Goal: Task Accomplishment & Management: Manage account settings

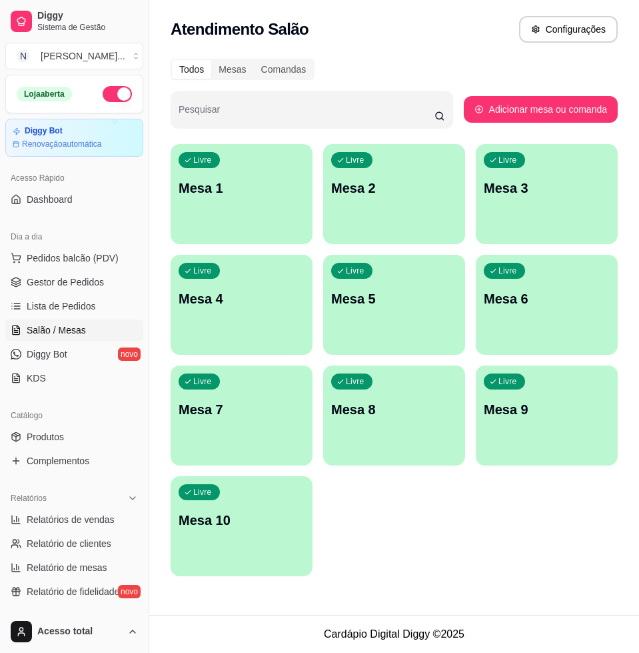
click at [578, 321] on div "Livre Mesa 6" at bounding box center [547, 297] width 142 height 84
click at [90, 251] on span "Pedidos balcão (PDV)" at bounding box center [73, 257] width 92 height 13
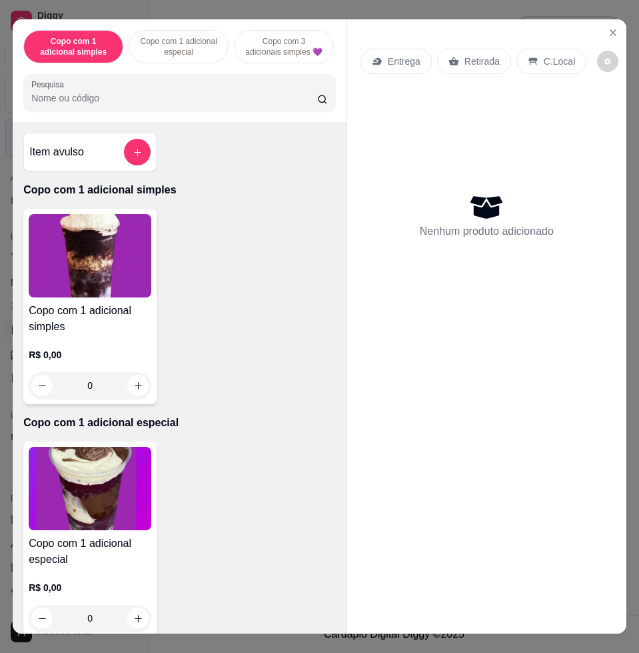
click at [273, 105] on input "Pesquisa" at bounding box center [174, 97] width 286 height 13
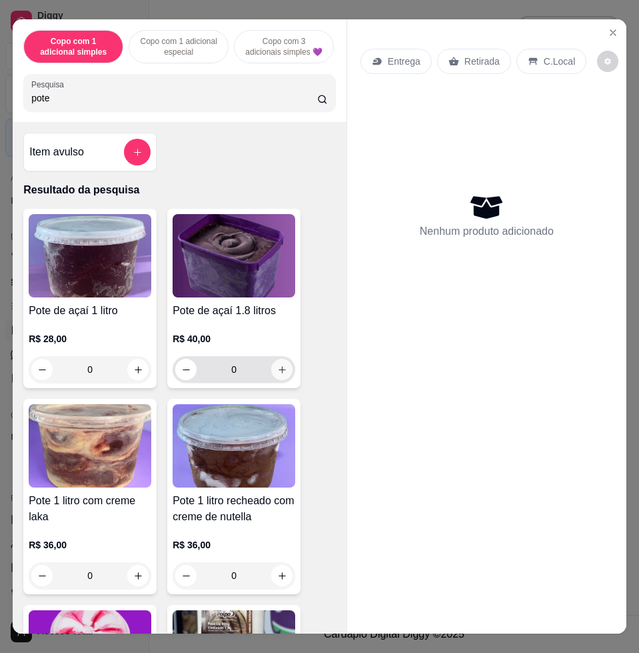
type input "pote"
click at [277, 373] on icon "increase-product-quantity" at bounding box center [282, 370] width 10 height 10
type input "1"
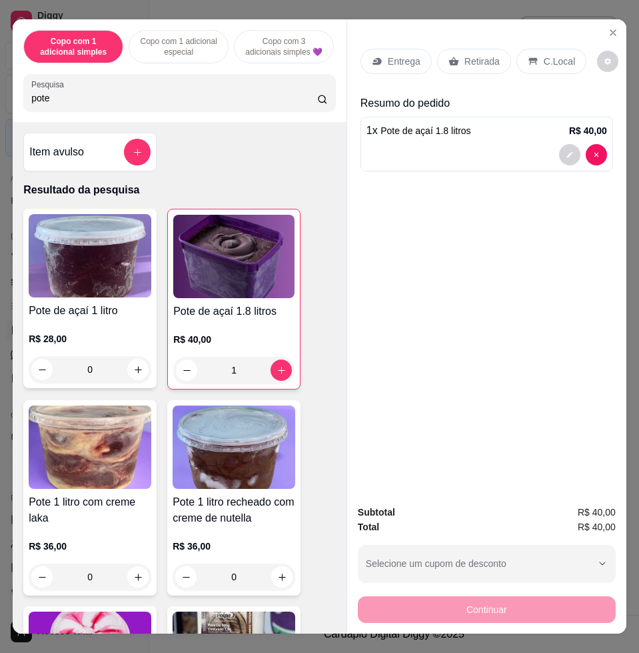
click at [175, 103] on input "pote" at bounding box center [174, 97] width 286 height 13
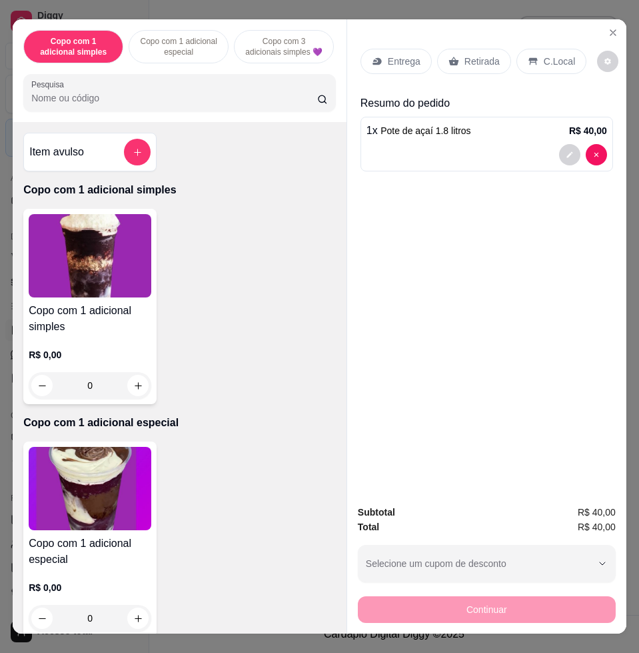
click at [142, 165] on div at bounding box center [137, 152] width 27 height 27
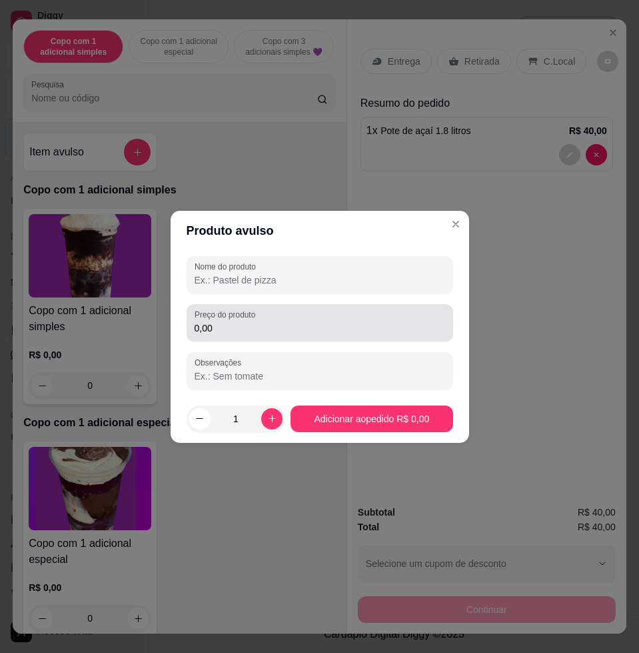
click at [225, 321] on input "0,00" at bounding box center [320, 327] width 251 height 13
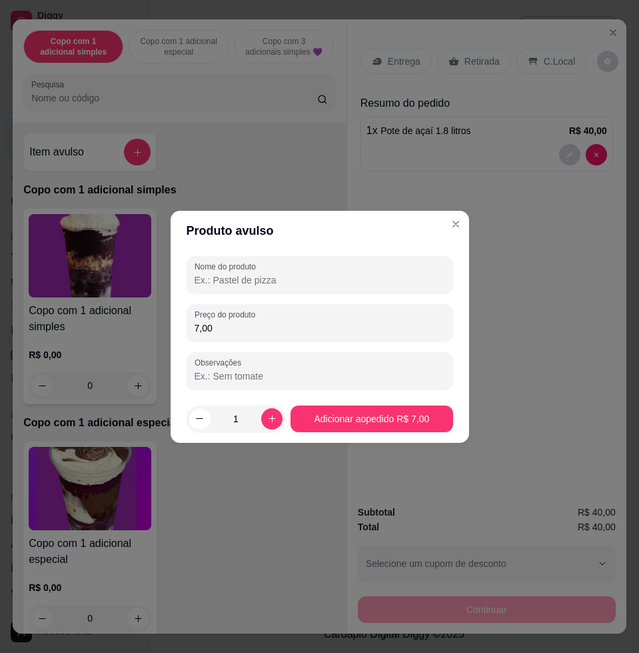
type input "7,00"
click at [263, 285] on input "Nome do produto" at bounding box center [320, 279] width 251 height 13
type input "k"
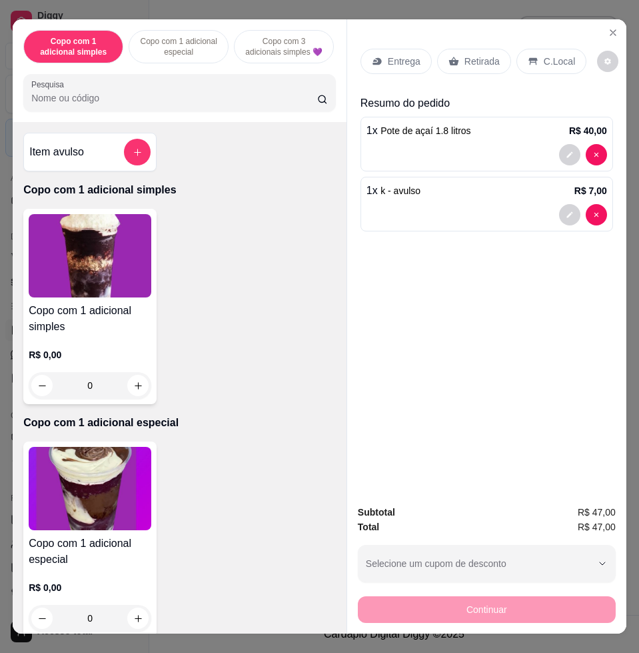
click at [158, 101] on input "Pesquisa" at bounding box center [174, 97] width 286 height 13
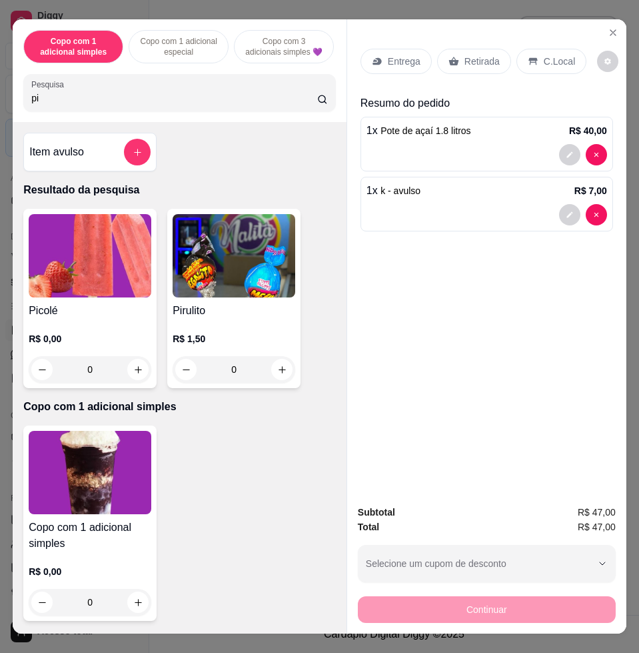
type input "p"
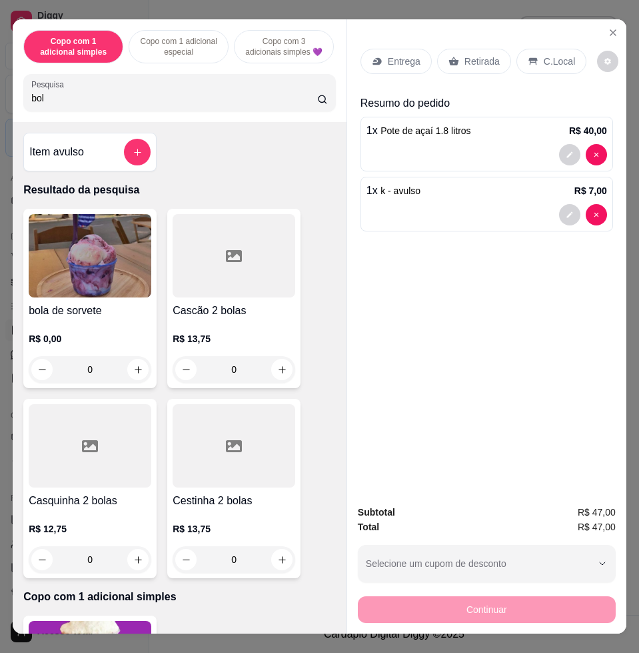
type input "bol"
click at [114, 239] on img at bounding box center [90, 255] width 123 height 83
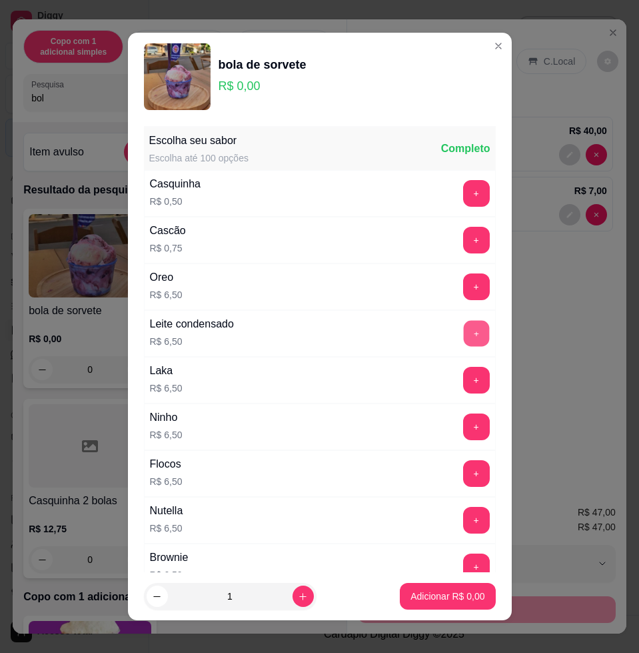
click at [463, 341] on button "+" at bounding box center [476, 334] width 26 height 26
click at [447, 597] on p "Adicionar R$ 6,50" at bounding box center [448, 595] width 74 height 13
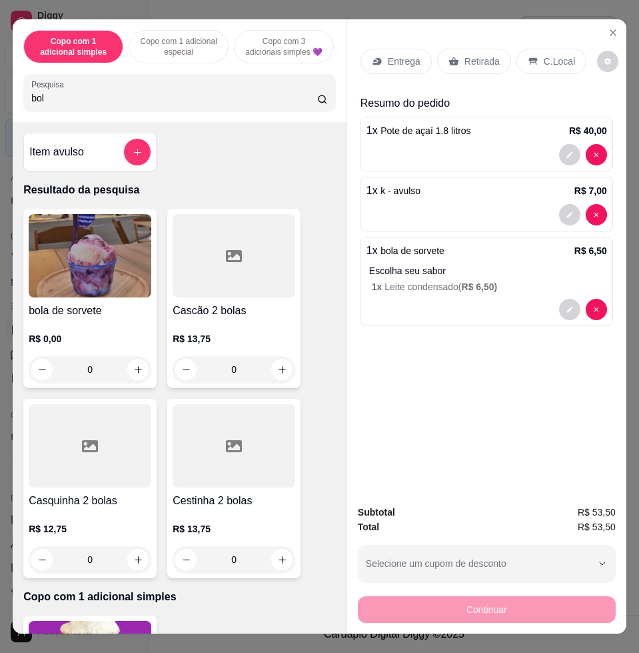
click at [544, 57] on p "C.Local" at bounding box center [559, 61] width 31 height 13
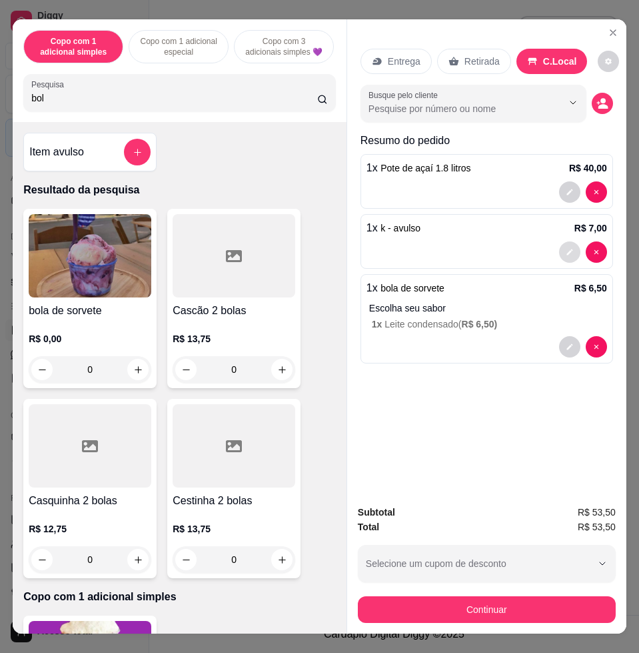
click at [566, 248] on icon "decrease-product-quantity" at bounding box center [570, 252] width 8 height 8
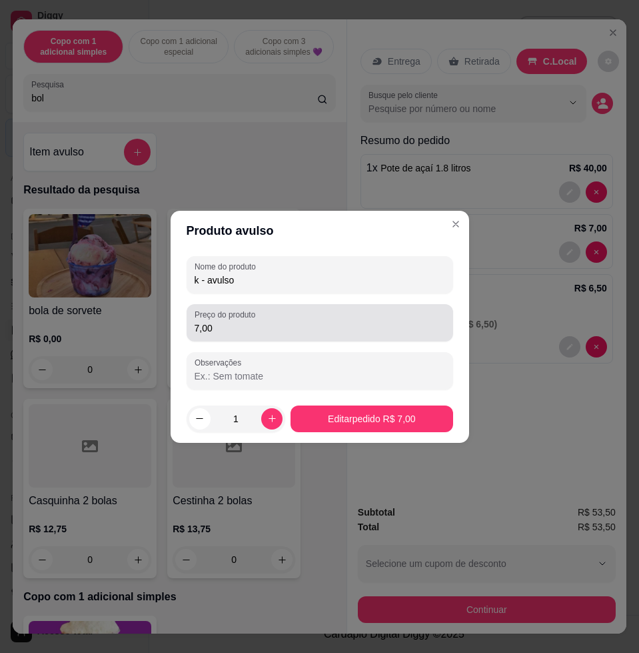
drag, startPoint x: 296, startPoint y: 315, endPoint x: 281, endPoint y: 314, distance: 15.4
click at [293, 315] on div "7,00" at bounding box center [320, 322] width 251 height 27
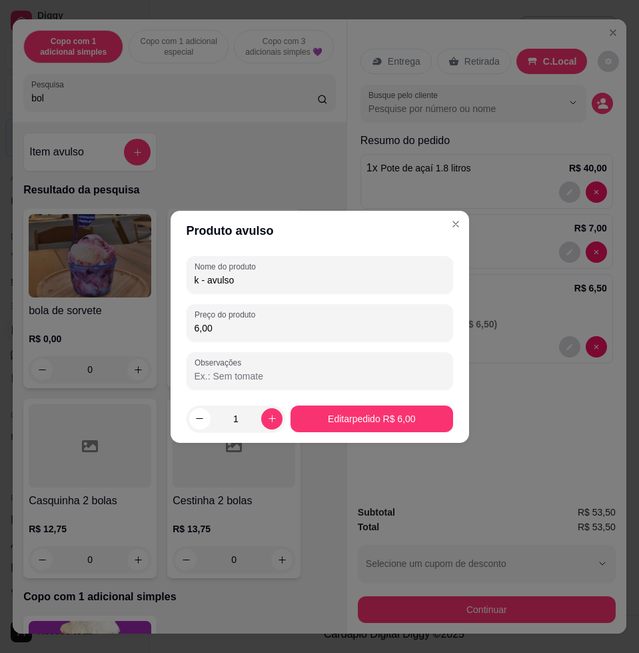
type input "6,00"
drag, startPoint x: 327, startPoint y: 404, endPoint x: 331, endPoint y: 410, distance: 7.6
click at [331, 410] on footer "1 Editar pedido R$ 6,00" at bounding box center [320, 419] width 299 height 48
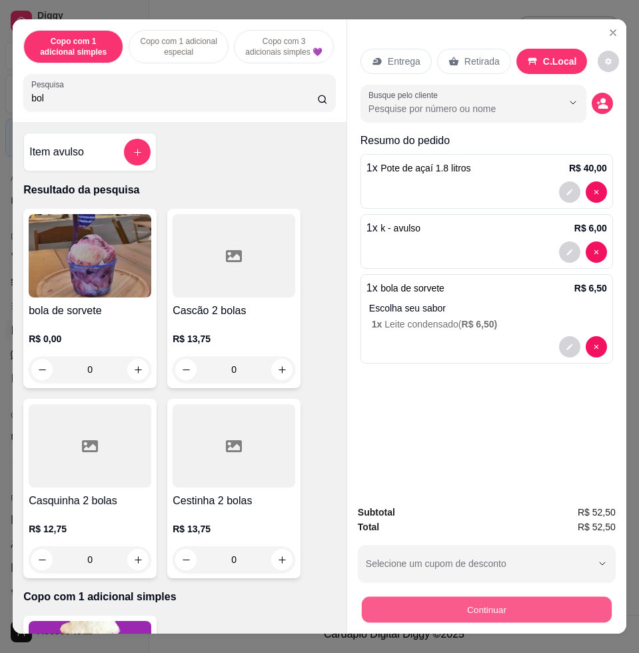
click at [486, 600] on button "Continuar" at bounding box center [487, 609] width 250 height 26
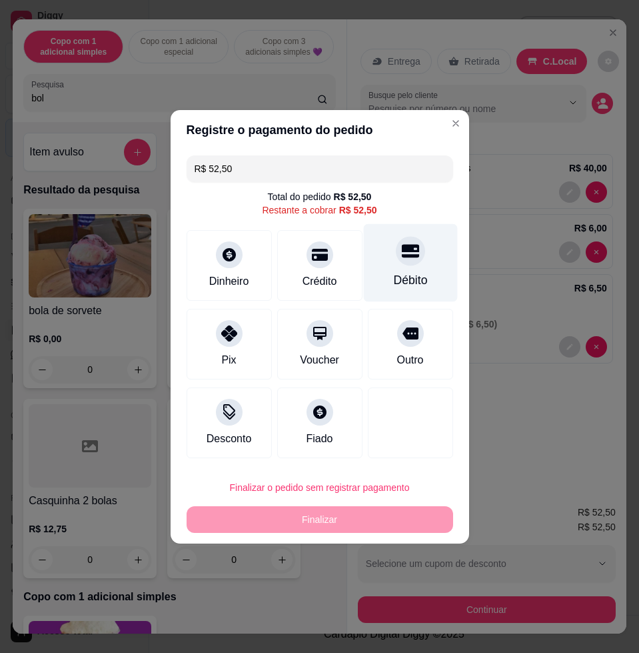
click at [421, 271] on div "Débito" at bounding box center [410, 262] width 94 height 78
type input "R$ 0,00"
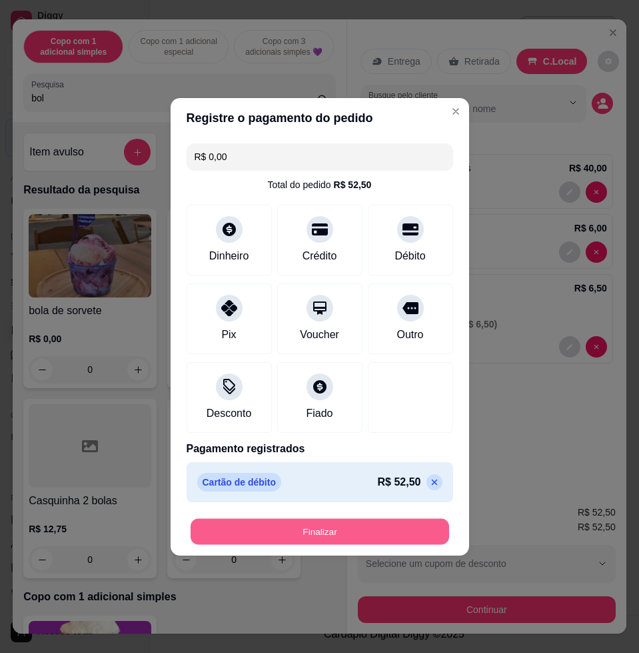
click at [392, 527] on button "Finalizar" at bounding box center [320, 531] width 259 height 26
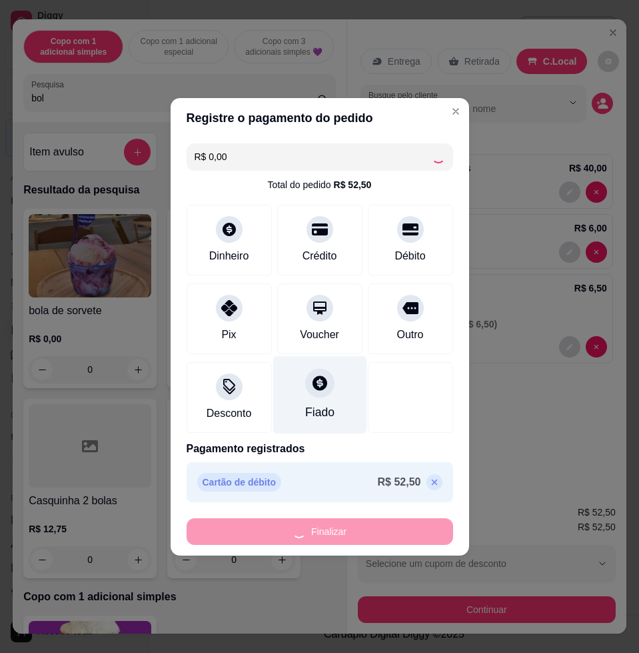
type input "0"
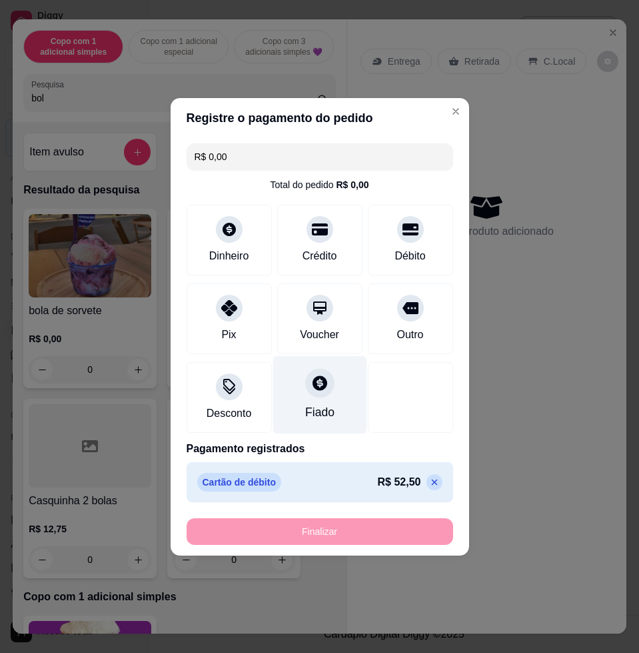
type input "-R$ 52,50"
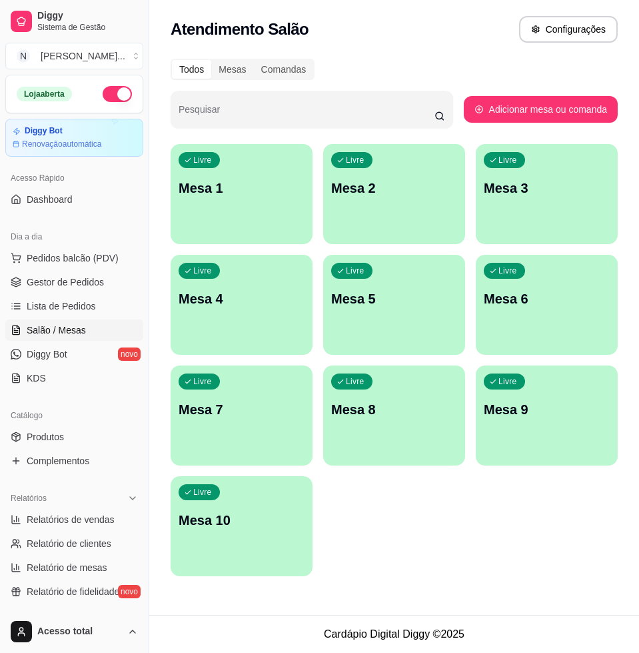
click at [295, 207] on div "Livre Mesa 1" at bounding box center [242, 186] width 142 height 84
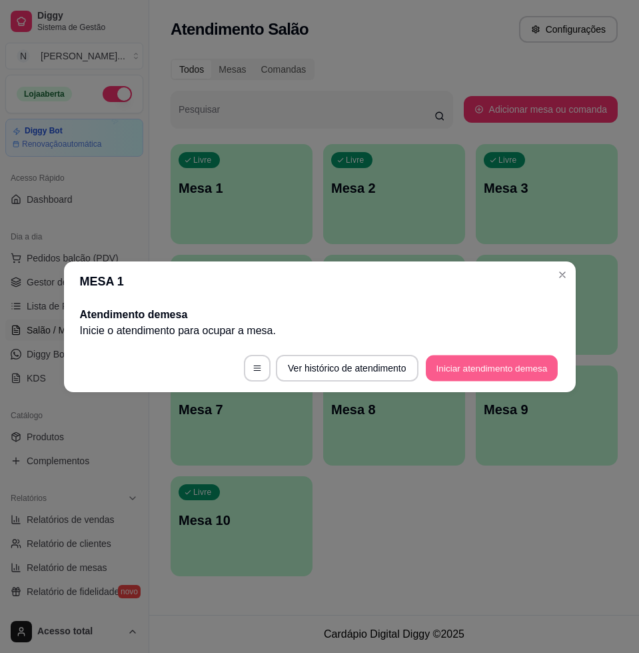
click at [538, 377] on button "Iniciar atendimento de mesa" at bounding box center [492, 368] width 132 height 26
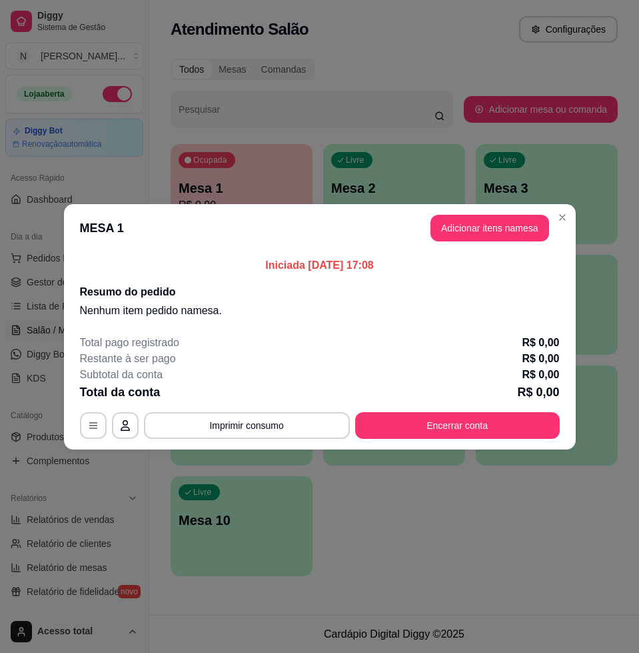
click at [538, 377] on p "R$ 0,00" at bounding box center [540, 375] width 37 height 16
click at [492, 225] on button "Adicionar itens na mesa" at bounding box center [490, 228] width 119 height 27
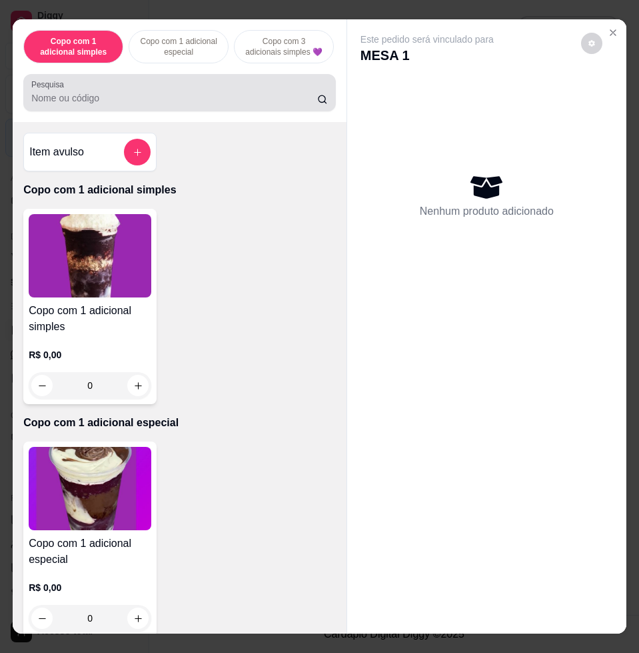
click at [231, 105] on input "Pesquisa" at bounding box center [174, 97] width 286 height 13
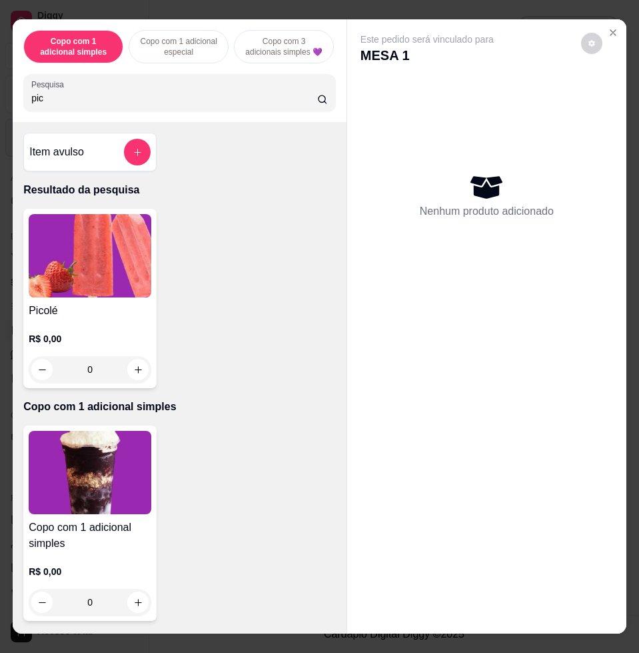
type input "pic"
click at [109, 273] on img at bounding box center [90, 255] width 123 height 83
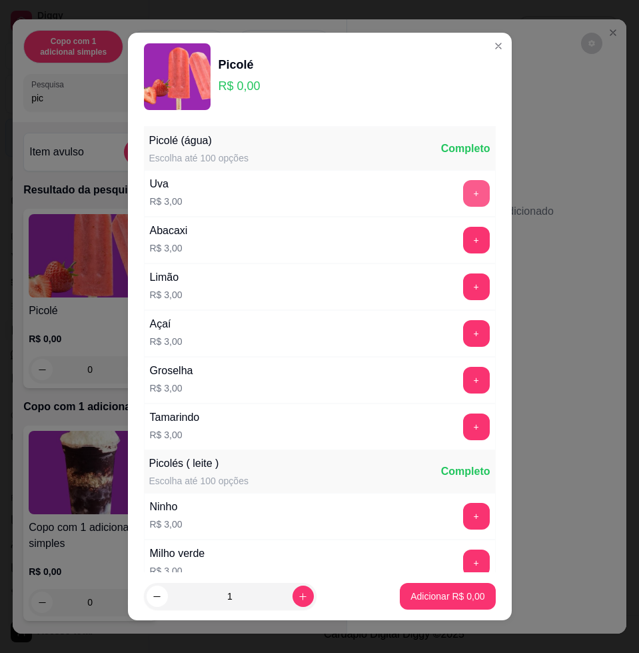
click at [463, 189] on button "+" at bounding box center [476, 193] width 27 height 27
click at [463, 189] on button "+" at bounding box center [476, 194] width 26 height 26
click at [463, 189] on button "+" at bounding box center [476, 193] width 27 height 27
click at [463, 189] on button "+" at bounding box center [476, 194] width 26 height 26
click at [471, 595] on button "Adicionar R$ 12,00" at bounding box center [446, 596] width 98 height 26
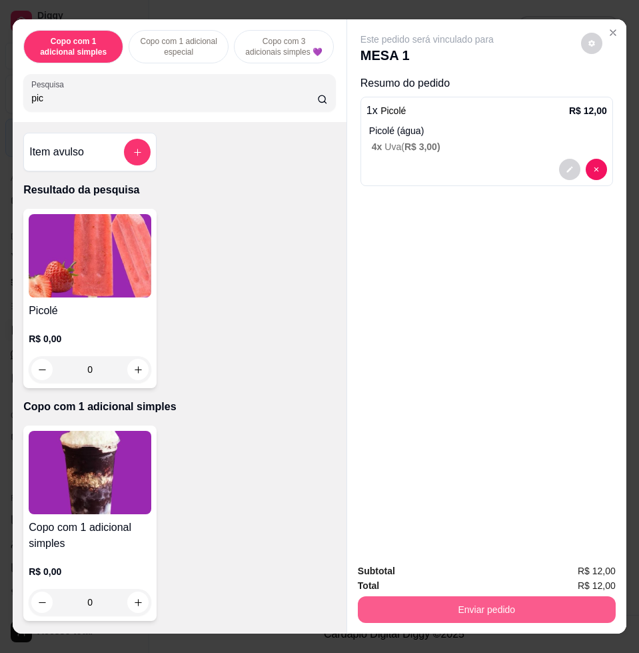
click at [579, 606] on button "Enviar pedido" at bounding box center [487, 609] width 258 height 27
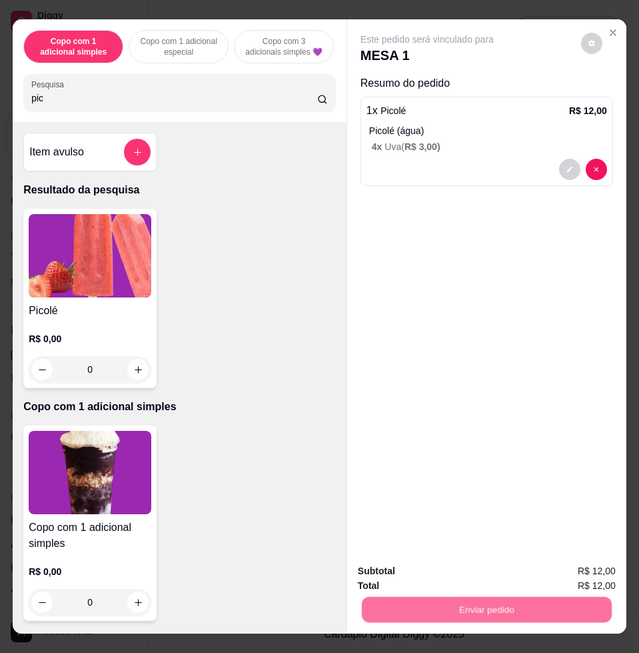
click at [412, 571] on button "Não registrar e enviar pedido" at bounding box center [441, 569] width 139 height 25
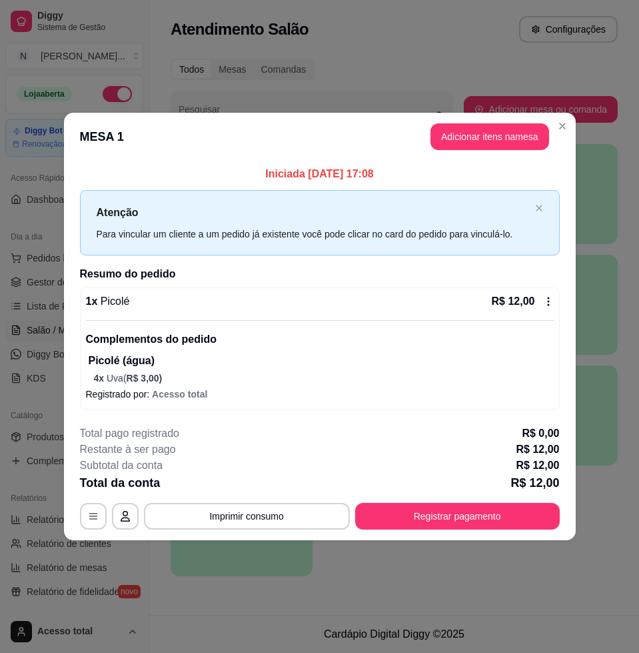
click at [527, 127] on button "Adicionar itens na mesa" at bounding box center [490, 136] width 119 height 27
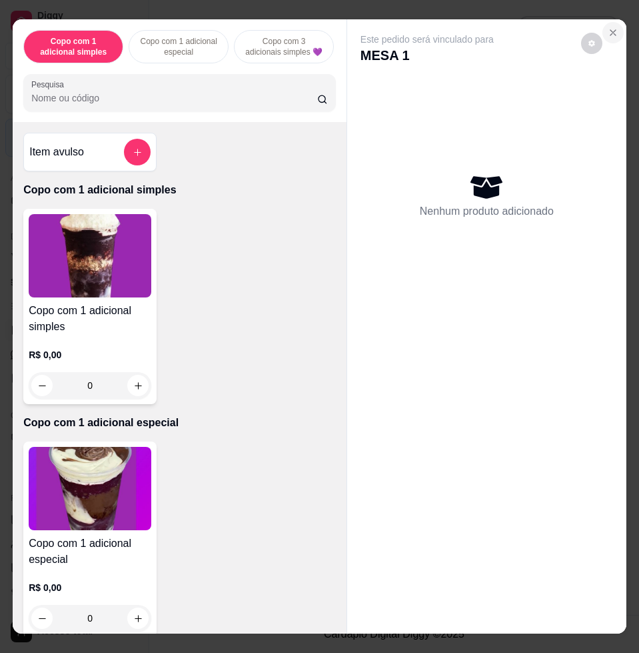
click at [611, 27] on icon "Close" at bounding box center [613, 32] width 11 height 11
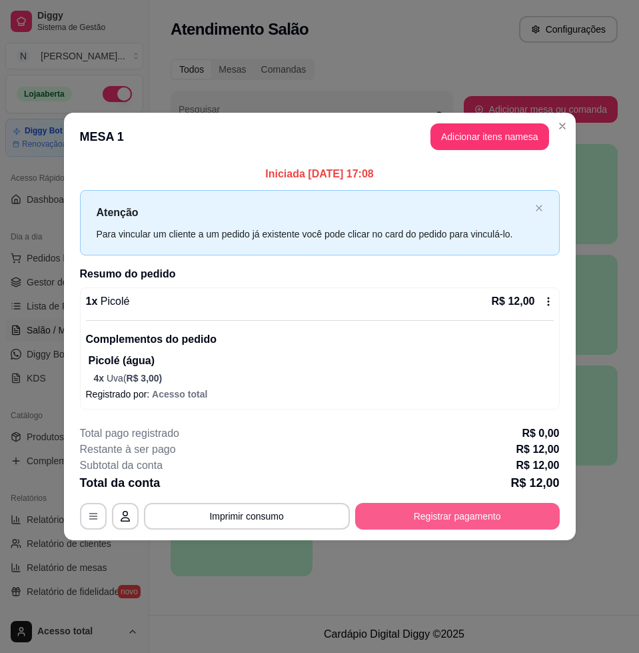
click at [532, 515] on button "Registrar pagamento" at bounding box center [457, 516] width 205 height 27
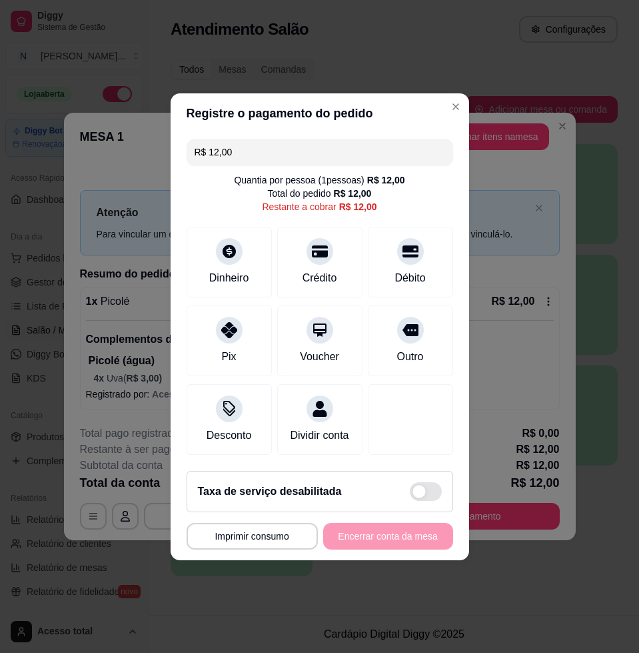
click at [286, 149] on input "R$ 12,00" at bounding box center [320, 152] width 251 height 27
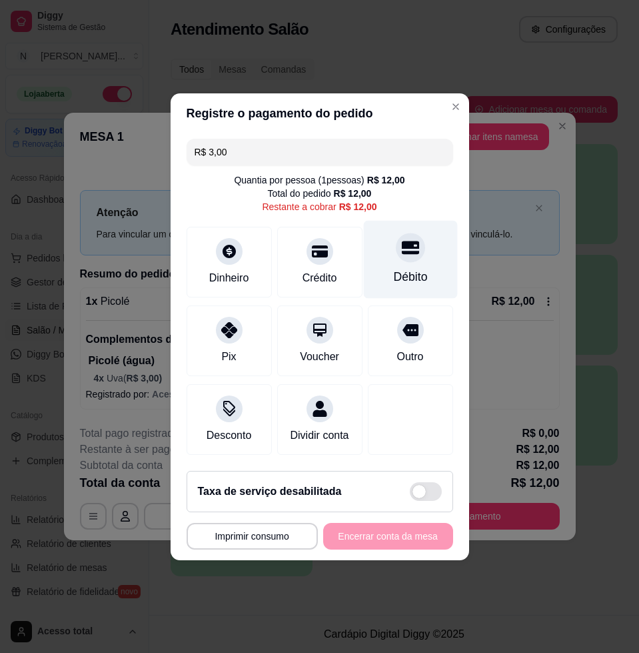
click at [385, 279] on div "Débito" at bounding box center [410, 259] width 94 height 78
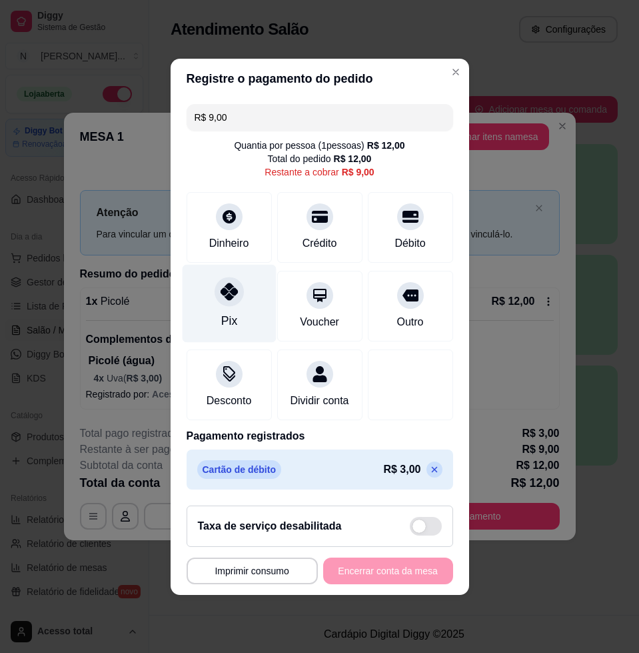
click at [235, 291] on icon at bounding box center [228, 291] width 17 height 17
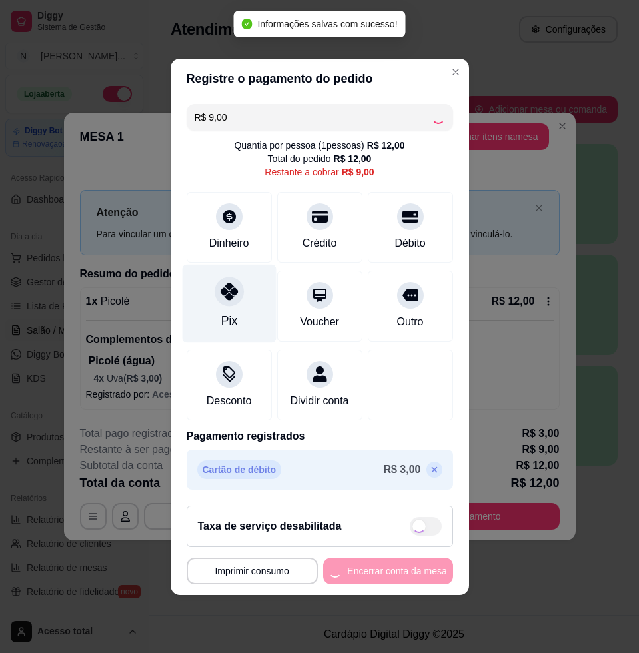
type input "R$ 0,00"
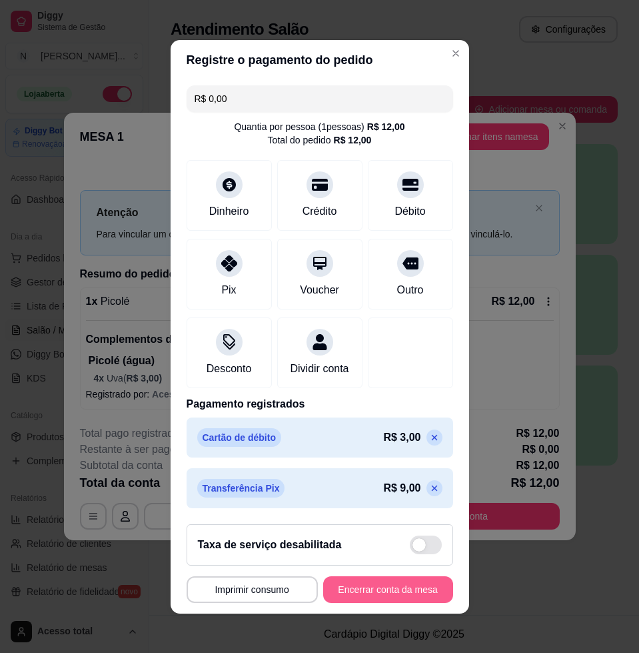
click at [411, 603] on button "Encerrar conta da mesa" at bounding box center [388, 589] width 130 height 27
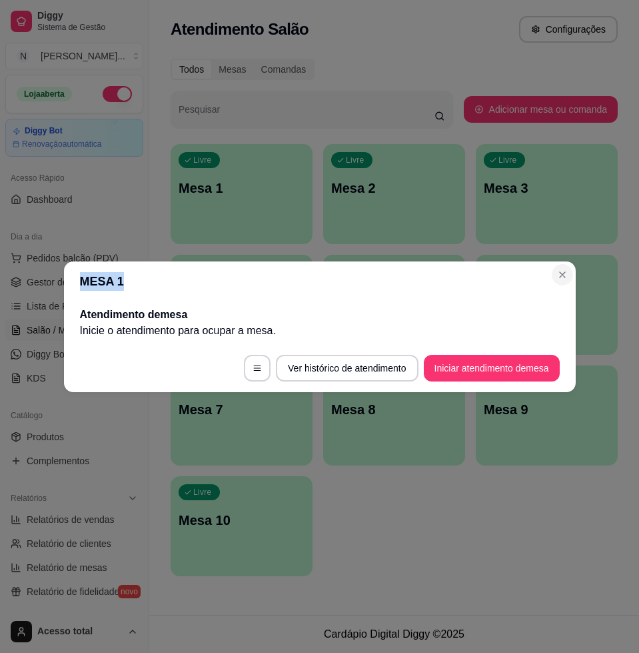
click at [569, 273] on section "MESA 1 Atendimento de mesa Inicie o atendimento para ocupar a mesa . Ver histór…" at bounding box center [320, 326] width 512 height 131
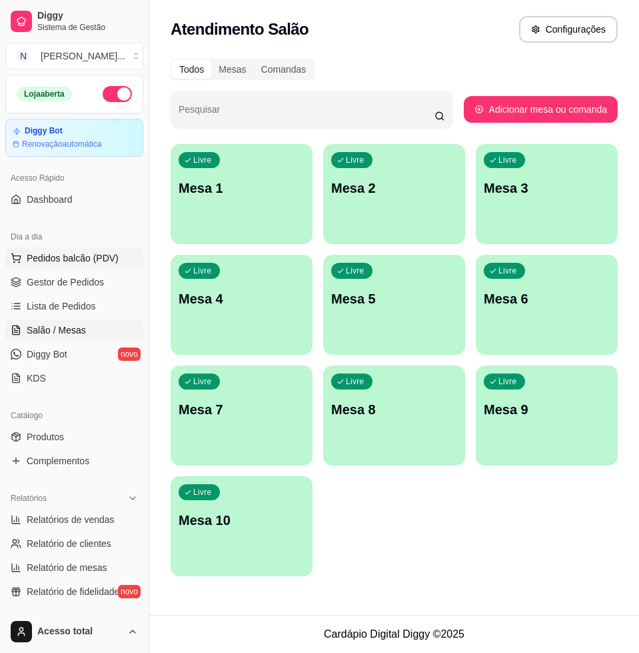
click at [65, 265] on button "Pedidos balcão (PDV)" at bounding box center [74, 257] width 138 height 21
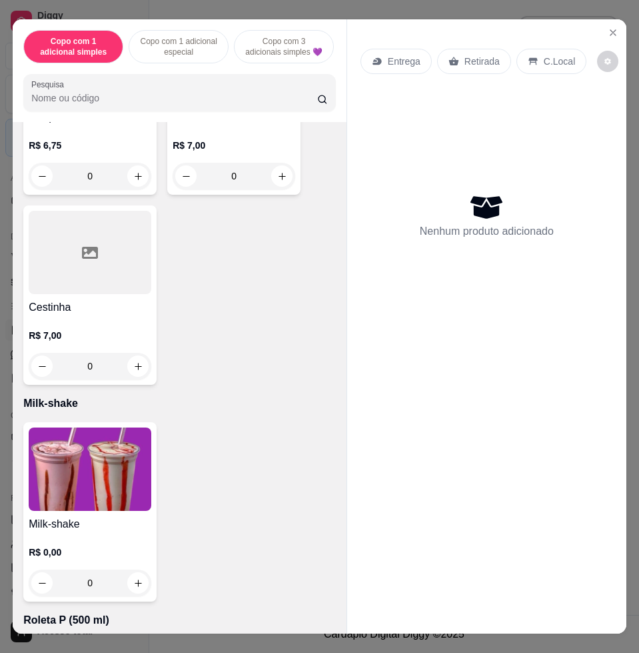
scroll to position [4582, 0]
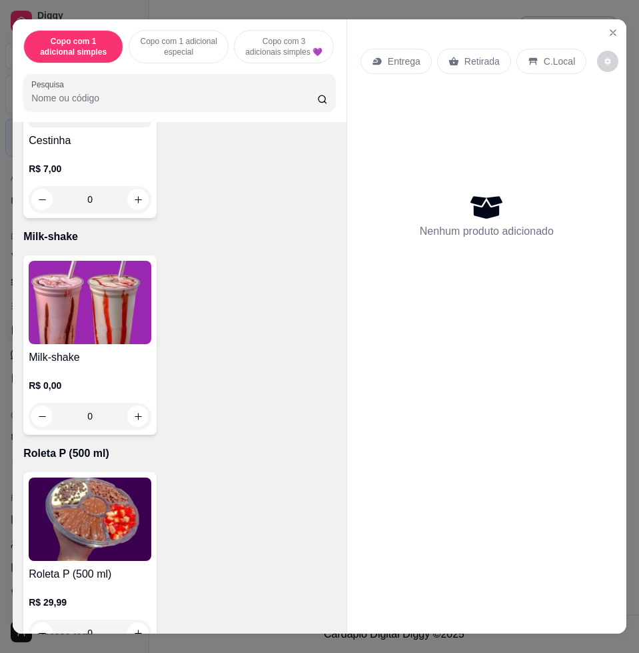
click at [111, 354] on div "Milk-shake R$ 0,00 0" at bounding box center [89, 344] width 133 height 179
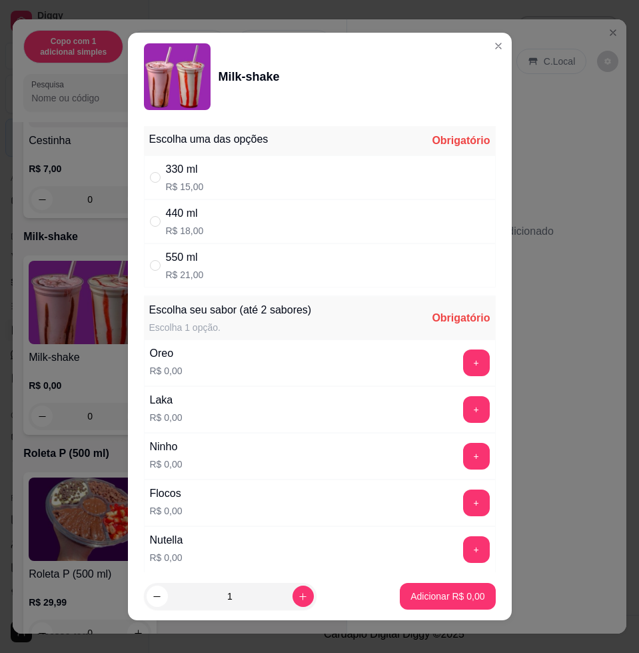
click at [421, 220] on div "440 ml R$ 18,00" at bounding box center [320, 221] width 352 height 44
radio input "true"
click at [463, 400] on button "+" at bounding box center [476, 409] width 27 height 27
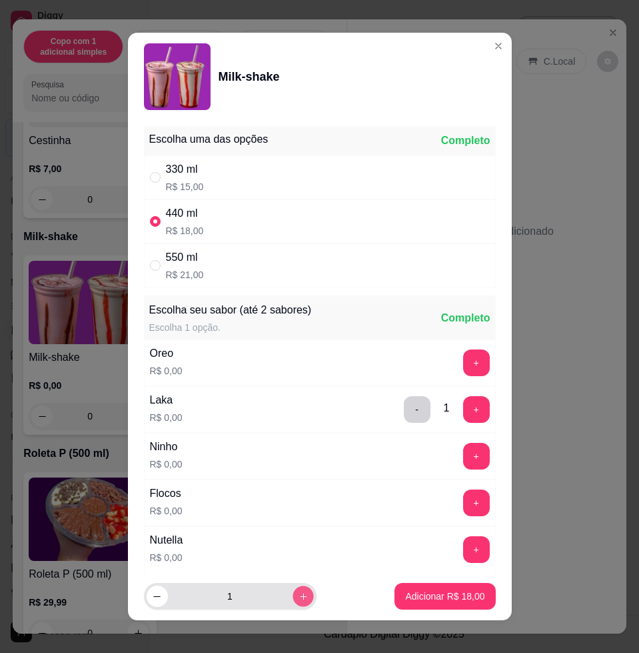
click at [293, 592] on button "increase-product-quantity" at bounding box center [303, 596] width 21 height 21
type input "2"
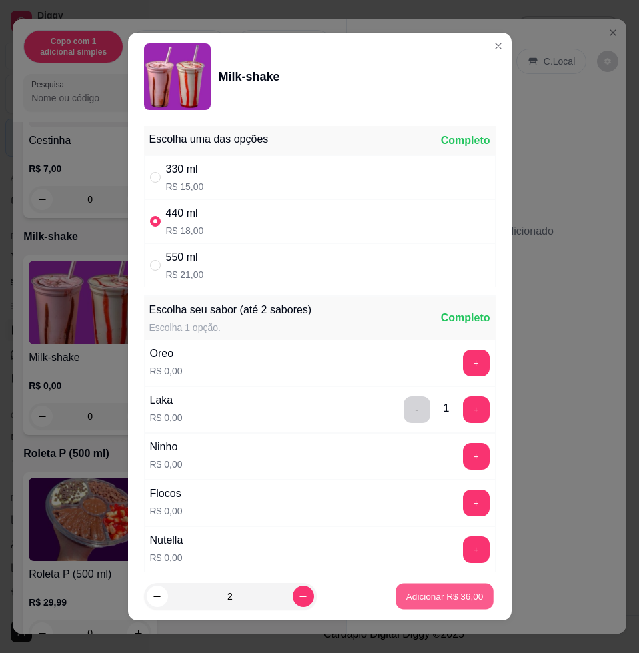
click at [421, 587] on button "Adicionar R$ 36,00" at bounding box center [446, 596] width 98 height 26
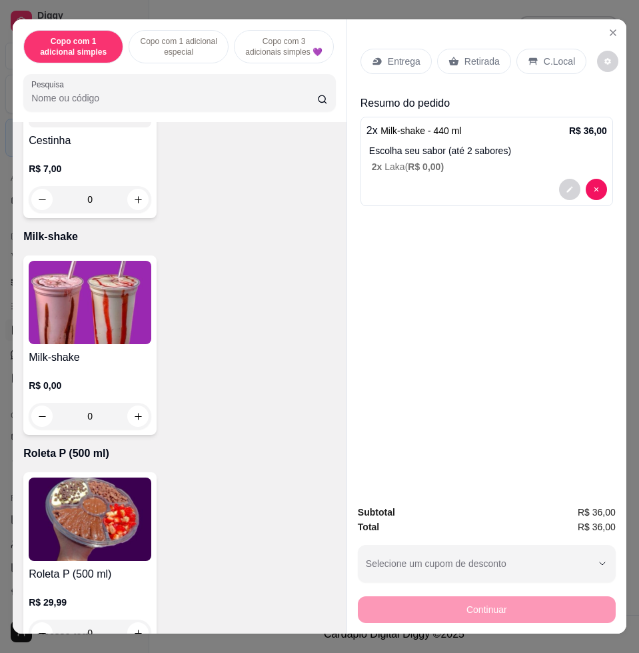
click at [75, 383] on div "R$ 0,00 0" at bounding box center [90, 397] width 123 height 64
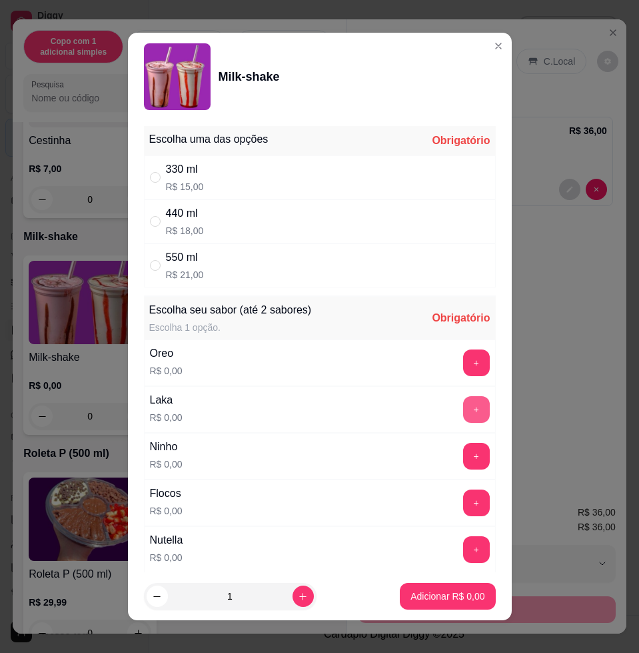
click at [463, 405] on button "+" at bounding box center [476, 409] width 27 height 27
click at [357, 227] on div "440 ml R$ 18,00" at bounding box center [320, 221] width 352 height 44
radio input "true"
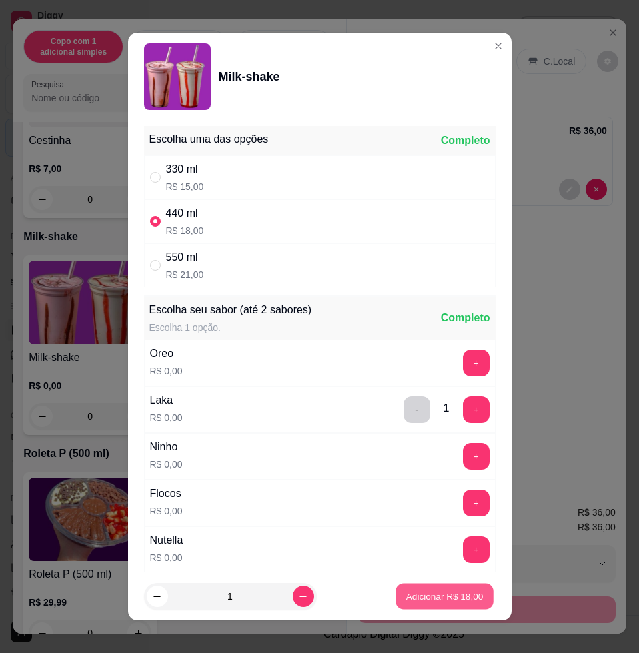
click at [424, 590] on p "Adicionar R$ 18,00" at bounding box center [445, 595] width 77 height 13
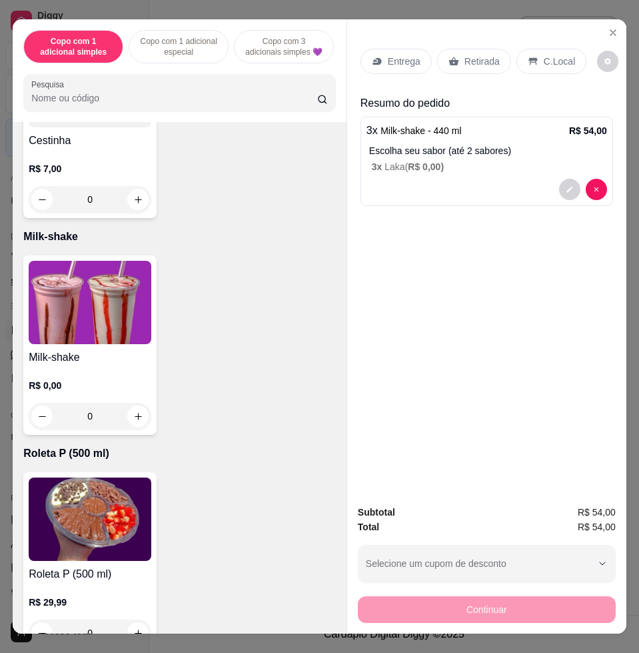
click at [544, 55] on p "C.Local" at bounding box center [559, 61] width 31 height 13
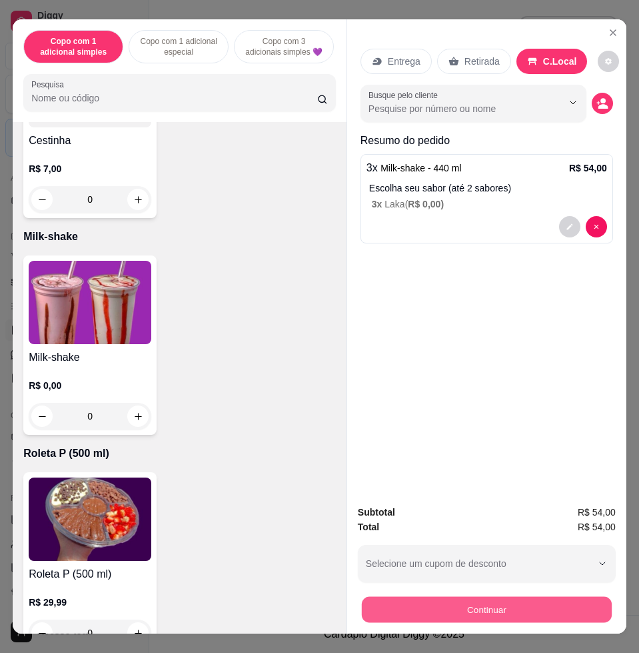
click at [482, 614] on button "Continuar" at bounding box center [487, 609] width 250 height 26
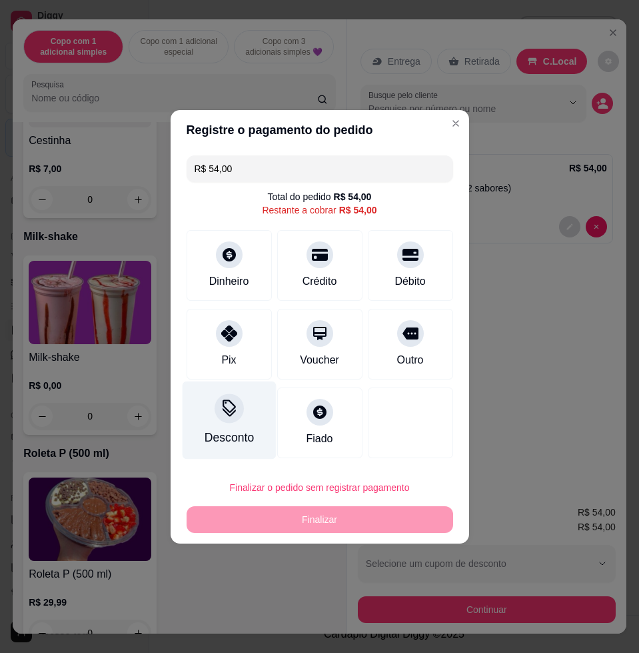
click at [237, 419] on div at bounding box center [229, 407] width 29 height 29
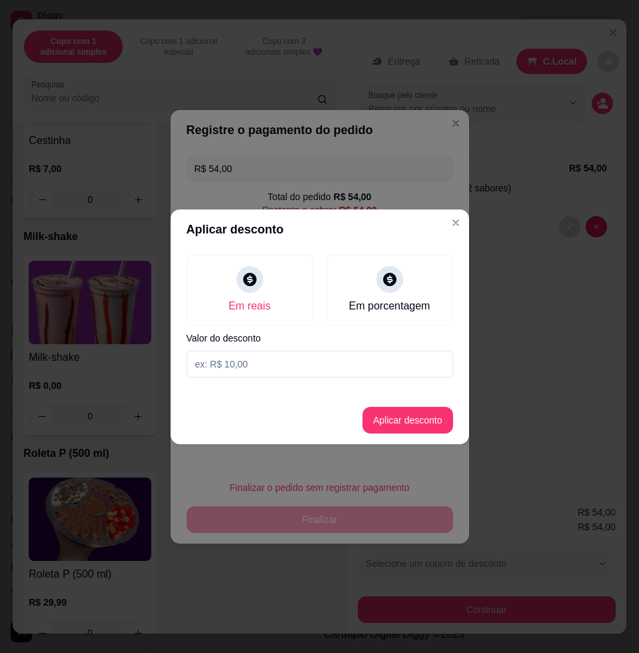
click at [337, 356] on input at bounding box center [320, 364] width 267 height 27
type input "9,00"
click at [380, 422] on button "Aplicar desconto" at bounding box center [408, 420] width 91 height 27
type input "R$ 45,00"
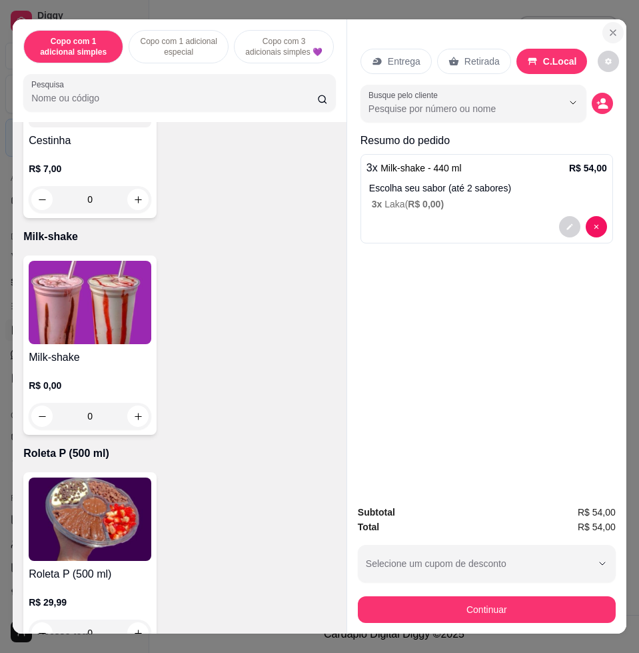
click at [608, 27] on icon "Close" at bounding box center [613, 32] width 11 height 11
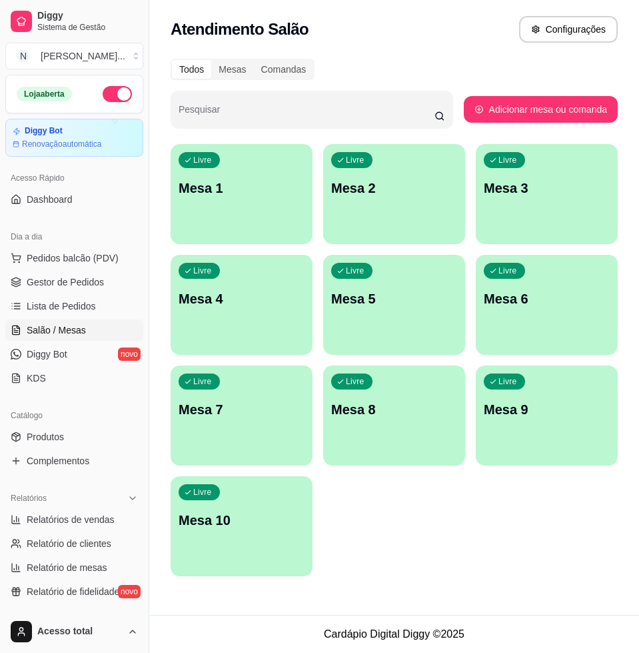
click at [220, 227] on button "Livre Mesa 1" at bounding box center [242, 194] width 142 height 100
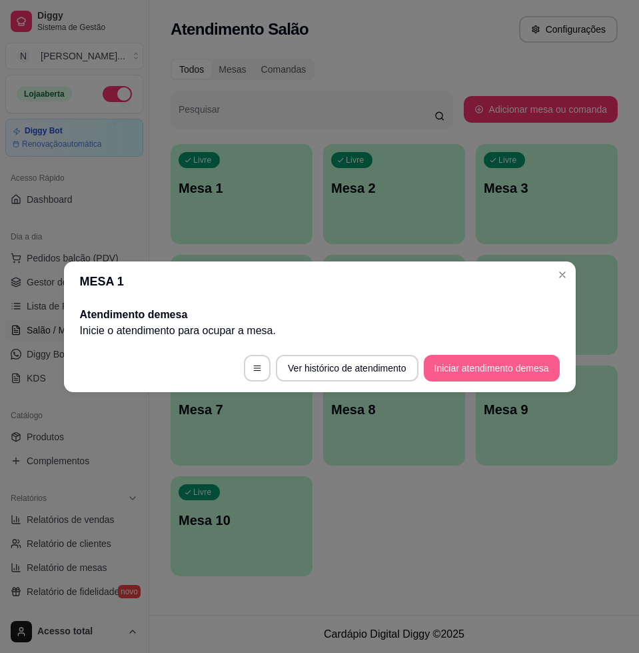
click at [482, 377] on button "Iniciar atendimento de mesa" at bounding box center [492, 368] width 136 height 27
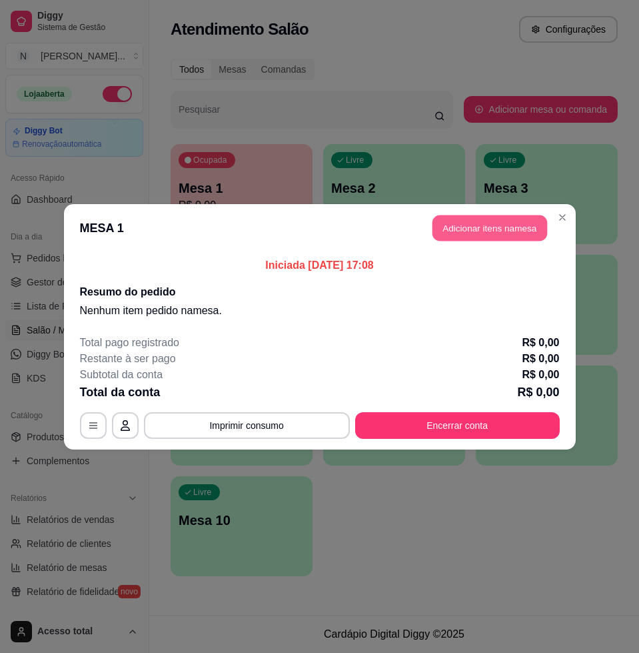
click at [525, 219] on button "Adicionar itens na mesa" at bounding box center [490, 228] width 115 height 26
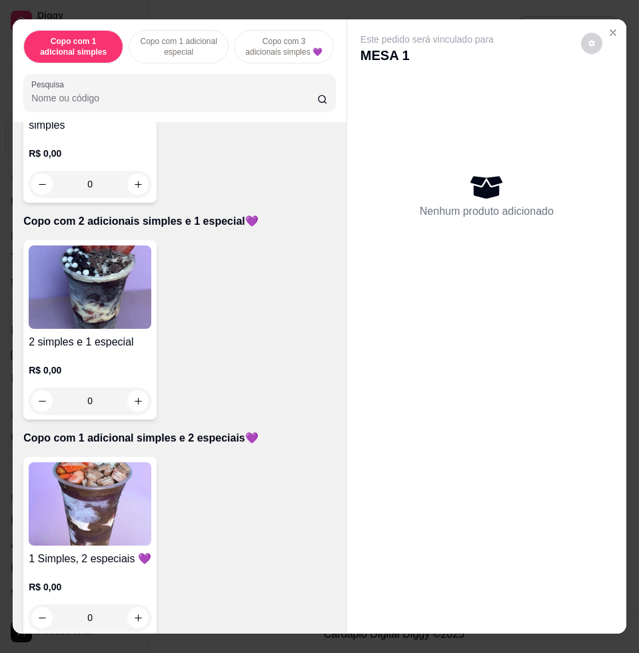
scroll to position [833, 0]
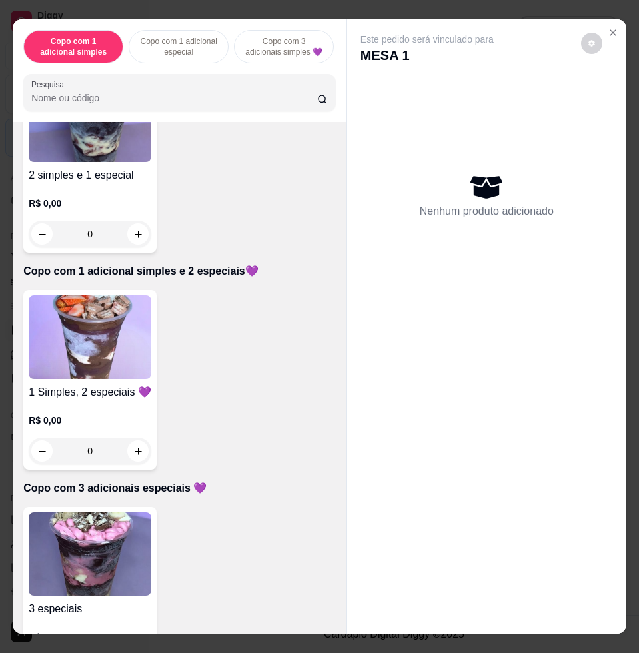
click at [83, 208] on p "R$ 0,00" at bounding box center [90, 203] width 123 height 13
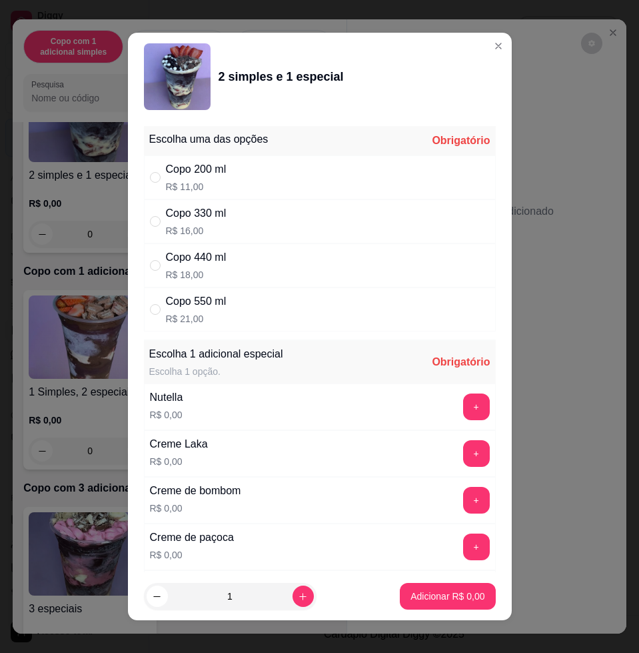
click at [284, 227] on div "Copo 330 ml R$ 16,00" at bounding box center [320, 221] width 352 height 44
radio input "true"
click at [463, 403] on button "+" at bounding box center [476, 406] width 27 height 27
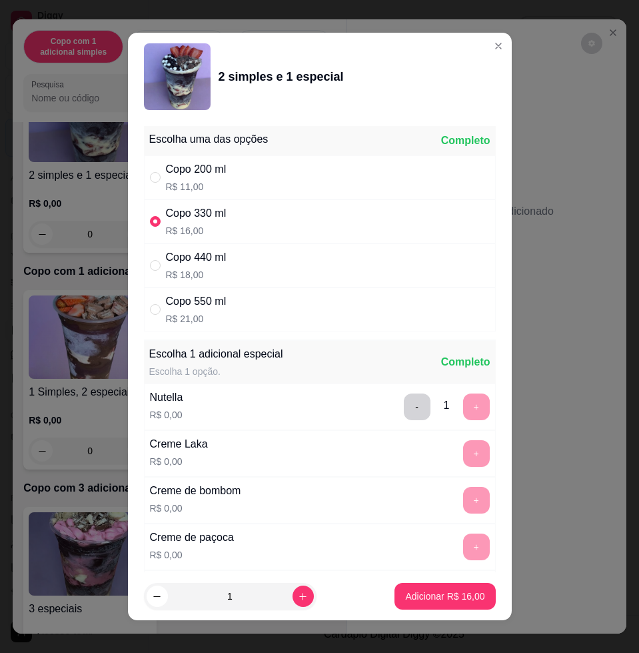
scroll to position [10, 0]
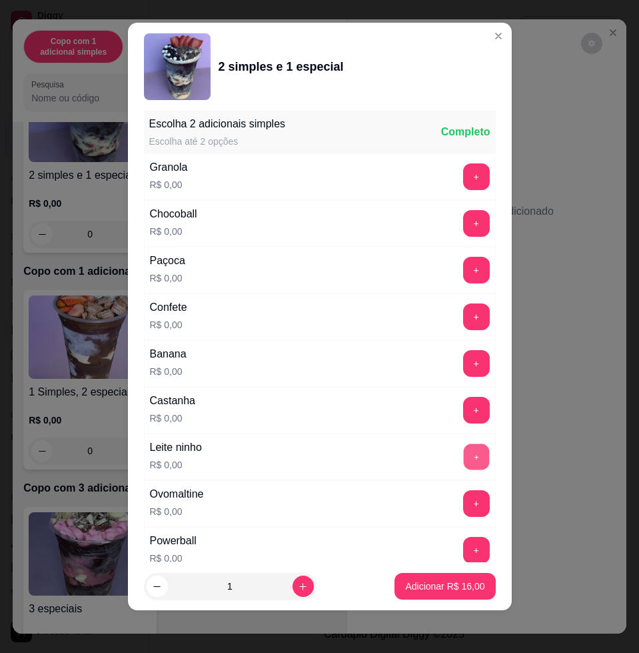
click at [463, 455] on button "+" at bounding box center [476, 457] width 26 height 26
click at [463, 257] on button "+" at bounding box center [476, 270] width 26 height 26
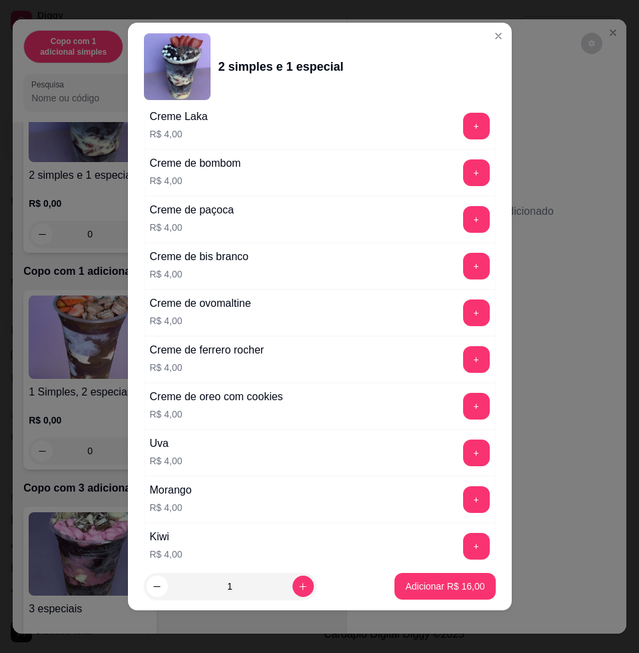
scroll to position [3305, 0]
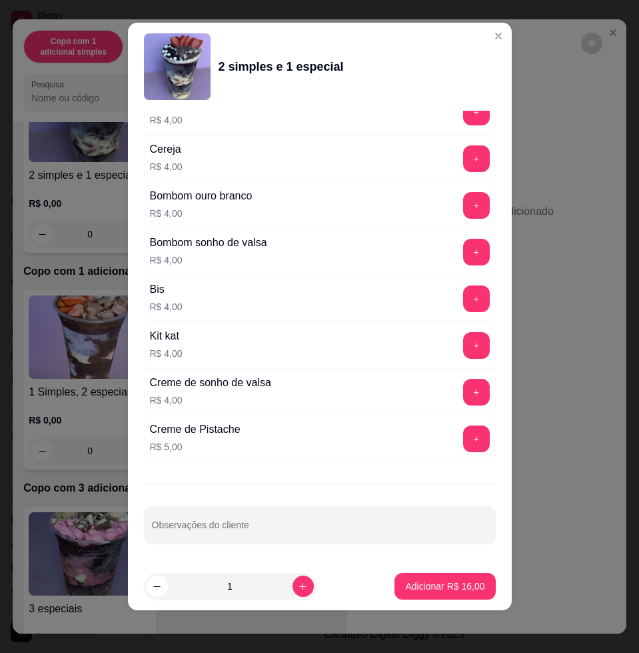
click at [417, 569] on footer "1 Adicionar R$ 16,00" at bounding box center [320, 586] width 384 height 48
click at [416, 577] on button "Adicionar R$ 16,00" at bounding box center [445, 586] width 101 height 27
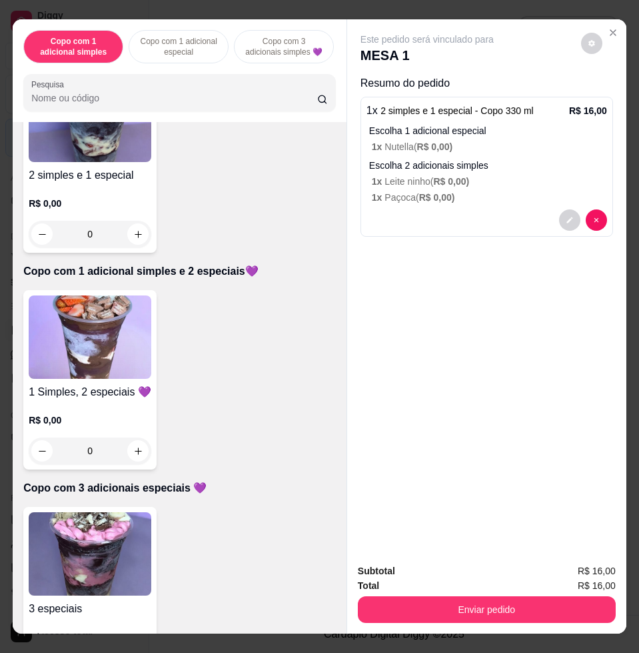
scroll to position [750, 0]
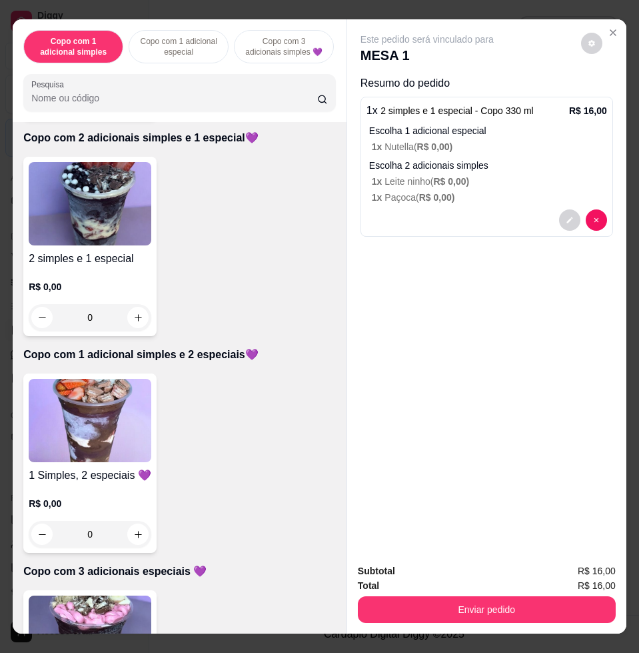
click at [105, 245] on img at bounding box center [90, 203] width 123 height 83
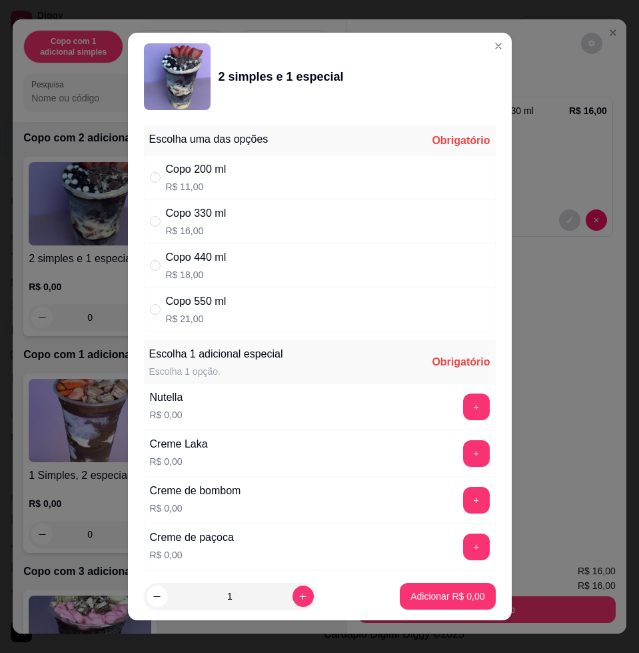
drag, startPoint x: 252, startPoint y: 222, endPoint x: 337, endPoint y: 262, distance: 94.2
click at [253, 221] on div "Copo 330 ml R$ 16,00" at bounding box center [320, 221] width 352 height 44
radio input "true"
click at [463, 404] on button "+" at bounding box center [476, 407] width 26 height 26
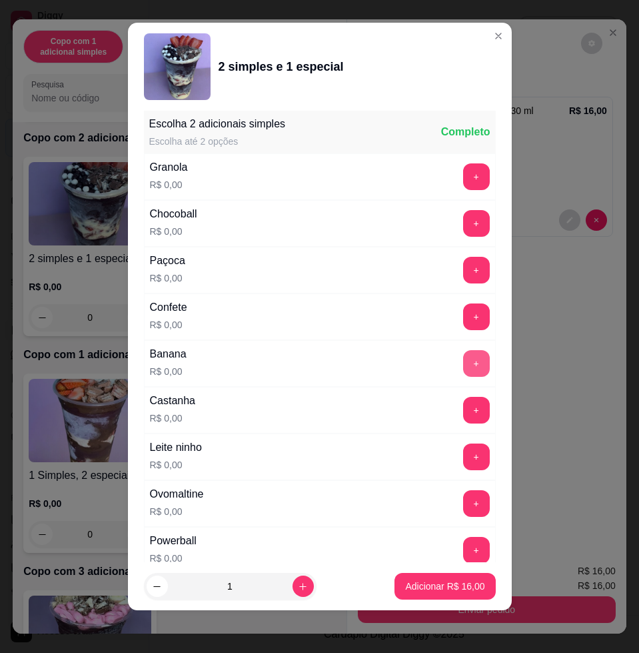
click at [463, 363] on button "+" at bounding box center [476, 363] width 27 height 27
click at [463, 453] on button "+" at bounding box center [476, 457] width 26 height 26
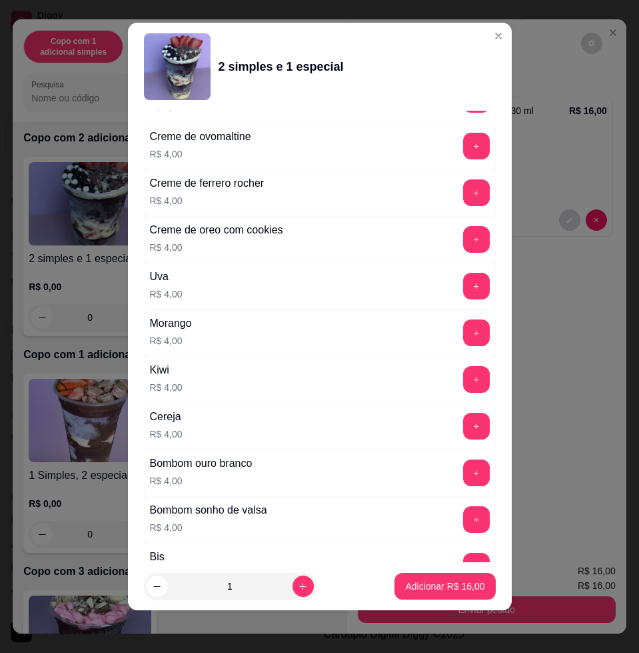
scroll to position [3305, 0]
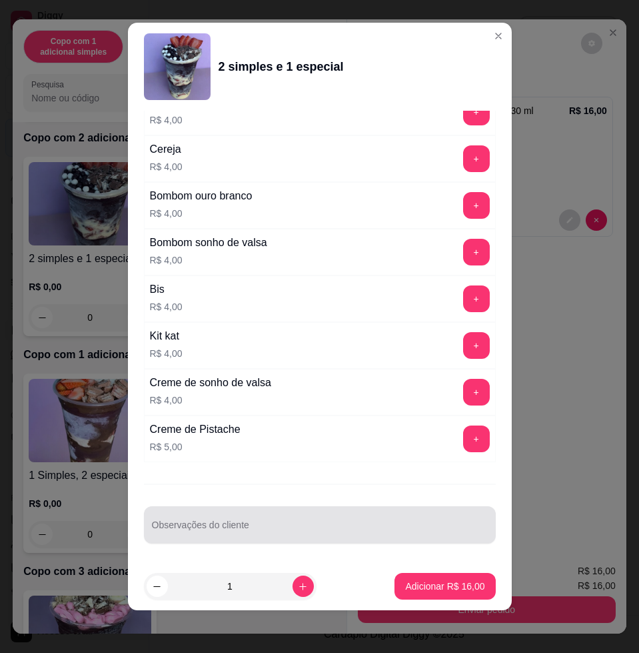
drag, startPoint x: 415, startPoint y: 529, endPoint x: 406, endPoint y: 525, distance: 9.5
click at [412, 529] on input "Observações do cliente" at bounding box center [320, 529] width 336 height 13
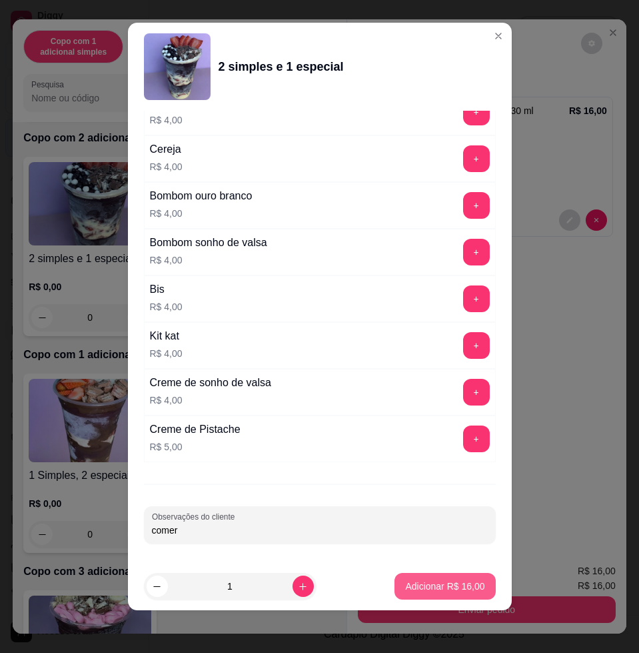
type input "comer"
click at [447, 585] on p "Adicionar R$ 16,00" at bounding box center [444, 585] width 79 height 13
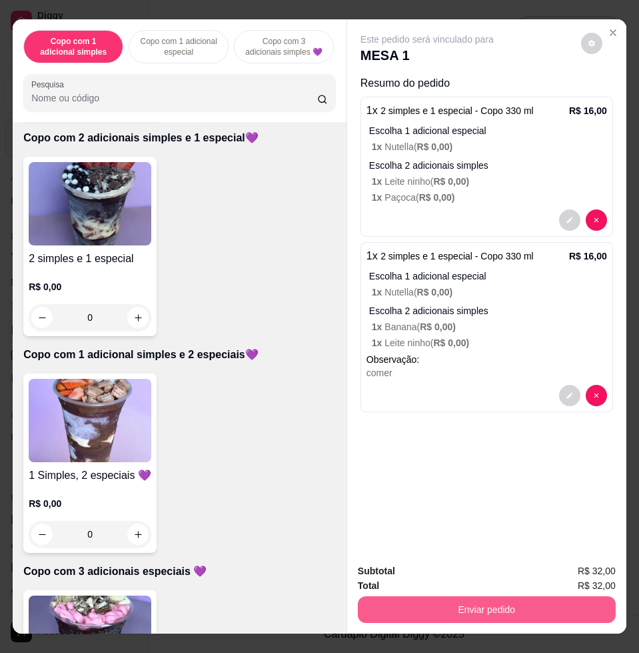
click at [499, 596] on button "Enviar pedido" at bounding box center [487, 609] width 258 height 27
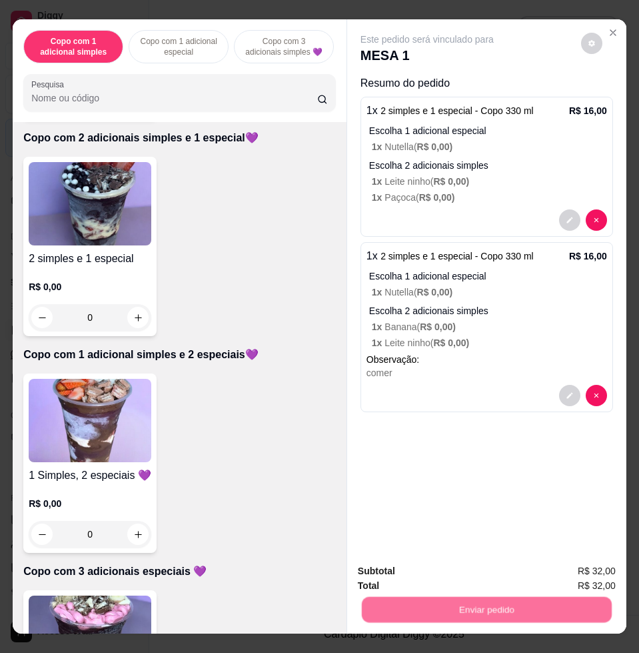
click at [426, 559] on button "Não registrar e enviar pedido" at bounding box center [441, 569] width 139 height 25
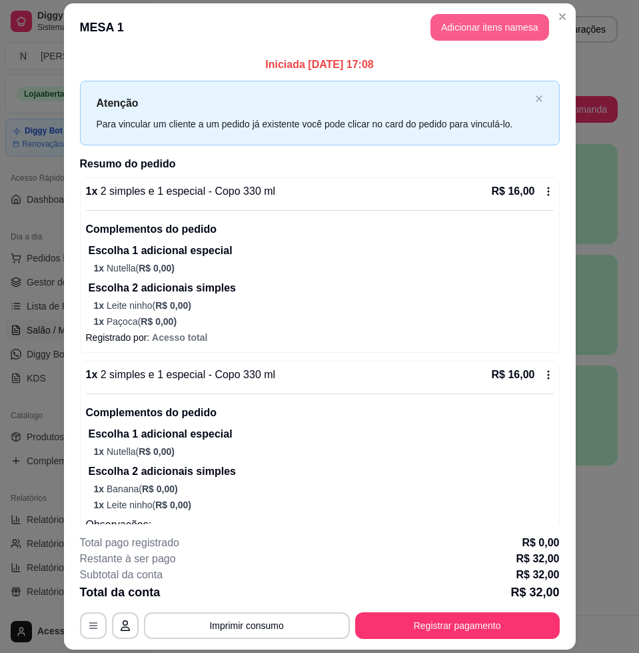
click at [439, 27] on button "Adicionar itens na mesa" at bounding box center [490, 27] width 119 height 27
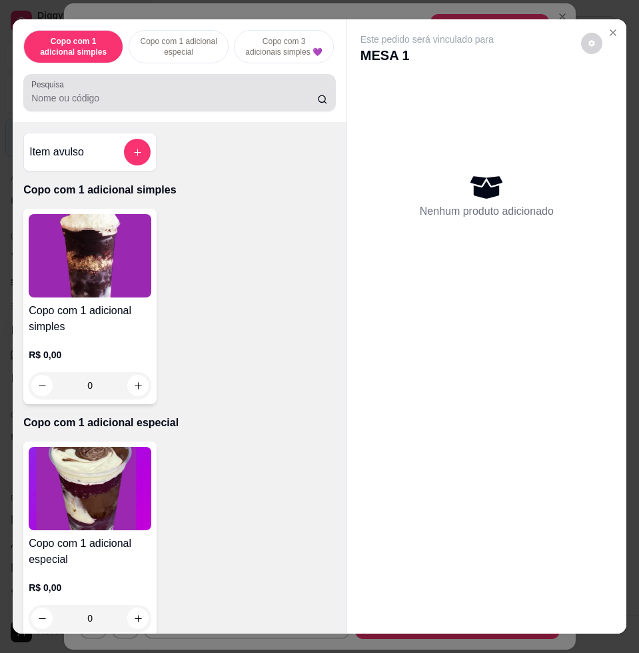
click at [138, 97] on div at bounding box center [179, 92] width 297 height 27
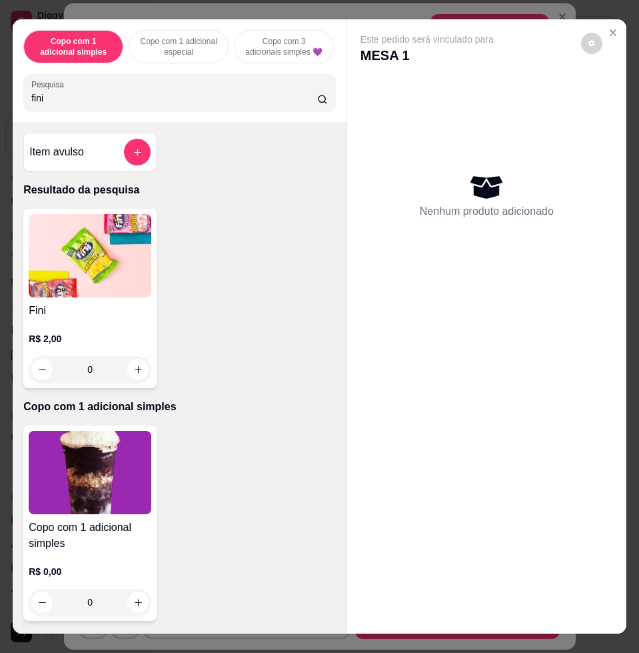
type input "fini"
click at [95, 339] on p "R$ 2,00" at bounding box center [90, 338] width 123 height 13
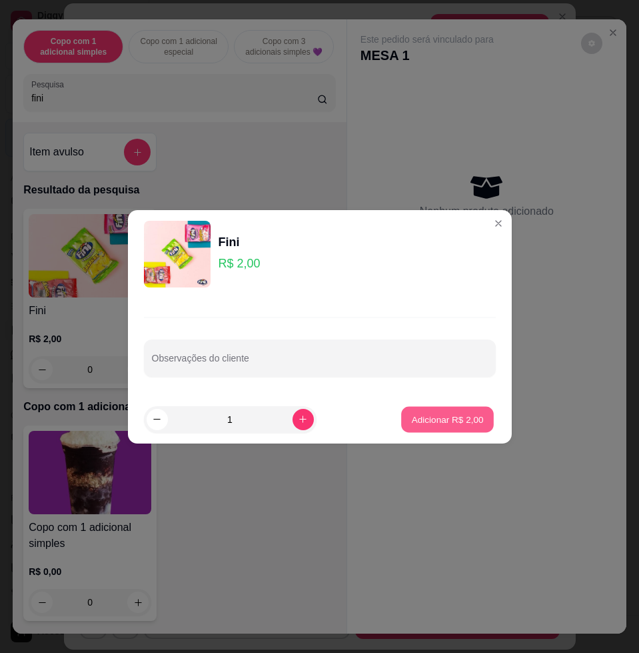
click at [450, 429] on button "Adicionar R$ 2,00" at bounding box center [447, 419] width 93 height 26
type input "1"
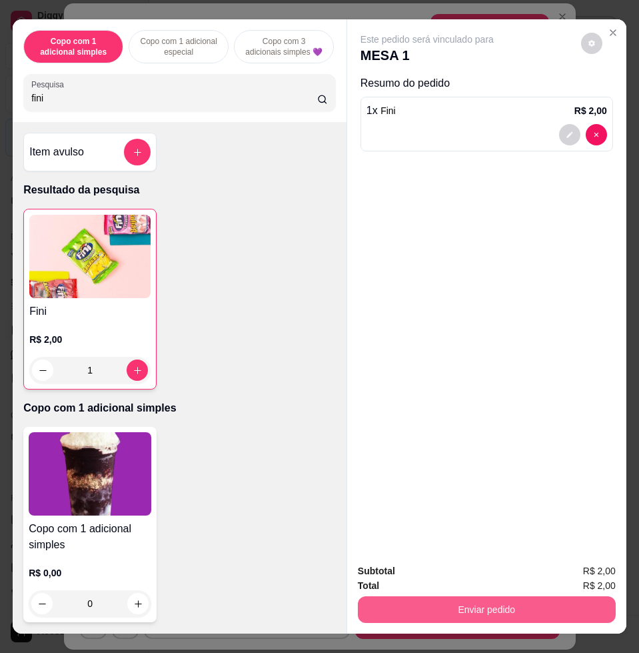
click at [464, 605] on button "Enviar pedido" at bounding box center [487, 609] width 258 height 27
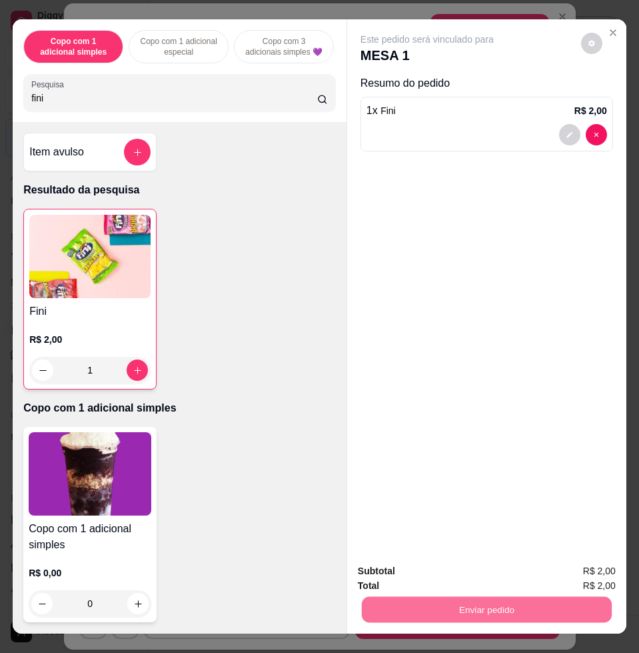
click at [485, 578] on button "Não registrar e enviar pedido" at bounding box center [441, 569] width 139 height 25
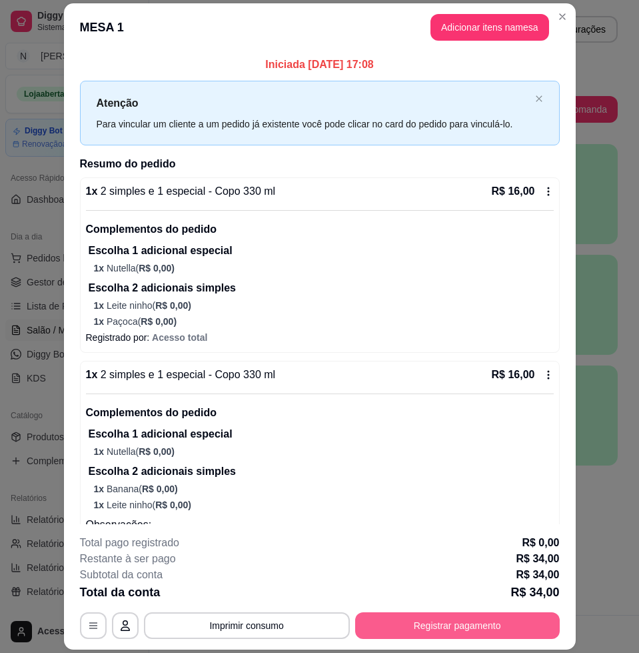
click at [446, 612] on button "Registrar pagamento" at bounding box center [457, 625] width 205 height 27
click at [328, 558] on div "**********" at bounding box center [320, 587] width 480 height 104
click at [459, 618] on button "Registrar pagamento" at bounding box center [457, 625] width 205 height 27
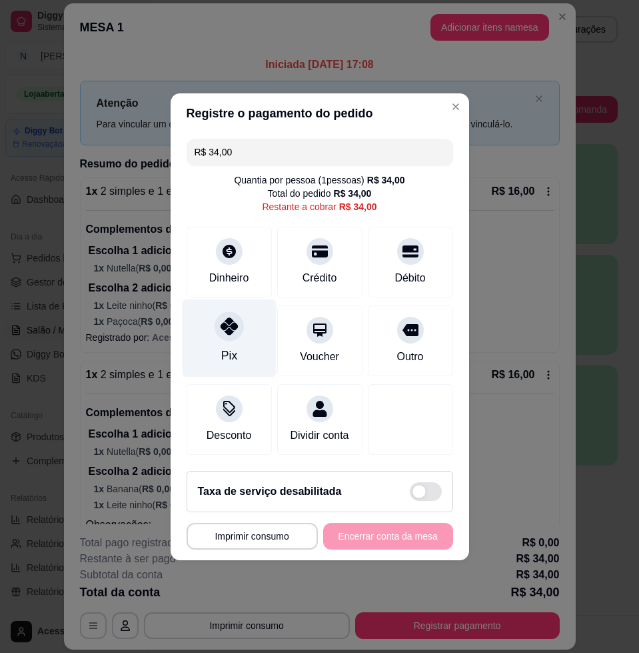
click at [244, 307] on div "Pix" at bounding box center [229, 338] width 94 height 78
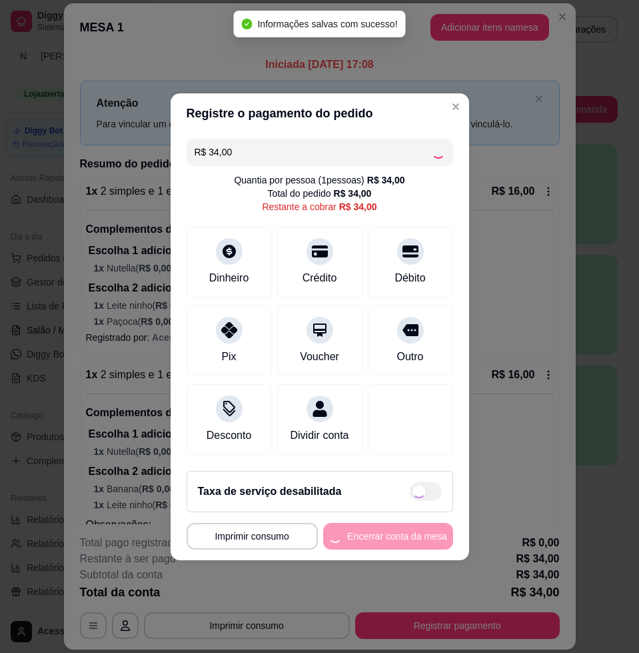
type input "R$ 0,00"
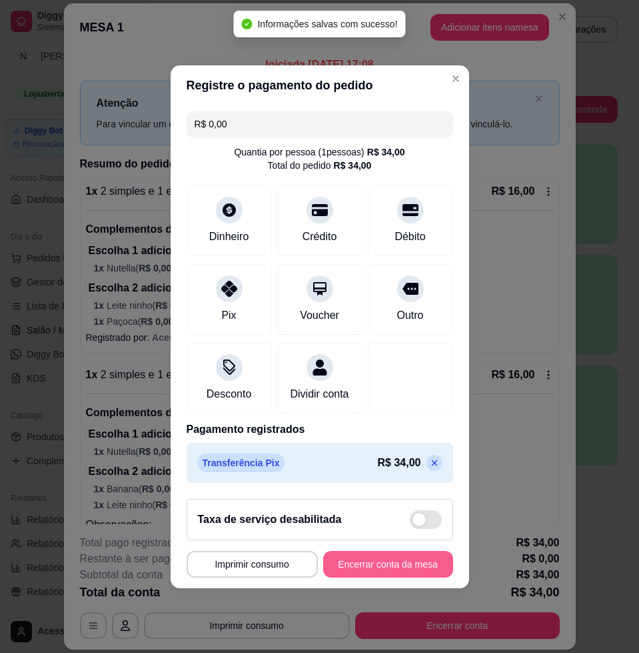
click at [399, 569] on button "Encerrar conta da mesa" at bounding box center [388, 564] width 130 height 27
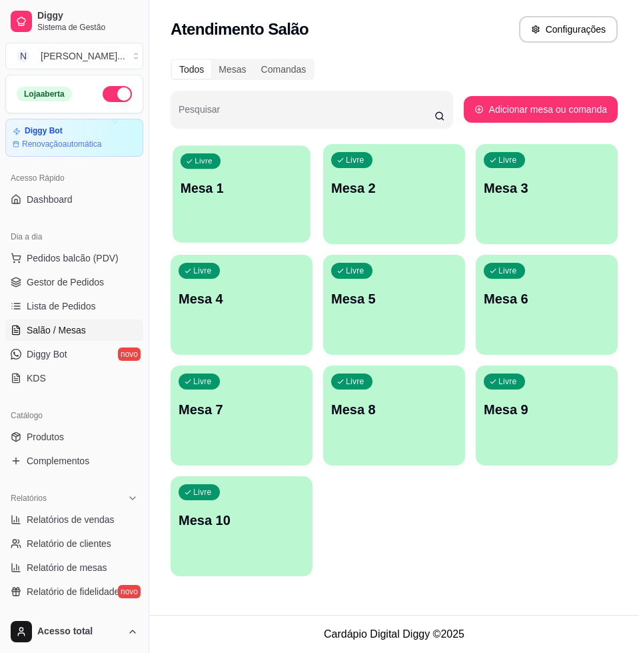
click at [229, 200] on div "Livre Mesa 1" at bounding box center [242, 185] width 138 height 81
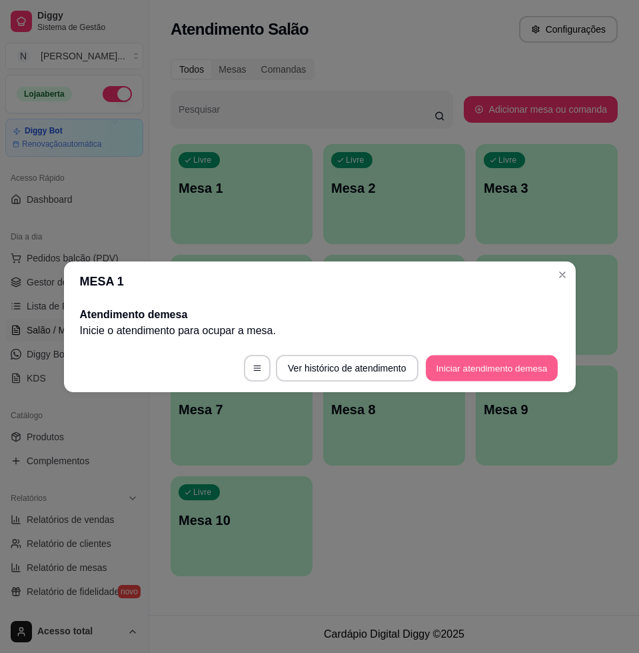
click at [436, 369] on button "Iniciar atendimento de mesa" at bounding box center [492, 368] width 132 height 26
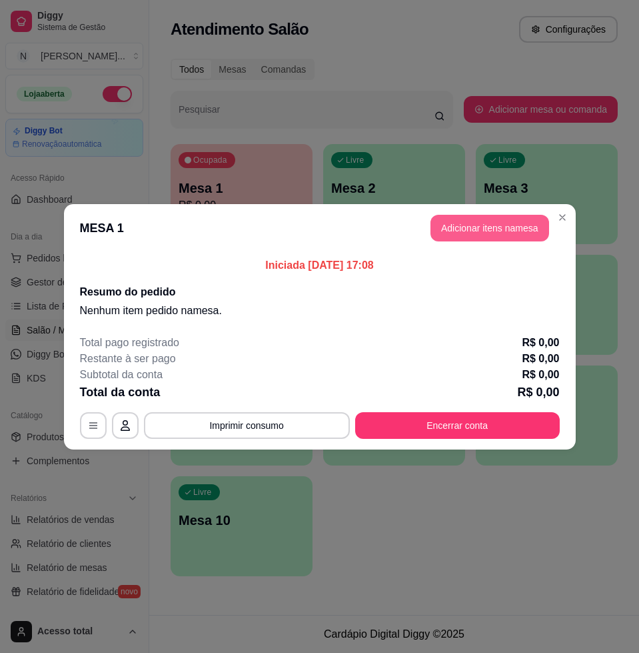
click at [449, 230] on button "Adicionar itens na mesa" at bounding box center [490, 228] width 119 height 27
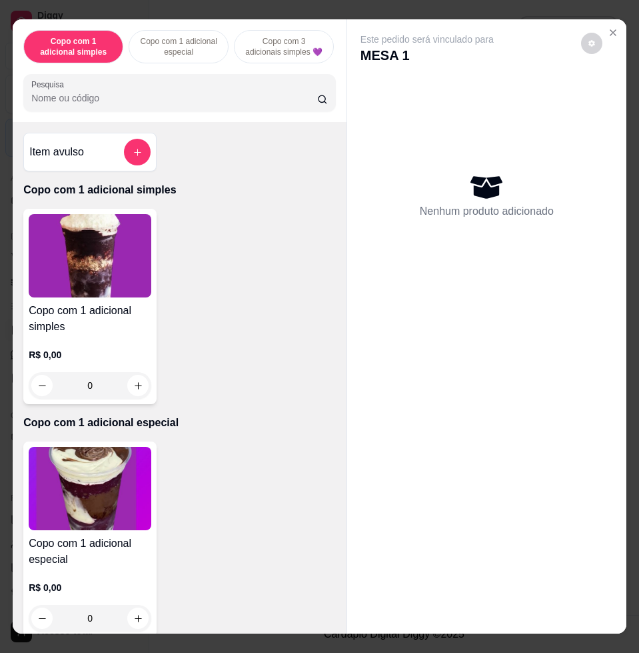
click at [59, 265] on img at bounding box center [90, 255] width 123 height 83
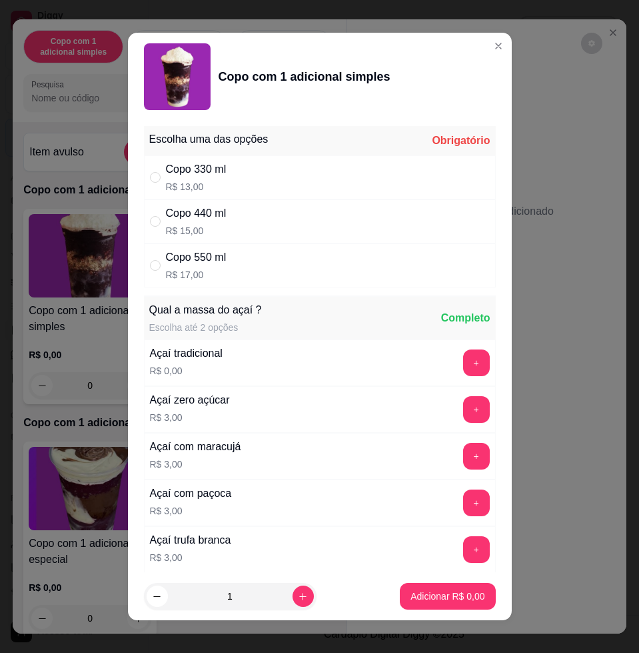
click at [291, 227] on div "Copo 440 ml R$ 15,00" at bounding box center [320, 221] width 352 height 44
radio input "true"
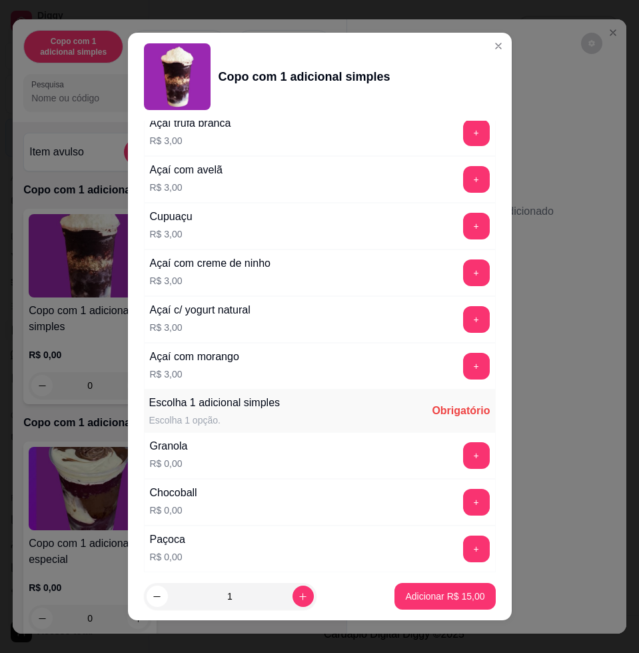
scroll to position [667, 0]
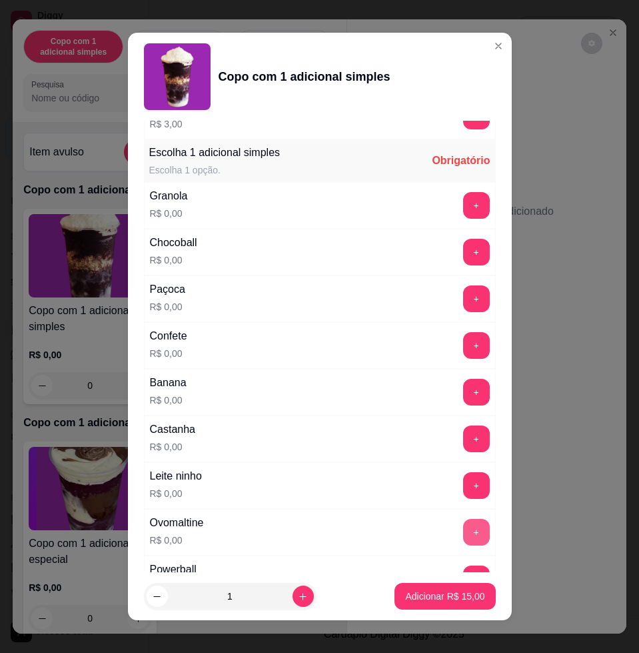
click at [463, 533] on button "+" at bounding box center [476, 532] width 27 height 27
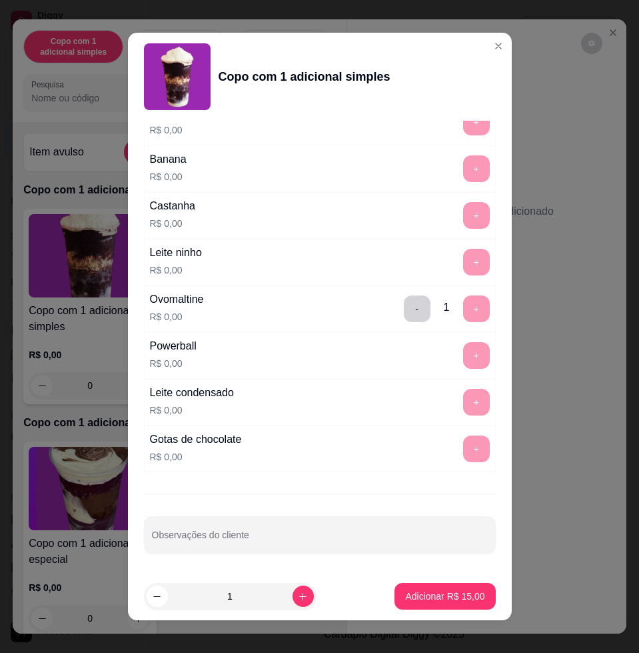
scroll to position [10, 0]
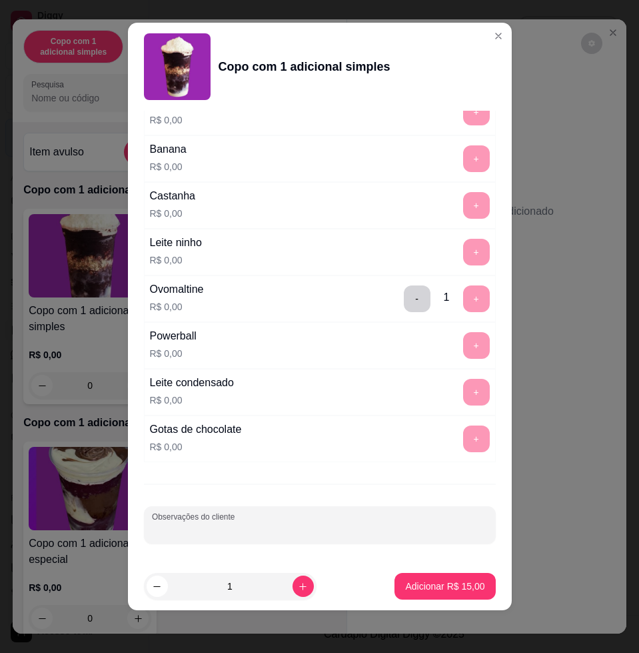
drag, startPoint x: 419, startPoint y: 529, endPoint x: 413, endPoint y: 526, distance: 7.5
click at [413, 529] on input "Observações do cliente" at bounding box center [320, 529] width 336 height 13
type input "comer"
click at [433, 594] on button "Adicionar R$ 15,00" at bounding box center [445, 586] width 101 height 27
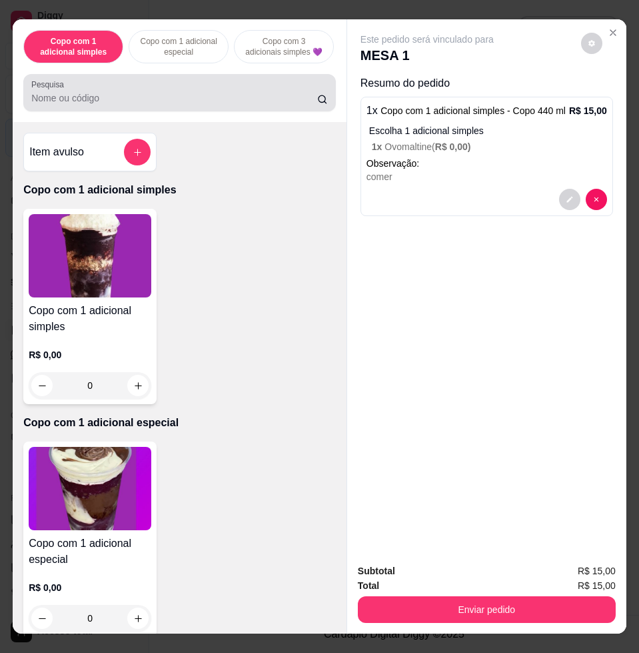
click at [263, 86] on div at bounding box center [179, 92] width 297 height 27
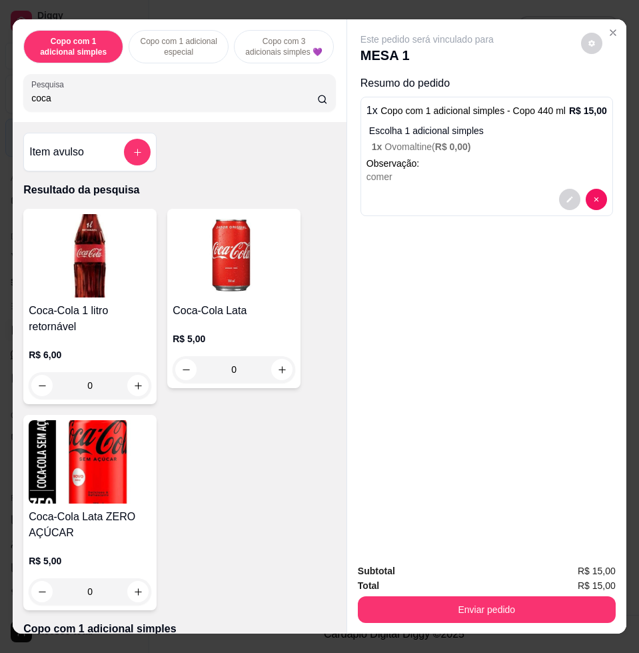
type input "coca"
click at [277, 375] on icon "increase-product-quantity" at bounding box center [282, 370] width 10 height 10
type input "1"
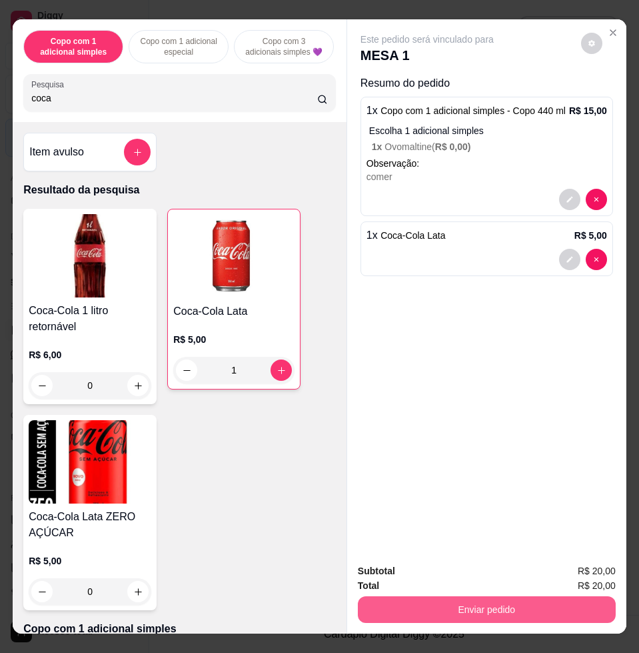
click at [474, 599] on button "Enviar pedido" at bounding box center [487, 609] width 258 height 27
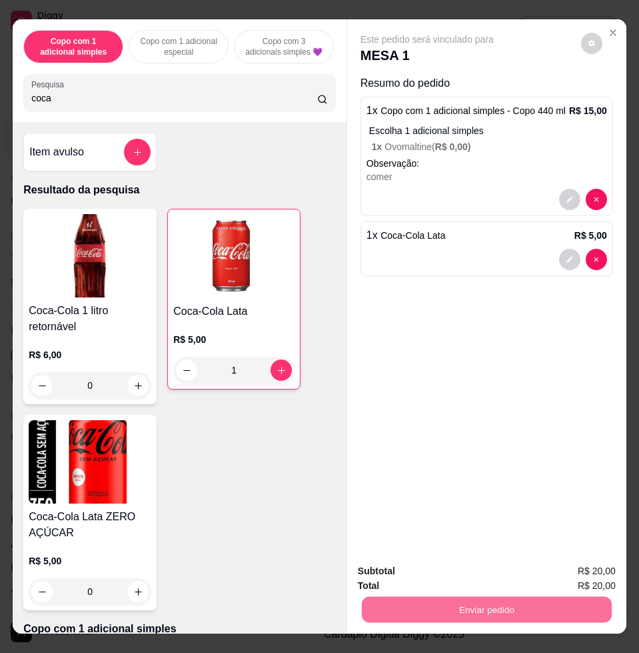
click at [431, 568] on button "Não registrar e enviar pedido" at bounding box center [441, 569] width 135 height 25
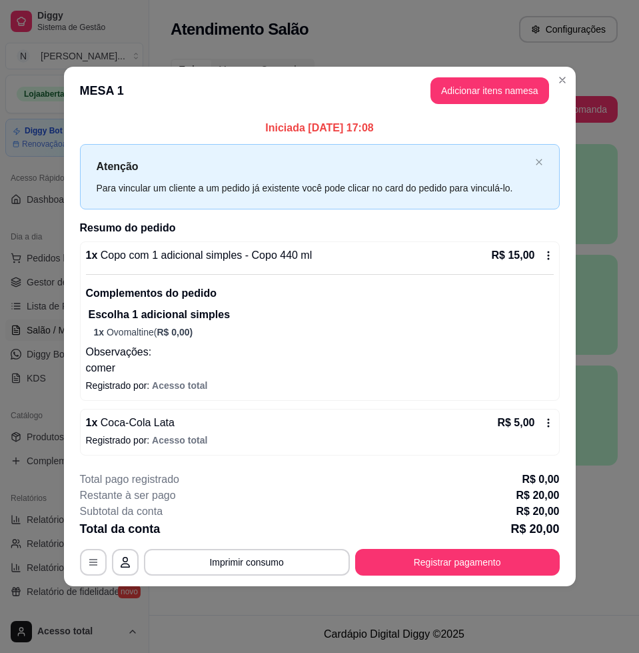
click at [550, 256] on icon at bounding box center [548, 255] width 11 height 11
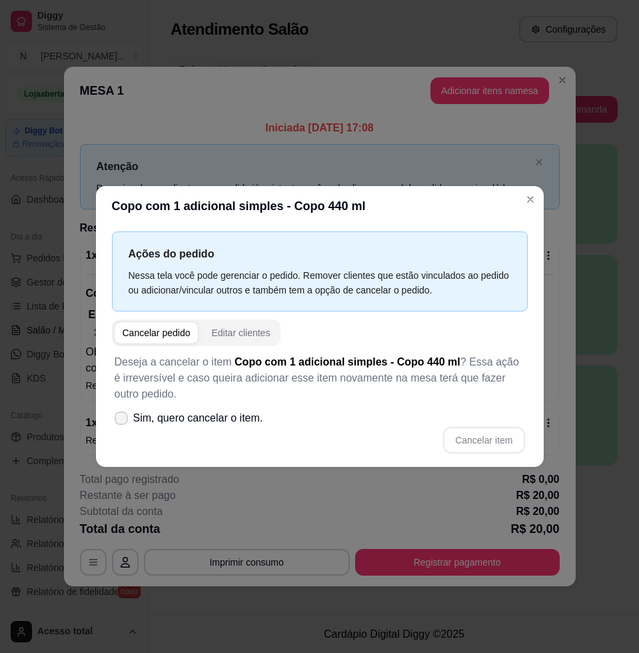
click at [175, 417] on span "Sim, quero cancelar o item." at bounding box center [198, 418] width 130 height 16
click at [123, 420] on input "Sim, quero cancelar o item." at bounding box center [118, 424] width 9 height 9
checkbox input "true"
click at [471, 436] on button "Cancelar item" at bounding box center [483, 440] width 81 height 27
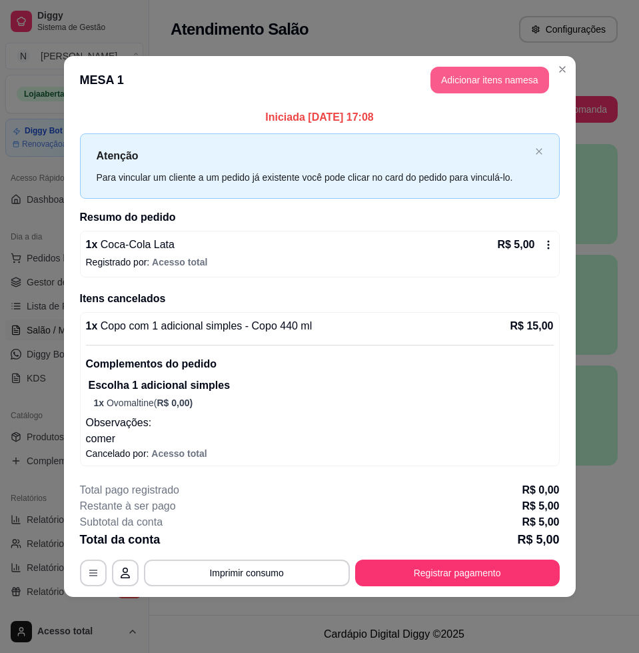
click at [462, 88] on button "Adicionar itens na mesa" at bounding box center [490, 80] width 119 height 27
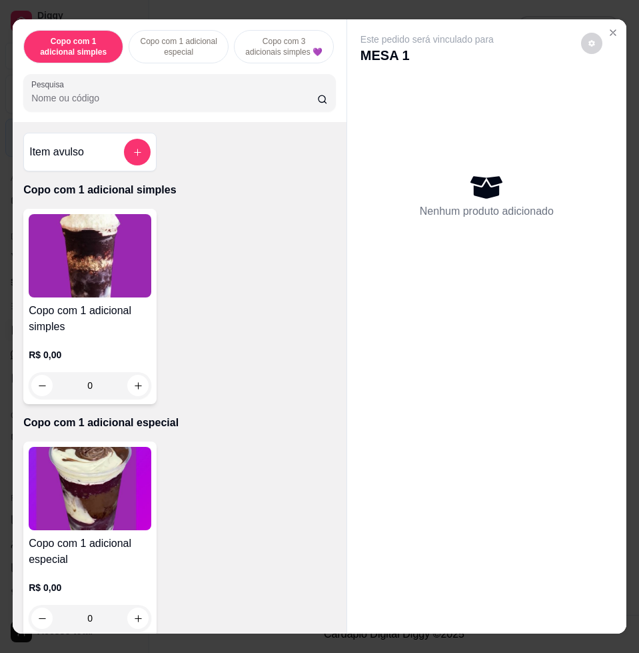
scroll to position [417, 0]
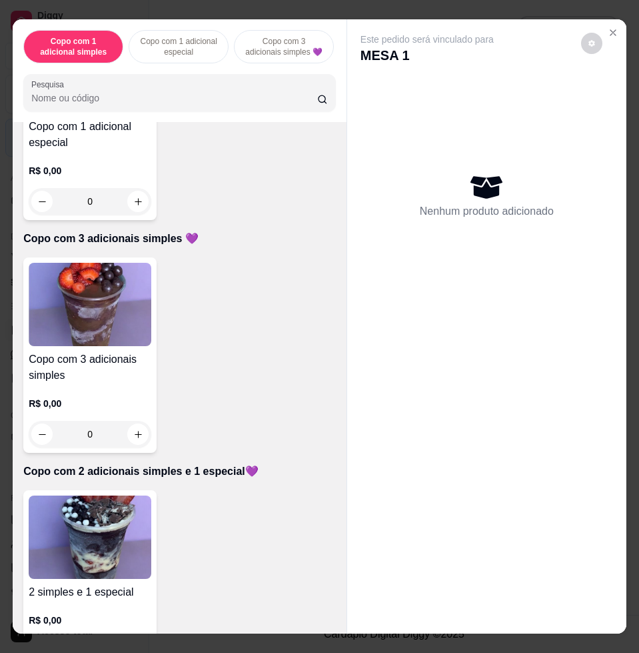
click at [99, 303] on img at bounding box center [90, 304] width 123 height 83
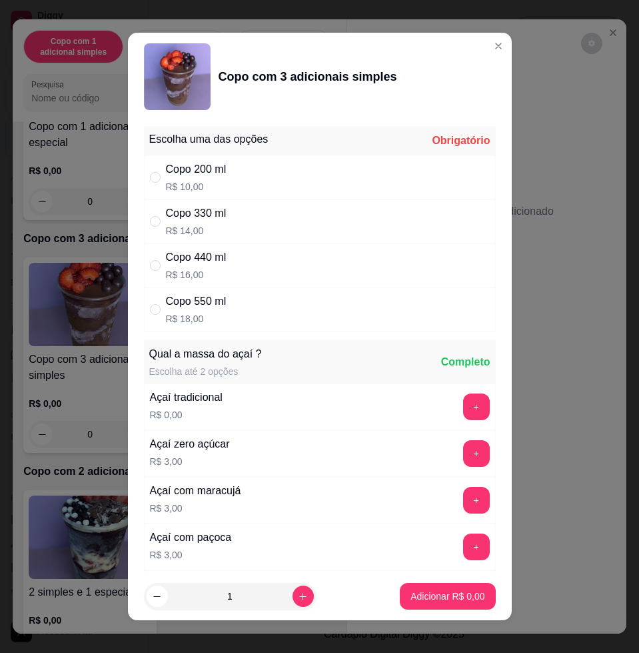
click at [254, 249] on div "Copo 440 ml R$ 16,00" at bounding box center [320, 265] width 352 height 44
radio input "true"
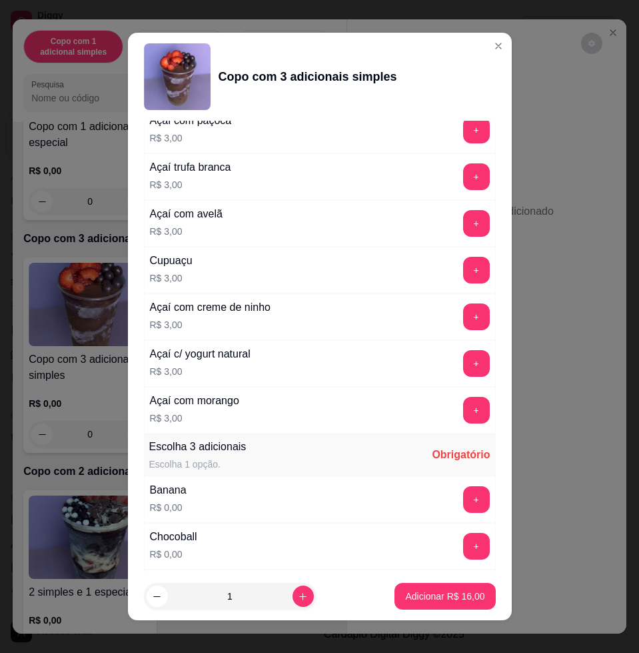
scroll to position [583, 0]
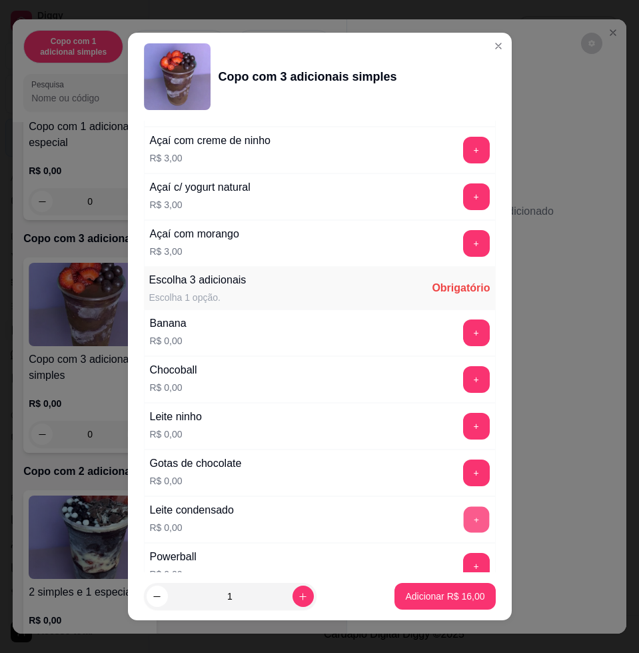
click at [463, 518] on button "+" at bounding box center [476, 520] width 26 height 26
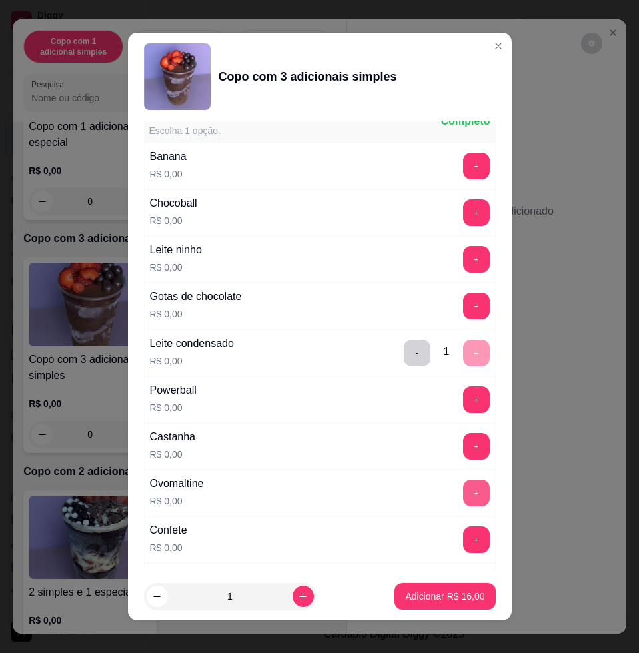
click at [463, 486] on button "+" at bounding box center [476, 492] width 27 height 27
click at [463, 217] on button "+" at bounding box center [476, 212] width 27 height 27
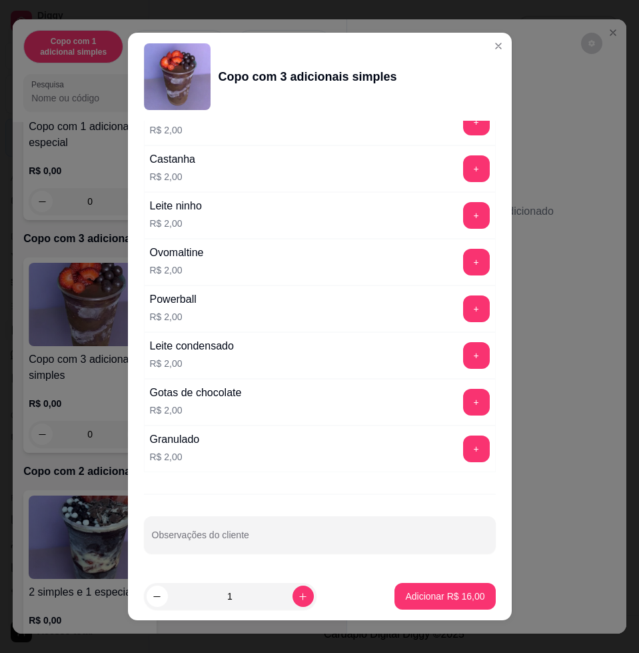
scroll to position [10, 0]
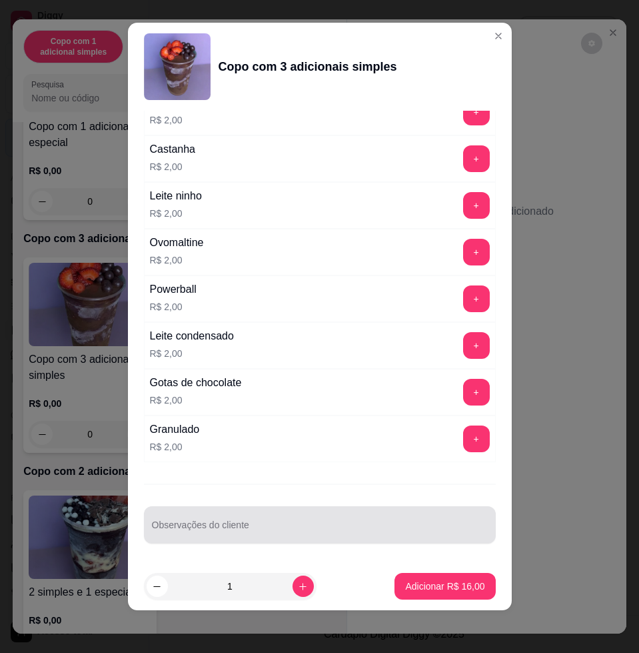
click at [263, 513] on div at bounding box center [320, 524] width 336 height 27
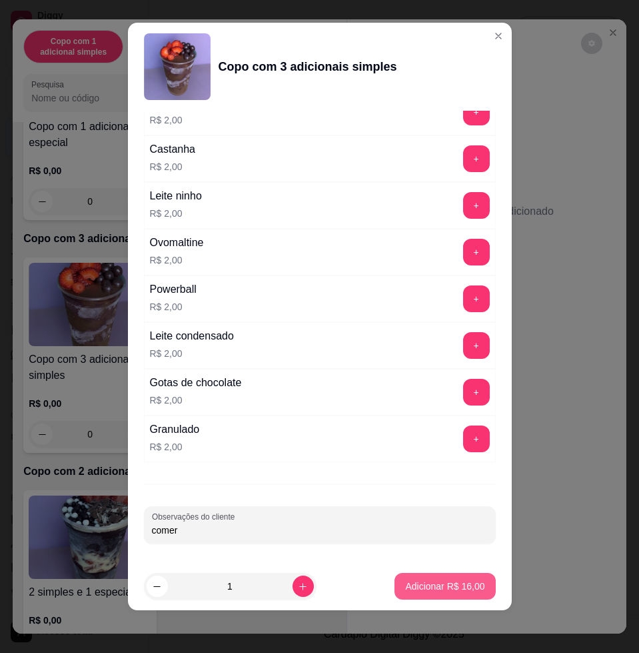
type input "comer"
click at [395, 578] on button "Adicionar R$ 16,00" at bounding box center [445, 586] width 101 height 27
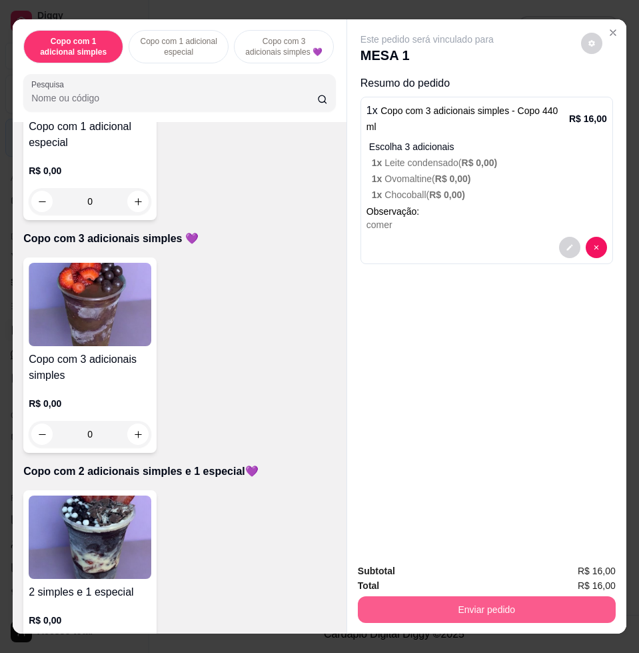
click at [450, 610] on button "Enviar pedido" at bounding box center [487, 609] width 258 height 27
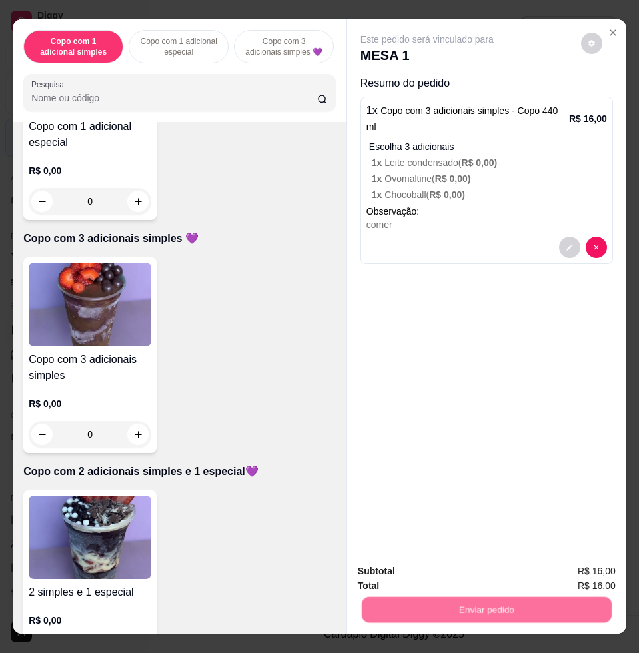
click at [429, 573] on button "Não registrar e enviar pedido" at bounding box center [441, 569] width 135 height 25
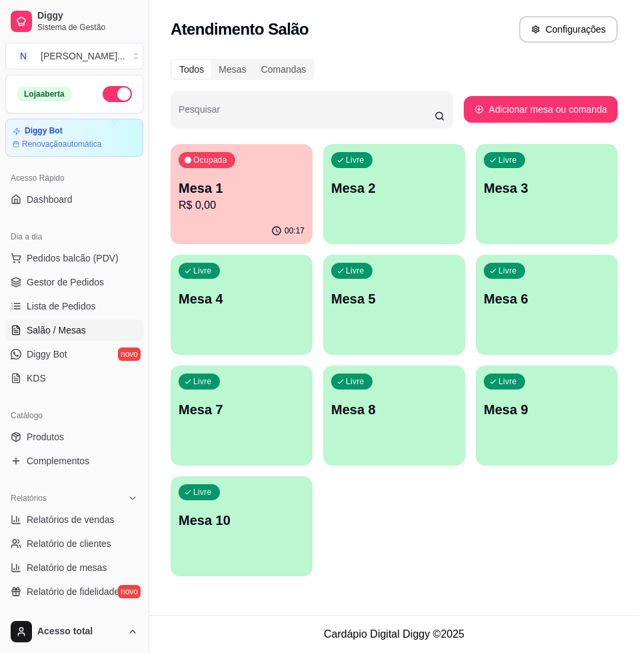
click at [257, 207] on p "R$ 0,00" at bounding box center [242, 205] width 126 height 16
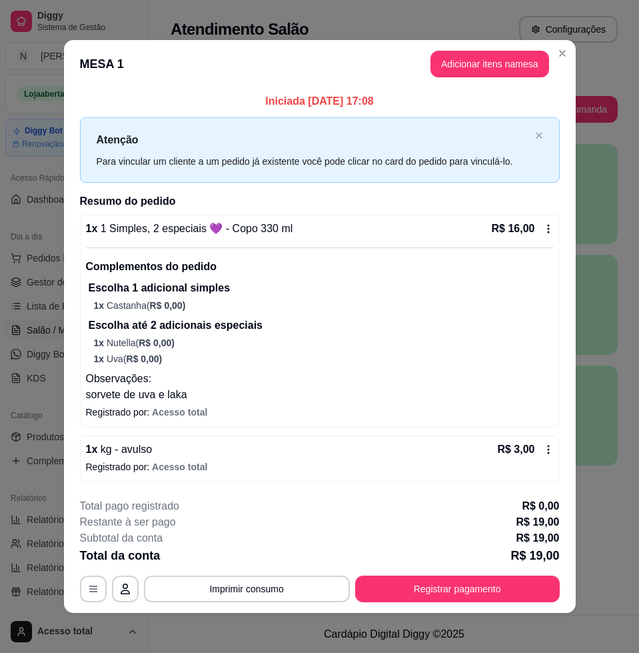
scroll to position [3, 0]
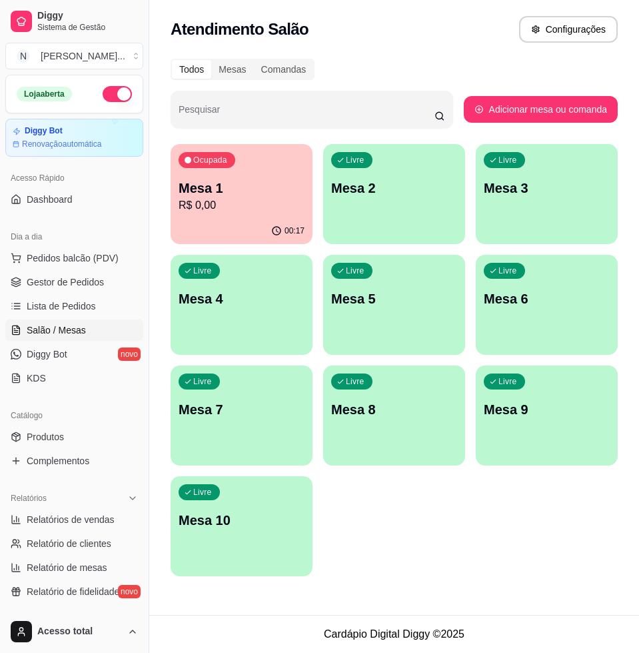
click at [249, 185] on p "Mesa 1" at bounding box center [242, 188] width 126 height 19
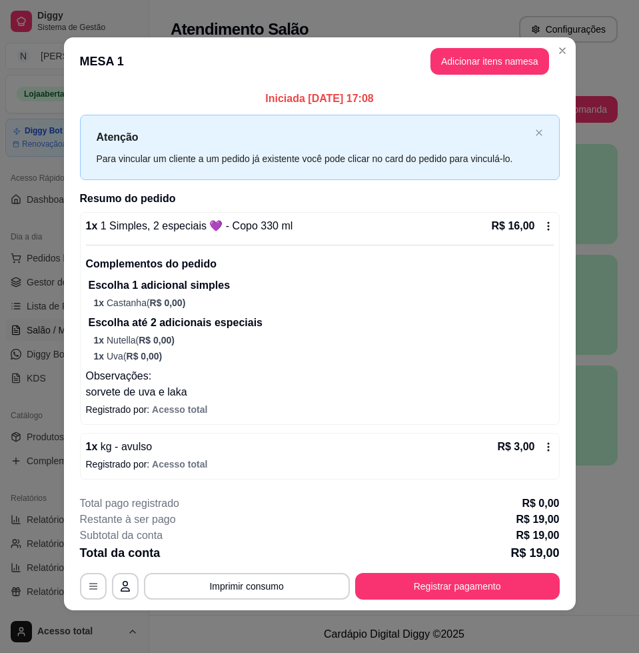
scroll to position [0, 0]
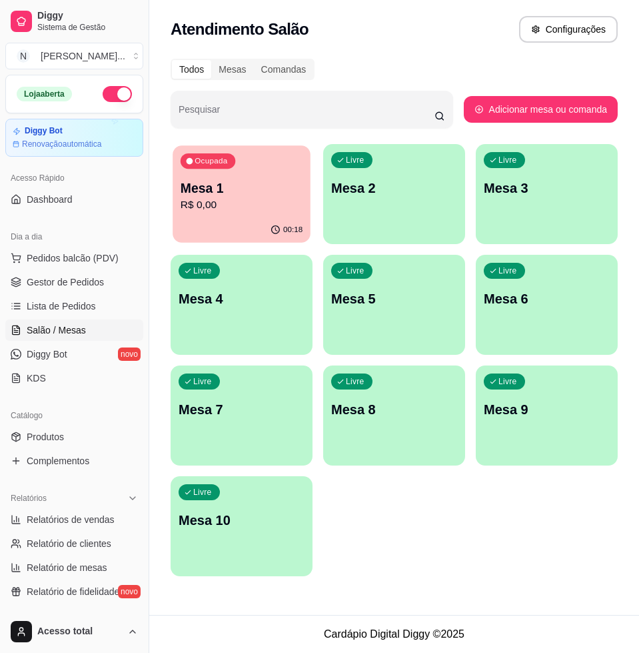
click at [270, 210] on p "R$ 0,00" at bounding box center [242, 204] width 122 height 15
click at [91, 261] on span "Pedidos balcão (PDV)" at bounding box center [73, 257] width 92 height 13
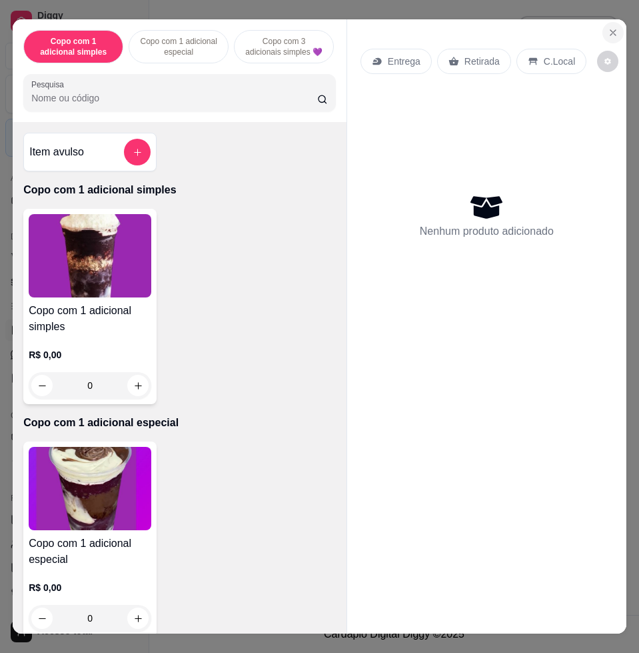
click at [608, 27] on icon "Close" at bounding box center [613, 32] width 11 height 11
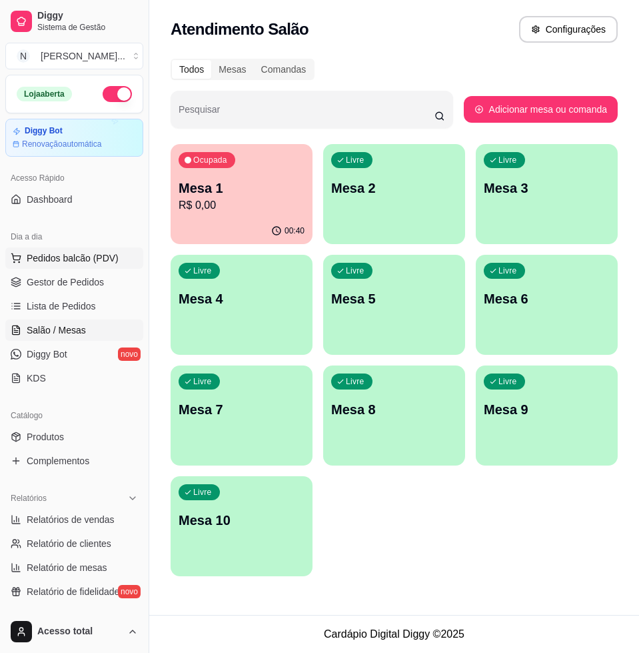
click at [73, 251] on span "Pedidos balcão (PDV)" at bounding box center [73, 257] width 92 height 13
click at [225, 105] on input "Pesquisa" at bounding box center [174, 97] width 286 height 13
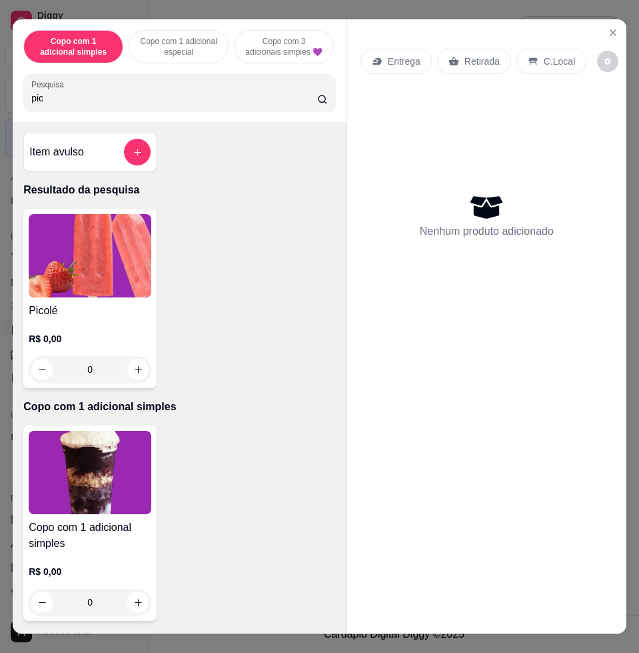
type input "pic"
click at [116, 260] on img at bounding box center [90, 255] width 123 height 83
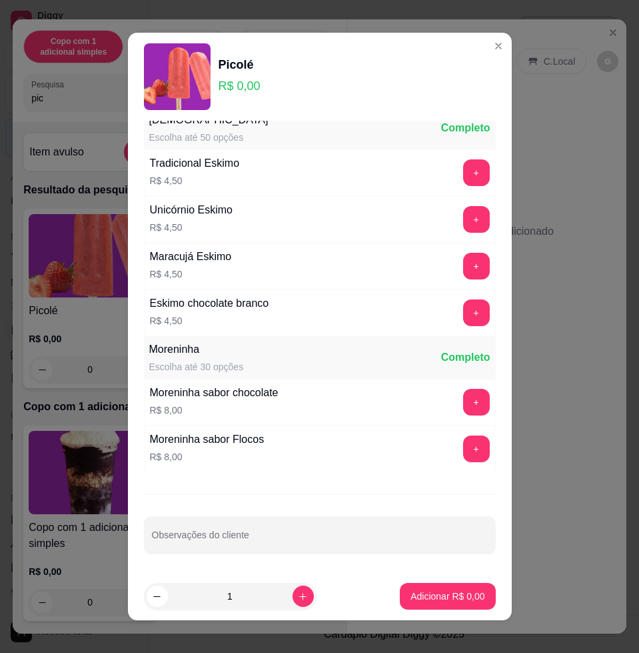
scroll to position [1004, 0]
click at [463, 397] on button "+" at bounding box center [476, 402] width 27 height 27
click at [419, 595] on p "Adicionar R$ 8,00" at bounding box center [448, 595] width 74 height 13
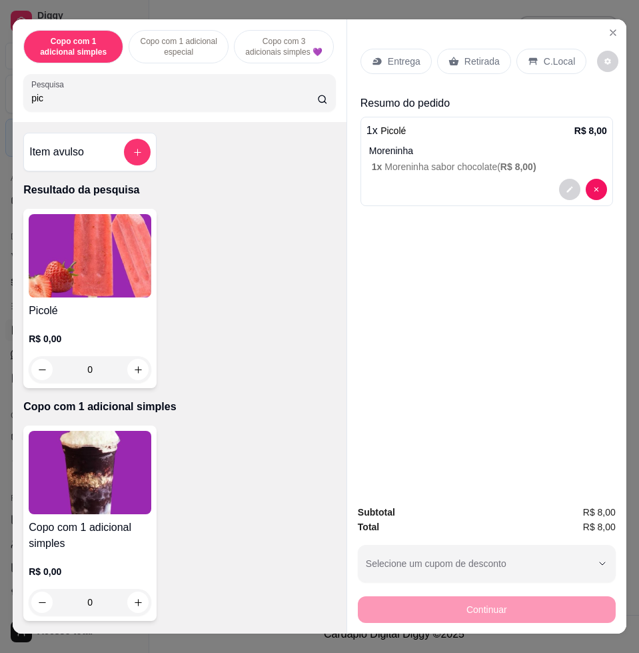
drag, startPoint x: 565, startPoint y: 60, endPoint x: 537, endPoint y: 130, distance: 75.4
click at [563, 60] on div "C.Local" at bounding box center [552, 61] width 70 height 25
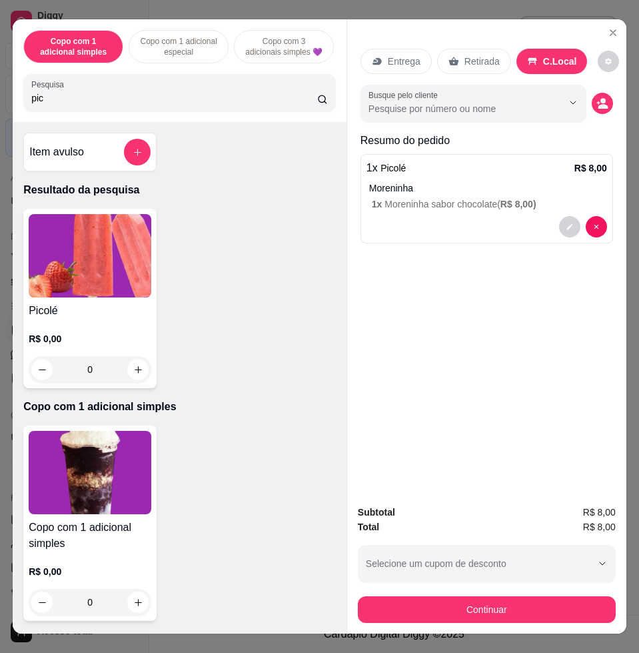
click at [491, 605] on button "Continuar" at bounding box center [487, 609] width 258 height 27
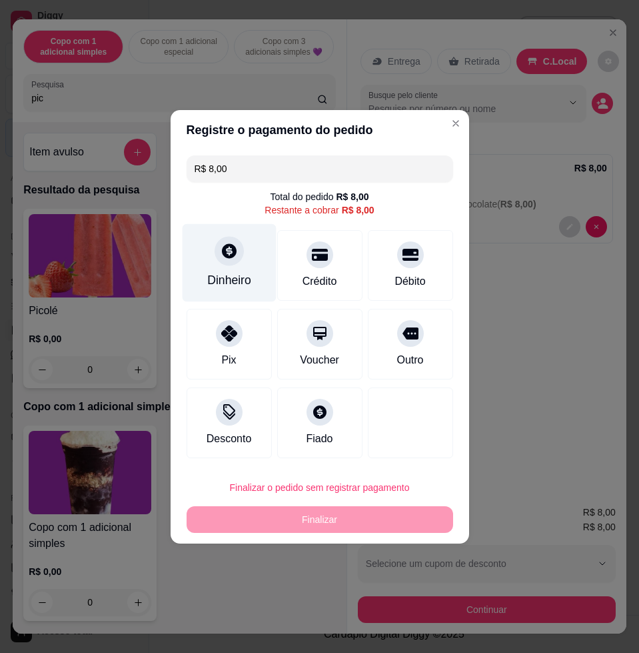
click at [238, 269] on div "Dinheiro" at bounding box center [229, 262] width 94 height 78
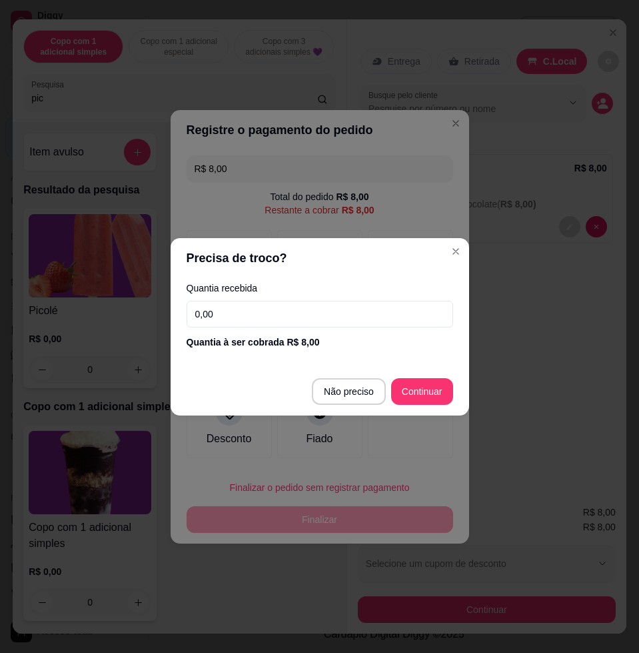
click at [281, 299] on div "Quantia recebida 0,00 Quantia à ser cobrada R$ 8,00" at bounding box center [320, 316] width 299 height 76
click at [275, 317] on input "0,00" at bounding box center [320, 314] width 267 height 27
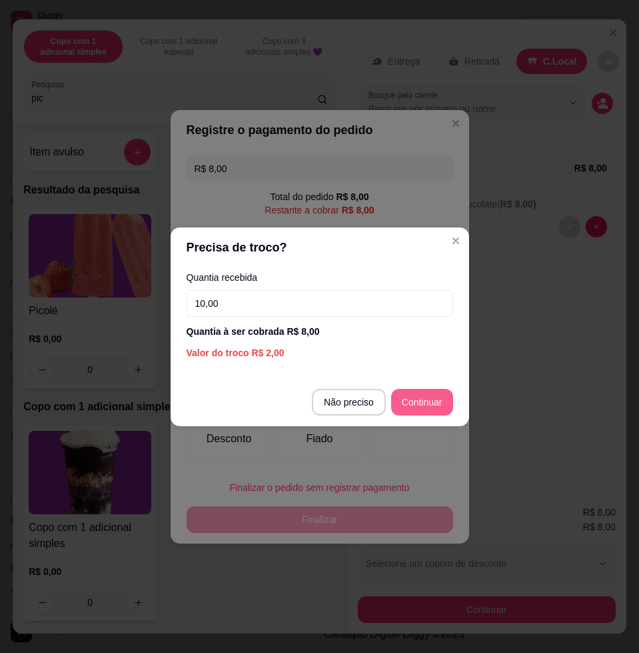
type input "10,00"
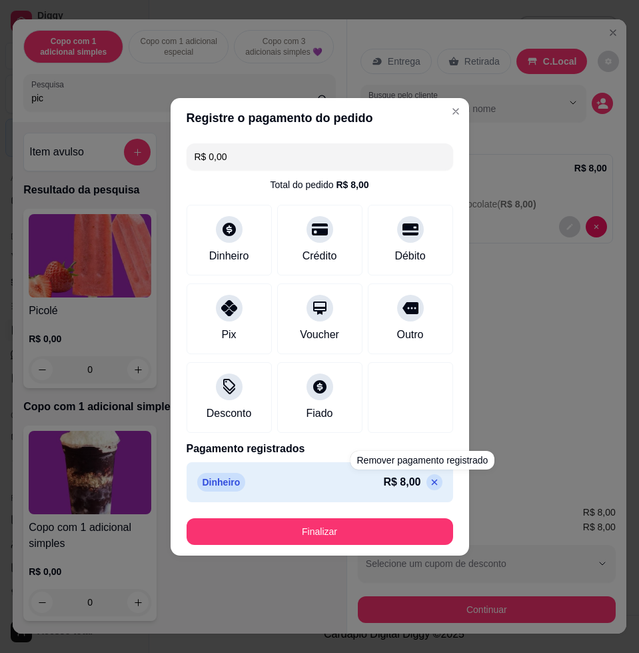
click at [411, 518] on button "Finalizar" at bounding box center [320, 531] width 267 height 27
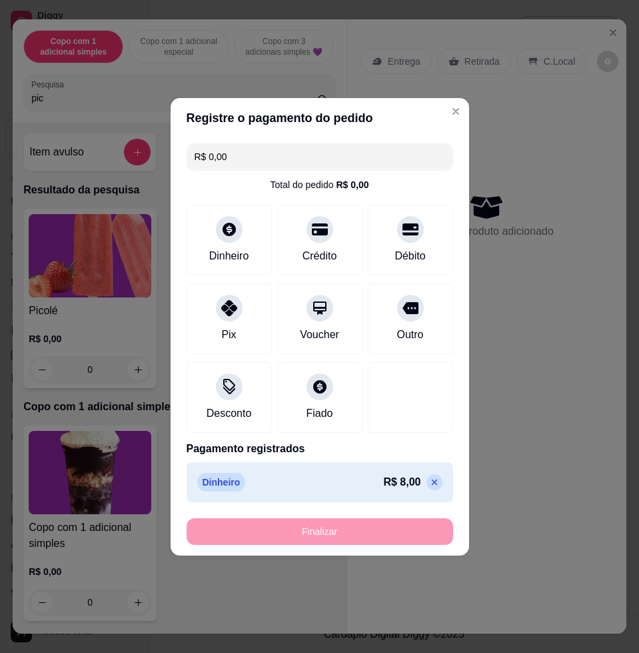
type input "-R$ 8,00"
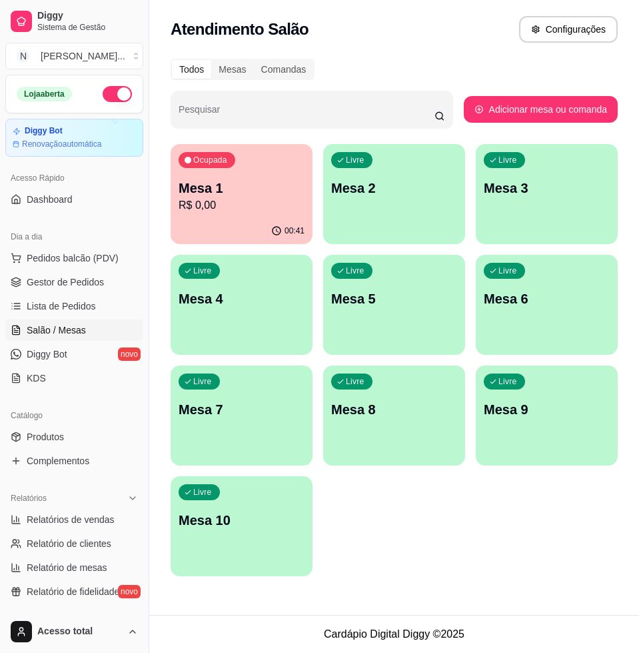
click at [237, 149] on div "Ocupada Mesa 1 R$ 0,00" at bounding box center [242, 181] width 142 height 74
click at [207, 191] on p "Mesa 1" at bounding box center [242, 188] width 122 height 18
click at [403, 185] on p "Mesa 2" at bounding box center [394, 188] width 122 height 18
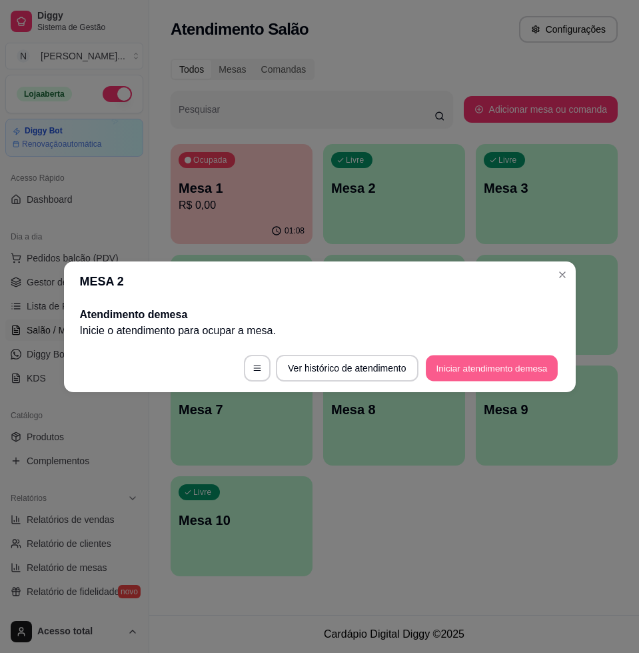
click at [539, 370] on button "Iniciar atendimento de mesa" at bounding box center [492, 368] width 132 height 26
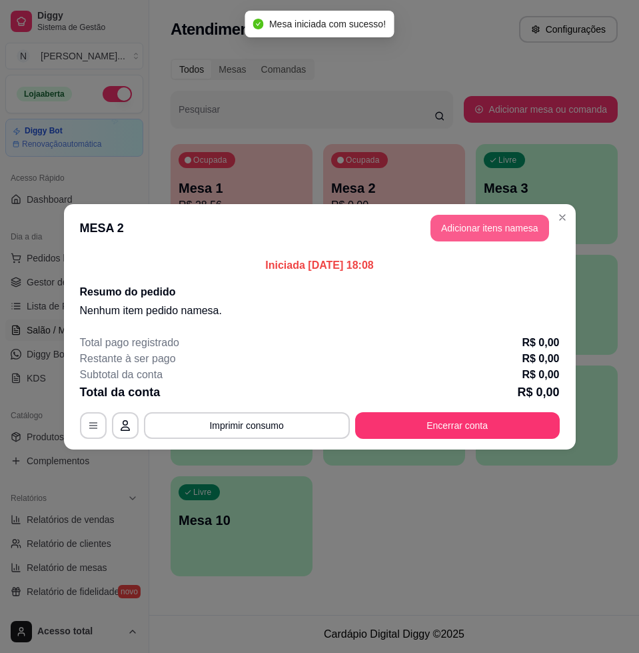
click at [454, 227] on button "Adicionar itens na mesa" at bounding box center [490, 228] width 119 height 27
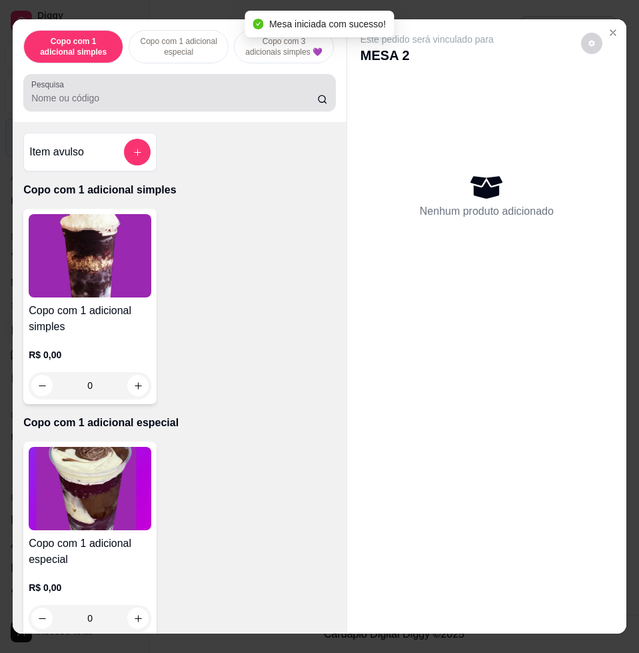
click at [184, 105] on input "Pesquisa" at bounding box center [174, 97] width 286 height 13
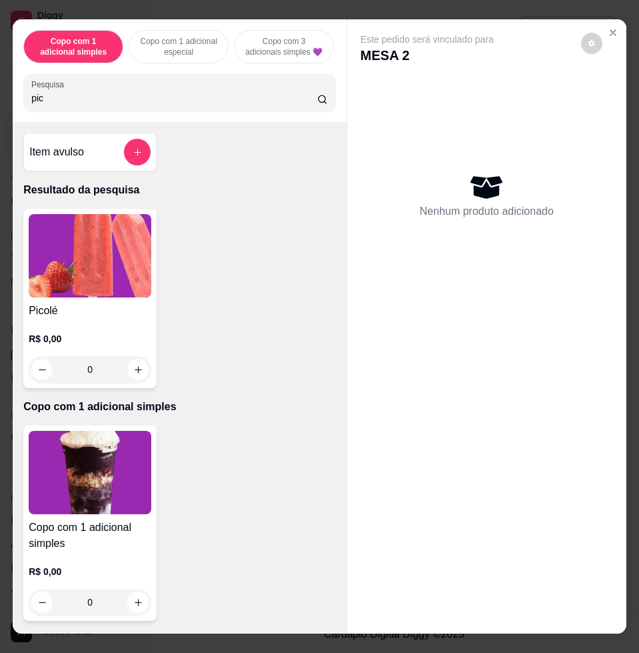
type input "pic"
click at [139, 381] on div "0" at bounding box center [90, 369] width 123 height 27
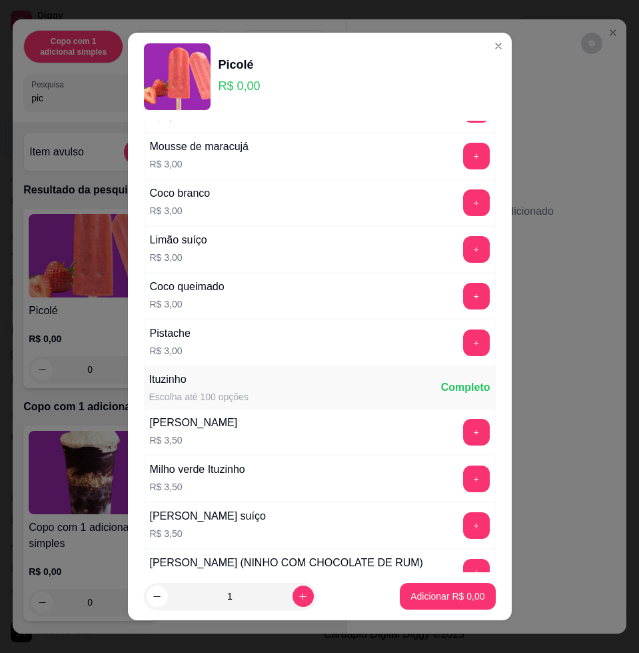
scroll to position [583, 0]
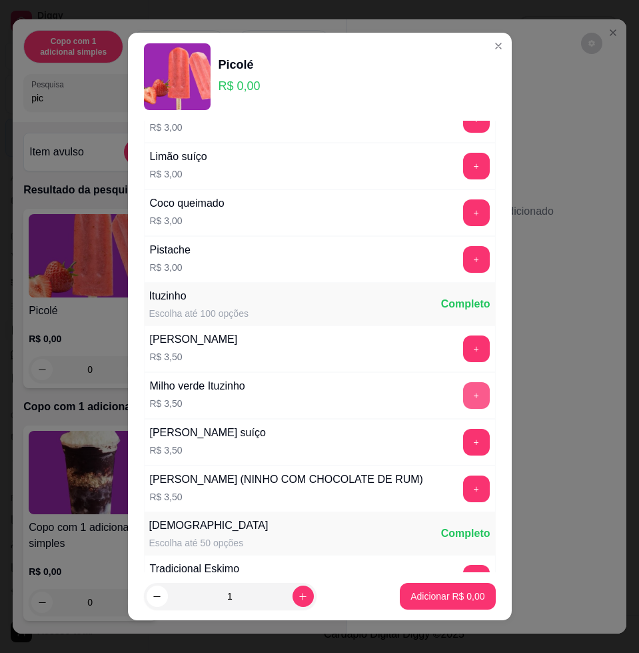
click at [463, 403] on button "+" at bounding box center [476, 395] width 27 height 27
click at [423, 591] on p "Adicionar R$ 3,50" at bounding box center [448, 595] width 74 height 13
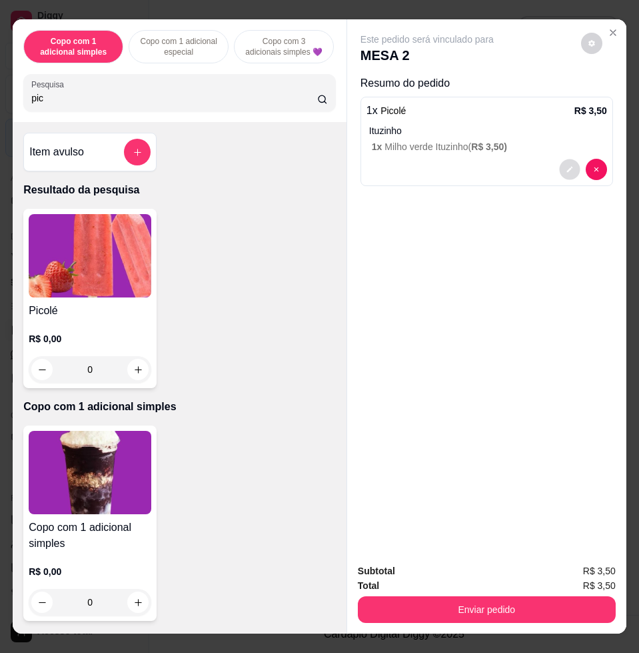
click at [559, 166] on button "decrease-product-quantity" at bounding box center [569, 169] width 21 height 21
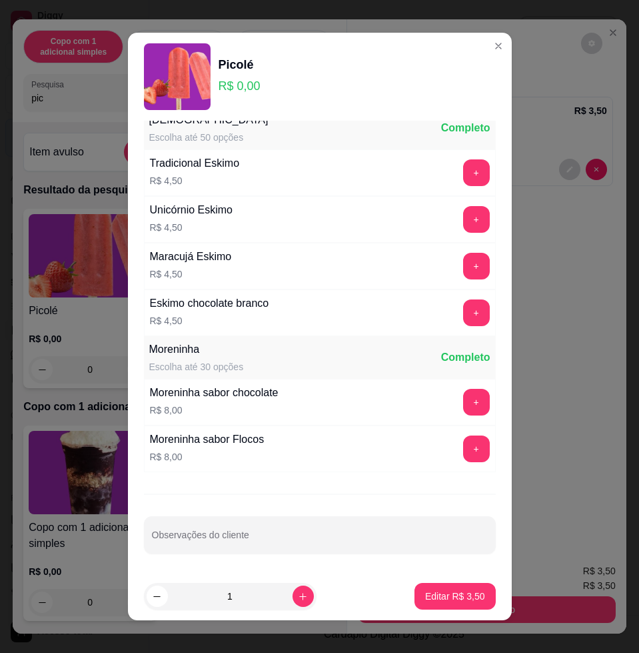
scroll to position [10, 0]
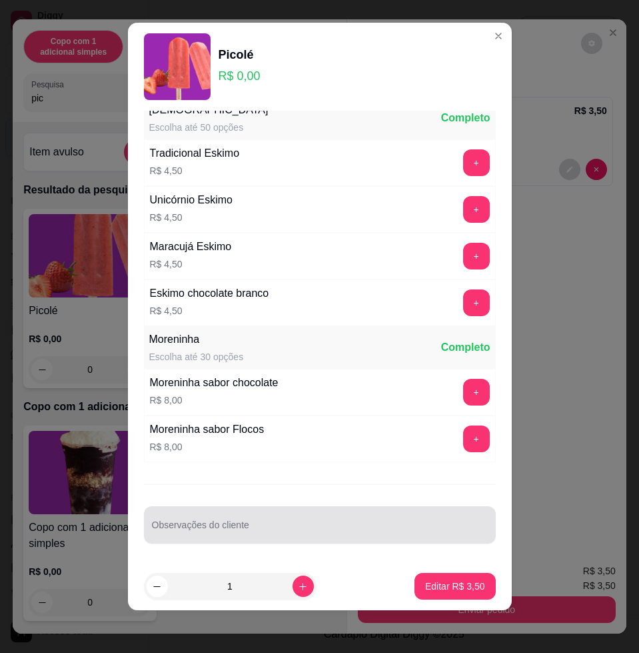
click at [215, 511] on div at bounding box center [320, 524] width 336 height 27
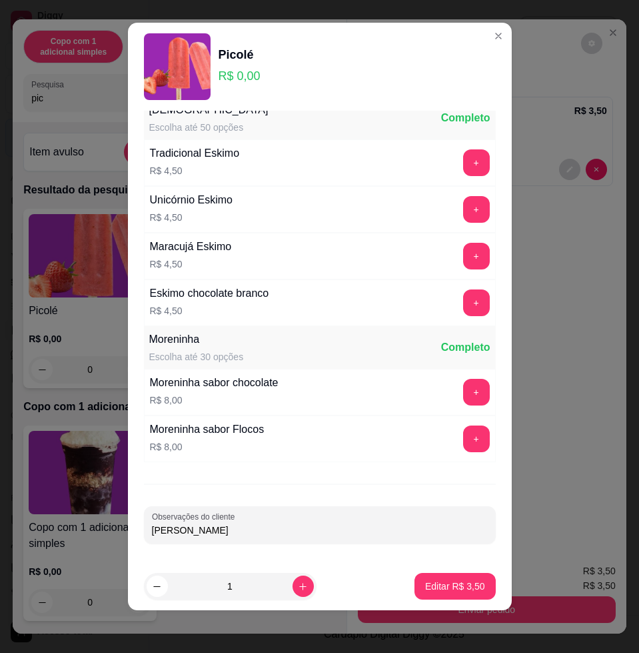
type input "[PERSON_NAME]"
click at [473, 582] on button "Editar R$ 3,50" at bounding box center [455, 586] width 79 height 26
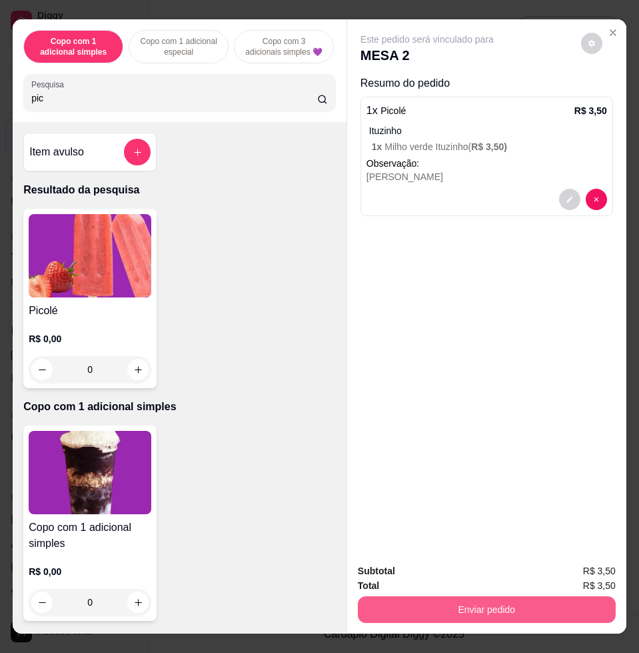
click at [487, 596] on button "Enviar pedido" at bounding box center [487, 609] width 258 height 27
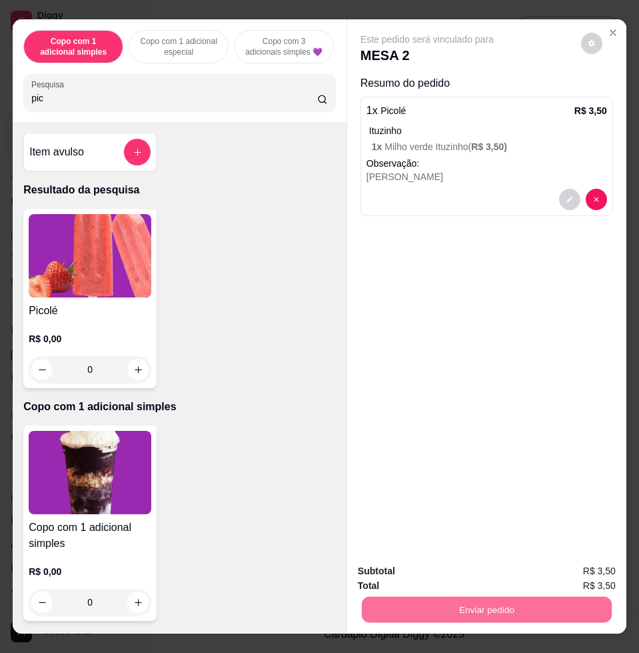
click at [474, 577] on button "Não registrar e enviar pedido" at bounding box center [441, 569] width 135 height 25
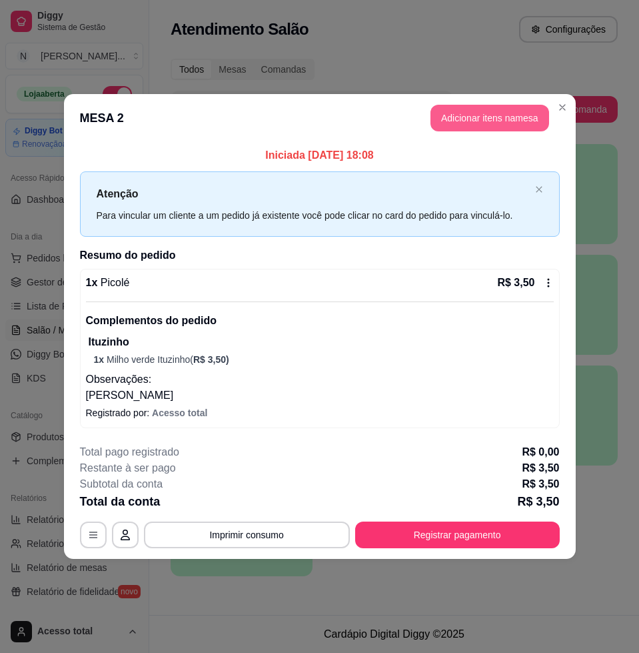
click at [446, 125] on button "Adicionar itens na mesa" at bounding box center [490, 118] width 119 height 27
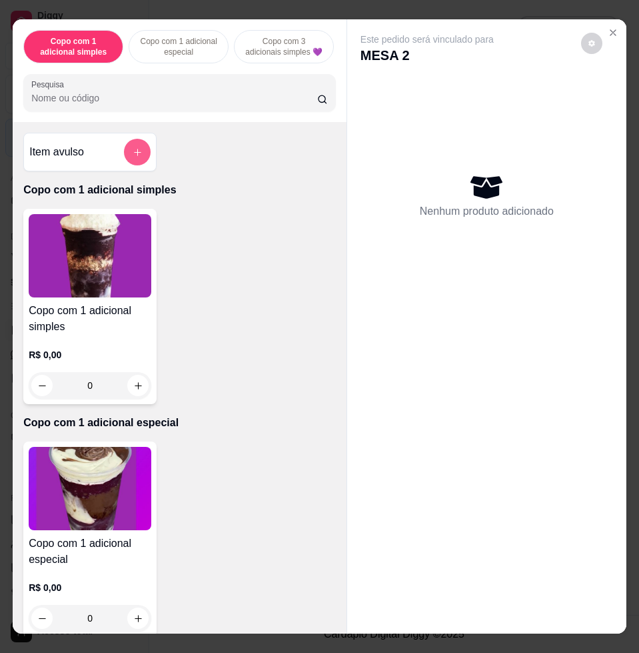
click at [133, 153] on icon "add-separate-item" at bounding box center [138, 152] width 10 height 10
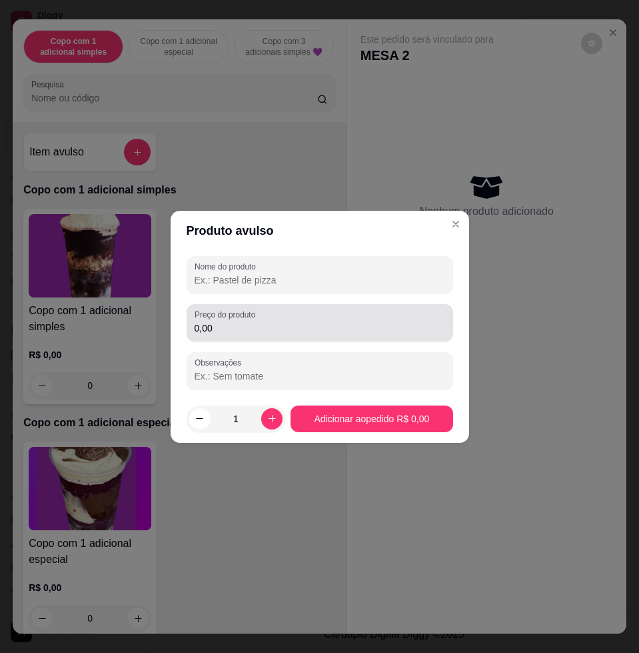
click at [225, 323] on input "0,00" at bounding box center [320, 327] width 251 height 13
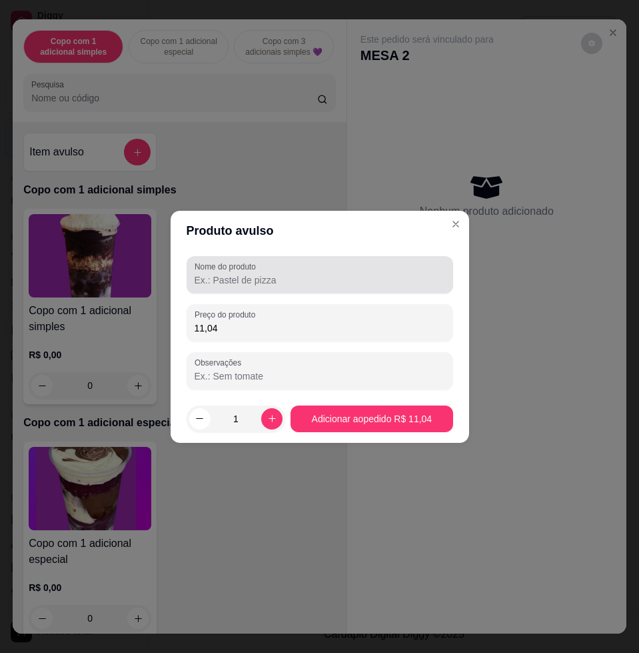
type input "11,04"
click at [273, 289] on div "Nome do produto" at bounding box center [320, 274] width 267 height 37
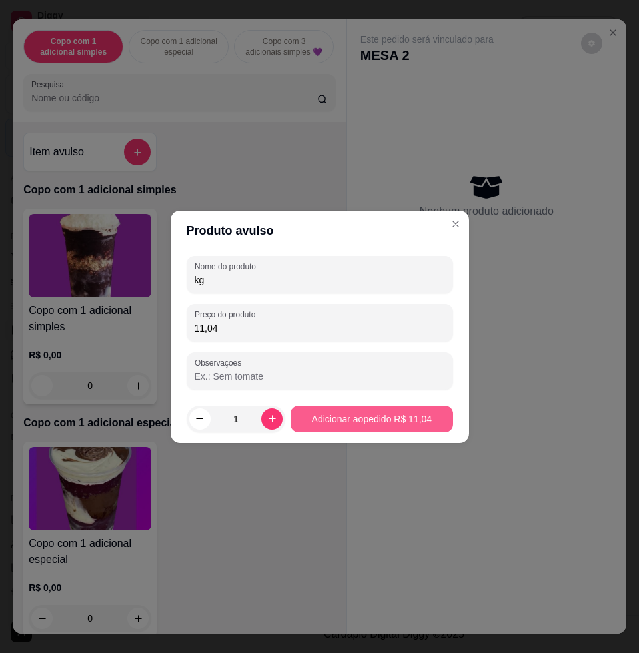
type input "kg"
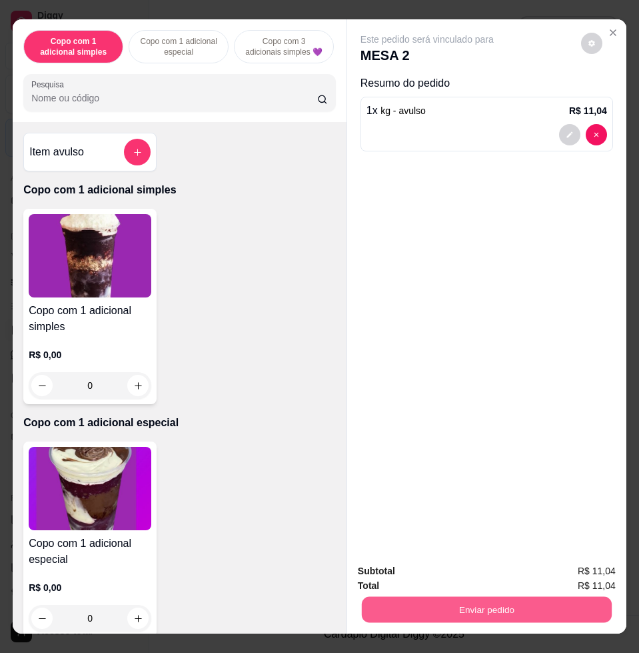
click at [461, 604] on button "Enviar pedido" at bounding box center [487, 609] width 250 height 26
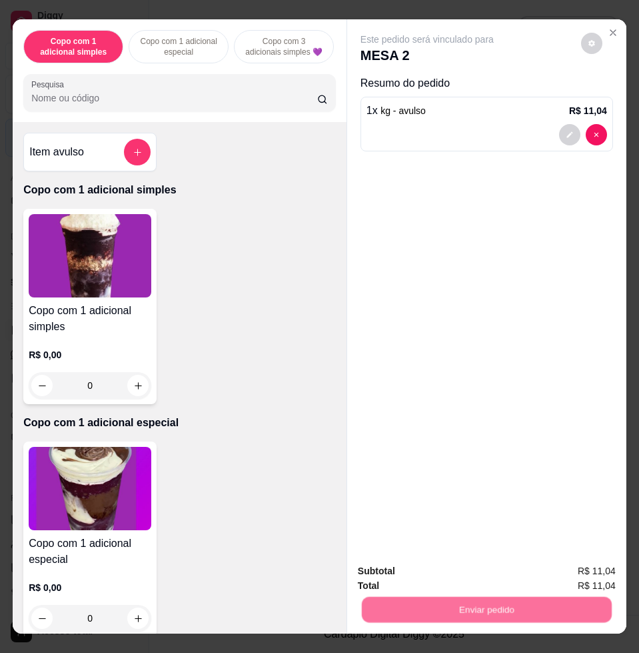
click at [423, 572] on button "Não registrar e enviar pedido" at bounding box center [441, 569] width 139 height 25
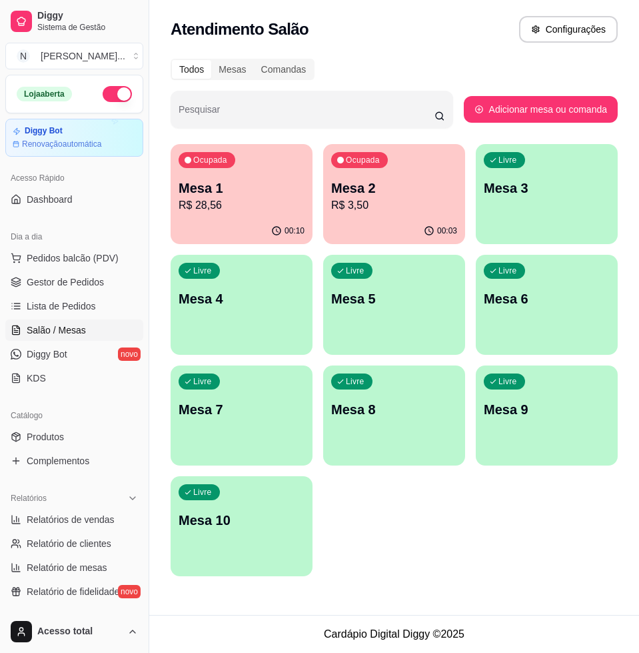
click at [411, 205] on p "R$ 3,50" at bounding box center [394, 205] width 126 height 16
click at [192, 143] on div "Todos Mesas Comandas Pesquisar Adicionar mesa ou comanda Ocupada Mesa 1 R$ 28,5…" at bounding box center [394, 321] width 490 height 541
click at [210, 175] on div "Ocupada Mesa 1 R$ 28,56" at bounding box center [242, 181] width 142 height 74
click at [415, 207] on p "R$ 3,50" at bounding box center [394, 205] width 126 height 16
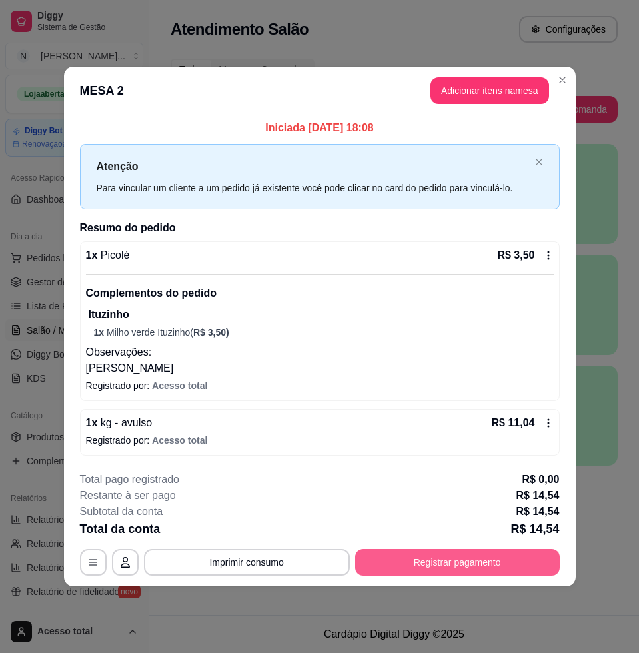
click at [427, 567] on button "Registrar pagamento" at bounding box center [457, 562] width 205 height 27
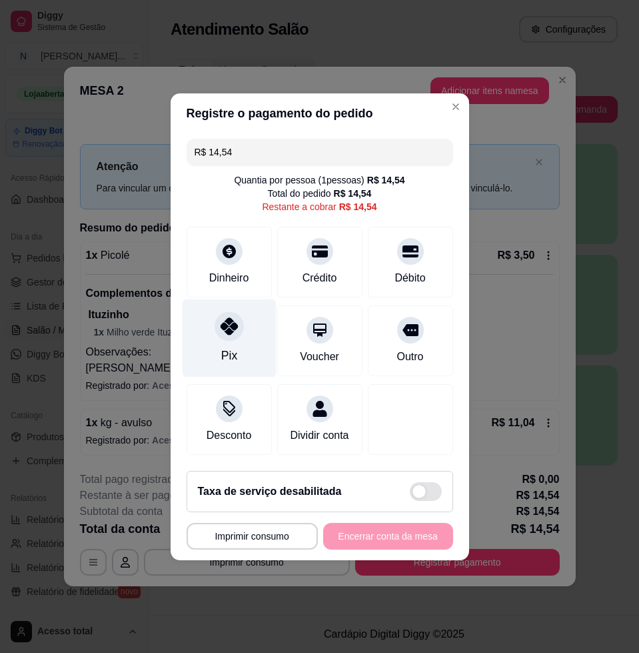
click at [224, 347] on div "Pix" at bounding box center [229, 355] width 16 height 17
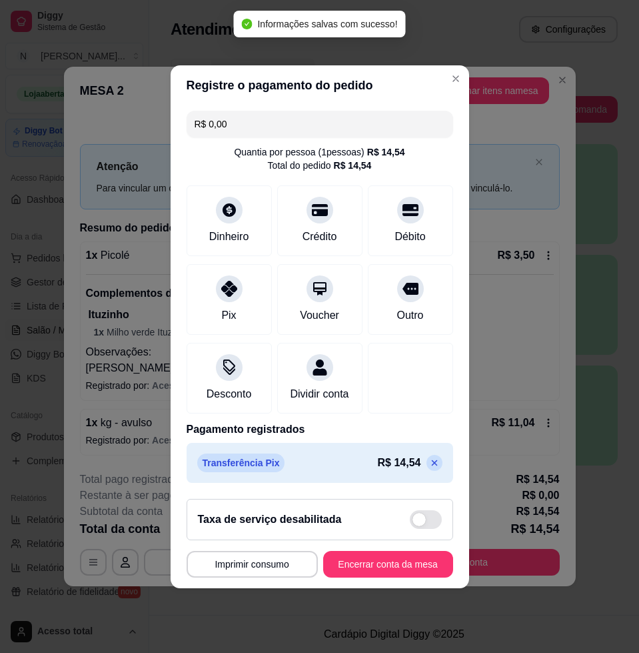
type input "R$ 0,00"
click at [380, 561] on button "Encerrar conta da mesa" at bounding box center [388, 564] width 130 height 27
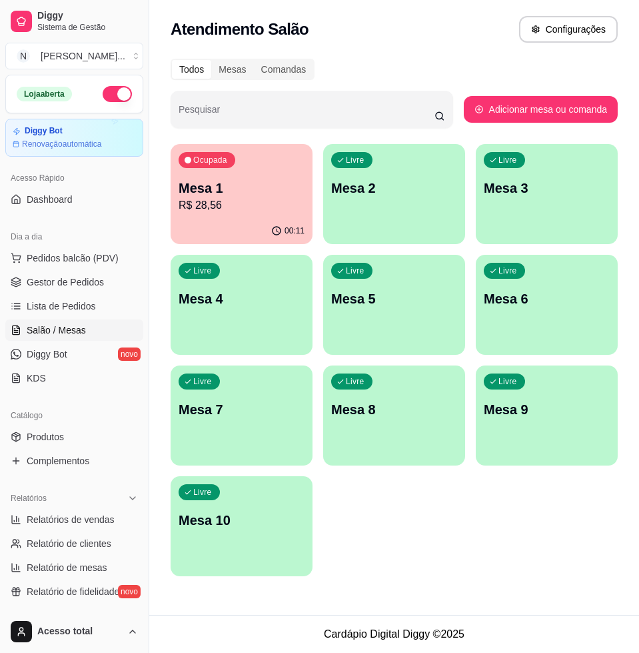
click at [231, 217] on button "Ocupada Mesa 1 R$ 28,56 00:11" at bounding box center [242, 194] width 142 height 100
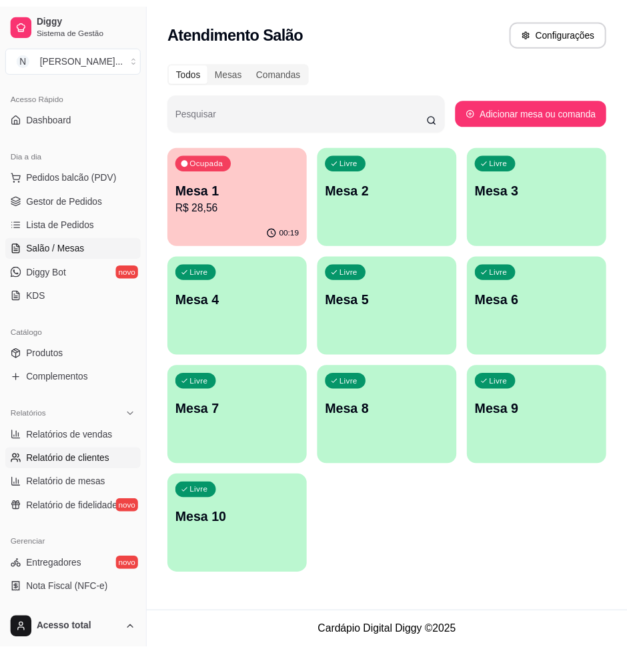
scroll to position [167, 0]
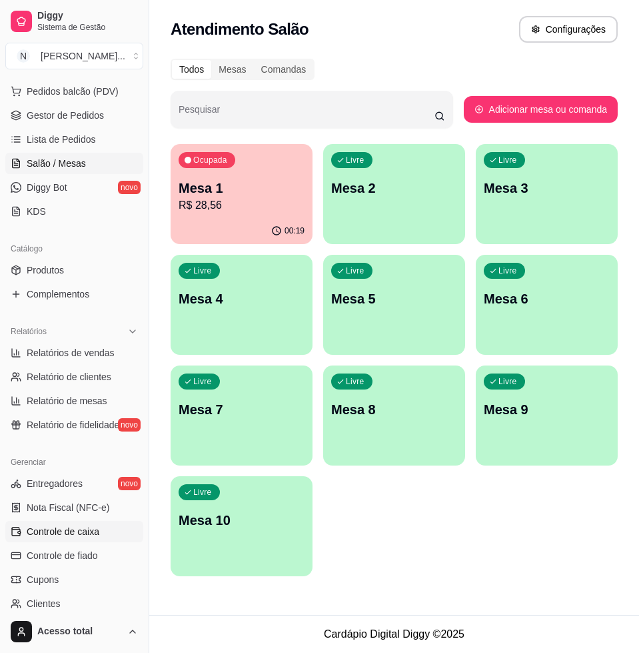
click at [59, 530] on span "Controle de caixa" at bounding box center [63, 531] width 73 height 13
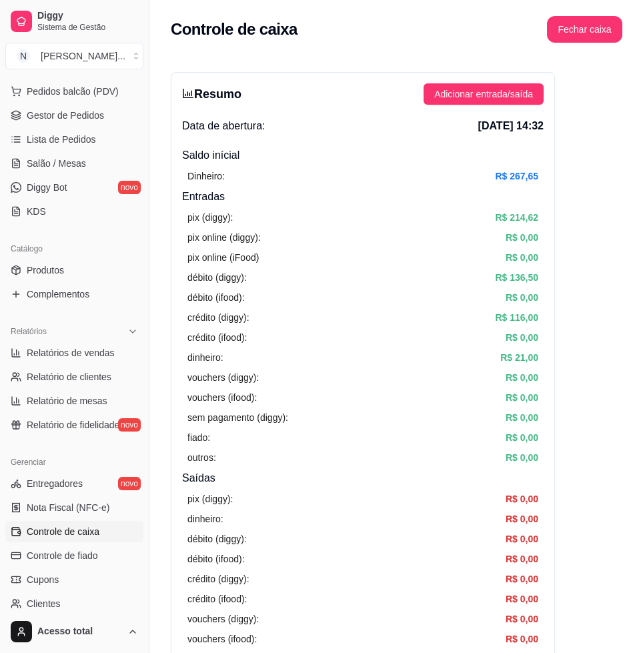
scroll to position [333, 0]
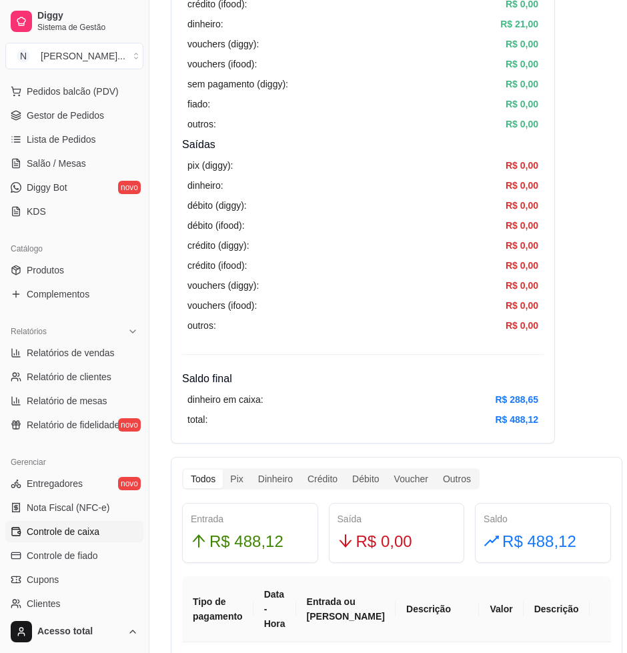
click at [83, 151] on ul "Pedidos balcão (PDV) Gestor de Pedidos Lista de Pedidos Salão / Mesas Diggy Bot…" at bounding box center [74, 151] width 138 height 141
click at [70, 175] on ul "Pedidos balcão (PDV) Gestor de Pedidos Lista de Pedidos Salão / Mesas Diggy Bot…" at bounding box center [74, 151] width 138 height 141
click at [70, 169] on span "Salão / Mesas" at bounding box center [56, 163] width 59 height 13
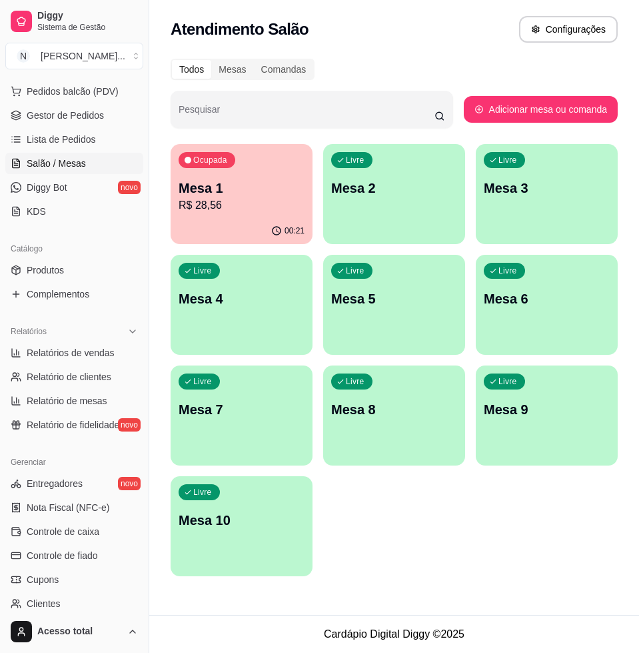
click at [222, 202] on p "R$ 28,56" at bounding box center [242, 205] width 126 height 16
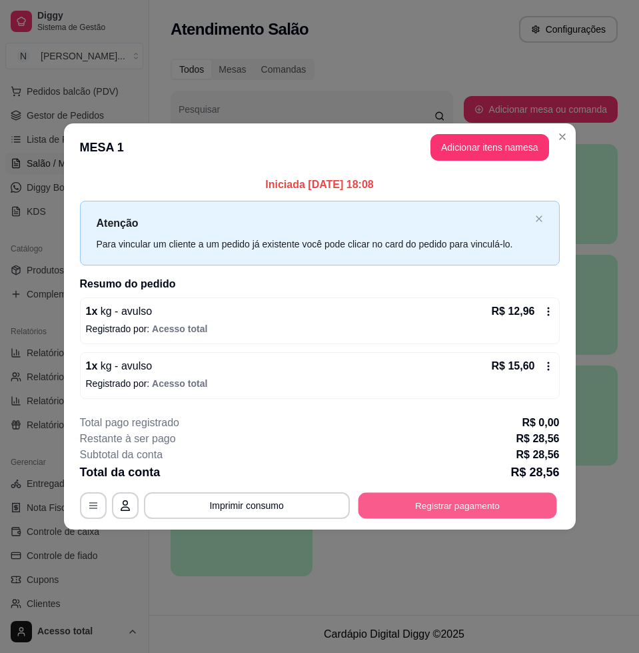
click at [440, 498] on button "Registrar pagamento" at bounding box center [457, 506] width 199 height 26
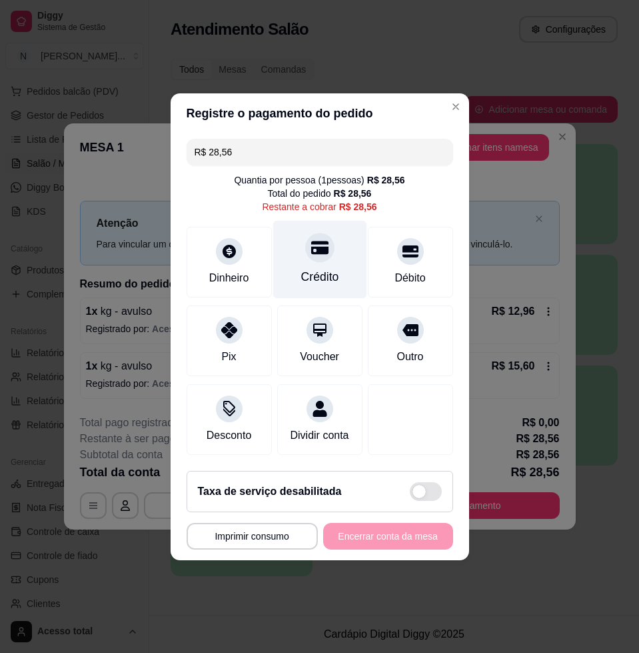
click at [312, 268] on div "Crédito" at bounding box center [320, 276] width 38 height 17
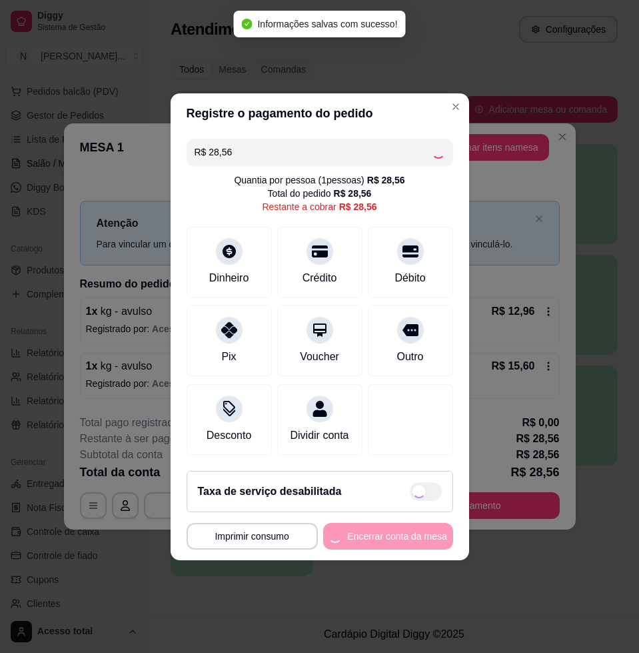
type input "R$ 0,00"
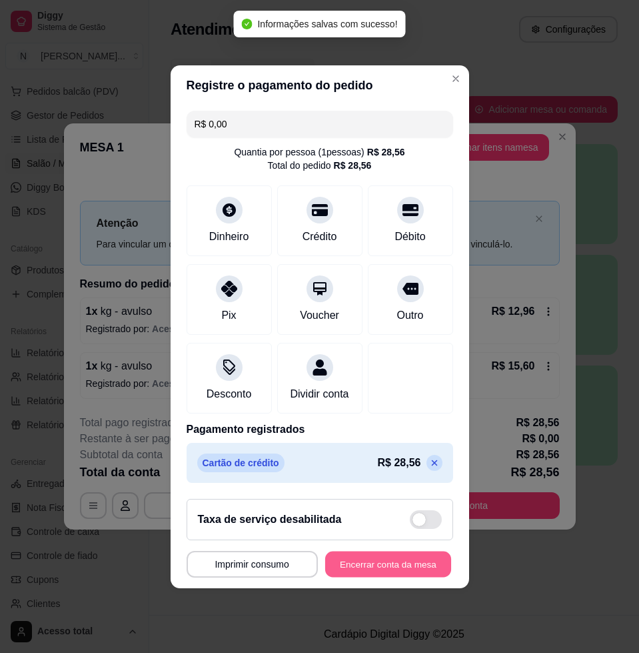
click at [387, 565] on button "Encerrar conta da mesa" at bounding box center [388, 564] width 126 height 26
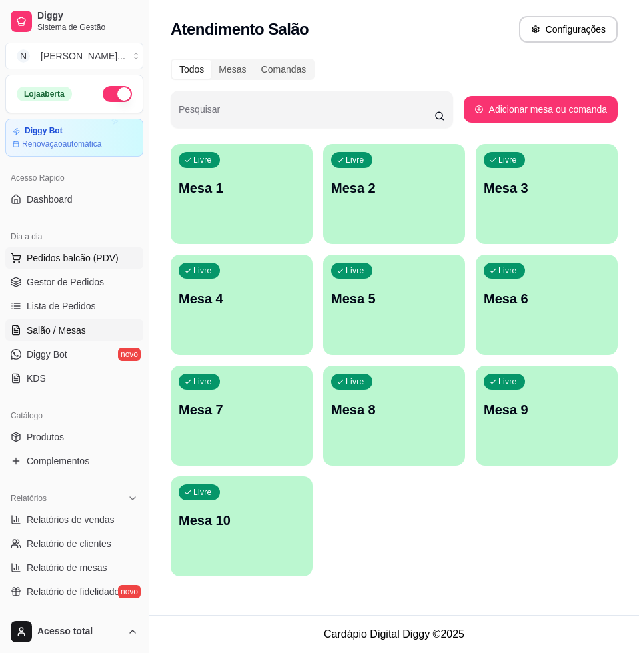
click at [81, 261] on span "Pedidos balcão (PDV)" at bounding box center [73, 257] width 92 height 13
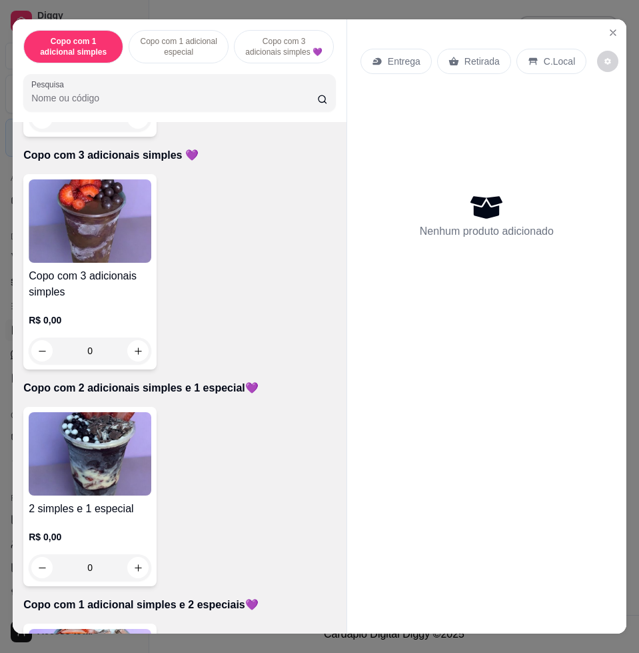
scroll to position [667, 0]
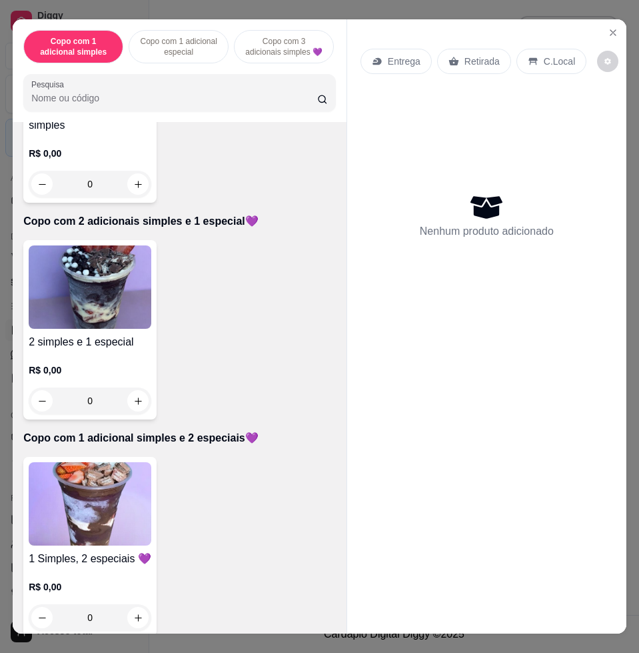
click at [125, 305] on img at bounding box center [90, 286] width 123 height 83
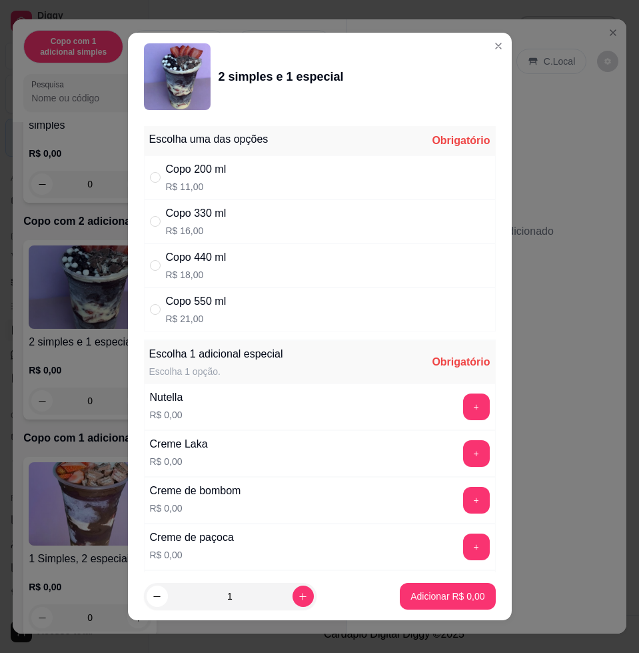
click at [255, 303] on div "Copo 550 ml R$ 21,00" at bounding box center [320, 309] width 352 height 44
radio input "true"
click at [463, 411] on button "+" at bounding box center [476, 406] width 27 height 27
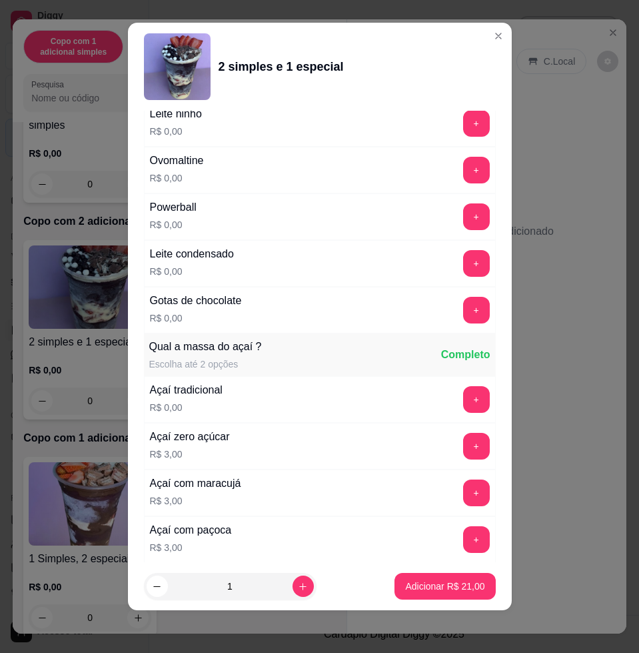
scroll to position [1232, 0]
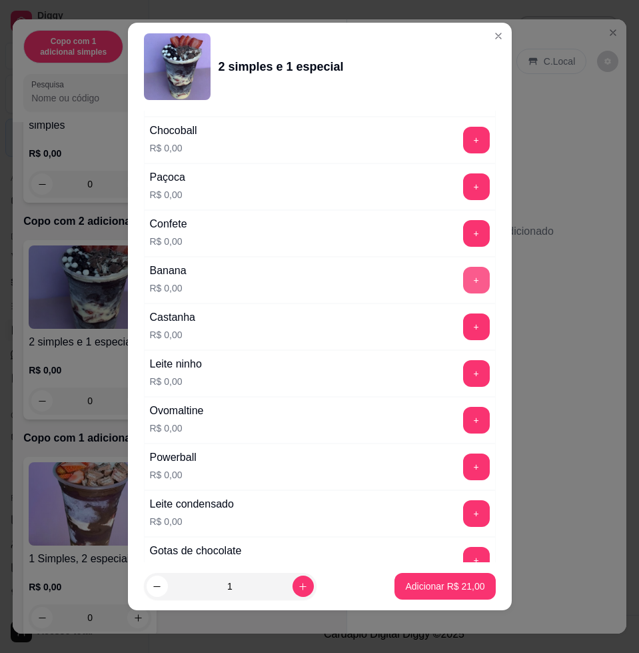
click at [463, 275] on button "+" at bounding box center [476, 280] width 27 height 27
click at [463, 377] on button "+" at bounding box center [476, 373] width 27 height 27
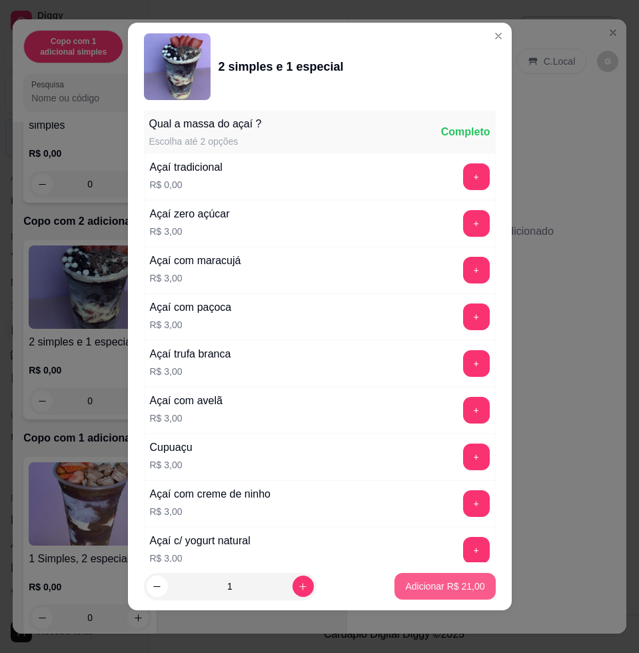
click at [415, 596] on button "Adicionar R$ 21,00" at bounding box center [445, 586] width 101 height 27
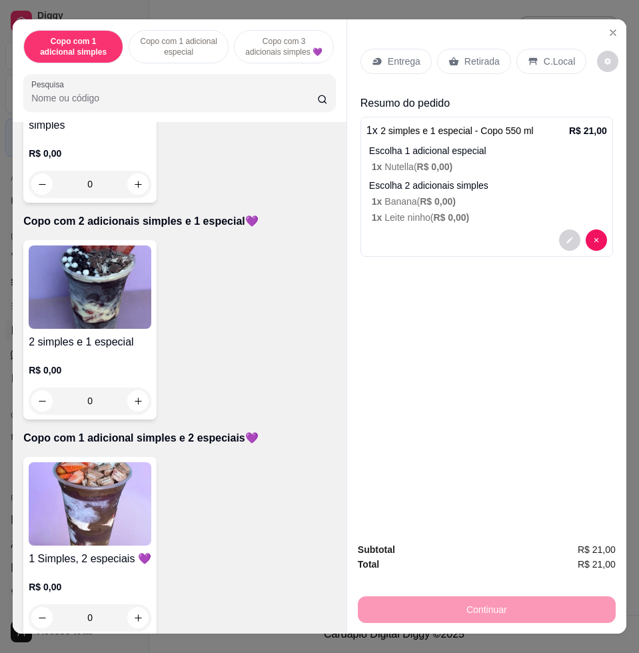
click at [388, 55] on p "Entrega" at bounding box center [404, 61] width 33 height 13
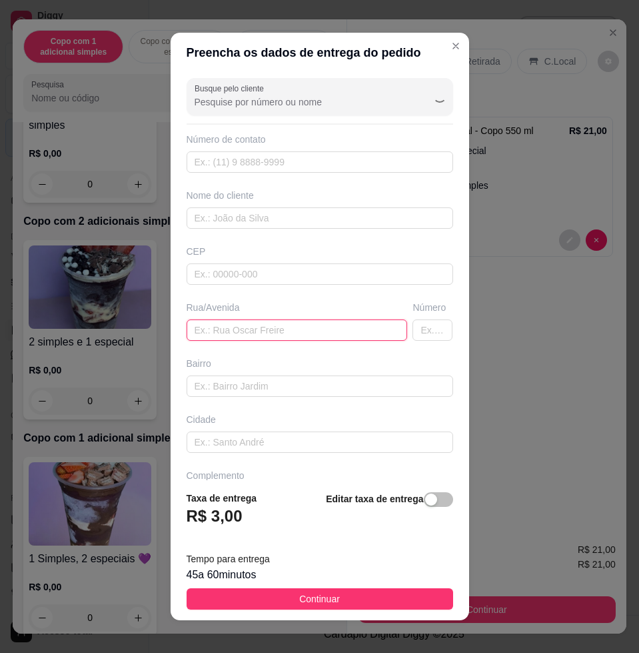
click at [249, 319] on input "text" at bounding box center [297, 329] width 221 height 21
paste input "Castilho F casa194 rua 3"
type input "Castilho F casa194 rua 3"
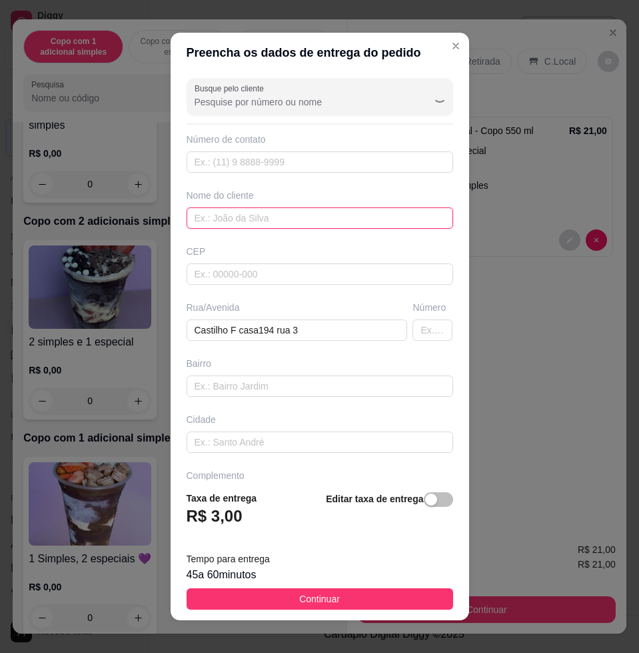
click at [227, 220] on input "text" at bounding box center [320, 217] width 267 height 21
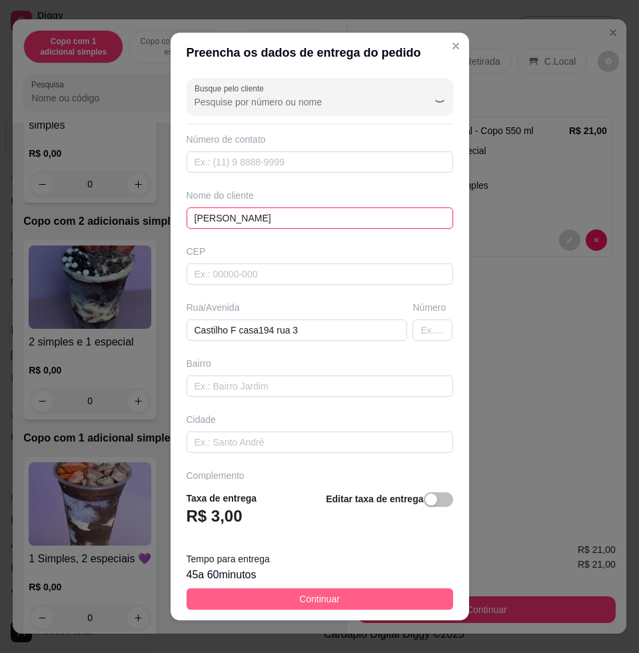
type input "[PERSON_NAME]"
click at [355, 603] on button "Continuar" at bounding box center [320, 598] width 267 height 21
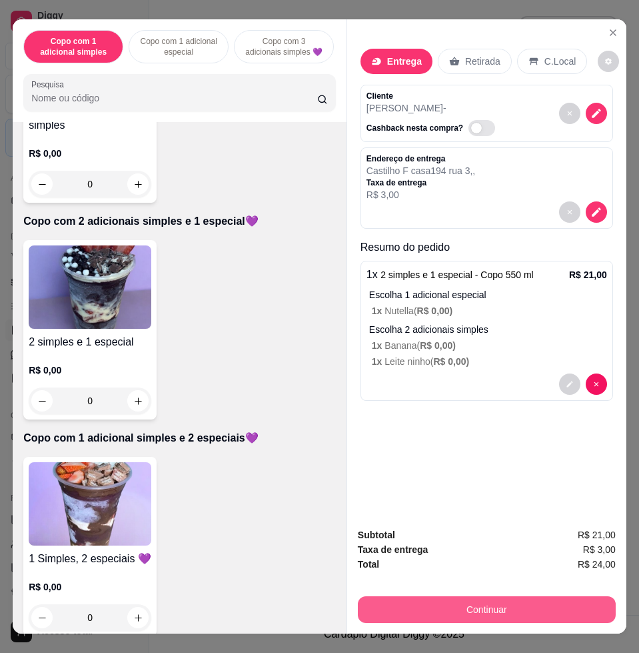
click at [502, 602] on button "Continuar" at bounding box center [487, 609] width 258 height 27
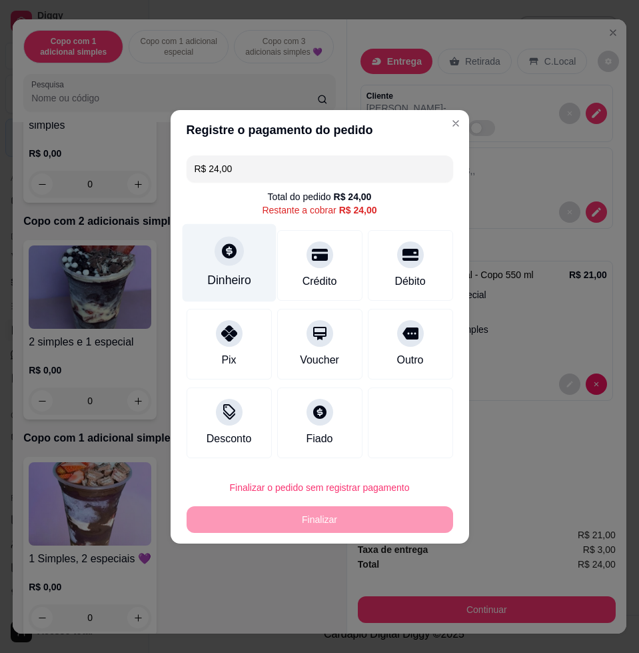
click at [241, 270] on div "Dinheiro" at bounding box center [229, 262] width 94 height 78
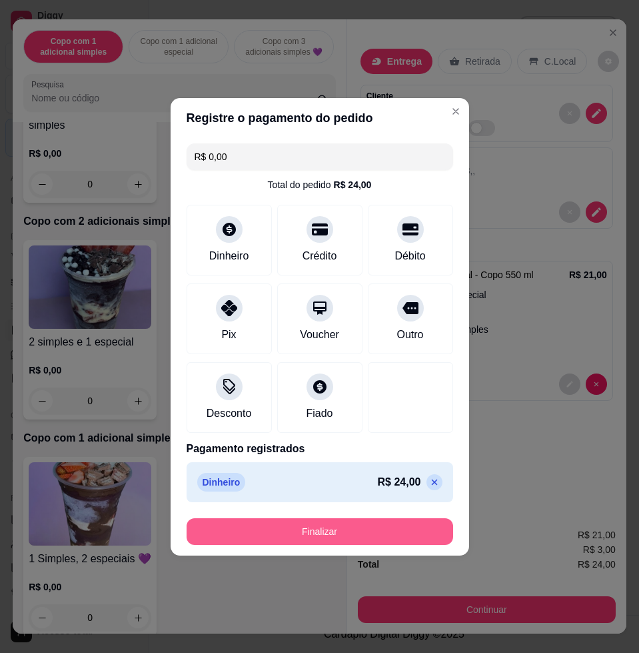
click at [340, 531] on button "Finalizar" at bounding box center [320, 531] width 267 height 27
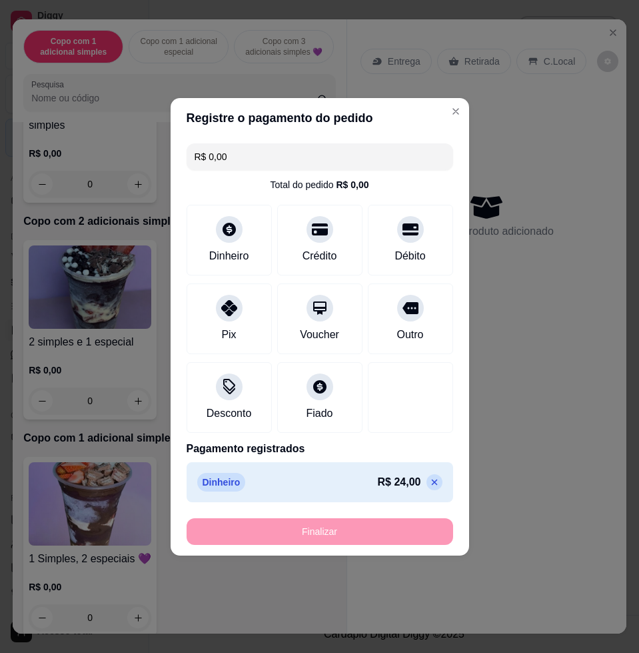
type input "-R$ 24,00"
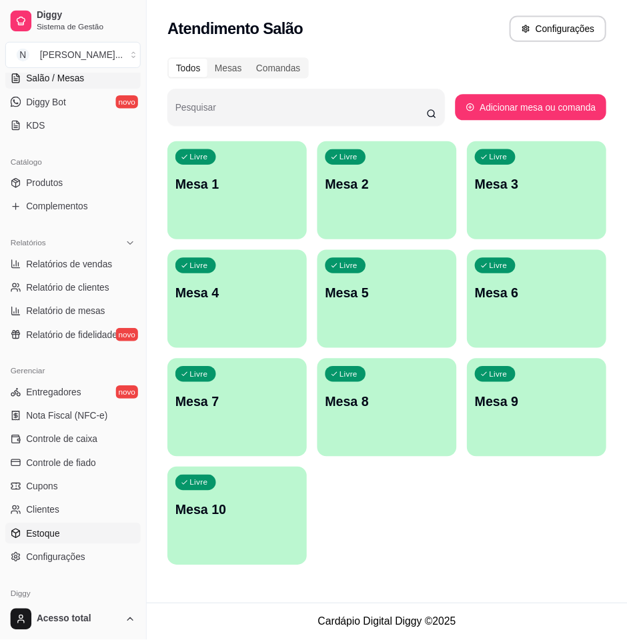
scroll to position [307, 0]
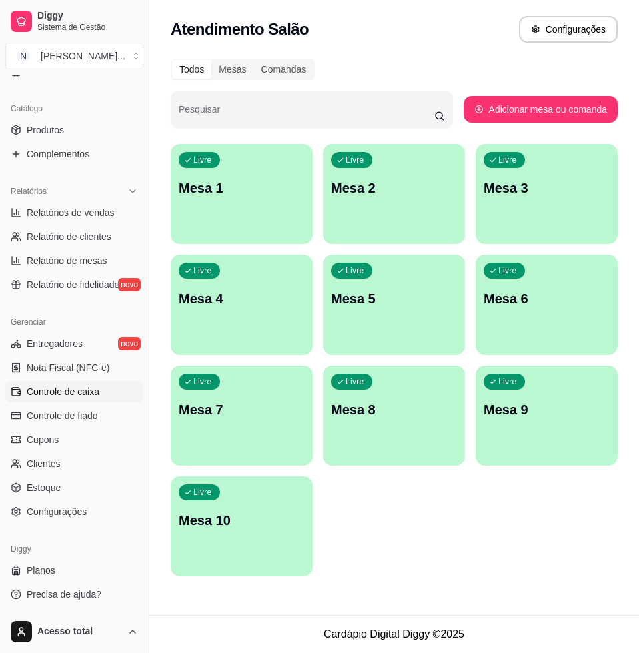
click at [95, 387] on span "Controle de caixa" at bounding box center [63, 391] width 73 height 13
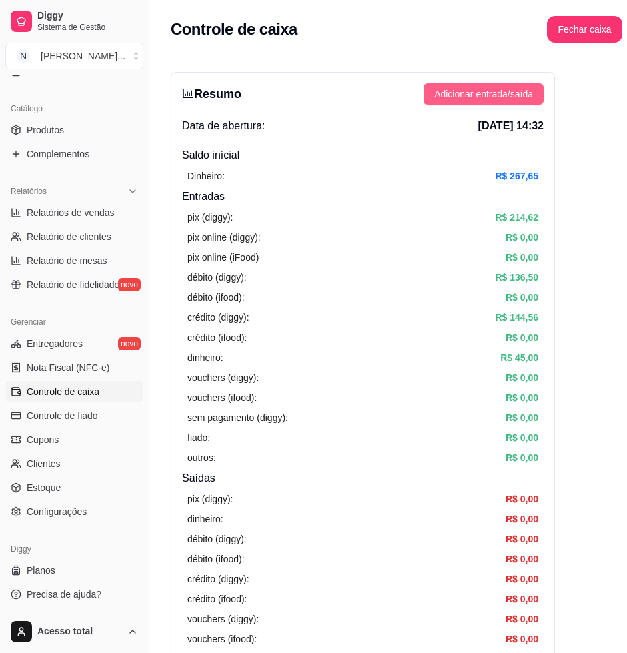
click at [467, 89] on span "Adicionar entrada/saída" at bounding box center [483, 94] width 99 height 15
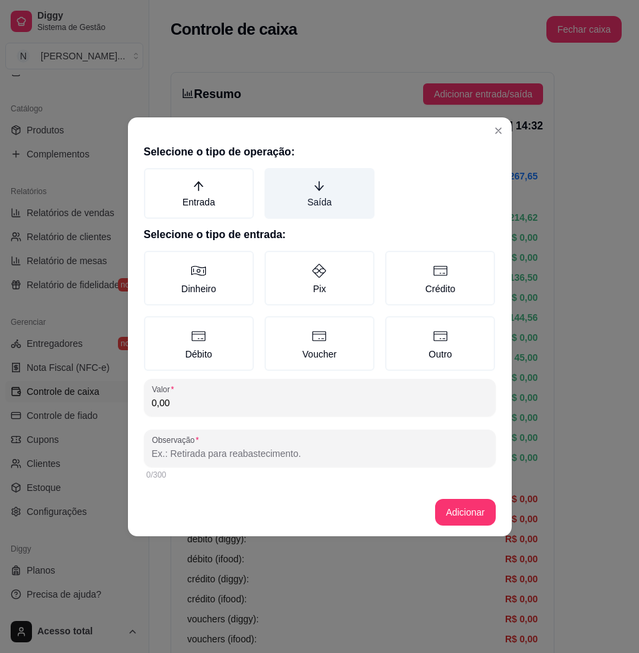
click at [311, 189] on label "Saída" at bounding box center [320, 193] width 110 height 51
click at [275, 178] on button "Saída" at bounding box center [269, 172] width 11 height 11
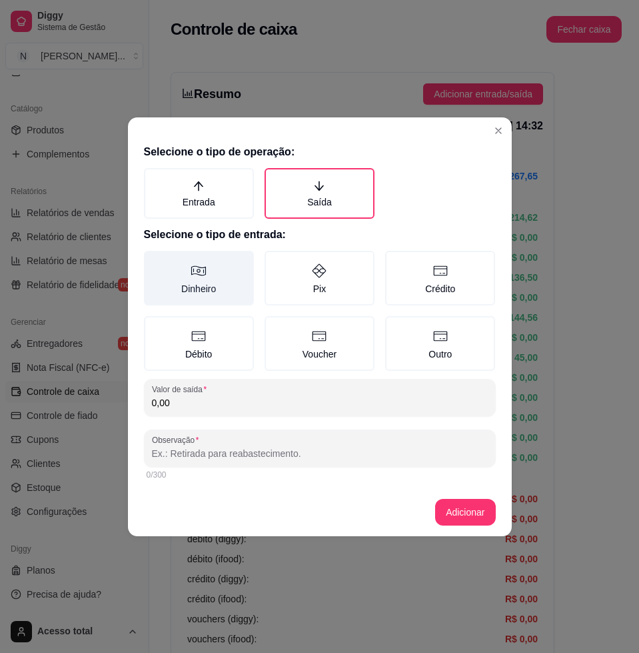
click at [203, 278] on label "Dinheiro" at bounding box center [199, 278] width 110 height 55
click at [154, 261] on button "Dinheiro" at bounding box center [148, 255] width 11 height 11
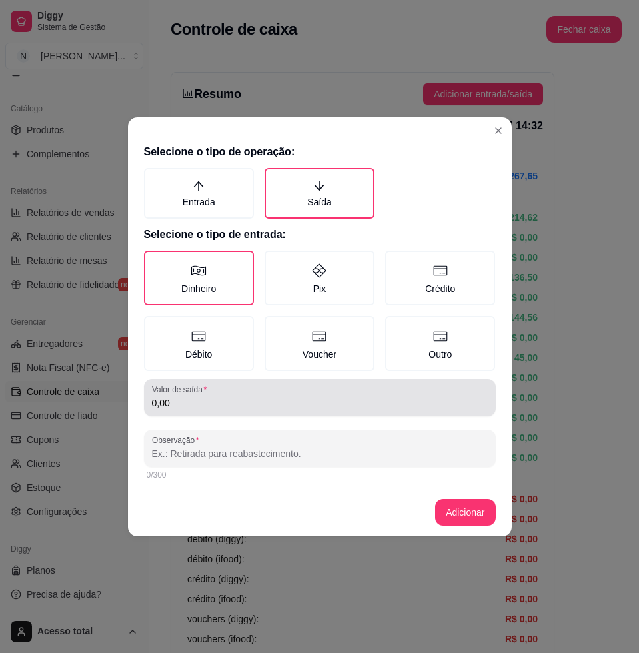
click at [200, 403] on input "0,00" at bounding box center [320, 402] width 336 height 13
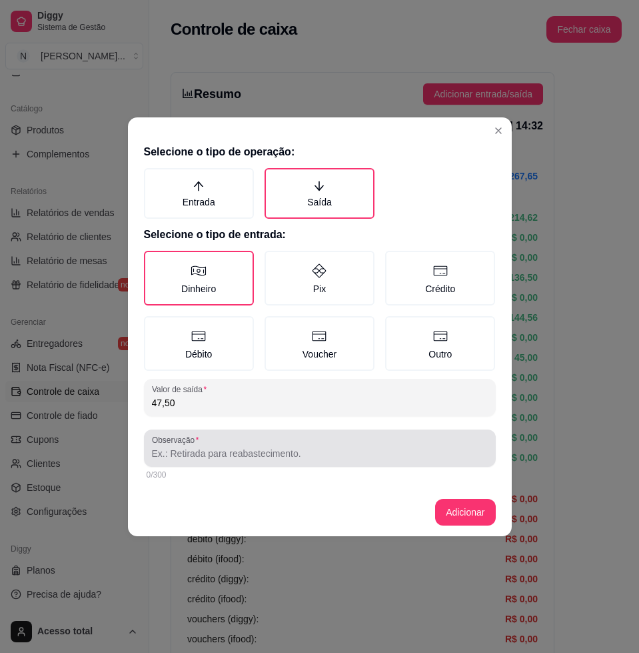
type input "47,50"
click at [213, 442] on div at bounding box center [320, 448] width 336 height 27
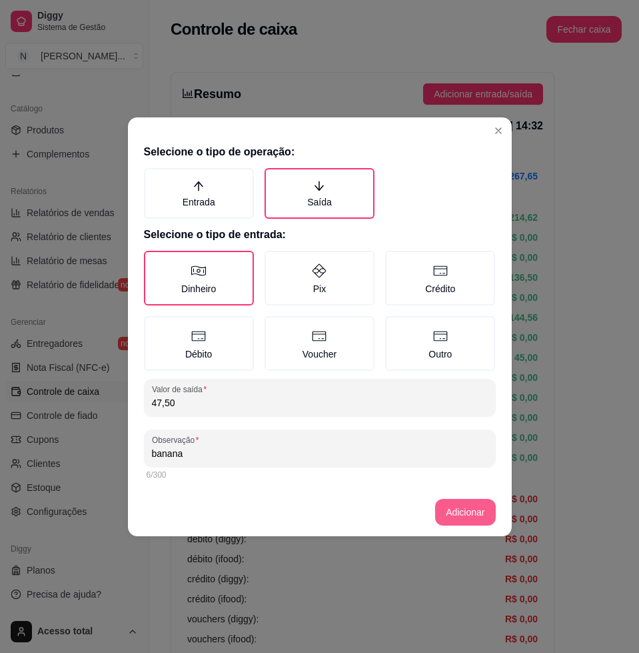
type input "banana"
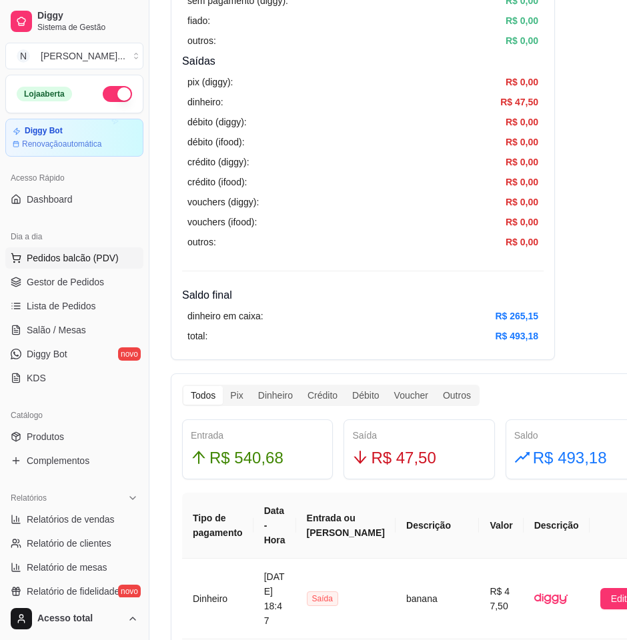
click at [102, 251] on span "Pedidos balcão (PDV)" at bounding box center [73, 257] width 92 height 13
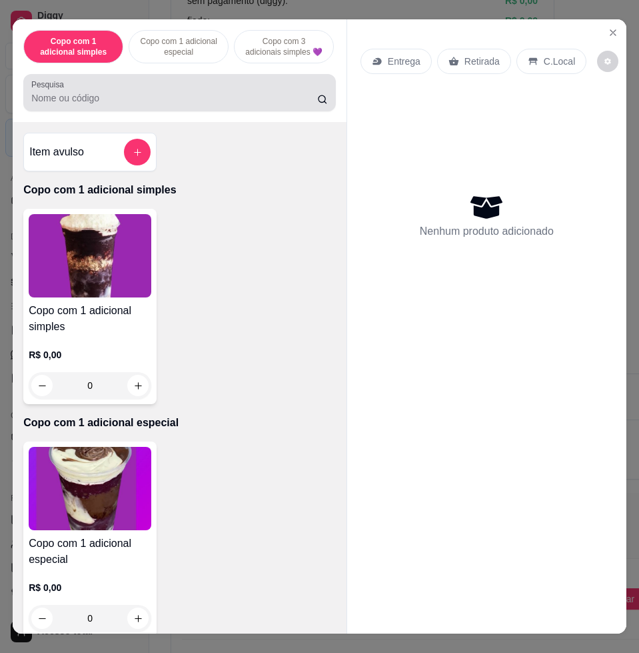
click at [244, 98] on input "Pesquisa" at bounding box center [174, 97] width 286 height 13
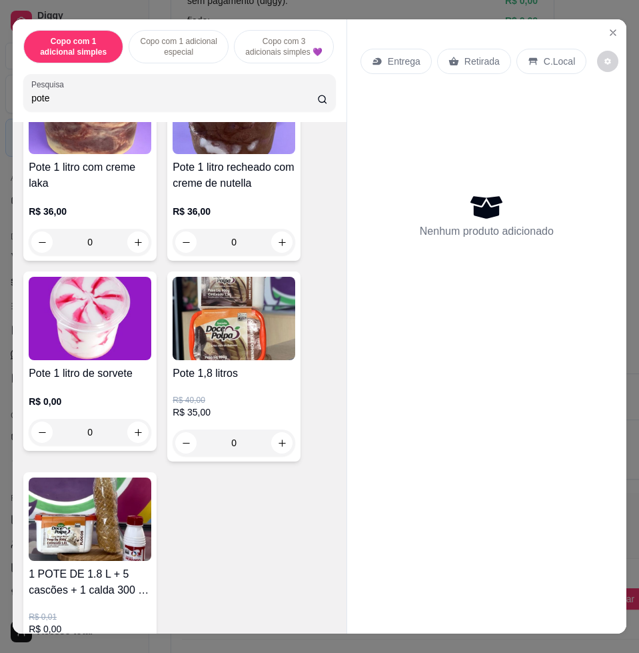
scroll to position [500, 0]
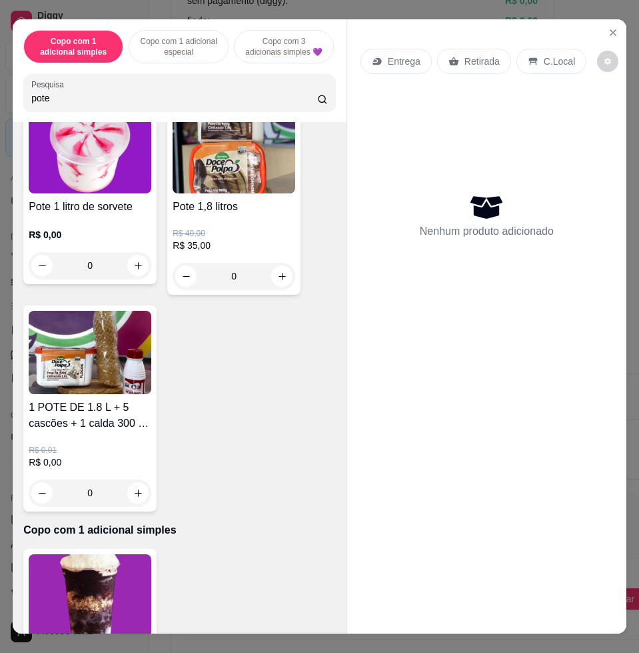
type input "pote"
click at [98, 357] on img at bounding box center [90, 352] width 123 height 83
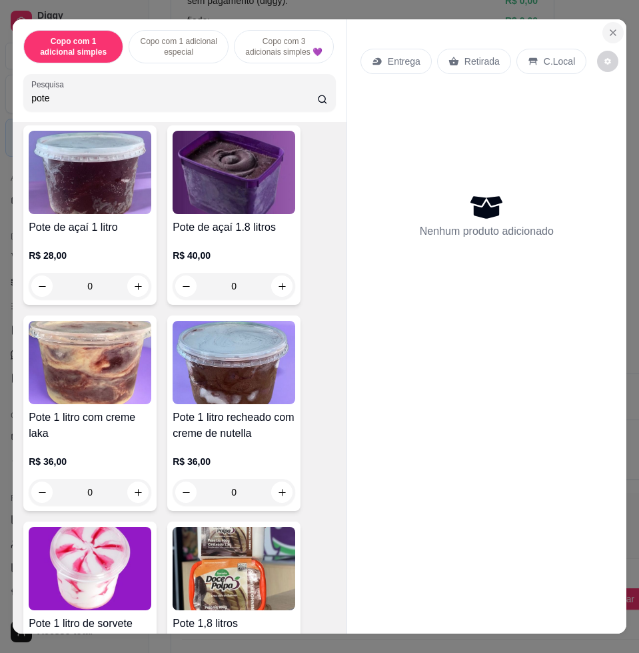
click at [604, 22] on button "Close" at bounding box center [613, 32] width 21 height 21
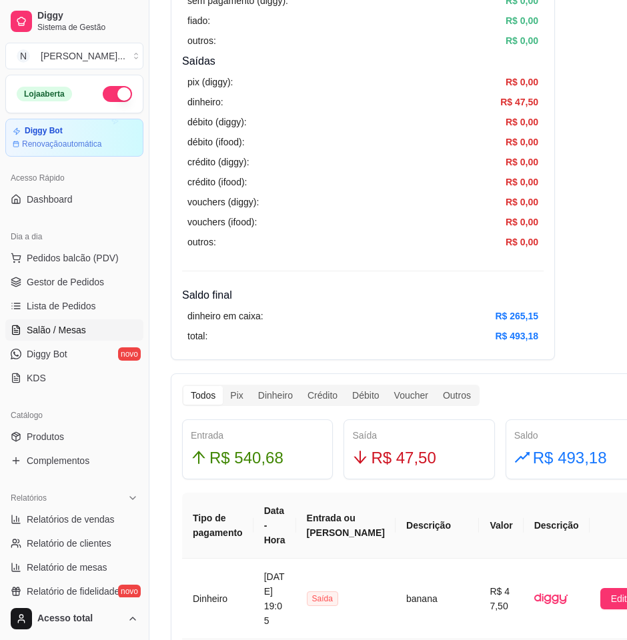
click at [60, 335] on span "Salão / Mesas" at bounding box center [56, 329] width 59 height 13
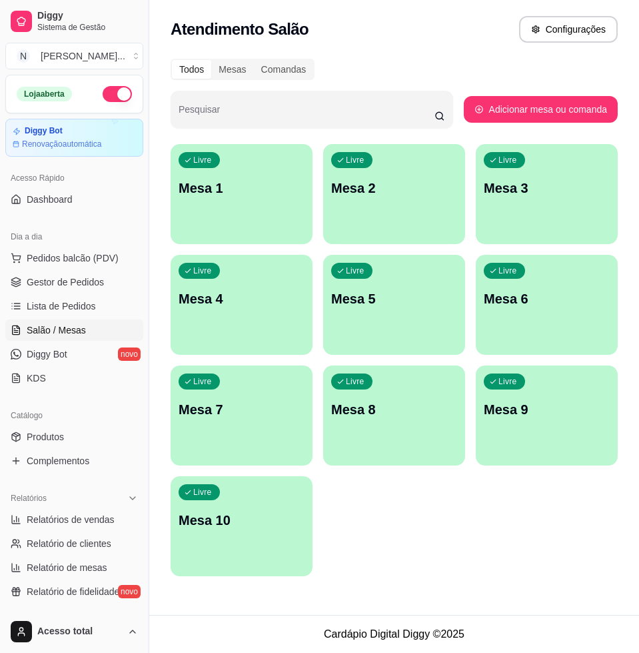
click at [251, 175] on div "Livre Mesa 1" at bounding box center [242, 186] width 142 height 84
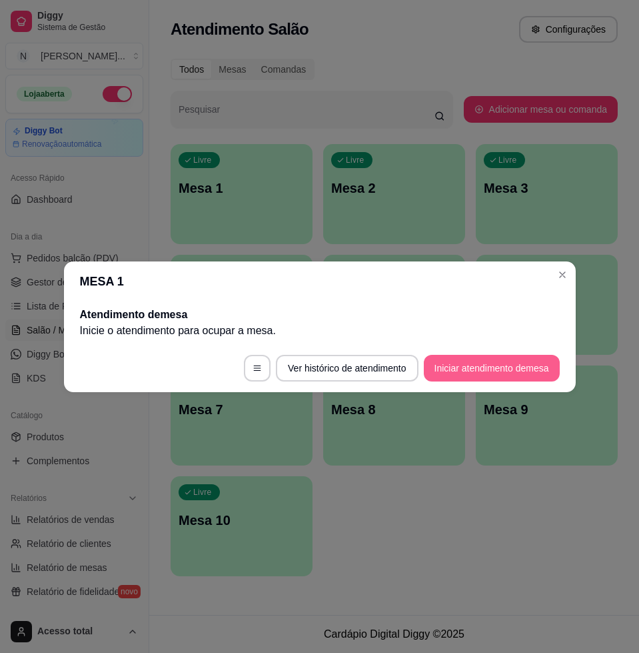
click at [460, 371] on button "Iniciar atendimento de mesa" at bounding box center [492, 368] width 136 height 27
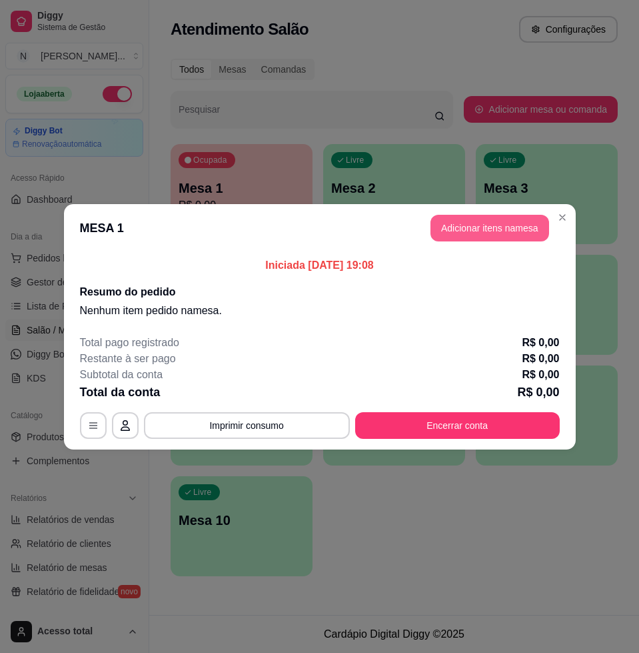
click at [513, 229] on button "Adicionar itens na mesa" at bounding box center [490, 228] width 119 height 27
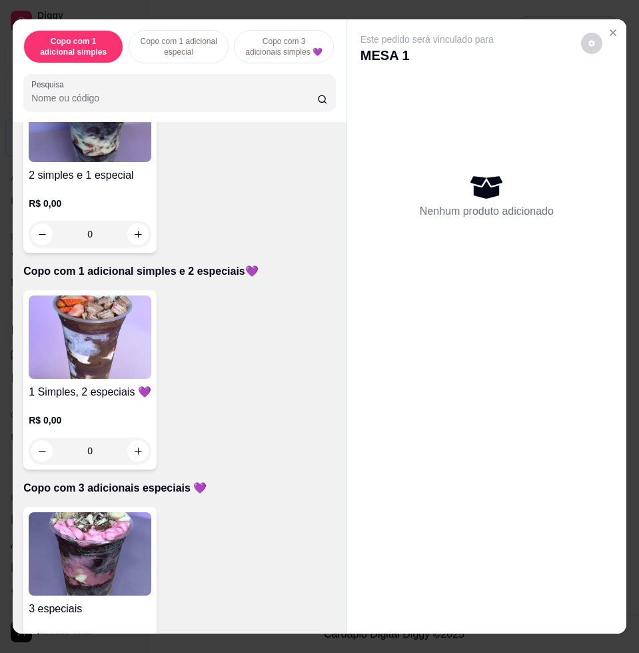
scroll to position [750, 0]
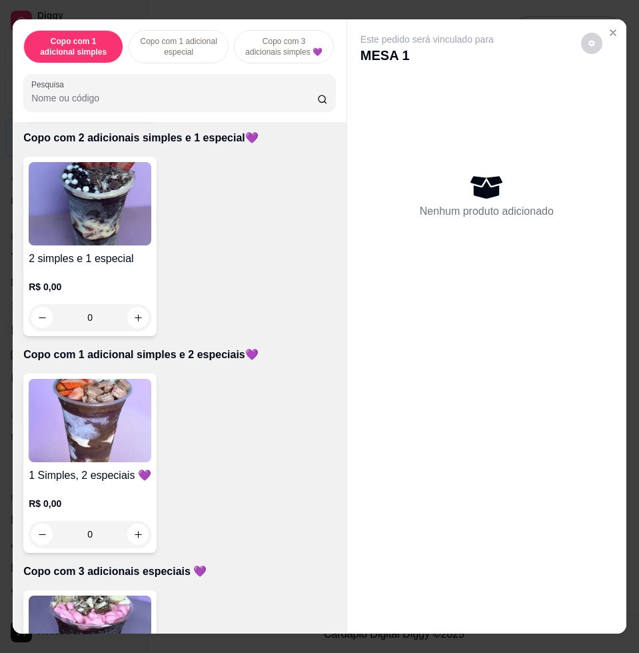
click at [117, 228] on img at bounding box center [90, 203] width 123 height 83
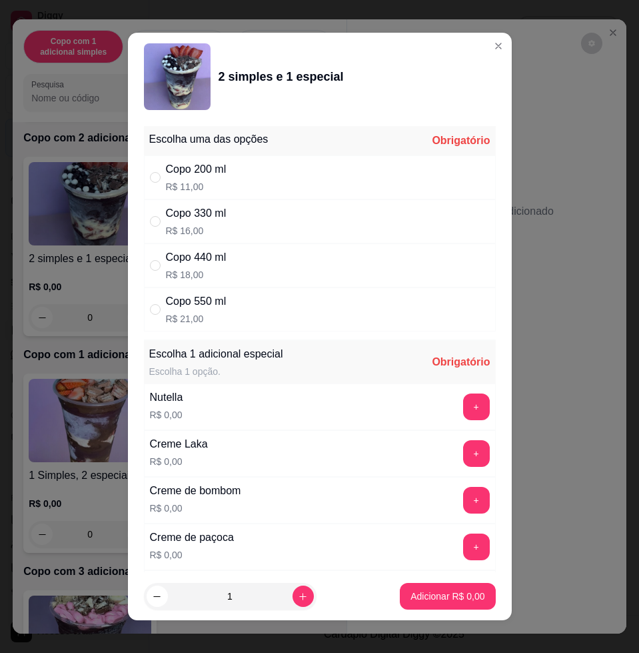
click at [217, 314] on p "R$ 21,00" at bounding box center [196, 318] width 61 height 13
radio input "true"
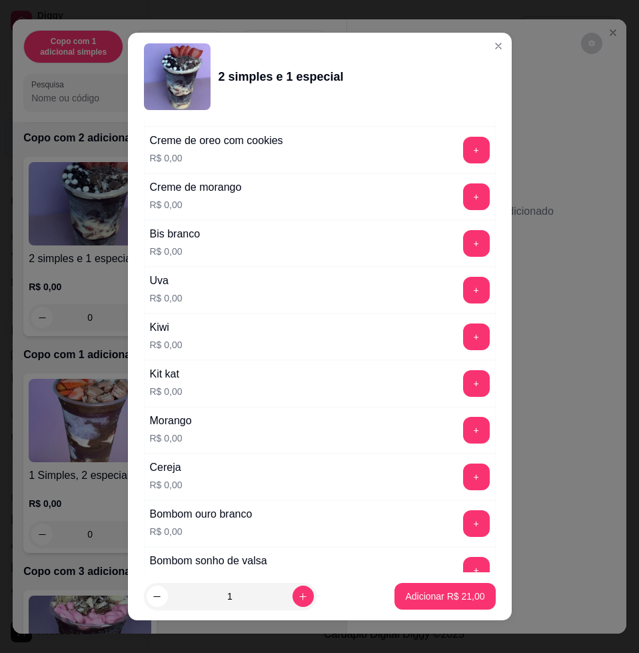
scroll to position [167, 0]
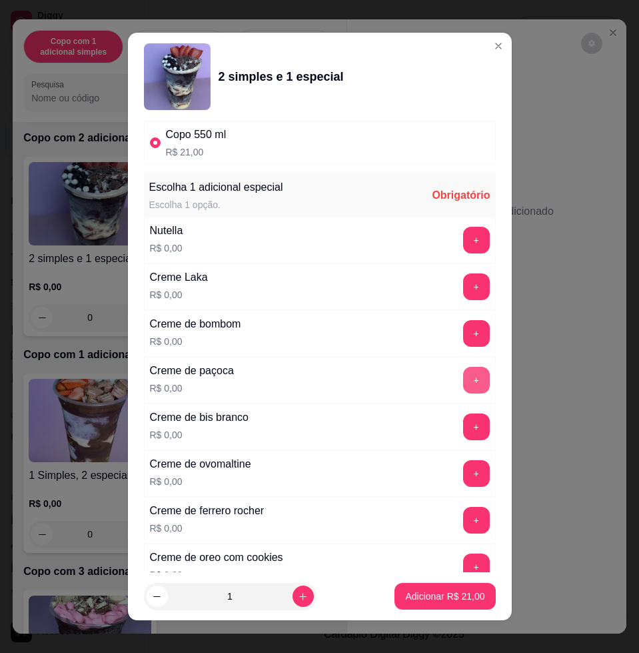
click at [463, 374] on button "+" at bounding box center [476, 380] width 27 height 27
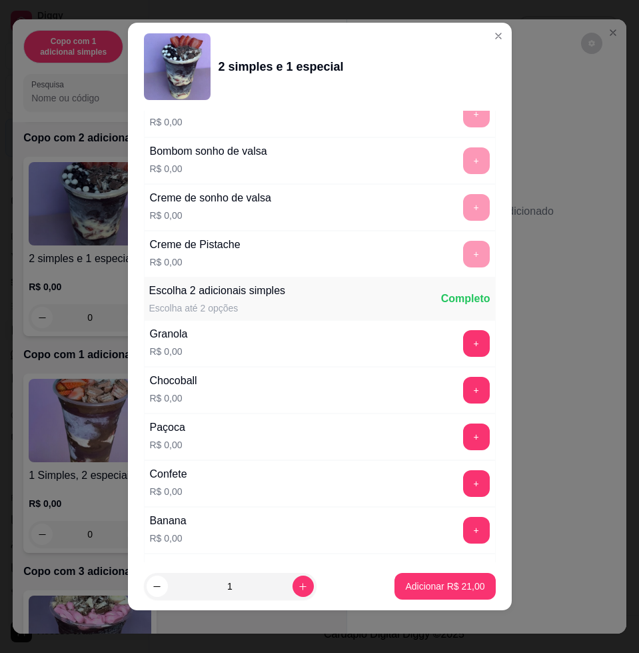
scroll to position [1149, 0]
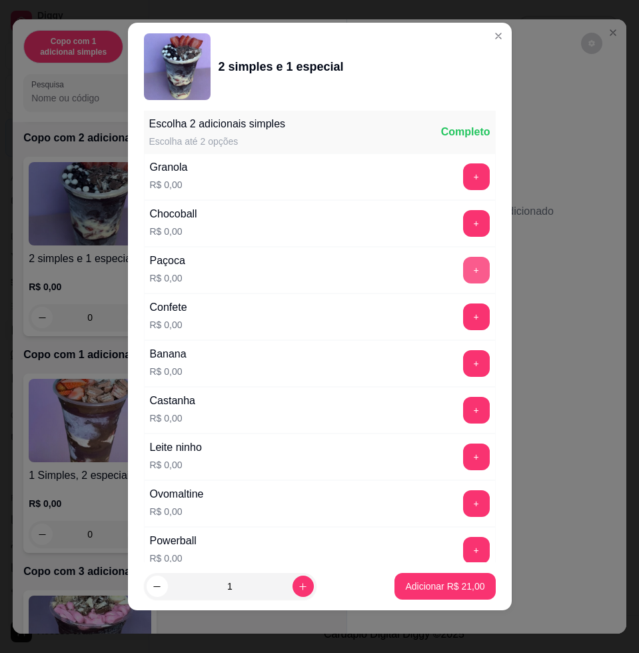
click at [463, 277] on button "+" at bounding box center [476, 270] width 27 height 27
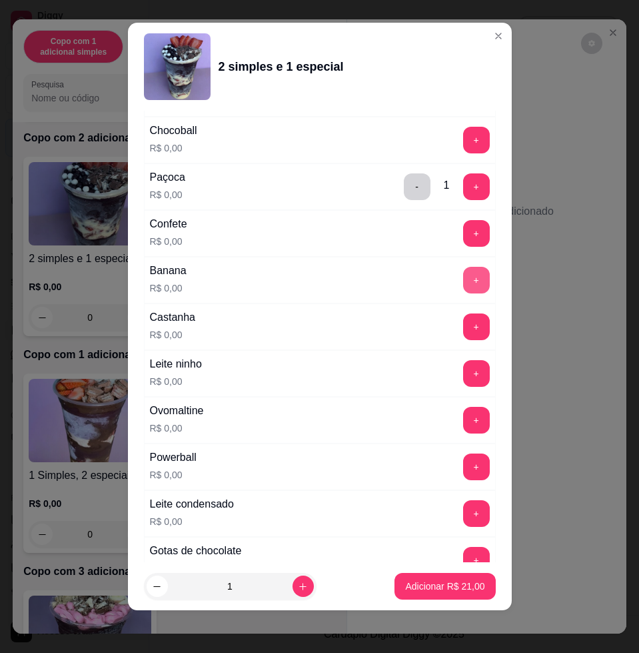
click at [463, 273] on button "+" at bounding box center [476, 280] width 27 height 27
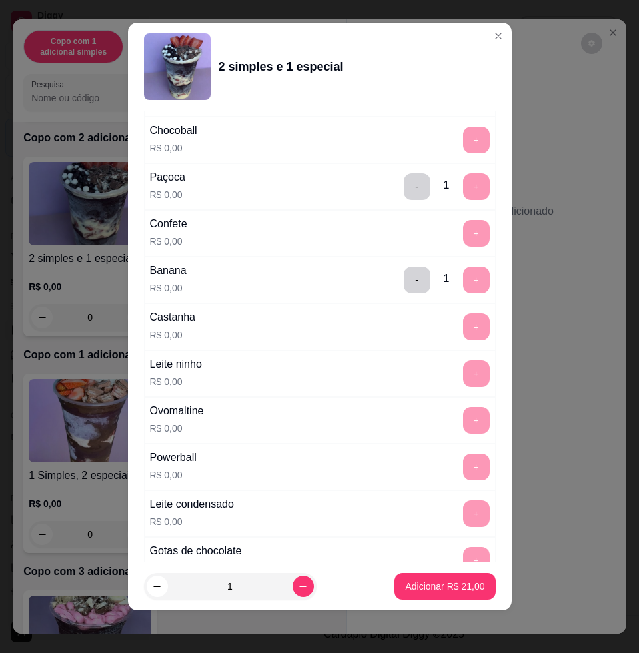
scroll to position [1705, 0]
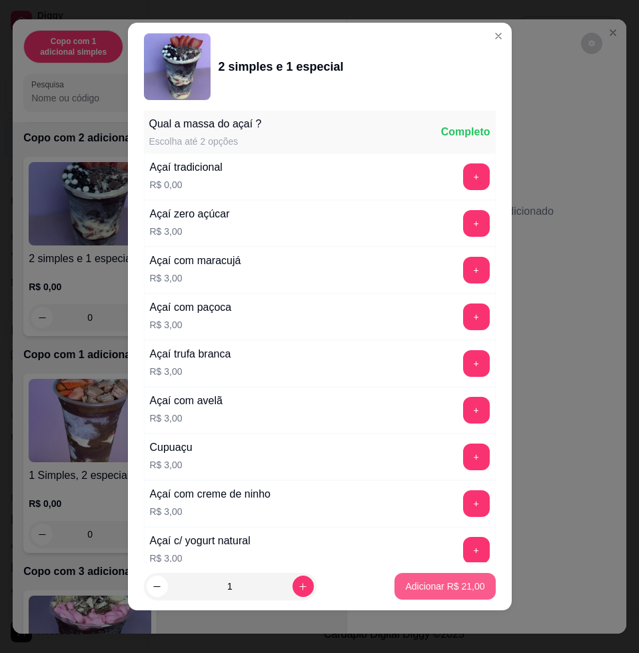
click at [418, 582] on p "Adicionar R$ 21,00" at bounding box center [444, 585] width 79 height 13
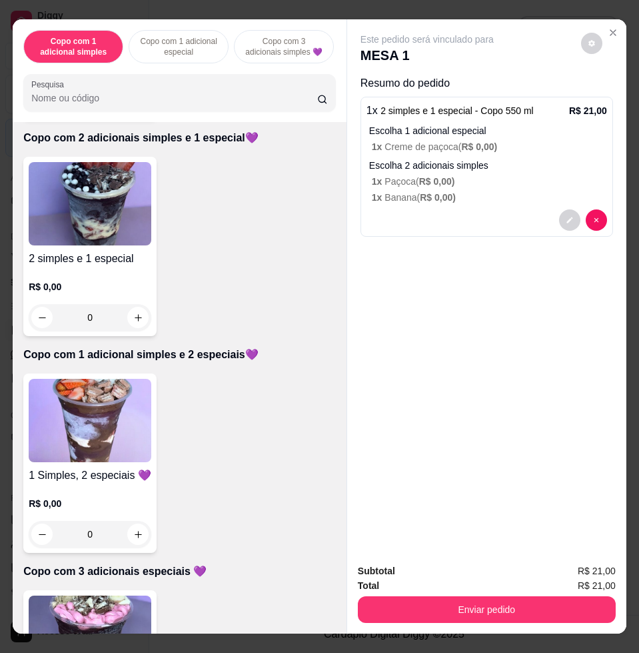
click at [102, 424] on img at bounding box center [90, 420] width 123 height 83
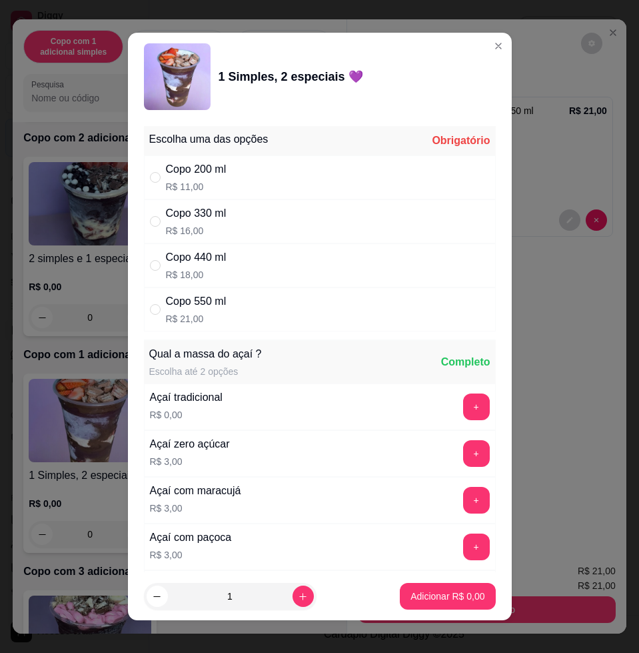
click at [218, 272] on p "R$ 18,00" at bounding box center [196, 274] width 61 height 13
radio input "true"
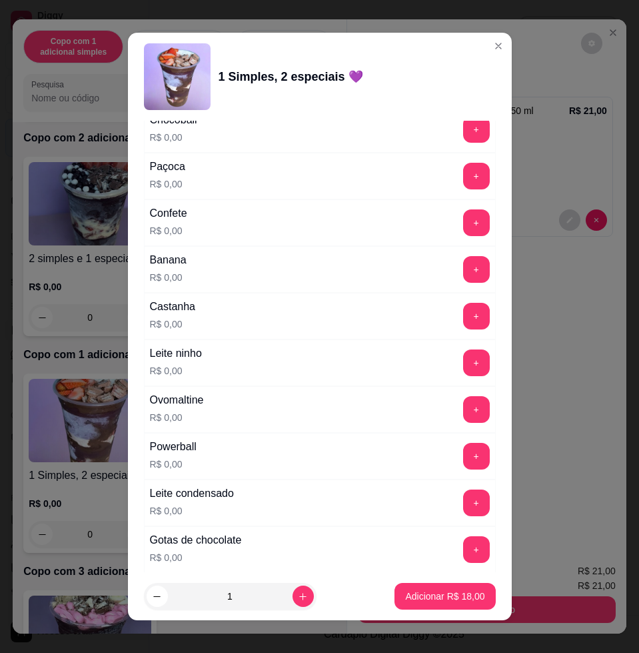
scroll to position [750, 0]
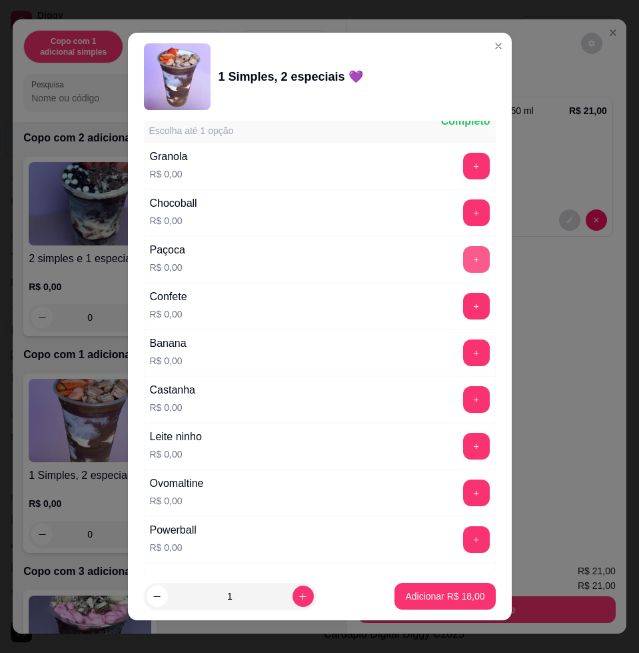
click at [463, 262] on button "+" at bounding box center [476, 259] width 27 height 27
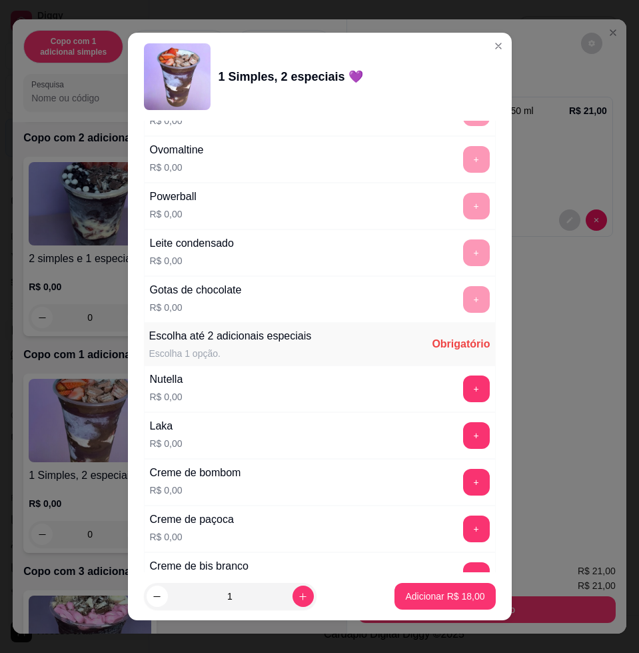
scroll to position [1250, 0]
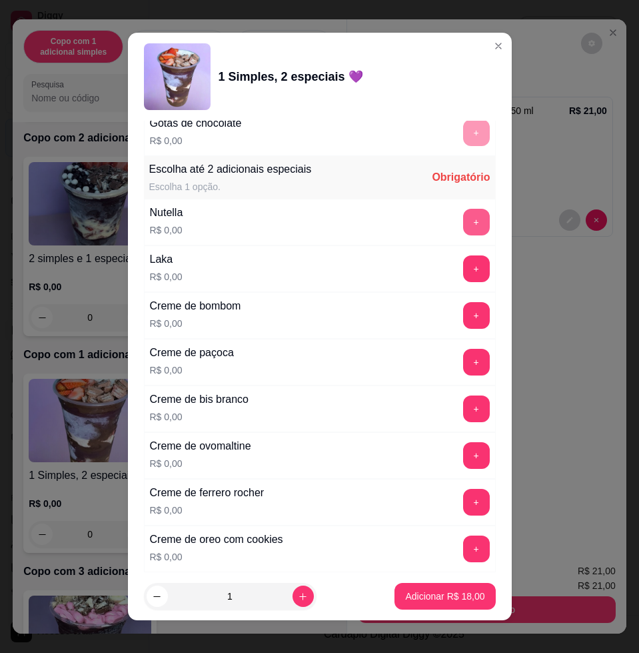
click at [463, 217] on button "+" at bounding box center [476, 222] width 27 height 27
click at [463, 361] on button "+" at bounding box center [476, 362] width 27 height 27
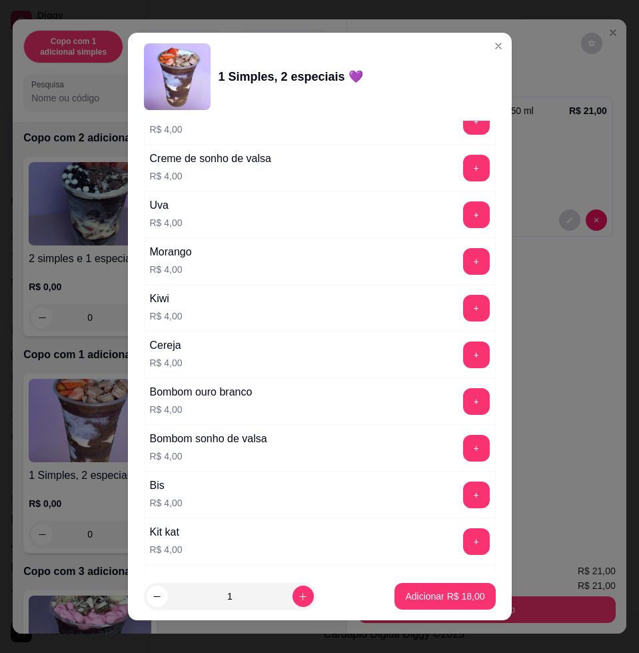
scroll to position [3305, 0]
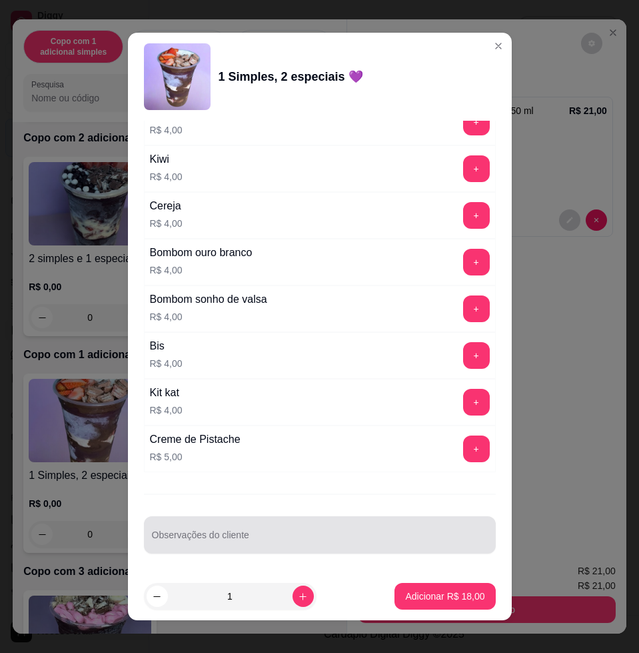
click at [381, 523] on div at bounding box center [320, 534] width 336 height 27
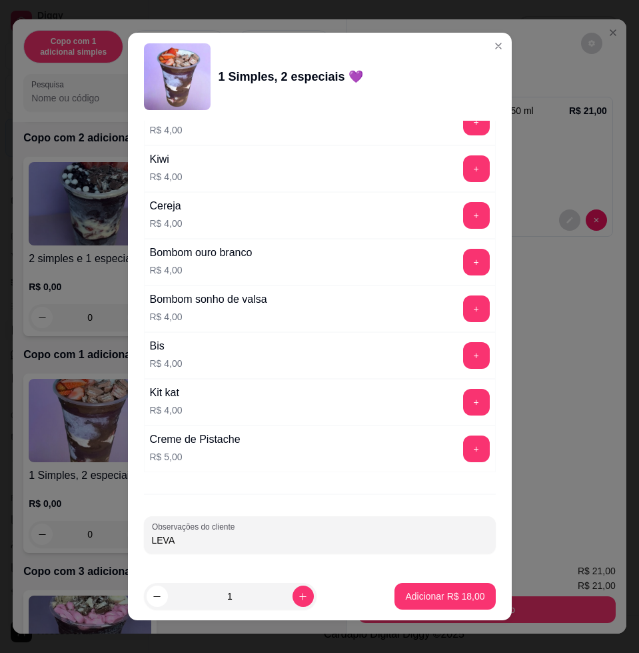
type input "LEVAR"
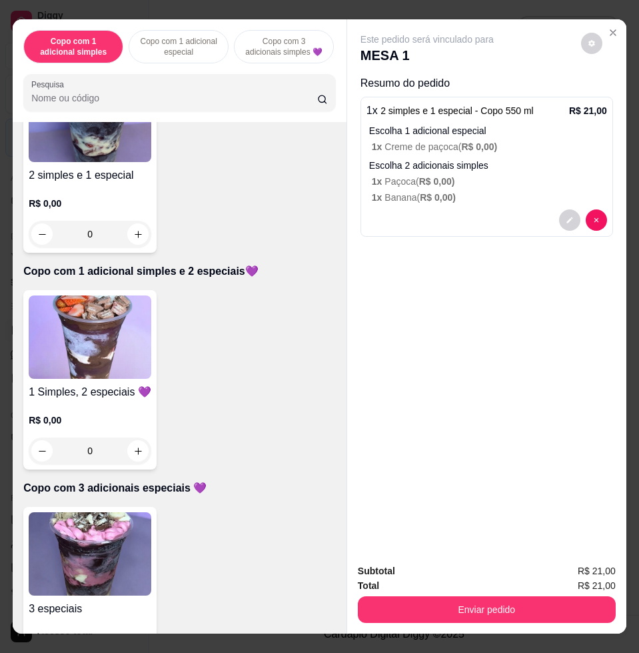
scroll to position [667, 0]
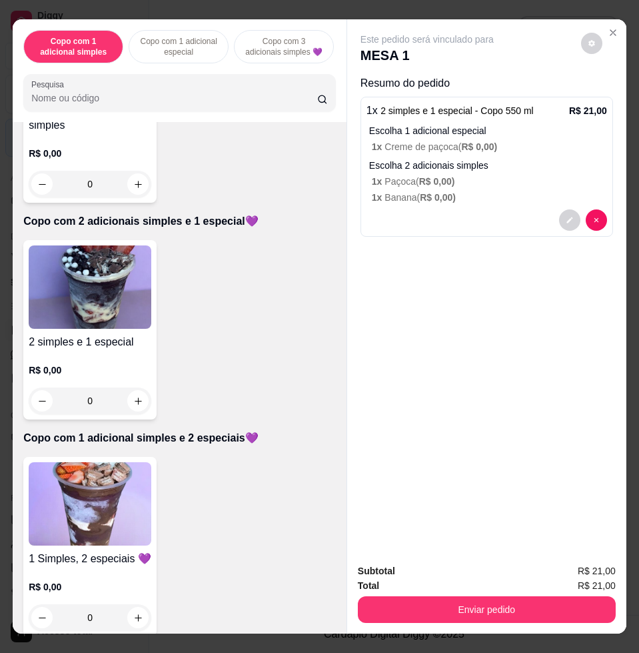
click at [103, 476] on img at bounding box center [90, 503] width 123 height 83
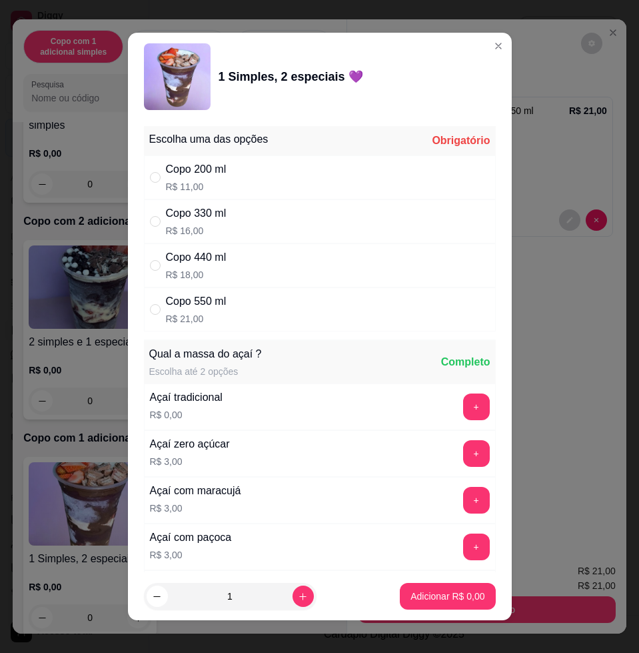
click at [255, 257] on div "Copo 440 ml R$ 18,00" at bounding box center [320, 265] width 352 height 44
radio input "true"
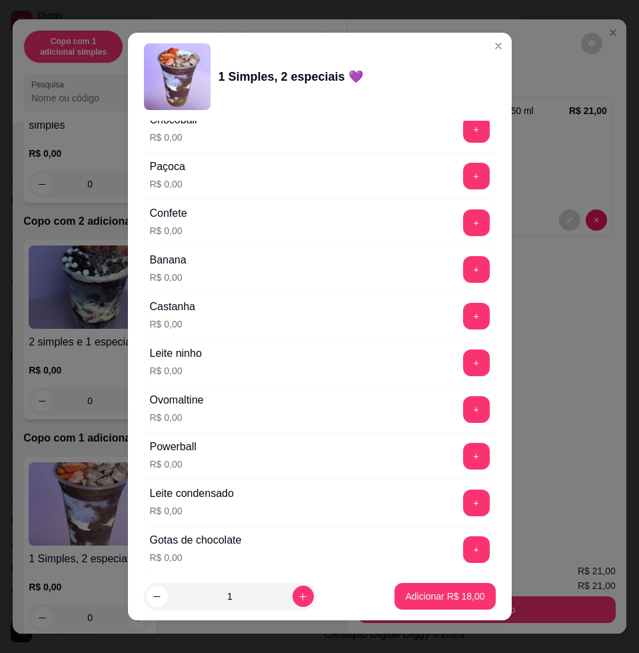
scroll to position [1083, 0]
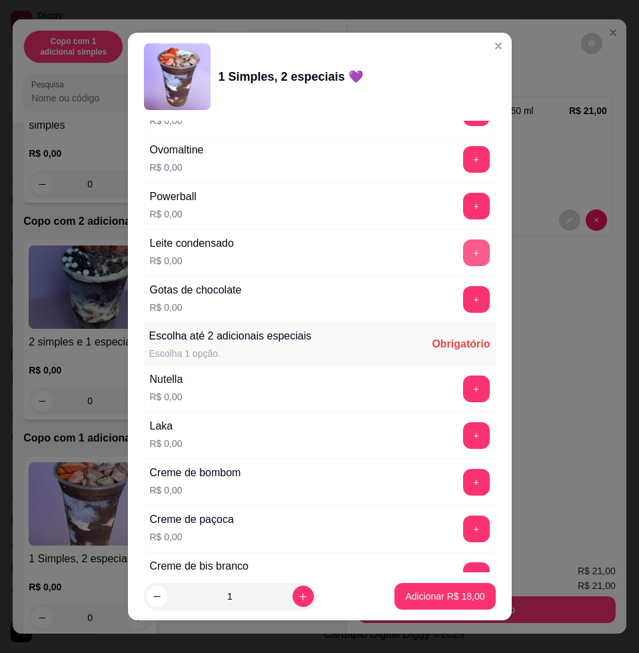
click at [463, 251] on button "+" at bounding box center [476, 252] width 27 height 27
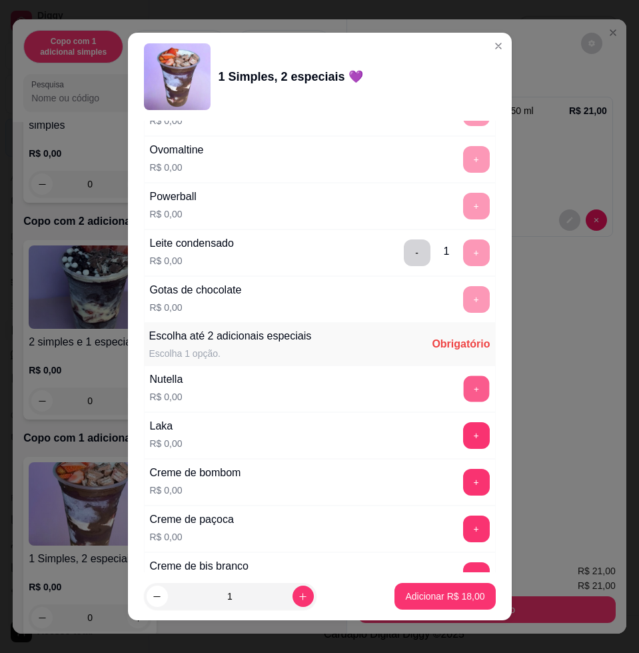
click at [463, 393] on button "+" at bounding box center [476, 389] width 26 height 26
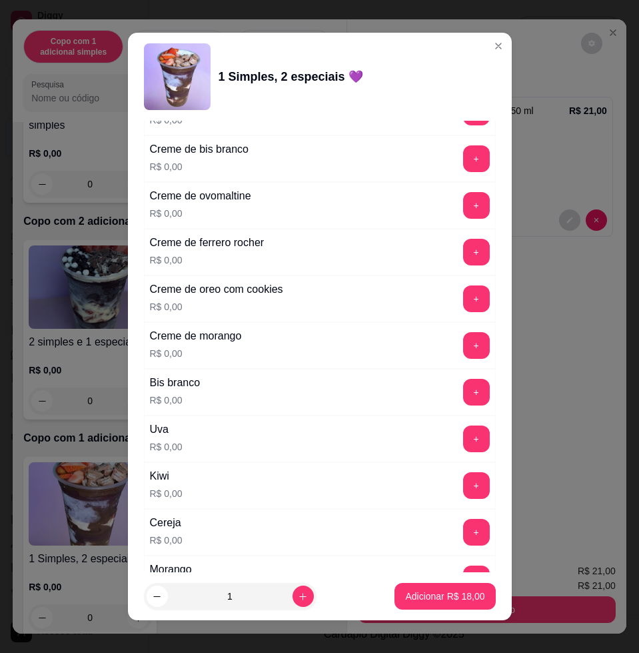
scroll to position [1666, 0]
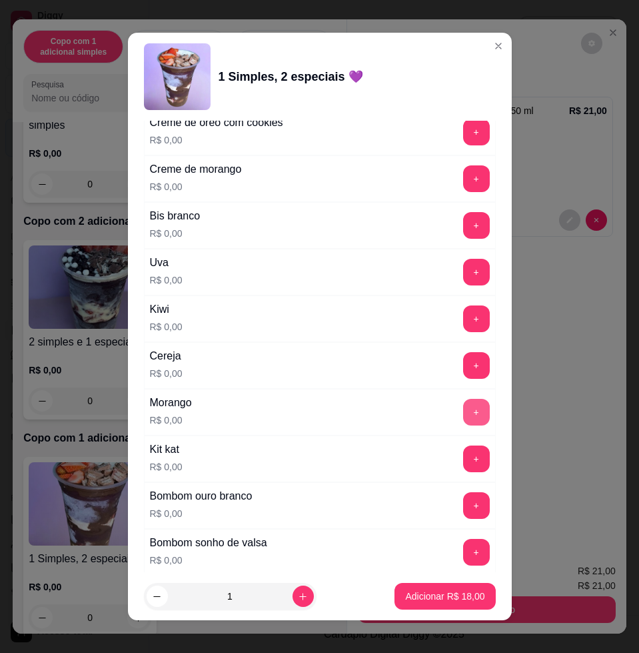
click at [463, 409] on button "+" at bounding box center [476, 412] width 27 height 27
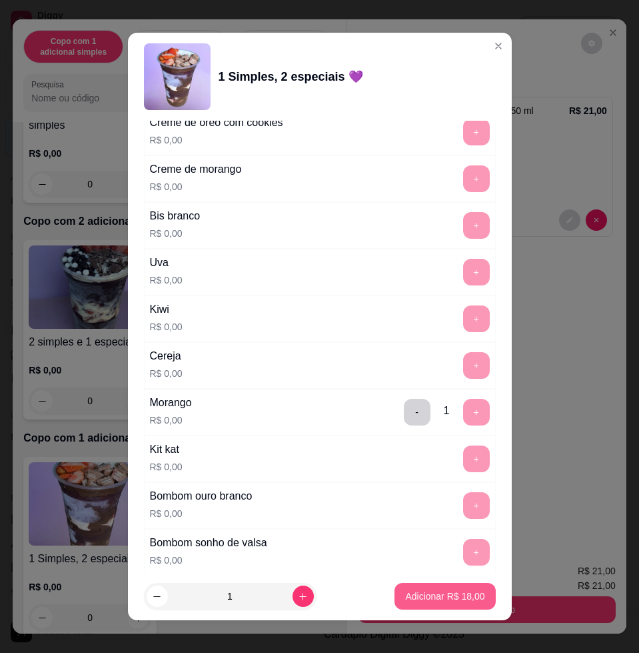
click at [461, 595] on p "Adicionar R$ 18,00" at bounding box center [444, 595] width 79 height 13
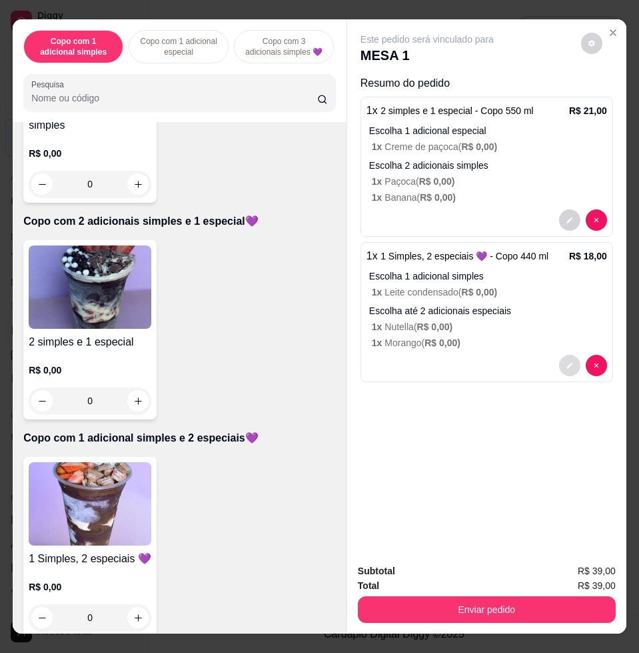
click at [565, 367] on button "decrease-product-quantity" at bounding box center [569, 365] width 21 height 21
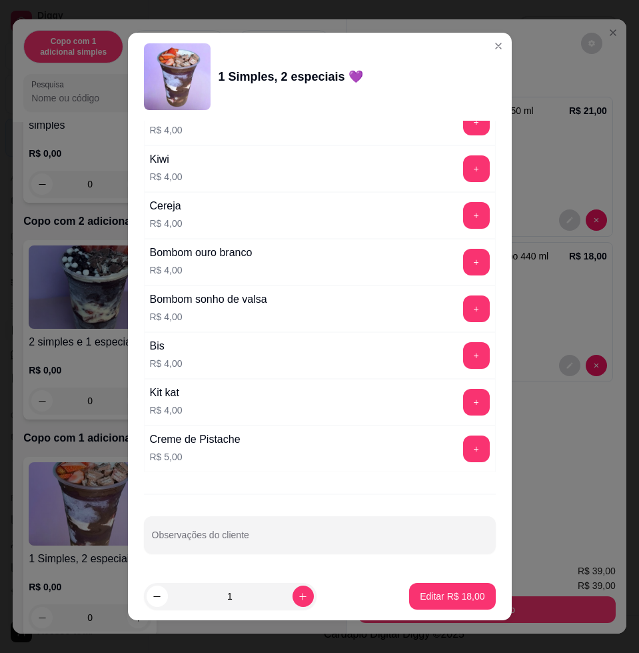
scroll to position [10, 0]
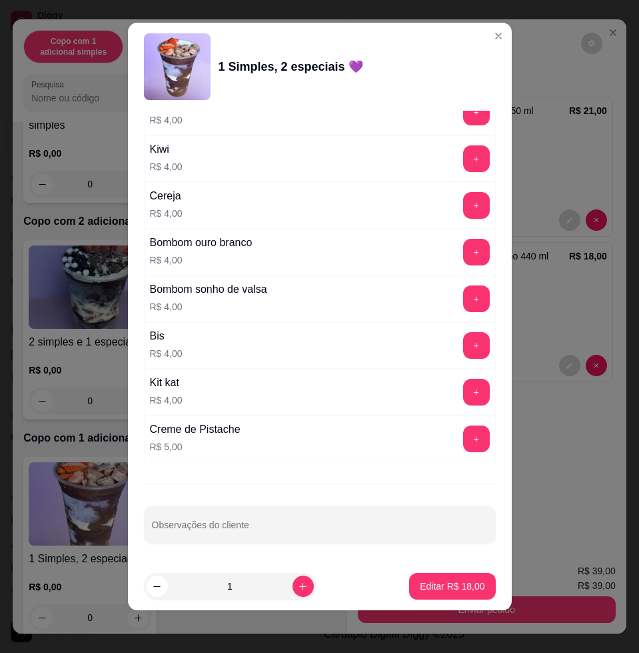
click at [420, 587] on p "Editar R$ 18,00" at bounding box center [452, 585] width 65 height 13
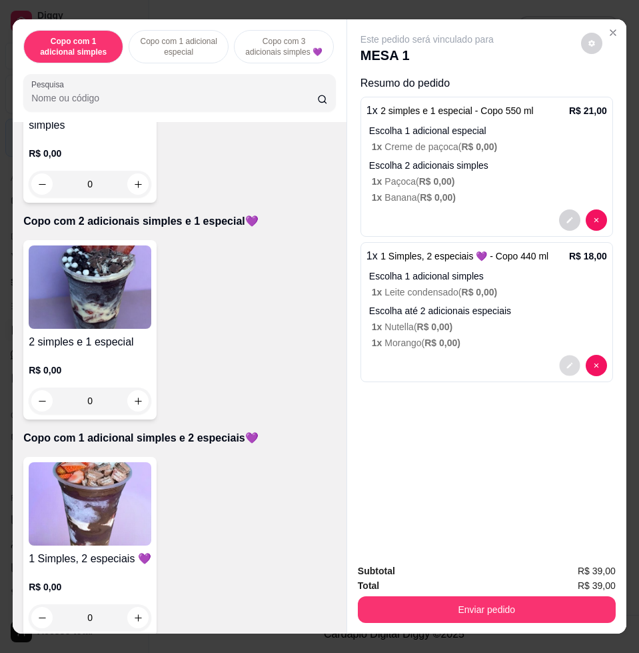
click at [567, 362] on icon "decrease-product-quantity" at bounding box center [570, 366] width 8 height 8
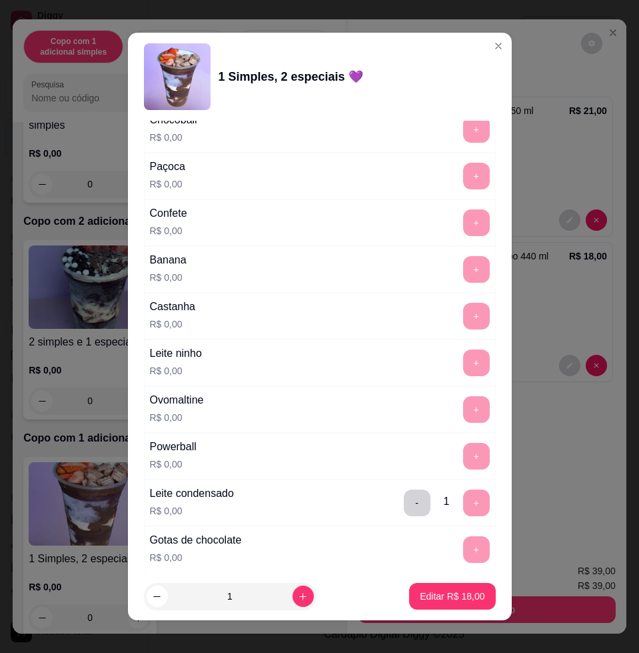
scroll to position [1166, 0]
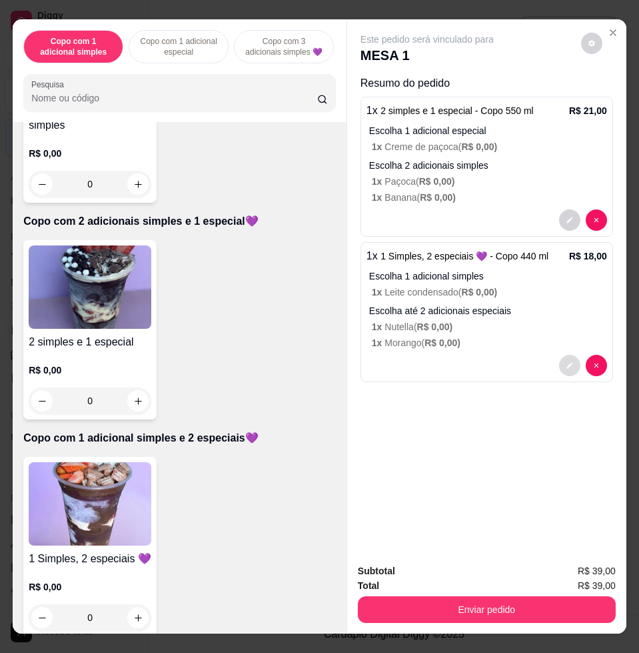
click at [560, 355] on button "decrease-product-quantity" at bounding box center [569, 365] width 21 height 21
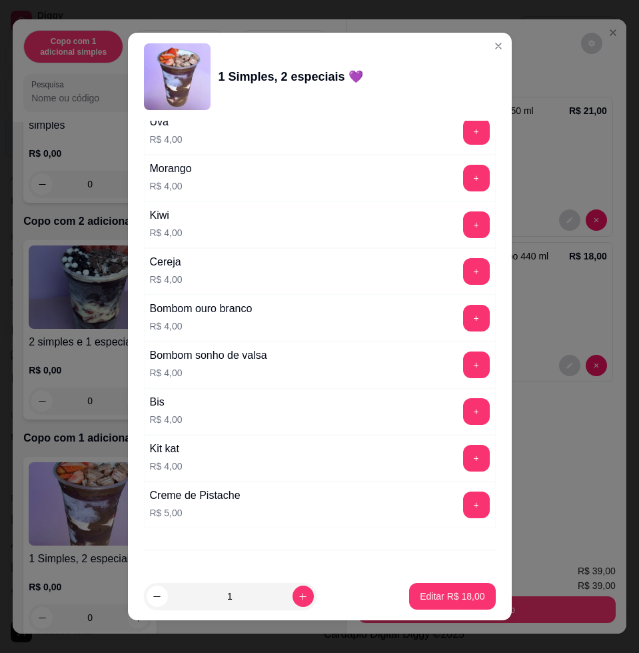
scroll to position [10, 0]
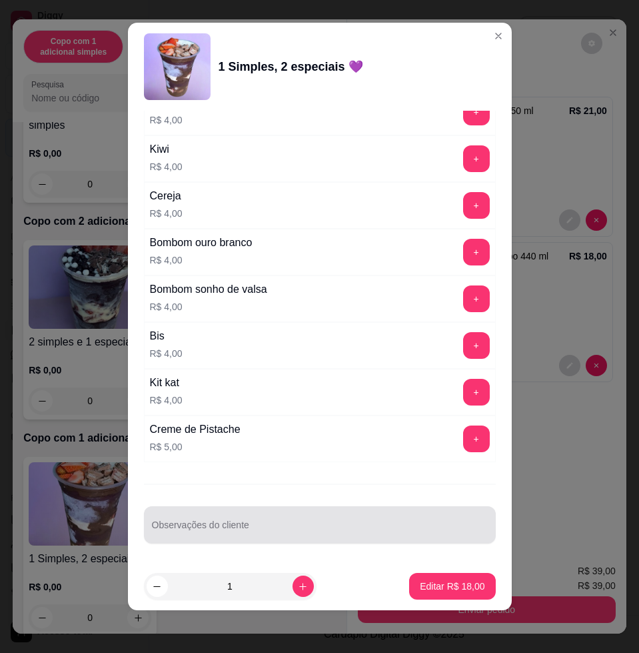
click at [306, 517] on div at bounding box center [320, 524] width 336 height 27
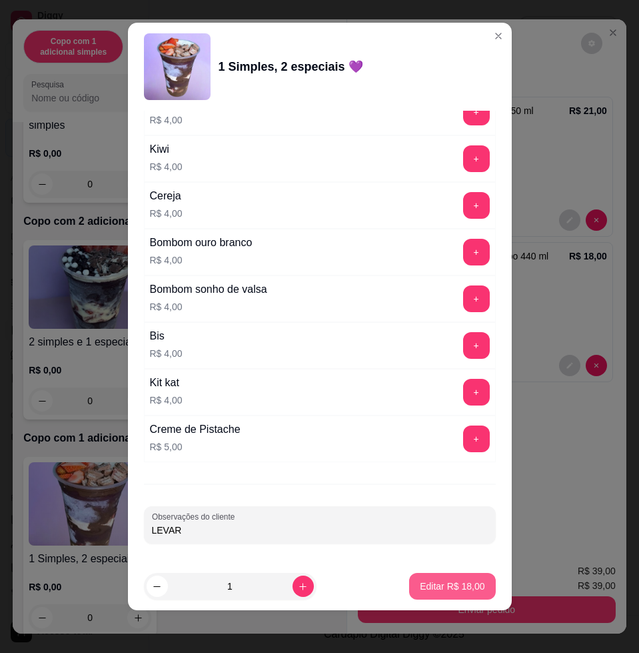
type input "LEVAR"
click at [440, 594] on button "Editar R$ 18,00" at bounding box center [452, 586] width 86 height 27
click at [440, 596] on button "Enviar pedido" at bounding box center [487, 609] width 258 height 27
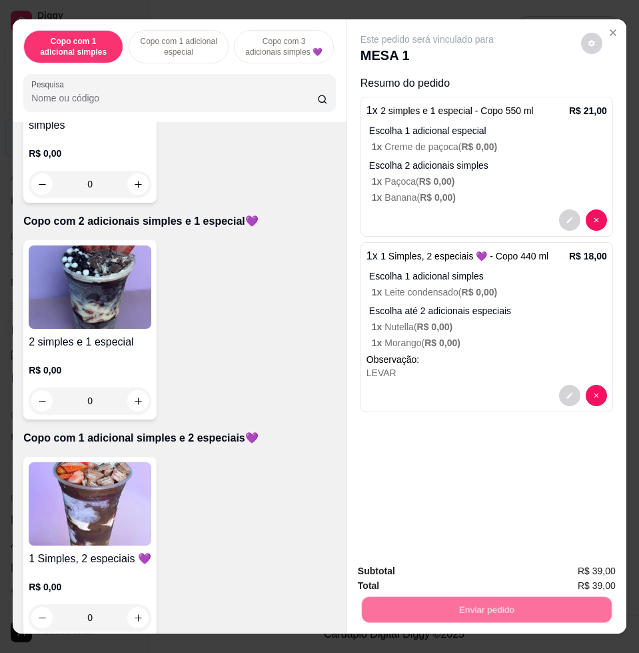
click at [462, 569] on button "Não registrar e enviar pedido" at bounding box center [441, 569] width 139 height 25
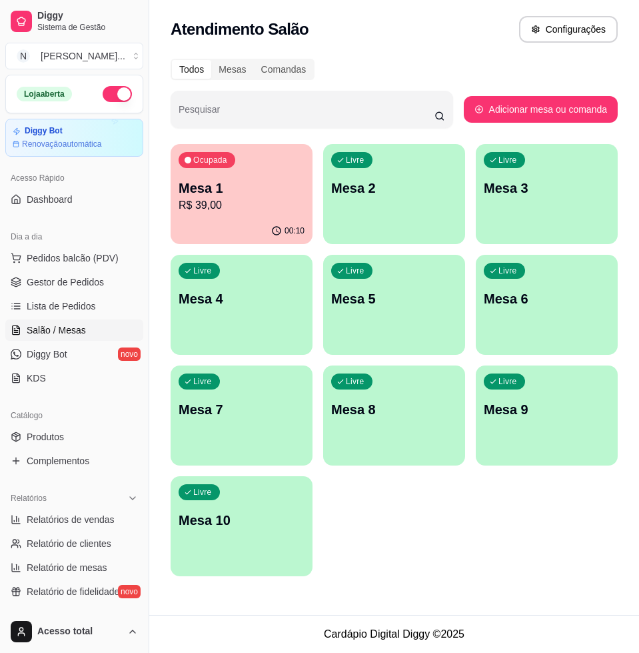
click at [225, 207] on p "R$ 39,00" at bounding box center [242, 205] width 126 height 16
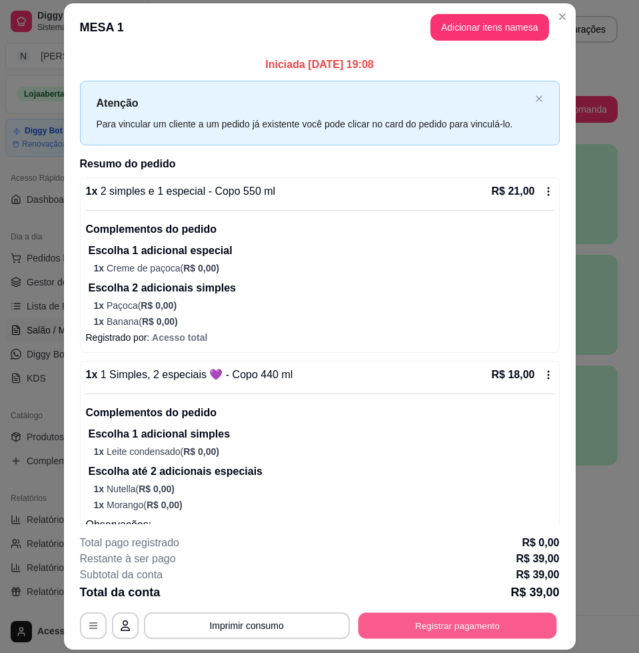
click at [481, 622] on button "Registrar pagamento" at bounding box center [457, 626] width 199 height 26
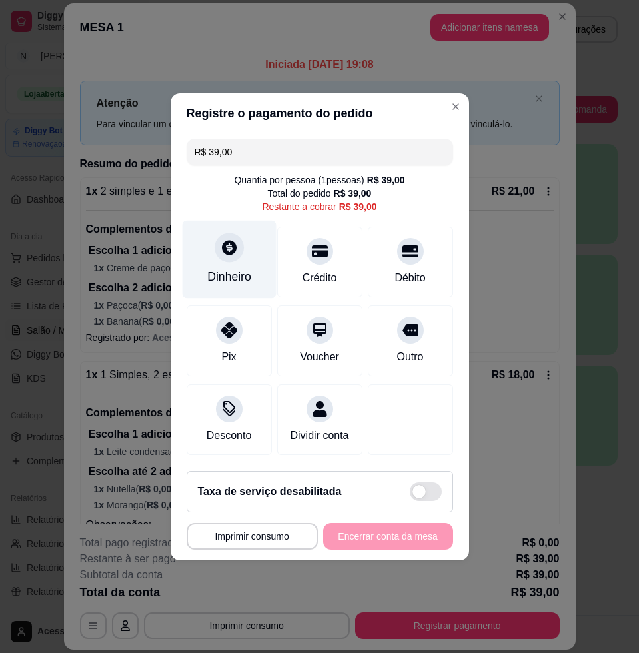
click at [222, 240] on icon at bounding box center [229, 247] width 15 height 15
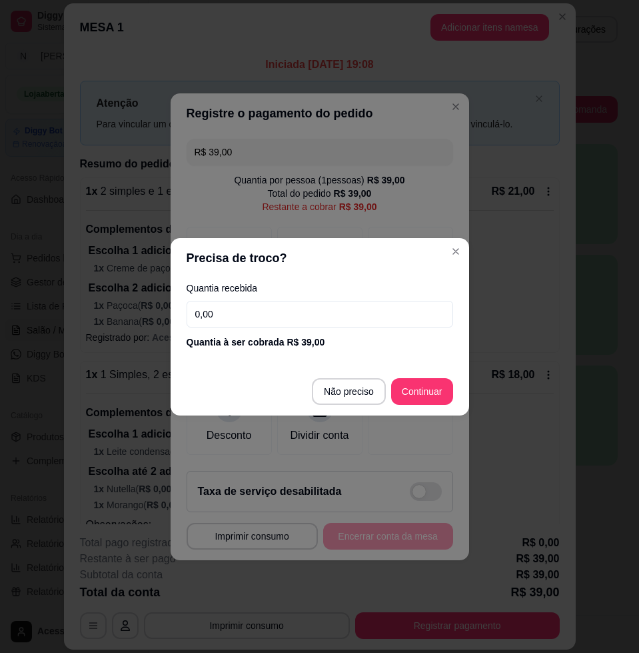
click at [265, 328] on div "Quantia recebida 0,00 Quantia à ser cobrada R$ 39,00" at bounding box center [320, 316] width 299 height 76
click at [281, 315] on input "0,00" at bounding box center [320, 314] width 267 height 27
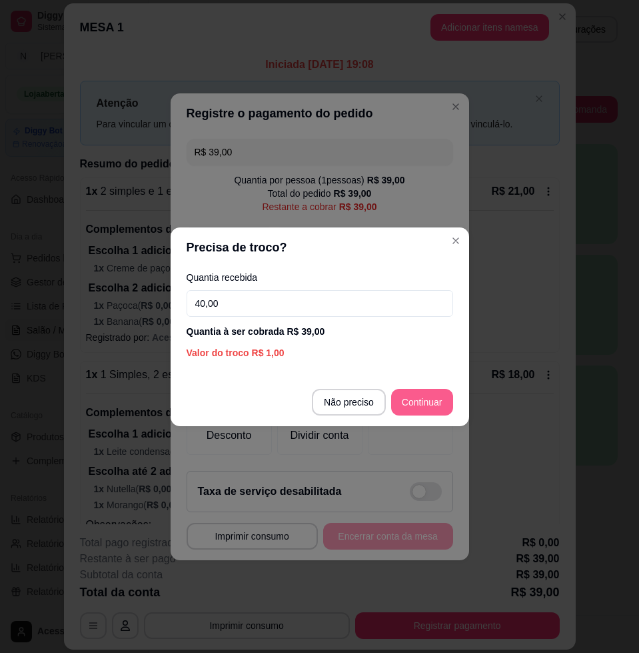
type input "40,00"
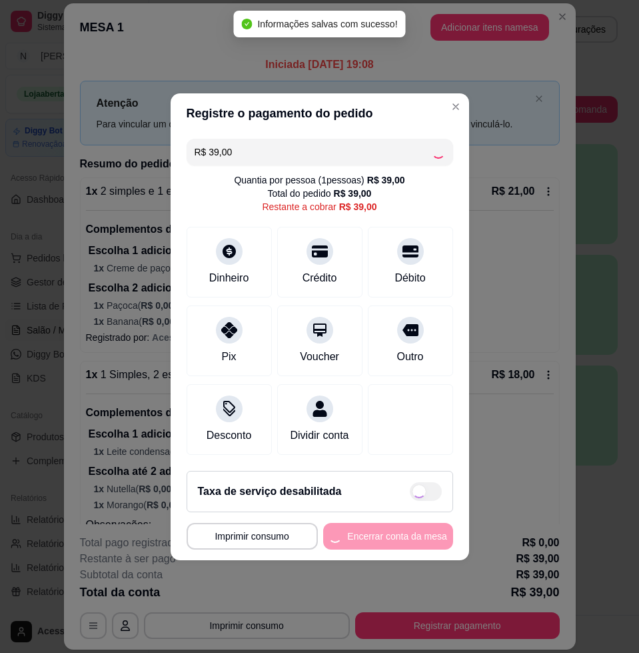
type input "R$ 0,00"
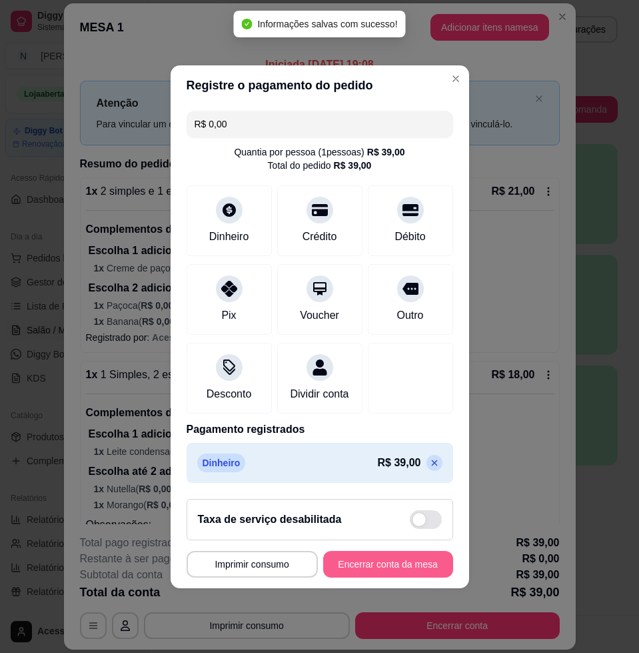
click at [380, 577] on button "Encerrar conta da mesa" at bounding box center [388, 564] width 130 height 27
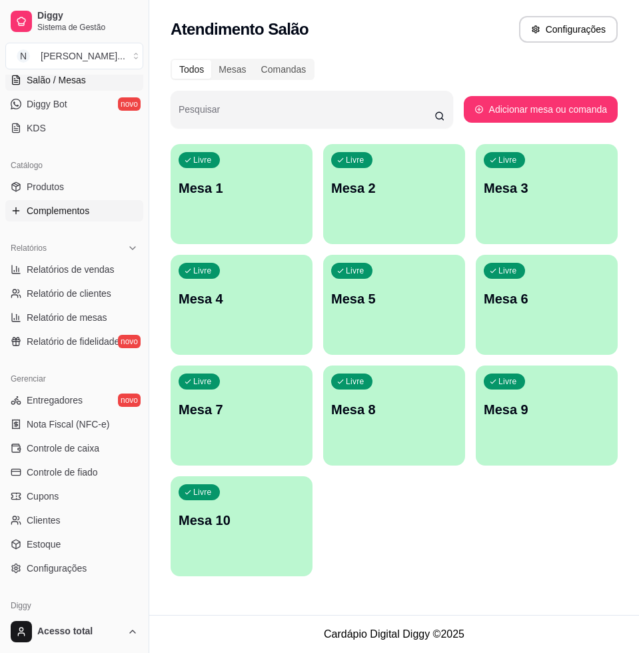
scroll to position [307, 0]
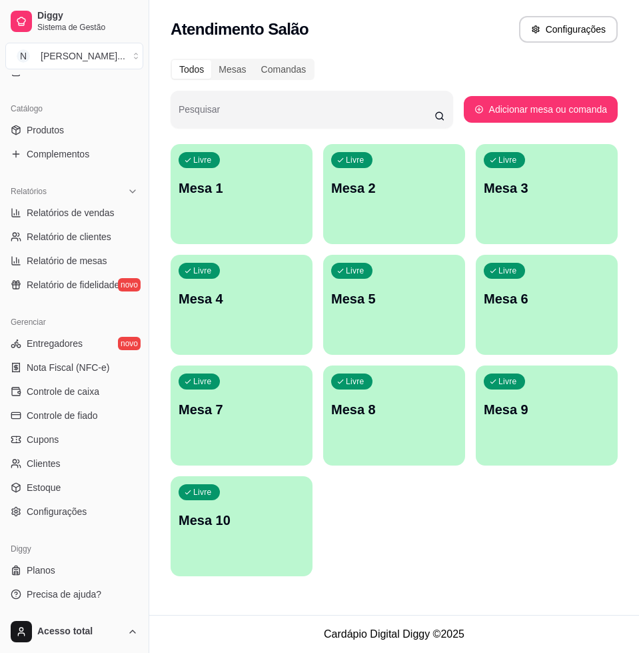
click at [209, 185] on p "Mesa 1" at bounding box center [242, 188] width 126 height 19
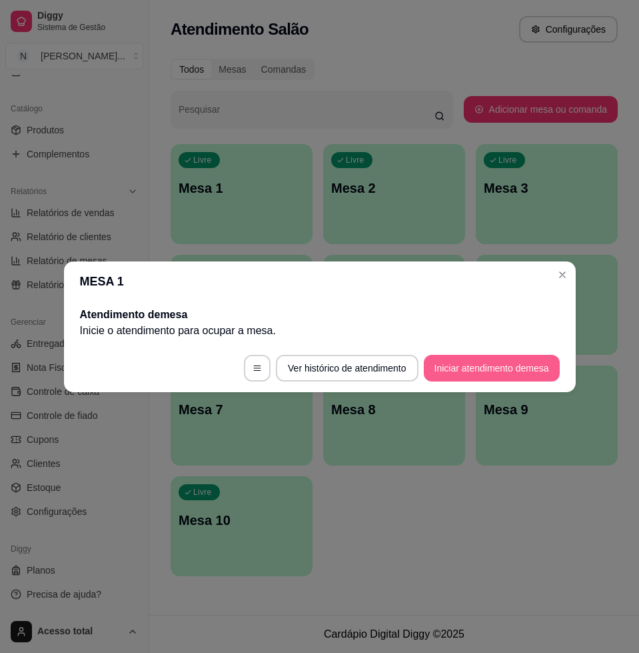
click at [511, 373] on button "Iniciar atendimento de mesa" at bounding box center [492, 368] width 136 height 27
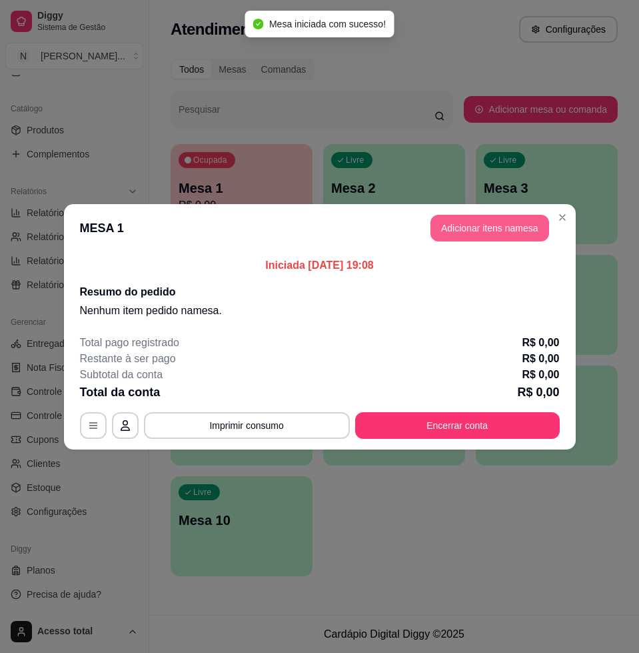
click at [487, 223] on button "Adicionar itens na mesa" at bounding box center [490, 228] width 119 height 27
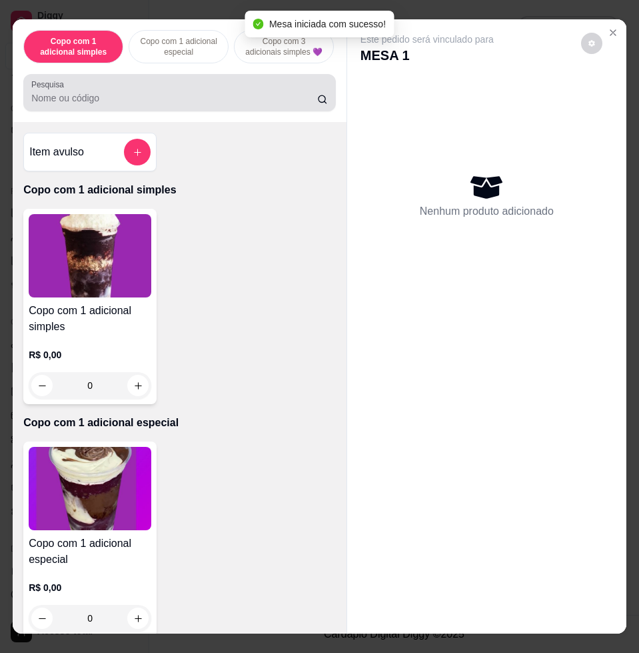
click at [110, 92] on div at bounding box center [179, 92] width 297 height 27
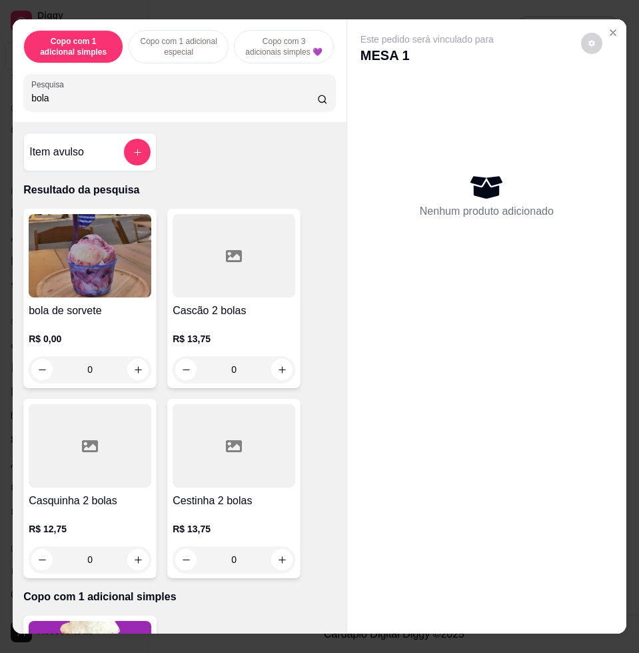
type input "bola"
click at [132, 376] on div "0" at bounding box center [90, 369] width 123 height 27
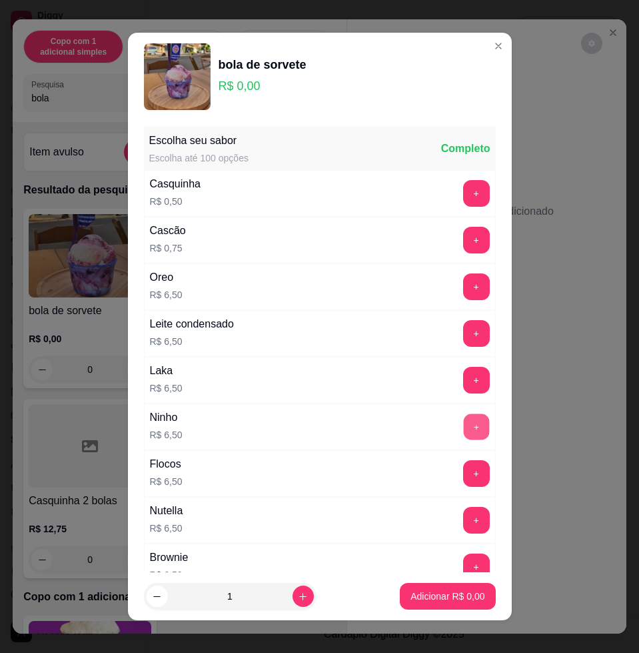
click at [463, 431] on button "+" at bounding box center [476, 427] width 26 height 26
click at [427, 589] on p "Adicionar R$ 13,00" at bounding box center [444, 595] width 79 height 13
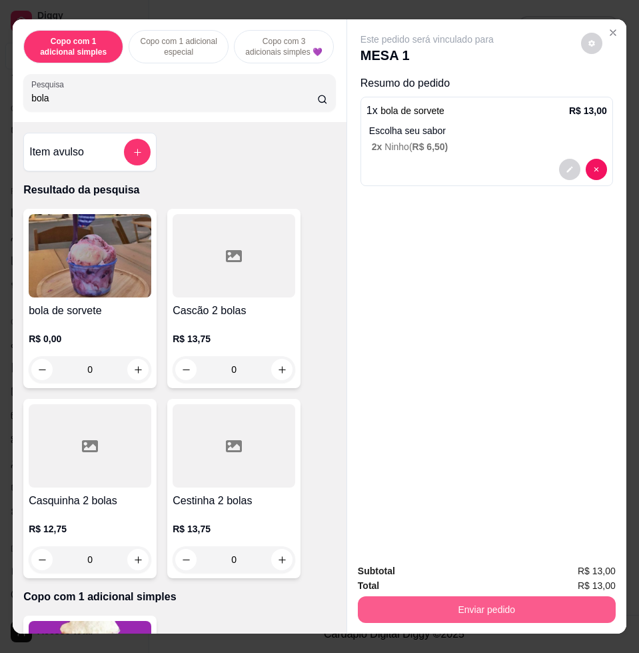
click at [487, 603] on button "Enviar pedido" at bounding box center [487, 609] width 258 height 27
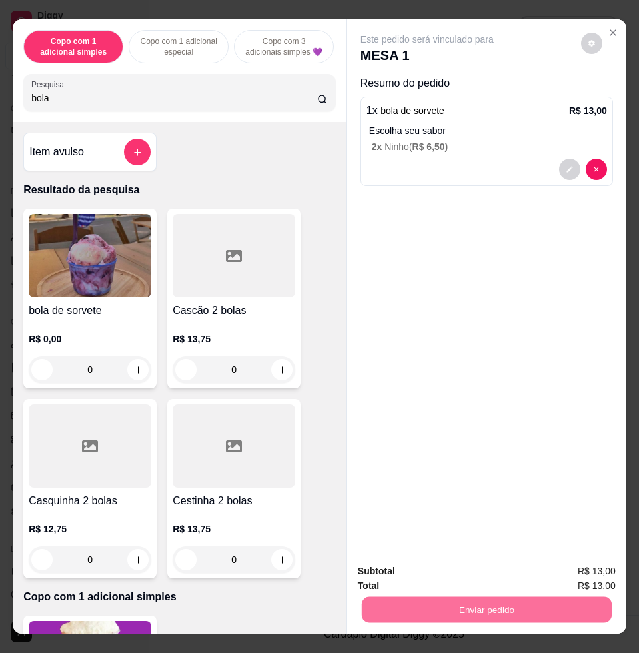
click at [409, 565] on button "Não registrar e enviar pedido" at bounding box center [441, 569] width 139 height 25
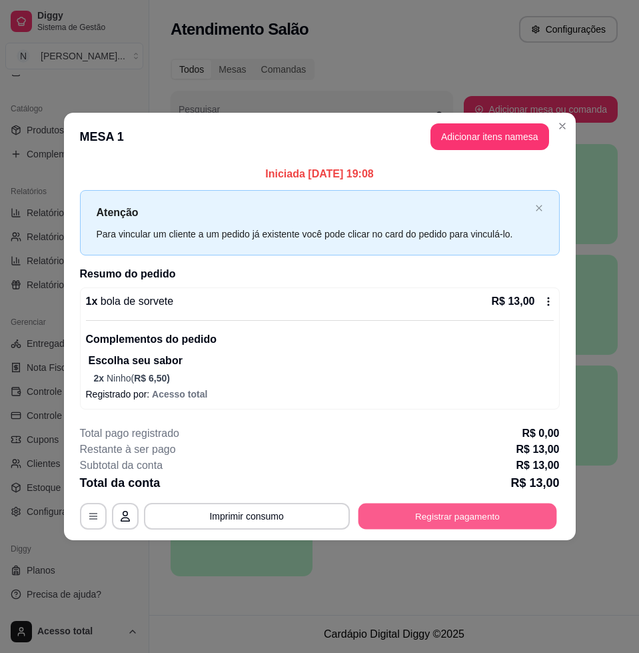
click at [503, 519] on button "Registrar pagamento" at bounding box center [457, 516] width 199 height 26
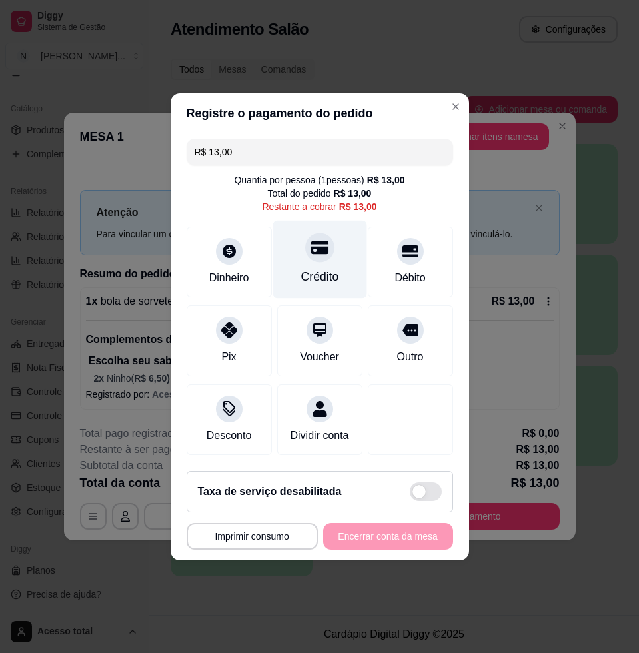
click at [311, 242] on icon at bounding box center [319, 247] width 17 height 13
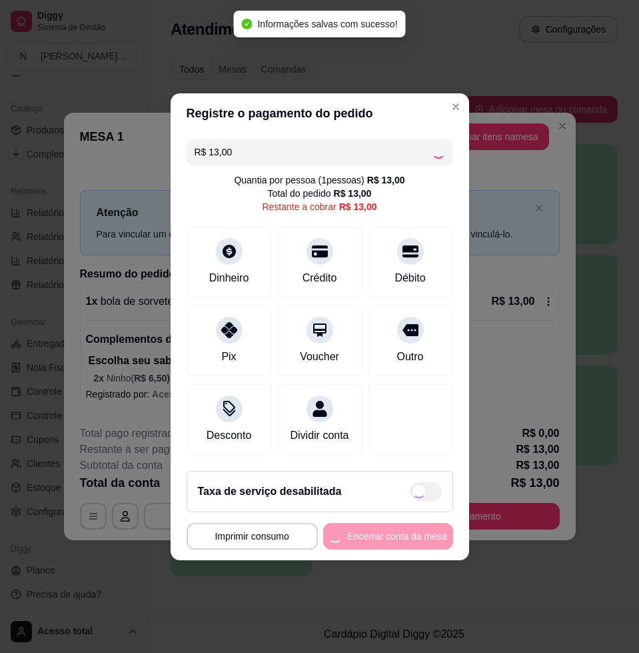
type input "R$ 0,00"
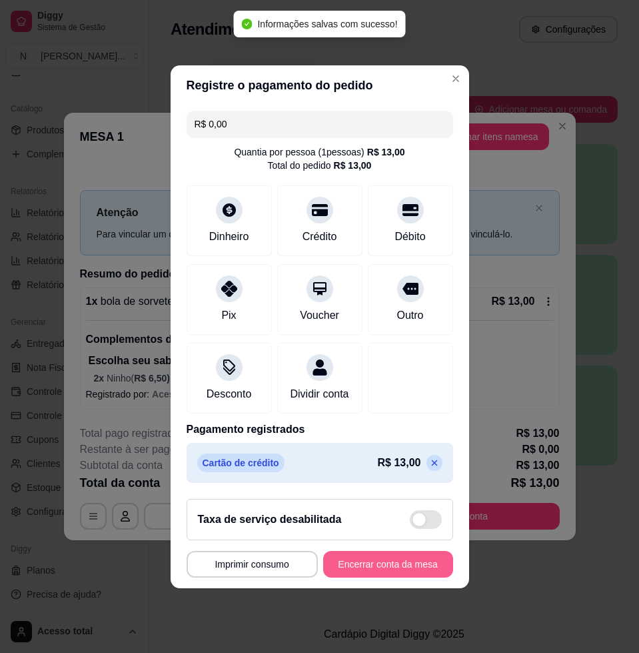
click at [394, 562] on button "Encerrar conta da mesa" at bounding box center [388, 564] width 130 height 27
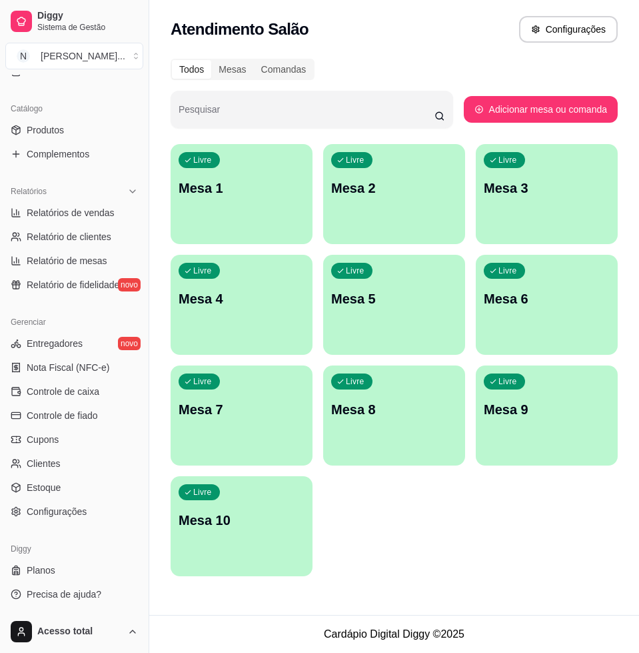
click at [259, 204] on div "Livre Mesa 1" at bounding box center [242, 186] width 142 height 84
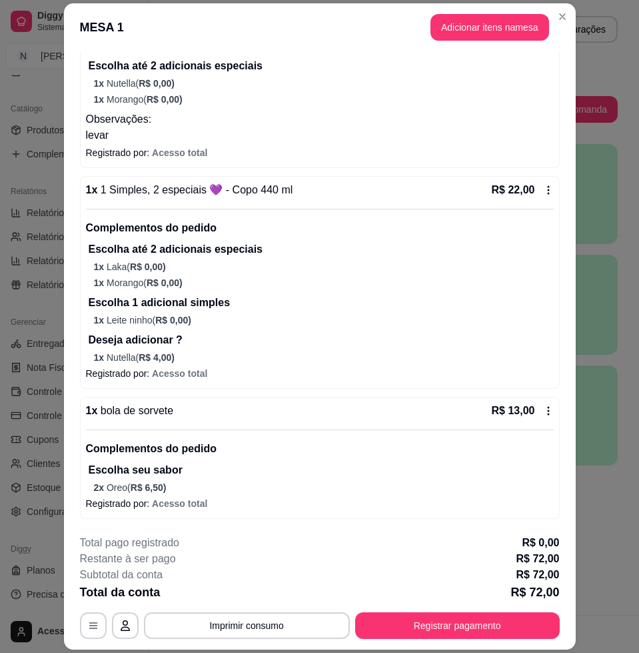
scroll to position [39, 0]
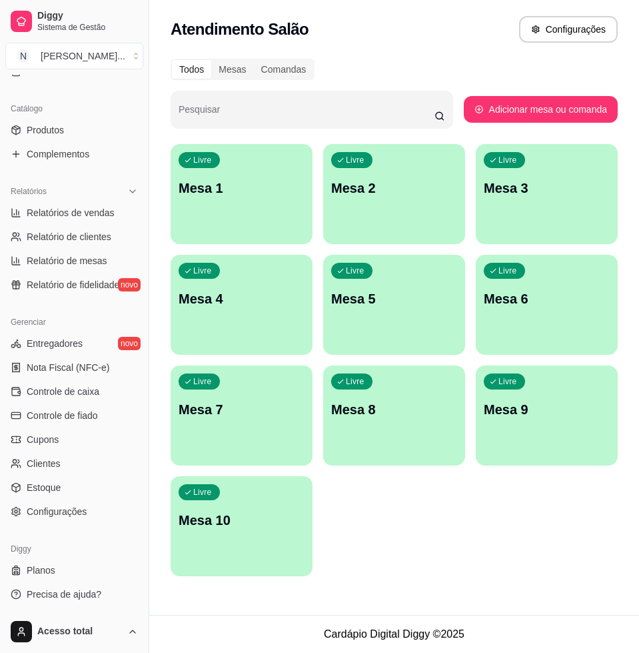
click at [199, 187] on p "Mesa 1" at bounding box center [242, 188] width 126 height 19
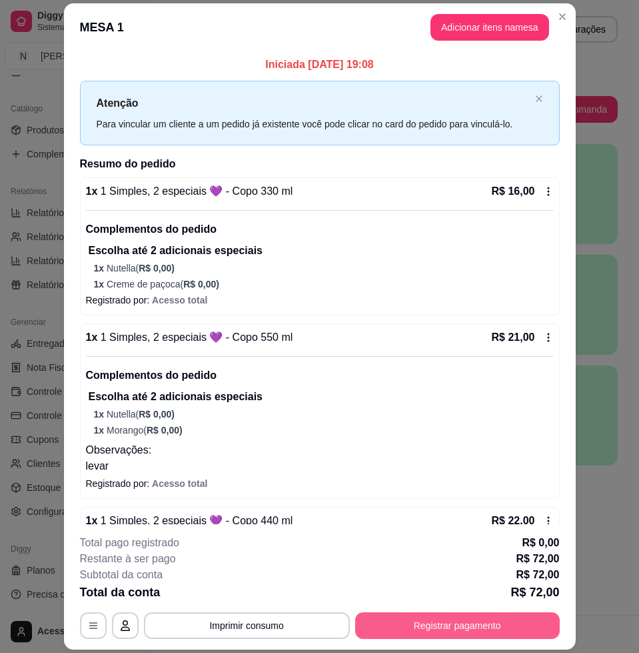
click at [510, 617] on button "Registrar pagamento" at bounding box center [457, 625] width 205 height 27
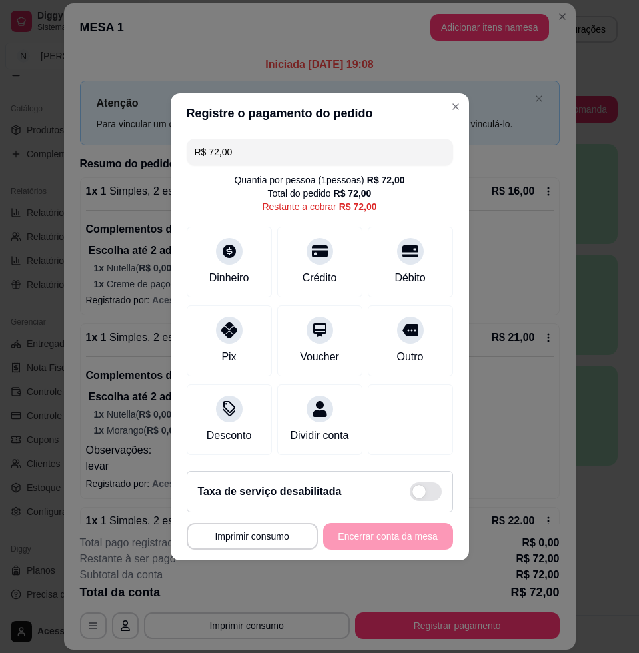
click at [284, 150] on input "R$ 72,00" at bounding box center [320, 152] width 251 height 27
click at [283, 150] on input "R$ 72,00" at bounding box center [320, 152] width 251 height 27
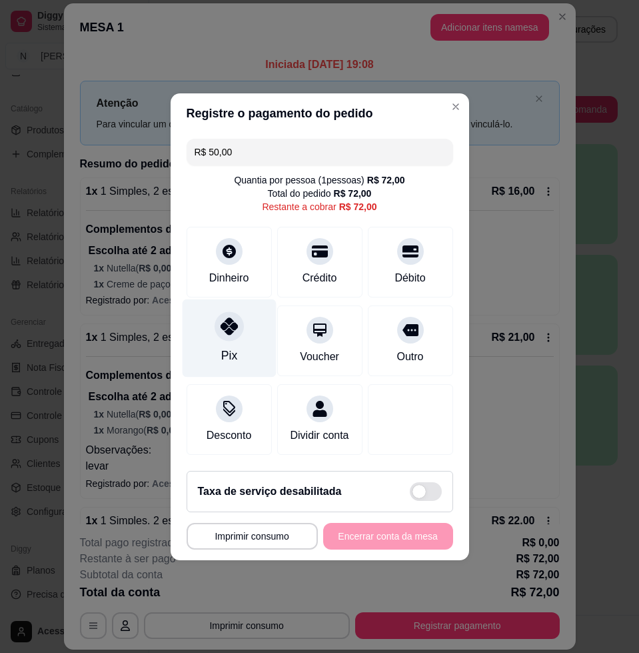
click at [240, 339] on div "Pix" at bounding box center [229, 338] width 94 height 78
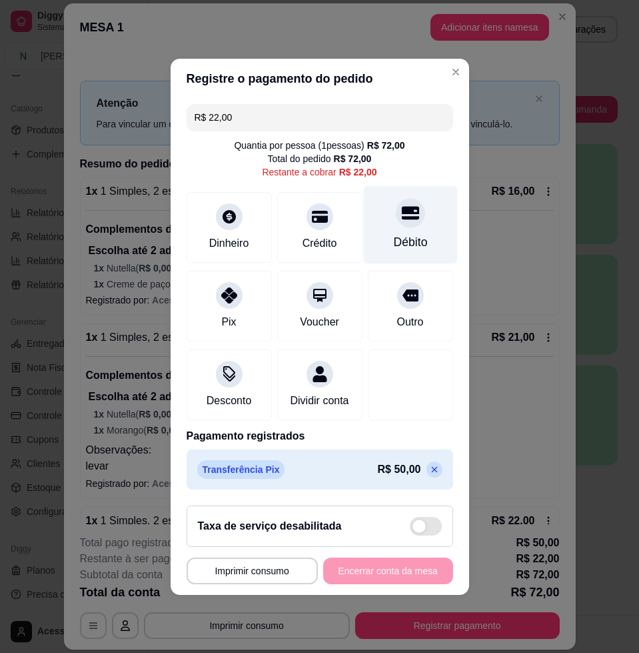
click at [409, 220] on div "Débito" at bounding box center [410, 224] width 94 height 78
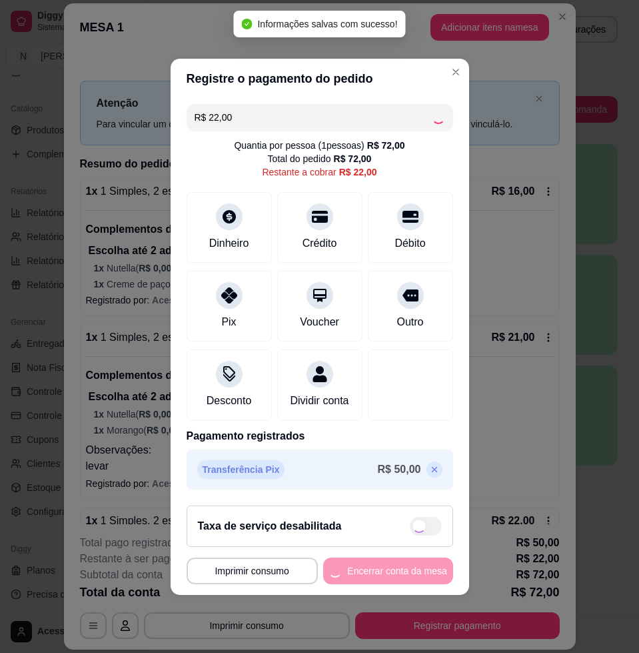
type input "R$ 0,00"
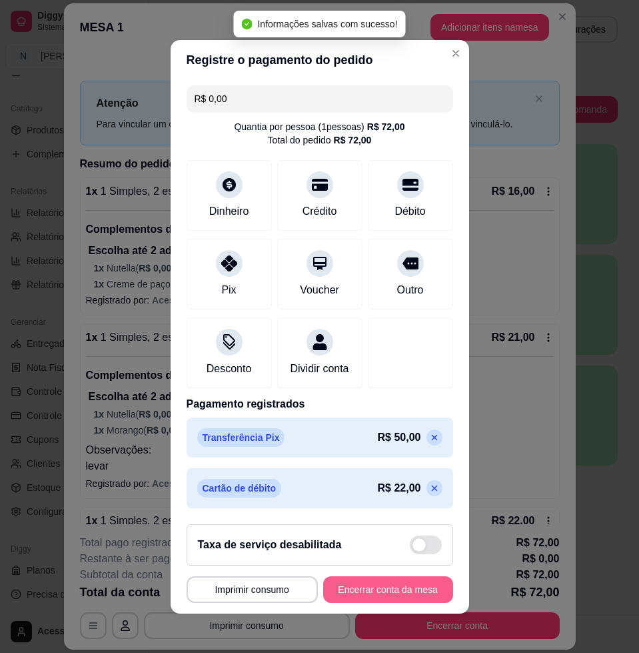
click at [373, 587] on button "Encerrar conta da mesa" at bounding box center [388, 589] width 130 height 27
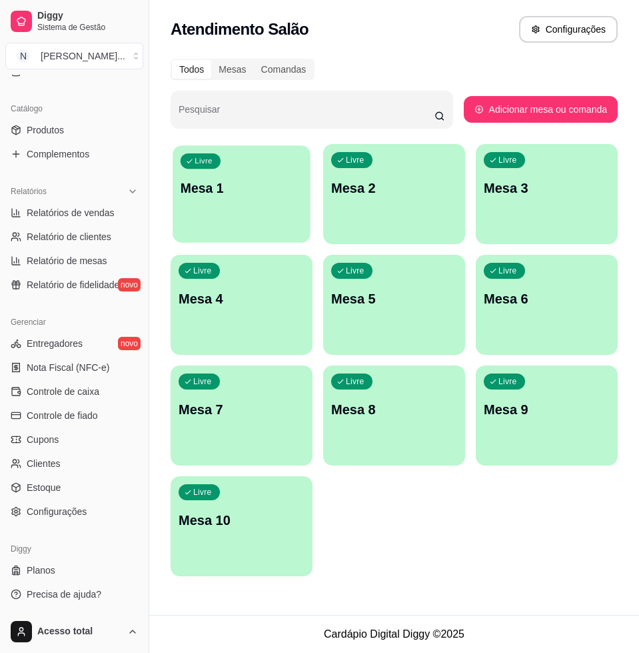
click at [251, 203] on div "Livre Mesa 1" at bounding box center [242, 185] width 138 height 81
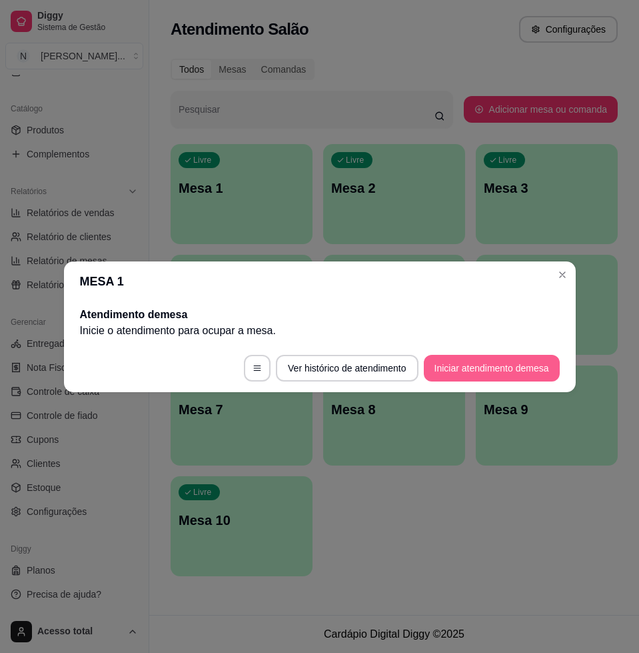
click at [527, 360] on button "Iniciar atendimento de mesa" at bounding box center [492, 368] width 136 height 27
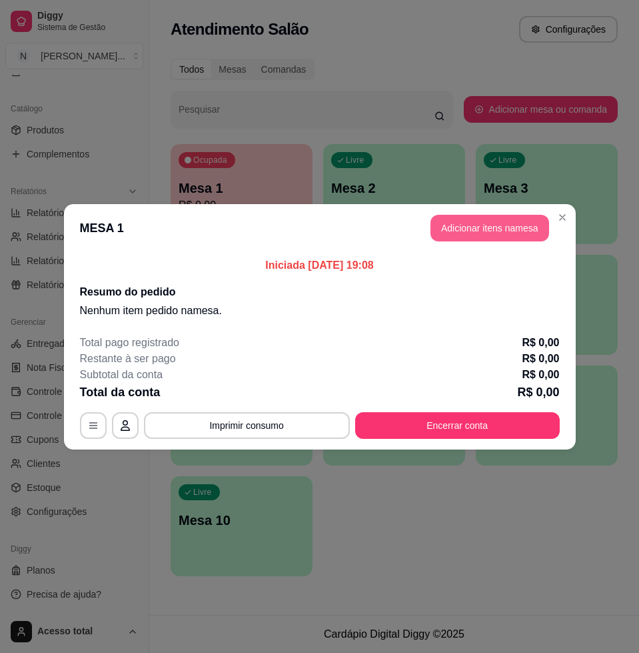
click at [483, 220] on button "Adicionar itens na mesa" at bounding box center [490, 228] width 119 height 27
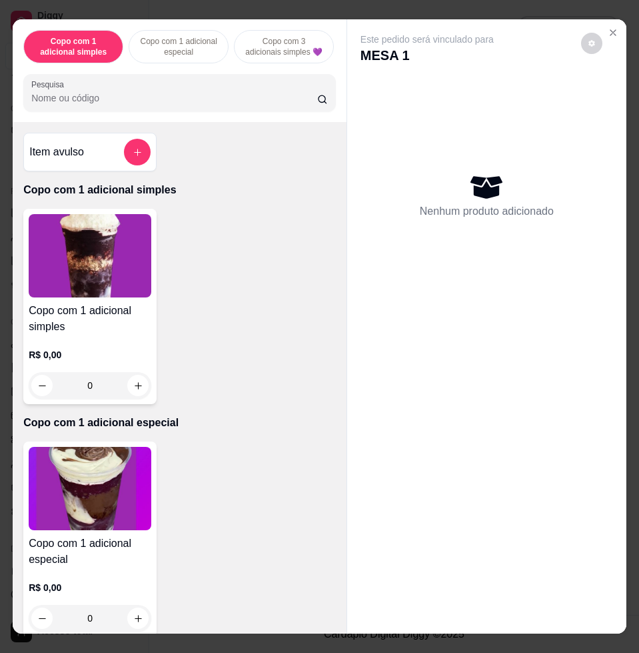
click at [183, 105] on input "Pesquisa" at bounding box center [174, 97] width 286 height 13
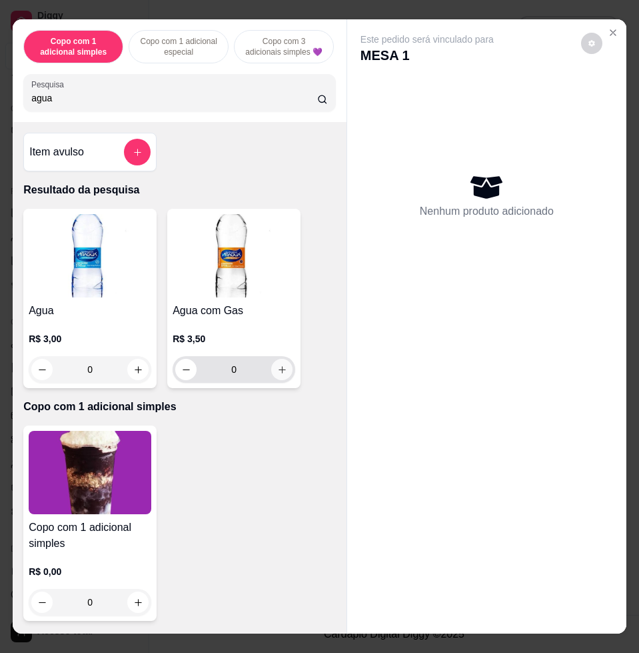
type input "agua"
click at [280, 375] on icon "increase-product-quantity" at bounding box center [282, 370] width 10 height 10
type input "1"
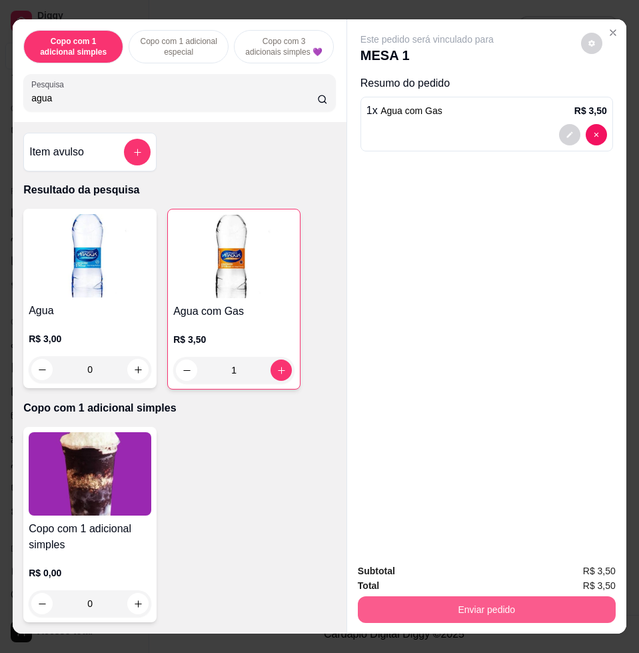
click at [475, 596] on button "Enviar pedido" at bounding box center [487, 609] width 258 height 27
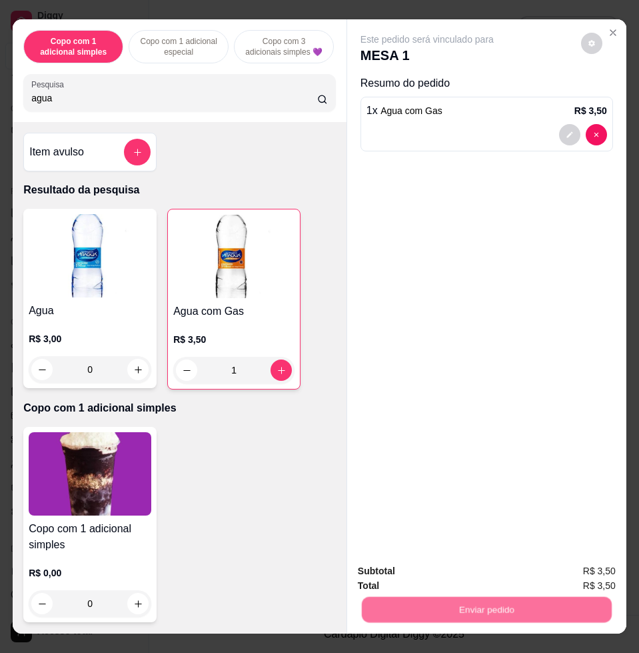
click at [431, 575] on button "Não registrar e enviar pedido" at bounding box center [441, 569] width 139 height 25
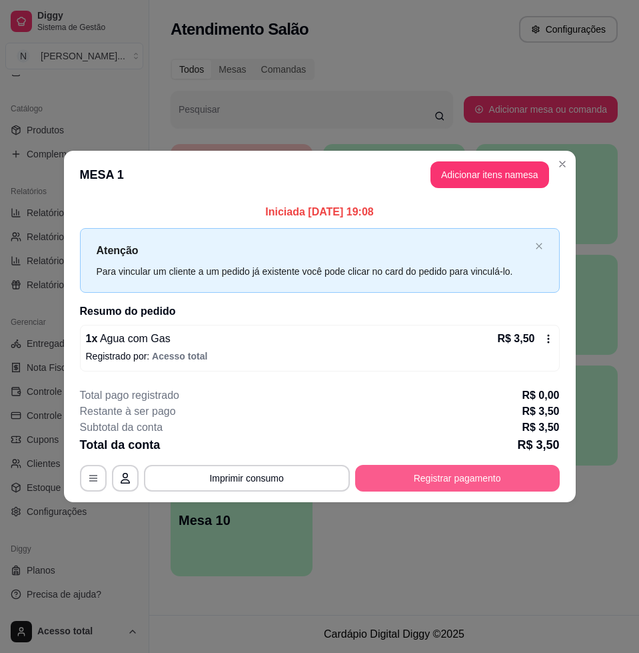
click at [449, 479] on button "Registrar pagamento" at bounding box center [457, 478] width 205 height 27
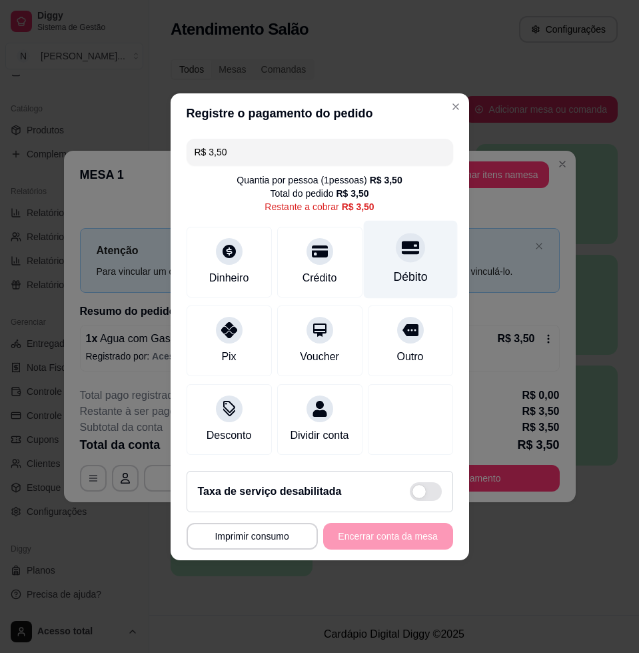
click at [403, 268] on div "Débito" at bounding box center [410, 276] width 34 height 17
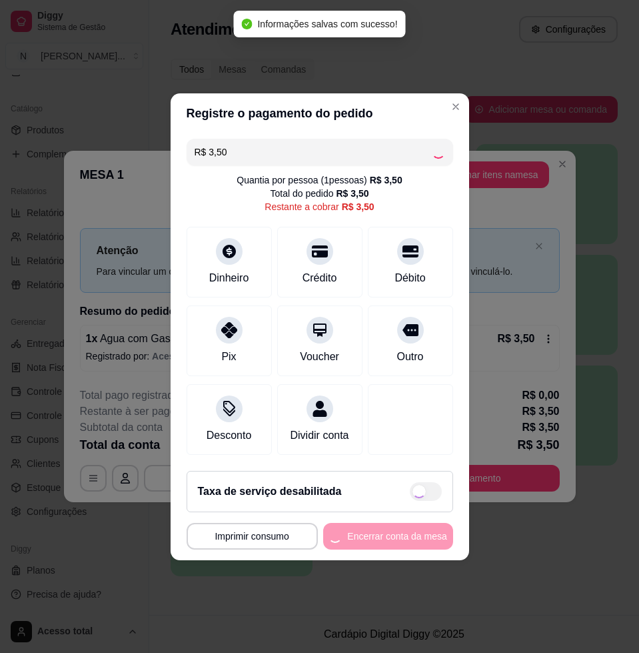
type input "R$ 0,00"
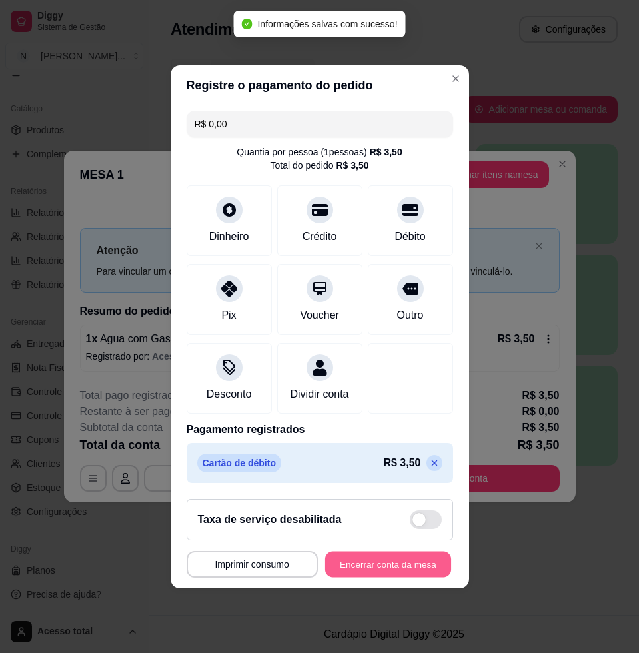
click at [354, 563] on button "Encerrar conta da mesa" at bounding box center [388, 564] width 126 height 26
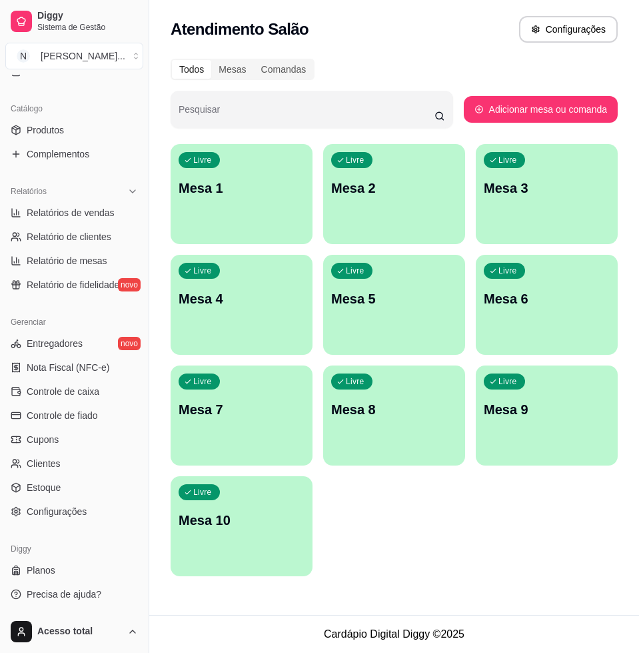
click at [241, 181] on p "Mesa 1" at bounding box center [242, 188] width 126 height 19
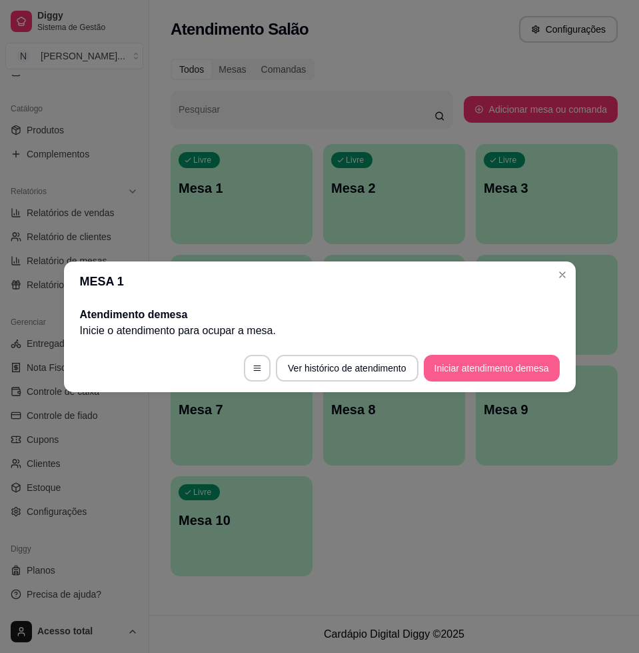
click at [461, 367] on button "Iniciar atendimento de mesa" at bounding box center [492, 368] width 136 height 27
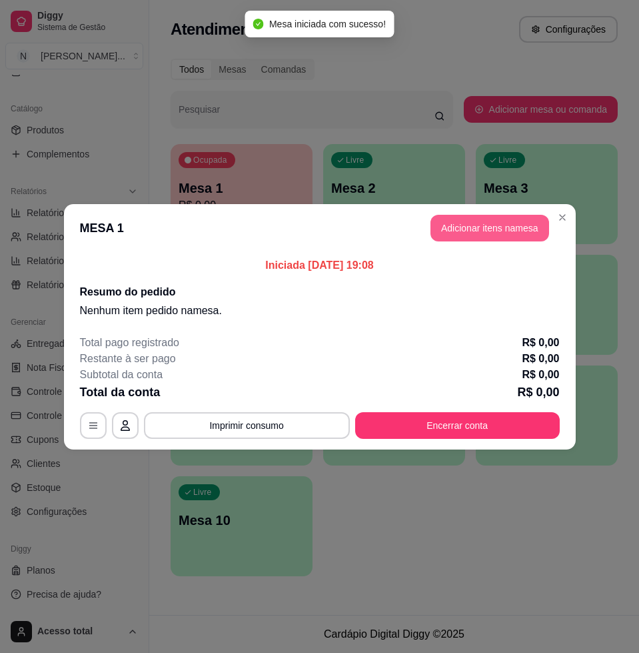
click at [482, 239] on button "Adicionar itens na mesa" at bounding box center [490, 228] width 119 height 27
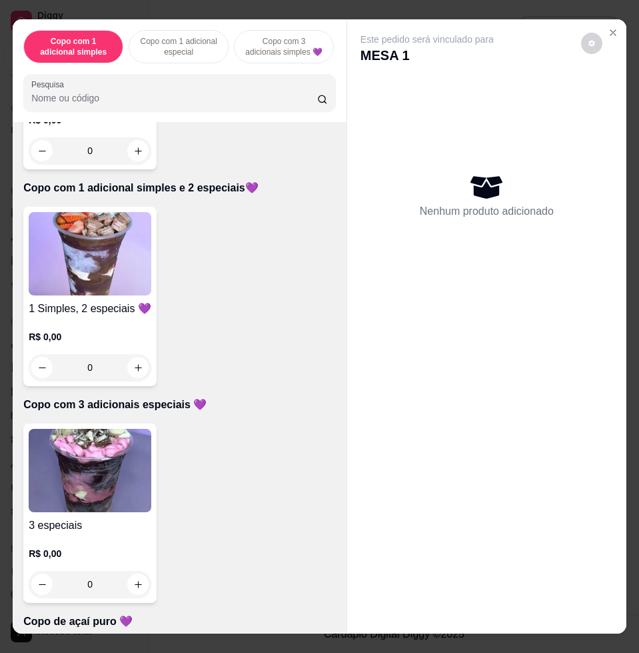
scroll to position [667, 0]
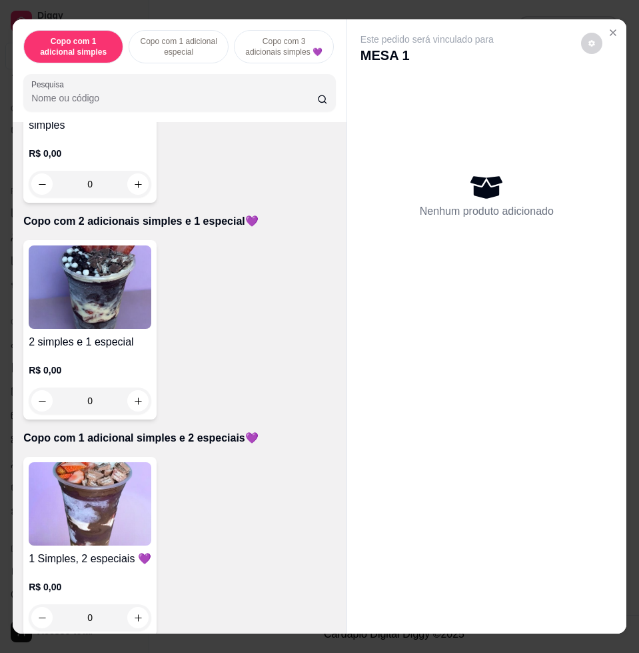
click at [90, 317] on img at bounding box center [90, 286] width 123 height 83
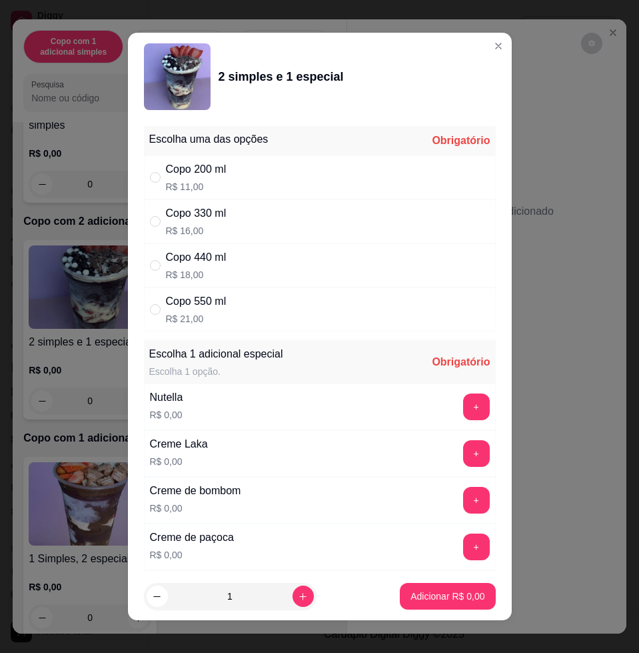
click at [238, 311] on div "Copo 550 ml R$ 21,00" at bounding box center [320, 309] width 352 height 44
radio input "true"
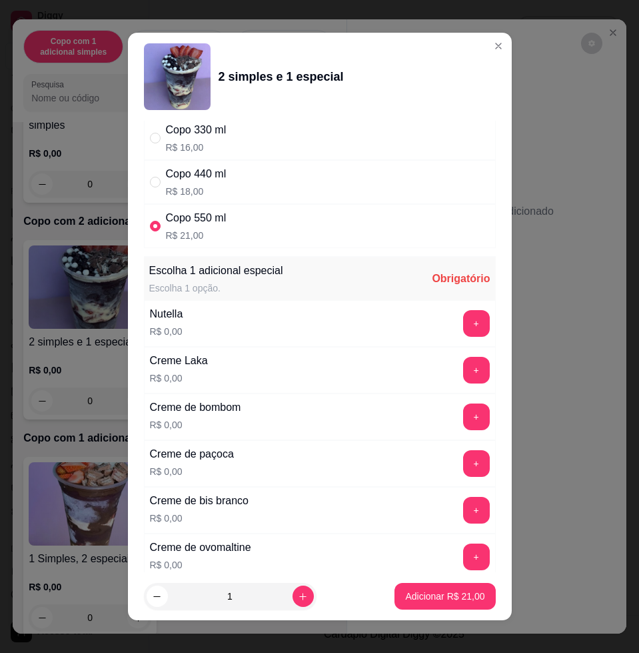
scroll to position [167, 0]
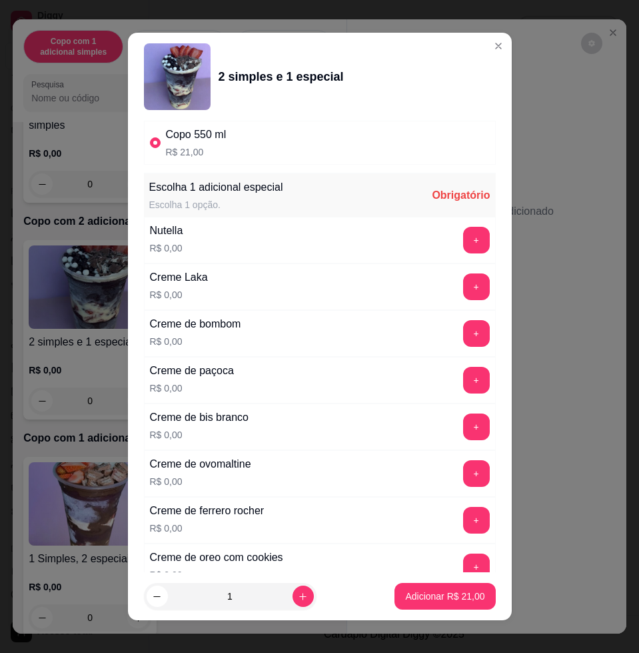
click at [458, 248] on div "+" at bounding box center [476, 240] width 37 height 27
click at [463, 246] on button "+" at bounding box center [476, 240] width 27 height 27
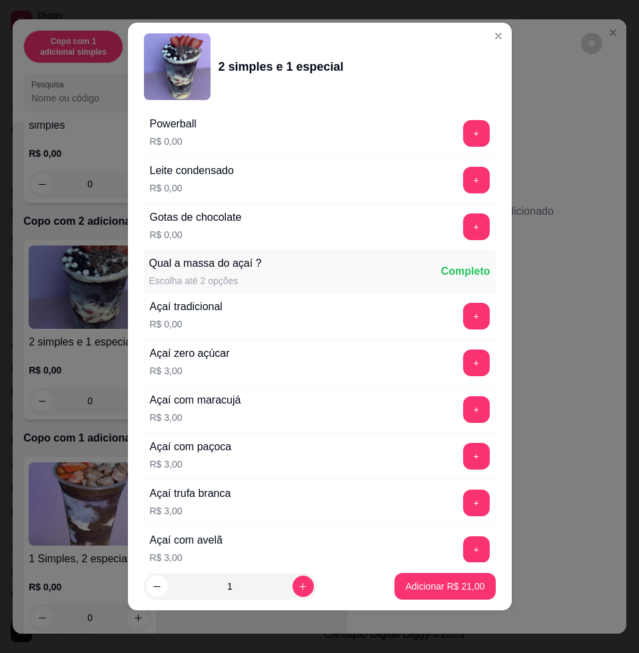
scroll to position [1149, 0]
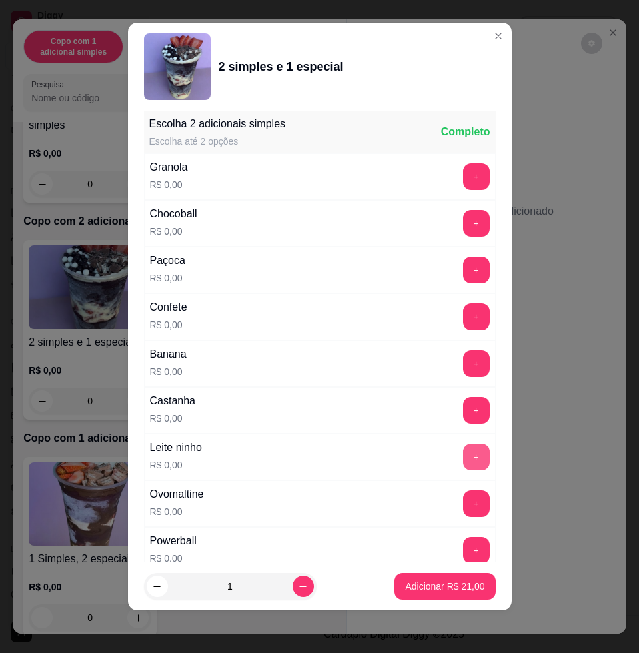
click at [463, 454] on button "+" at bounding box center [476, 456] width 27 height 27
click at [463, 353] on button "+" at bounding box center [476, 363] width 27 height 27
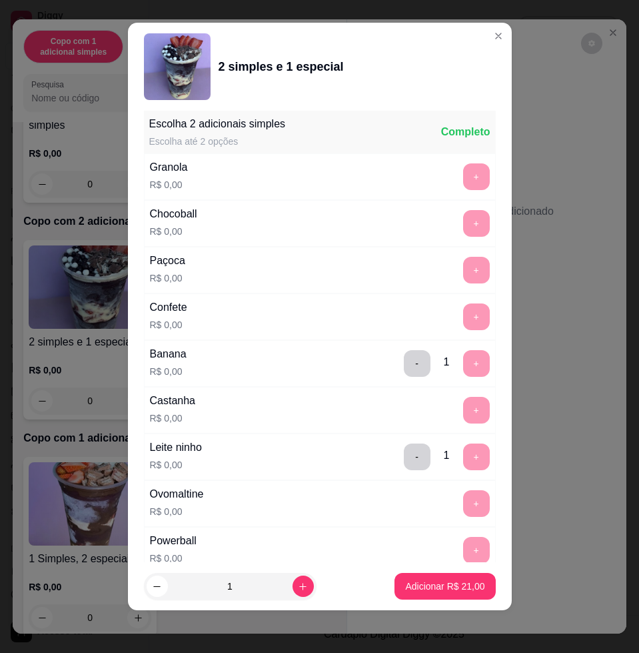
scroll to position [1705, 0]
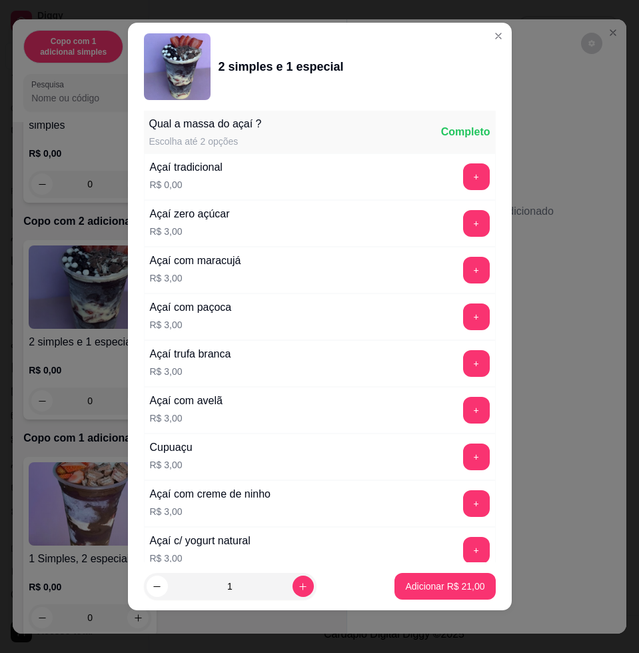
click at [417, 589] on p "Adicionar R$ 21,00" at bounding box center [444, 585] width 79 height 13
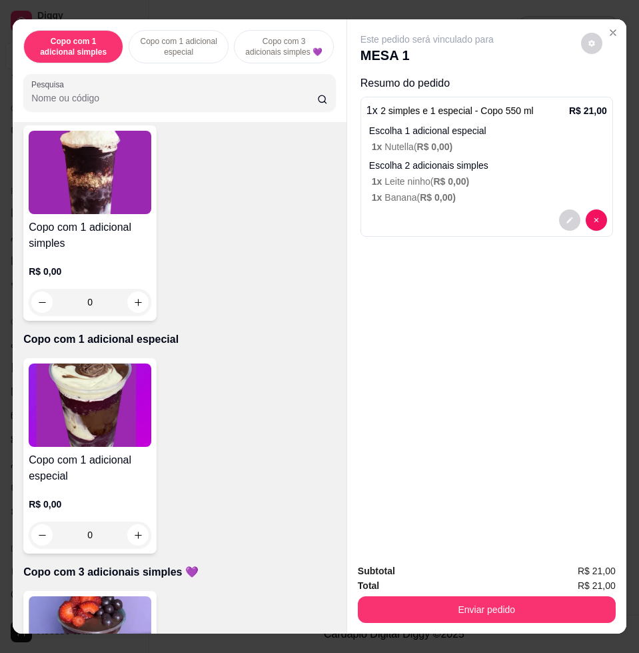
scroll to position [0, 0]
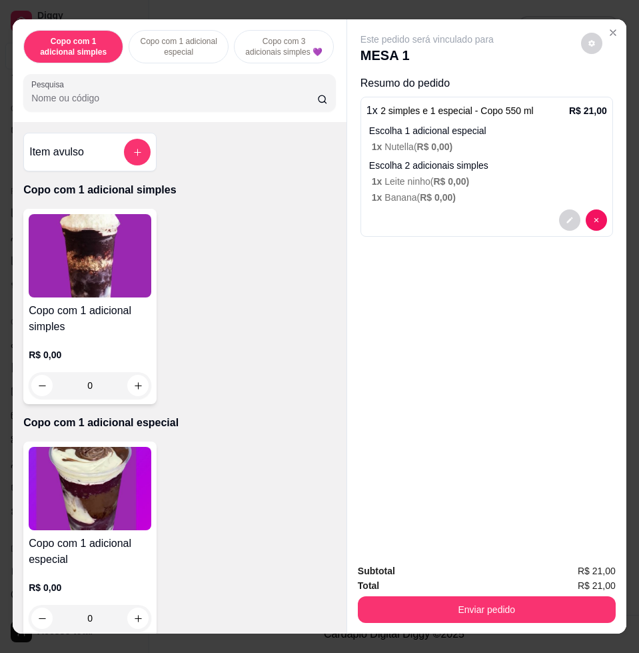
click at [98, 465] on img at bounding box center [90, 488] width 123 height 83
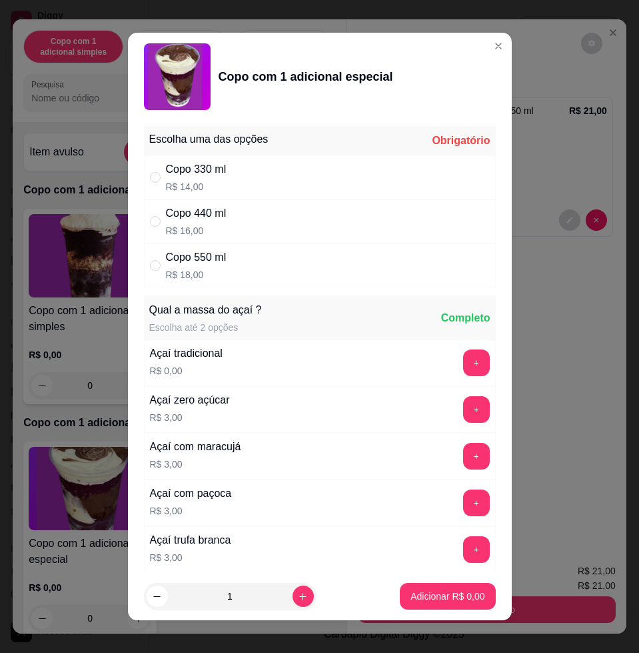
click at [195, 265] on div "Copo 550 ml R$ 18,00" at bounding box center [196, 265] width 61 height 32
radio input "true"
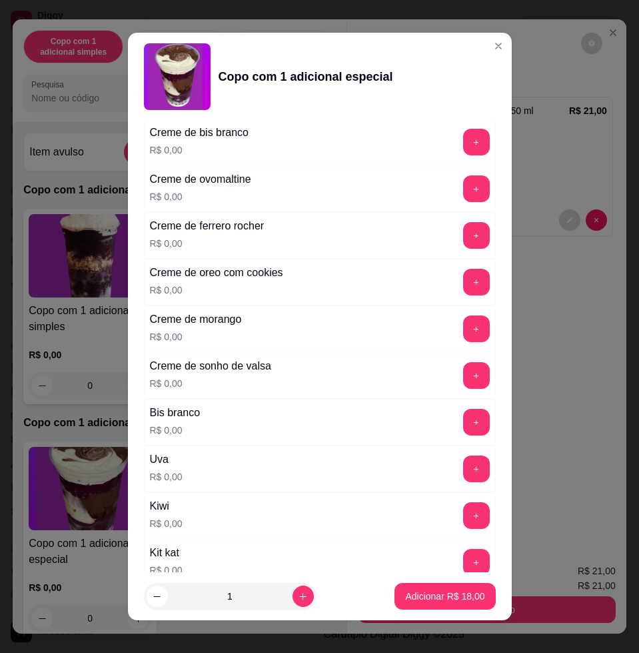
scroll to position [1083, 0]
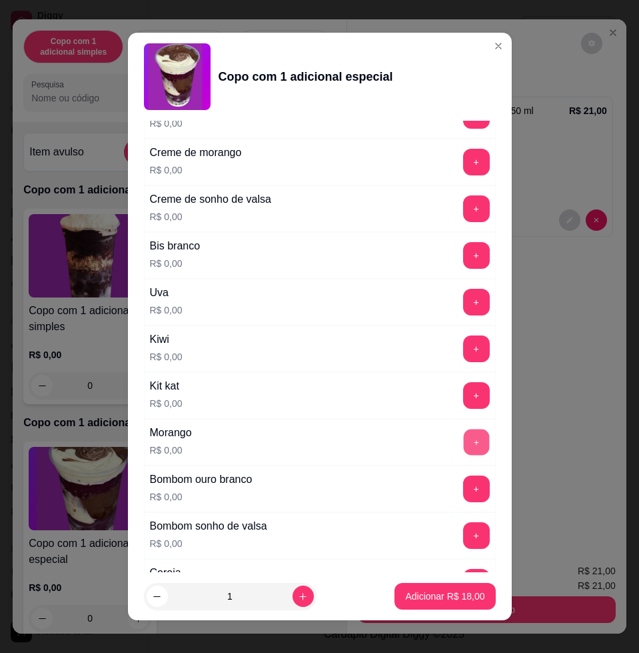
click at [463, 442] on button "+" at bounding box center [476, 442] width 26 height 26
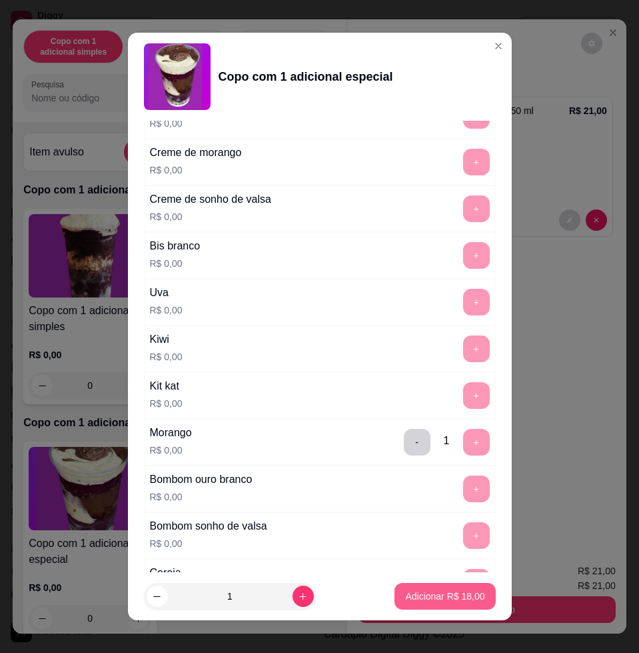
click at [436, 594] on p "Adicionar R$ 18,00" at bounding box center [444, 595] width 79 height 13
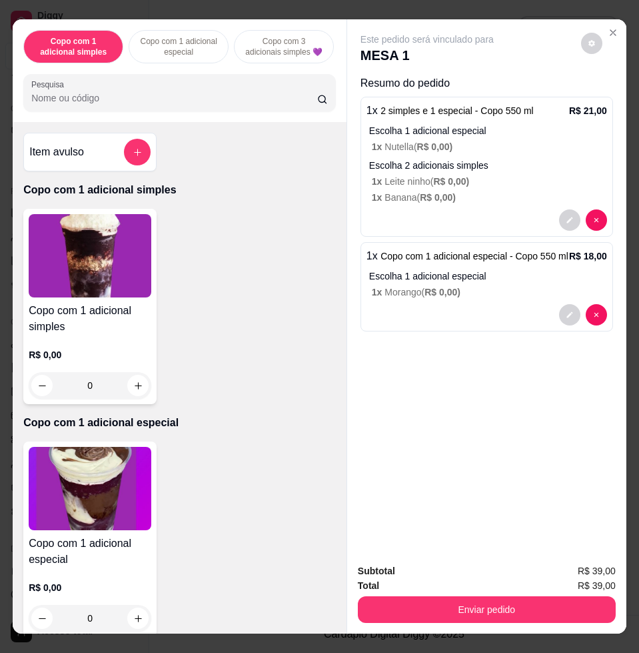
scroll to position [29, 0]
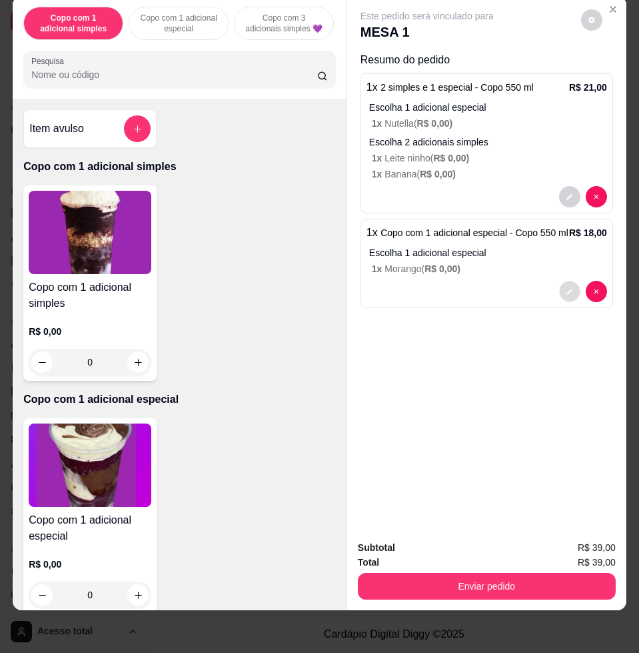
click at [567, 289] on icon "decrease-product-quantity" at bounding box center [570, 292] width 6 height 6
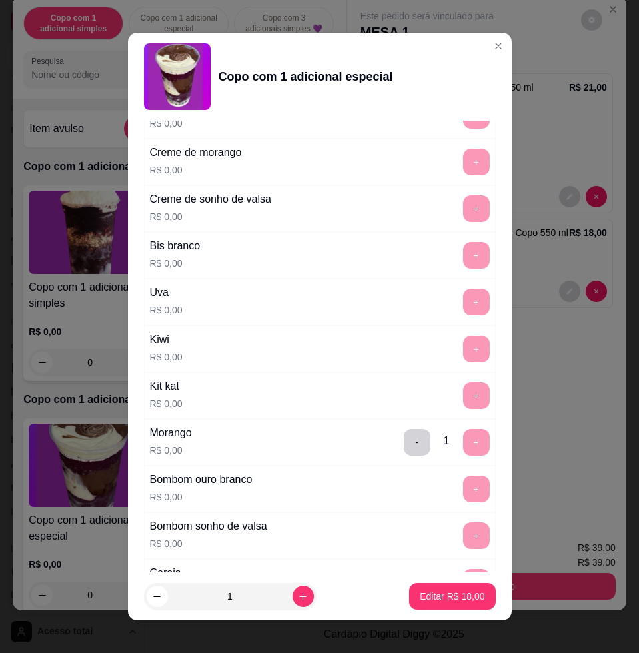
scroll to position [1263, 0]
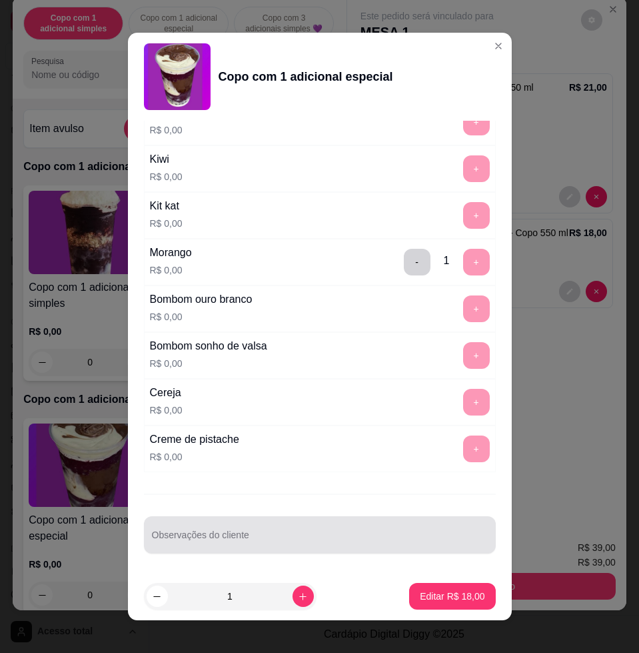
click at [359, 537] on input "Observações do cliente" at bounding box center [320, 539] width 336 height 13
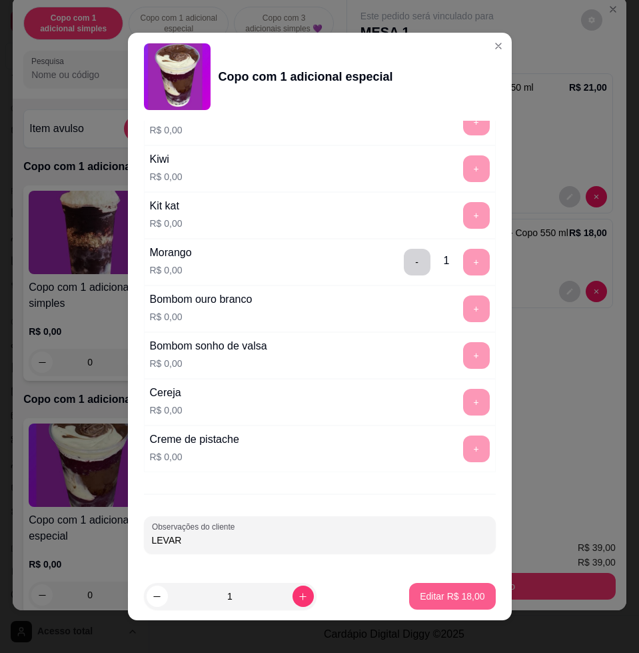
type input "LEVAR"
click at [461, 614] on footer "1 Editar R$ 18,00" at bounding box center [320, 596] width 384 height 48
click at [461, 603] on button "Editar R$ 18,00" at bounding box center [452, 596] width 86 height 27
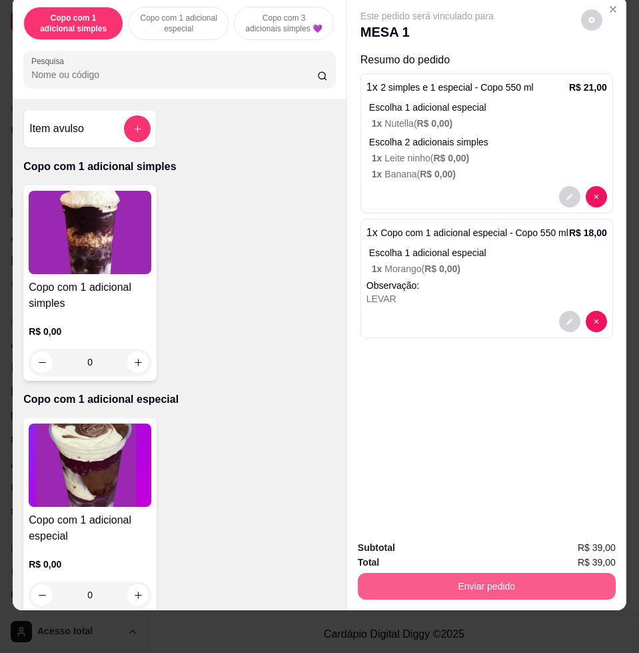
click at [545, 573] on button "Enviar pedido" at bounding box center [487, 586] width 258 height 27
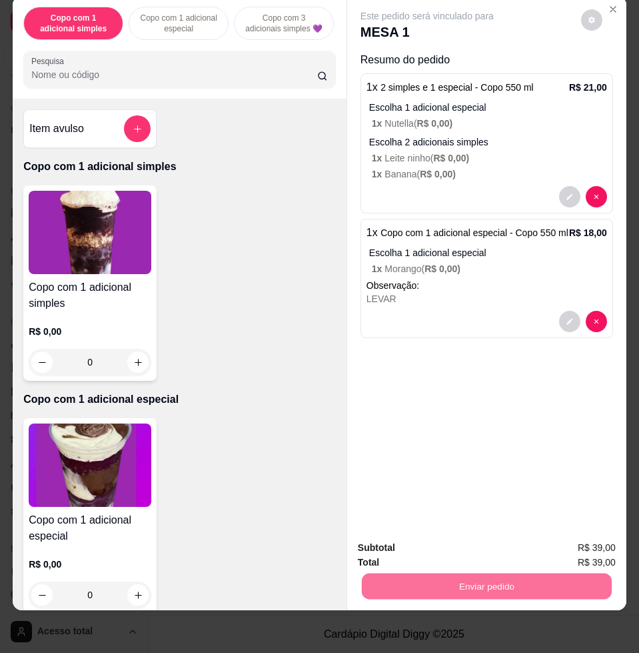
click at [470, 543] on button "Não registrar e enviar pedido" at bounding box center [441, 540] width 139 height 25
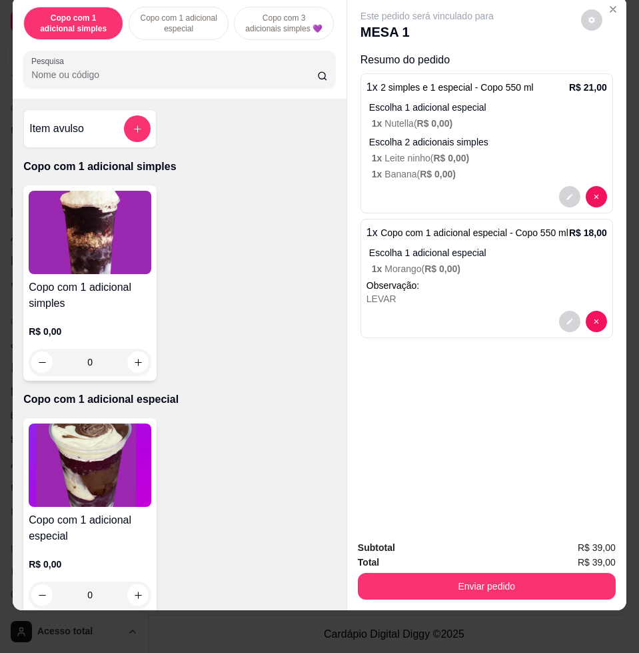
scroll to position [0, 0]
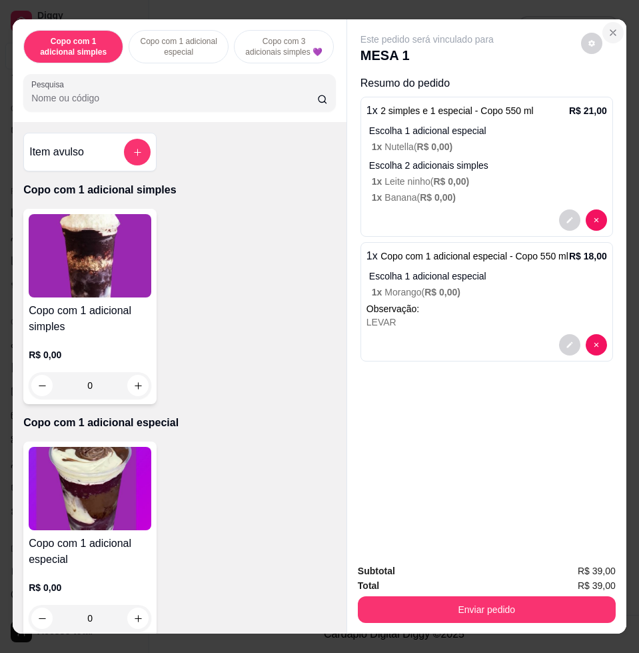
click at [607, 33] on button "Close" at bounding box center [613, 32] width 21 height 21
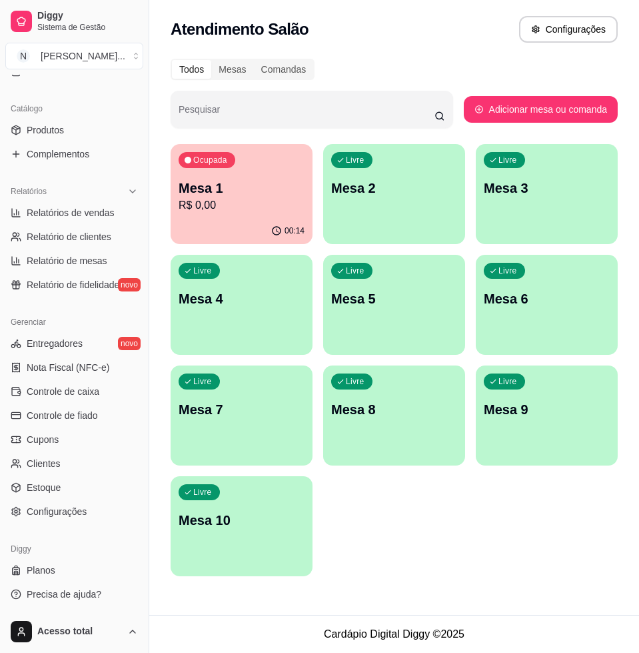
click at [259, 185] on p "Mesa 1" at bounding box center [242, 188] width 126 height 19
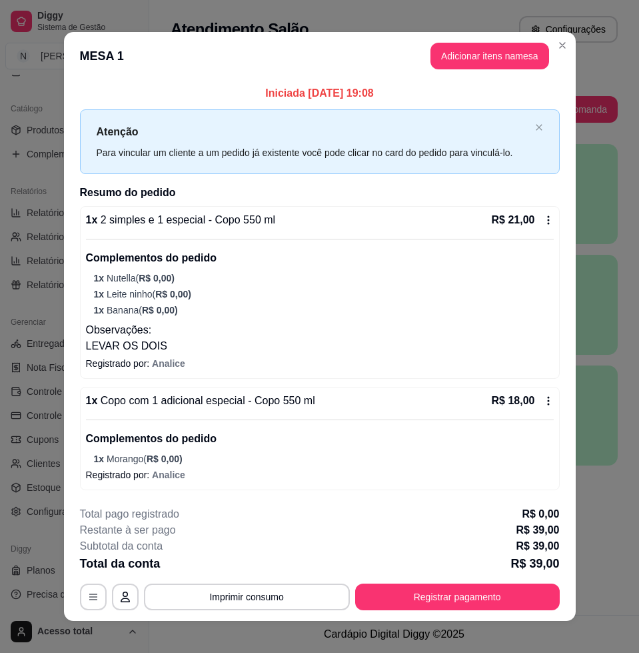
click at [507, 129] on p "Atenção" at bounding box center [313, 131] width 433 height 17
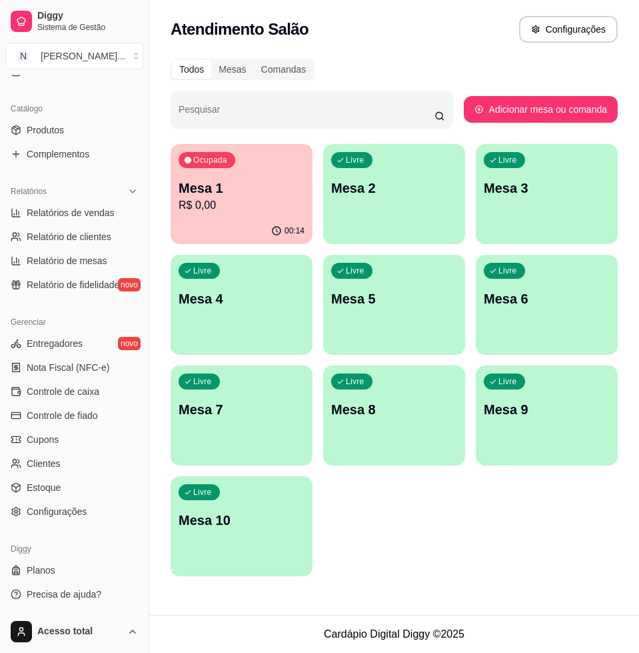
click at [349, 200] on div "Livre Mesa 2" at bounding box center [394, 186] width 142 height 84
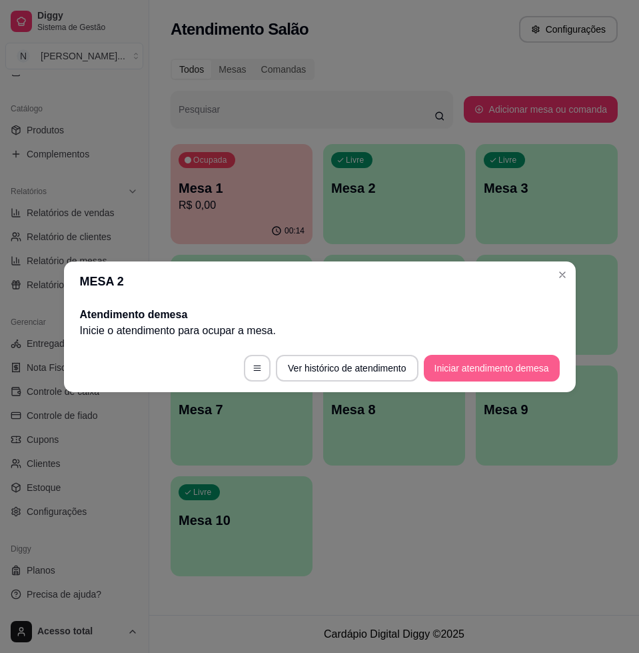
click at [509, 364] on button "Iniciar atendimento de mesa" at bounding box center [492, 368] width 136 height 27
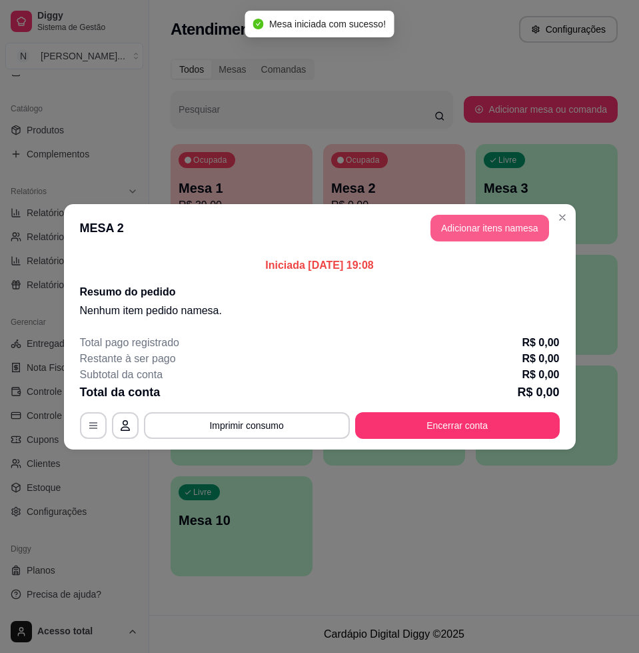
click at [446, 231] on button "Adicionar itens na mesa" at bounding box center [490, 228] width 119 height 27
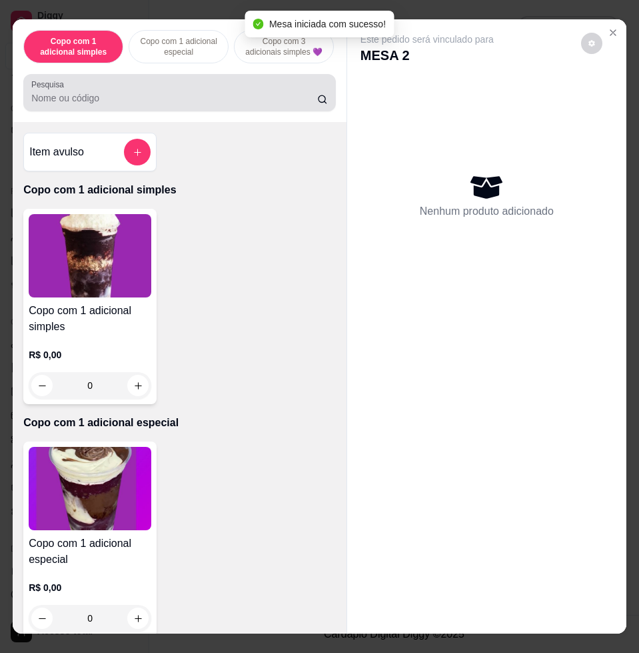
click at [232, 105] on input "Pesquisa" at bounding box center [174, 97] width 286 height 13
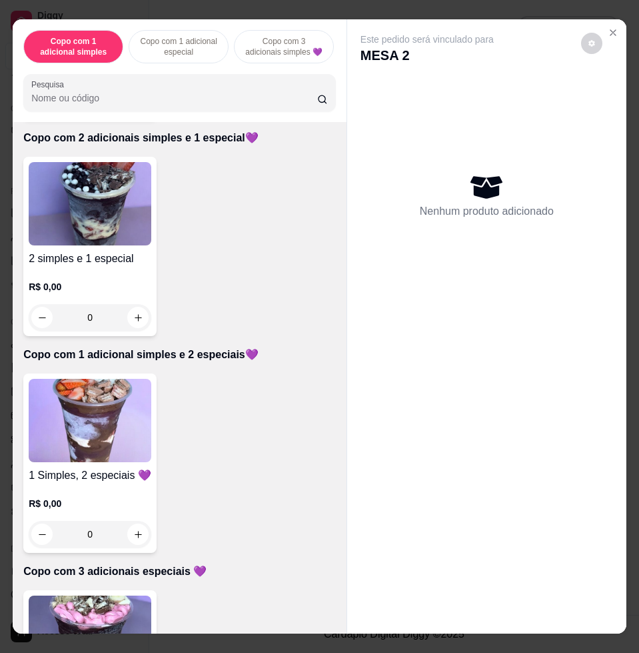
scroll to position [916, 0]
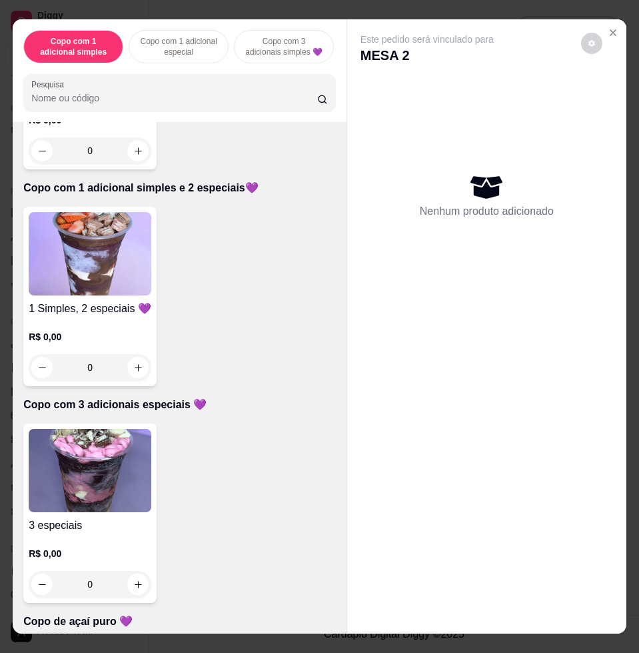
click at [93, 277] on img at bounding box center [90, 253] width 123 height 83
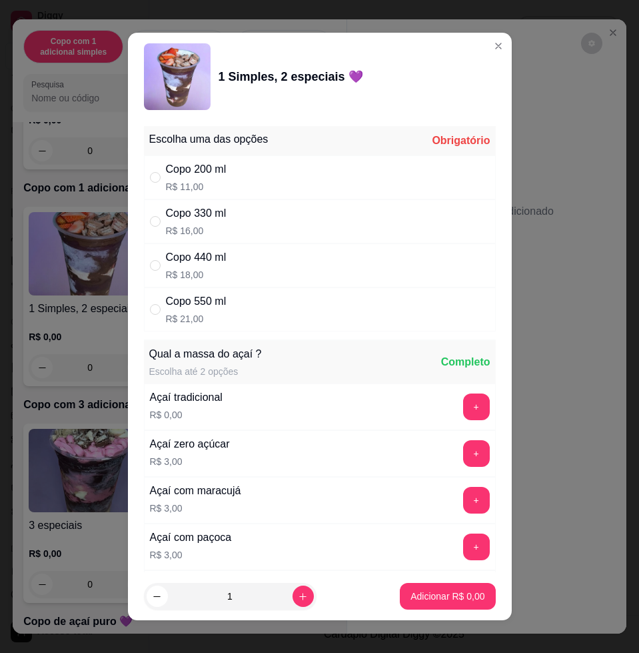
click at [211, 317] on p "R$ 21,00" at bounding box center [196, 318] width 61 height 13
radio input "true"
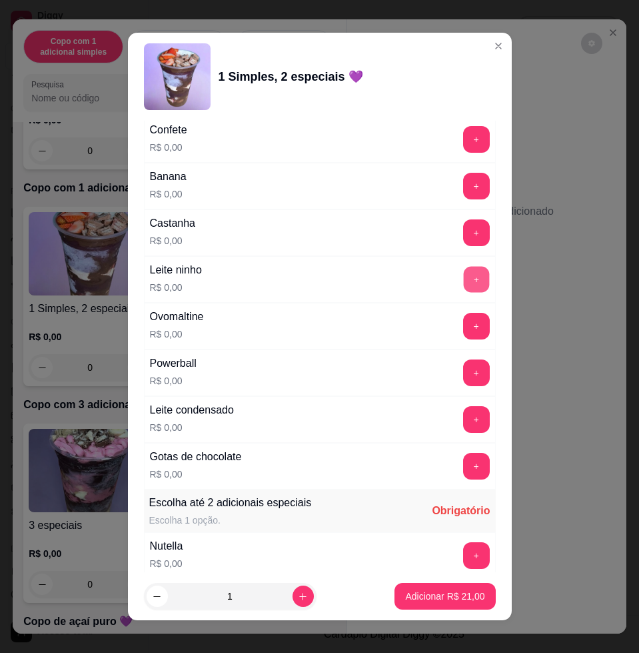
click at [463, 280] on button "+" at bounding box center [476, 280] width 26 height 26
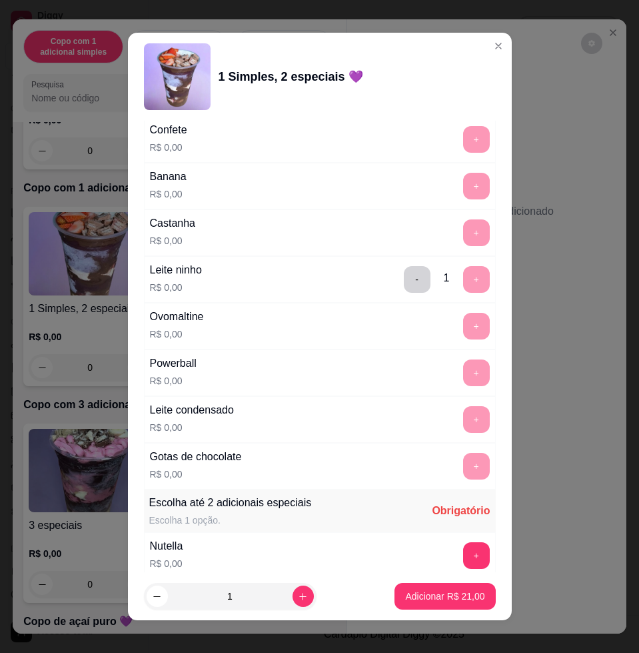
scroll to position [1250, 0]
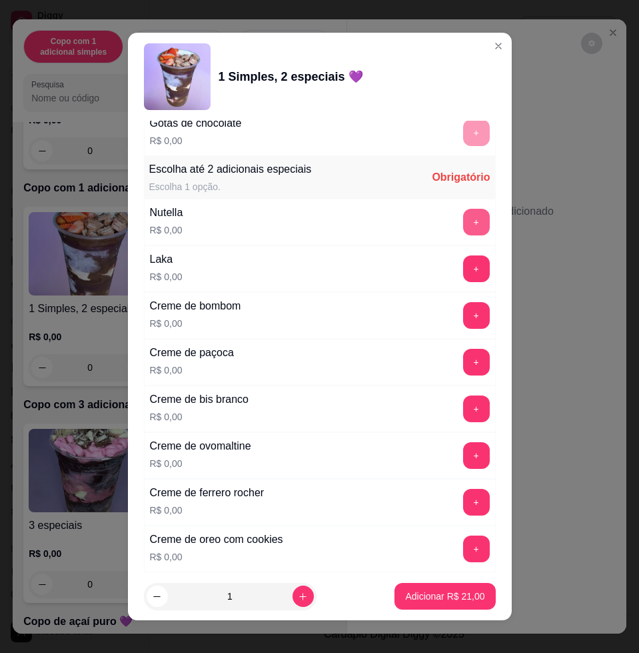
click at [463, 227] on button "+" at bounding box center [476, 222] width 27 height 27
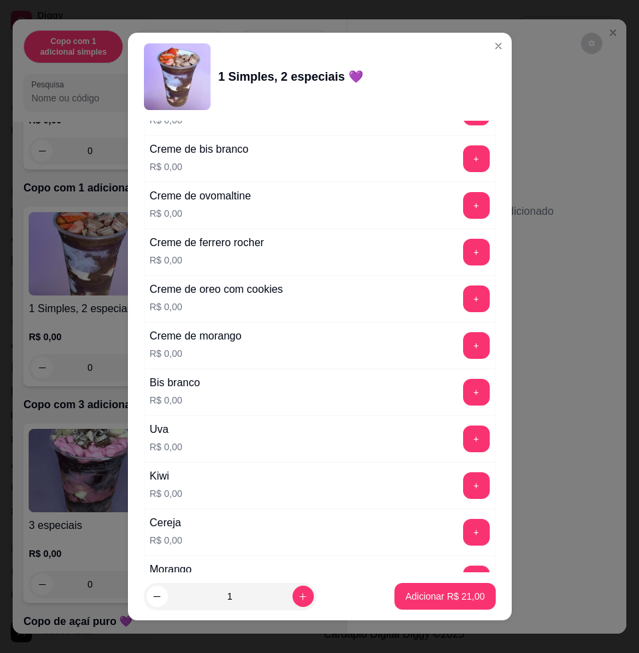
scroll to position [1583, 0]
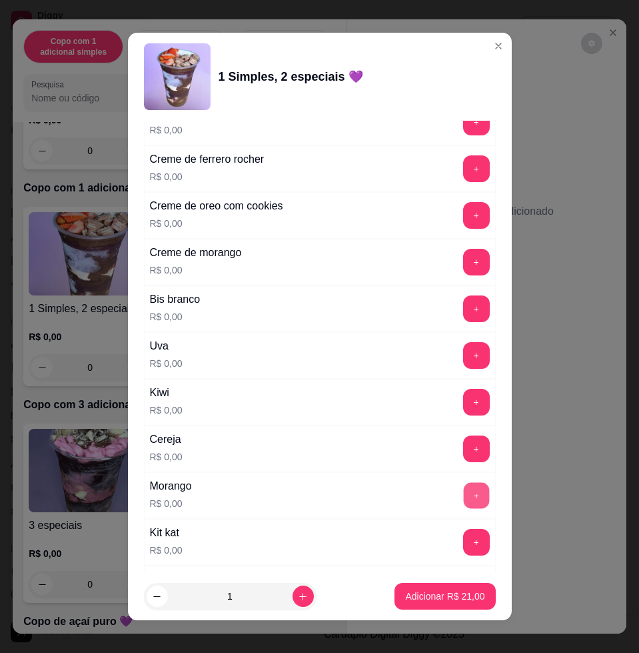
click at [463, 501] on button "+" at bounding box center [476, 496] width 26 height 26
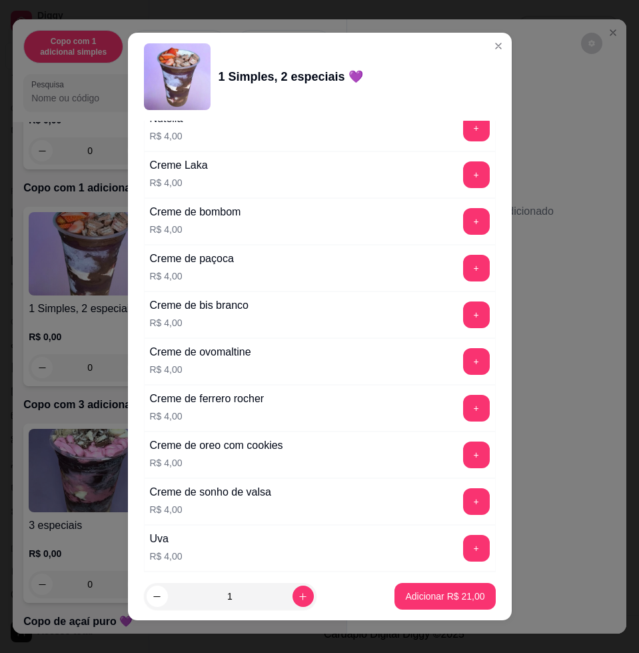
scroll to position [3305, 0]
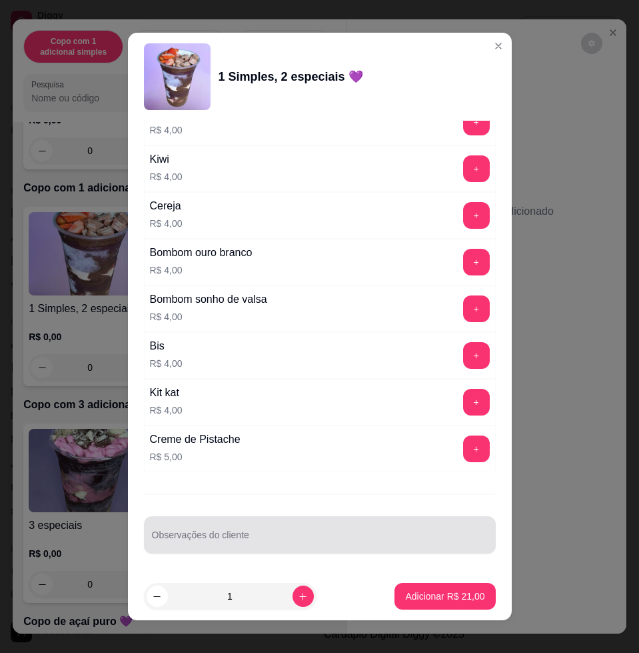
click at [313, 529] on div at bounding box center [320, 534] width 336 height 27
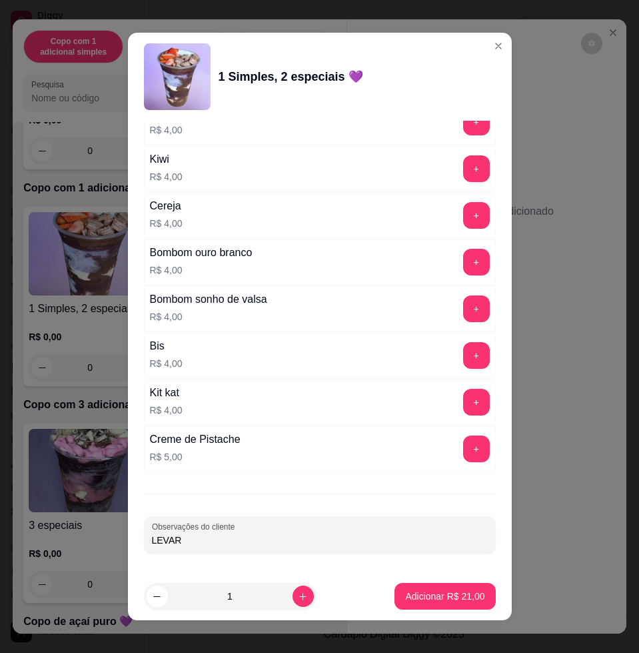
type input "LEVAR"
click at [412, 603] on button "Adicionar R$ 21,00" at bounding box center [445, 596] width 101 height 27
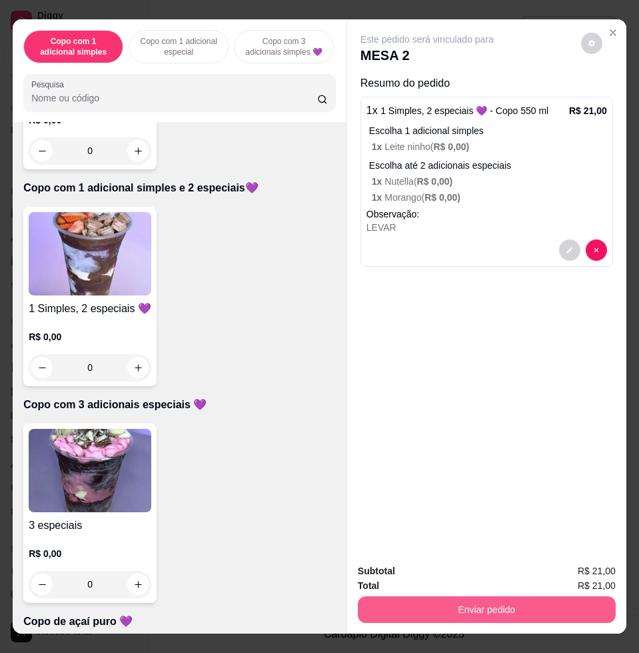
click at [413, 596] on button "Enviar pedido" at bounding box center [487, 609] width 258 height 27
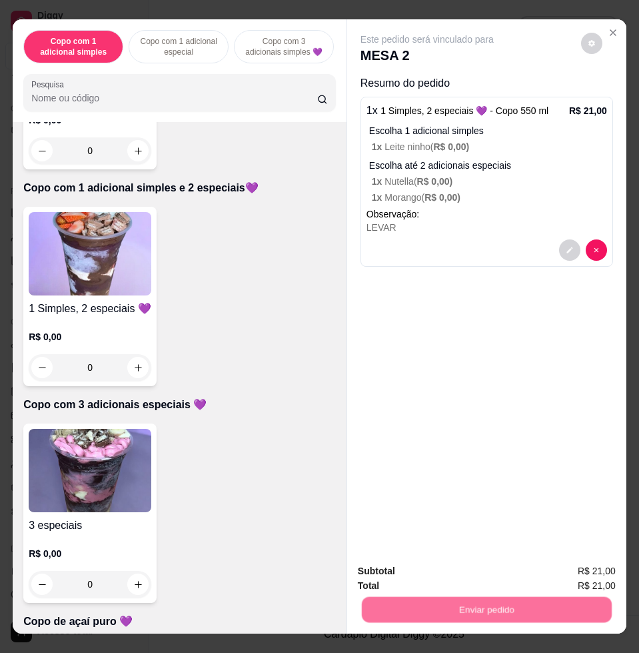
click at [419, 574] on button "Não registrar e enviar pedido" at bounding box center [441, 569] width 139 height 25
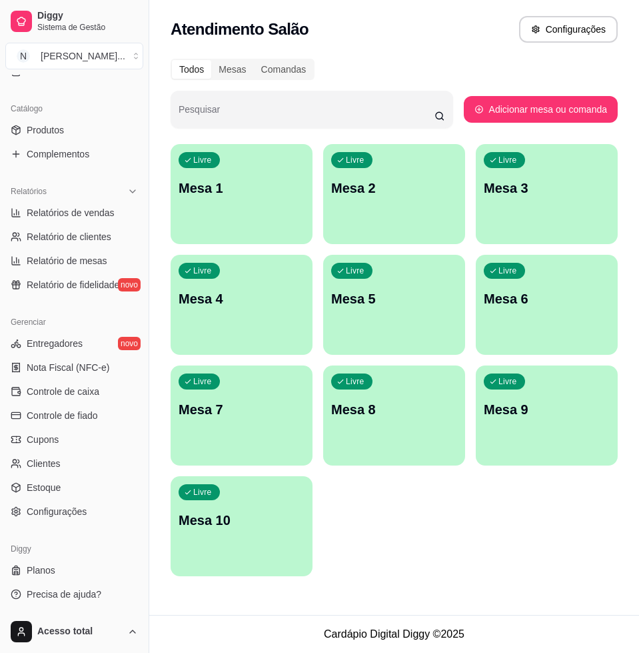
click at [531, 619] on footer "Cardápio Digital Diggy © 2025" at bounding box center [394, 634] width 490 height 38
click at [238, 223] on div "Livre Mesa 1" at bounding box center [242, 186] width 142 height 84
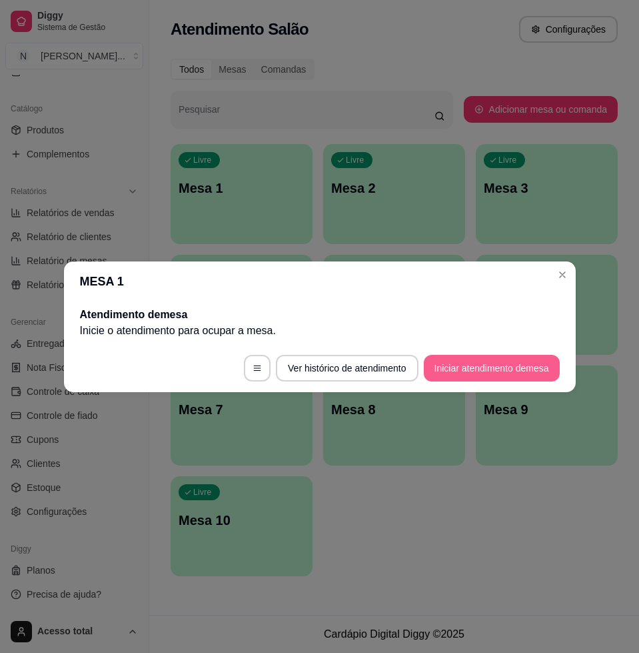
click at [503, 372] on button "Iniciar atendimento de mesa" at bounding box center [492, 368] width 136 height 27
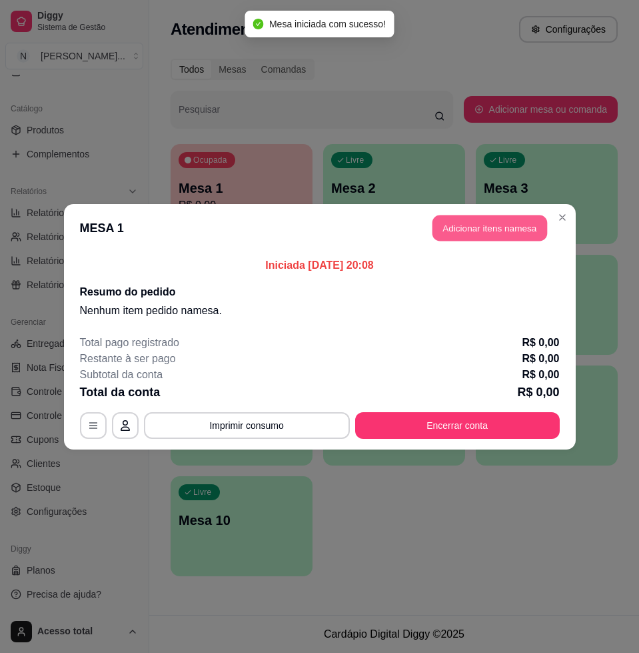
click at [488, 235] on button "Adicionar itens na mesa" at bounding box center [490, 228] width 115 height 26
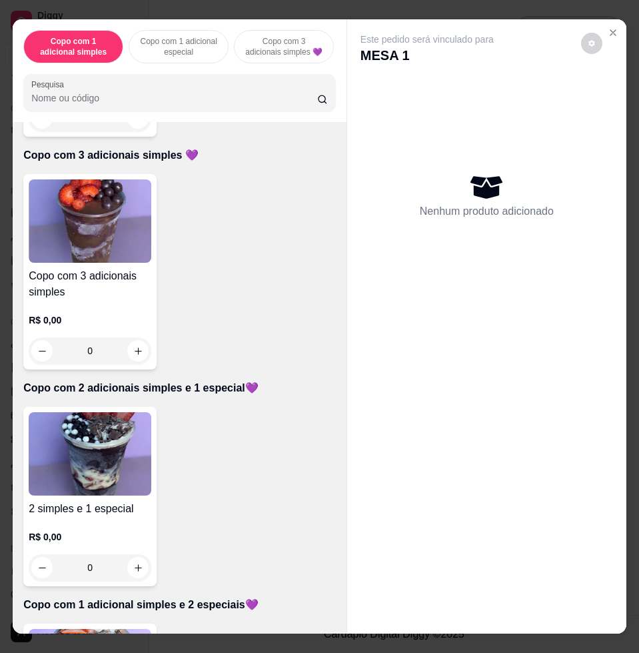
scroll to position [0, 0]
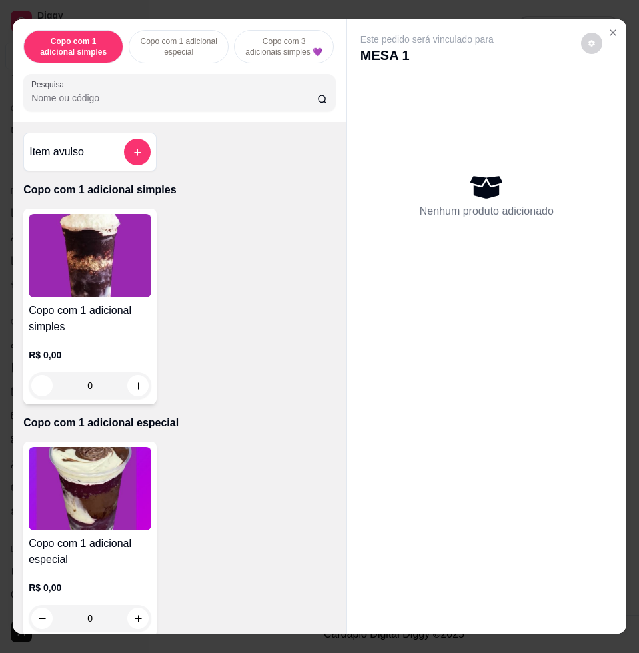
click at [227, 106] on div at bounding box center [179, 92] width 297 height 27
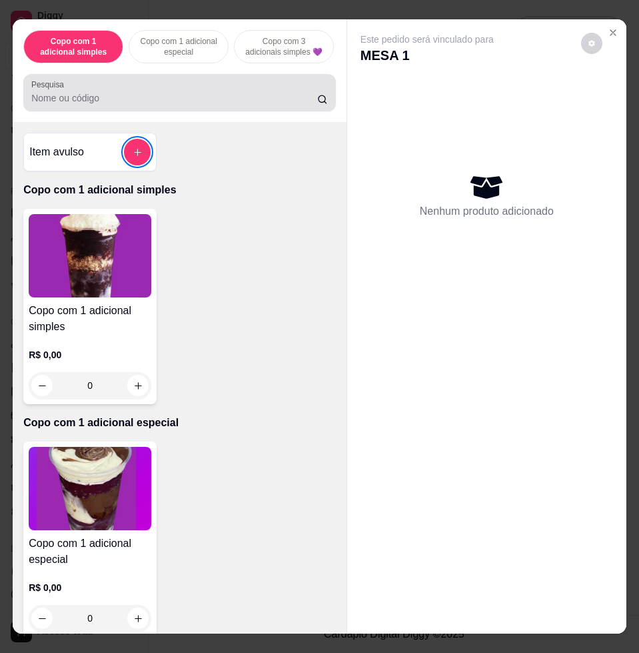
click at [227, 106] on div at bounding box center [179, 92] width 297 height 27
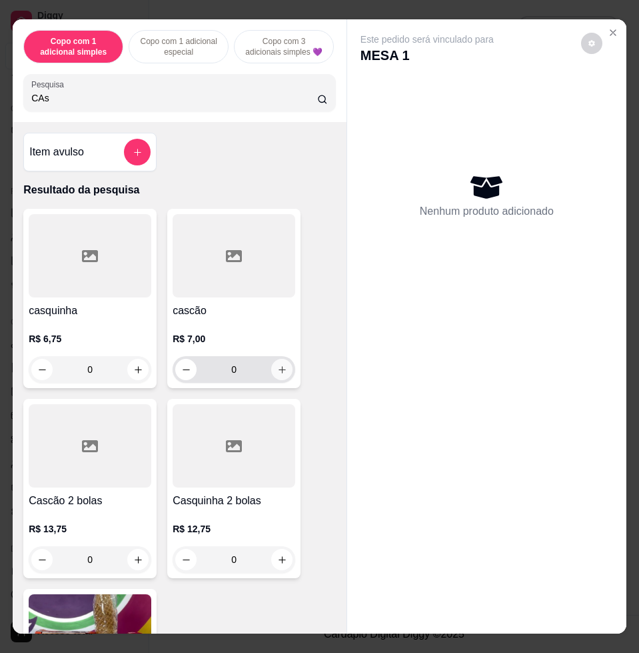
type input "CAs"
click at [277, 375] on icon "increase-product-quantity" at bounding box center [282, 370] width 10 height 10
type input "1"
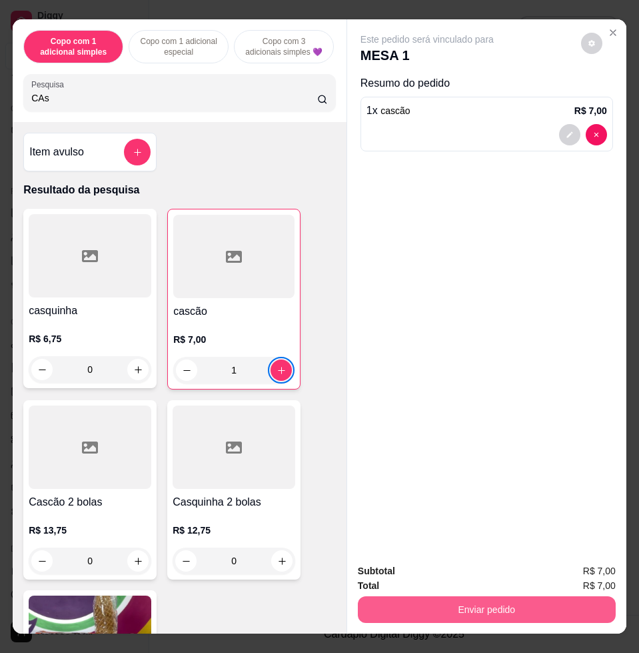
click at [421, 596] on button "Enviar pedido" at bounding box center [487, 609] width 258 height 27
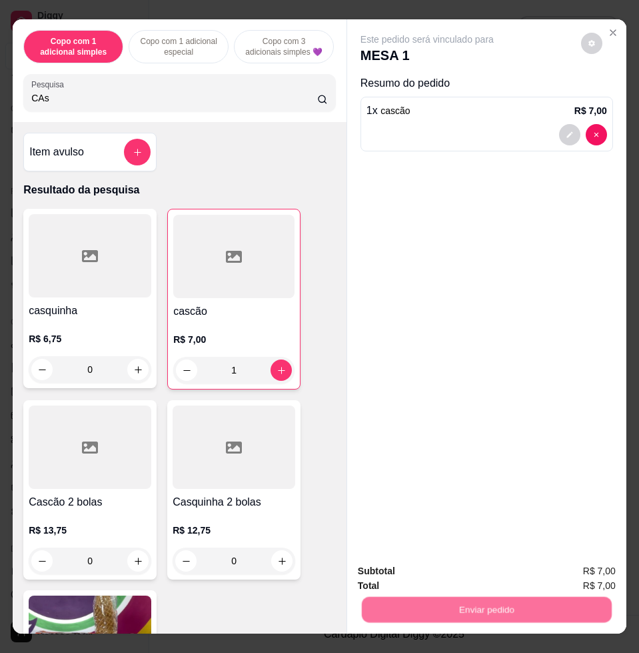
click at [415, 562] on button "Não registrar e enviar pedido" at bounding box center [441, 569] width 139 height 25
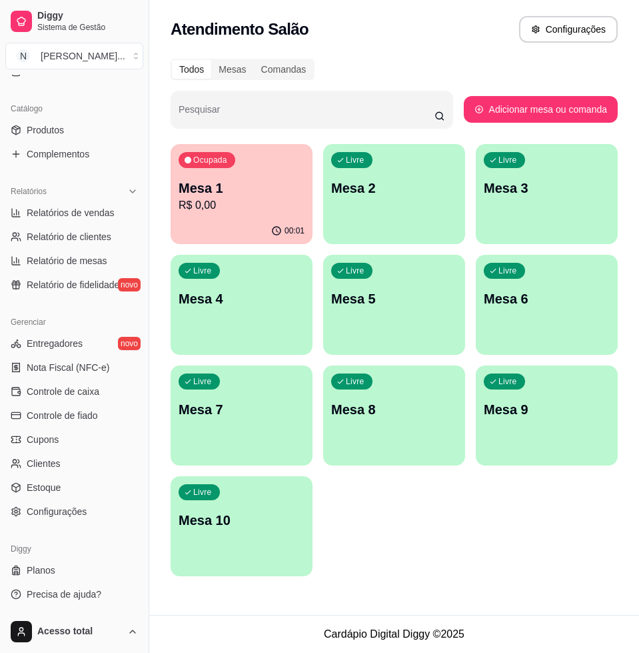
click at [474, 526] on div "Ocupada Mesa 1 R$ 0,00 00:01 Livre Mesa 2 Livre Mesa 3 Livre Mesa 4 Livre Mesa …" at bounding box center [394, 360] width 447 height 432
click at [469, 519] on div "Ocupada Mesa 1 R$ 7,00 00:01 Livre Mesa 2 Livre Mesa 3 Livre Mesa 4 Livre Mesa …" at bounding box center [394, 360] width 447 height 432
drag, startPoint x: 469, startPoint y: 519, endPoint x: 421, endPoint y: 527, distance: 48.0
click at [427, 527] on div "Ocupada Mesa 1 R$ 7,00 00:01 Livre Mesa 2 Livre Mesa 3 Livre Mesa 4 Livre Mesa …" at bounding box center [394, 360] width 447 height 432
click at [196, 186] on p "Mesa 1" at bounding box center [242, 188] width 126 height 19
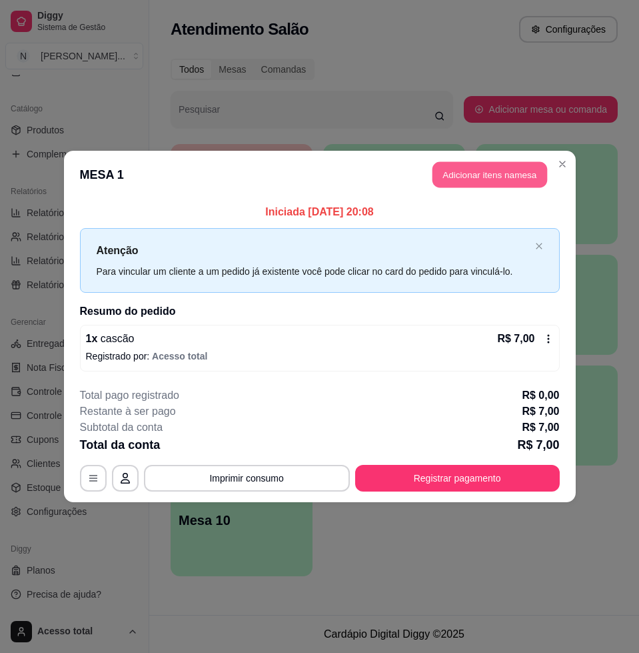
click at [460, 176] on button "Adicionar itens na mesa" at bounding box center [490, 175] width 115 height 26
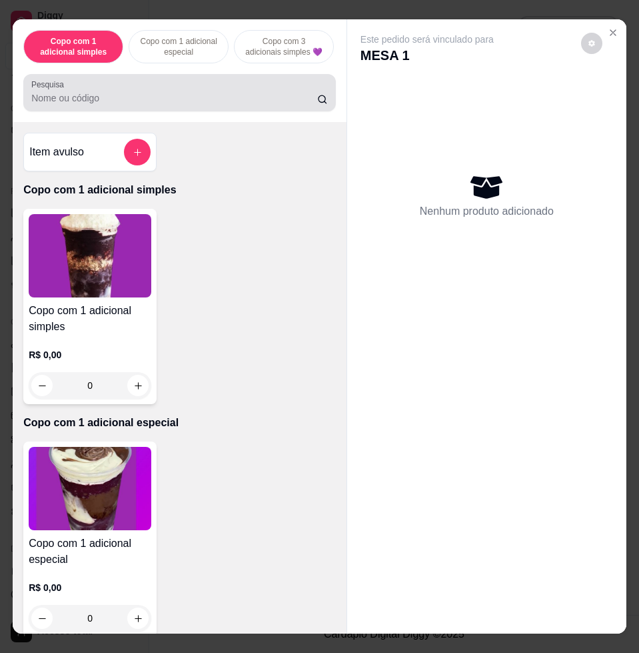
click at [201, 106] on div at bounding box center [179, 92] width 297 height 27
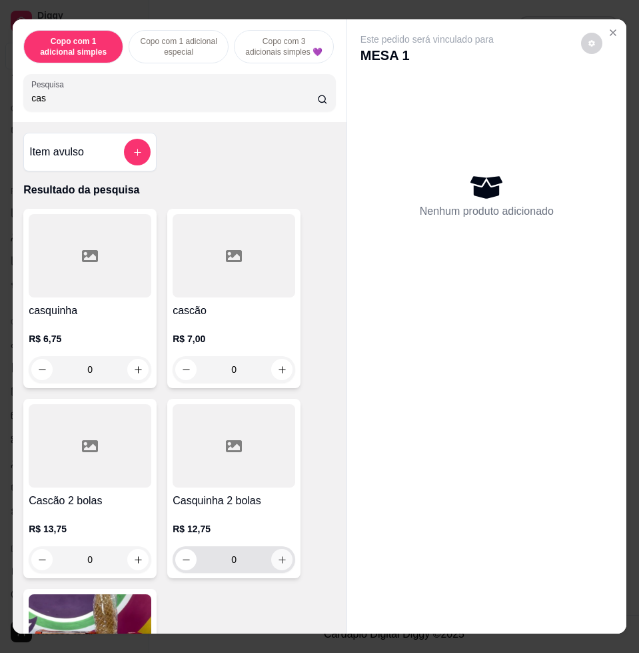
type input "cas"
click at [277, 561] on icon "increase-product-quantity" at bounding box center [282, 560] width 10 height 10
type input "1"
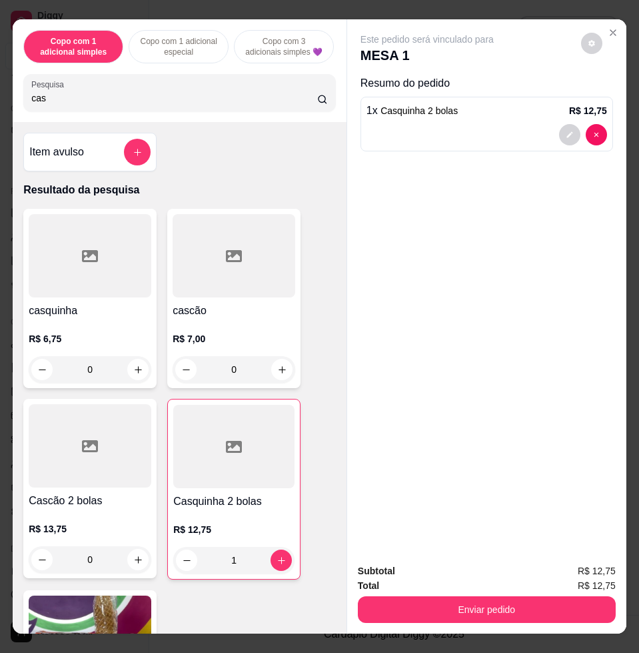
click at [389, 613] on button "Enviar pedido" at bounding box center [487, 609] width 258 height 27
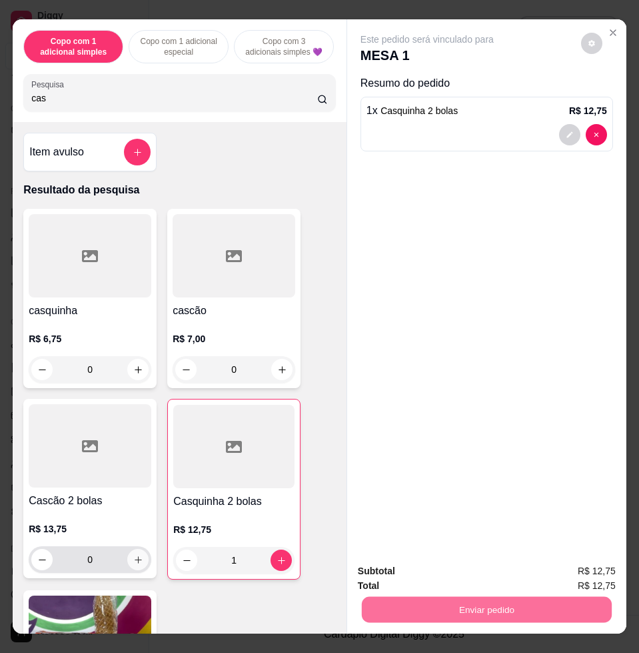
click at [134, 570] on button "increase-product-quantity" at bounding box center [137, 559] width 21 height 21
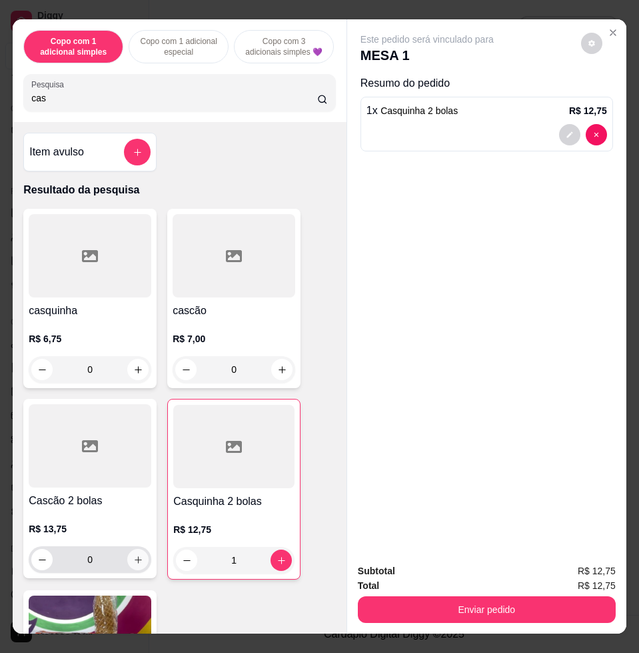
click at [139, 565] on button "increase-product-quantity" at bounding box center [137, 559] width 21 height 21
type input "1"
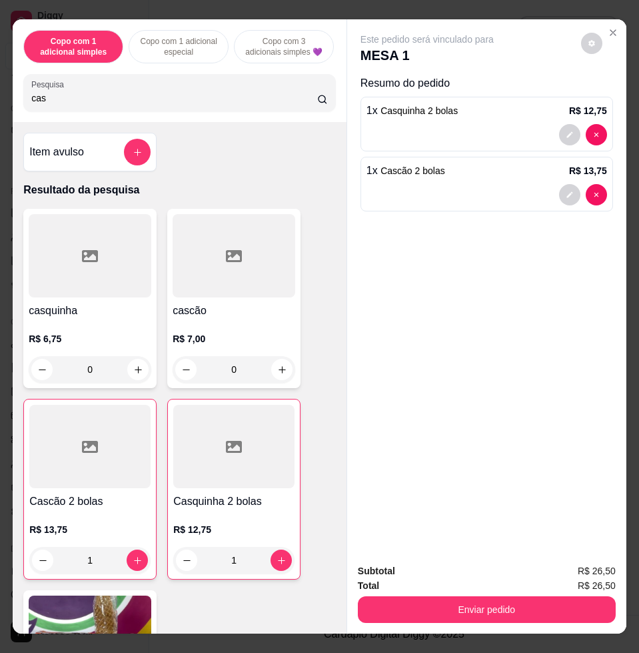
type input "0"
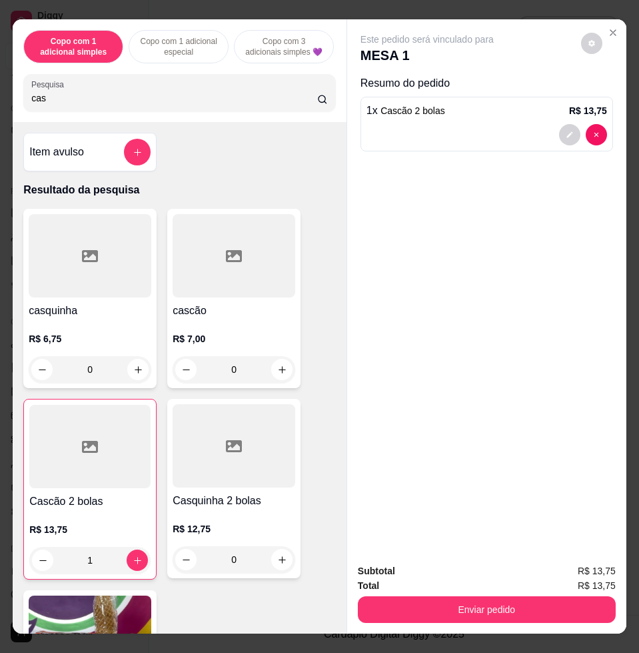
click at [555, 605] on button "Enviar pedido" at bounding box center [487, 609] width 258 height 27
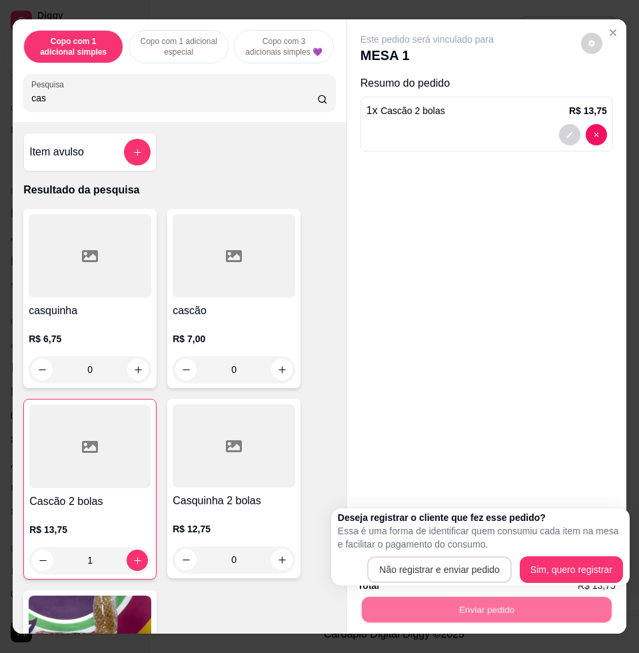
drag, startPoint x: 499, startPoint y: 569, endPoint x: 482, endPoint y: 567, distance: 16.7
click at [483, 567] on div "Não registrar e enviar pedido Sim, quero registrar" at bounding box center [480, 569] width 285 height 27
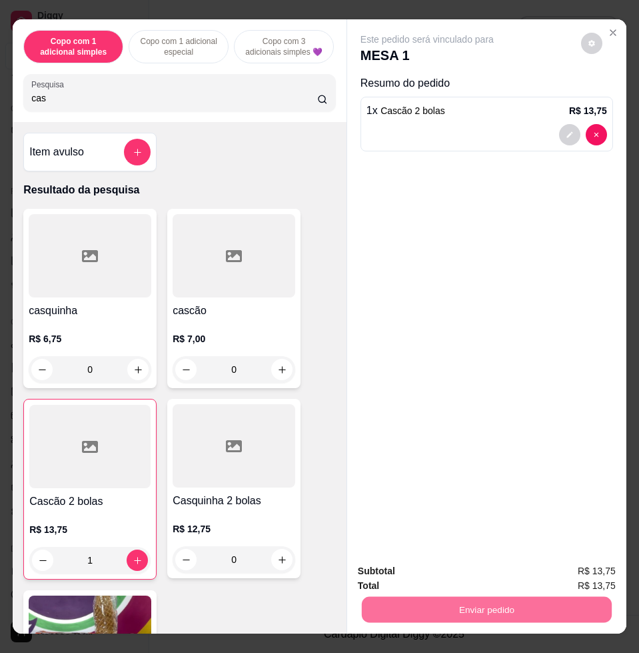
click at [482, 567] on button "Não registrar e enviar pedido" at bounding box center [441, 569] width 135 height 25
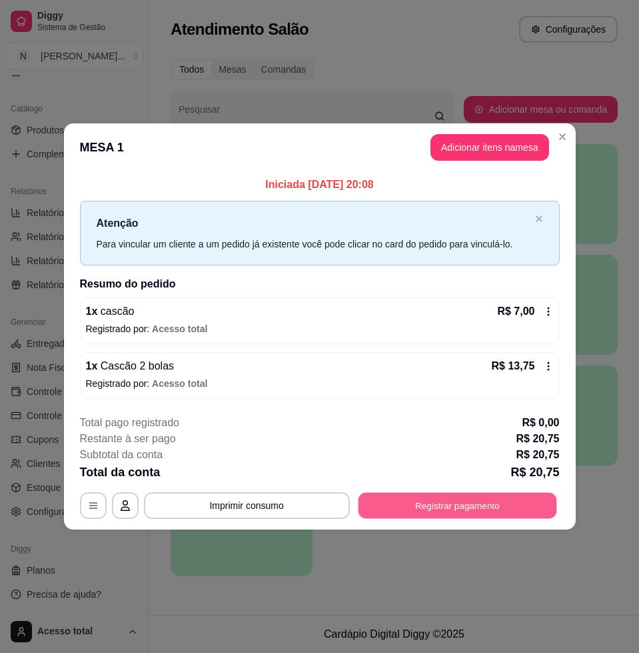
click at [519, 515] on button "Registrar pagamento" at bounding box center [457, 506] width 199 height 26
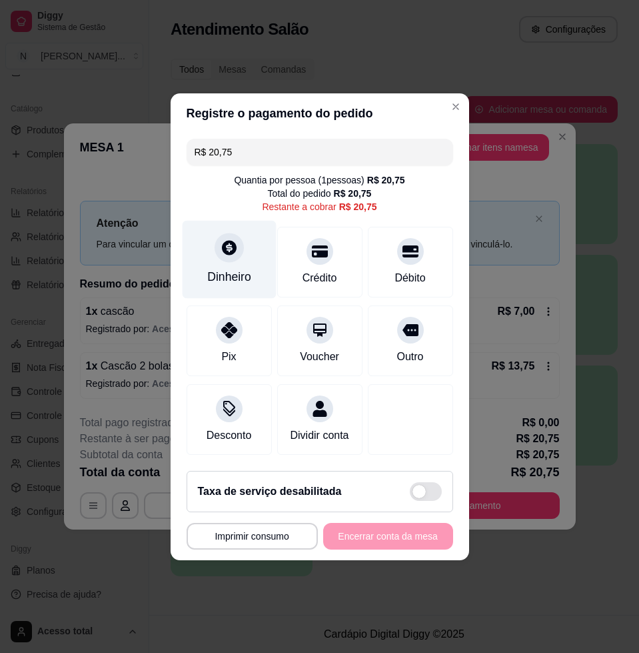
click at [256, 245] on div "Dinheiro" at bounding box center [229, 259] width 94 height 78
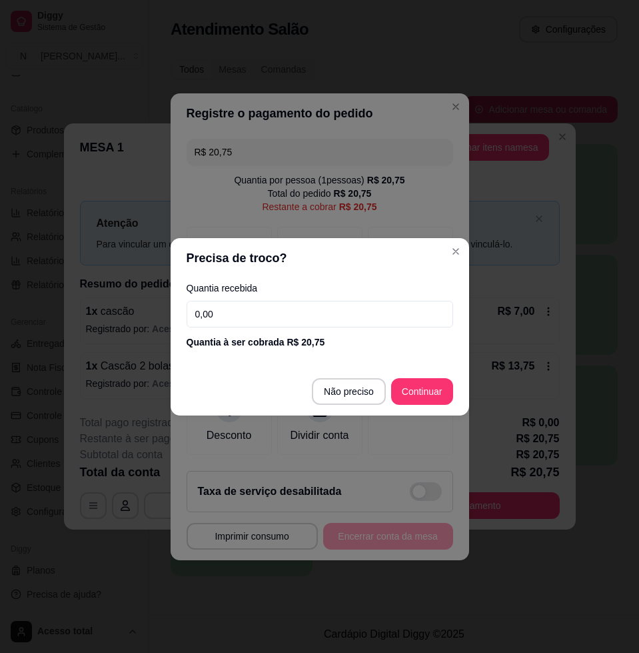
click at [263, 309] on input "0,00" at bounding box center [320, 314] width 267 height 27
type input "21,00"
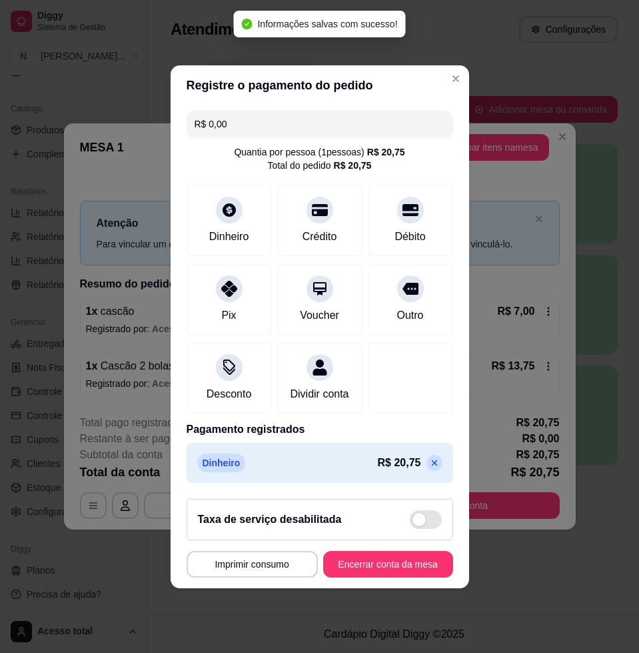
type input "R$ 0,00"
click at [363, 571] on button "Encerrar conta da mesa" at bounding box center [388, 564] width 130 height 27
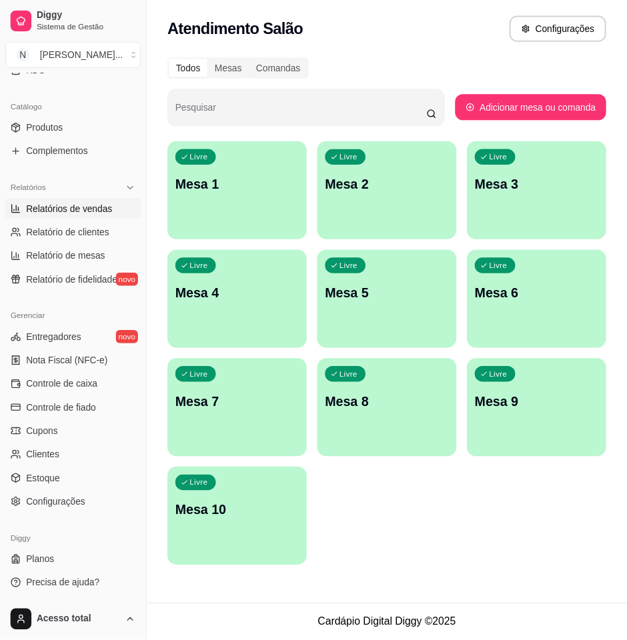
scroll to position [140, 0]
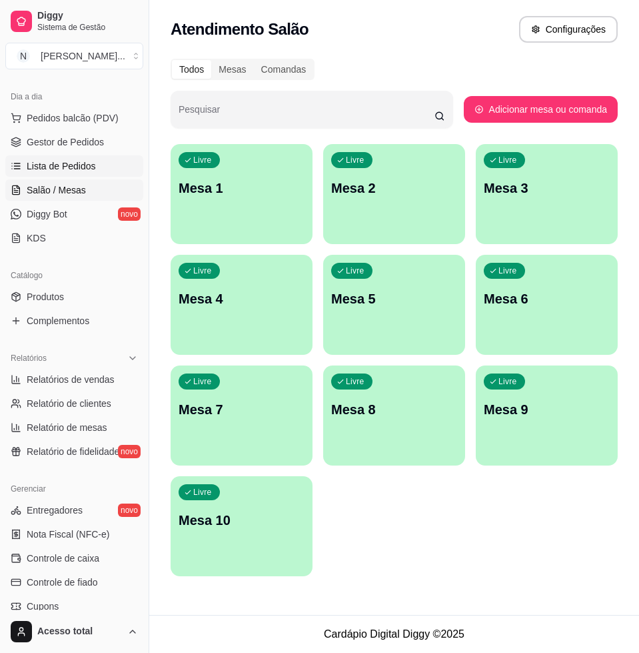
click at [83, 157] on link "Lista de Pedidos" at bounding box center [74, 165] width 138 height 21
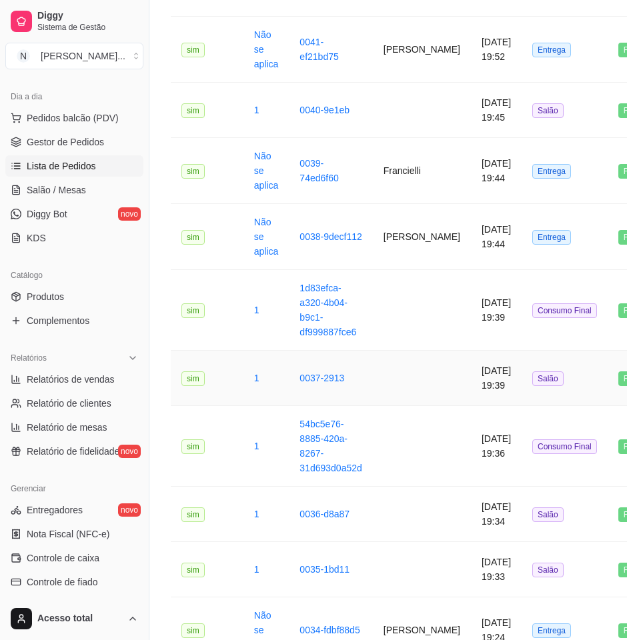
scroll to position [833, 0]
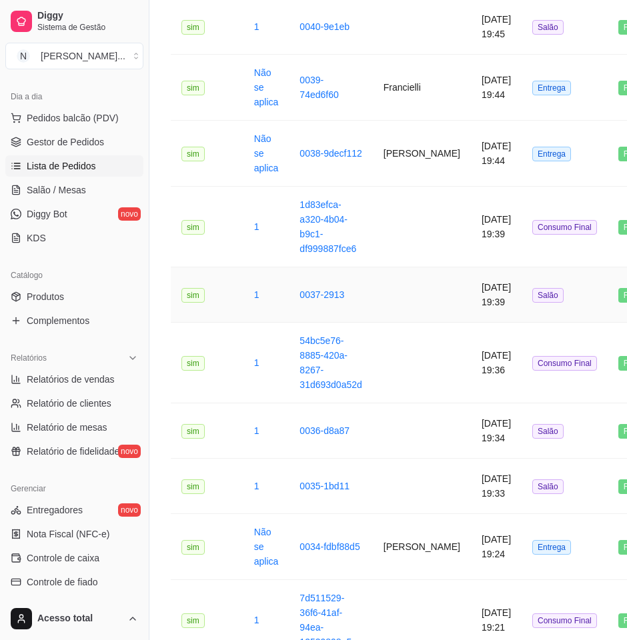
click at [417, 313] on td at bounding box center [422, 294] width 98 height 55
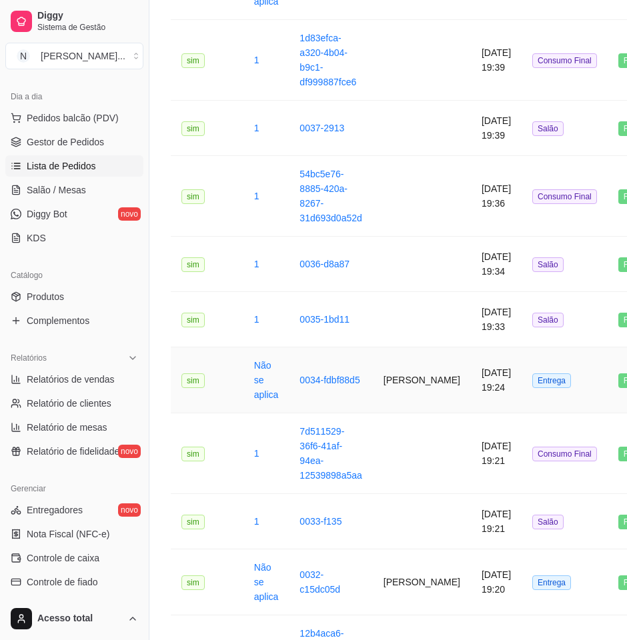
click at [398, 371] on td "[PERSON_NAME]" at bounding box center [422, 380] width 98 height 66
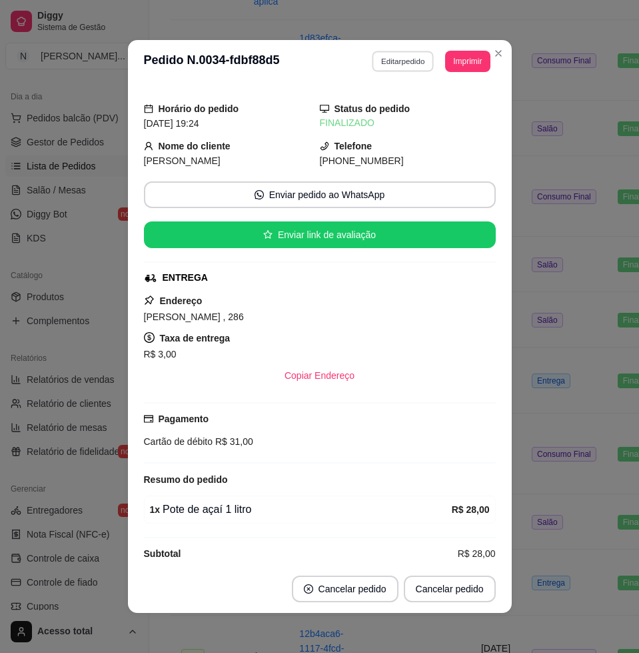
click at [403, 63] on button "Editar pedido" at bounding box center [403, 61] width 62 height 21
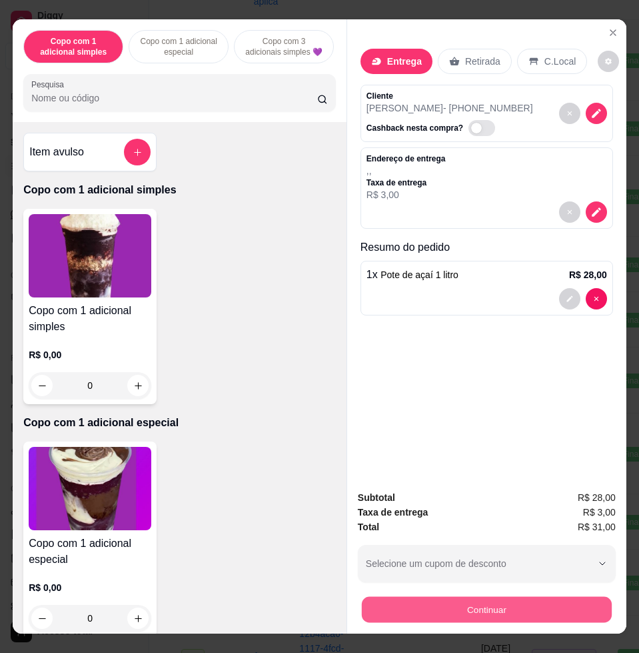
click at [513, 609] on button "Continuar" at bounding box center [487, 609] width 250 height 26
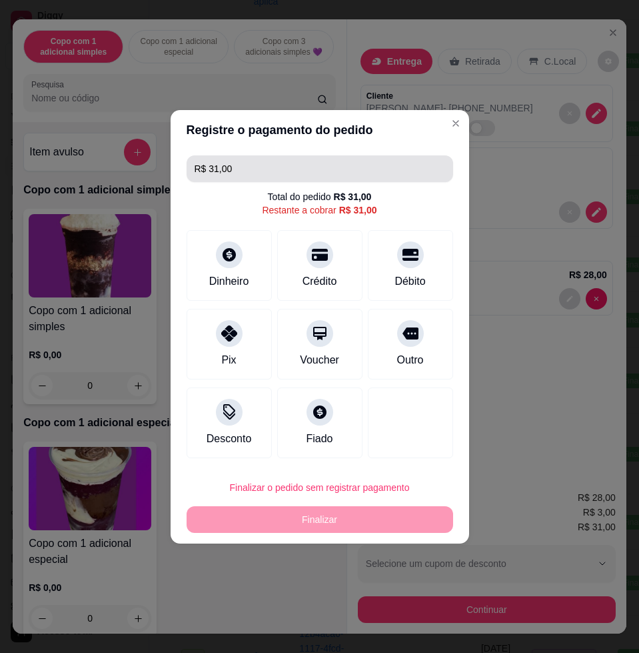
click at [272, 176] on input "R$ 31,00" at bounding box center [320, 168] width 251 height 27
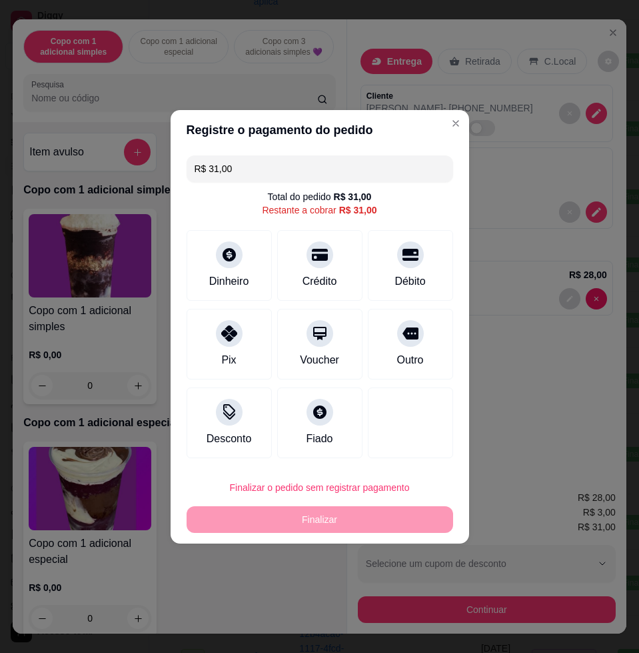
click at [272, 176] on input "R$ 31,00" at bounding box center [320, 168] width 251 height 27
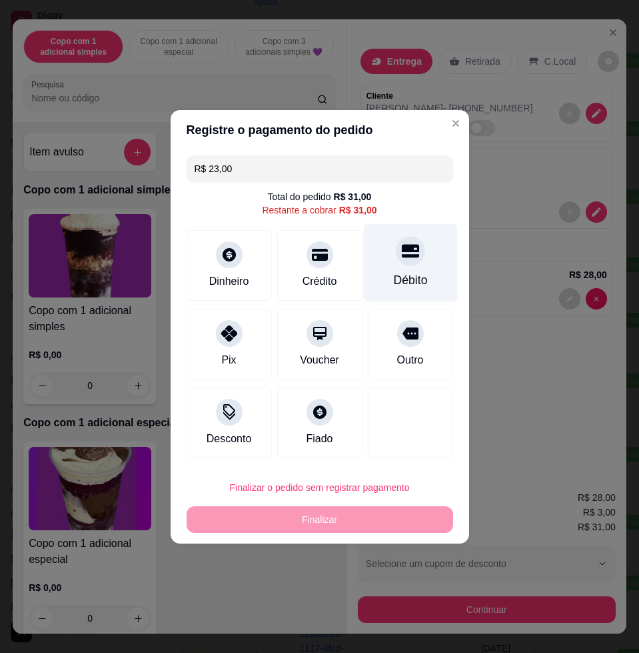
click at [402, 252] on icon at bounding box center [409, 250] width 17 height 17
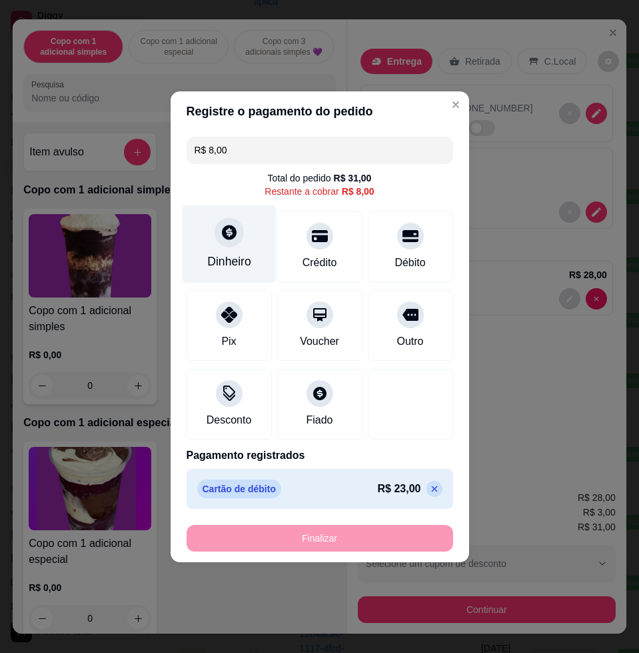
click at [257, 266] on div "Dinheiro" at bounding box center [229, 244] width 94 height 78
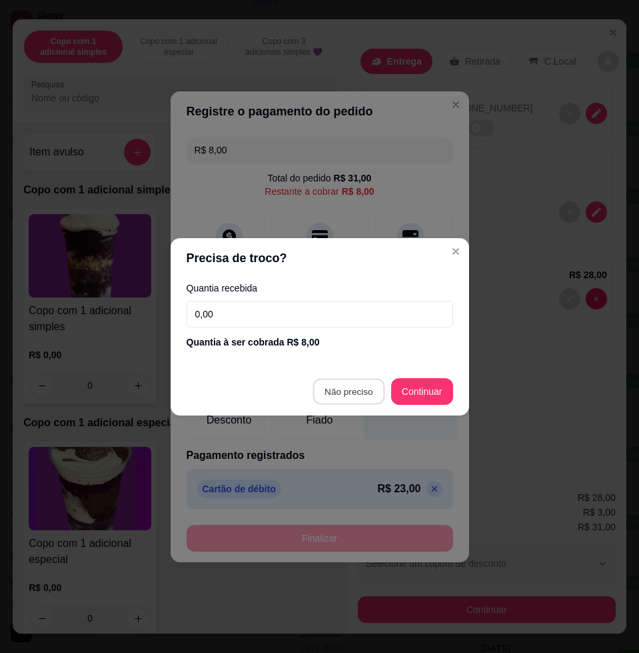
type input "R$ 0,00"
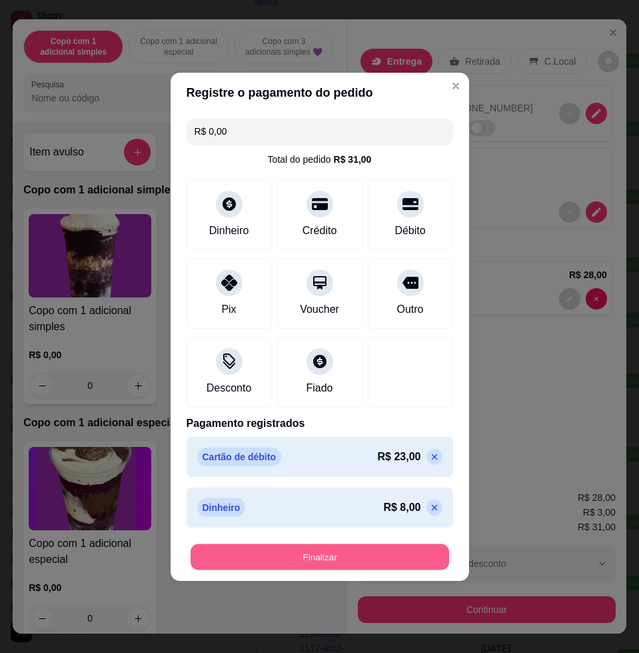
click at [371, 559] on button "Finalizar" at bounding box center [320, 556] width 259 height 26
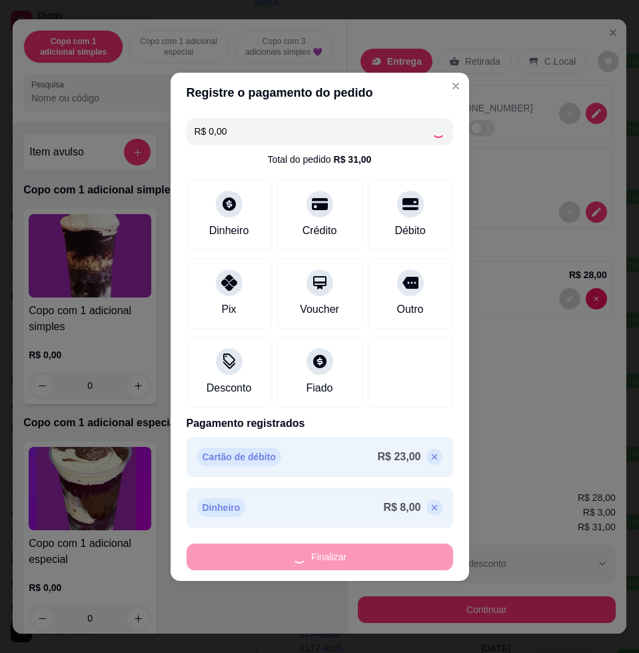
type input "0"
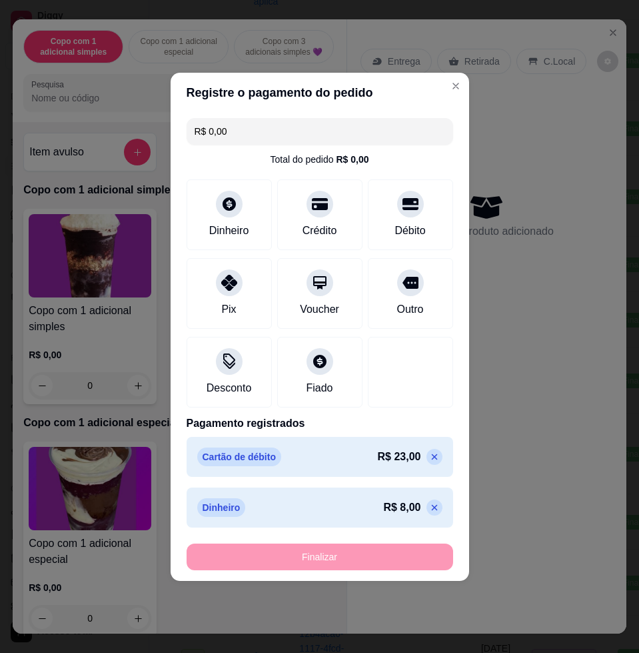
type input "-R$ 31,00"
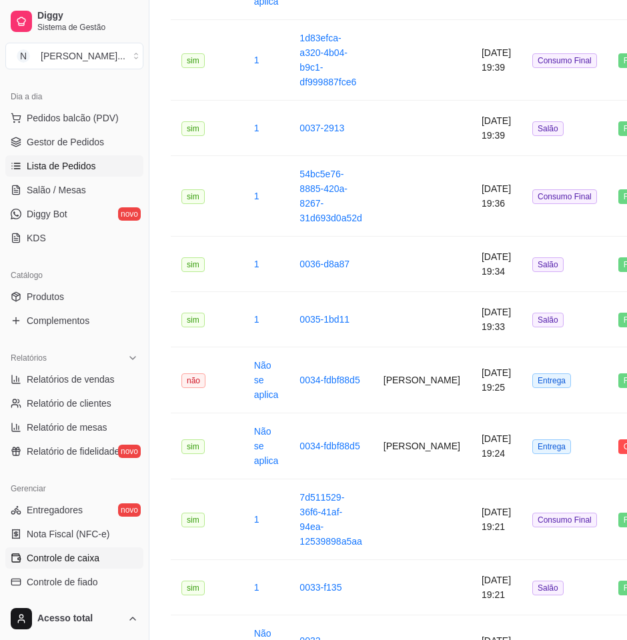
click at [105, 551] on link "Controle de caixa" at bounding box center [74, 557] width 138 height 21
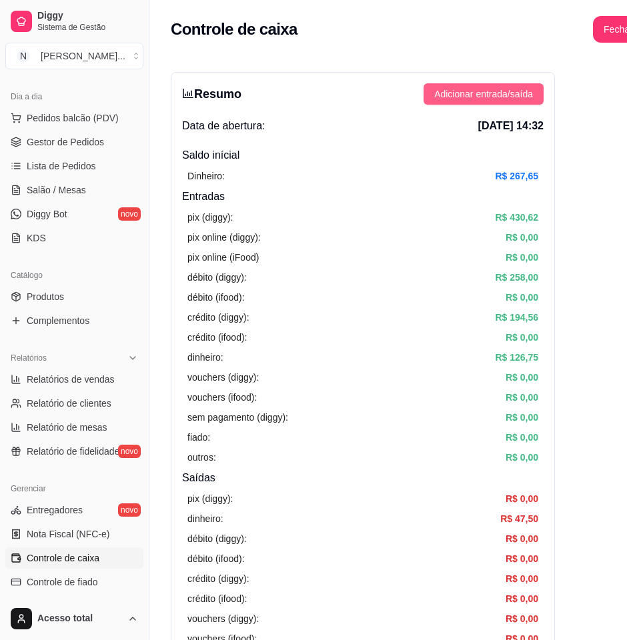
click at [503, 91] on span "Adicionar entrada/saída" at bounding box center [483, 94] width 99 height 15
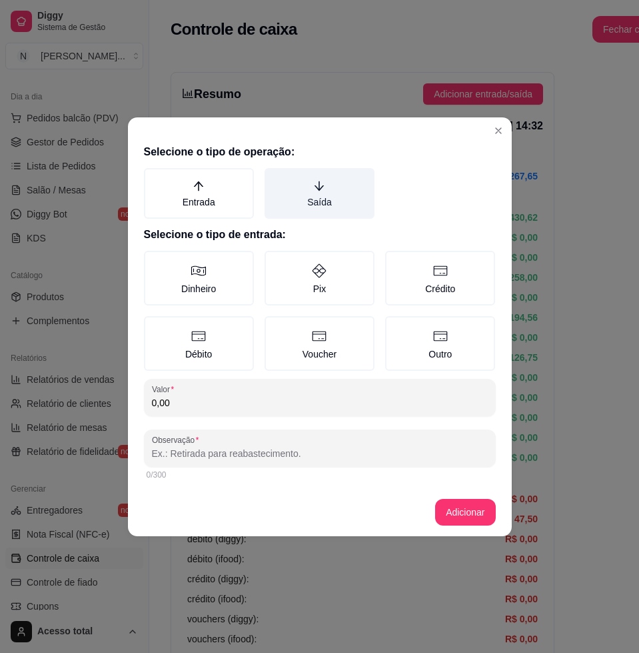
click at [303, 177] on label "Saída" at bounding box center [320, 193] width 110 height 51
click at [275, 177] on button "Saída" at bounding box center [269, 172] width 11 height 11
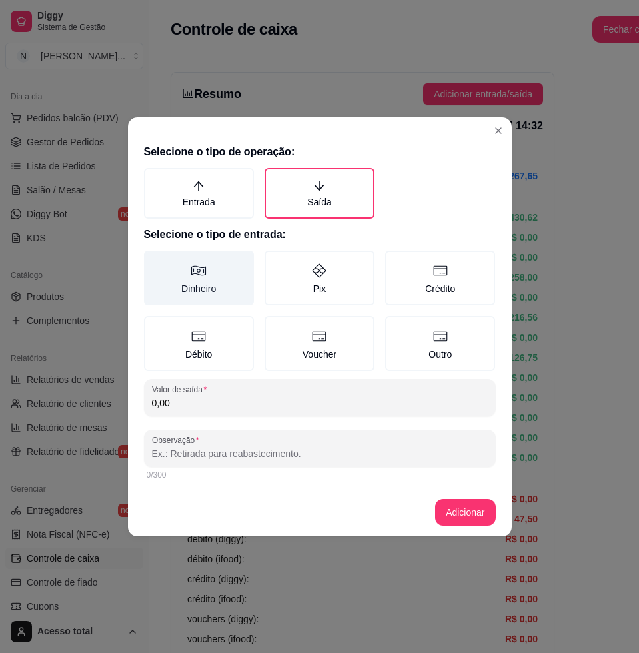
click at [231, 253] on label "Dinheiro" at bounding box center [199, 278] width 110 height 55
click at [154, 253] on button "Dinheiro" at bounding box center [148, 255] width 11 height 11
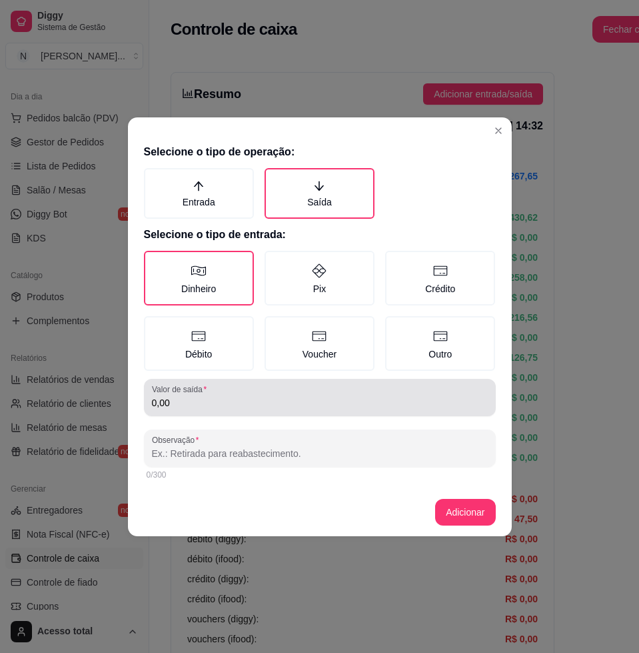
click at [239, 400] on input "0,00" at bounding box center [320, 402] width 336 height 13
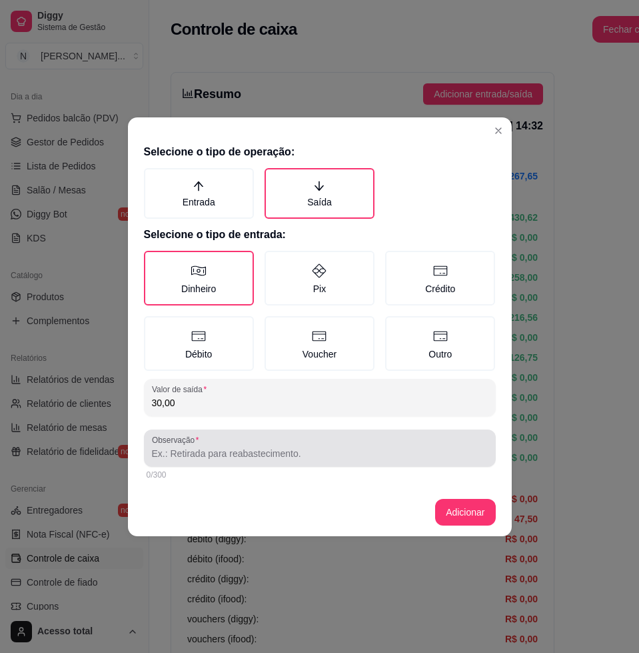
type input "30,00"
click at [289, 440] on div at bounding box center [320, 448] width 336 height 27
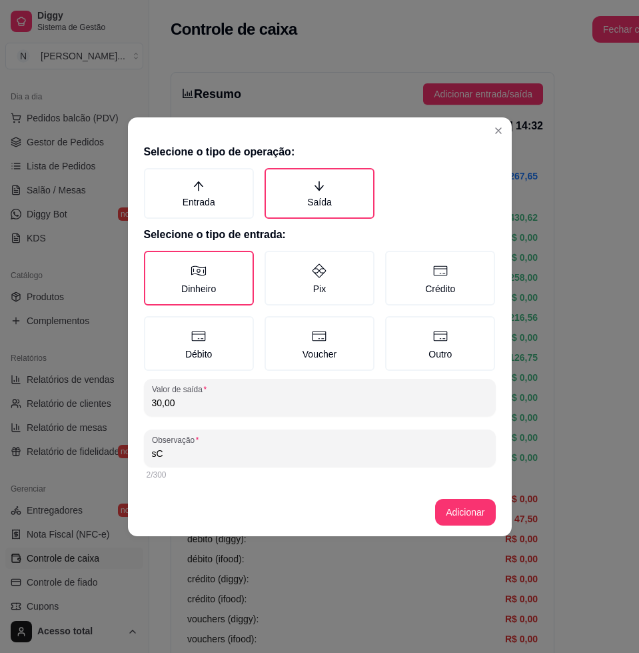
type input "s"
type input "sacolinha nota de 2"
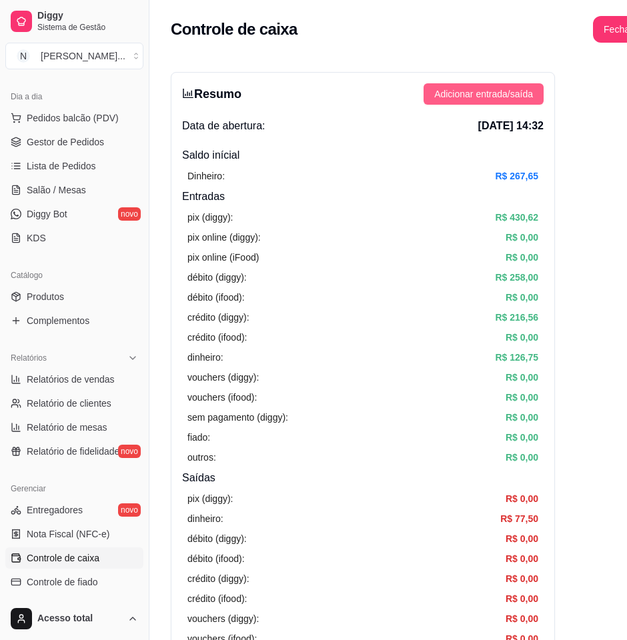
click at [519, 99] on span "Adicionar entrada/saída" at bounding box center [483, 94] width 99 height 15
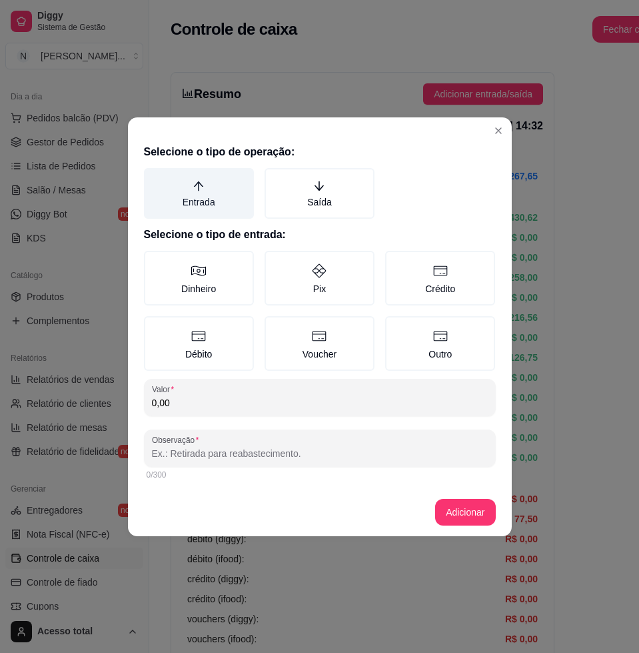
click at [209, 201] on label "Entrada" at bounding box center [199, 193] width 110 height 51
click at [154, 178] on button "Entrada" at bounding box center [148, 172] width 11 height 11
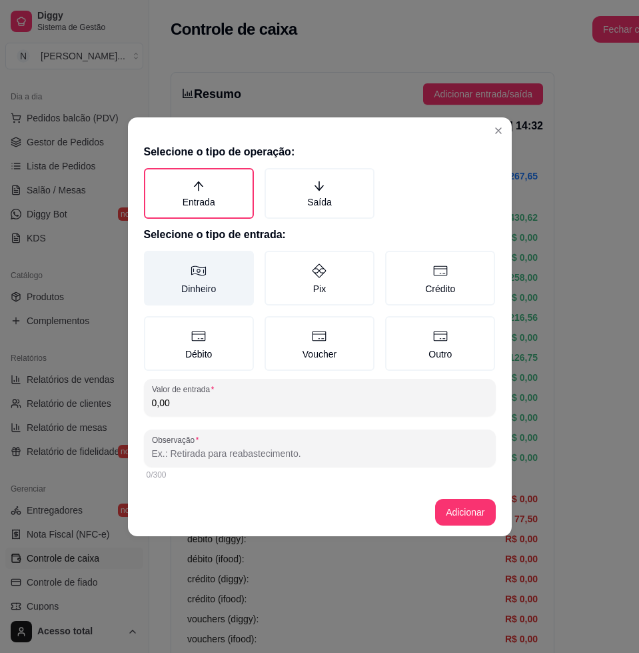
click at [218, 264] on label "Dinheiro" at bounding box center [199, 278] width 110 height 55
click at [154, 261] on button "Dinheiro" at bounding box center [148, 255] width 11 height 11
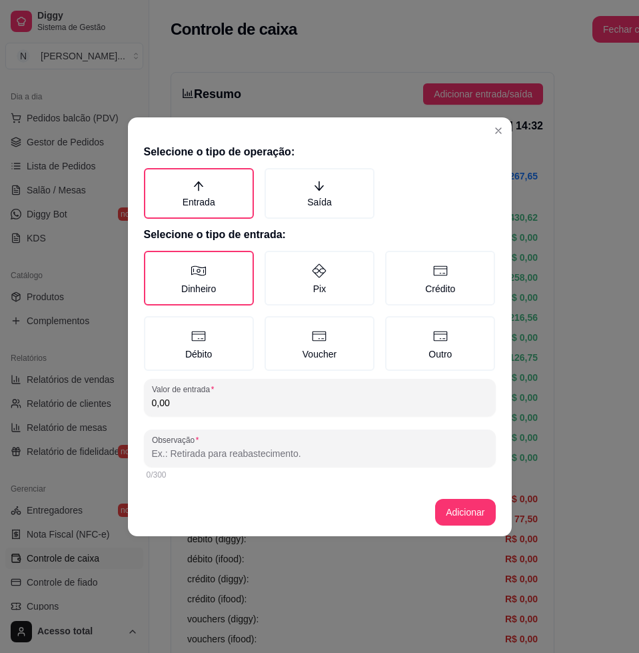
click at [254, 402] on input "0,00" at bounding box center [320, 402] width 336 height 13
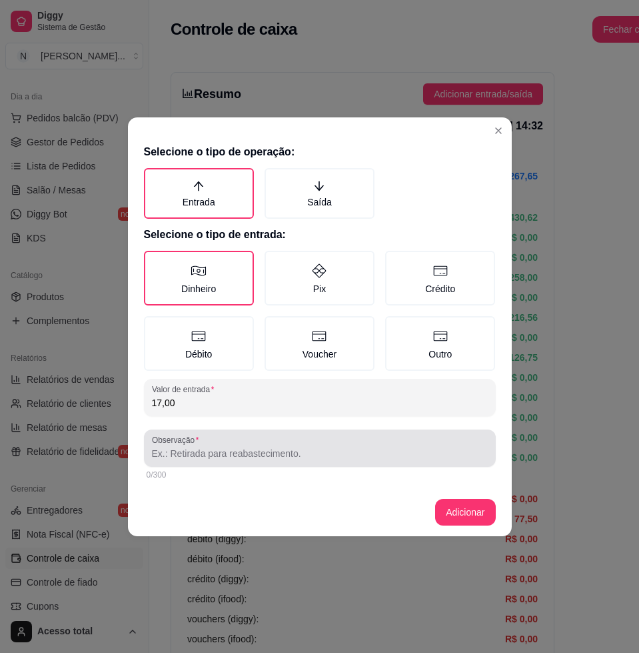
type input "17,00"
click at [313, 459] on div at bounding box center [320, 448] width 336 height 27
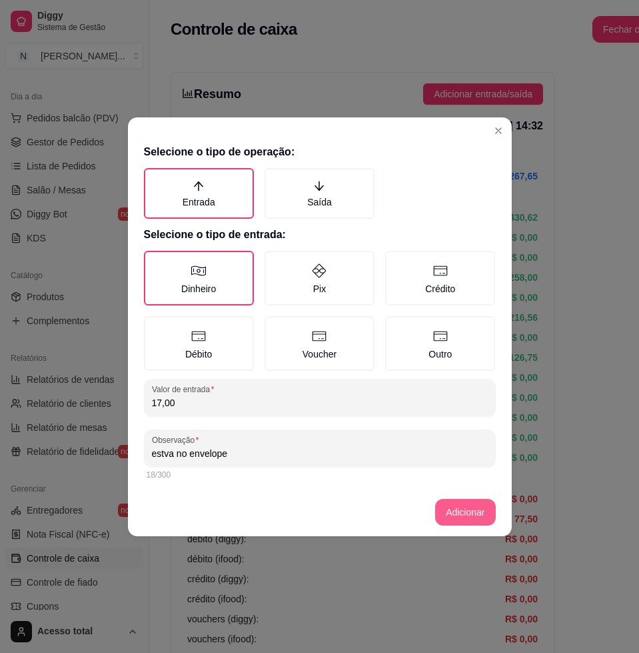
type input "estva no envelope"
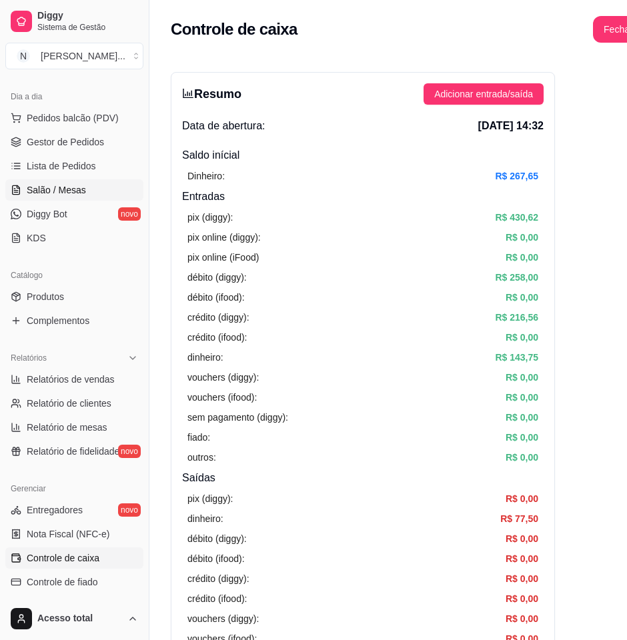
click at [55, 183] on span "Salão / Mesas" at bounding box center [56, 189] width 59 height 13
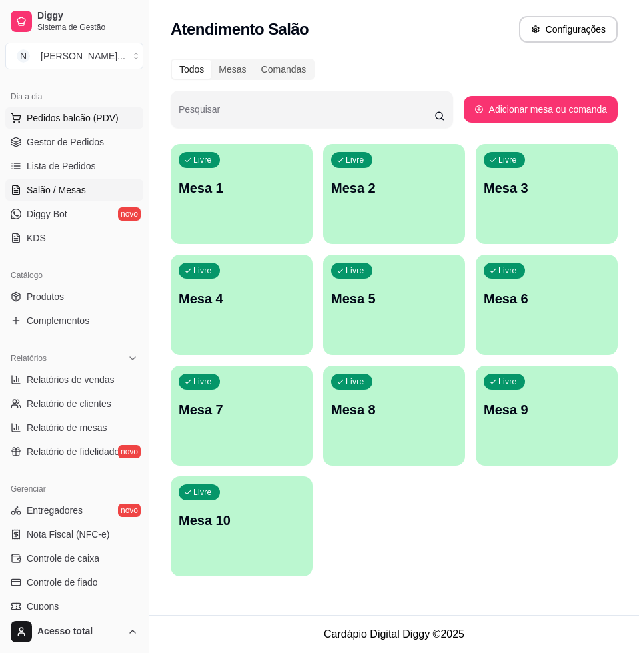
click at [43, 110] on button "Pedidos balcão (PDV)" at bounding box center [74, 117] width 138 height 21
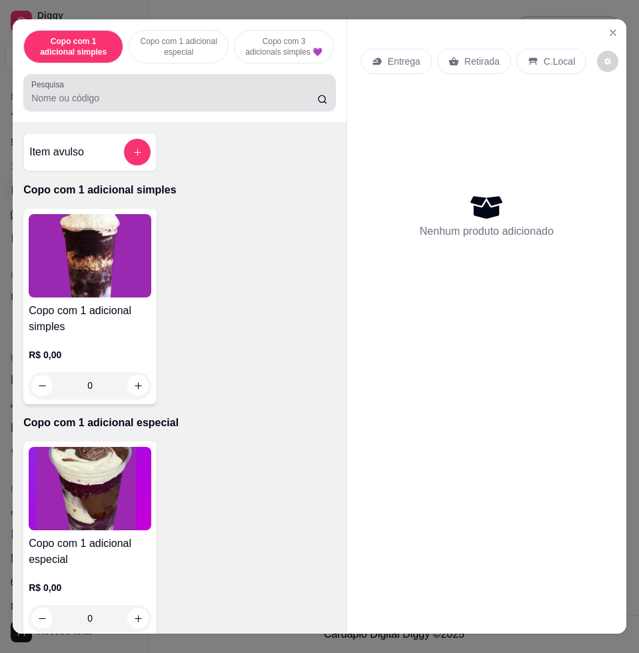
click at [173, 91] on div at bounding box center [179, 92] width 297 height 27
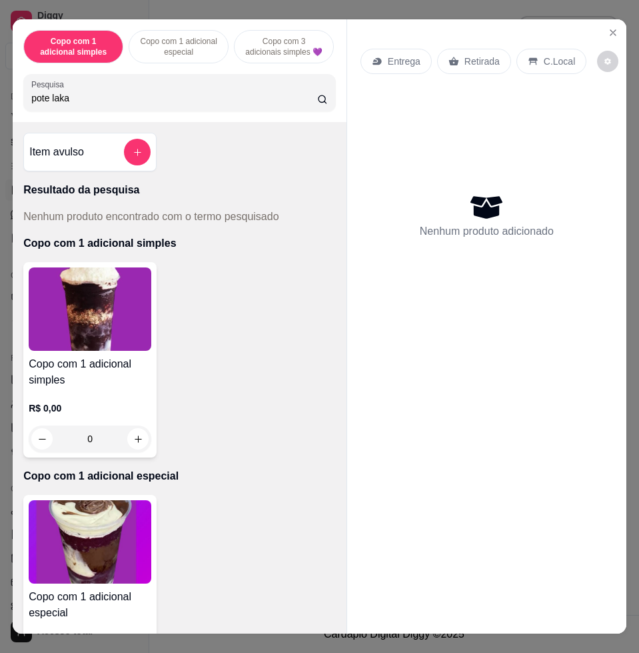
drag, startPoint x: 43, startPoint y: 104, endPoint x: 18, endPoint y: 109, distance: 25.9
click at [23, 109] on div "Pesquisa pote laka" at bounding box center [179, 92] width 313 height 37
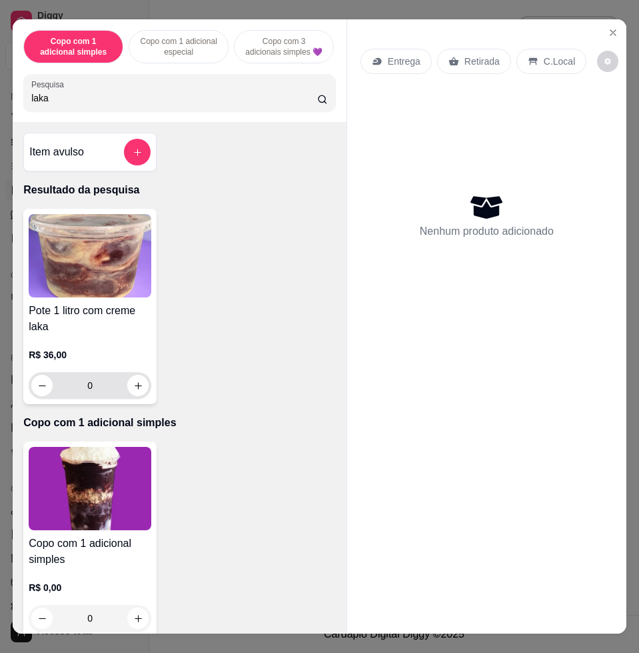
type input "laka"
click at [127, 399] on div "0" at bounding box center [89, 385] width 117 height 27
click at [133, 391] on icon "increase-product-quantity" at bounding box center [138, 386] width 10 height 10
type input "1"
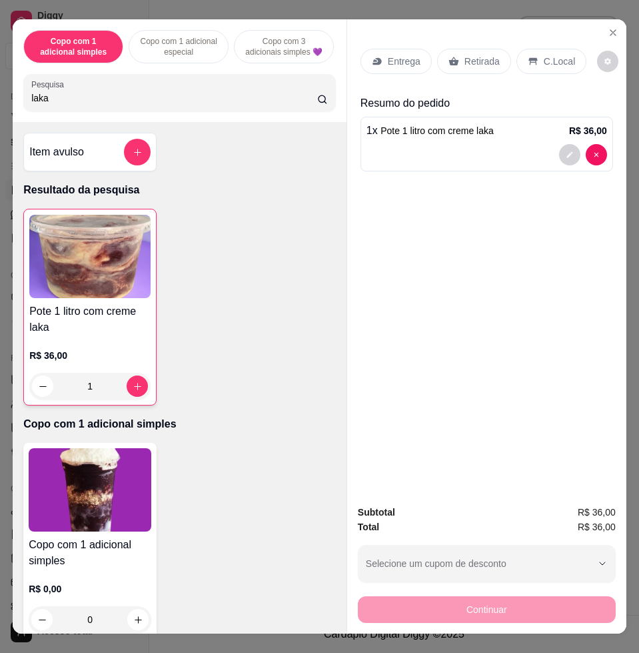
click at [526, 49] on div "C.Local" at bounding box center [552, 61] width 70 height 25
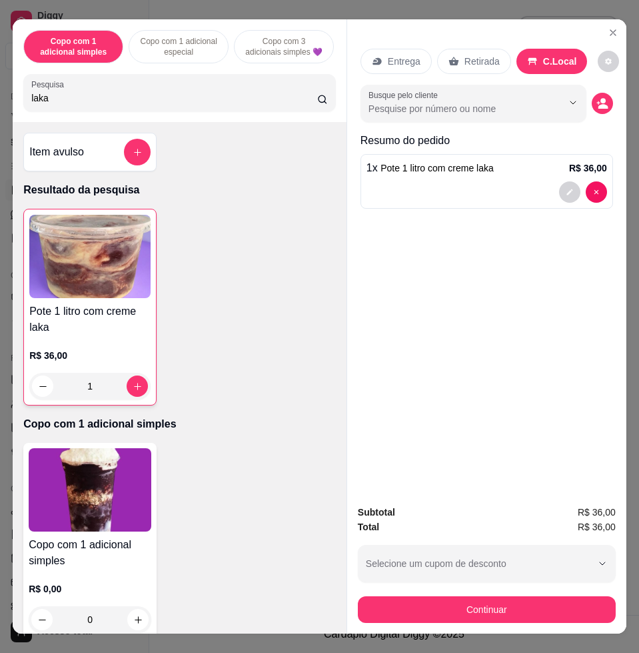
click at [519, 617] on div "Subtotal R$ 36,00 Total R$ 36,00 Selecione um cupom de desconto COMBO Selecione…" at bounding box center [486, 563] width 279 height 139
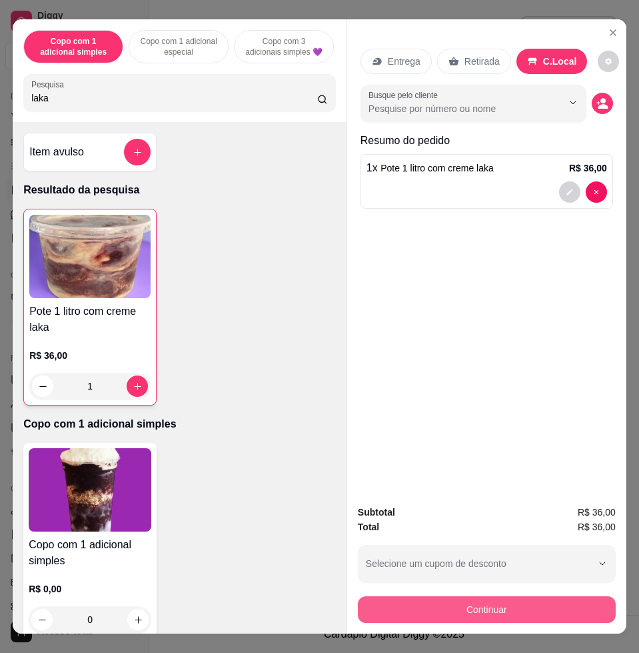
click at [519, 614] on button "Continuar" at bounding box center [487, 609] width 258 height 27
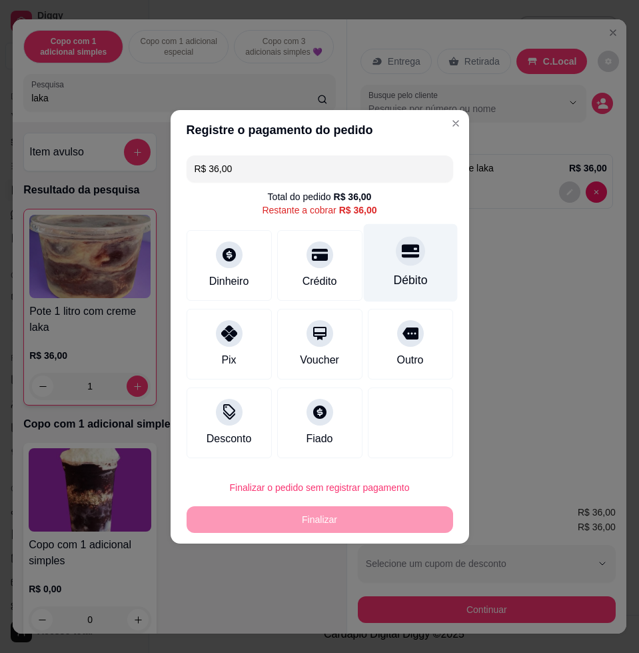
click at [412, 259] on div at bounding box center [410, 250] width 29 height 29
type input "R$ 0,00"
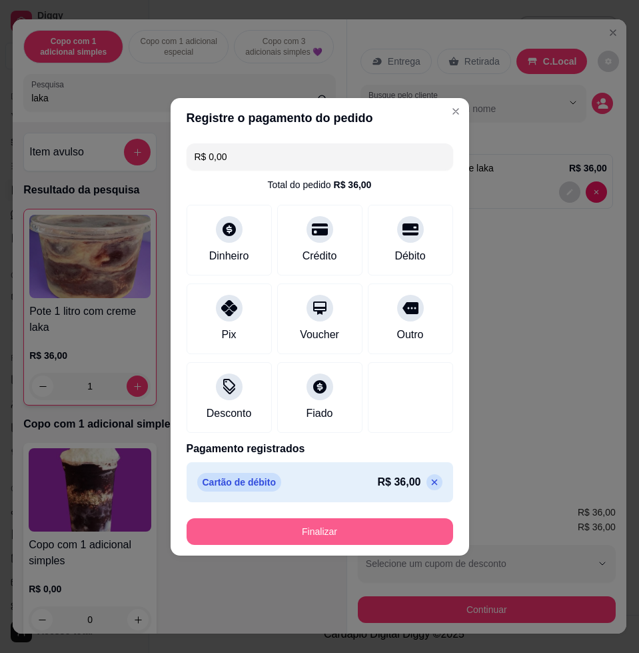
click at [397, 542] on button "Finalizar" at bounding box center [320, 531] width 267 height 27
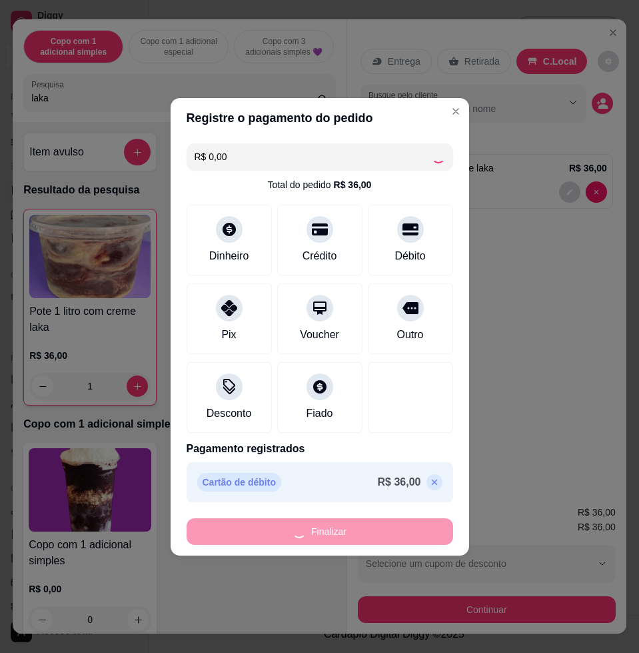
type input "0"
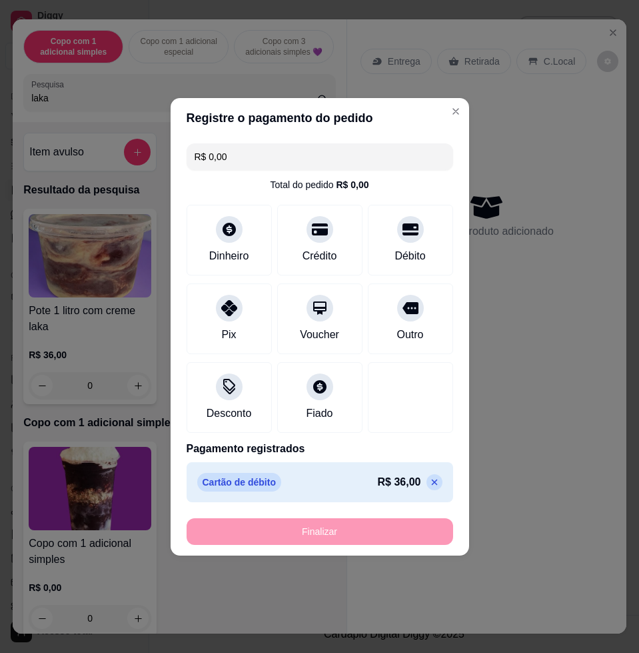
type input "-R$ 36,00"
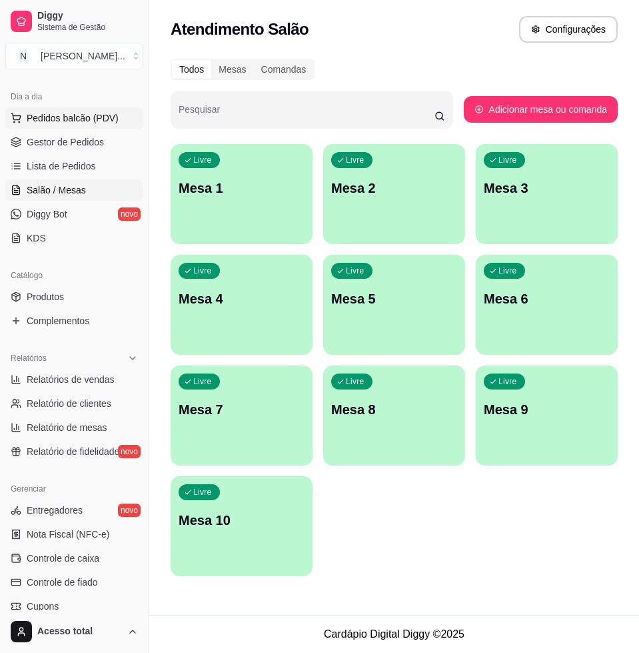
click at [61, 108] on button "Pedidos balcão (PDV)" at bounding box center [74, 117] width 138 height 21
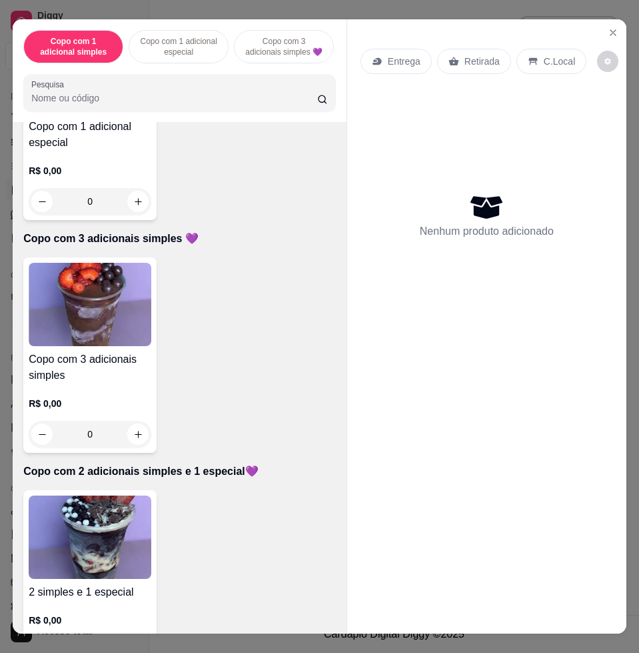
scroll to position [500, 0]
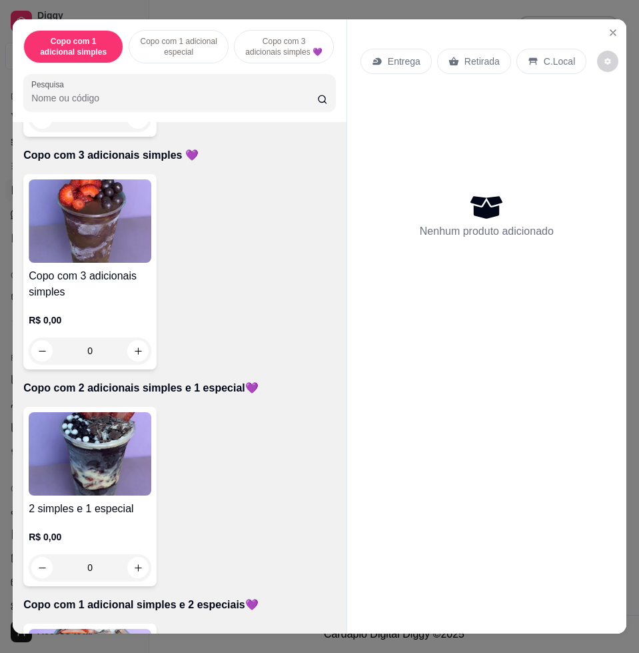
click at [123, 448] on img at bounding box center [90, 453] width 123 height 83
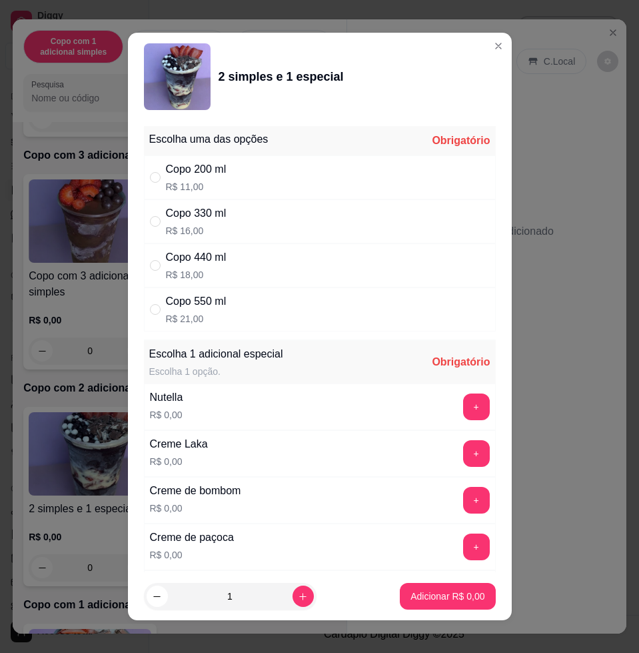
click at [272, 305] on div "Copo 550 ml R$ 21,00" at bounding box center [320, 309] width 352 height 44
radio input "true"
click at [463, 401] on button "+" at bounding box center [476, 406] width 27 height 27
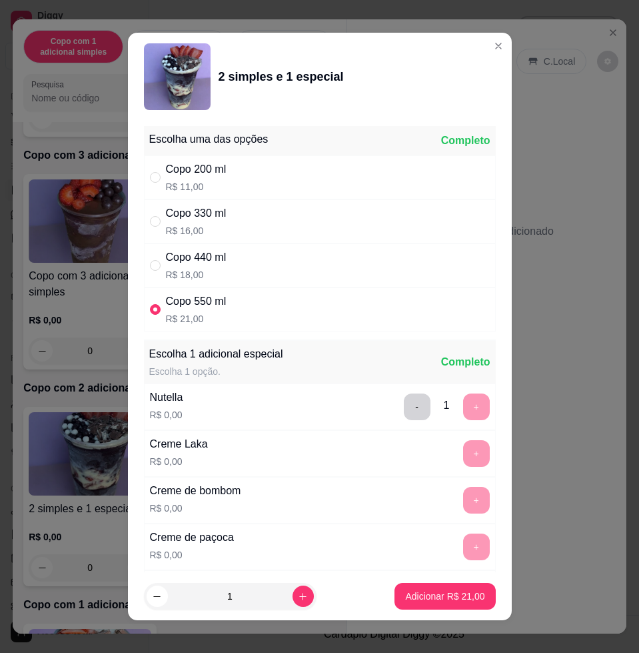
scroll to position [10, 0]
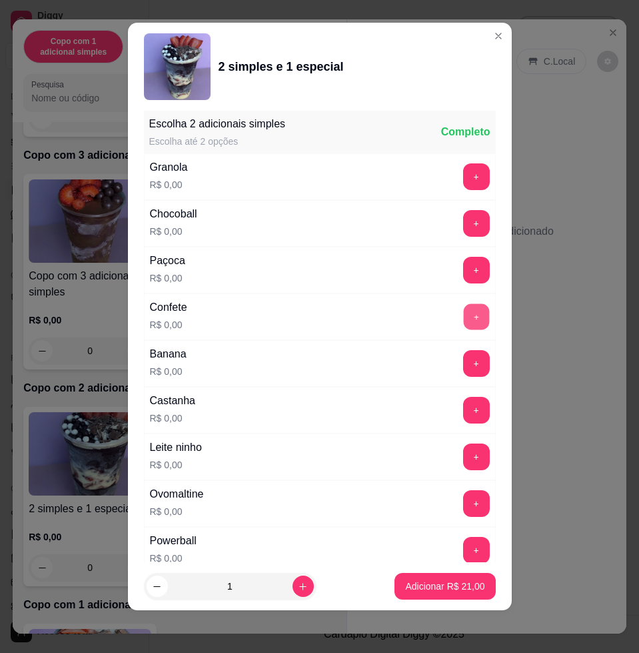
click at [463, 323] on button "+" at bounding box center [476, 317] width 26 height 26
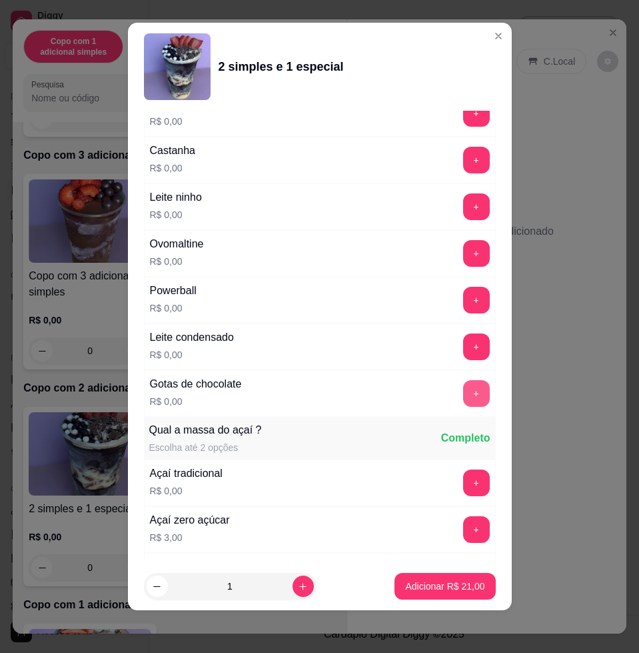
click at [463, 390] on button "+" at bounding box center [476, 393] width 27 height 27
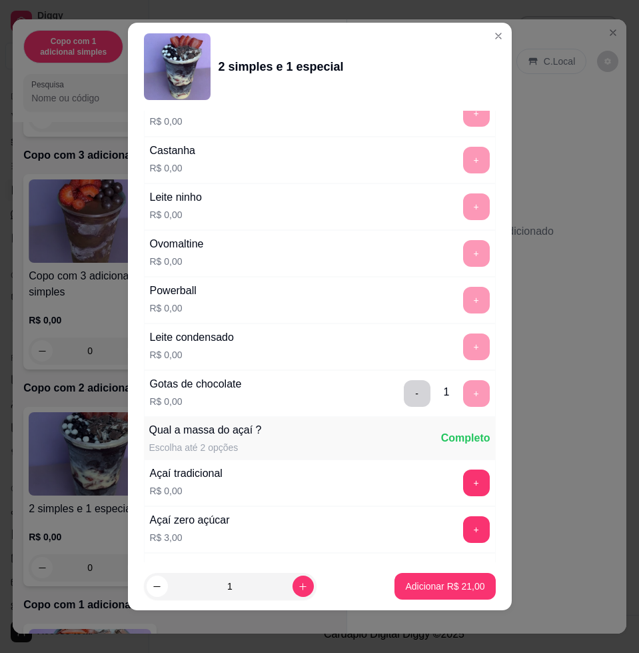
scroll to position [1705, 0]
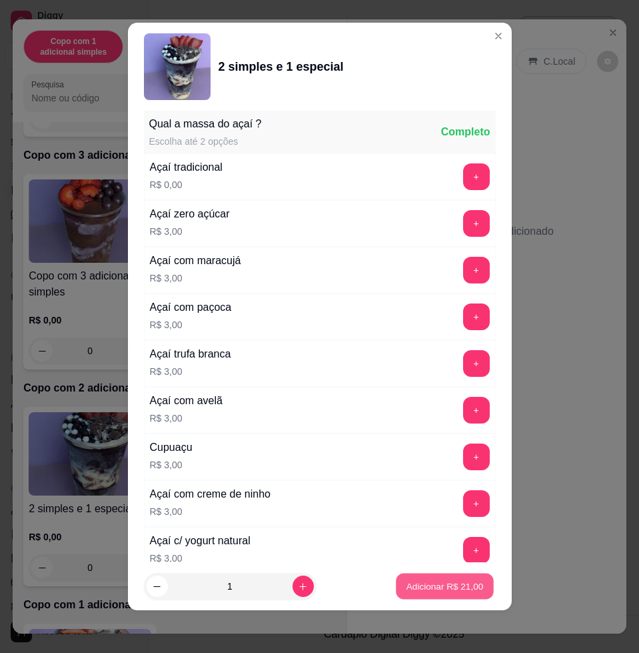
click at [435, 579] on p "Adicionar R$ 21,00" at bounding box center [445, 585] width 77 height 13
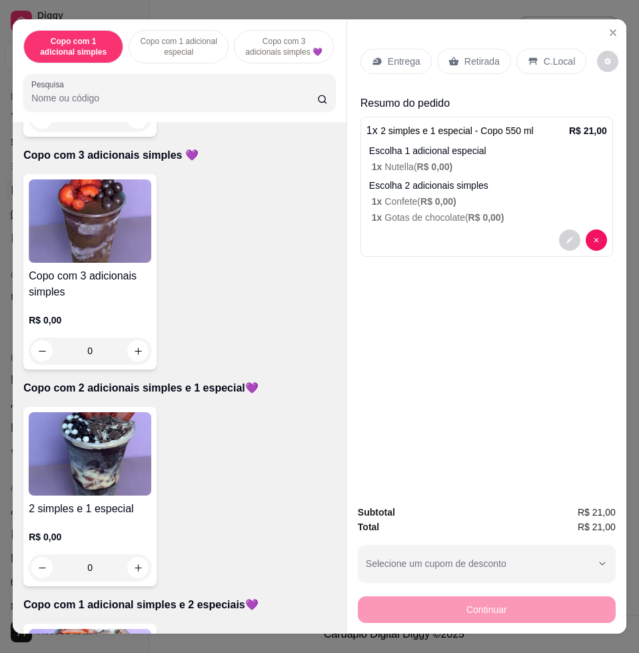
click at [78, 446] on img at bounding box center [90, 453] width 123 height 83
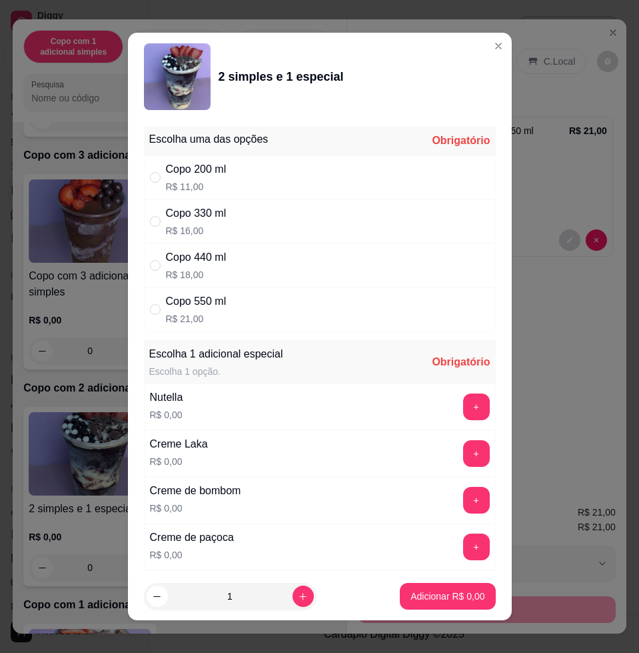
click at [251, 204] on div "Copo 330 ml R$ 16,00" at bounding box center [320, 221] width 352 height 44
radio input "true"
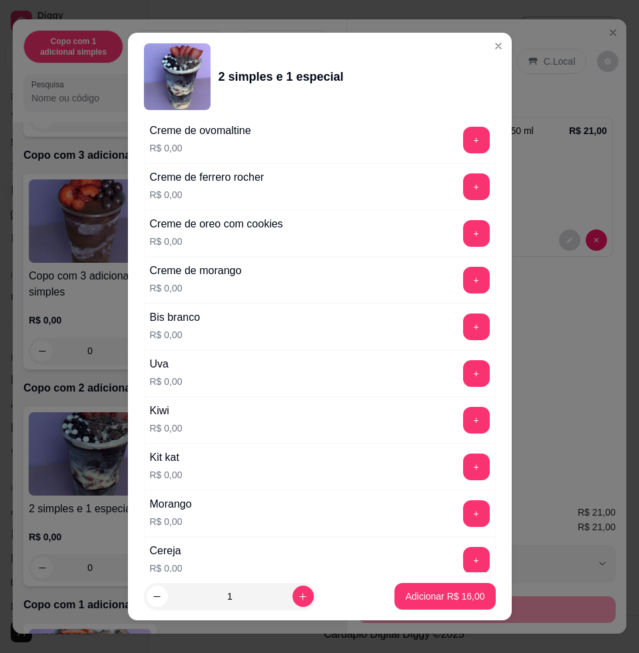
scroll to position [583, 0]
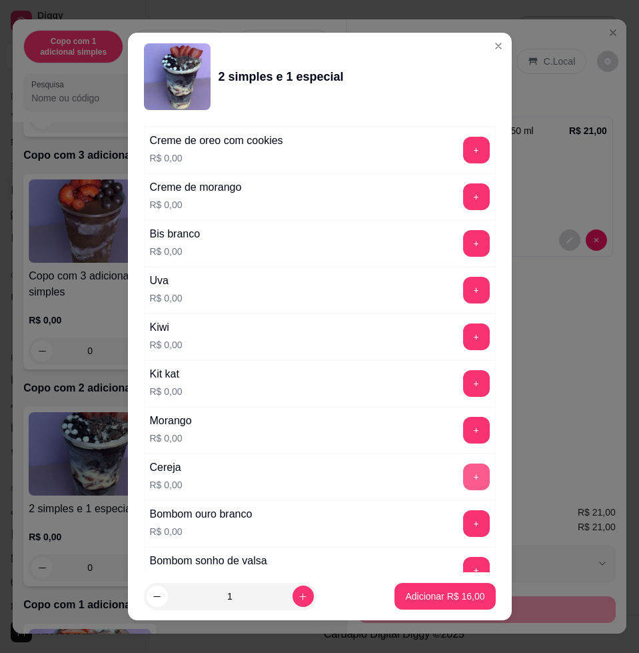
click at [463, 474] on button "+" at bounding box center [476, 476] width 27 height 27
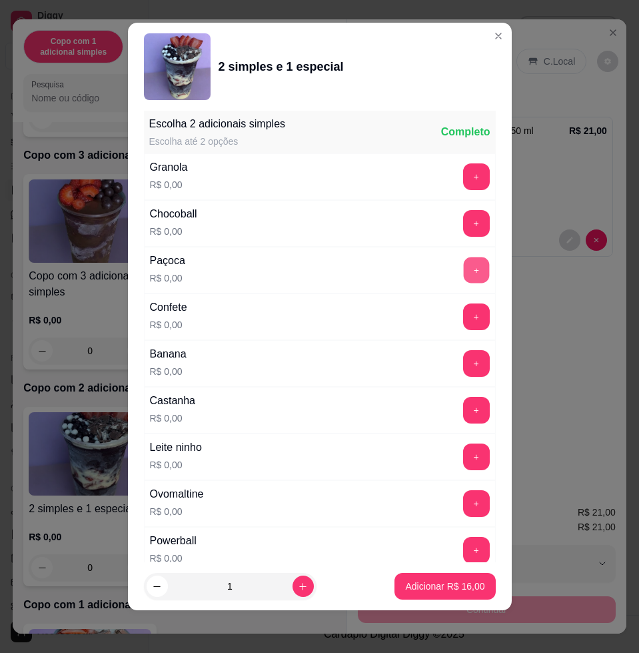
click at [463, 257] on button "+" at bounding box center [476, 270] width 26 height 26
click at [439, 573] on button "Adicionar R$ 16,00" at bounding box center [446, 586] width 98 height 26
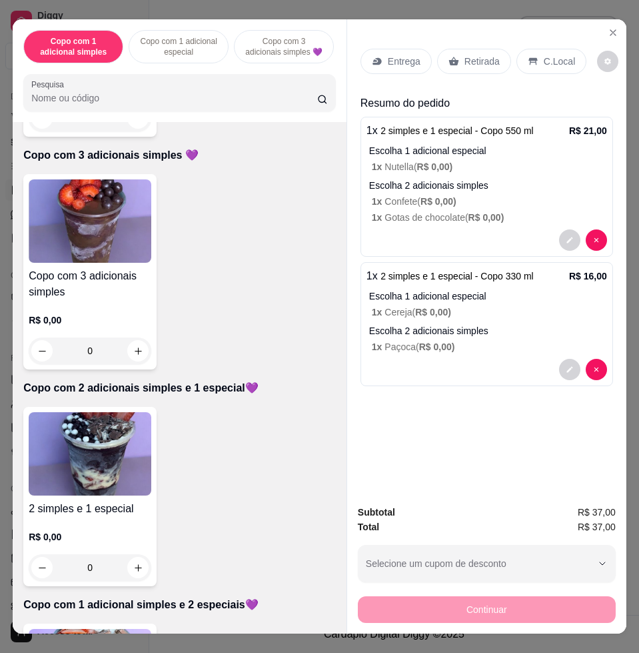
scroll to position [833, 0]
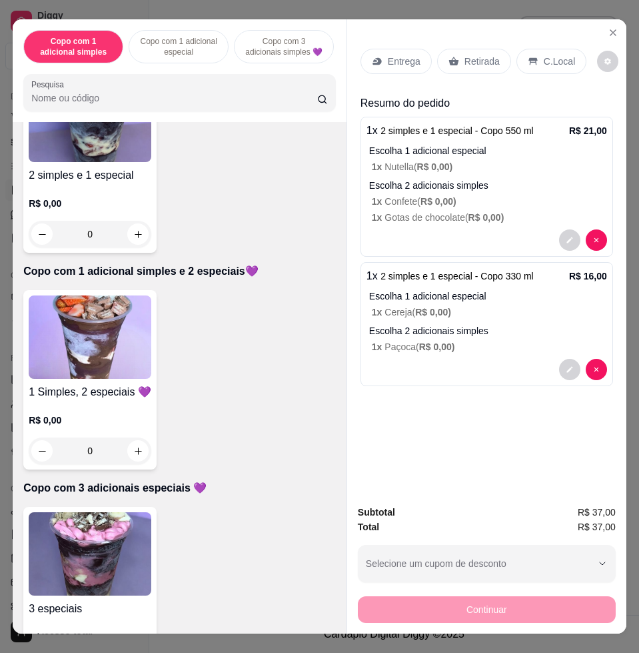
click at [117, 365] on img at bounding box center [90, 336] width 123 height 83
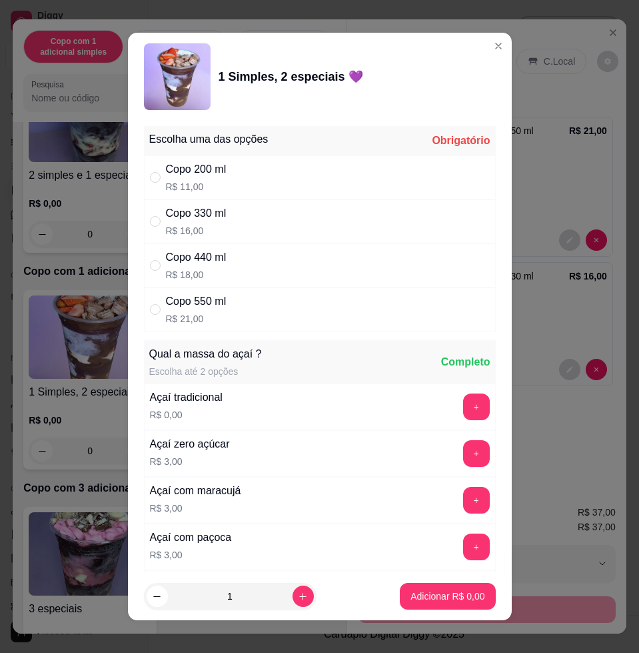
click at [239, 270] on div "Copo 440 ml R$ 18,00" at bounding box center [320, 265] width 352 height 44
radio input "true"
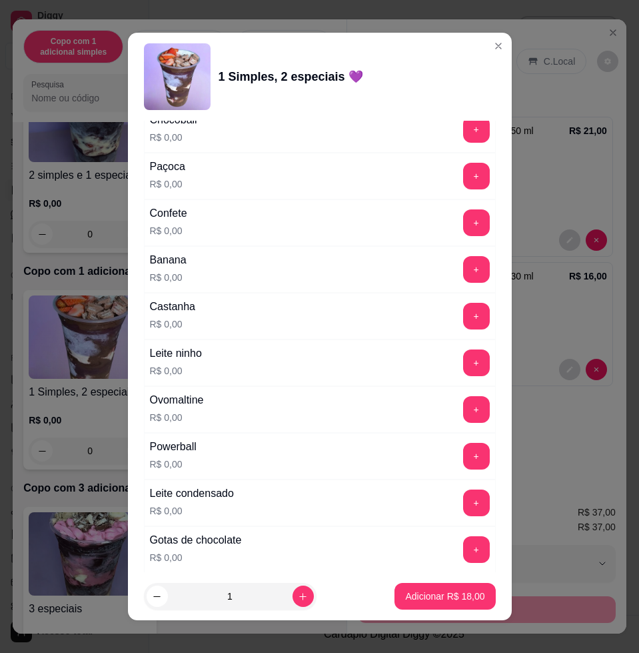
click at [463, 361] on button "+" at bounding box center [476, 362] width 27 height 27
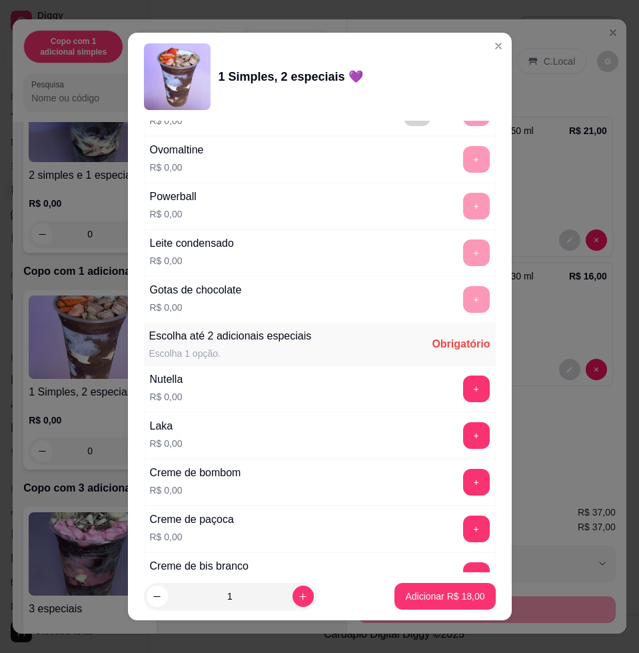
scroll to position [1250, 0]
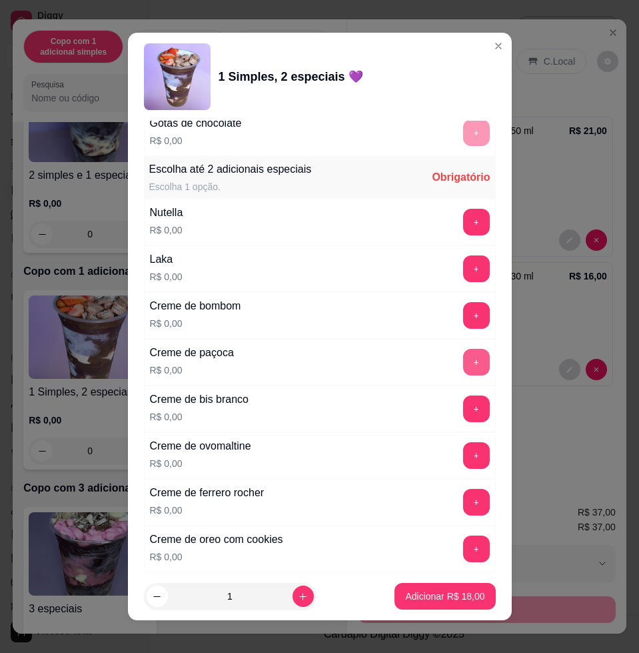
click at [463, 362] on button "+" at bounding box center [476, 362] width 27 height 27
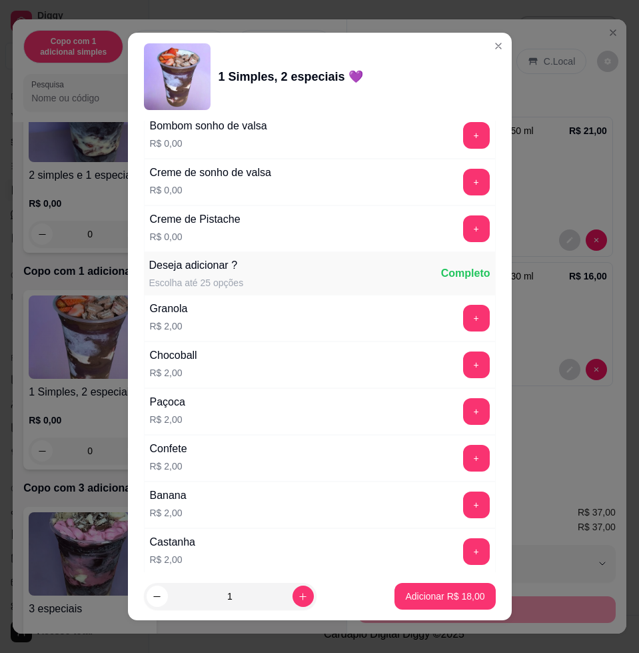
scroll to position [1750, 0]
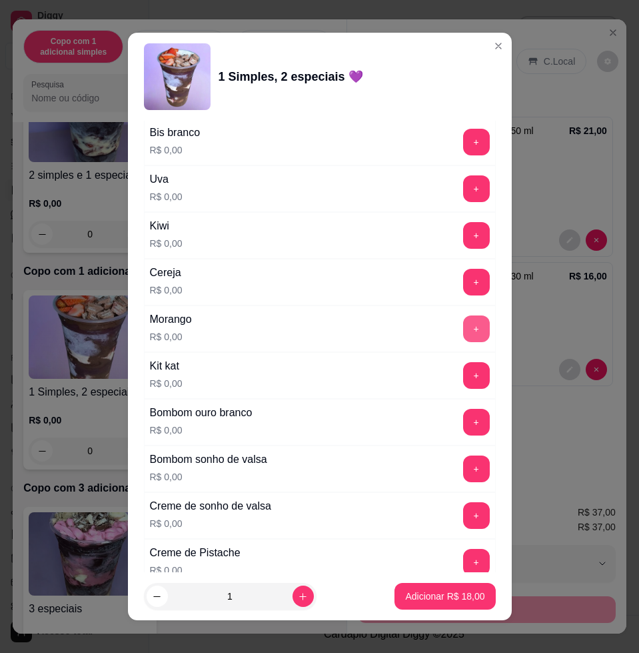
click at [463, 327] on button "+" at bounding box center [476, 328] width 27 height 27
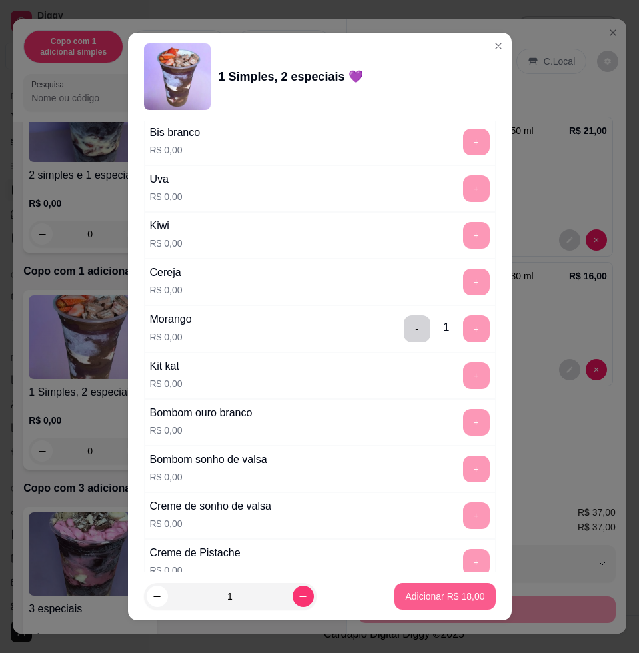
click at [465, 591] on button "Adicionar R$ 18,00" at bounding box center [445, 596] width 101 height 27
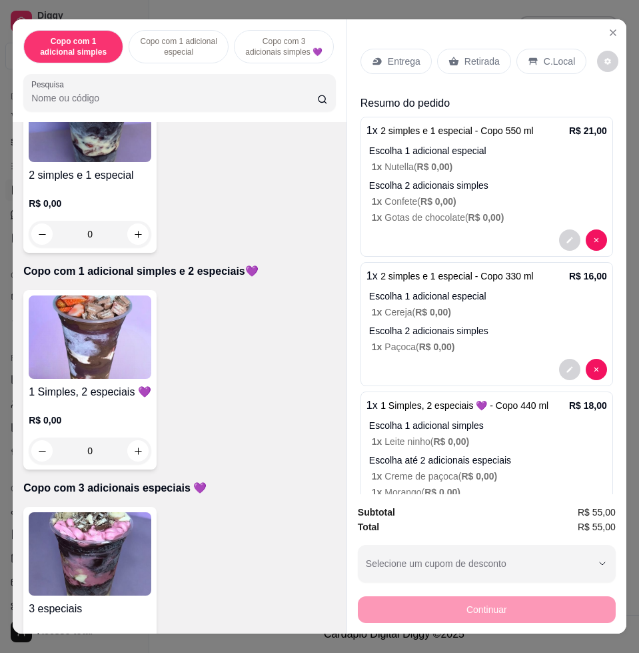
click at [90, 387] on div "1 Simples, 2 especiais 💜 R$ 0,00 0" at bounding box center [89, 379] width 133 height 179
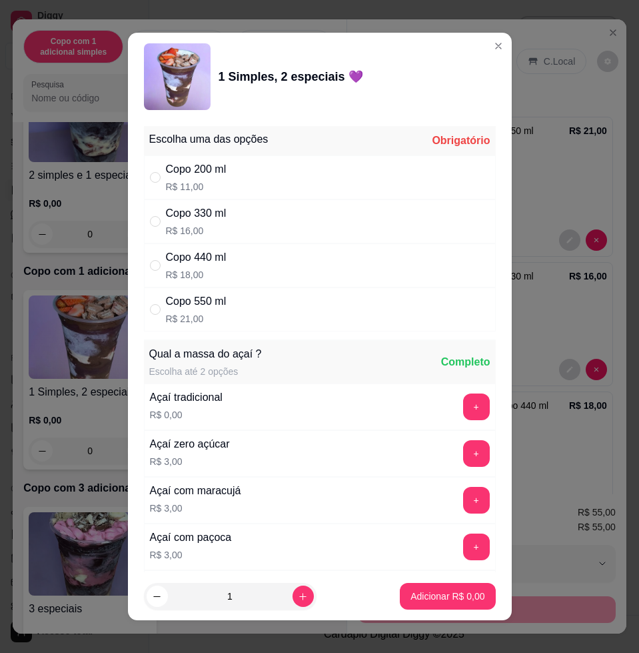
click at [280, 259] on div "Copo 440 ml R$ 18,00" at bounding box center [320, 265] width 352 height 44
radio input "true"
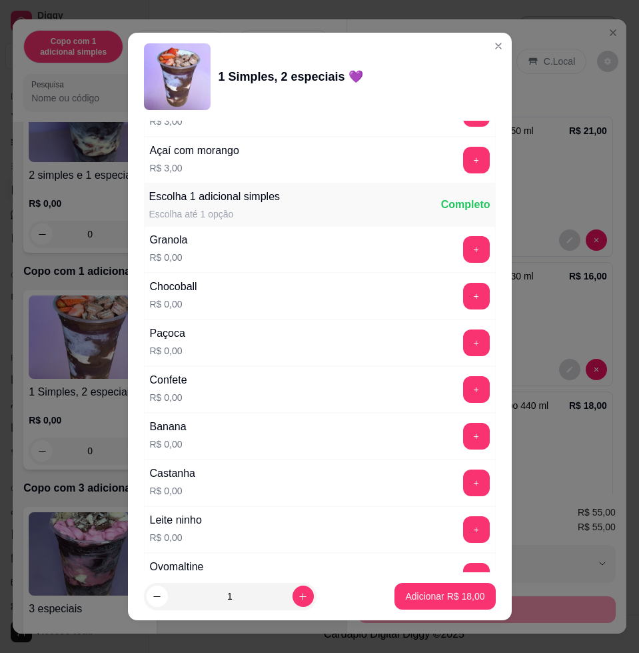
scroll to position [750, 0]
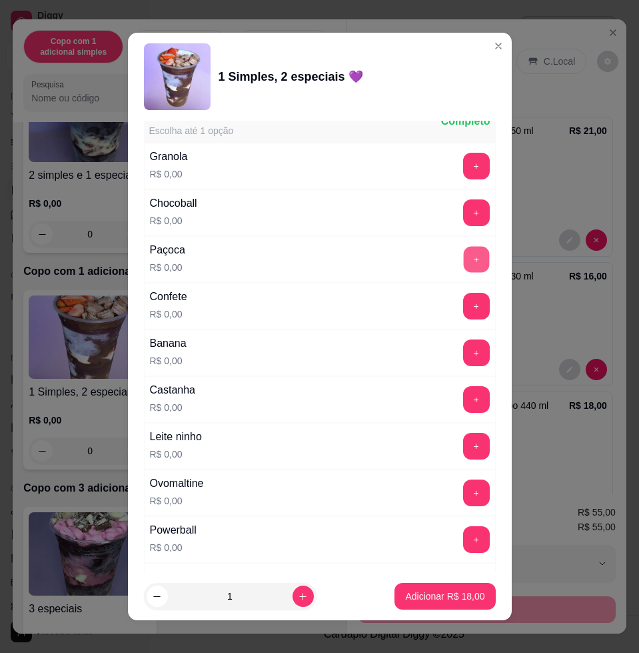
click at [463, 266] on button "+" at bounding box center [476, 260] width 26 height 26
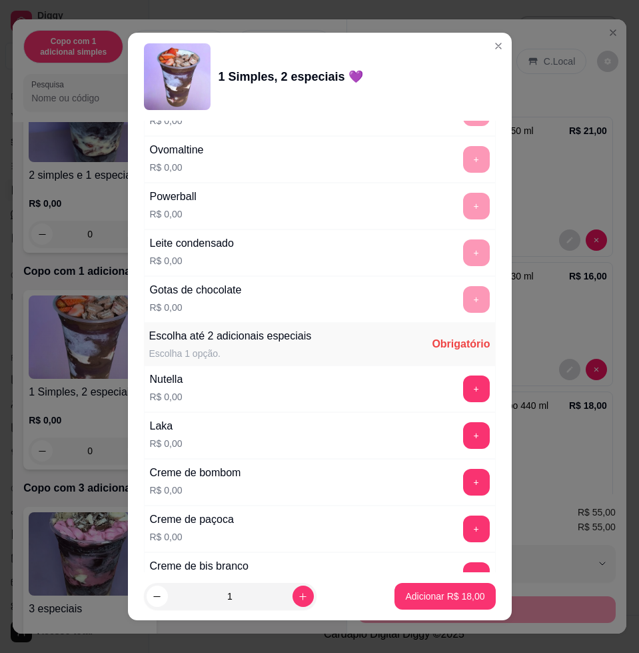
scroll to position [1166, 0]
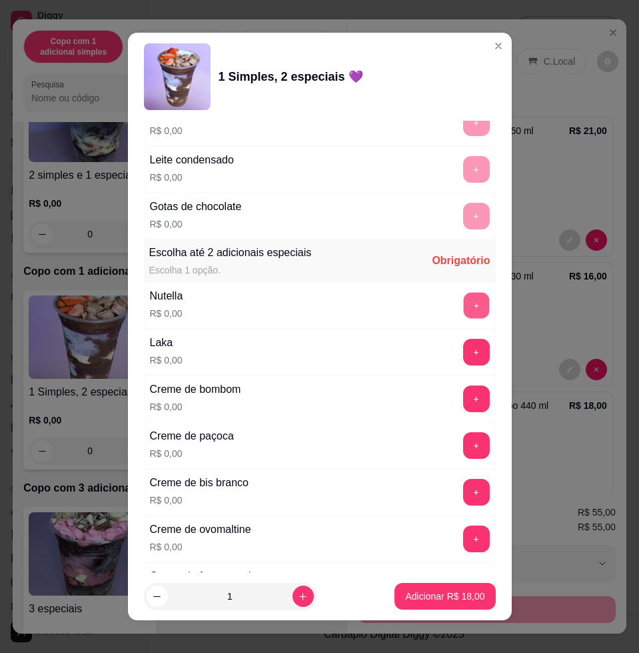
click at [463, 307] on button "+" at bounding box center [476, 306] width 26 height 26
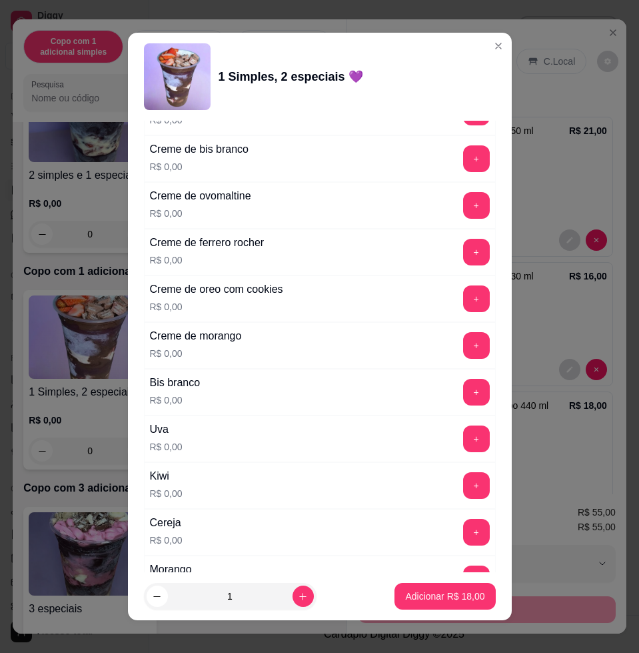
scroll to position [1583, 0]
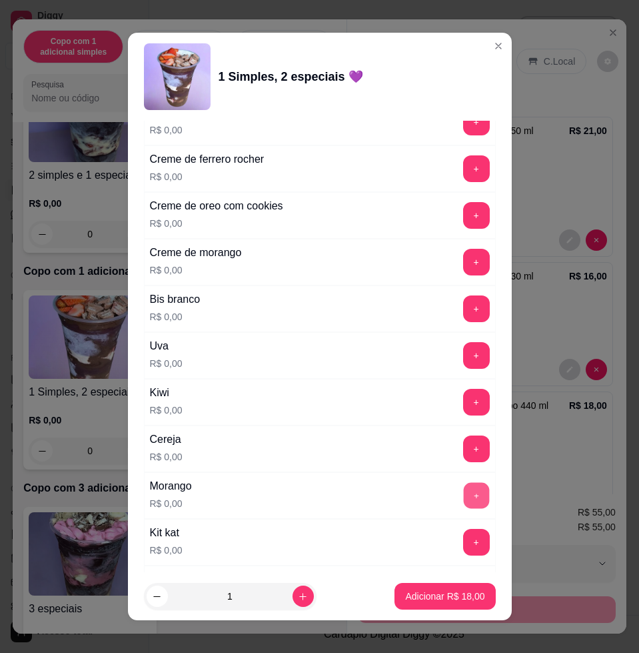
click at [463, 493] on button "+" at bounding box center [476, 496] width 26 height 26
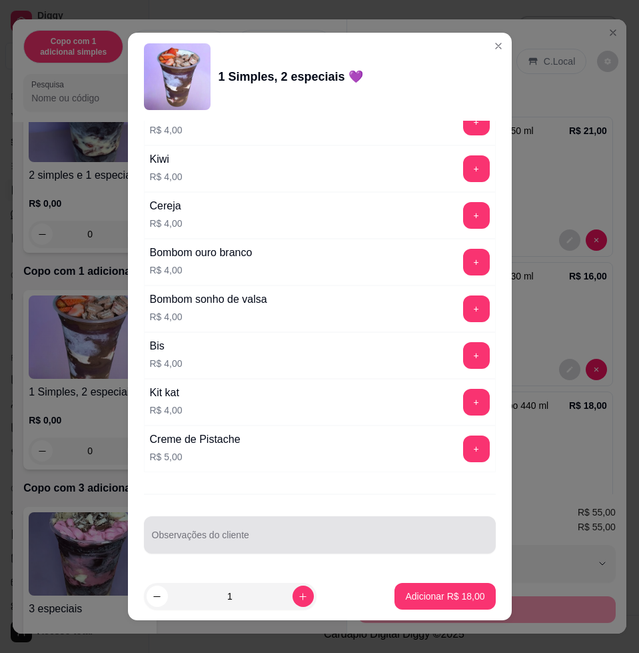
scroll to position [10, 0]
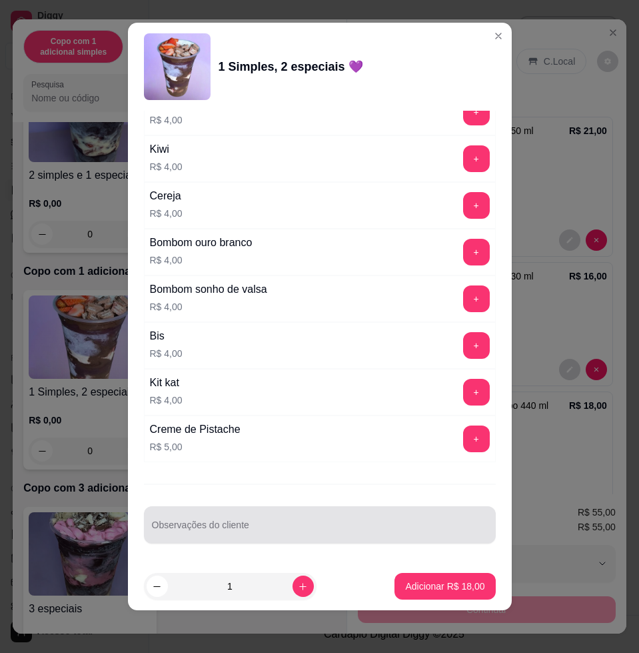
click at [403, 524] on input "Observações do cliente" at bounding box center [320, 529] width 336 height 13
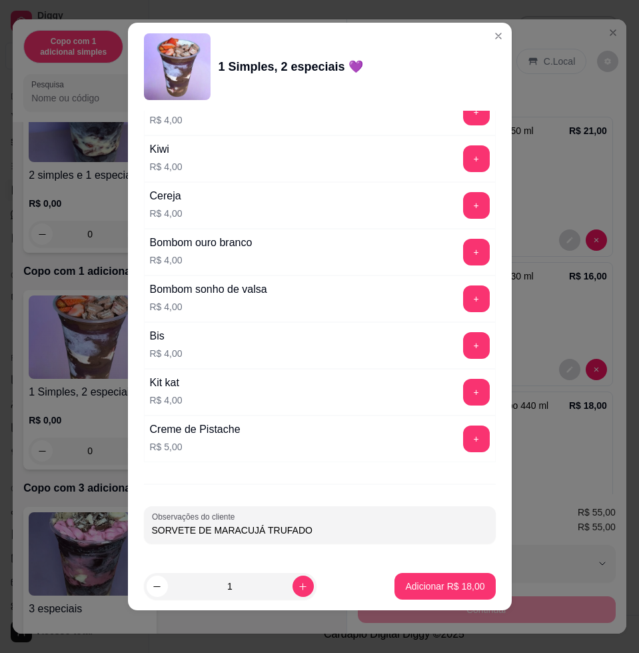
type input "SORVETE DE MARACUJÁ TRUFADO"
click at [449, 583] on p "Adicionar R$ 18,00" at bounding box center [444, 585] width 79 height 13
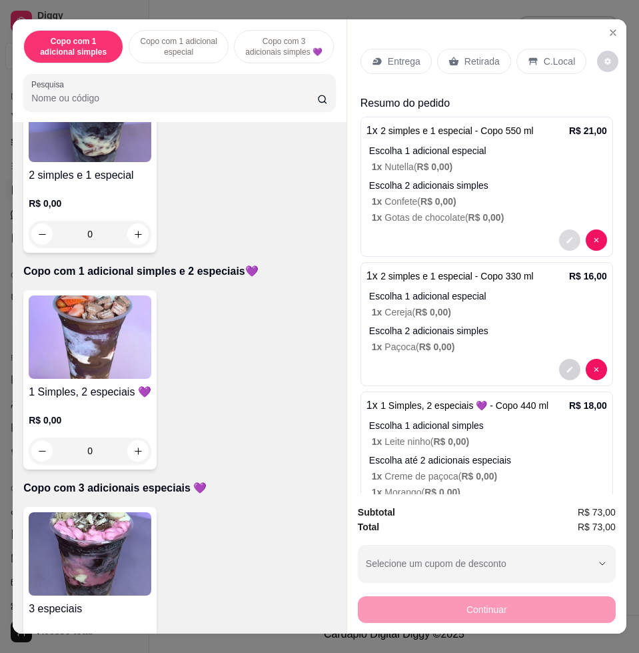
click at [559, 241] on button "decrease-product-quantity" at bounding box center [569, 239] width 21 height 21
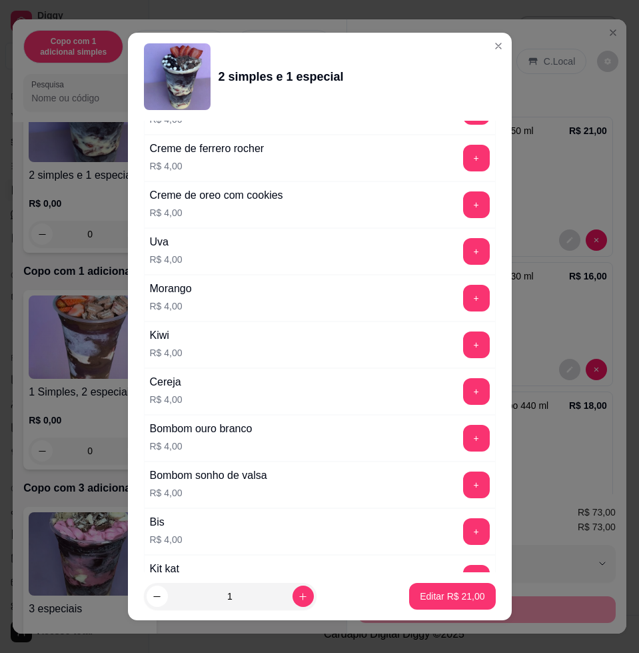
scroll to position [3305, 0]
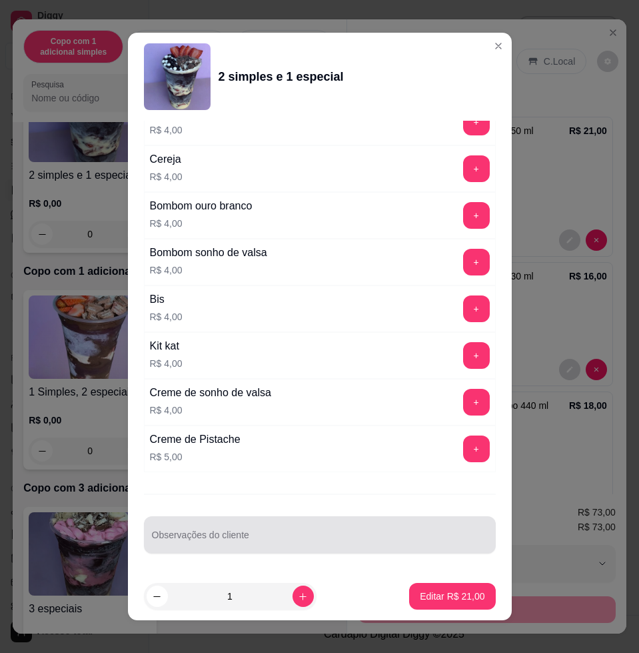
click at [349, 532] on div at bounding box center [320, 534] width 336 height 27
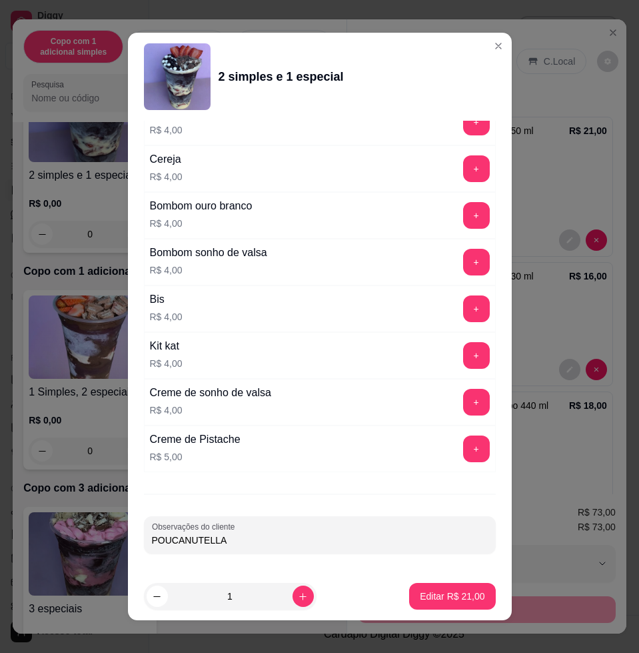
click at [181, 537] on input "POUCANUTELLA" at bounding box center [320, 539] width 336 height 13
click at [177, 539] on input "POUCANUTELLA" at bounding box center [320, 539] width 336 height 13
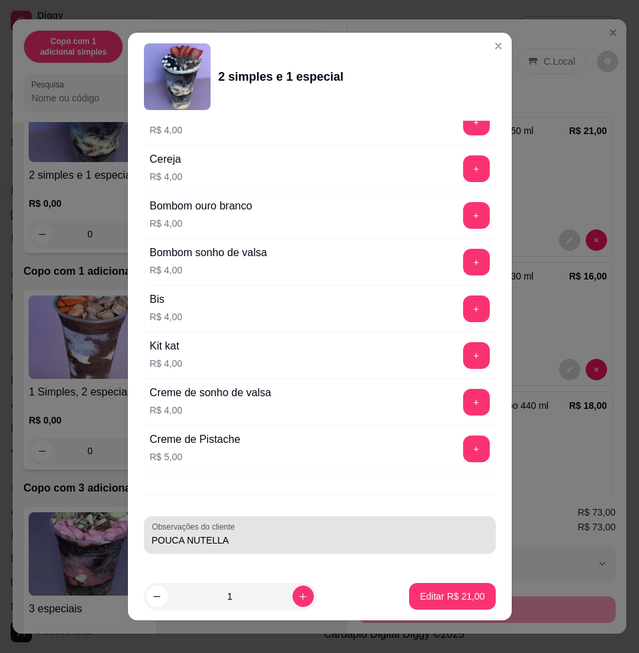
click at [256, 531] on div "POUCA NUTELLA" at bounding box center [320, 534] width 336 height 27
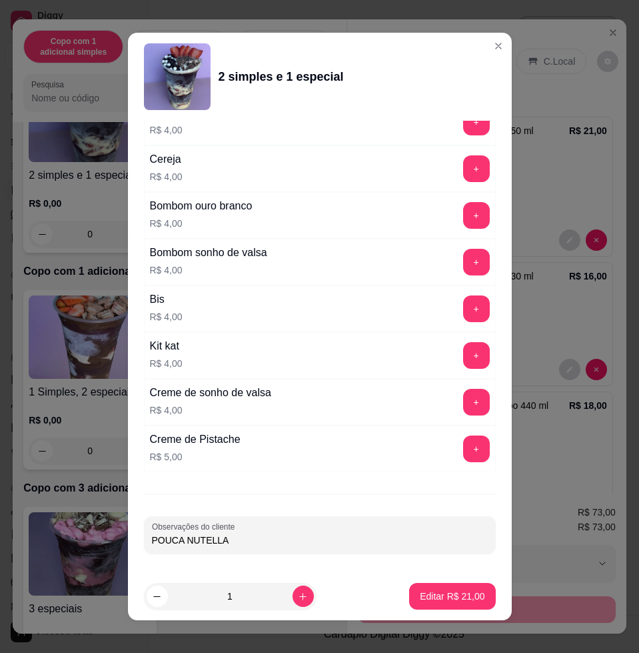
click at [285, 535] on input "POUCA NUTELLA" at bounding box center [320, 539] width 336 height 13
type input "POUCA NUTELLA NESSE"
click at [435, 597] on p "Editar R$ 21,00" at bounding box center [452, 595] width 63 height 13
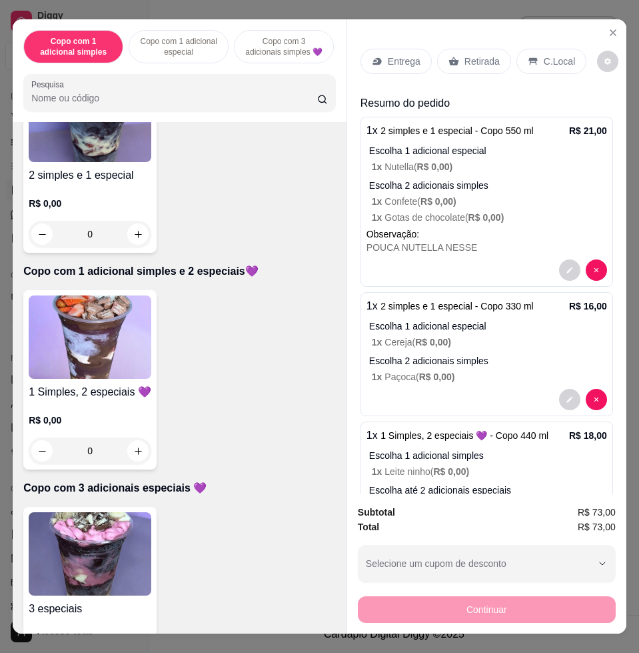
click at [87, 374] on img at bounding box center [90, 336] width 123 height 83
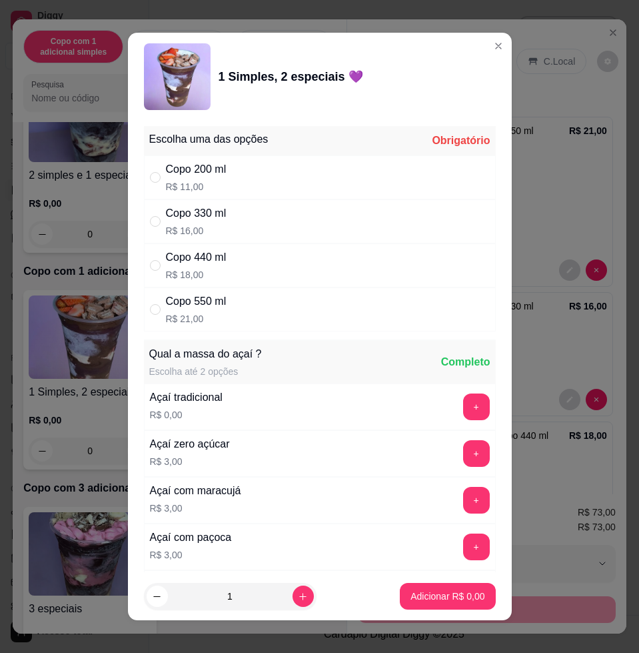
click at [228, 269] on div "Copo 440 ml R$ 18,00" at bounding box center [320, 265] width 352 height 44
radio input "true"
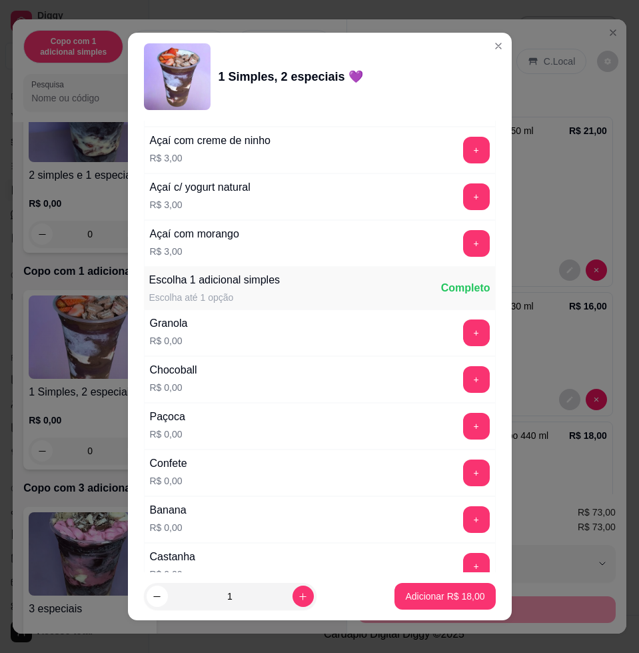
scroll to position [667, 0]
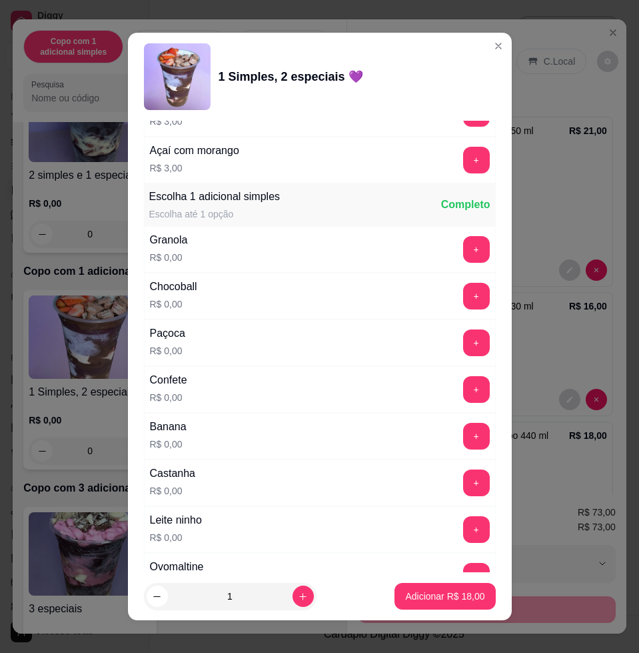
click at [463, 351] on button "+" at bounding box center [476, 342] width 27 height 27
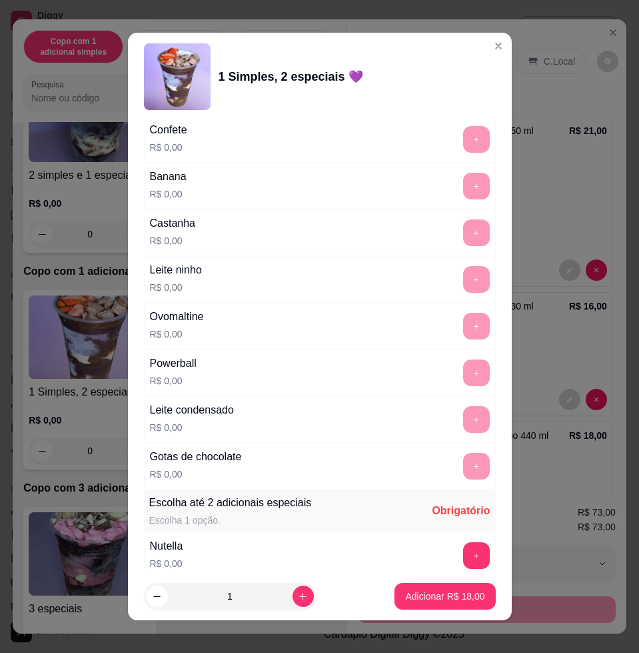
scroll to position [1000, 0]
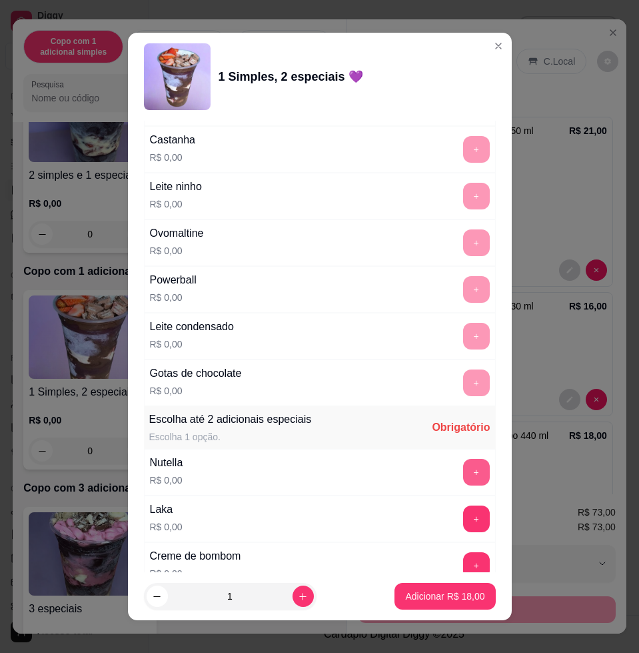
click at [463, 473] on button "+" at bounding box center [476, 472] width 27 height 27
click at [404, 474] on button "-" at bounding box center [417, 472] width 27 height 27
click at [463, 524] on button "+" at bounding box center [476, 519] width 26 height 26
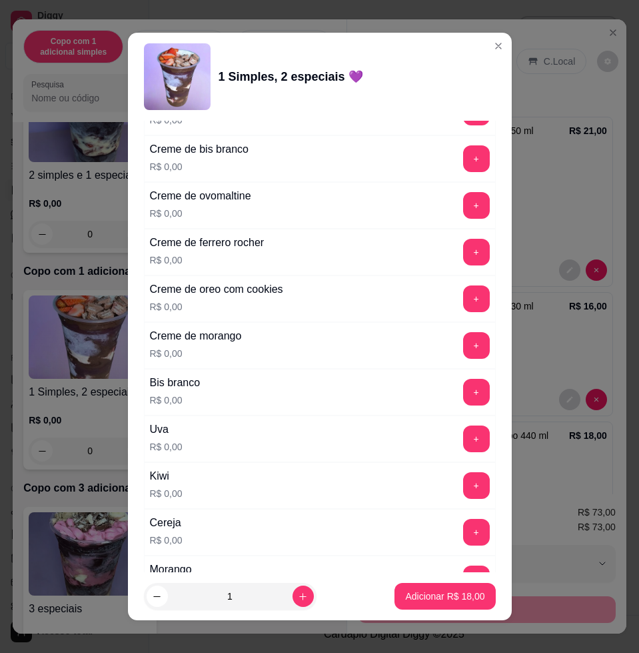
scroll to position [1583, 0]
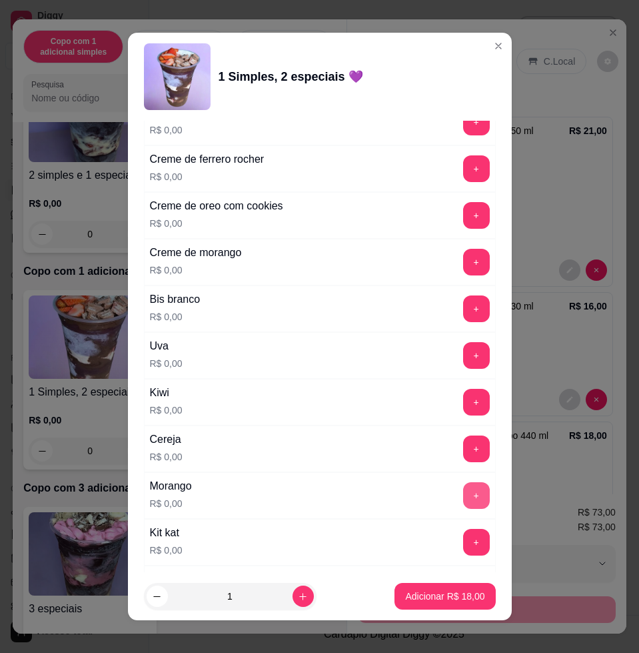
click at [463, 488] on button "+" at bounding box center [476, 495] width 27 height 27
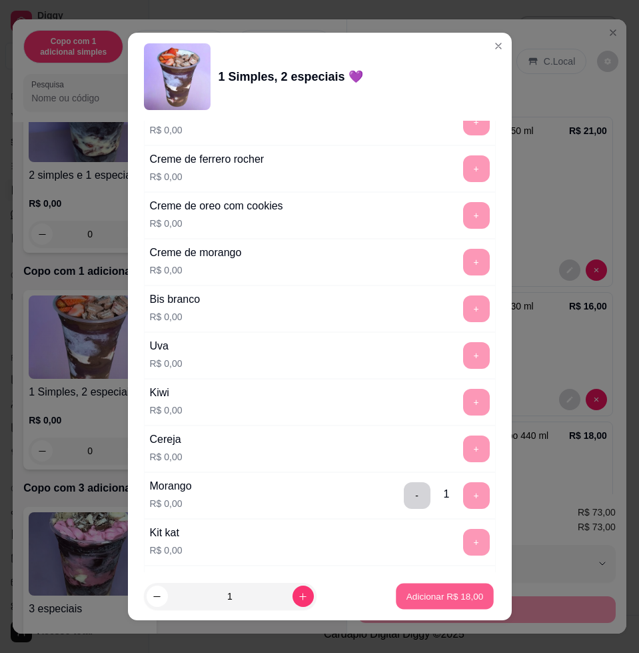
click at [436, 596] on p "Adicionar R$ 18,00" at bounding box center [445, 595] width 77 height 13
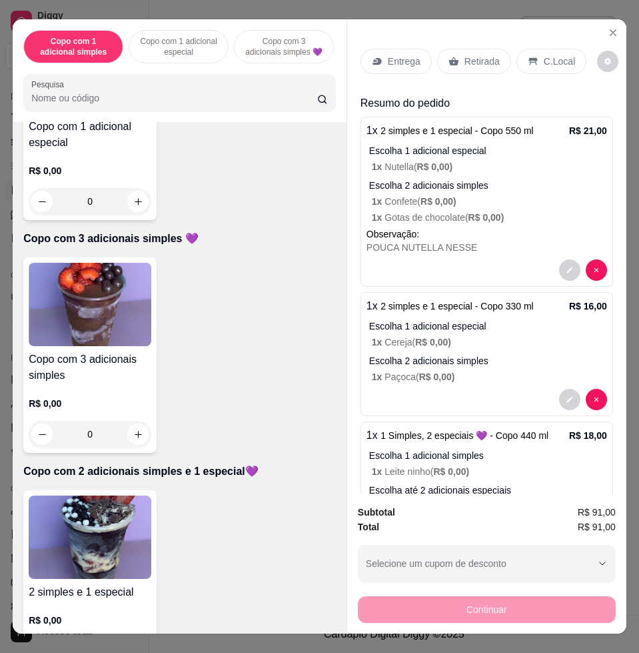
scroll to position [0, 0]
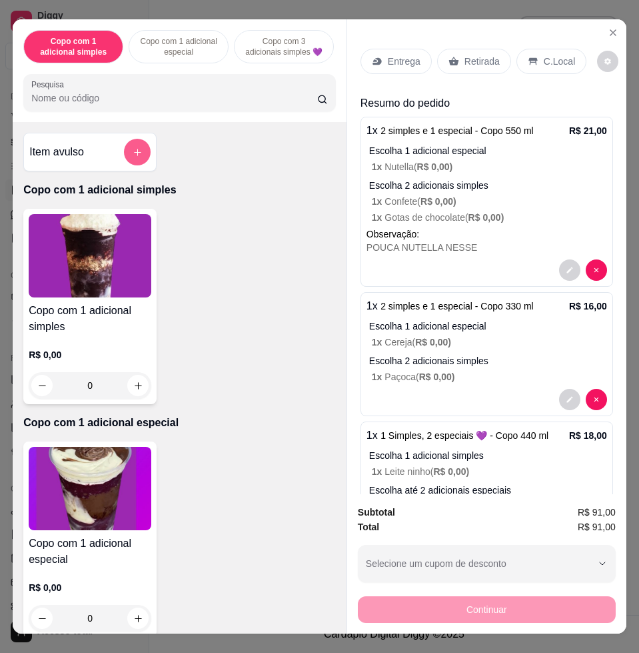
click at [133, 157] on icon "add-separate-item" at bounding box center [138, 152] width 10 height 10
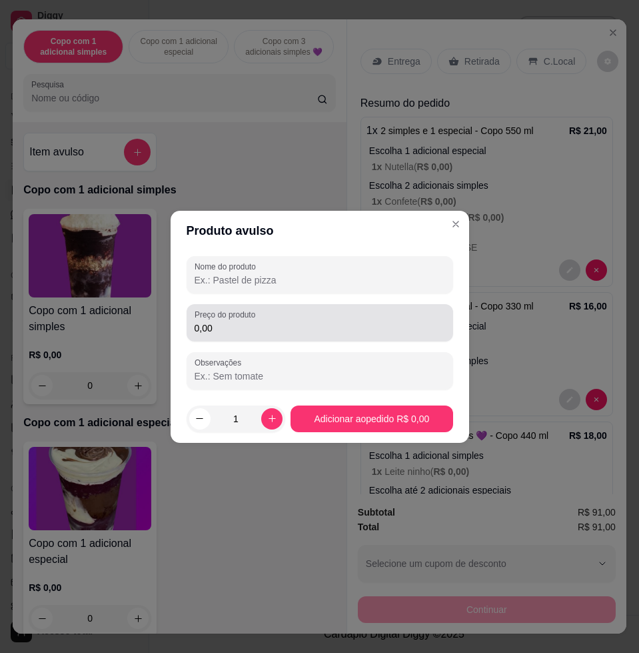
click at [259, 319] on label "Preço do produto" at bounding box center [227, 314] width 65 height 11
click at [259, 321] on input "0,00" at bounding box center [320, 327] width 251 height 13
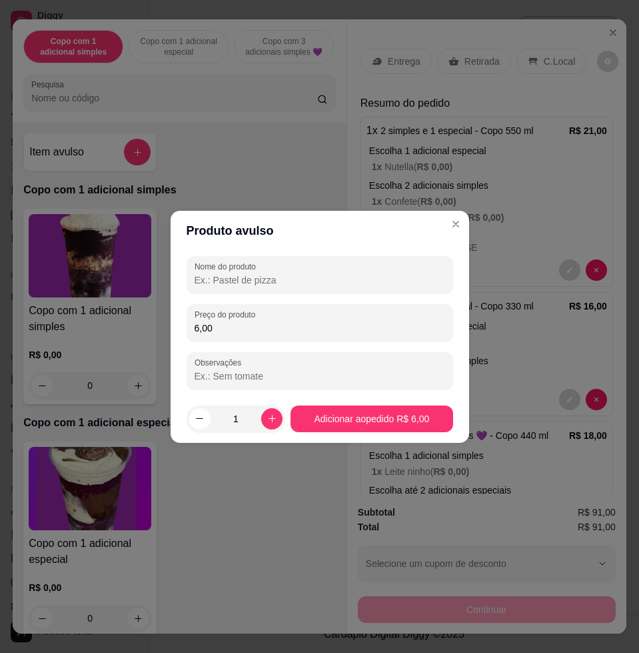
type input "6,00"
click at [288, 279] on input "Nome do produto" at bounding box center [320, 279] width 251 height 13
click at [223, 282] on input "MASSADE SORVETE" at bounding box center [320, 279] width 251 height 13
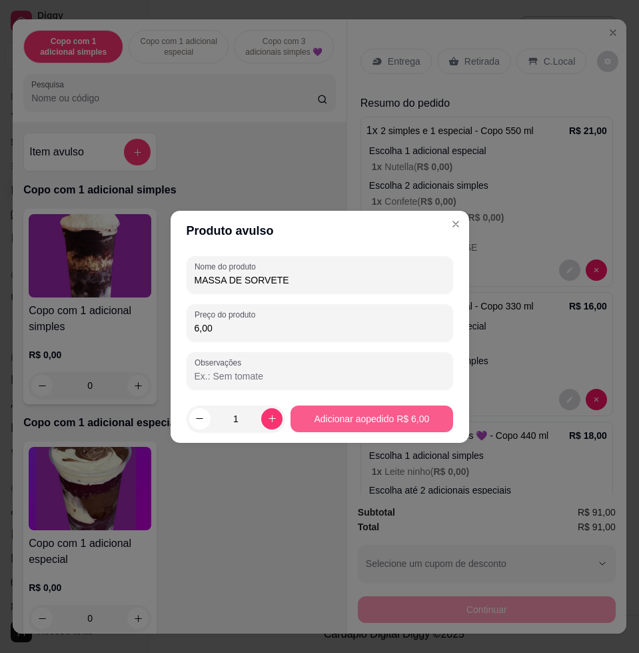
type input "MASSA DE SORVETE"
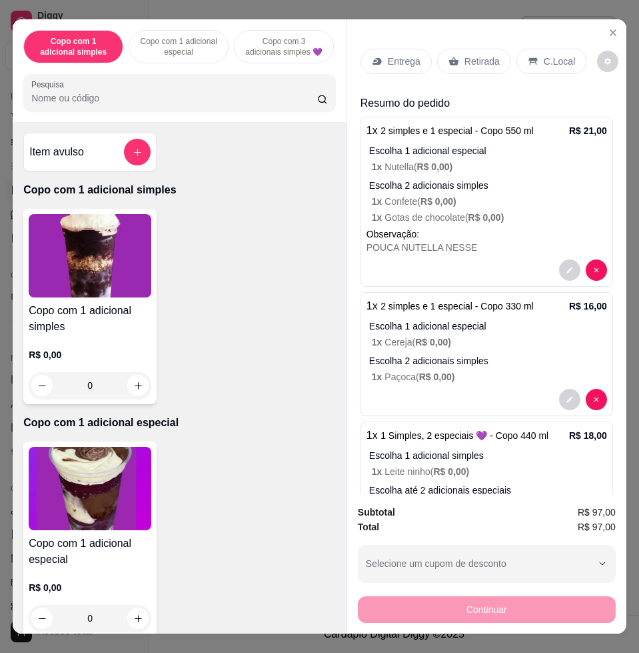
click at [388, 55] on p "Entrega" at bounding box center [404, 61] width 33 height 13
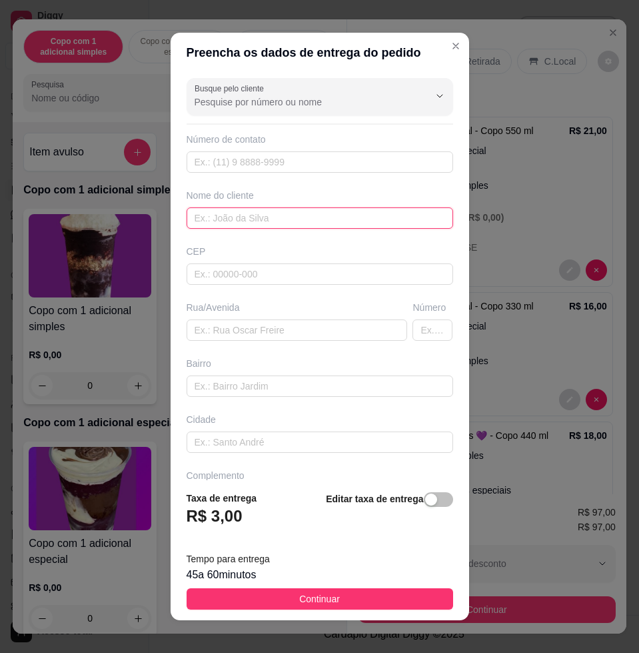
click at [245, 219] on input "text" at bounding box center [320, 217] width 267 height 21
type input "DANY"
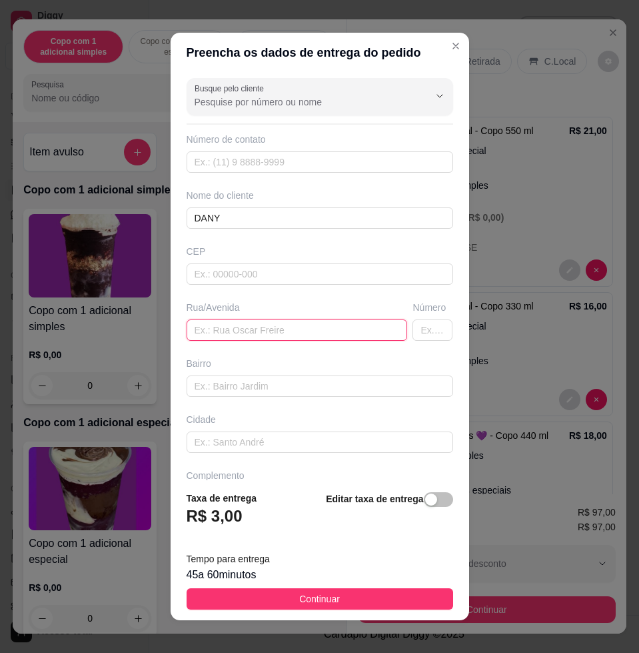
click at [266, 328] on input "text" at bounding box center [297, 329] width 221 height 21
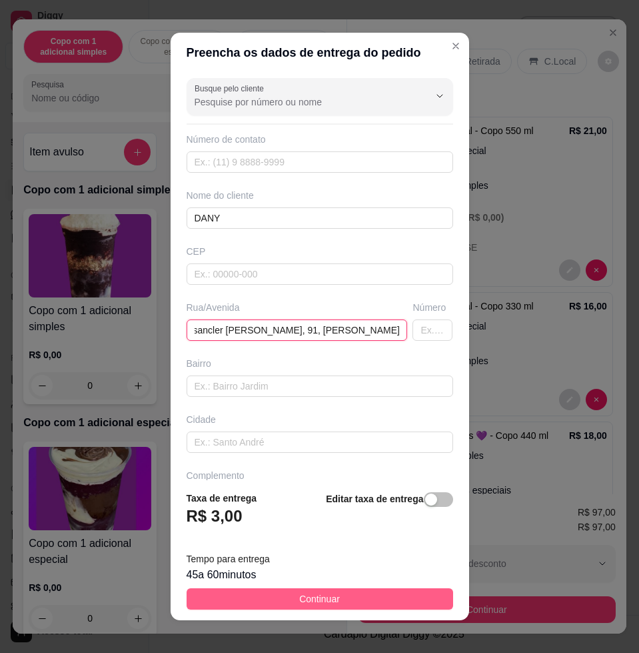
type input "sancler [PERSON_NAME], 91, [PERSON_NAME]"
click at [423, 603] on button "Continuar" at bounding box center [320, 598] width 267 height 21
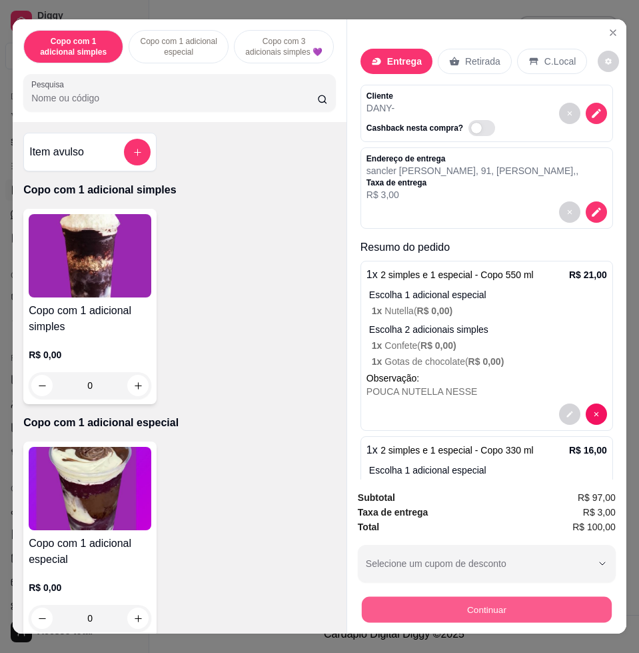
click at [423, 613] on button "Continuar" at bounding box center [487, 609] width 250 height 26
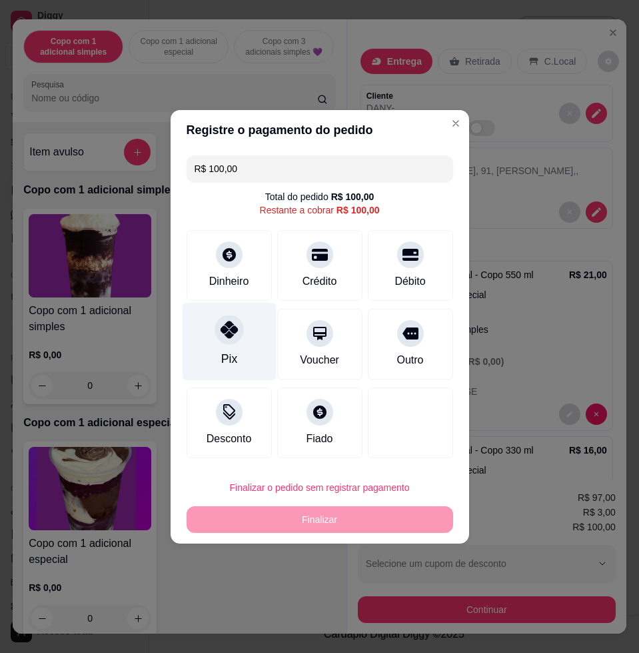
click at [223, 346] on div "Pix" at bounding box center [229, 341] width 94 height 78
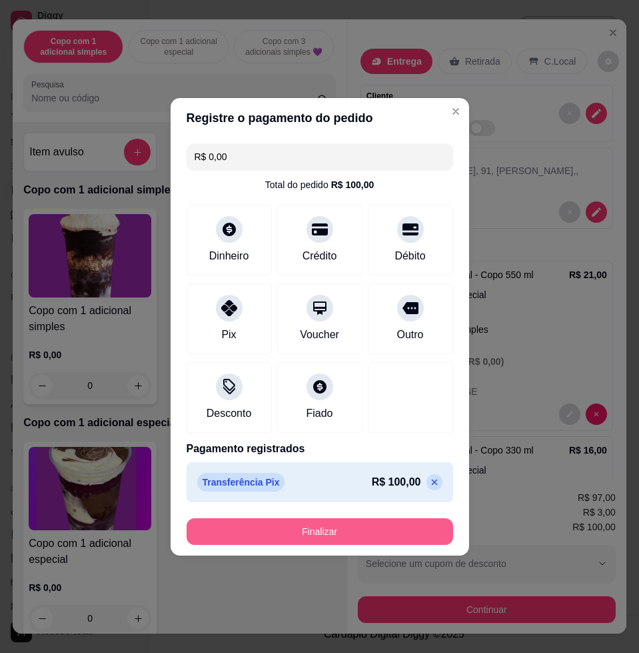
click at [297, 538] on button "Finalizar" at bounding box center [320, 531] width 267 height 27
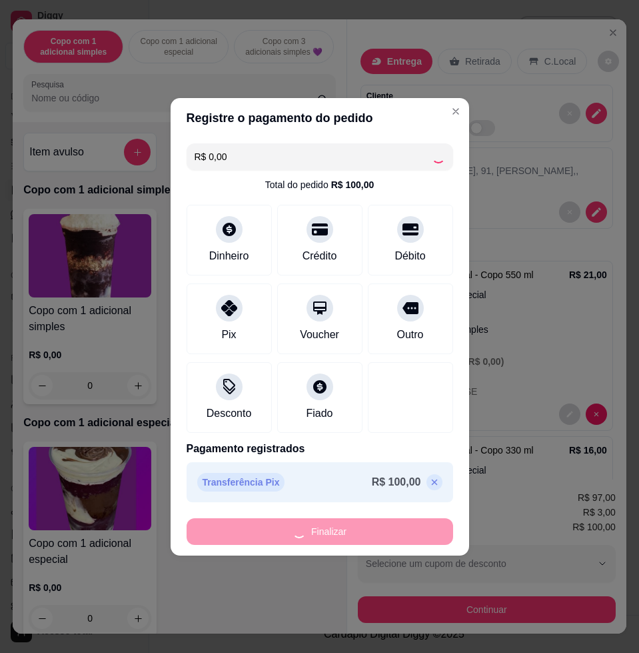
type input "-R$ 100,00"
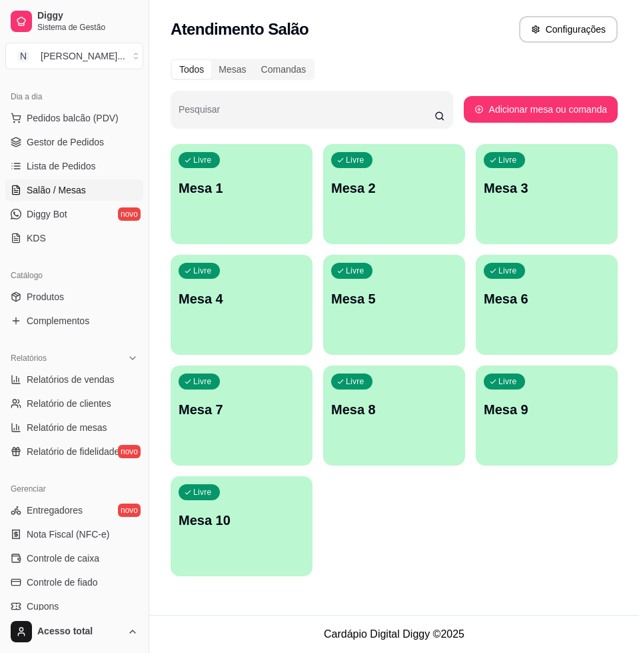
click at [231, 225] on div "Livre Mesa 1" at bounding box center [242, 186] width 142 height 84
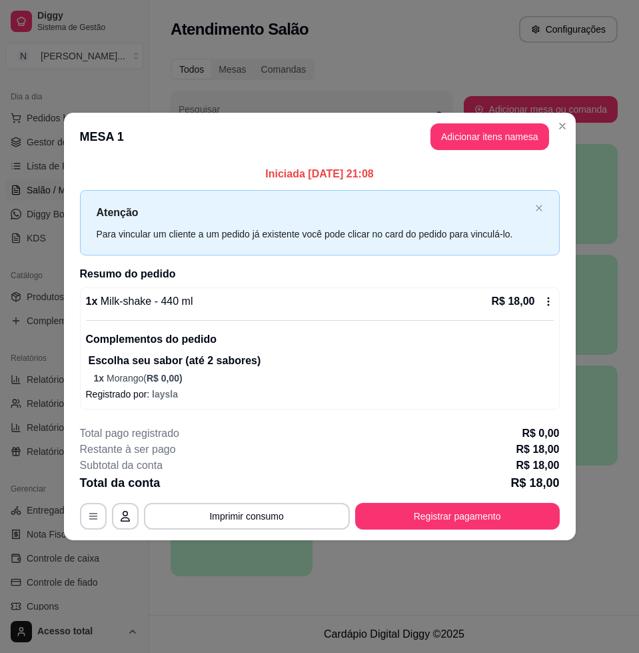
click at [508, 135] on button "Adicionar itens na mesa" at bounding box center [490, 136] width 119 height 27
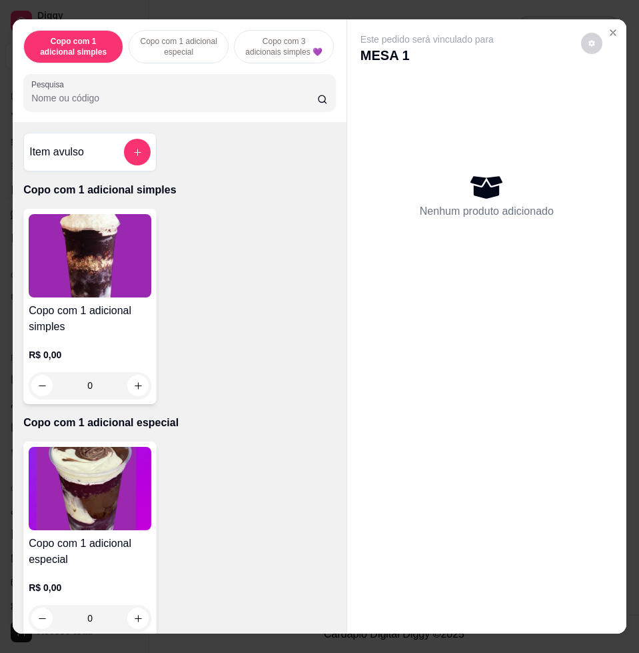
click at [127, 147] on button "add-separate-item" at bounding box center [137, 152] width 27 height 27
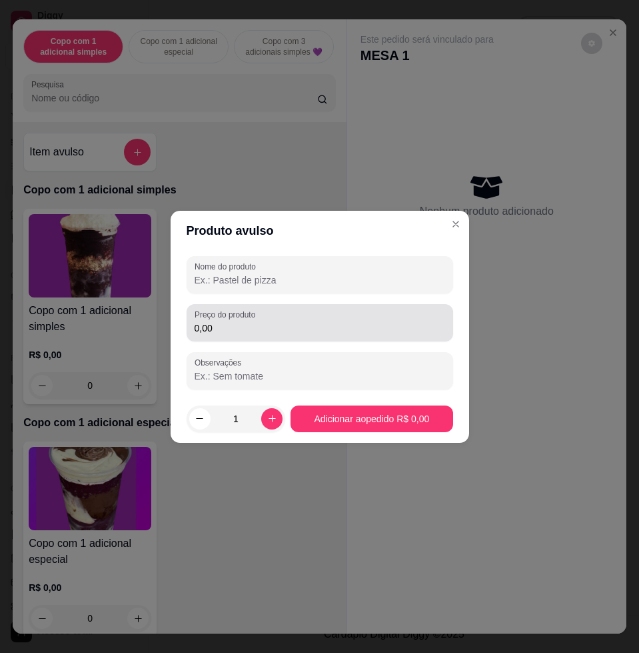
click at [248, 319] on label "Preço do produto" at bounding box center [227, 314] width 65 height 11
click at [248, 321] on input "0,00" at bounding box center [320, 327] width 251 height 13
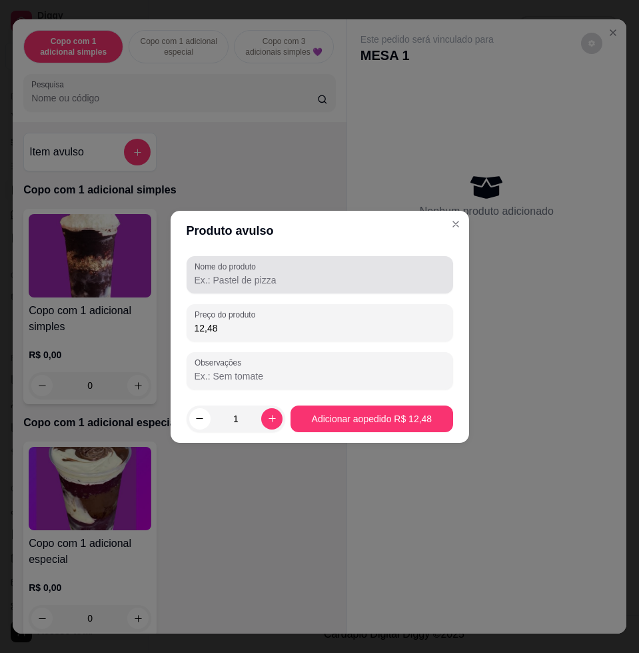
type input "12,48"
click at [295, 282] on input "Nome do produto" at bounding box center [320, 279] width 251 height 13
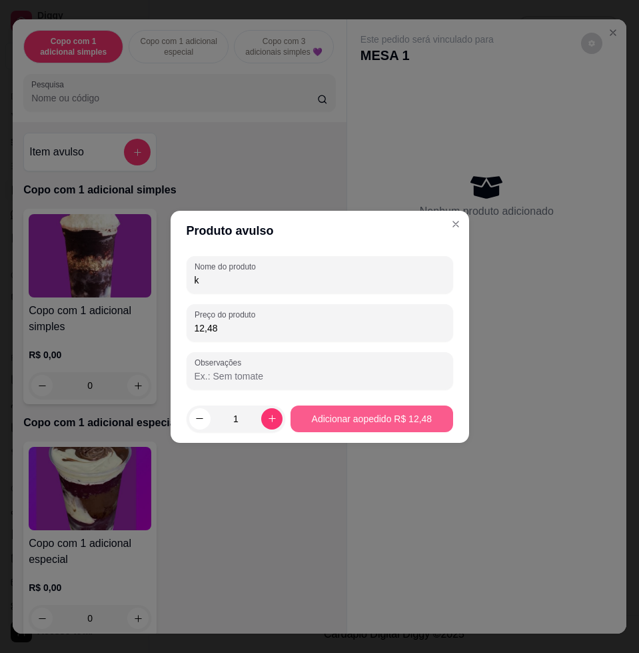
type input "k"
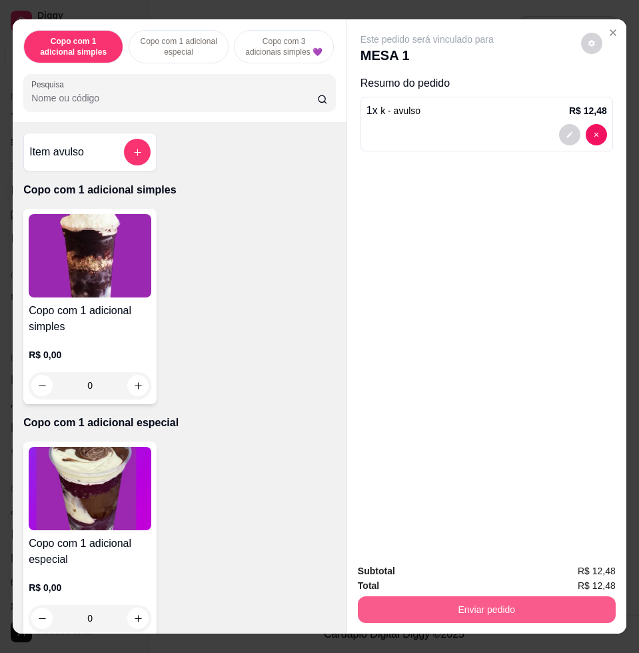
click at [516, 608] on button "Enviar pedido" at bounding box center [487, 609] width 258 height 27
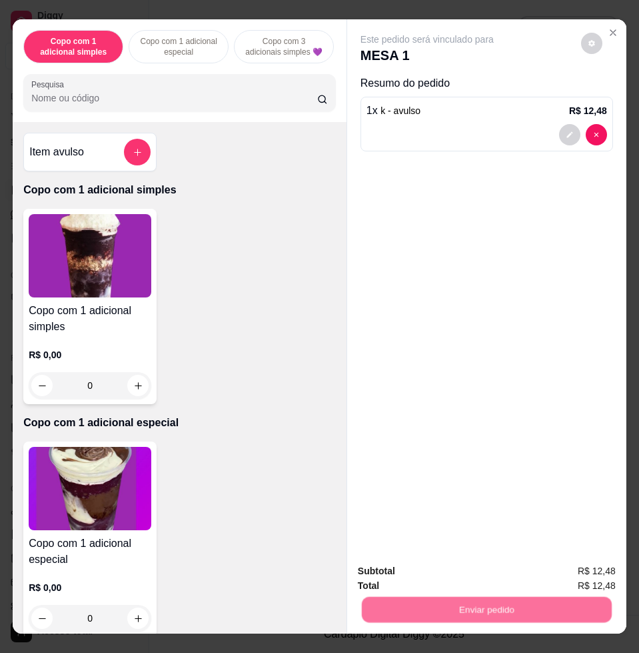
click at [473, 575] on button "Não registrar e enviar pedido" at bounding box center [441, 569] width 139 height 25
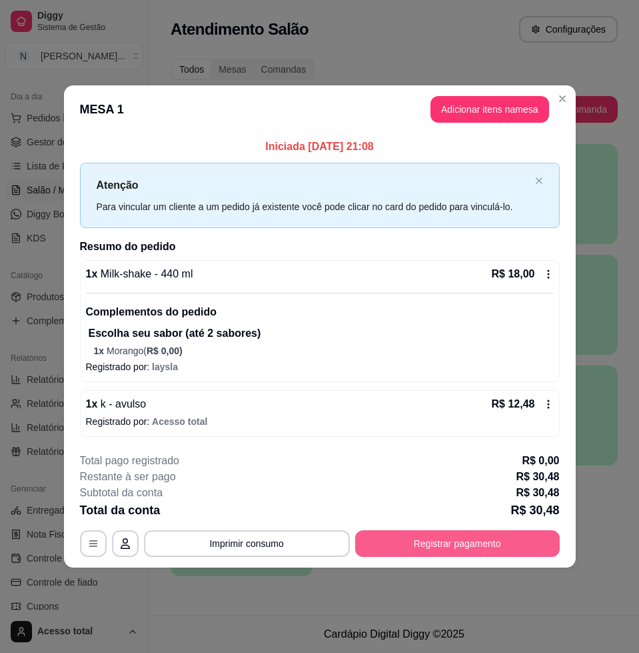
click at [519, 547] on button "Registrar pagamento" at bounding box center [457, 543] width 205 height 27
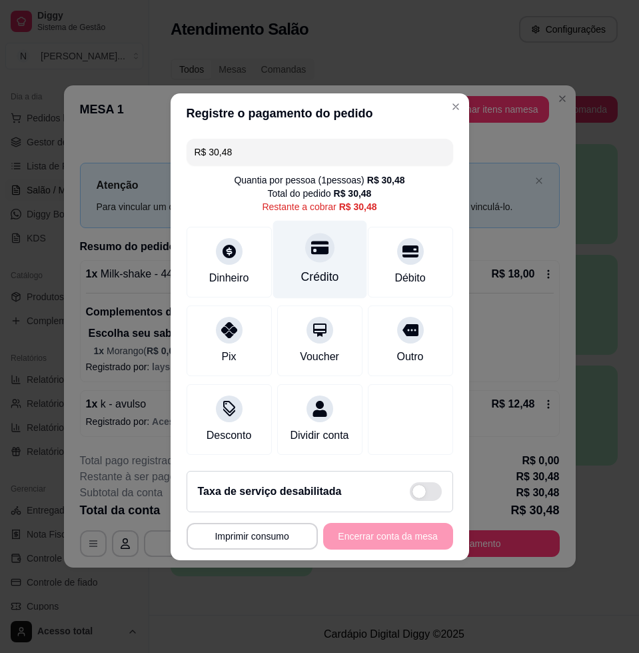
click at [319, 246] on icon at bounding box center [319, 247] width 17 height 13
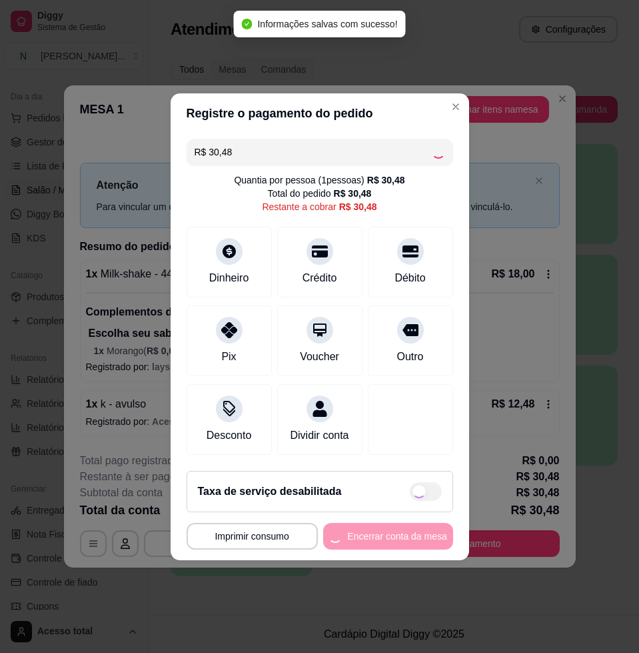
type input "R$ 0,00"
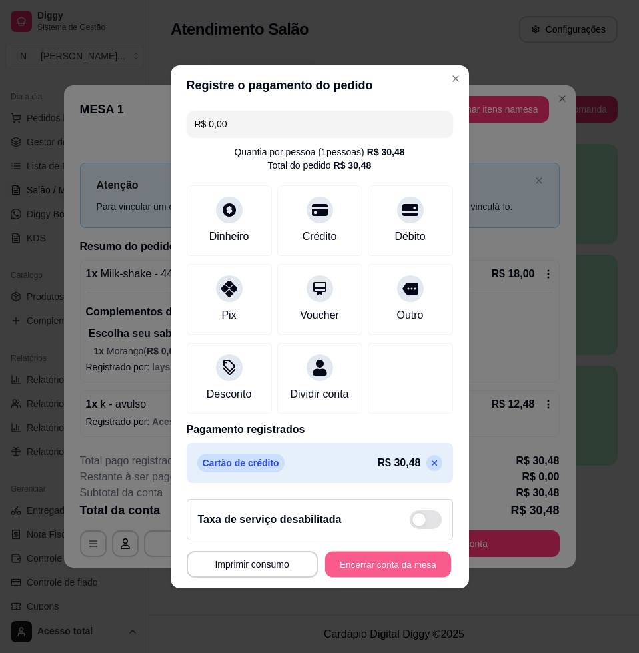
click at [392, 571] on button "Encerrar conta da mesa" at bounding box center [388, 564] width 126 height 26
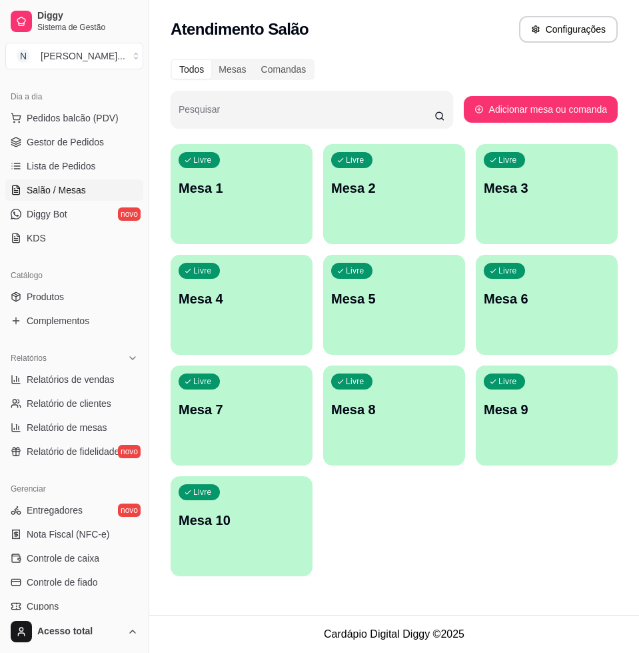
click at [264, 187] on p "Mesa 1" at bounding box center [242, 188] width 126 height 19
click at [50, 115] on span "Pedidos balcão (PDV)" at bounding box center [73, 117] width 92 height 13
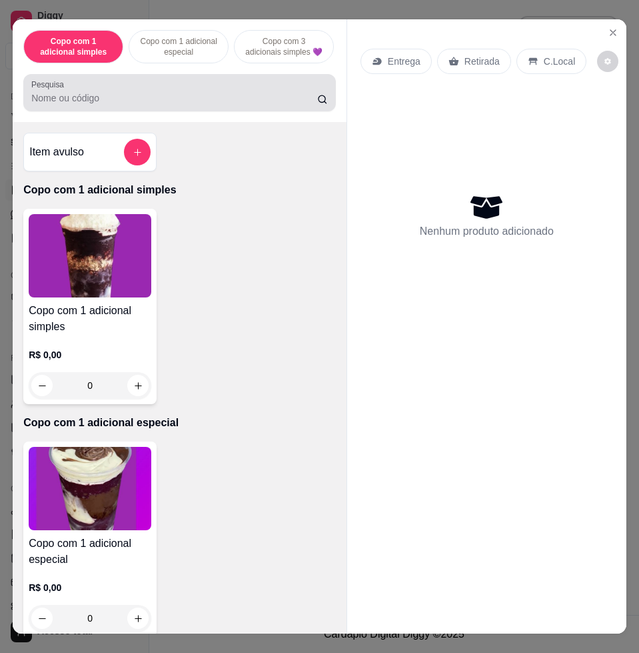
click at [220, 98] on input "Pesquisa" at bounding box center [174, 97] width 286 height 13
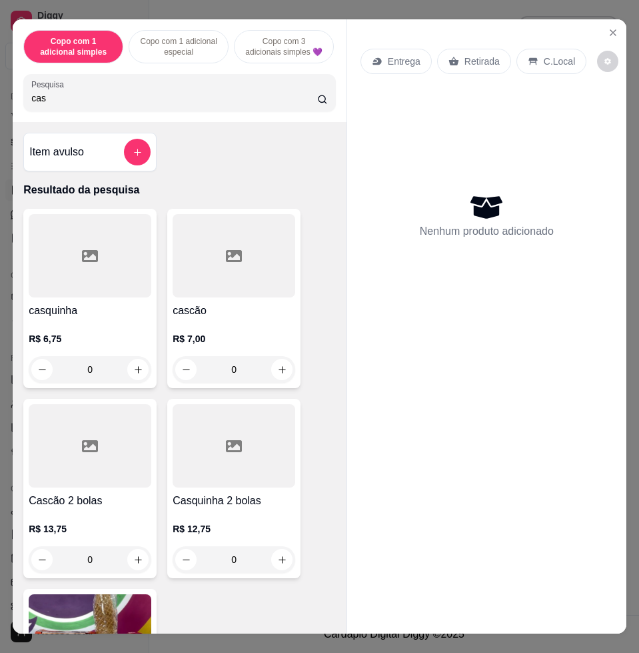
type input "casc"
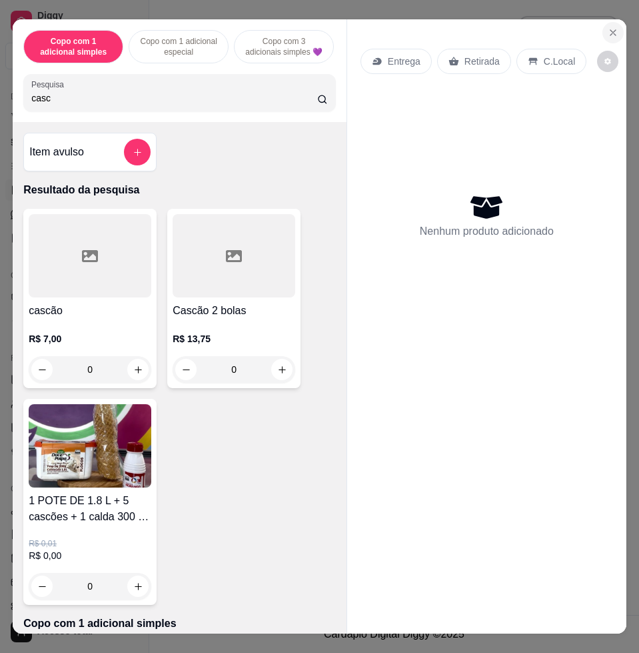
click at [603, 23] on button "Close" at bounding box center [613, 32] width 21 height 21
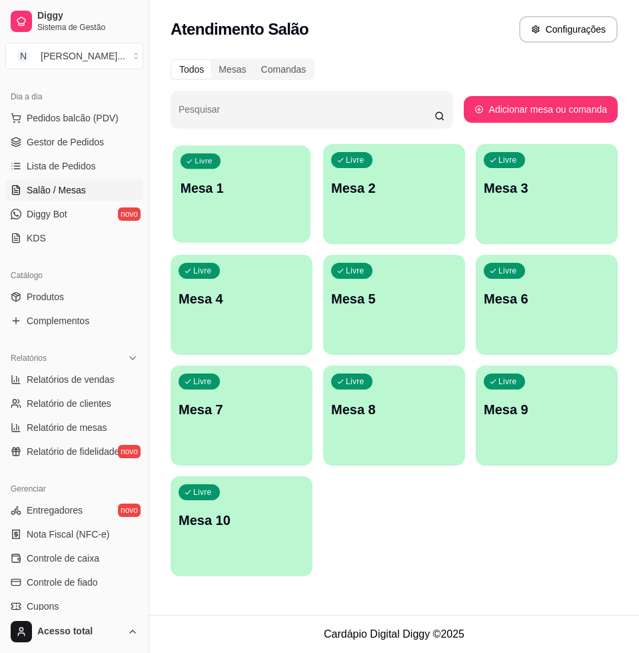
click at [267, 209] on div "Livre Mesa 1" at bounding box center [242, 185] width 138 height 81
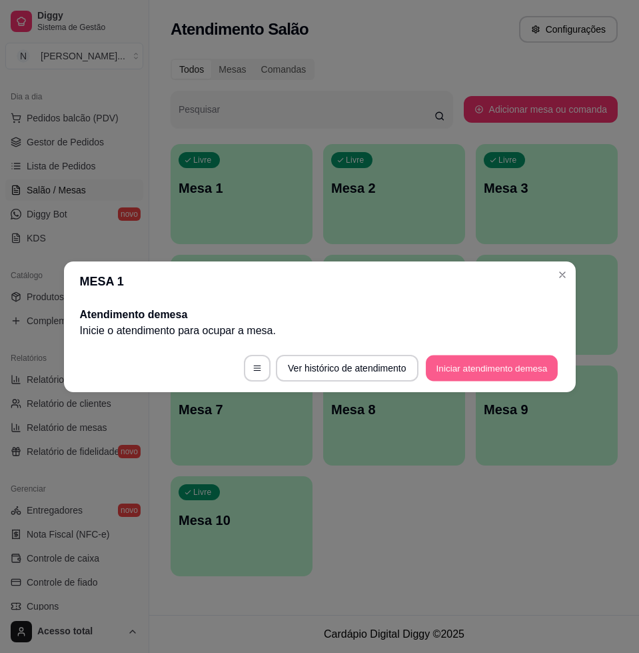
click at [448, 371] on button "Iniciar atendimento de mesa" at bounding box center [492, 368] width 132 height 26
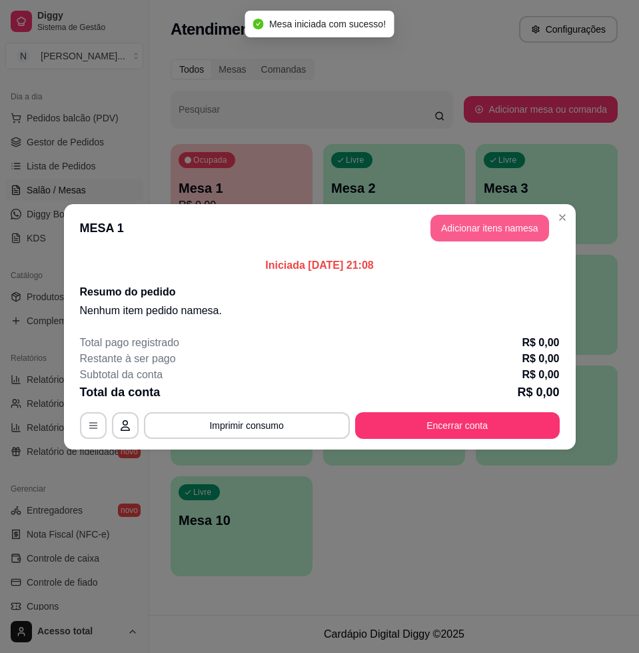
click at [528, 223] on button "Adicionar itens na mesa" at bounding box center [490, 228] width 119 height 27
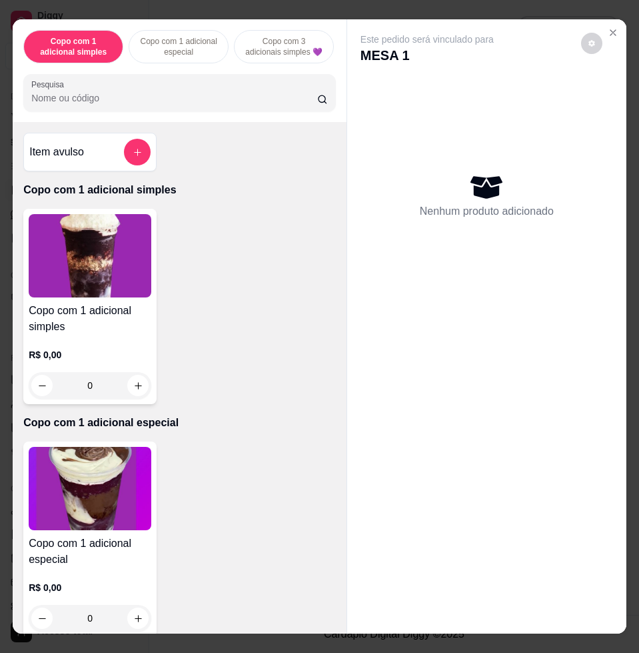
click at [78, 530] on img at bounding box center [90, 488] width 123 height 83
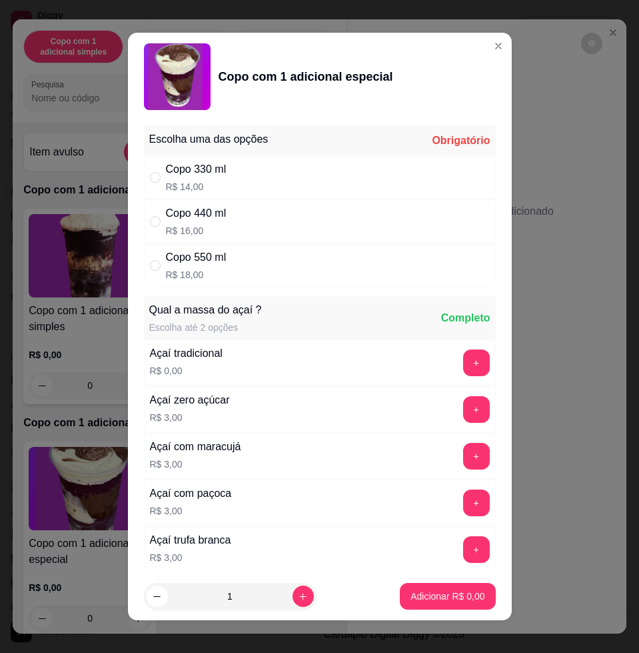
click at [275, 237] on div "Copo 440 ml R$ 16,00" at bounding box center [320, 221] width 352 height 44
radio input "true"
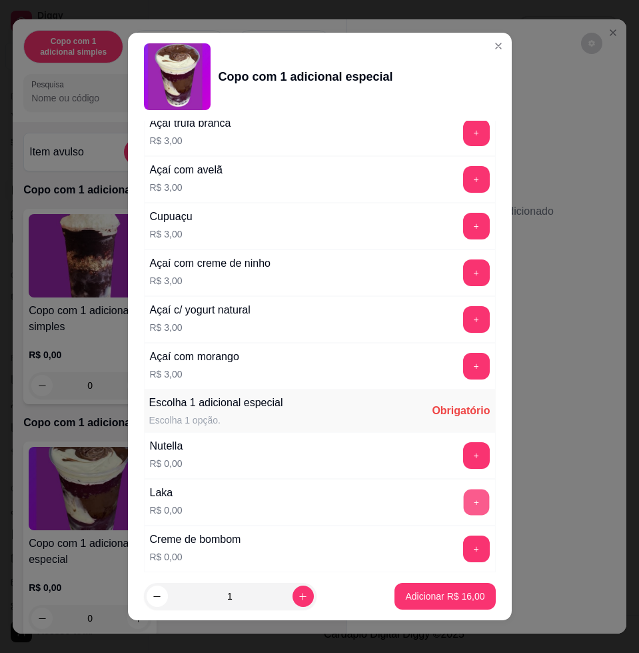
click at [463, 501] on button "+" at bounding box center [476, 502] width 26 height 26
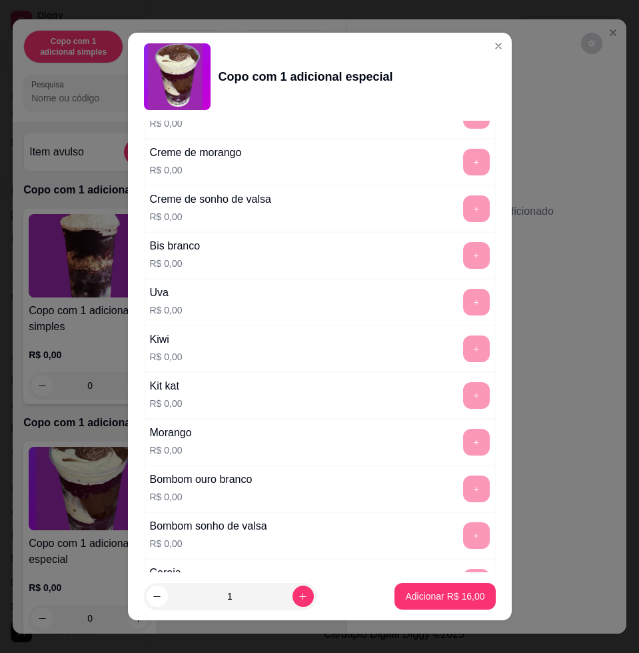
scroll to position [1263, 0]
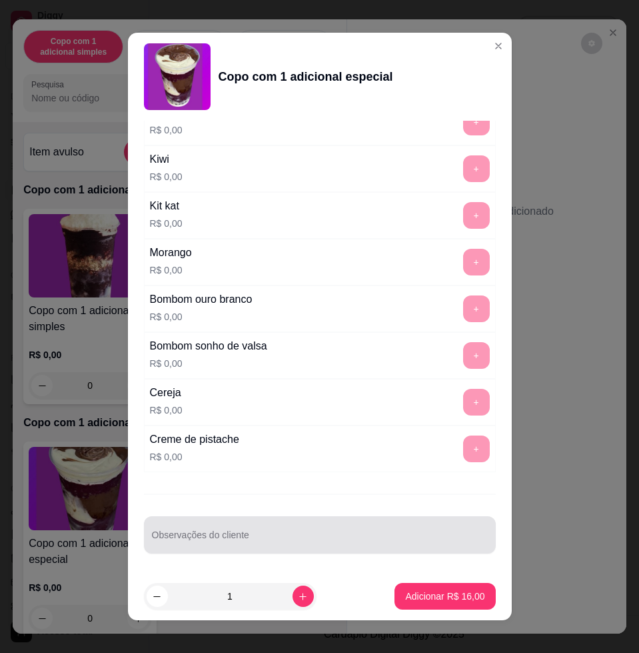
click at [424, 545] on input "Observações do cliente" at bounding box center [320, 539] width 336 height 13
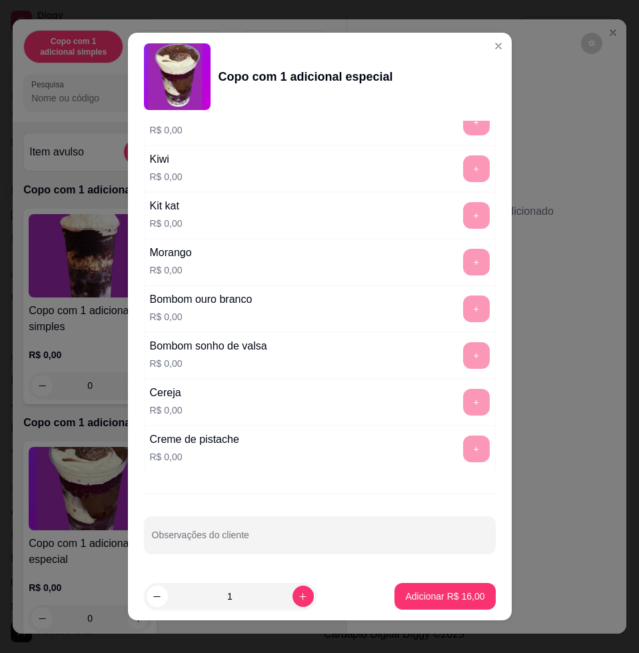
click at [235, 541] on div "Observações do cliente" at bounding box center [320, 534] width 352 height 37
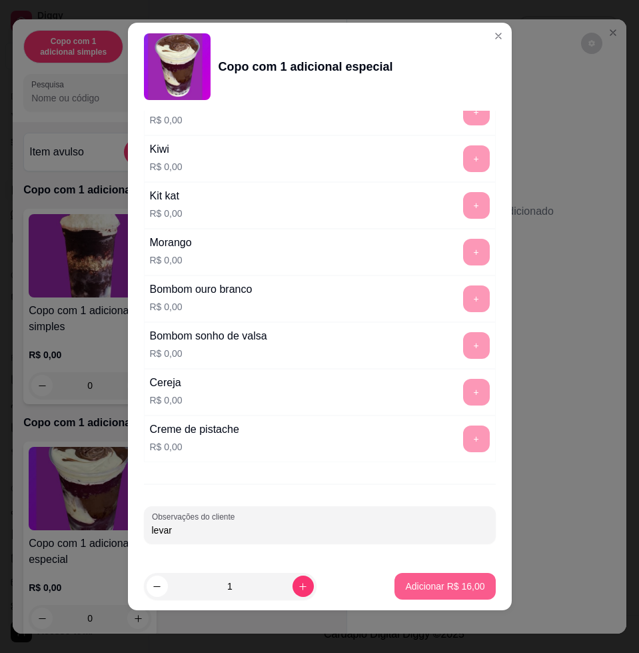
type input "levar"
click at [430, 582] on p "Adicionar R$ 16,00" at bounding box center [444, 585] width 79 height 13
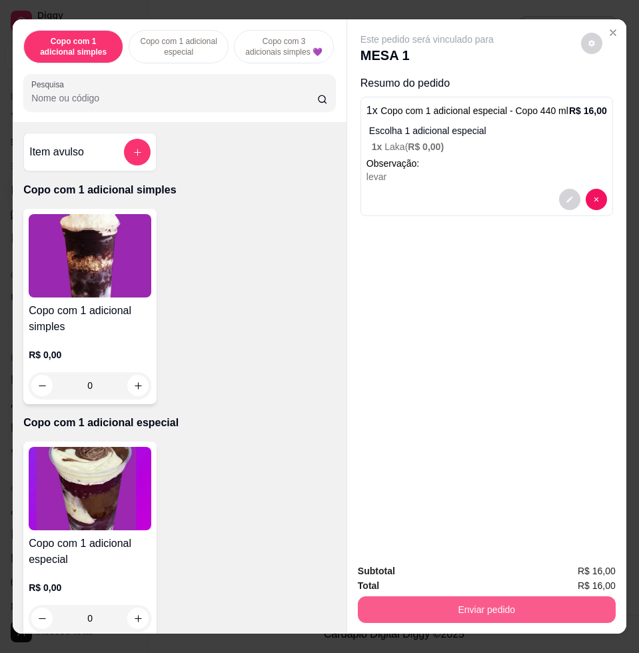
click at [471, 603] on button "Enviar pedido" at bounding box center [487, 609] width 258 height 27
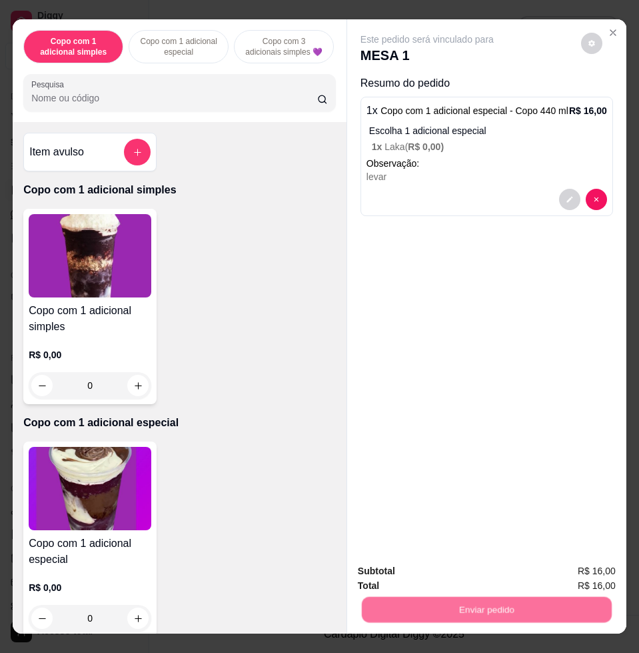
click at [429, 561] on button "Não registrar e enviar pedido" at bounding box center [441, 569] width 139 height 25
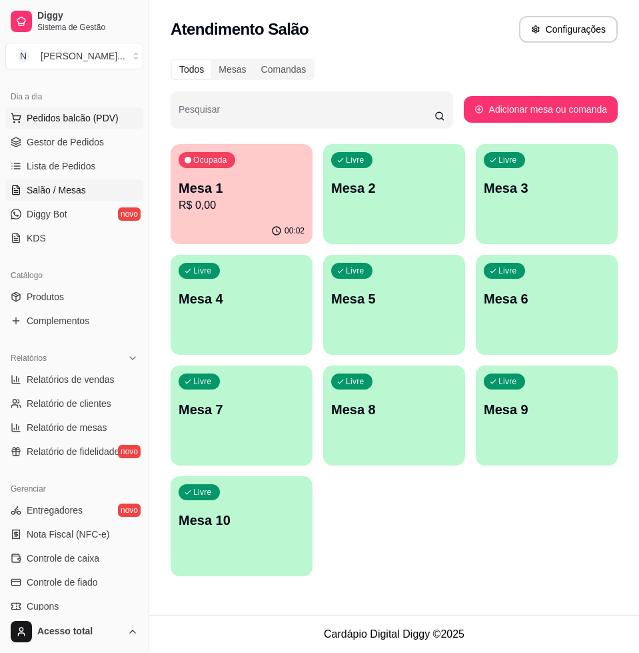
click at [55, 117] on span "Pedidos balcão (PDV)" at bounding box center [73, 117] width 92 height 13
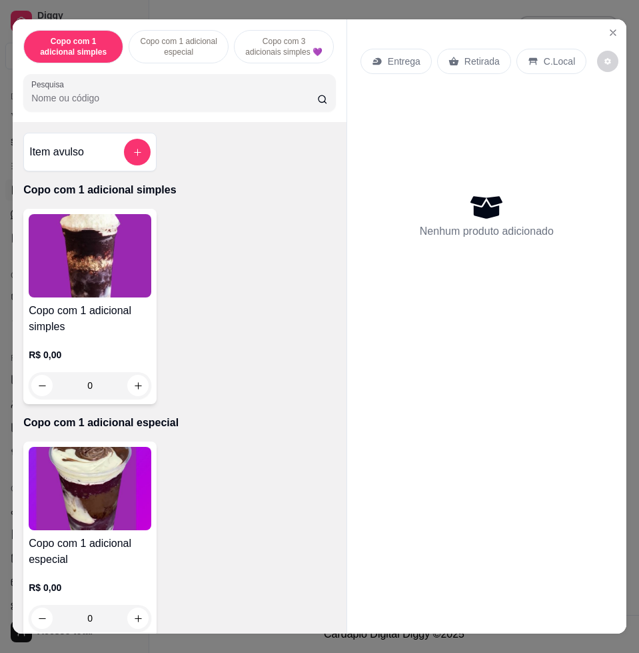
click at [169, 101] on input "Pesquisa" at bounding box center [174, 97] width 286 height 13
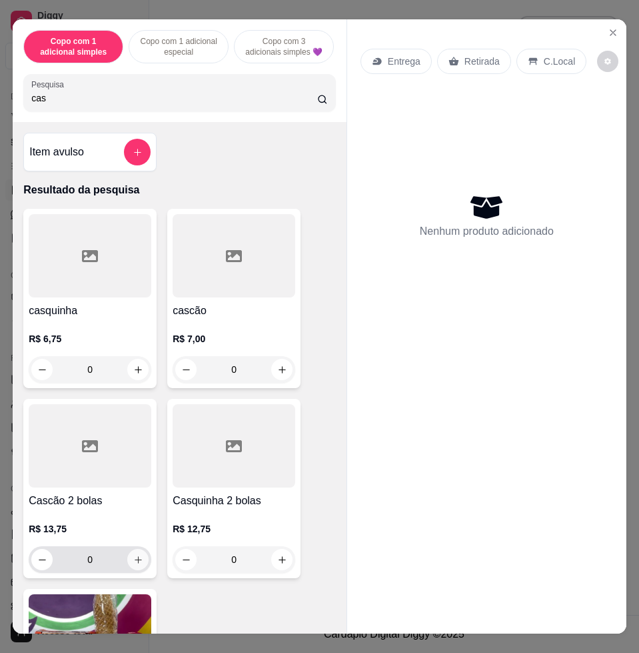
type input "cas"
click at [135, 565] on icon "increase-product-quantity" at bounding box center [138, 560] width 10 height 10
type input "1"
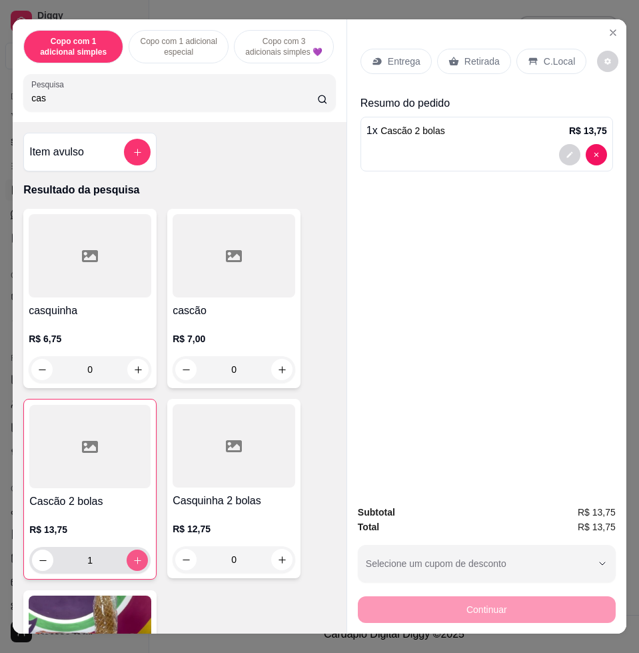
click at [135, 565] on icon "increase-product-quantity" at bounding box center [138, 560] width 10 height 10
type input "2"
click at [556, 63] on div "C.Local" at bounding box center [552, 61] width 70 height 25
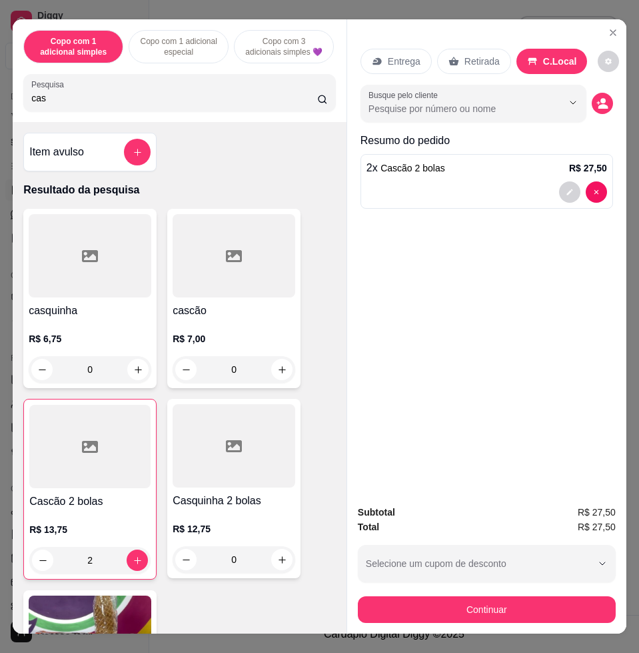
click at [486, 603] on button "Continuar" at bounding box center [487, 609] width 258 height 27
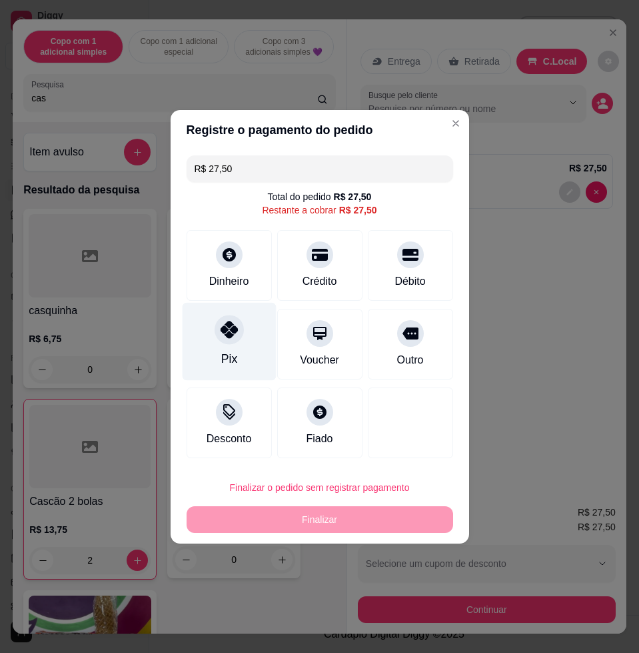
click at [209, 345] on div "Pix" at bounding box center [229, 341] width 94 height 78
type input "R$ 0,00"
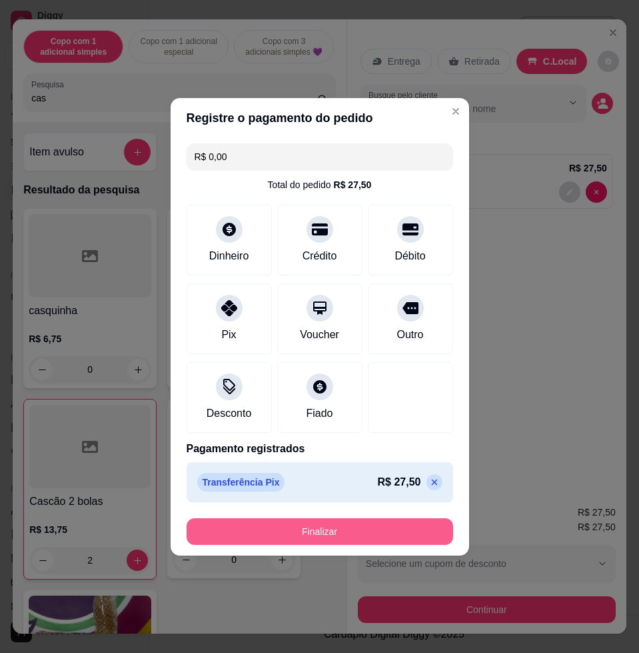
click at [300, 536] on button "Finalizar" at bounding box center [320, 531] width 267 height 27
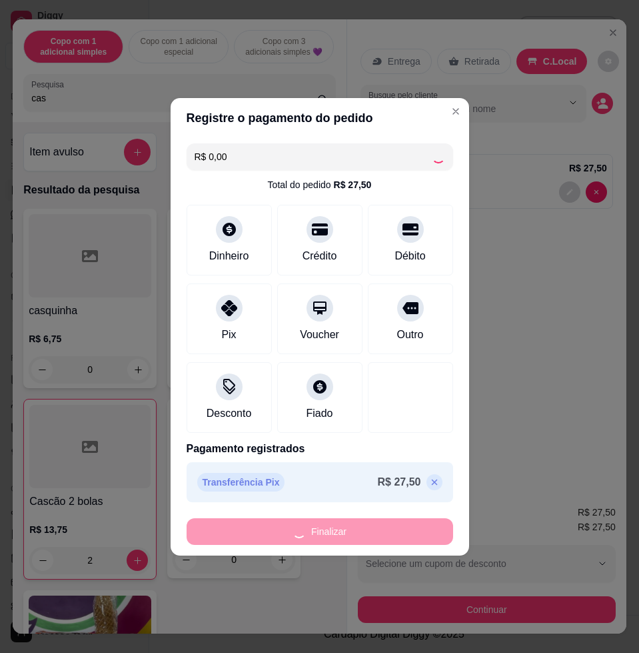
type input "0"
type input "-R$ 27,50"
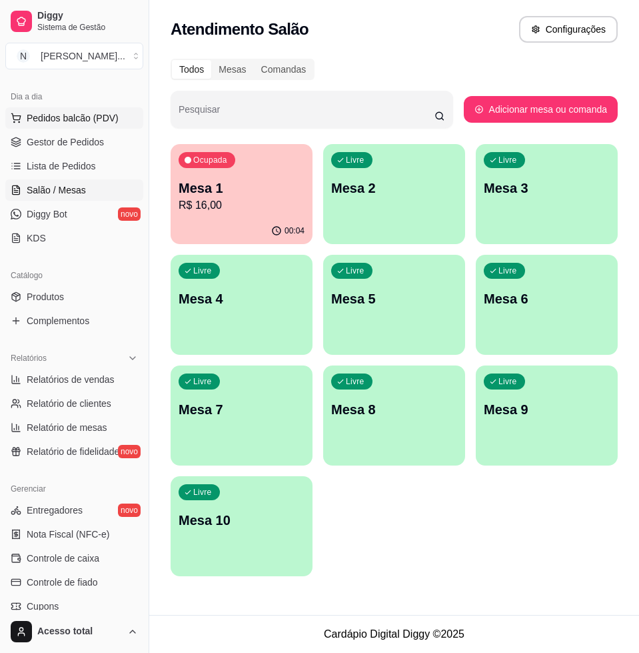
click at [29, 118] on span "Pedidos balcão (PDV)" at bounding box center [73, 117] width 92 height 13
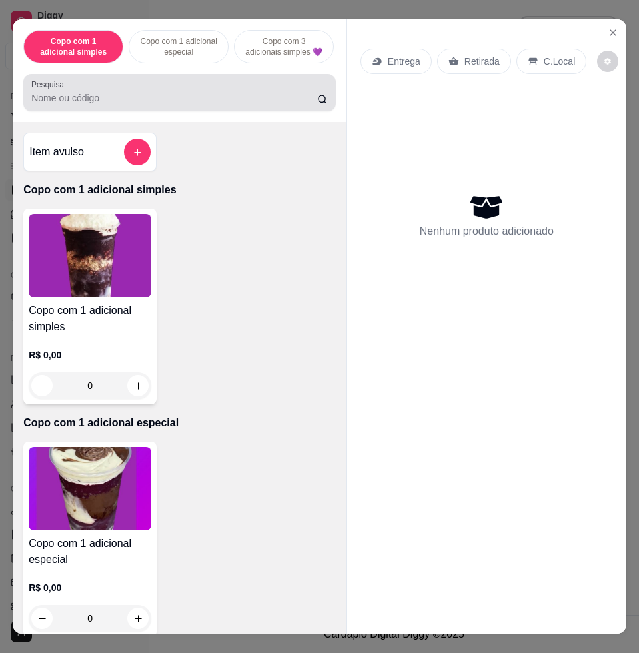
click at [193, 105] on input "Pesquisa" at bounding box center [174, 97] width 286 height 13
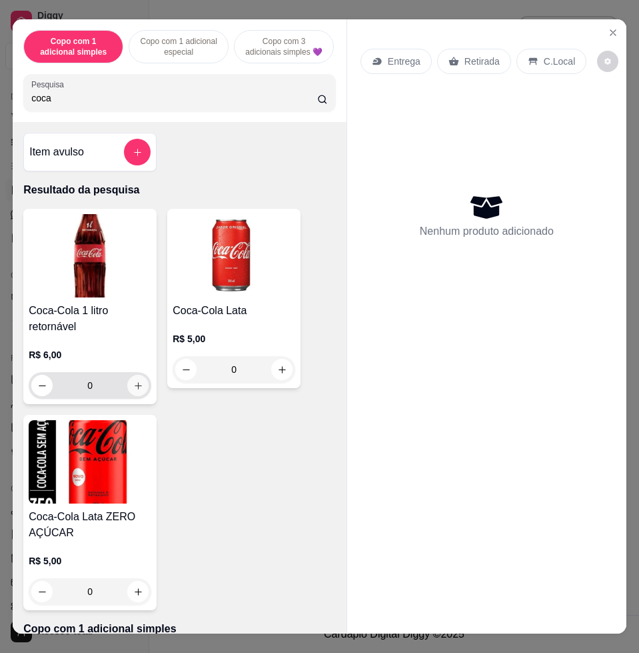
type input "coca"
click at [133, 389] on icon "increase-product-quantity" at bounding box center [138, 386] width 10 height 10
type input "1"
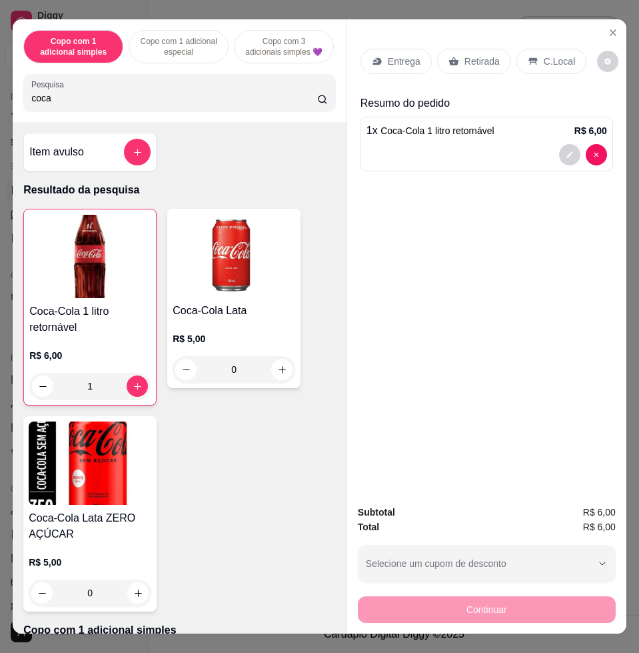
drag, startPoint x: 520, startPoint y: 49, endPoint x: 510, endPoint y: 117, distance: 68.1
click at [528, 56] on icon at bounding box center [533, 61] width 11 height 11
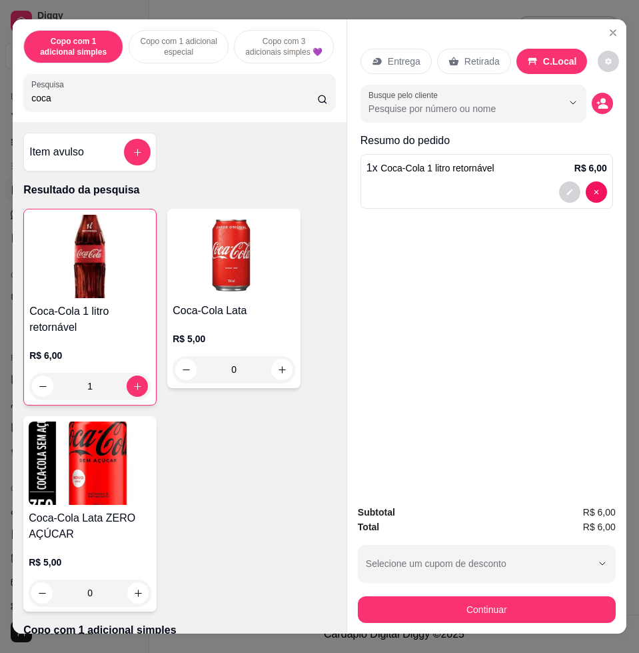
drag, startPoint x: 561, startPoint y: 582, endPoint x: 558, endPoint y: 591, distance: 9.3
click at [558, 585] on div "Subtotal R$ 6,00 Total R$ 6,00 Selecione um cupom de desconto COMBO Selecione u…" at bounding box center [487, 564] width 258 height 118
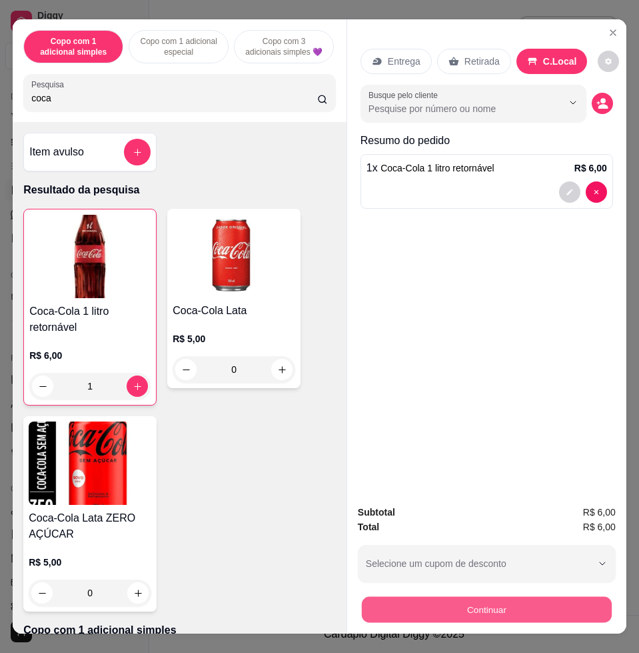
click at [558, 596] on button "Continuar" at bounding box center [487, 609] width 250 height 26
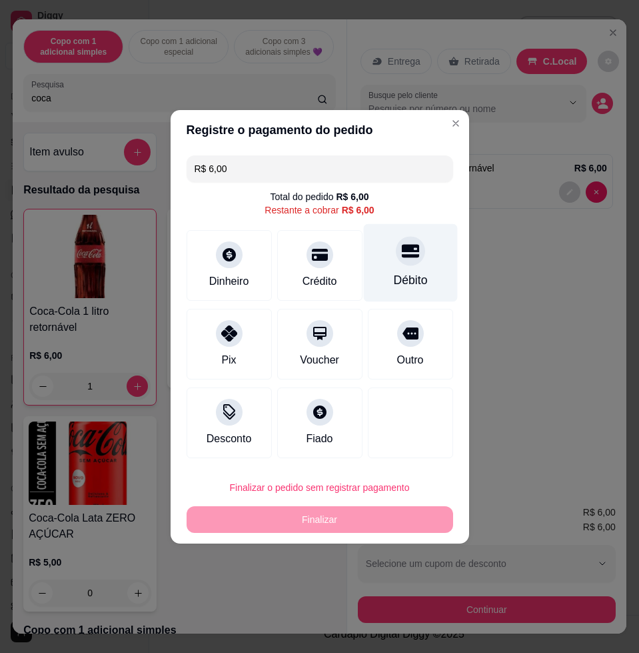
click at [420, 259] on div "Débito" at bounding box center [410, 262] width 94 height 78
type input "R$ 0,00"
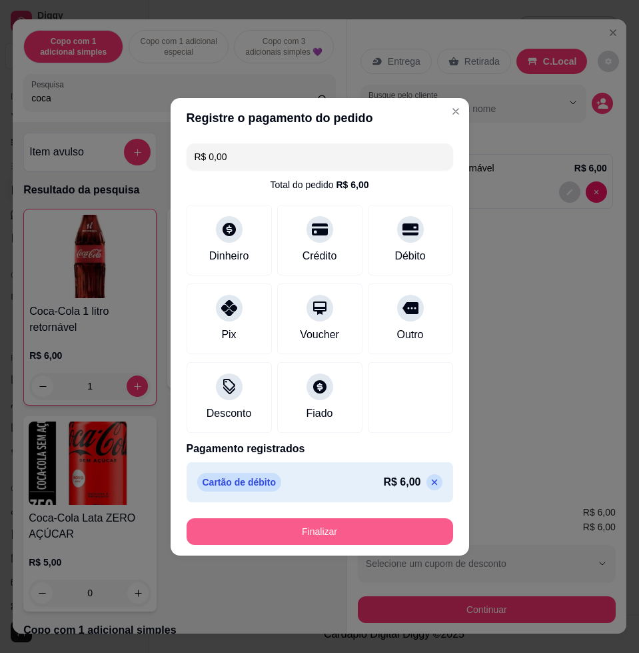
click at [418, 521] on button "Finalizar" at bounding box center [320, 531] width 267 height 27
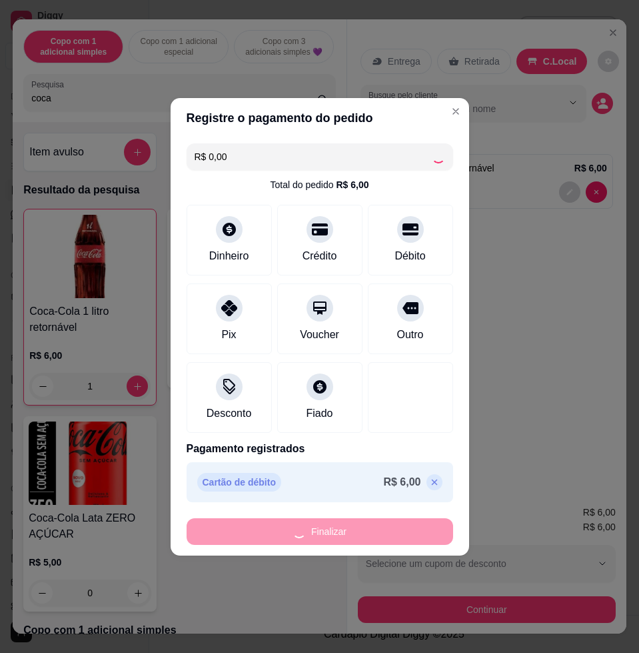
type input "0"
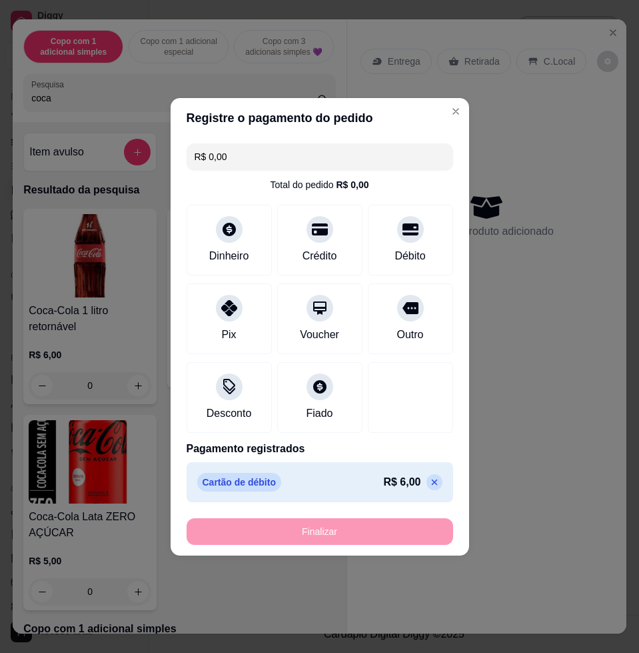
type input "-R$ 6,00"
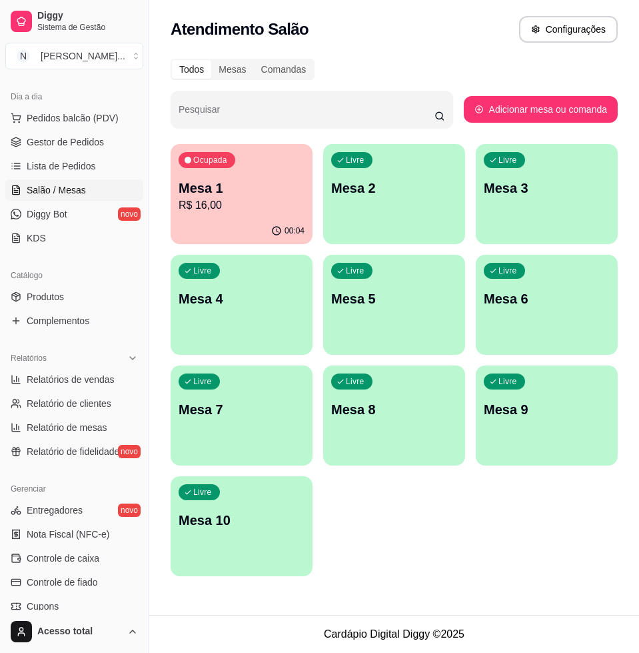
click at [226, 206] on p "R$ 16,00" at bounding box center [242, 205] width 126 height 16
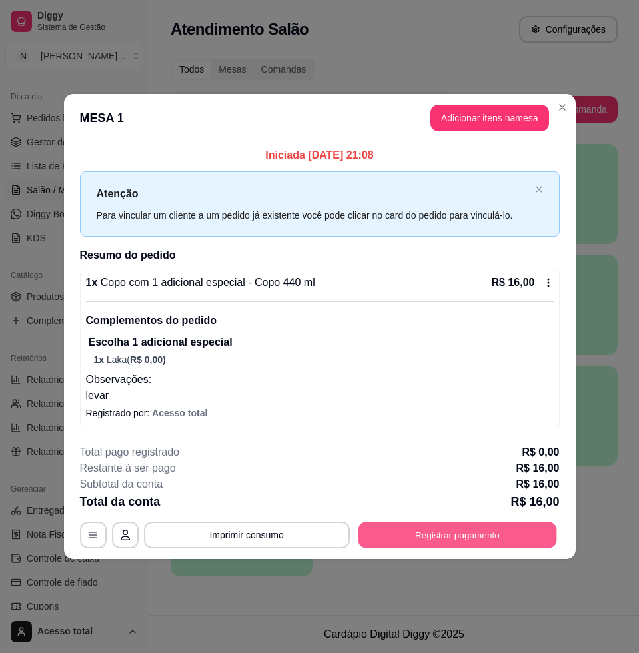
click at [407, 539] on button "Registrar pagamento" at bounding box center [457, 534] width 199 height 26
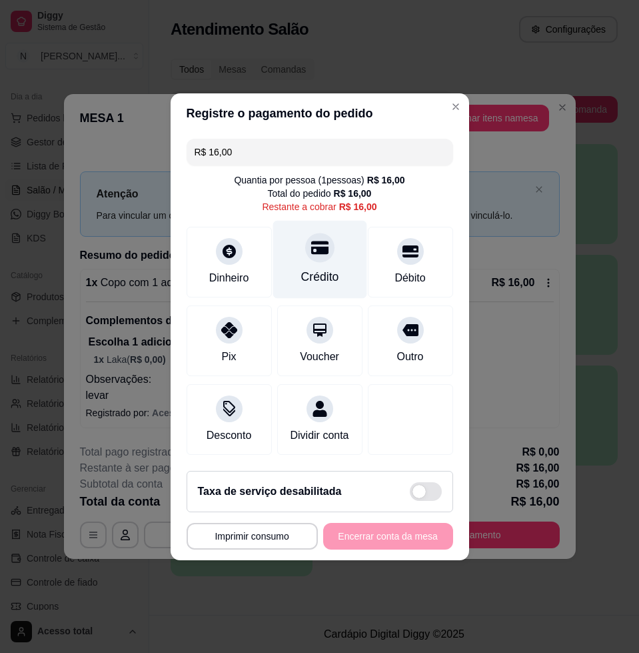
click at [329, 276] on div "Crédito" at bounding box center [320, 276] width 38 height 17
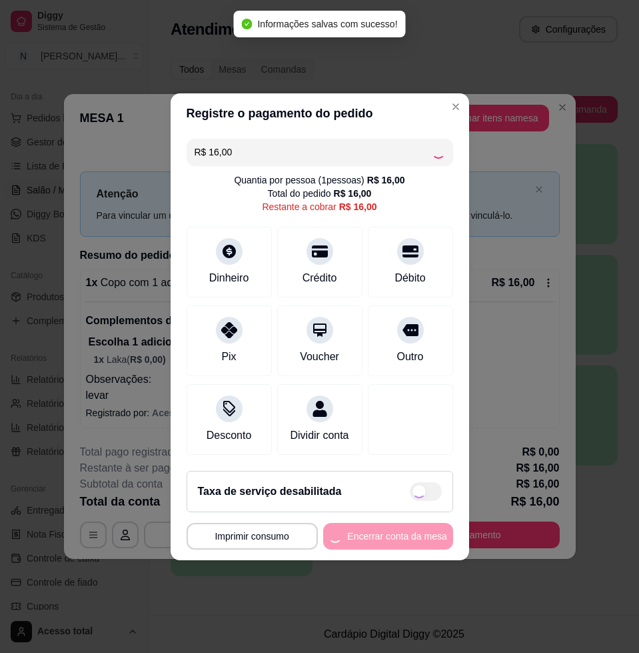
type input "R$ 0,00"
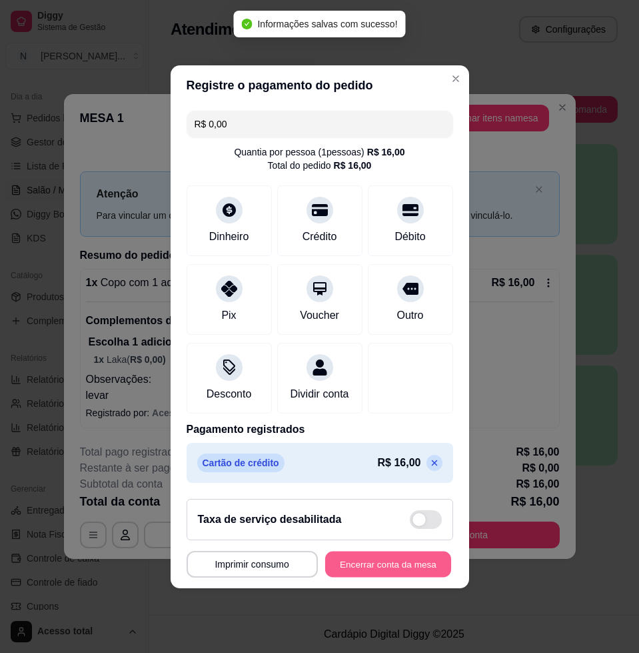
click at [407, 566] on button "Encerrar conta da mesa" at bounding box center [388, 564] width 126 height 26
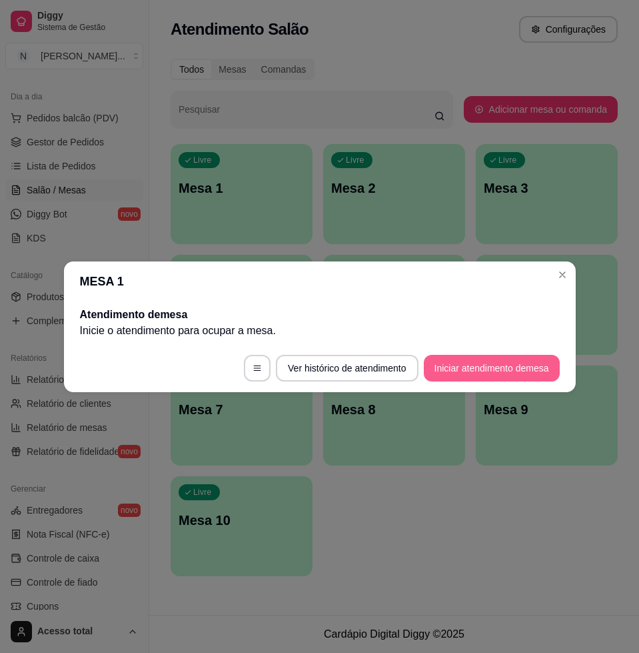
click at [514, 362] on button "Iniciar atendimento de mesa" at bounding box center [492, 368] width 136 height 27
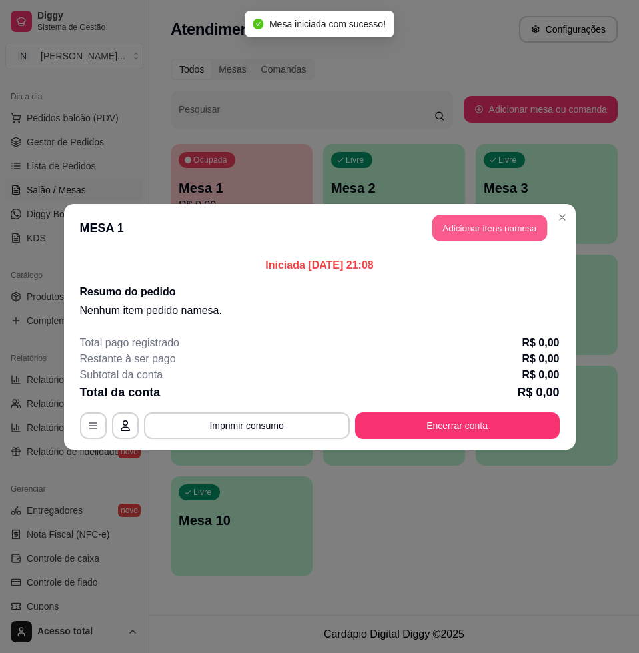
click at [478, 229] on button "Adicionar itens na mesa" at bounding box center [490, 228] width 115 height 26
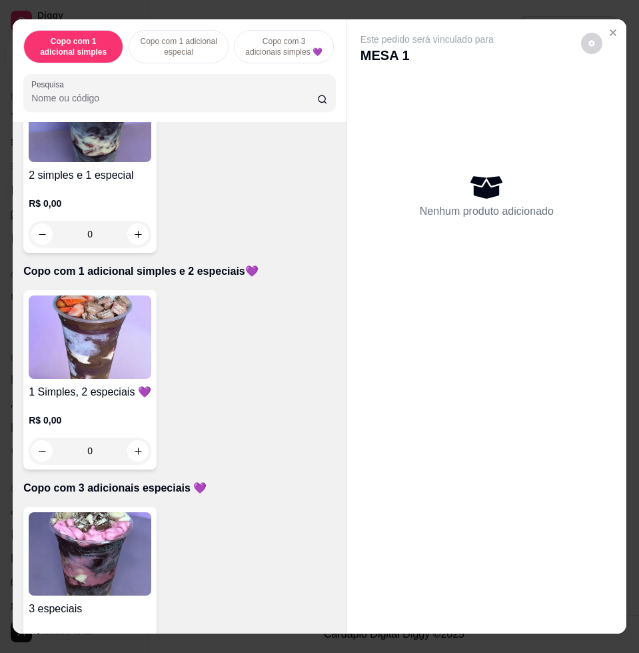
scroll to position [1083, 0]
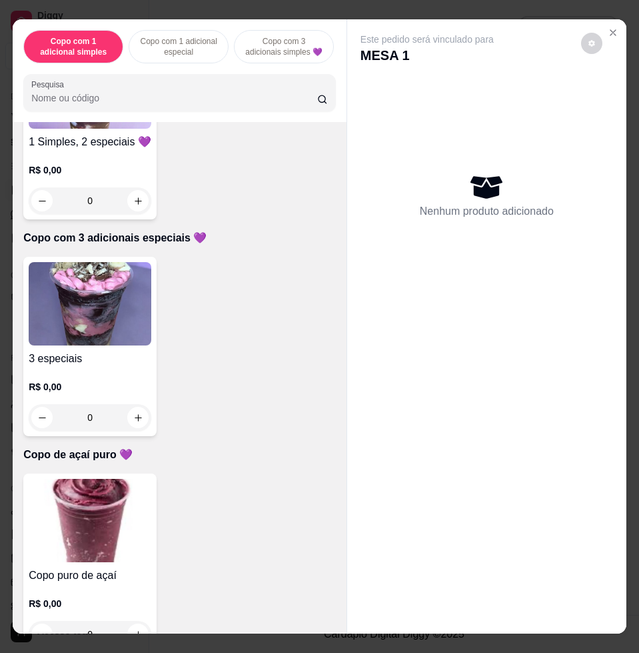
click at [100, 511] on img at bounding box center [90, 520] width 123 height 83
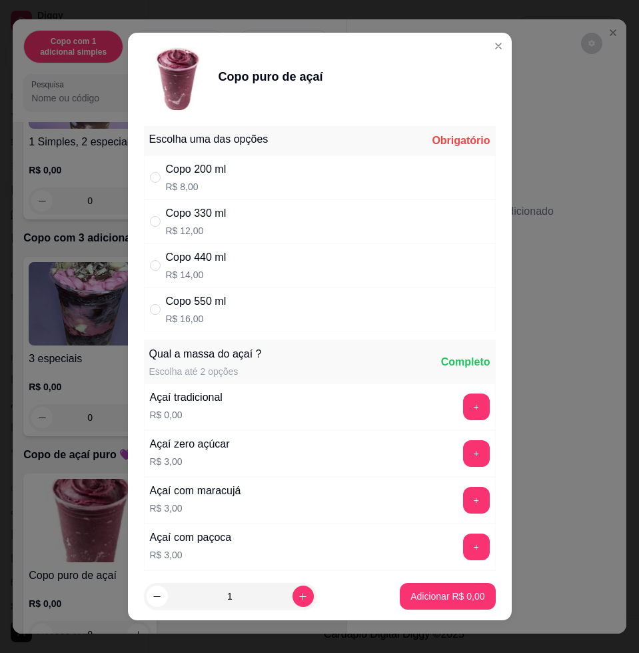
click at [246, 219] on div "Copo 330 ml R$ 12,00" at bounding box center [320, 221] width 352 height 44
radio input "true"
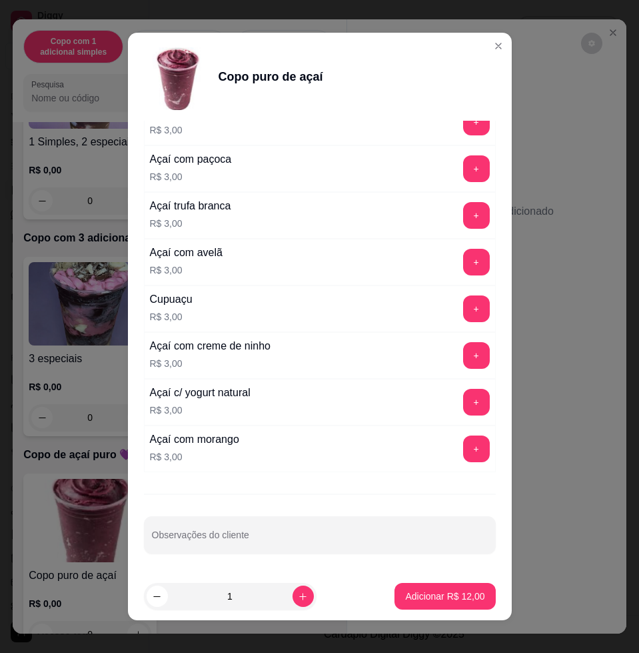
scroll to position [10, 0]
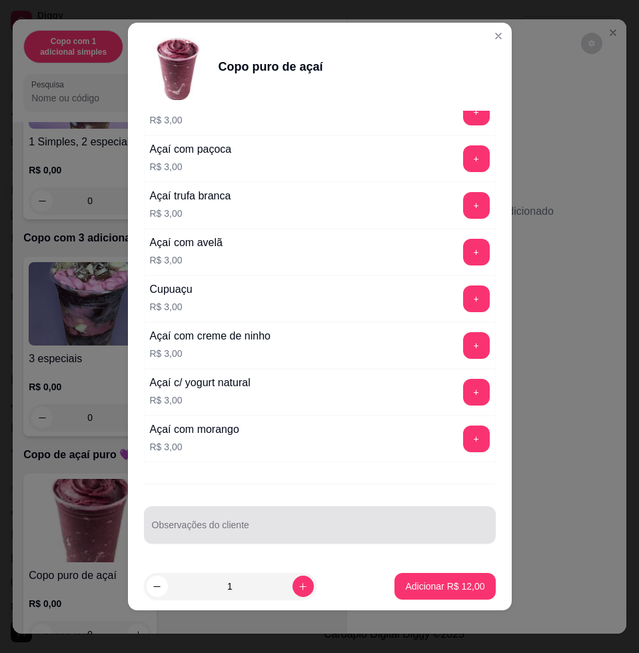
click at [286, 514] on div at bounding box center [320, 524] width 336 height 27
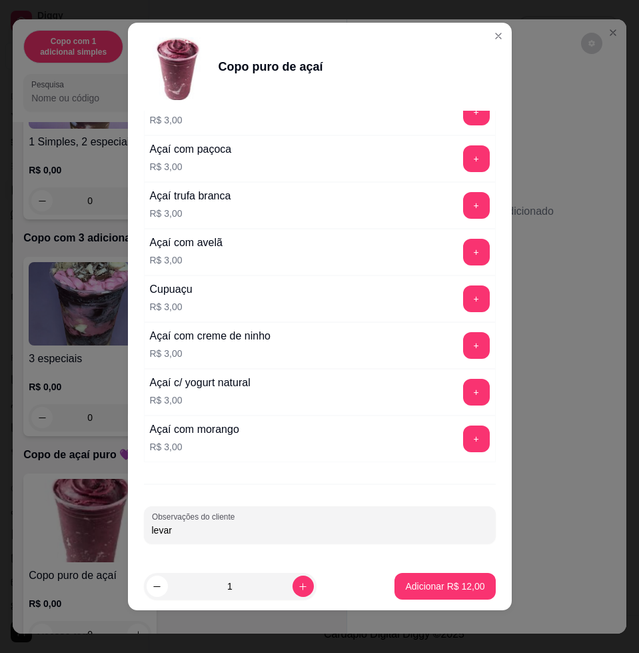
type input "levar"
click at [423, 581] on p "Adicionar R$ 12,00" at bounding box center [444, 585] width 79 height 13
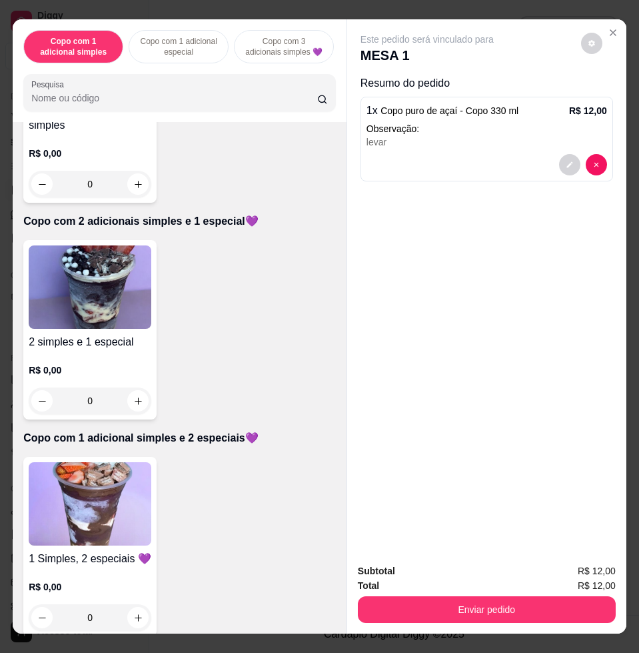
scroll to position [500, 0]
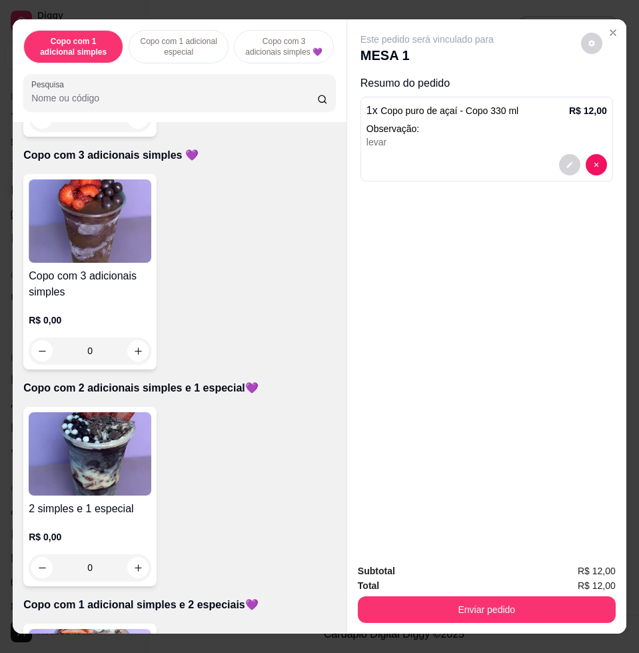
click at [93, 237] on img at bounding box center [90, 220] width 123 height 83
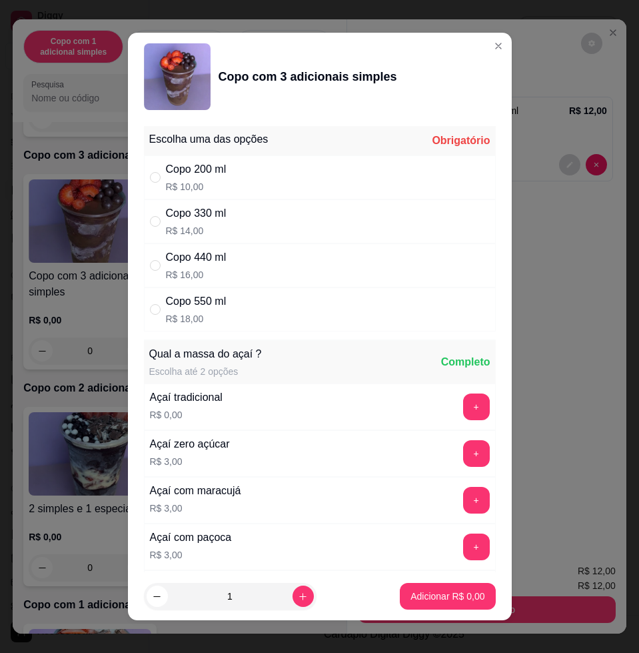
click at [241, 217] on div "Copo 330 ml R$ 14,00" at bounding box center [320, 221] width 352 height 44
radio input "true"
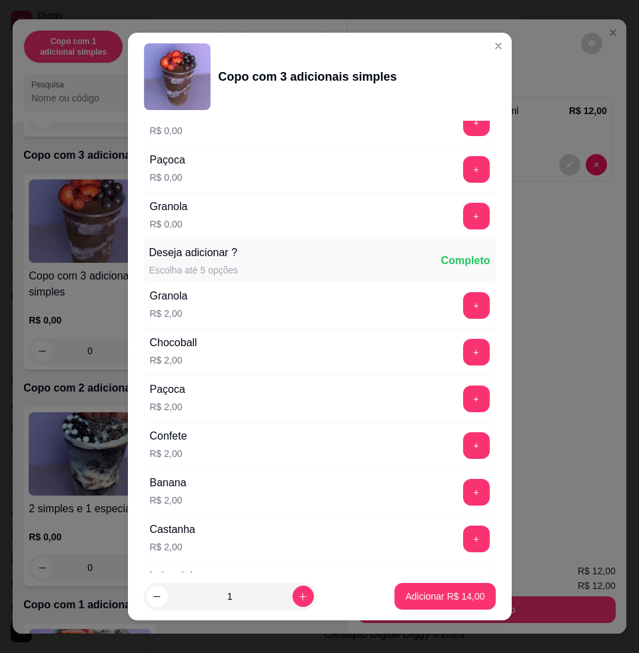
scroll to position [916, 0]
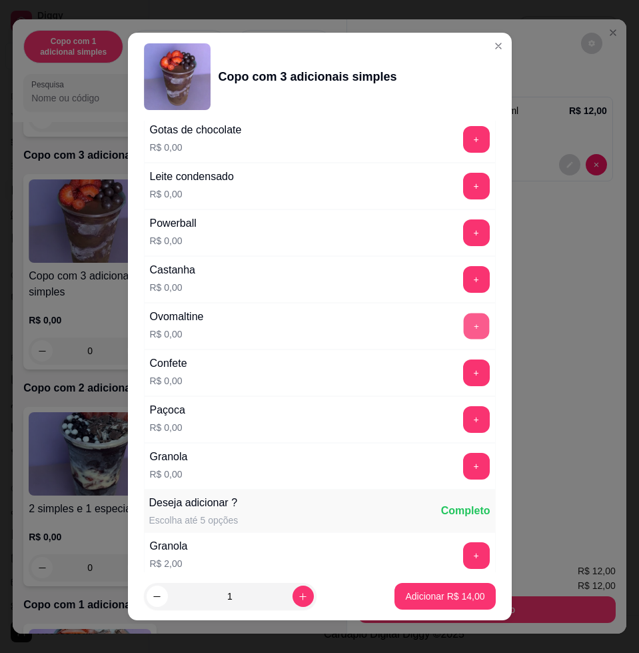
click at [463, 335] on button "+" at bounding box center [476, 326] width 26 height 26
click at [463, 415] on button "+" at bounding box center [476, 420] width 26 height 26
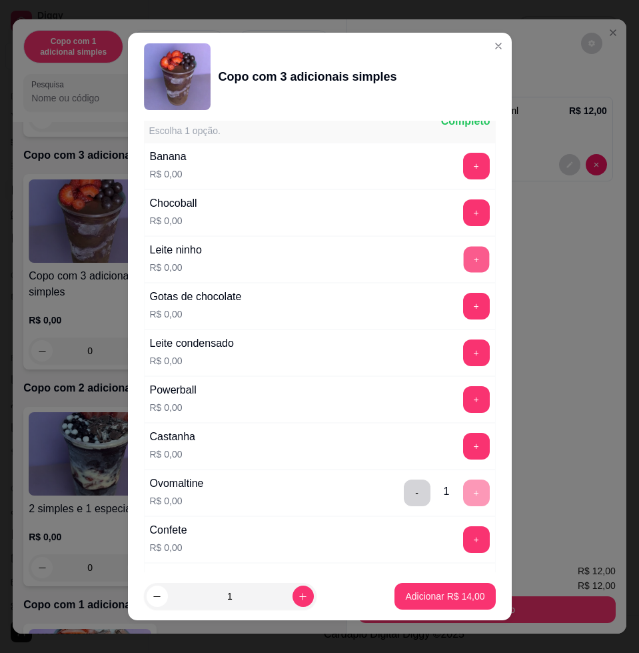
click at [463, 259] on button "+" at bounding box center [476, 260] width 26 height 26
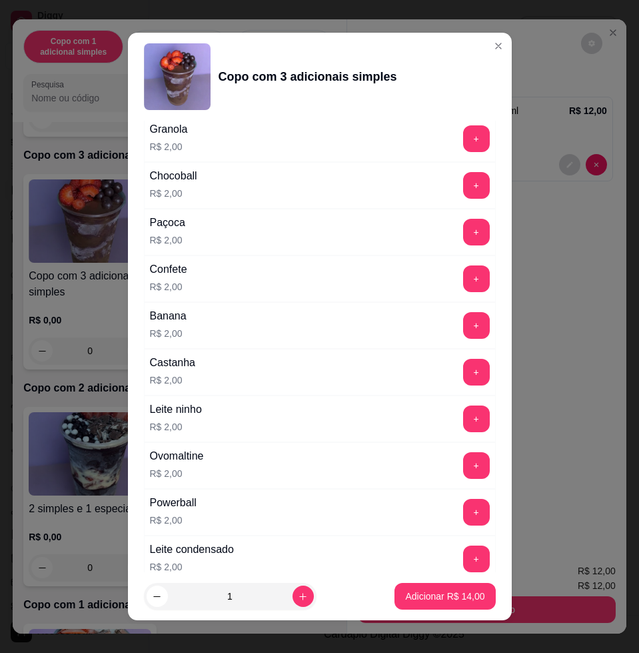
scroll to position [1536, 0]
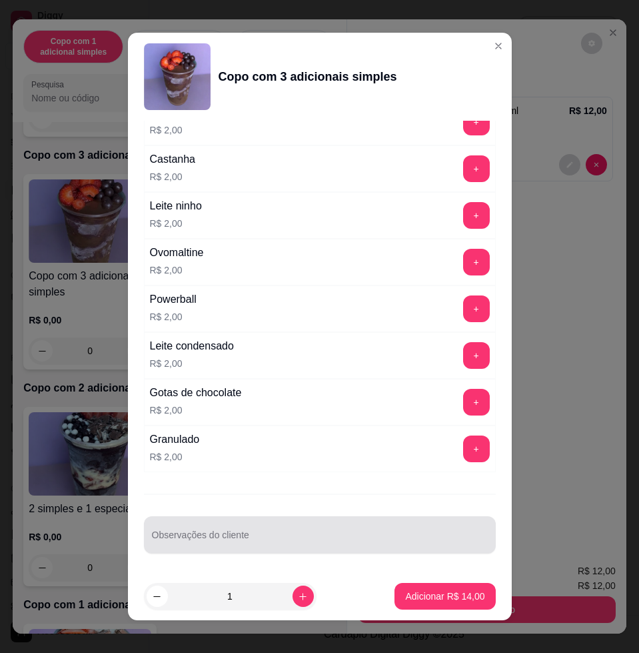
click at [394, 547] on div at bounding box center [320, 534] width 336 height 27
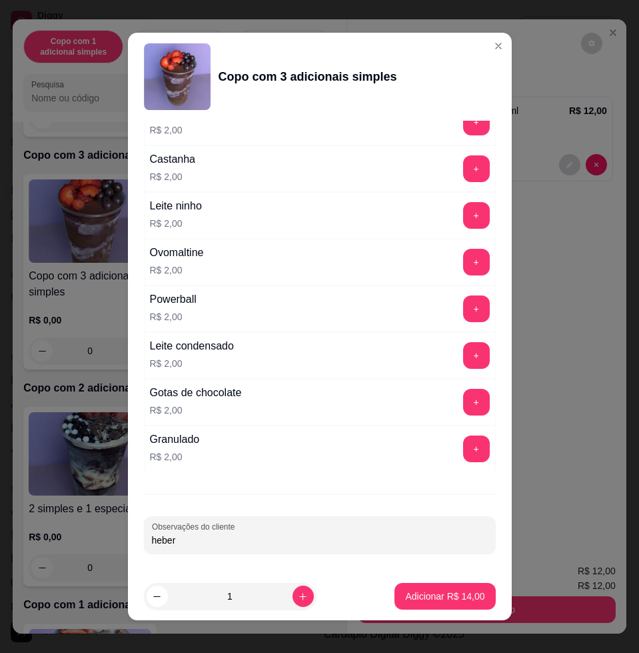
type input "heber"
click at [443, 595] on p "Adicionar R$ 14,00" at bounding box center [444, 595] width 79 height 13
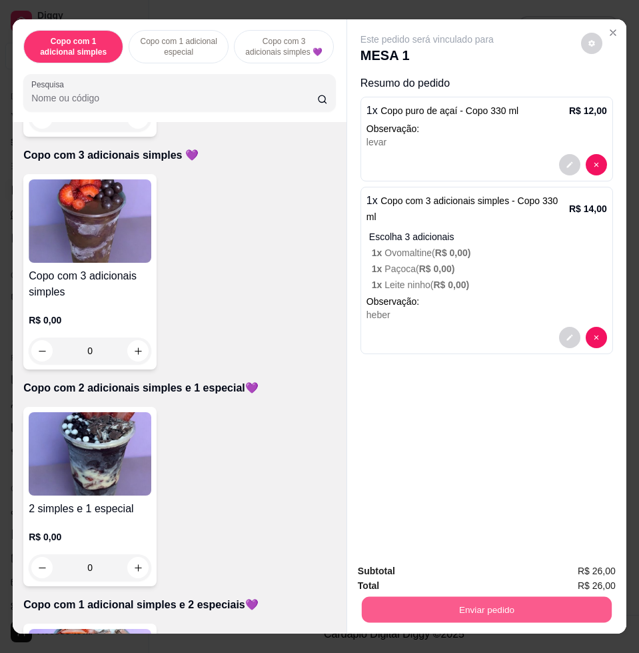
click at [471, 596] on button "Enviar pedido" at bounding box center [487, 609] width 250 height 26
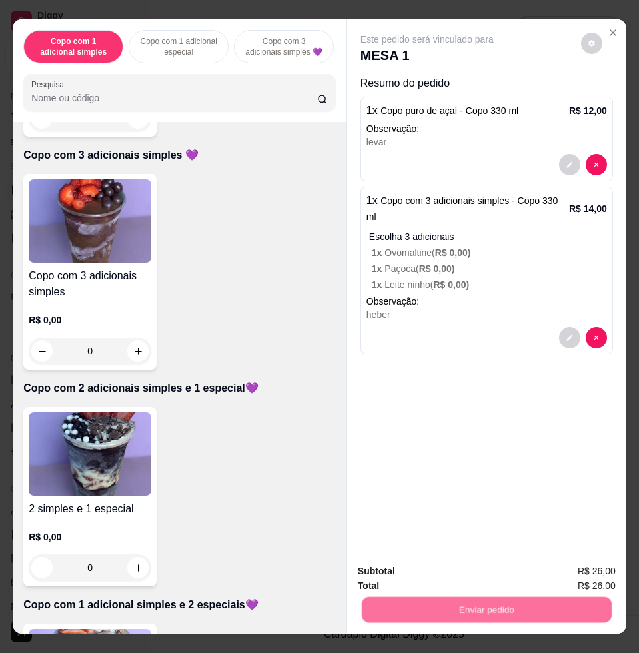
click at [401, 565] on button "Não registrar e enviar pedido" at bounding box center [441, 569] width 139 height 25
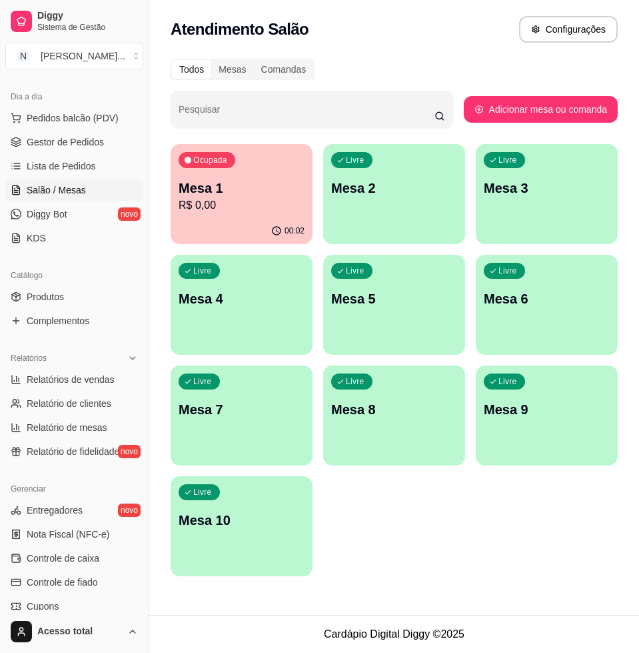
click at [217, 187] on p "Mesa 1" at bounding box center [242, 188] width 126 height 19
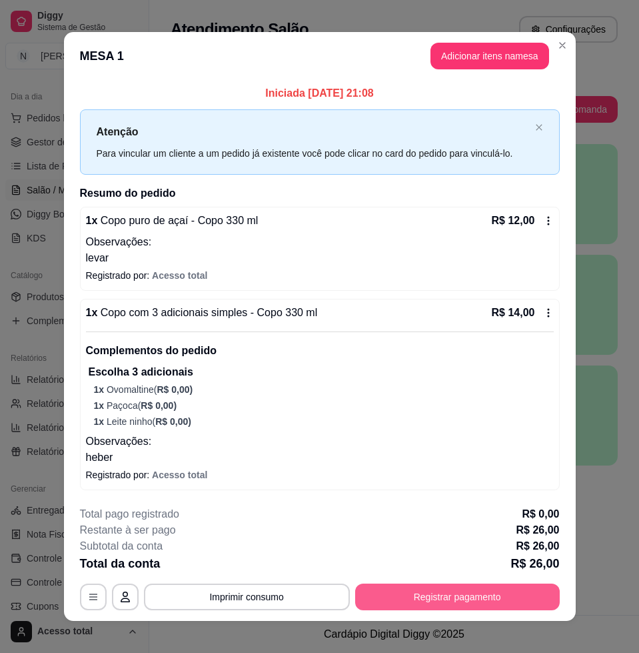
click at [435, 583] on button "Registrar pagamento" at bounding box center [457, 596] width 205 height 27
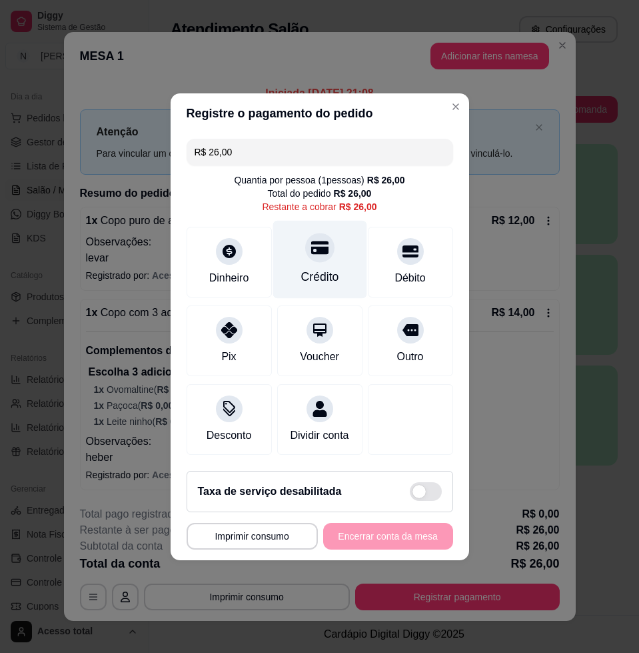
click at [317, 279] on div "Crédito" at bounding box center [320, 259] width 94 height 78
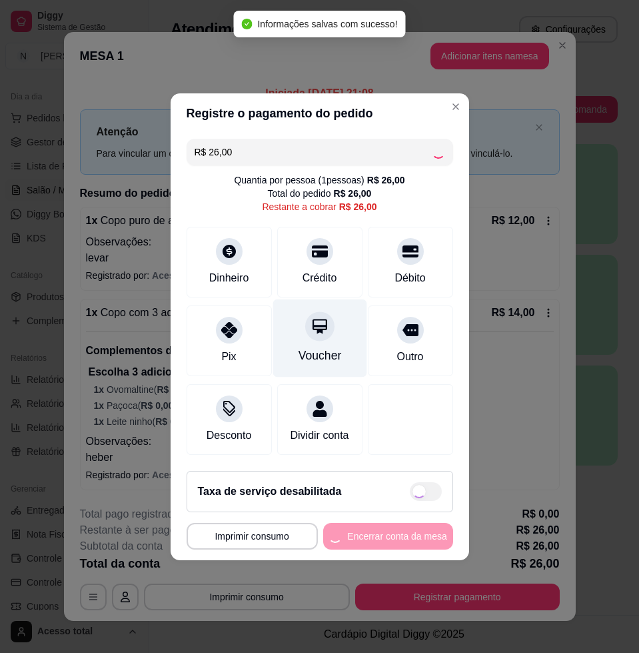
type input "R$ 0,00"
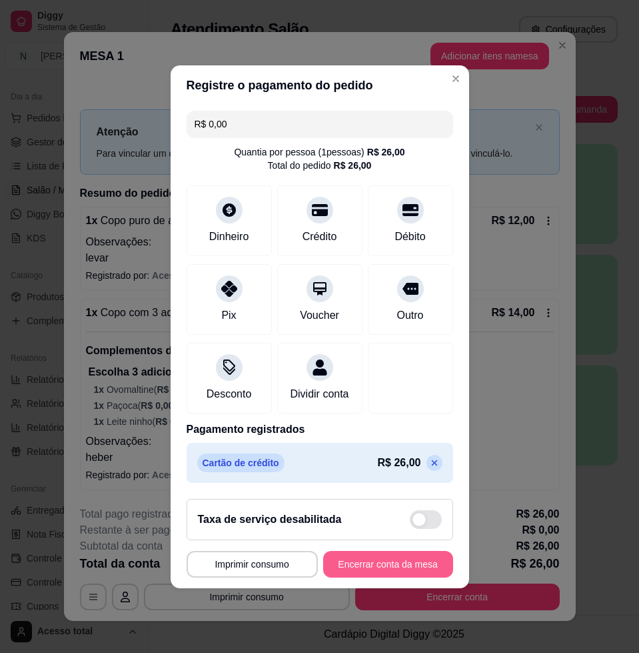
click at [403, 577] on button "Encerrar conta da mesa" at bounding box center [388, 564] width 130 height 27
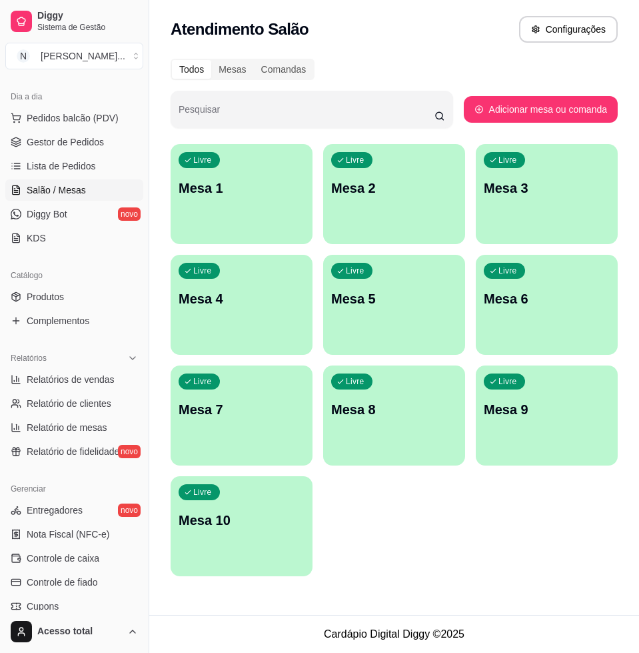
click at [227, 195] on p "Mesa 1" at bounding box center [242, 188] width 126 height 19
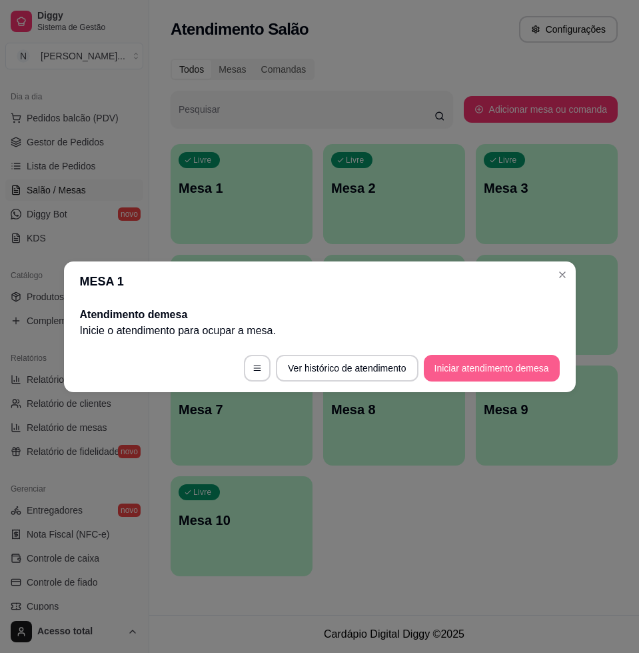
click at [465, 371] on button "Iniciar atendimento de mesa" at bounding box center [492, 368] width 136 height 27
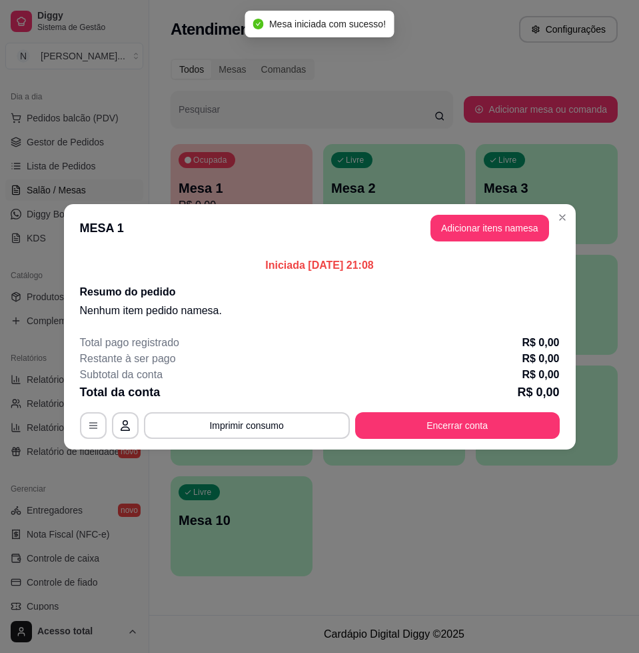
click at [472, 226] on button "Adicionar itens na mesa" at bounding box center [490, 228] width 119 height 27
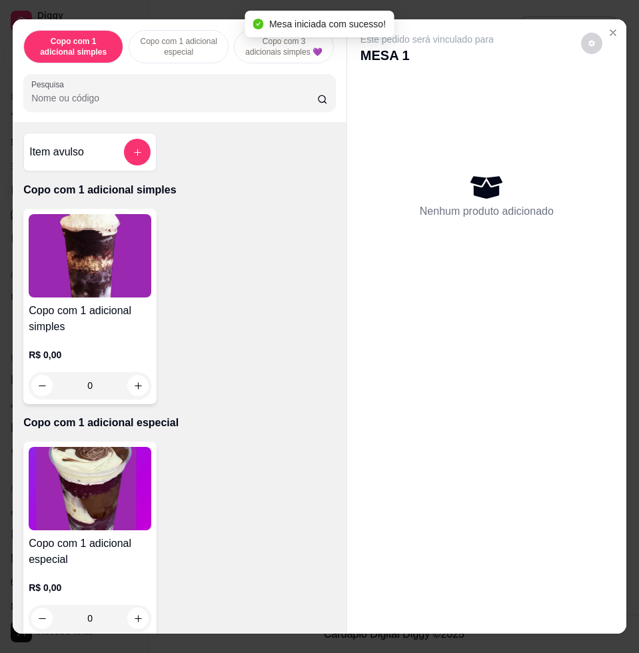
click at [105, 92] on div at bounding box center [179, 92] width 297 height 27
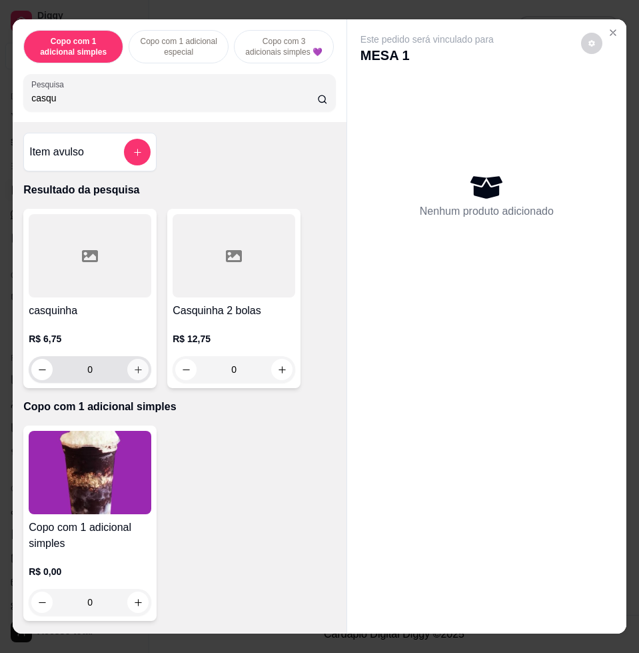
type input "casqu"
click at [139, 380] on button "increase-product-quantity" at bounding box center [137, 369] width 21 height 21
type input "1"
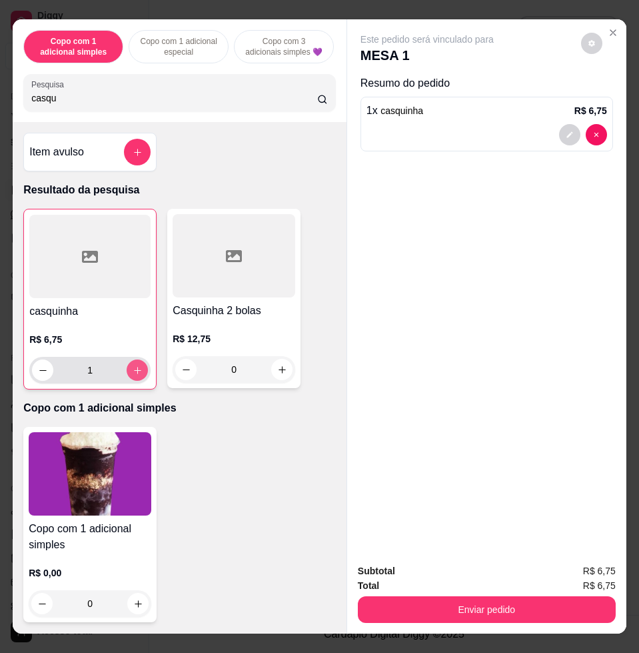
click at [139, 380] on button "increase-product-quantity" at bounding box center [137, 369] width 21 height 21
type input "2"
click at [139, 380] on button "increase-product-quantity" at bounding box center [137, 369] width 21 height 21
type input "3"
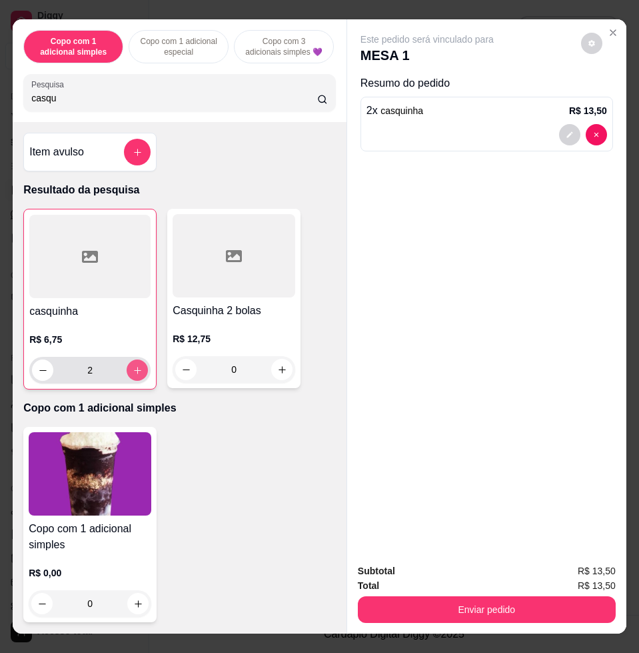
type input "3"
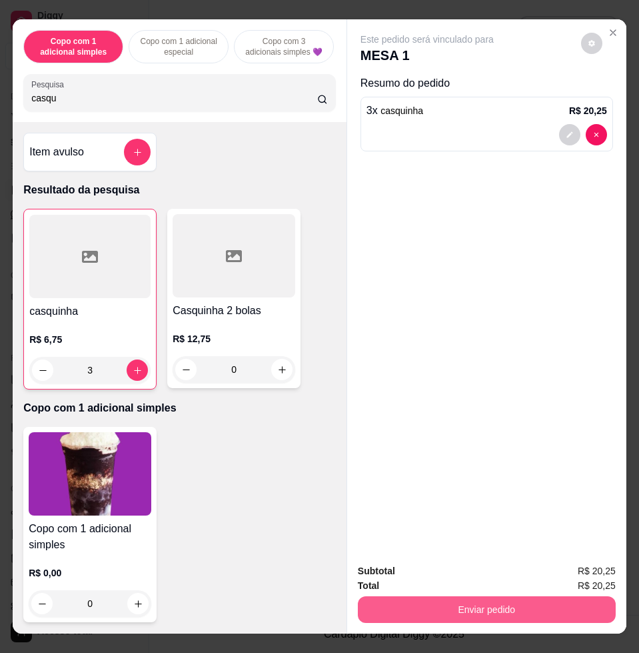
click at [551, 601] on button "Enviar pedido" at bounding box center [487, 609] width 258 height 27
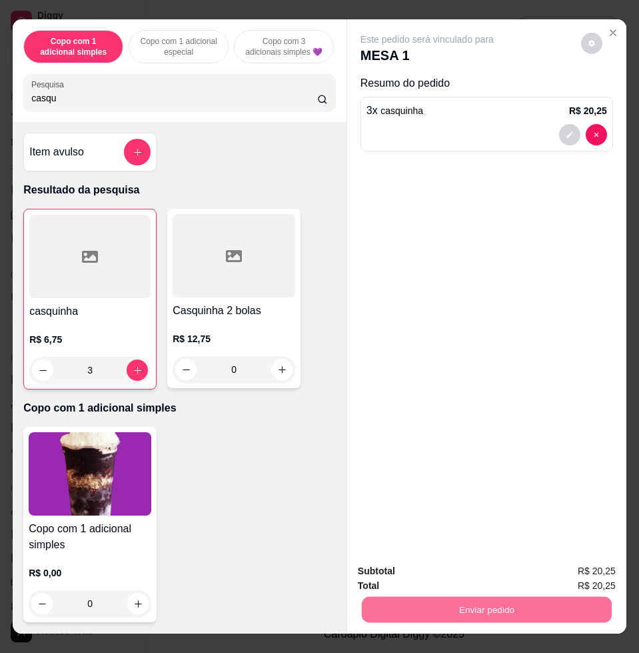
click at [460, 577] on button "Não registrar e enviar pedido" at bounding box center [441, 569] width 135 height 25
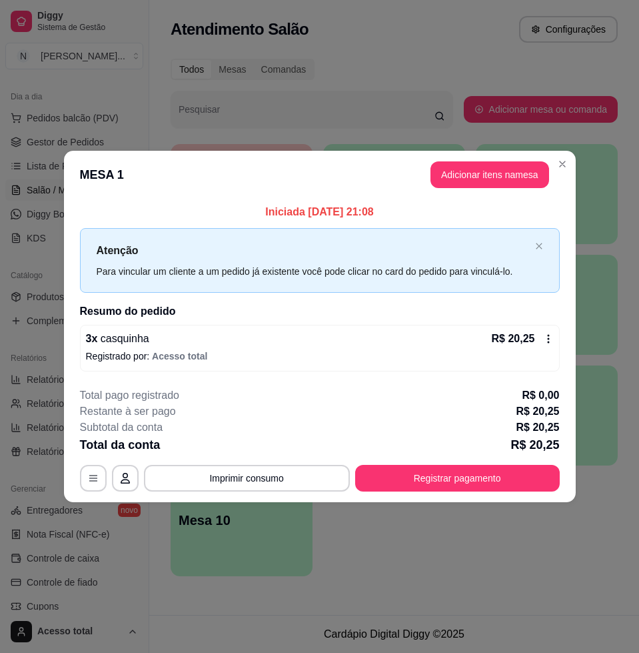
click at [478, 492] on footer "**********" at bounding box center [320, 439] width 512 height 125
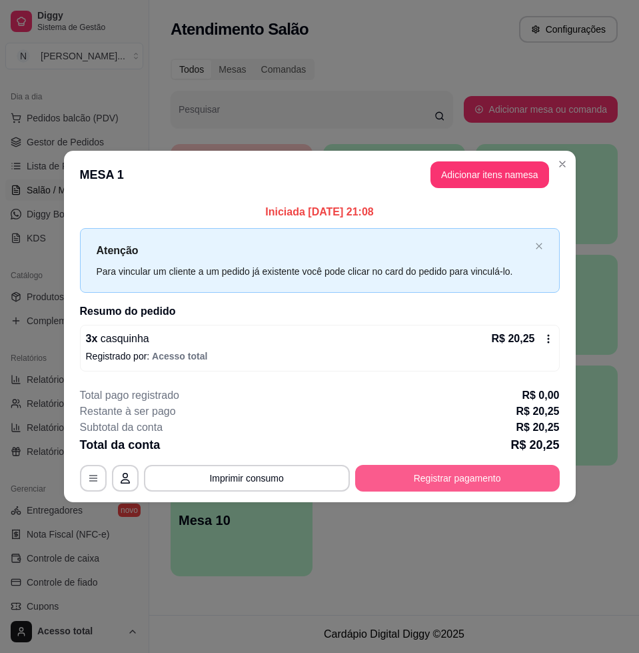
click at [424, 468] on button "Registrar pagamento" at bounding box center [457, 478] width 205 height 27
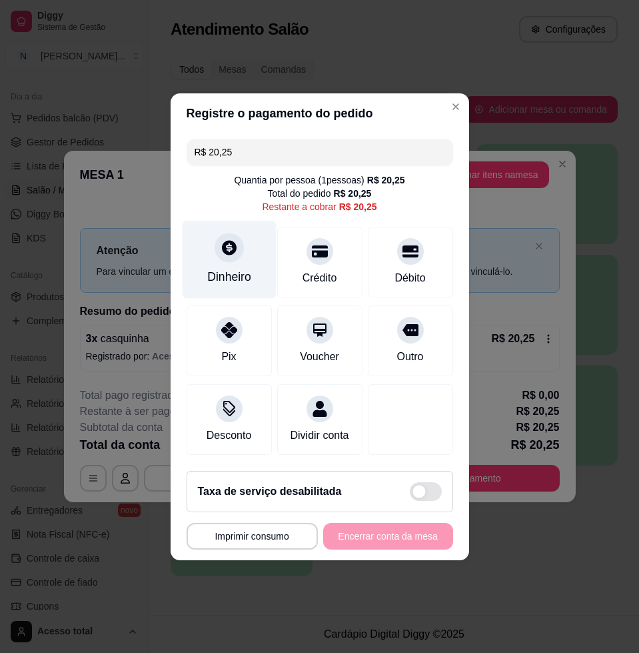
click at [205, 237] on div "Dinheiro" at bounding box center [229, 259] width 94 height 78
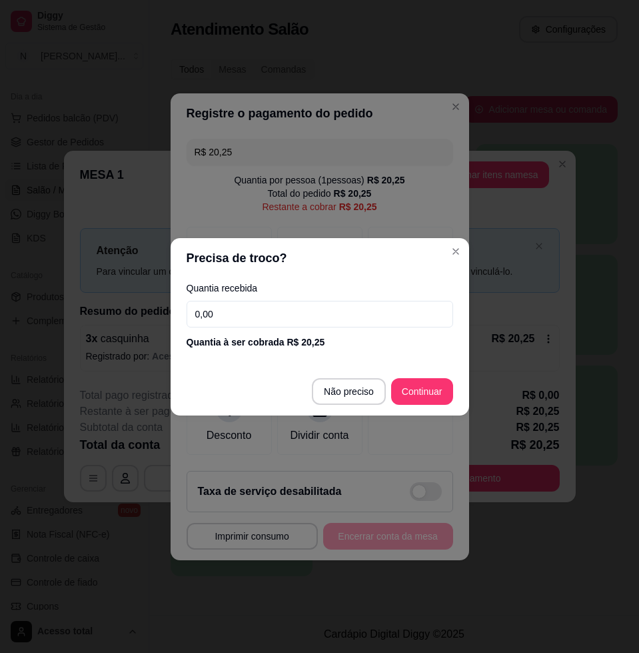
click at [258, 313] on input "0,00" at bounding box center [320, 314] width 267 height 27
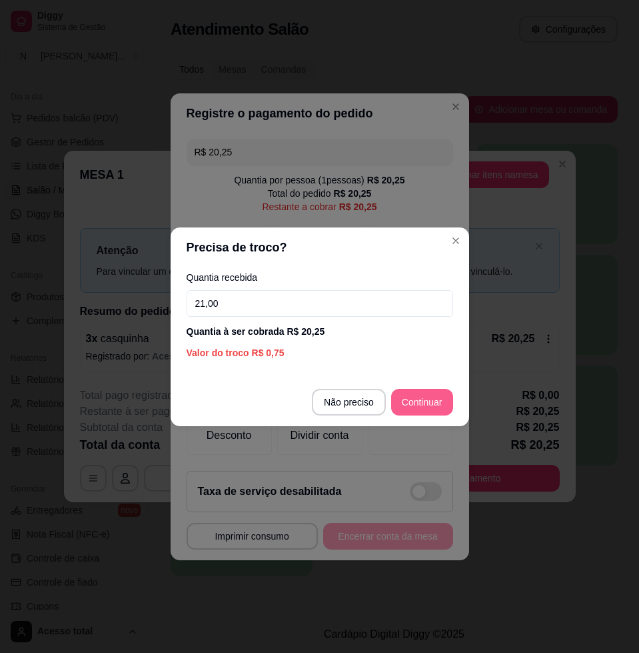
type input "21,00"
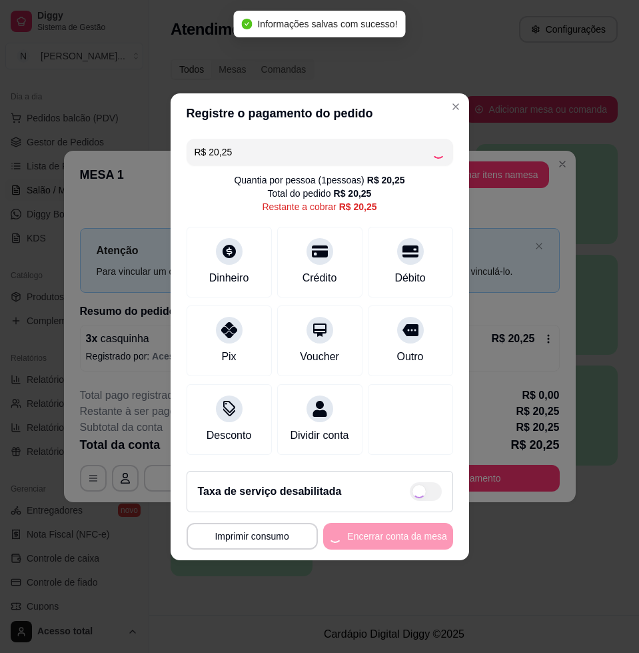
type input "R$ 0,00"
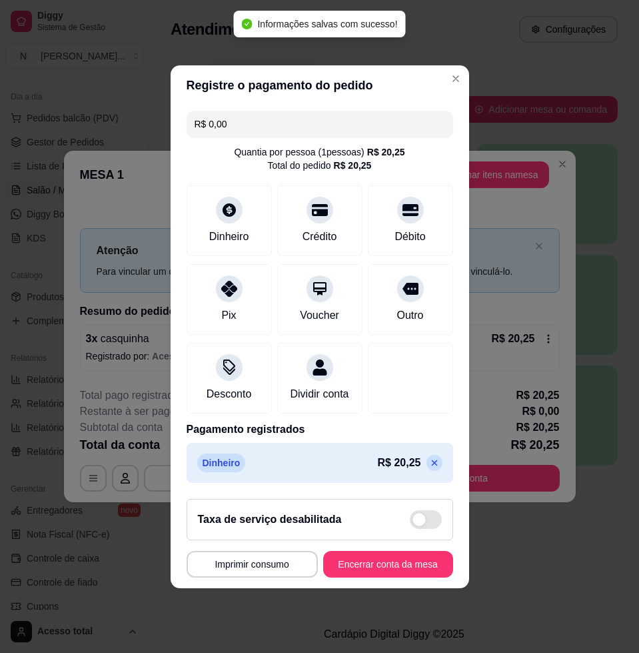
click at [327, 557] on footer "**********" at bounding box center [320, 538] width 299 height 100
click at [331, 571] on button "Encerrar conta da mesa" at bounding box center [388, 564] width 130 height 27
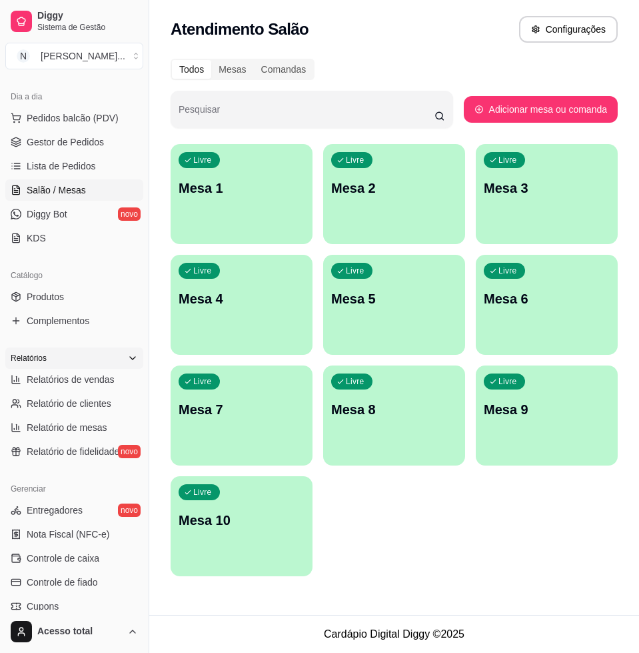
scroll to position [0, 0]
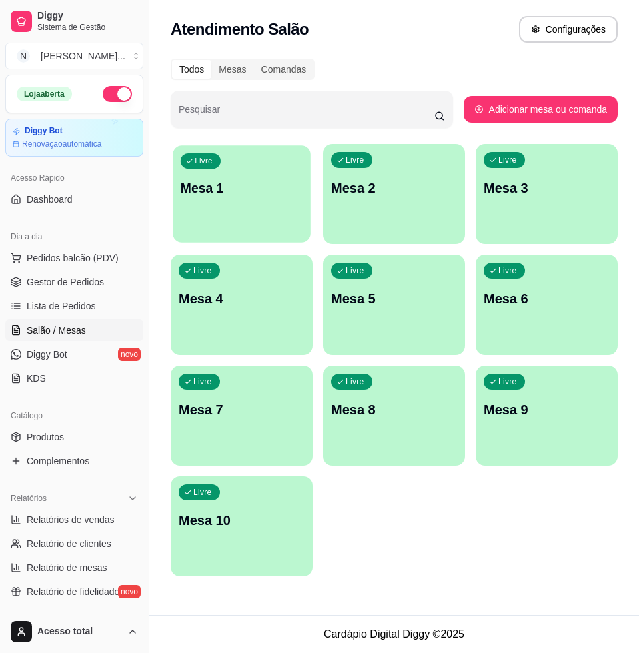
click at [209, 188] on p "Mesa 1" at bounding box center [242, 188] width 122 height 18
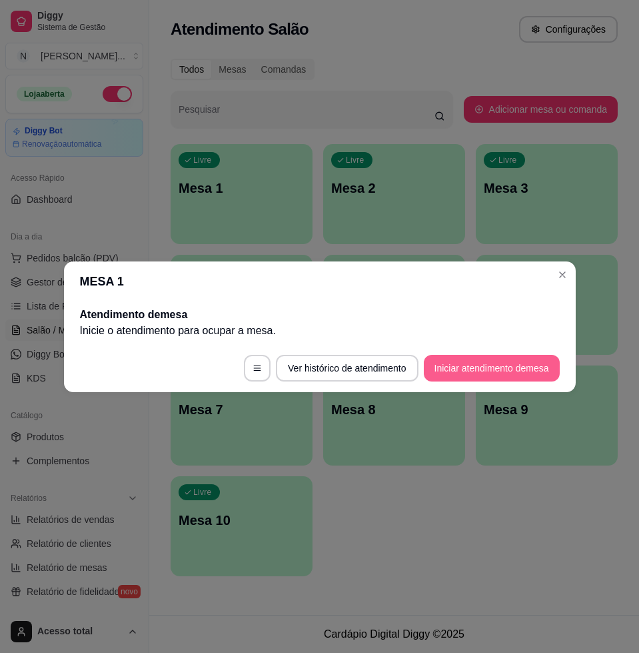
click at [545, 369] on button "Iniciar atendimento de mesa" at bounding box center [492, 368] width 136 height 27
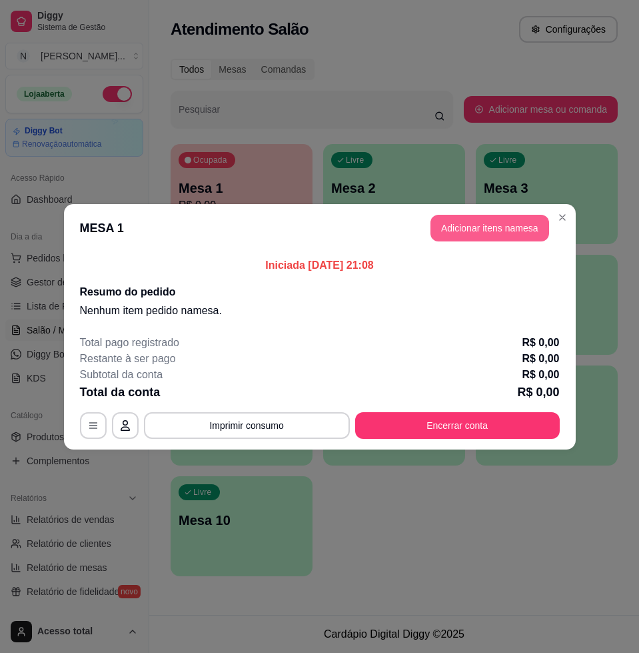
click at [455, 224] on button "Adicionar itens na mesa" at bounding box center [490, 228] width 119 height 27
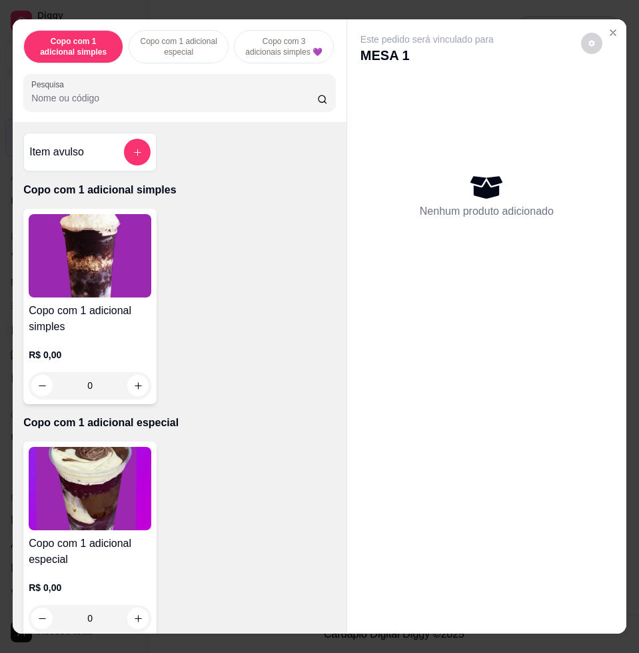
scroll to position [417, 0]
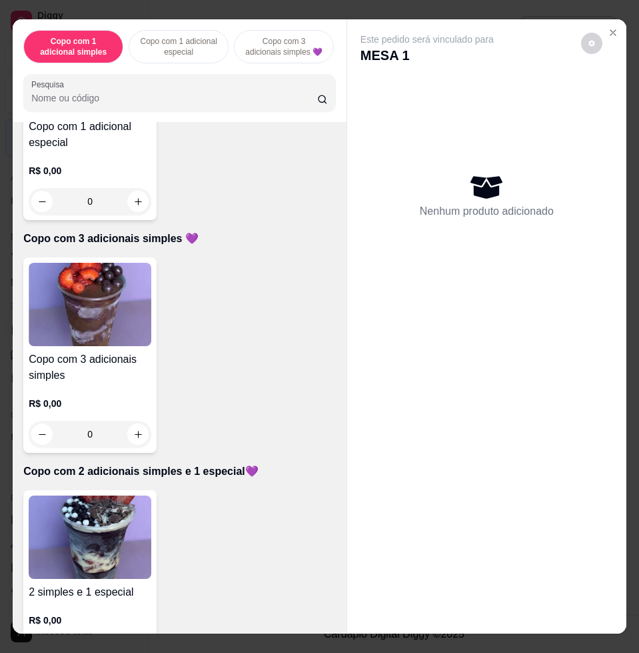
click at [86, 325] on img at bounding box center [90, 304] width 123 height 83
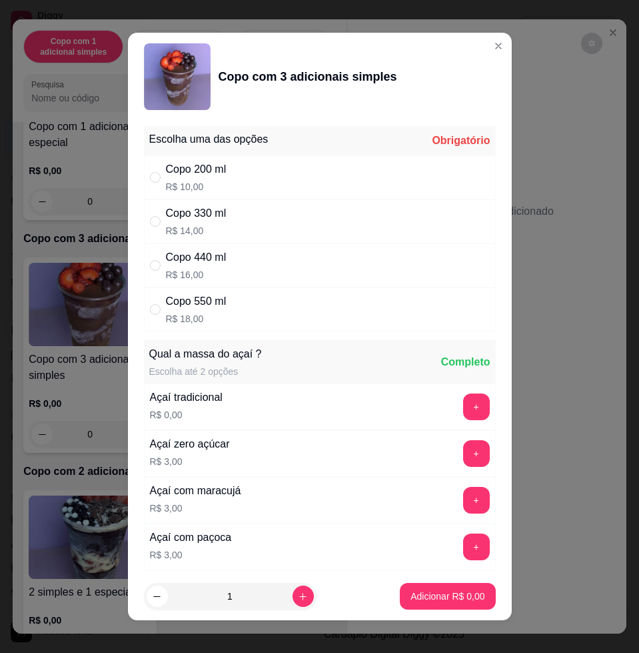
click at [289, 321] on div "Copo 550 ml R$ 18,00" at bounding box center [320, 309] width 352 height 44
radio input "true"
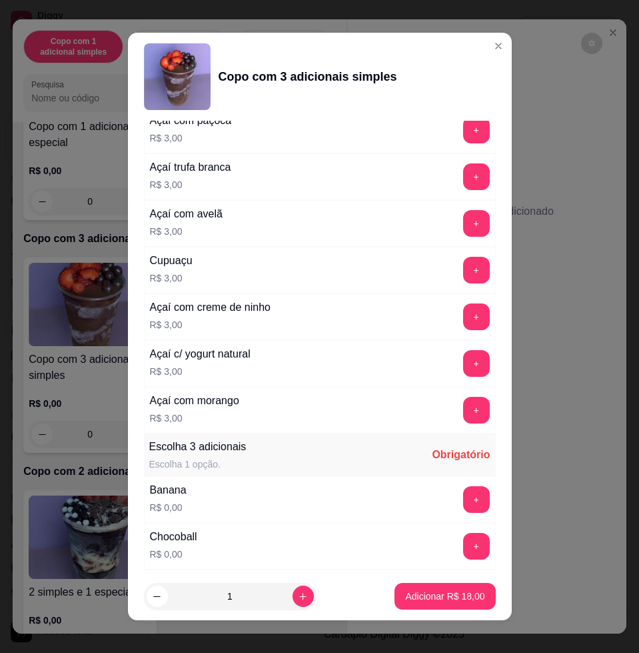
scroll to position [667, 0]
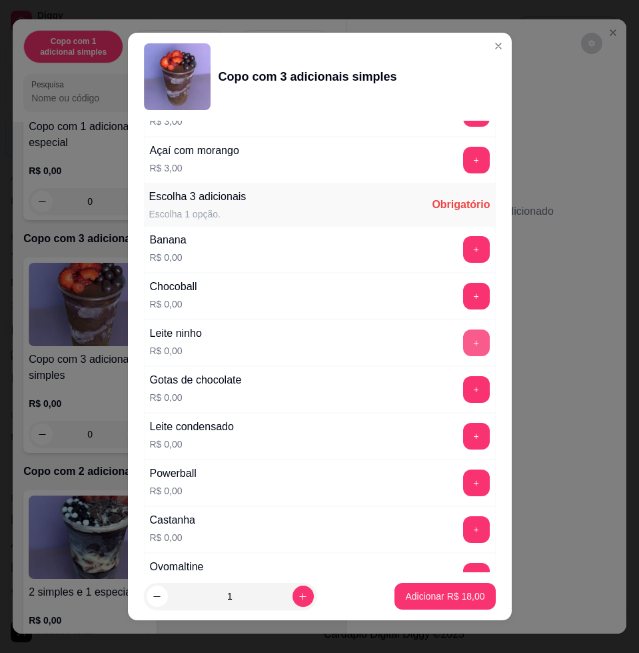
click at [463, 343] on button "+" at bounding box center [476, 342] width 27 height 27
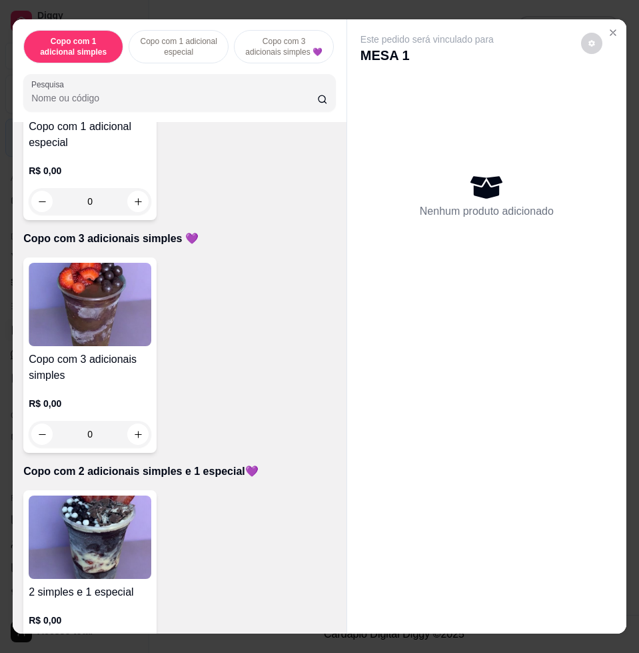
click at [83, 554] on img at bounding box center [90, 536] width 123 height 83
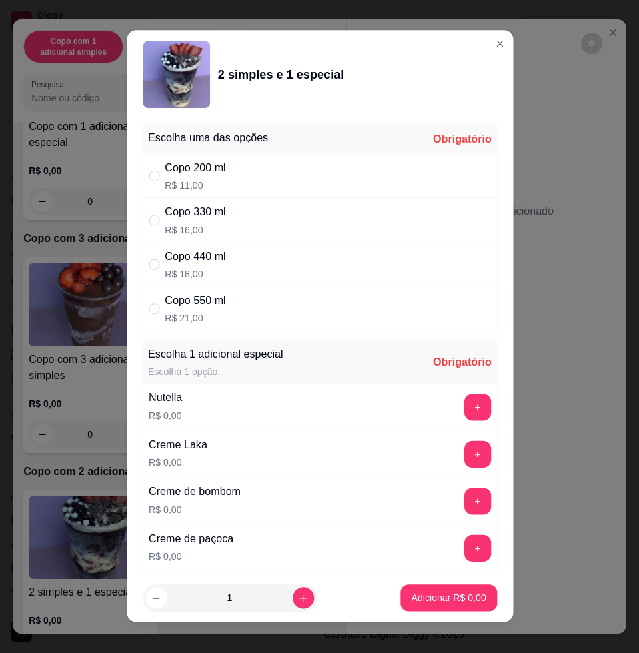
click at [216, 327] on div "Copo 550 ml R$ 21,00" at bounding box center [320, 309] width 355 height 44
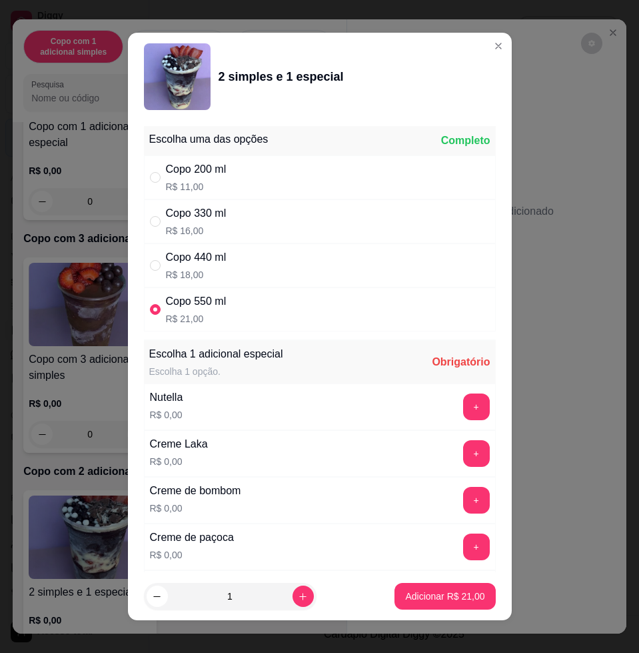
drag, startPoint x: 222, startPoint y: 316, endPoint x: 265, endPoint y: 333, distance: 46.7
click at [223, 316] on div "Copo 550 ml R$ 21,00" at bounding box center [320, 309] width 352 height 44
click at [463, 411] on button "+" at bounding box center [476, 407] width 26 height 26
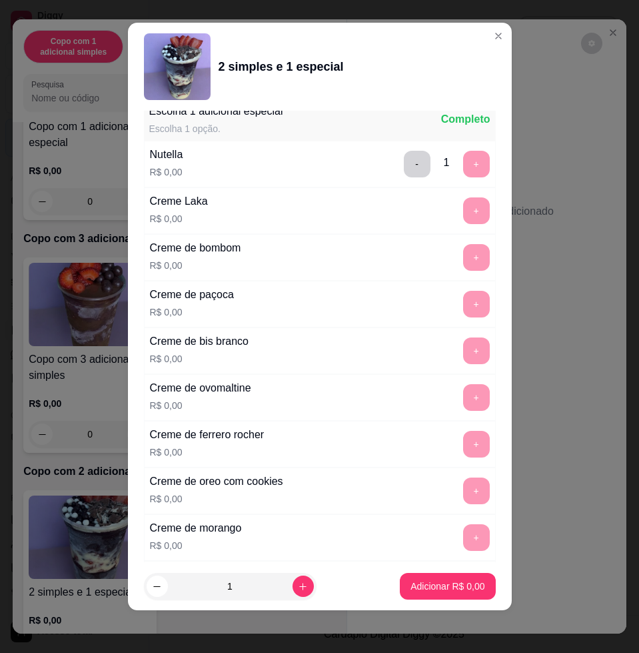
scroll to position [0, 0]
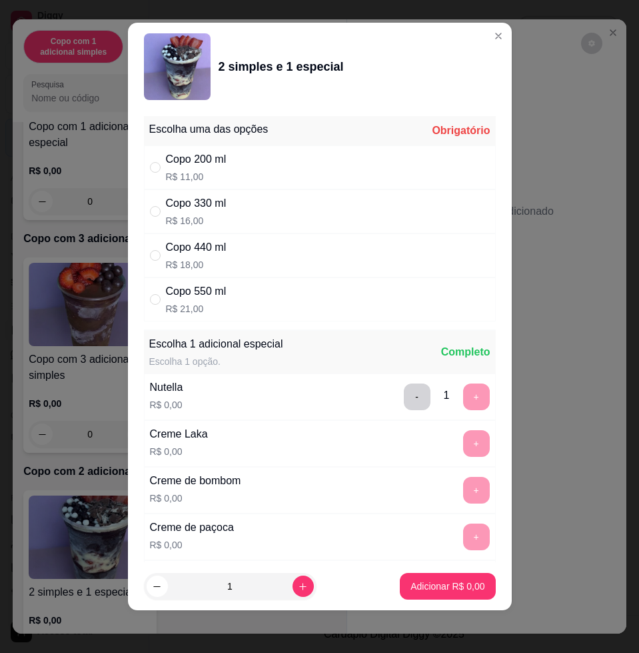
click at [293, 305] on div "Copo 550 ml R$ 21,00" at bounding box center [320, 299] width 352 height 44
radio input "true"
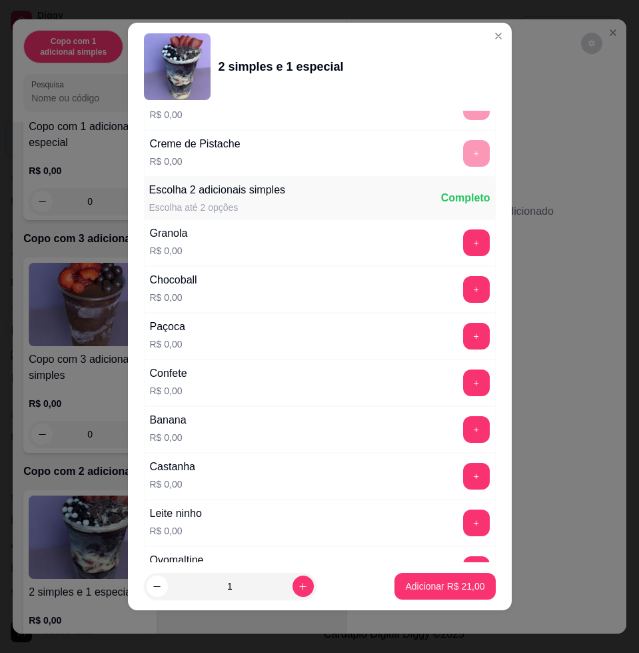
scroll to position [1166, 0]
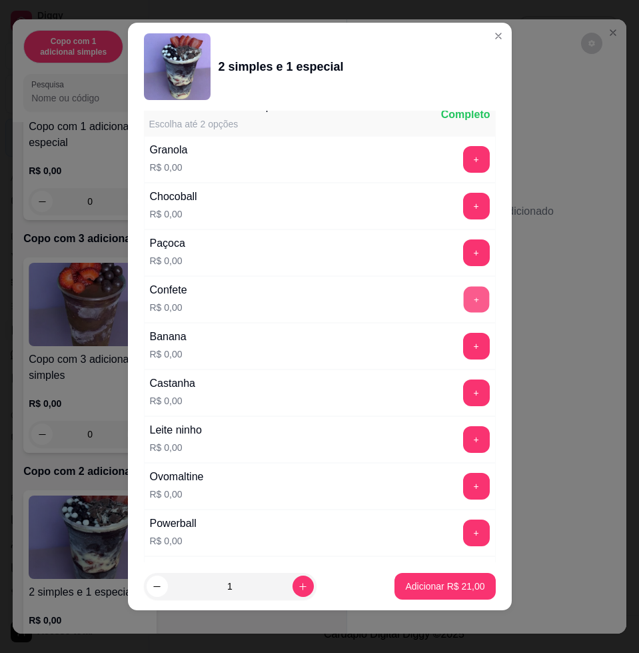
click at [463, 306] on button "+" at bounding box center [476, 300] width 26 height 26
click at [463, 199] on button "+" at bounding box center [476, 206] width 27 height 27
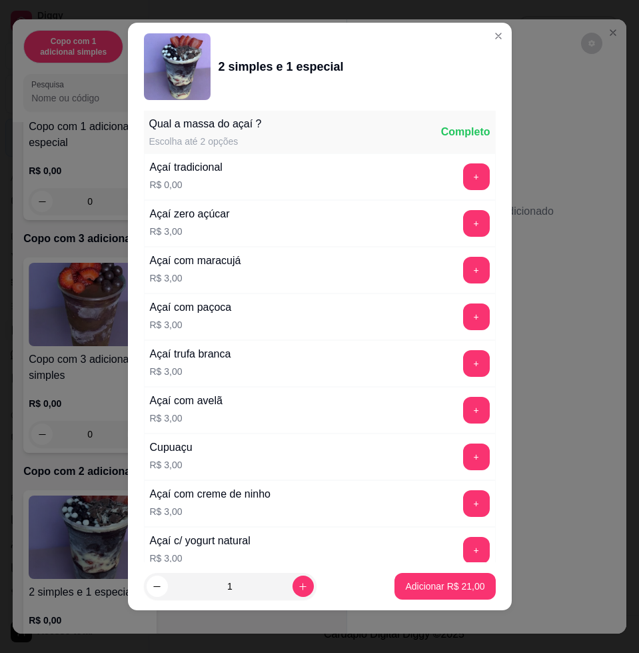
scroll to position [2121, 0]
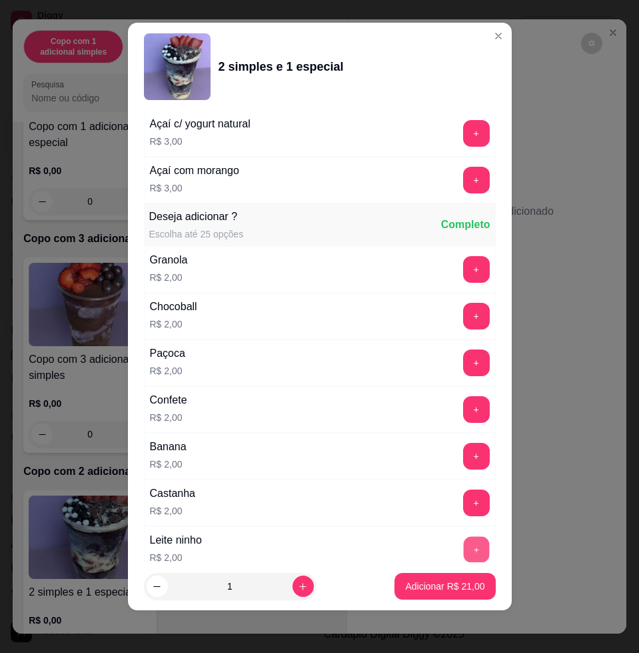
click at [463, 547] on button "+" at bounding box center [476, 550] width 26 height 26
click at [439, 574] on button "Adicionar R$ 23,00" at bounding box center [445, 586] width 101 height 27
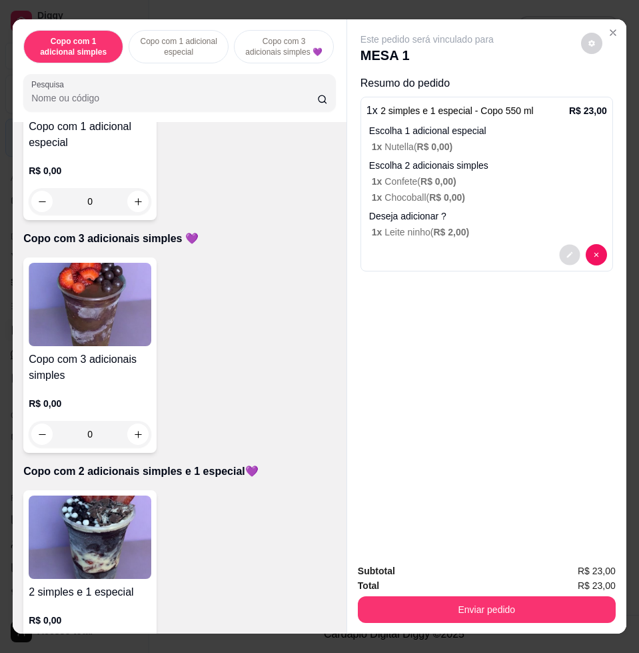
click at [561, 252] on button "decrease-product-quantity" at bounding box center [569, 255] width 21 height 21
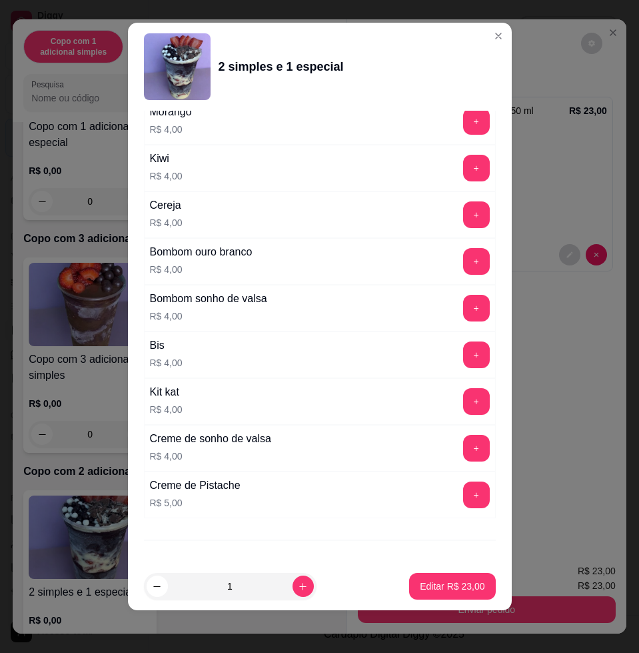
scroll to position [3305, 0]
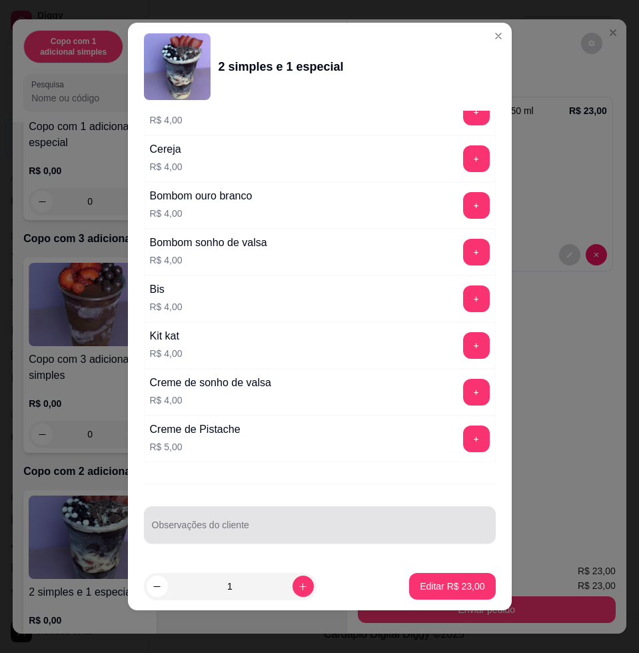
click at [348, 541] on div "Observações do cliente" at bounding box center [320, 524] width 352 height 37
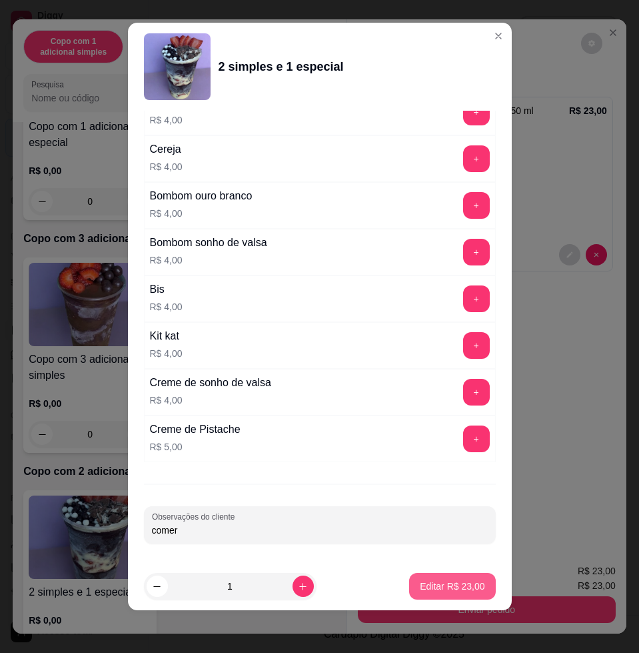
type input "comer"
click at [435, 584] on p "Editar R$ 23,00" at bounding box center [452, 585] width 65 height 13
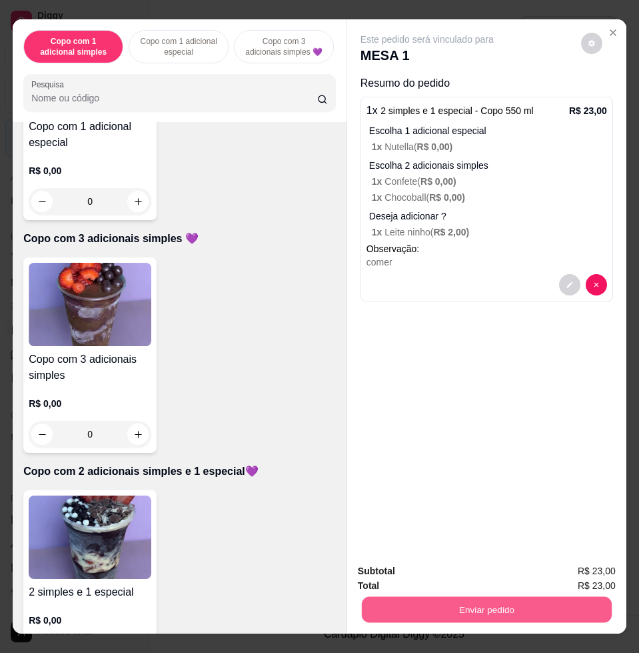
click at [458, 598] on button "Enviar pedido" at bounding box center [487, 609] width 250 height 26
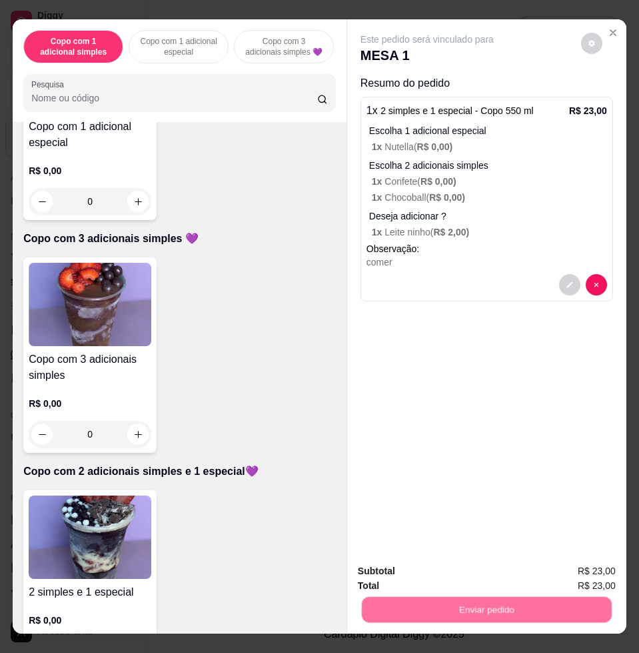
click at [446, 569] on button "Não registrar e enviar pedido" at bounding box center [441, 569] width 135 height 25
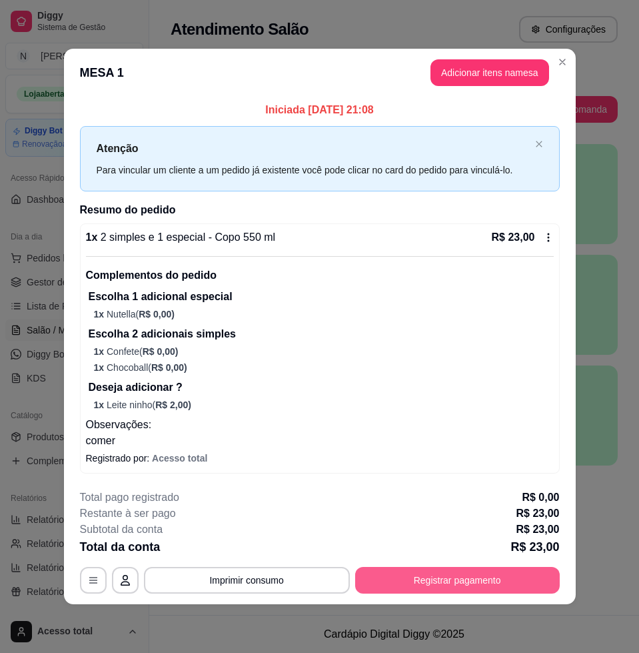
click at [461, 576] on button "Registrar pagamento" at bounding box center [457, 580] width 205 height 27
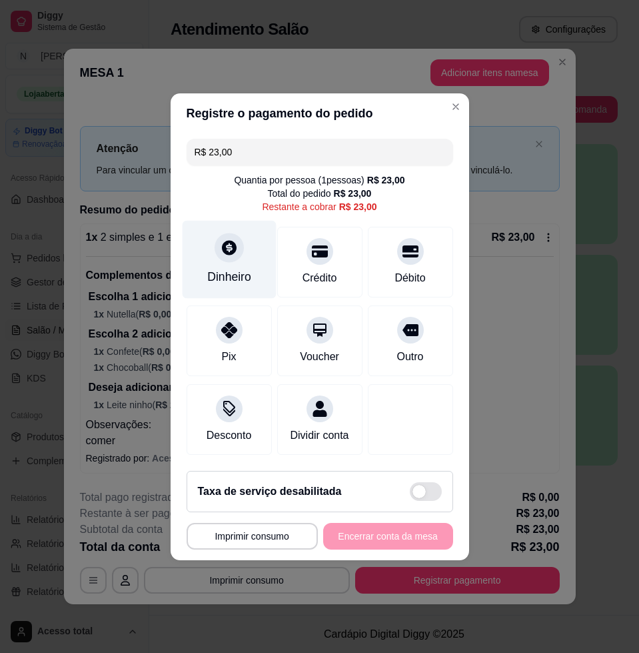
click at [237, 255] on div "Dinheiro" at bounding box center [229, 259] width 94 height 78
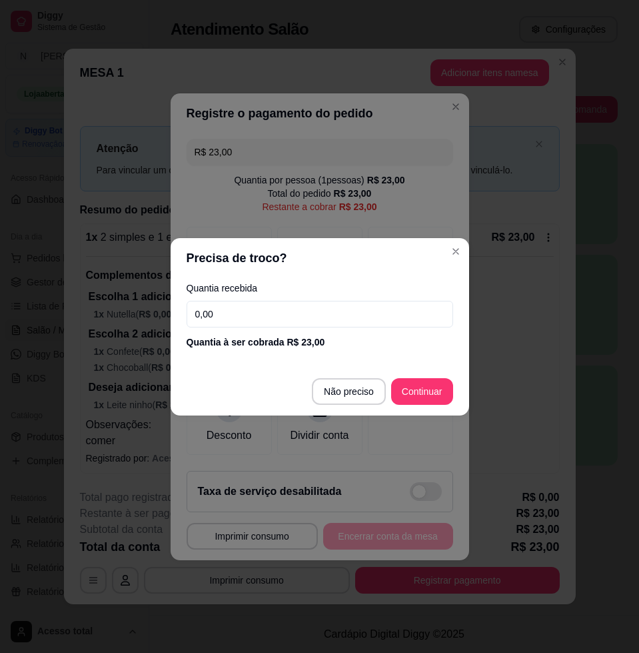
click at [274, 324] on input "0,00" at bounding box center [320, 314] width 267 height 27
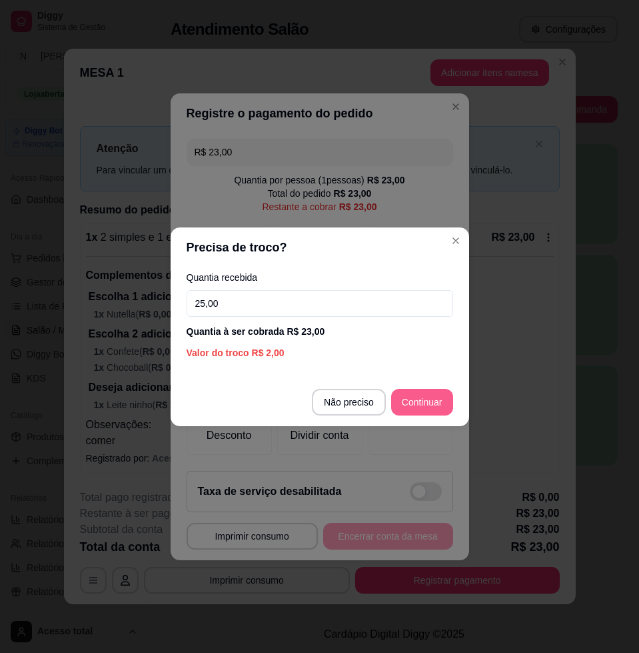
type input "25,00"
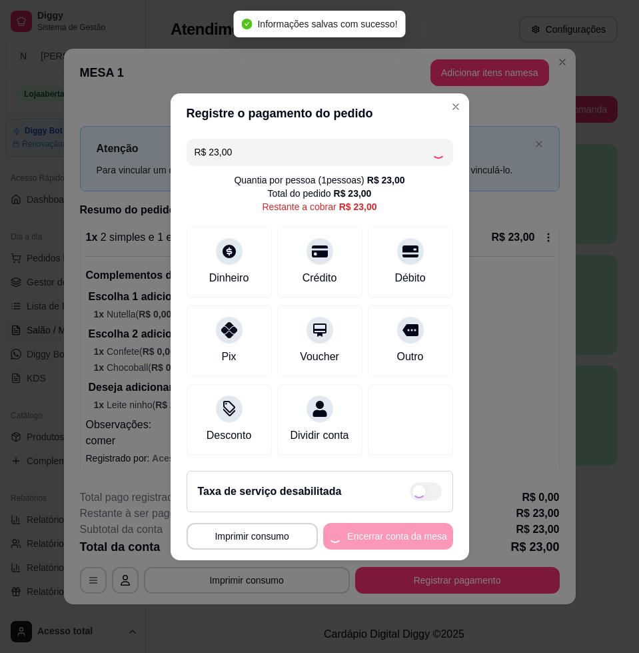
type input "R$ 0,00"
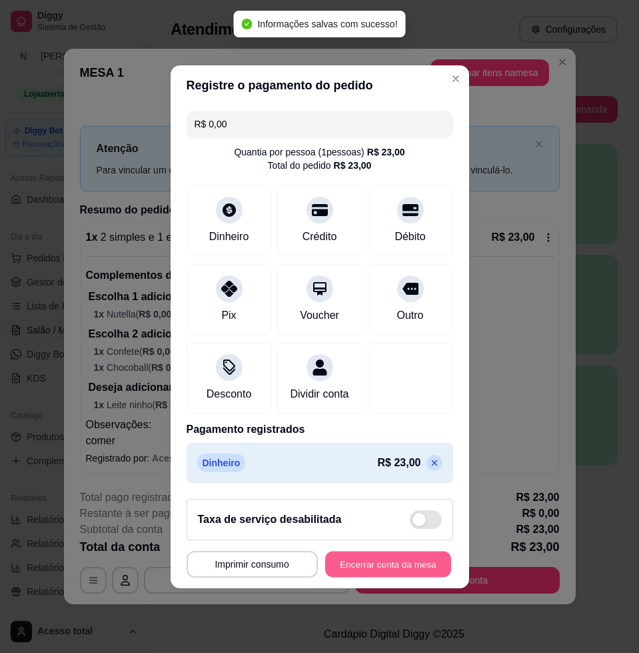
click at [389, 577] on button "Encerrar conta da mesa" at bounding box center [388, 564] width 126 height 26
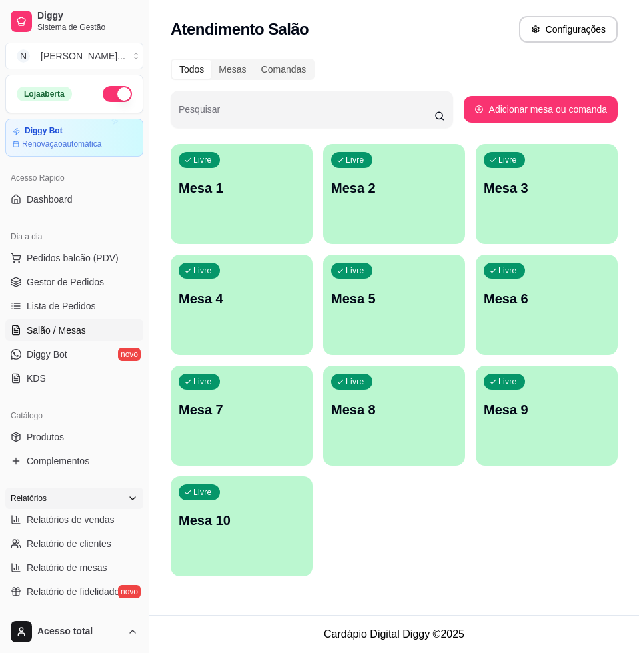
scroll to position [167, 0]
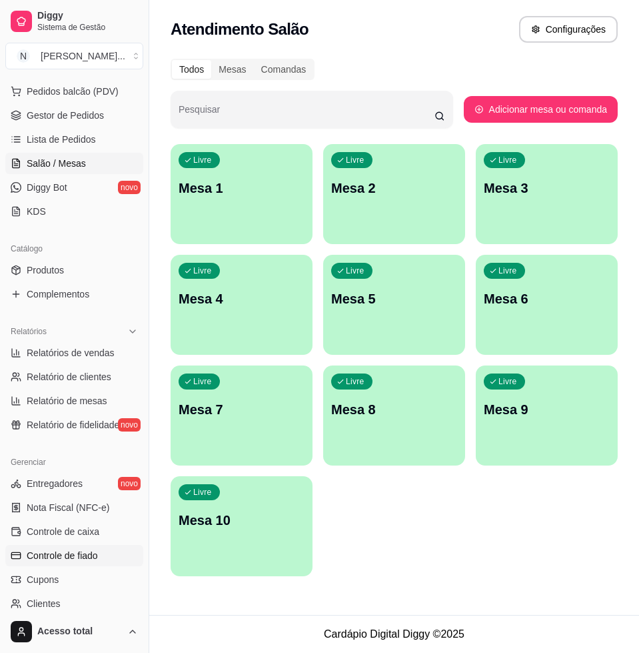
click at [81, 563] on link "Controle de fiado" at bounding box center [74, 555] width 138 height 21
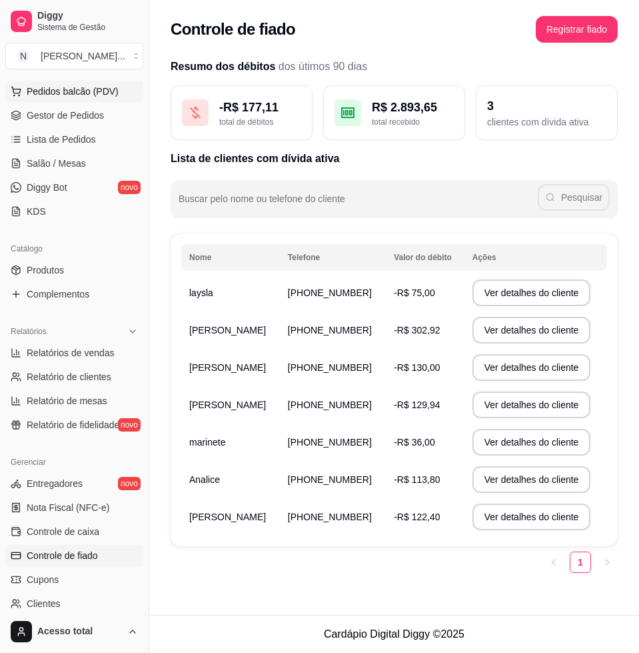
click at [52, 93] on span "Pedidos balcão (PDV)" at bounding box center [73, 91] width 92 height 13
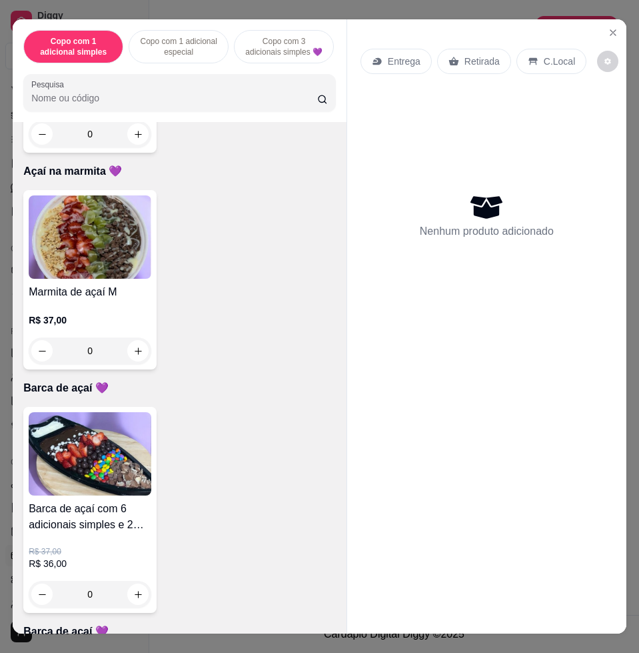
scroll to position [2000, 0]
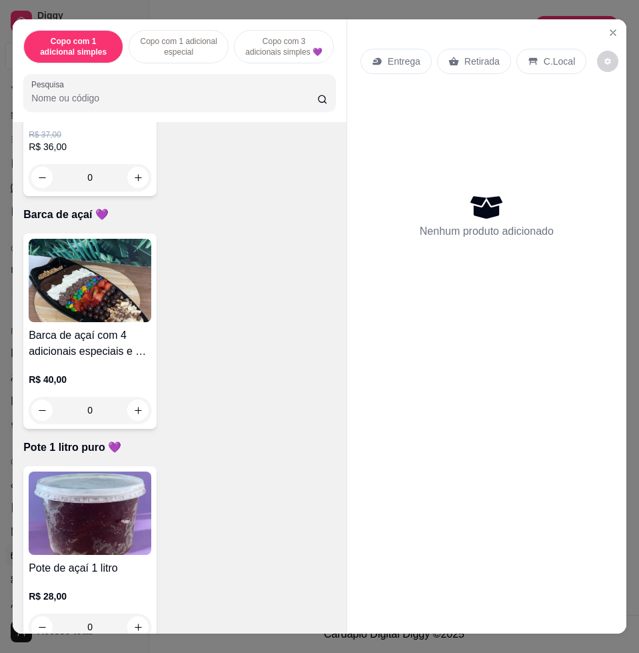
click at [101, 153] on p "R$ 36,00" at bounding box center [90, 146] width 123 height 13
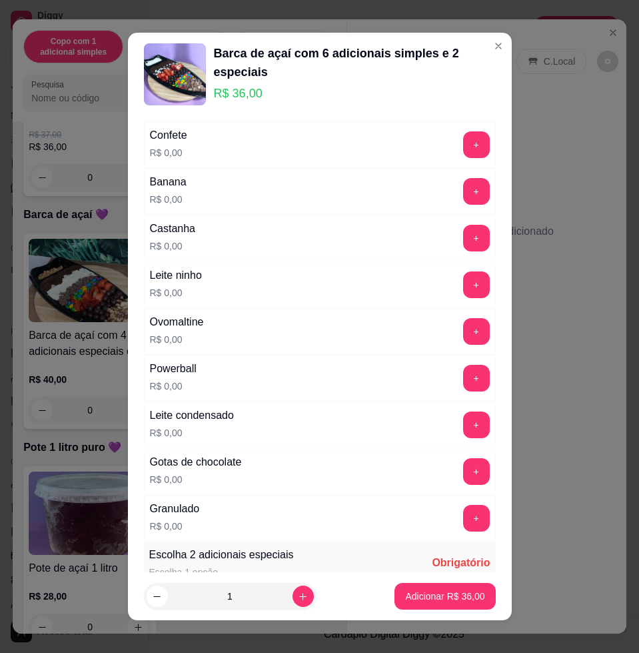
scroll to position [0, 0]
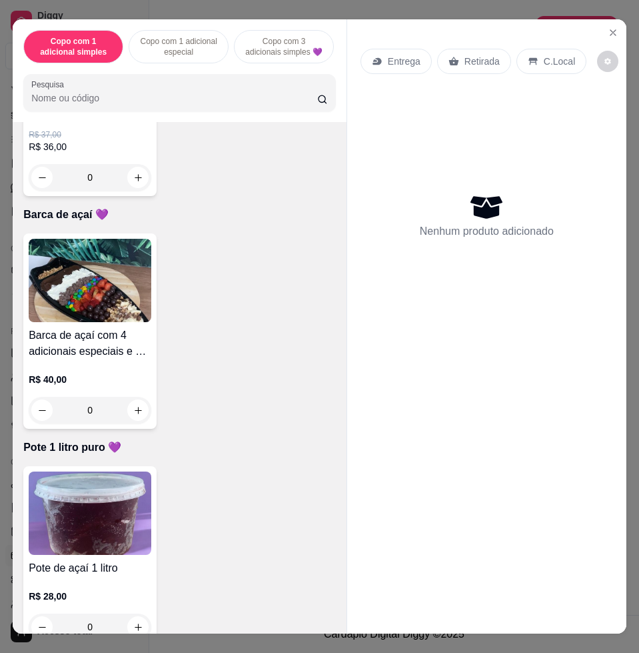
click at [77, 333] on div "Barca de açaí com 4 adicionais especiais e 4 simples R$ 40,00 0" at bounding box center [89, 330] width 133 height 195
click at [105, 153] on p "R$ 36,00" at bounding box center [90, 146] width 123 height 13
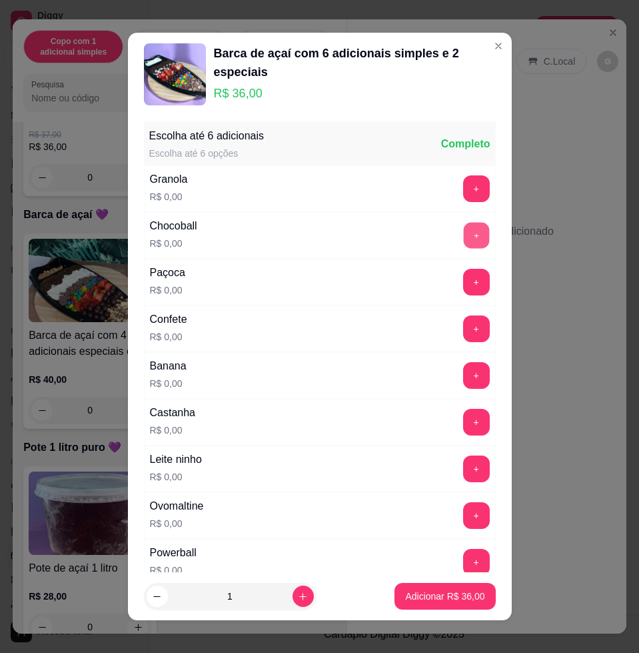
click at [463, 237] on button "+" at bounding box center [476, 236] width 26 height 26
click at [463, 326] on button "+" at bounding box center [476, 329] width 26 height 26
click at [463, 375] on button "+" at bounding box center [476, 376] width 26 height 26
click at [463, 469] on button "+" at bounding box center [476, 469] width 26 height 26
click at [463, 507] on button "+" at bounding box center [476, 516] width 26 height 26
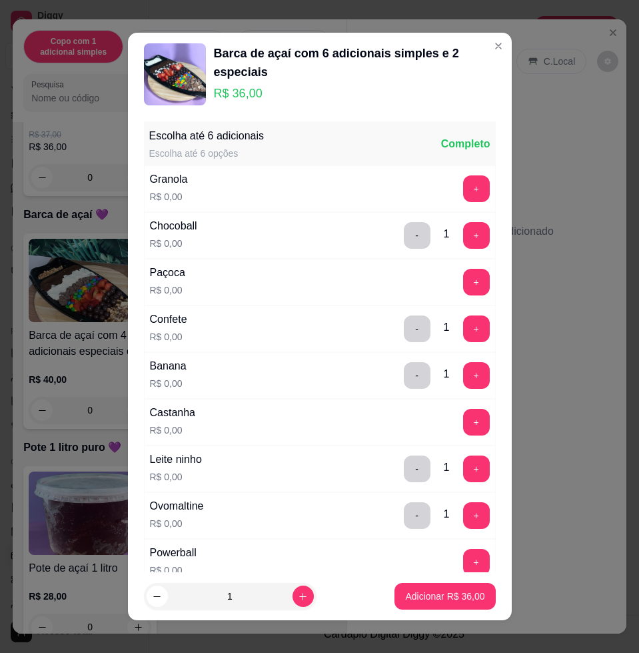
click at [463, 226] on button "+" at bounding box center [476, 235] width 27 height 27
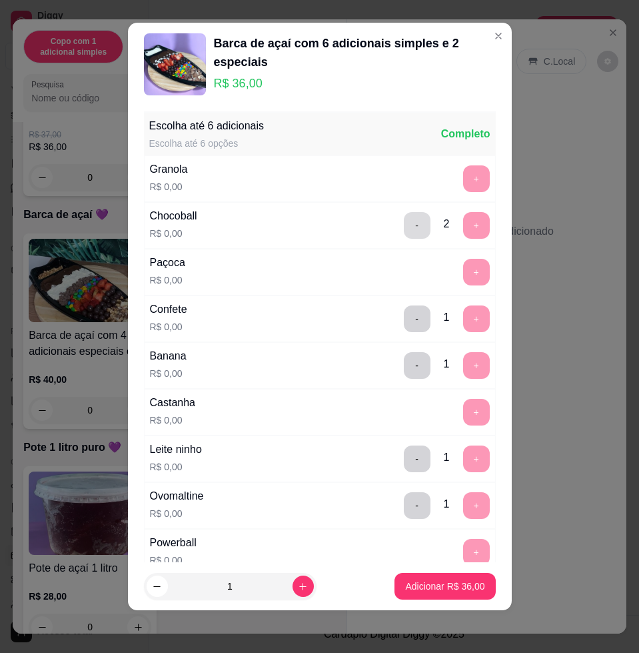
click at [404, 225] on button "-" at bounding box center [417, 225] width 27 height 27
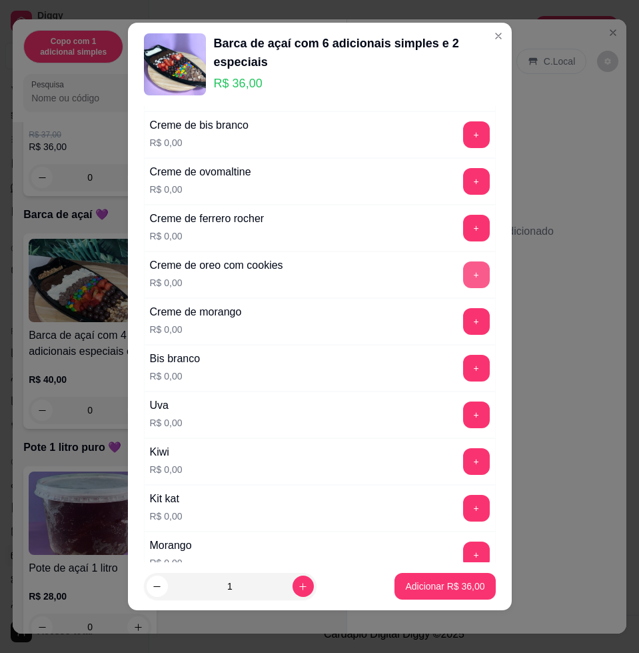
scroll to position [583, 0]
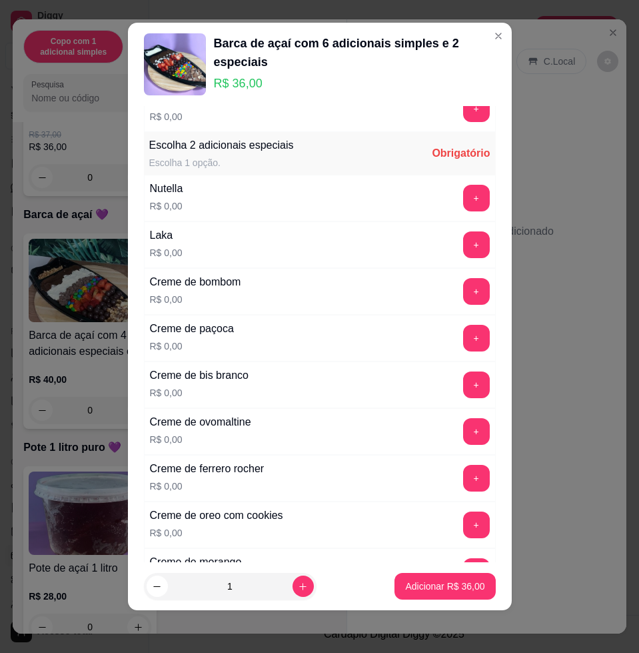
click at [463, 208] on button "+" at bounding box center [476, 198] width 27 height 27
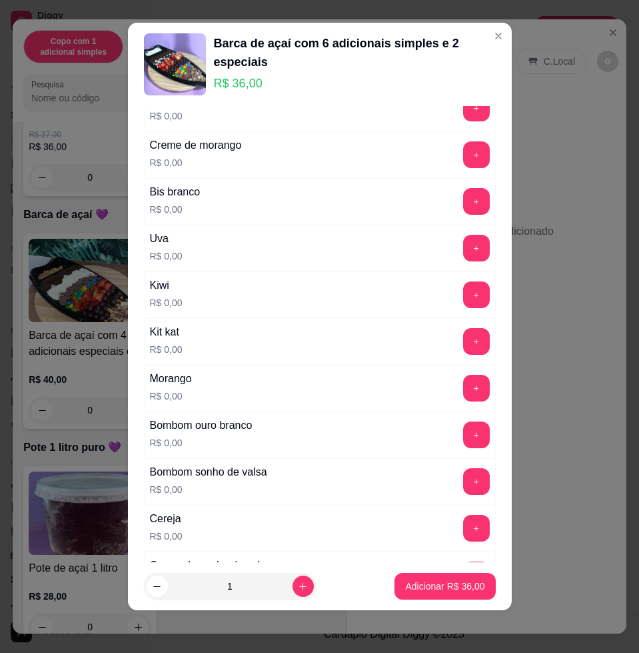
drag, startPoint x: 461, startPoint y: 347, endPoint x: 451, endPoint y: 341, distance: 12.6
click at [459, 347] on div "+" at bounding box center [476, 341] width 37 height 27
click at [463, 341] on button "+" at bounding box center [476, 341] width 27 height 27
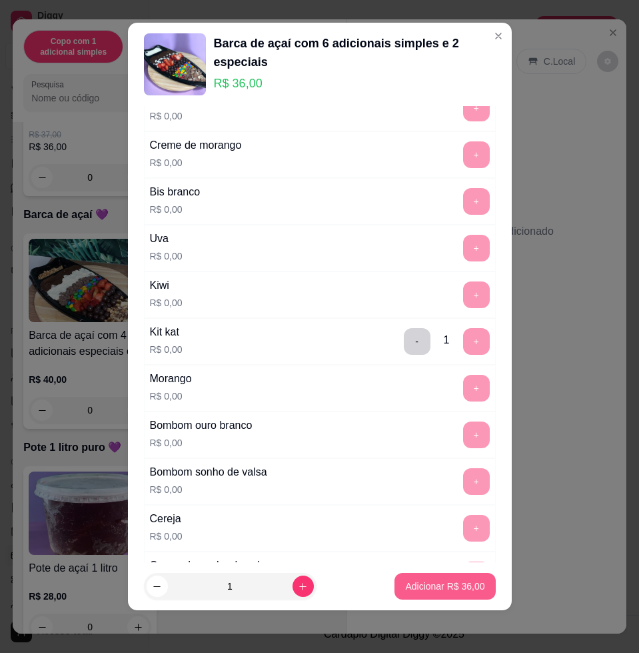
click at [425, 587] on p "Adicionar R$ 36,00" at bounding box center [444, 585] width 79 height 13
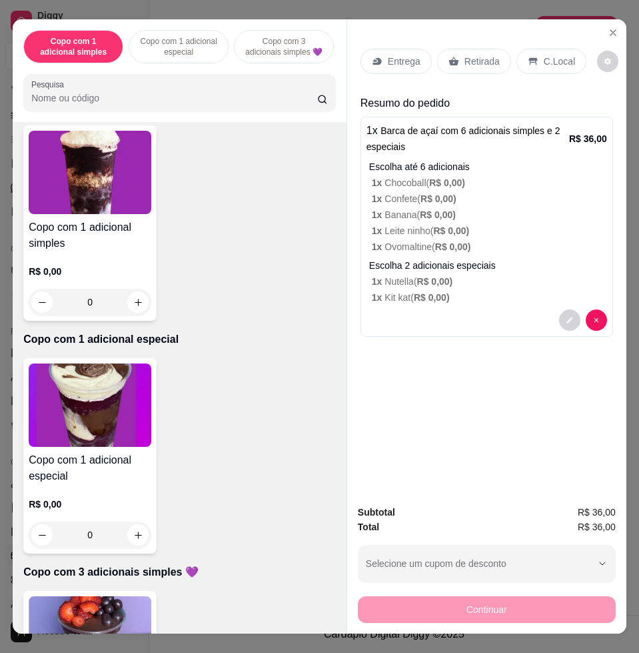
scroll to position [0, 0]
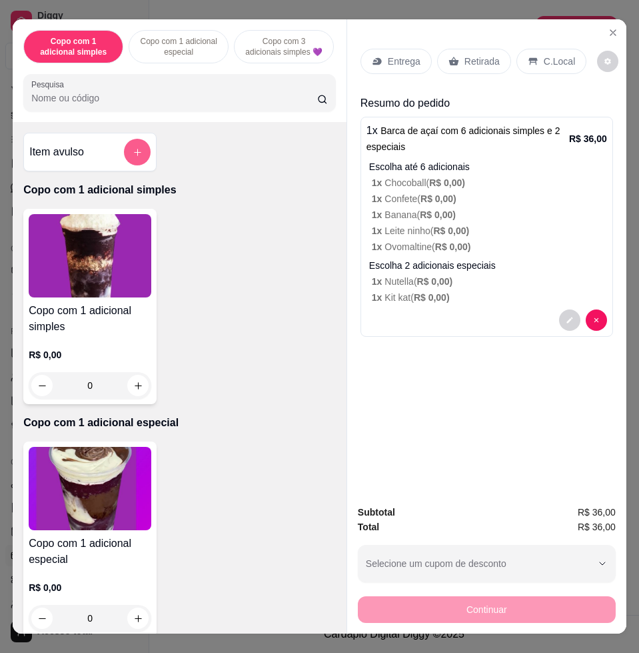
click at [140, 161] on button "add-separate-item" at bounding box center [137, 152] width 27 height 27
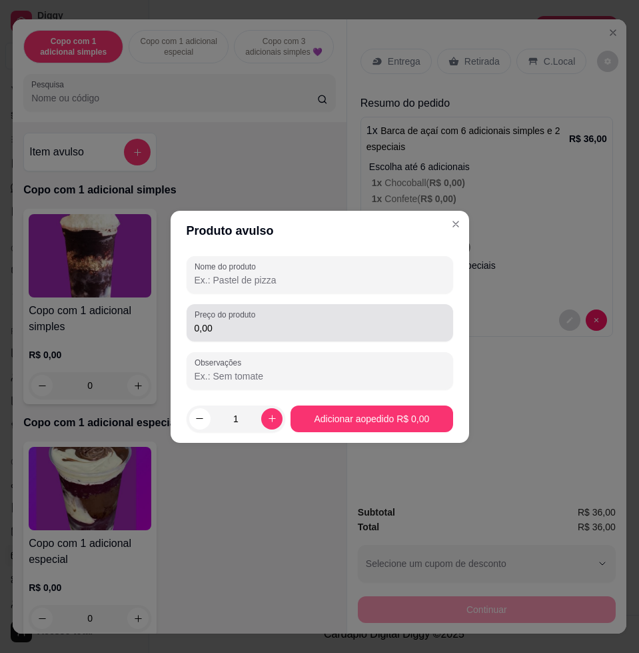
click at [222, 327] on input "0,00" at bounding box center [320, 327] width 251 height 13
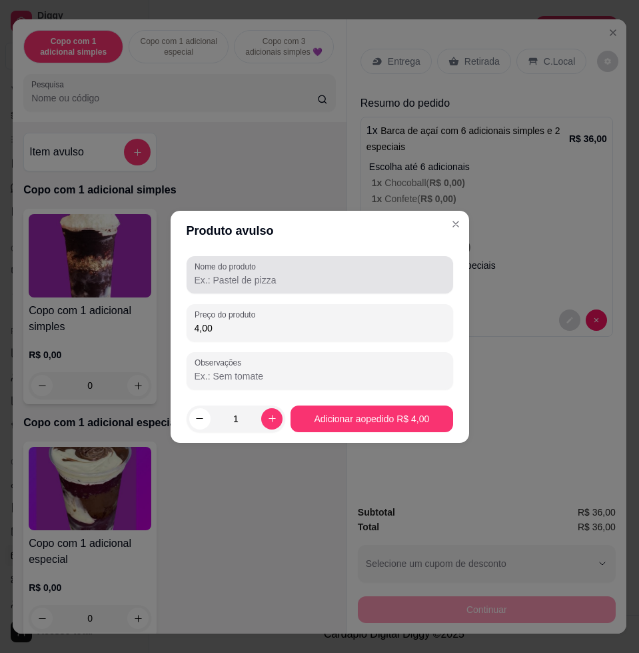
type input "4,00"
click at [241, 290] on div "Nome do produto" at bounding box center [320, 274] width 267 height 37
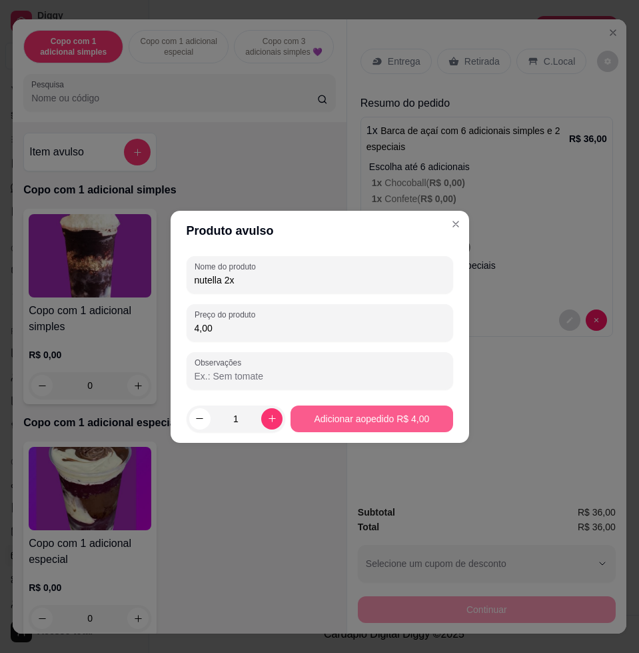
type input "nutella 2x"
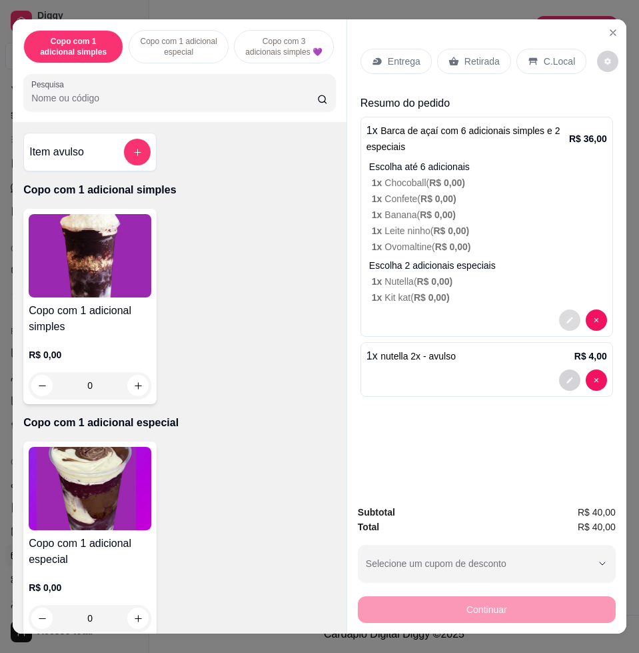
click at [567, 317] on icon "decrease-product-quantity" at bounding box center [570, 320] width 6 height 6
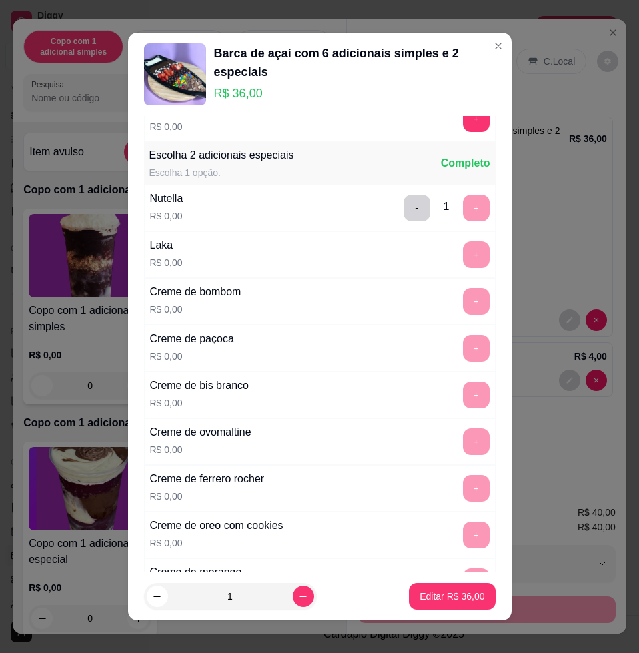
scroll to position [1184, 0]
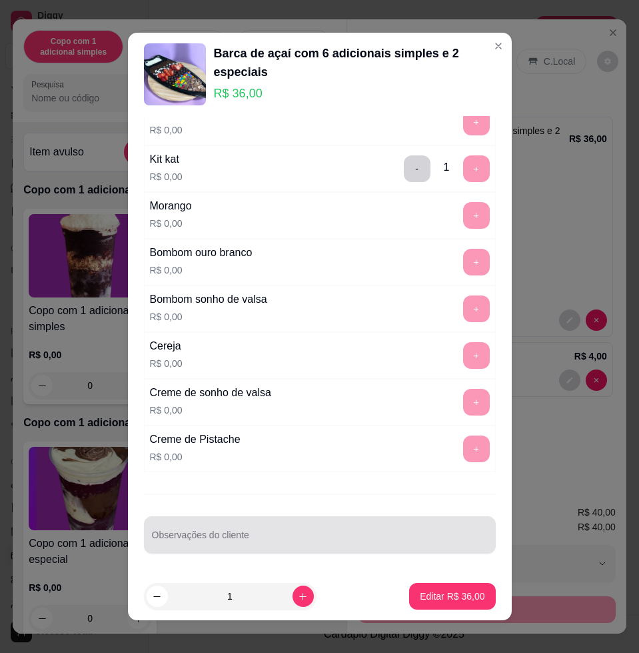
click at [319, 538] on input "Observações do cliente" at bounding box center [320, 539] width 336 height 13
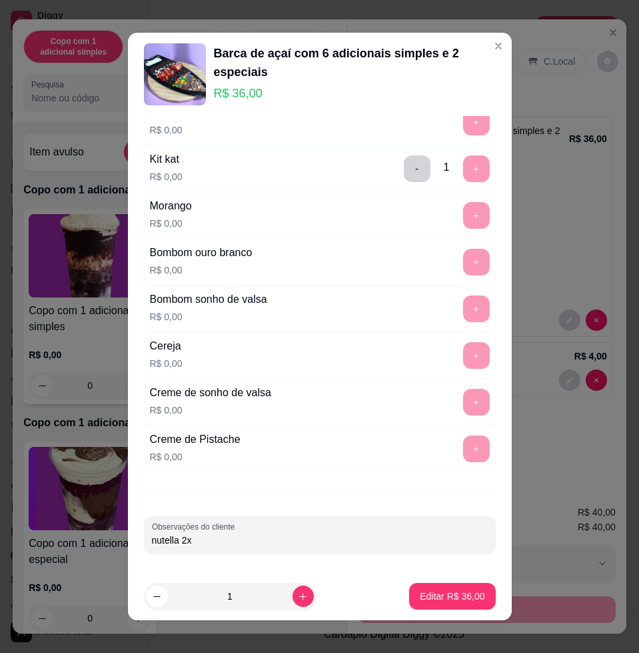
type input "nutella 2x"
click at [439, 598] on p "Editar R$ 36,00" at bounding box center [452, 595] width 63 height 13
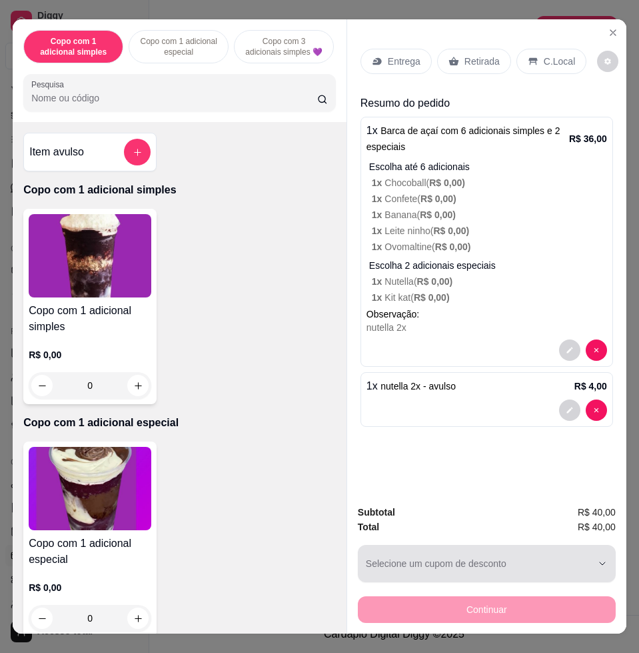
click at [441, 572] on button "Selecione um cupom de desconto" at bounding box center [487, 563] width 258 height 37
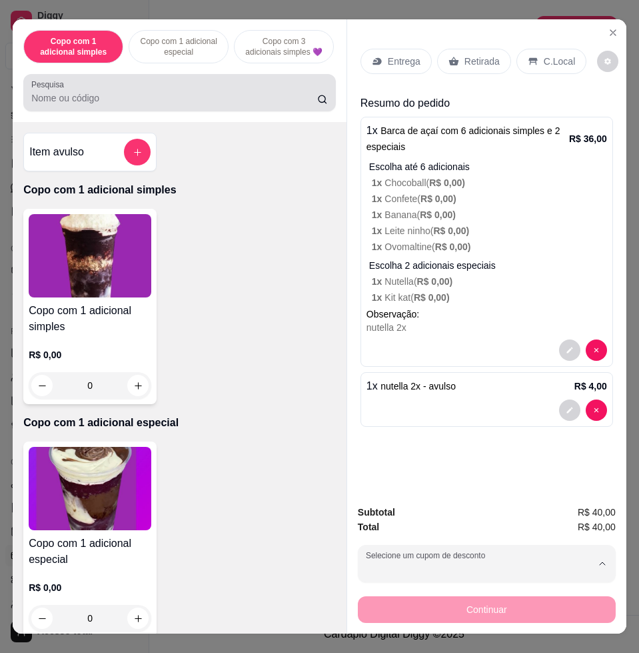
click at [200, 89] on div at bounding box center [179, 92] width 297 height 27
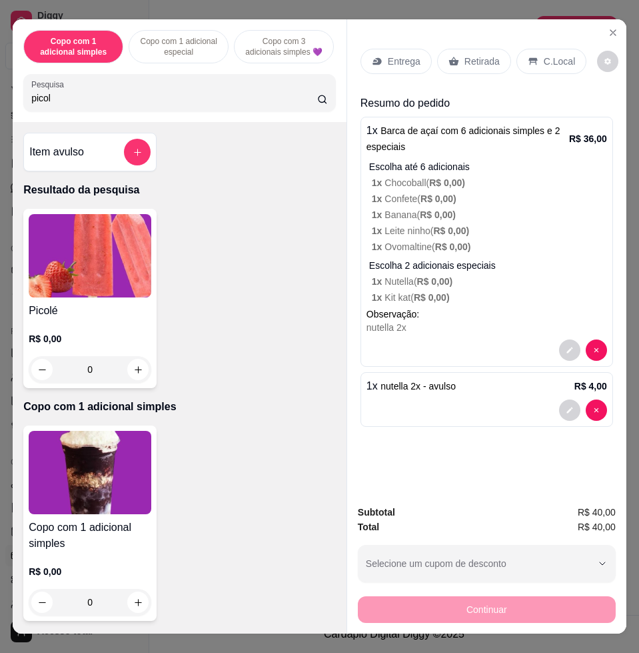
type input "picol"
click at [84, 269] on img at bounding box center [90, 255] width 123 height 83
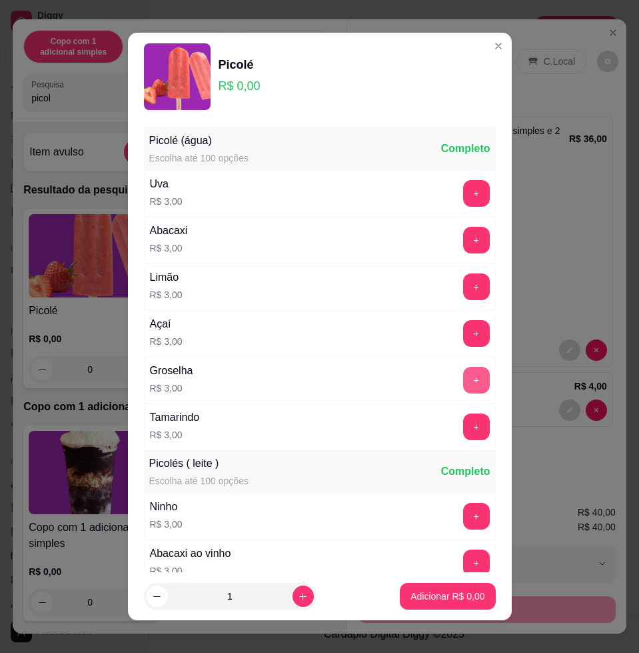
click at [463, 374] on button "+" at bounding box center [476, 380] width 27 height 27
click at [435, 607] on button "Adicionar R$ 3,00" at bounding box center [447, 596] width 95 height 27
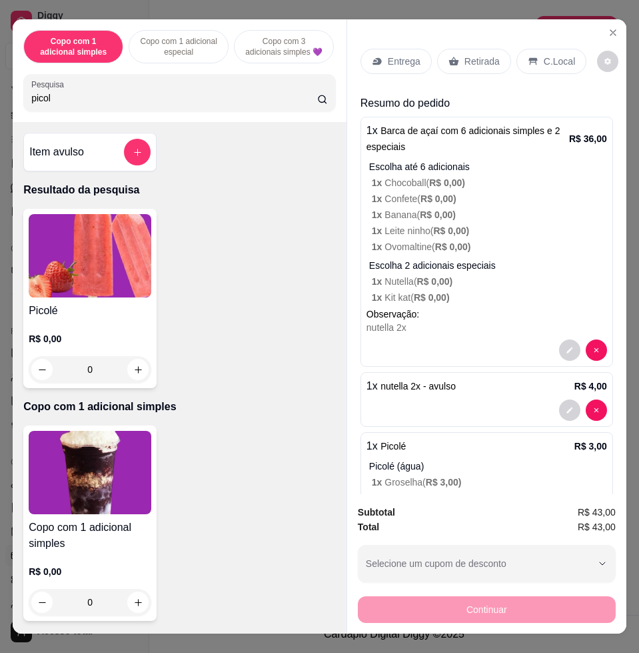
click at [393, 55] on p "Entrega" at bounding box center [404, 61] width 33 height 13
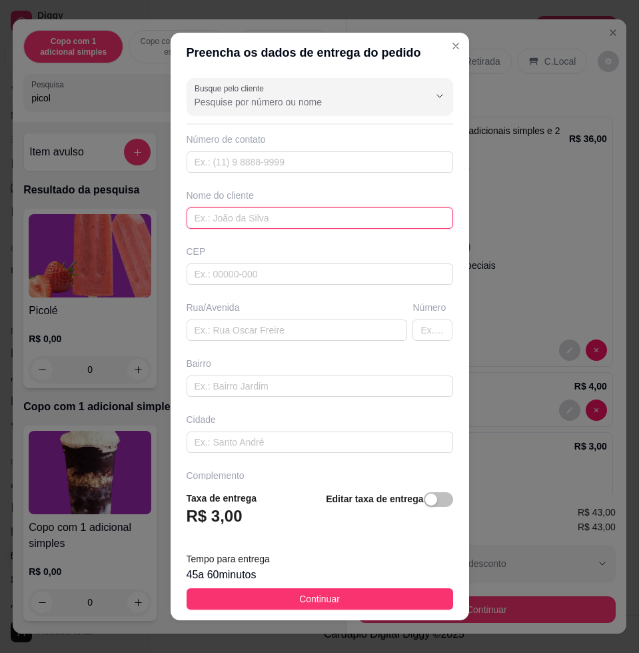
click at [272, 219] on input "text" at bounding box center [320, 217] width 267 height 21
type input "foizer"
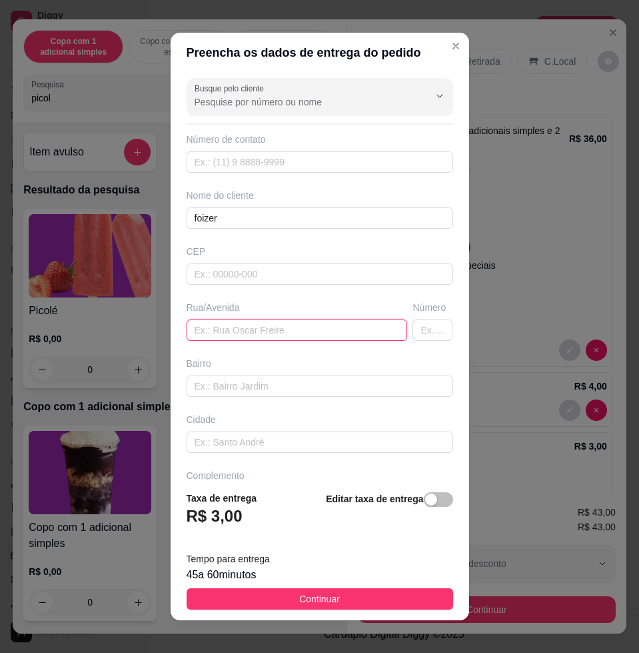
drag, startPoint x: 340, startPoint y: 323, endPoint x: 318, endPoint y: 320, distance: 22.2
click at [340, 323] on input "text" at bounding box center [297, 329] width 221 height 21
paste input "[PERSON_NAME] teles 1210"
type input "[PERSON_NAME] teles 1210"
drag, startPoint x: 390, startPoint y: 591, endPoint x: 393, endPoint y: 598, distance: 7.5
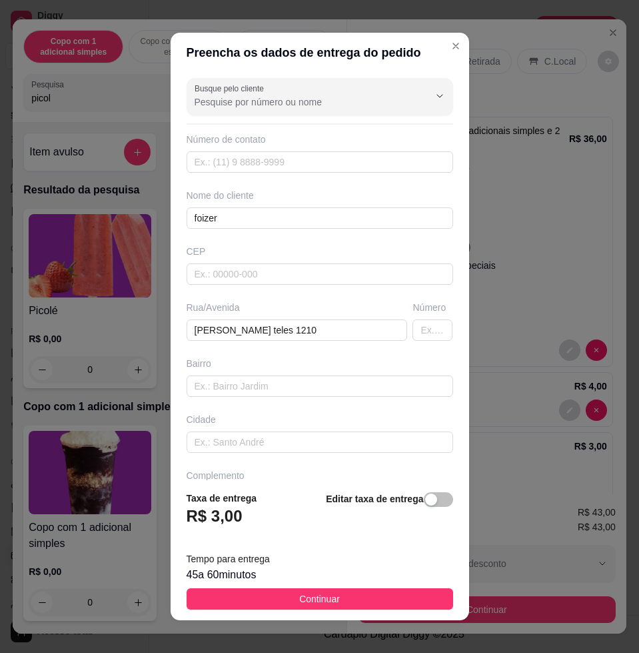
click at [391, 591] on button "Continuar" at bounding box center [320, 598] width 267 height 21
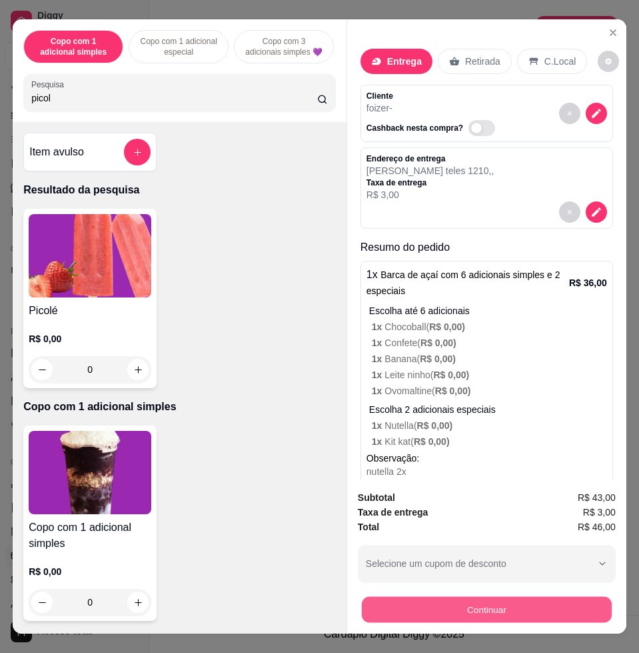
click at [485, 611] on button "Continuar" at bounding box center [487, 609] width 250 height 26
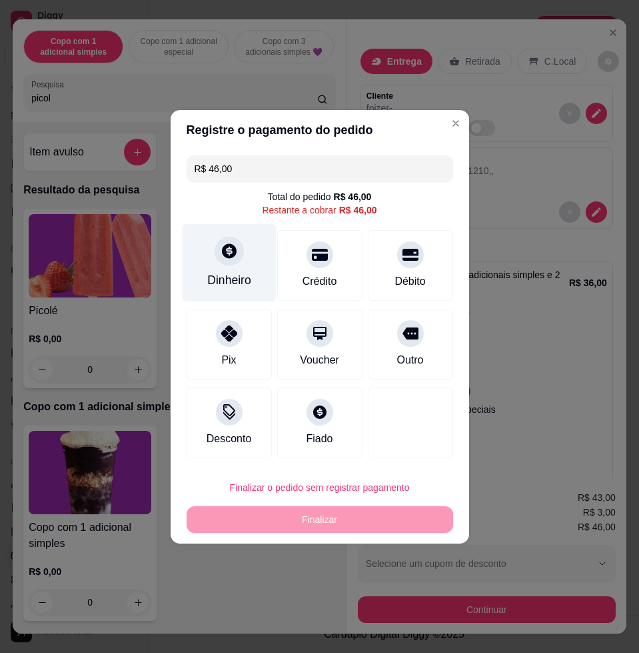
click at [225, 241] on div at bounding box center [229, 250] width 29 height 29
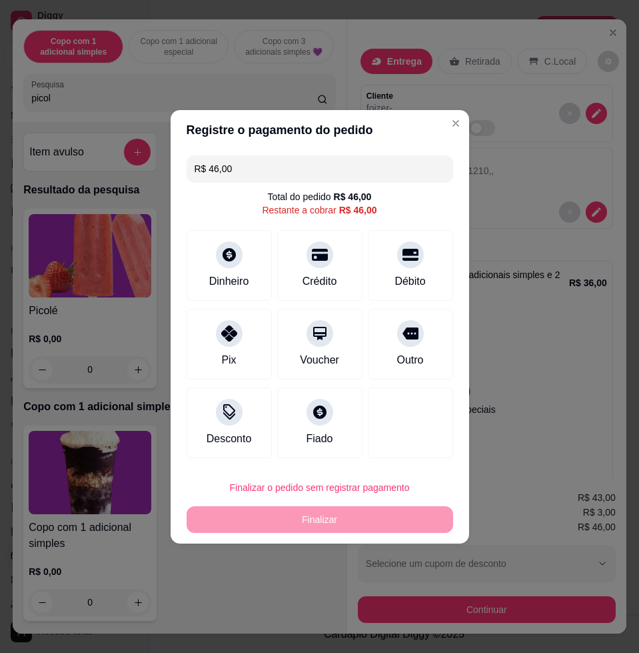
click at [251, 317] on input "0,00" at bounding box center [320, 314] width 267 height 27
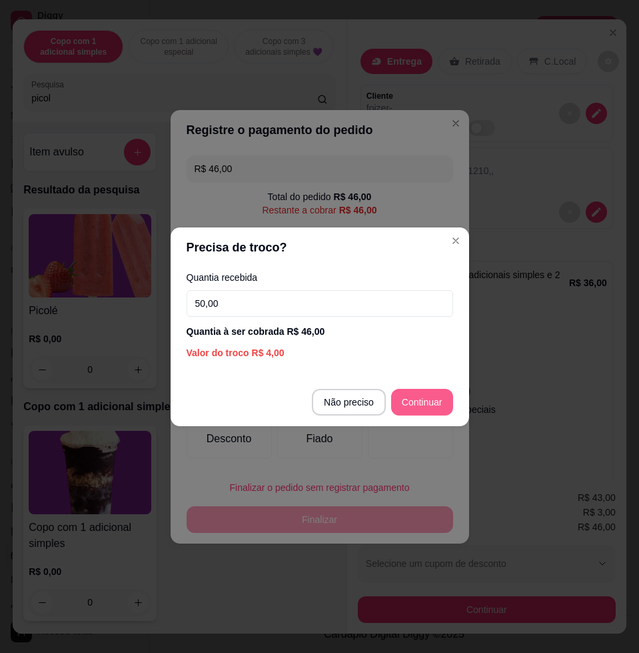
type input "50,00"
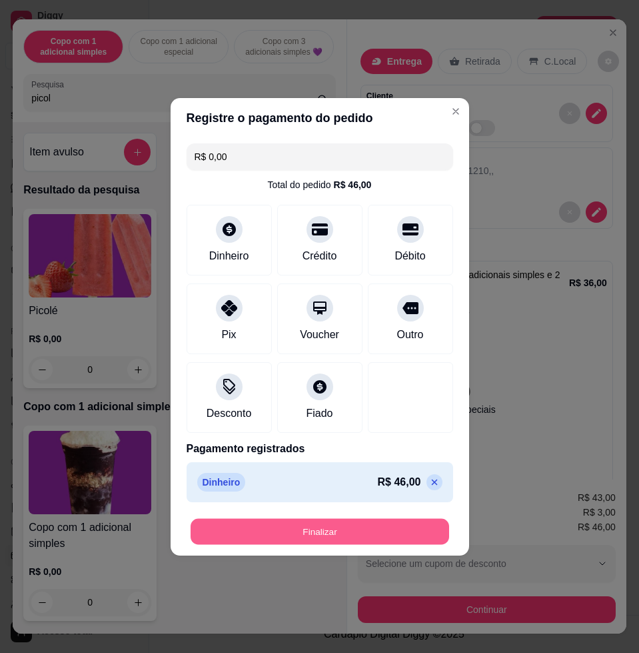
click at [414, 535] on button "Finalizar" at bounding box center [320, 531] width 259 height 26
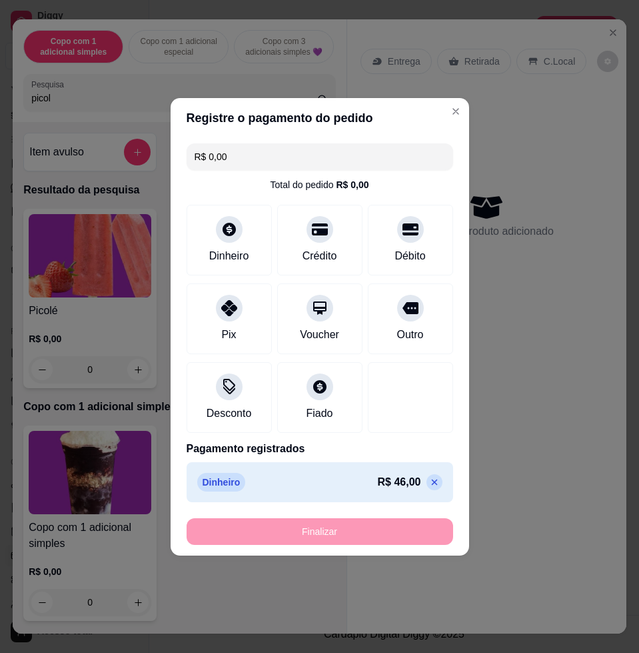
type input "-R$ 46,00"
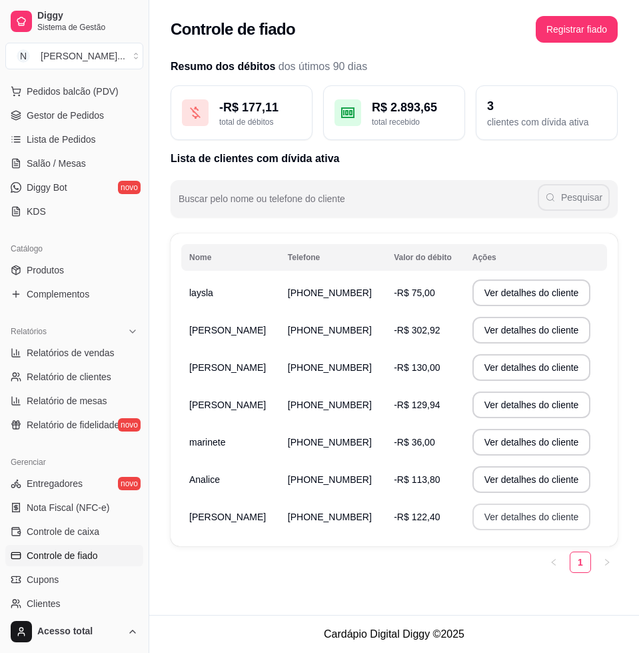
click at [478, 511] on button "Ver detalhes do cliente" at bounding box center [532, 516] width 119 height 27
click at [70, 169] on span "Salão / Mesas" at bounding box center [56, 163] width 59 height 13
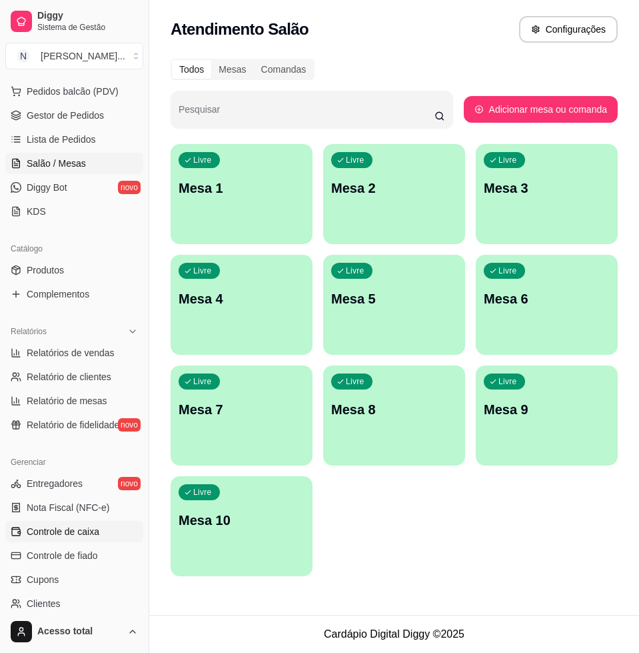
click at [91, 533] on span "Controle de caixa" at bounding box center [63, 531] width 73 height 13
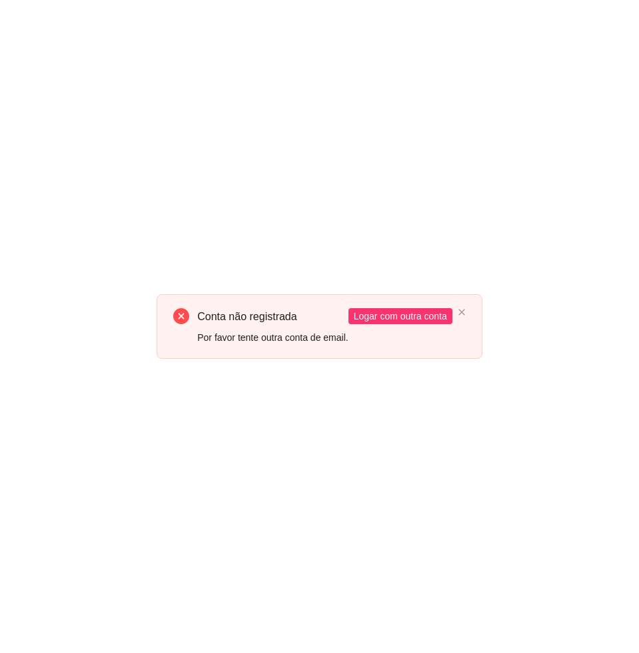
click at [467, 309] on div "Conta não registrada Por favor tente outra conta de email. Logar com outra conta" at bounding box center [320, 326] width 326 height 65
click at [463, 311] on icon "close" at bounding box center [462, 312] width 8 height 8
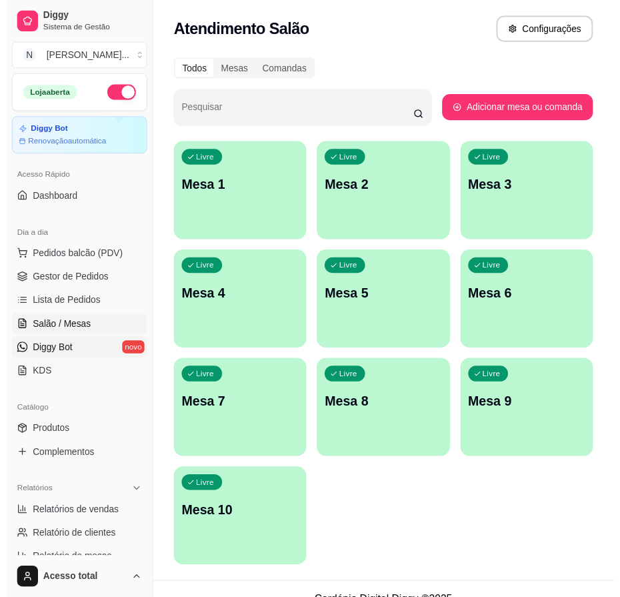
scroll to position [333, 0]
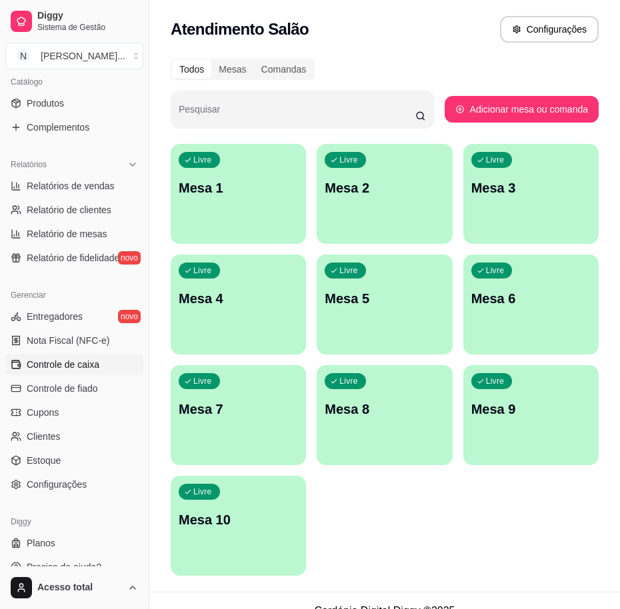
click at [91, 367] on span "Controle de caixa" at bounding box center [63, 364] width 73 height 13
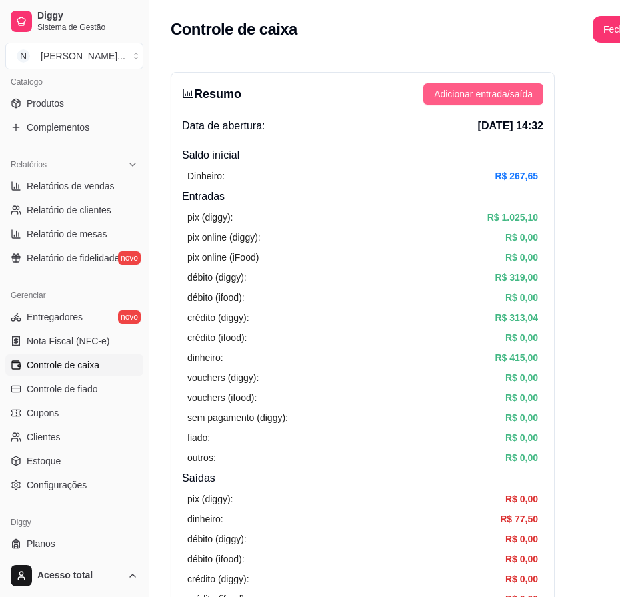
click at [461, 93] on span "Adicionar entrada/saída" at bounding box center [483, 94] width 99 height 15
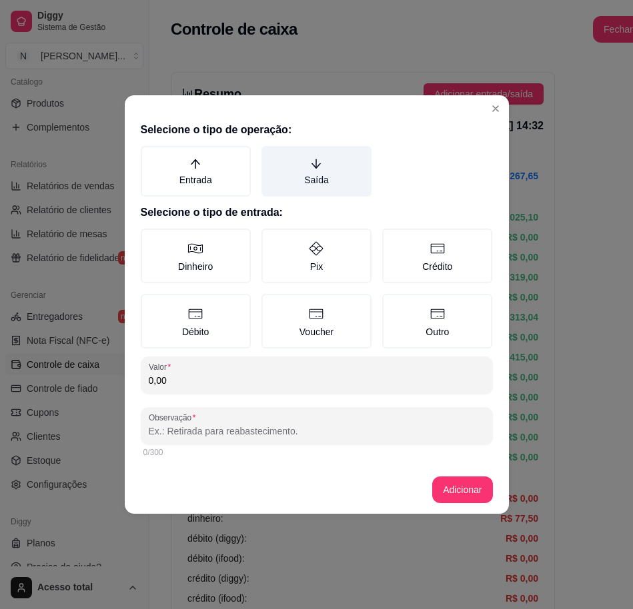
click at [285, 191] on label "Saída" at bounding box center [316, 171] width 110 height 51
click at [271, 156] on button "Saída" at bounding box center [266, 150] width 11 height 11
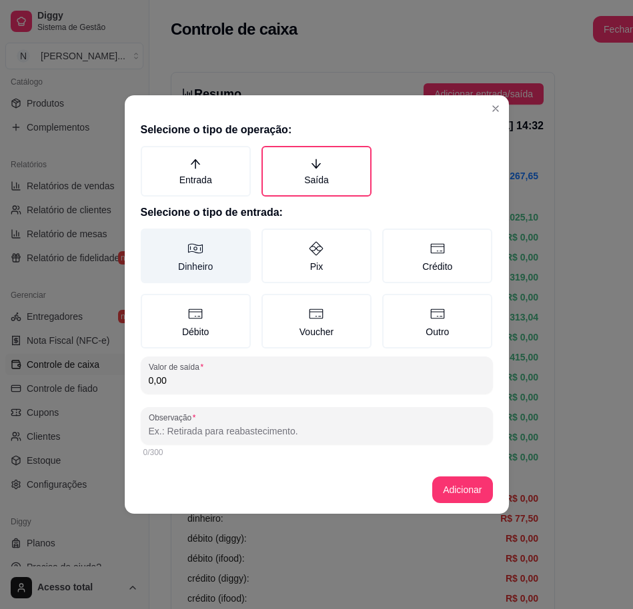
click at [152, 275] on label "Dinheiro" at bounding box center [196, 256] width 110 height 55
click at [151, 239] on button "Dinheiro" at bounding box center [145, 233] width 11 height 11
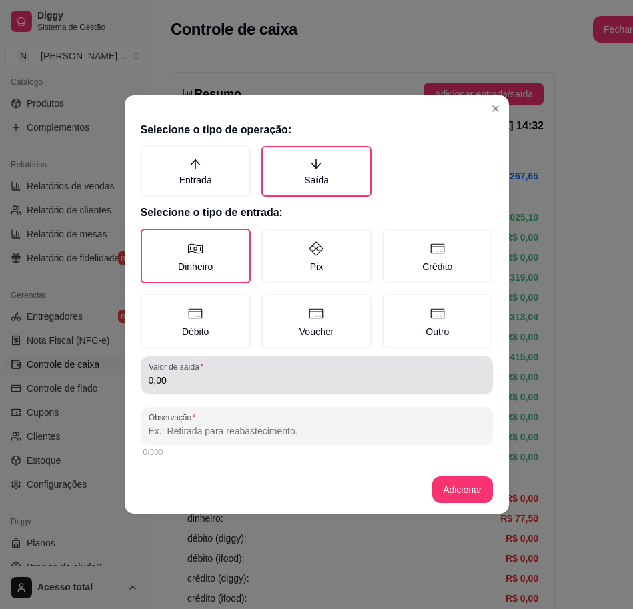
click at [230, 377] on input "0,00" at bounding box center [317, 380] width 336 height 13
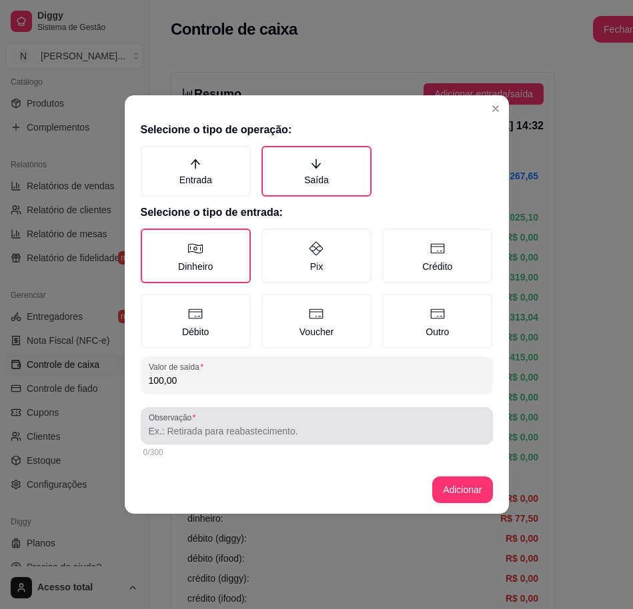
type input "100,00"
click at [359, 429] on input "Observação" at bounding box center [317, 431] width 336 height 13
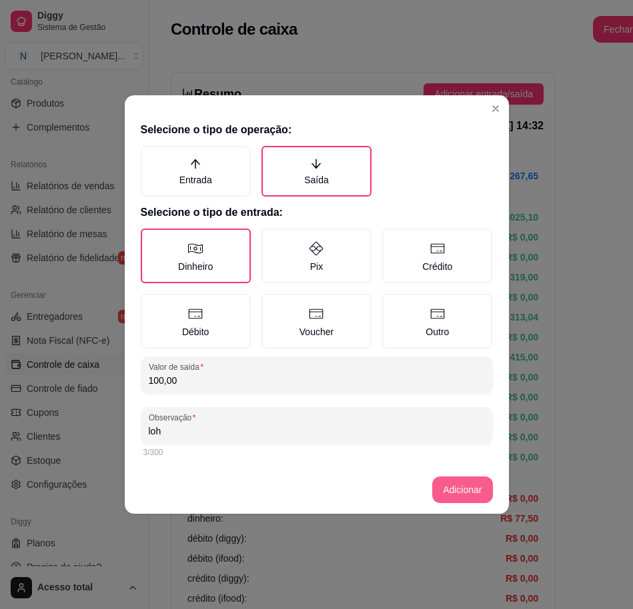
type input "loh"
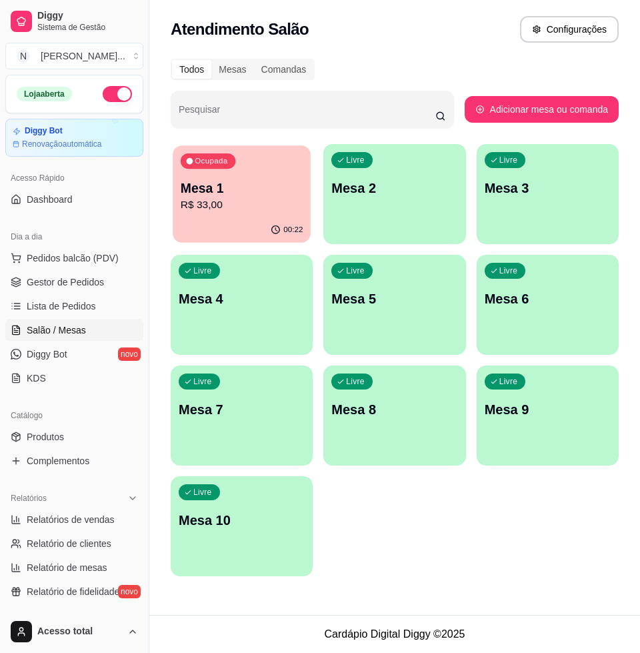
click at [287, 210] on p "R$ 33,00" at bounding box center [242, 204] width 123 height 15
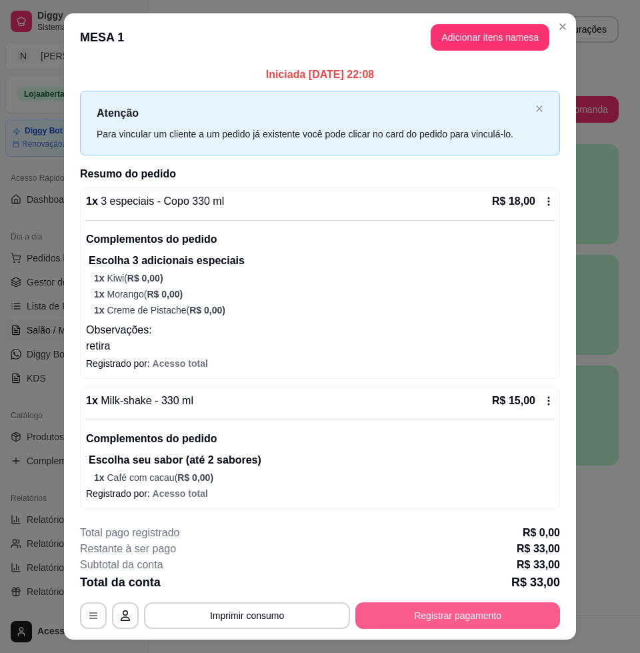
click at [511, 618] on button "Registrar pagamento" at bounding box center [457, 615] width 205 height 27
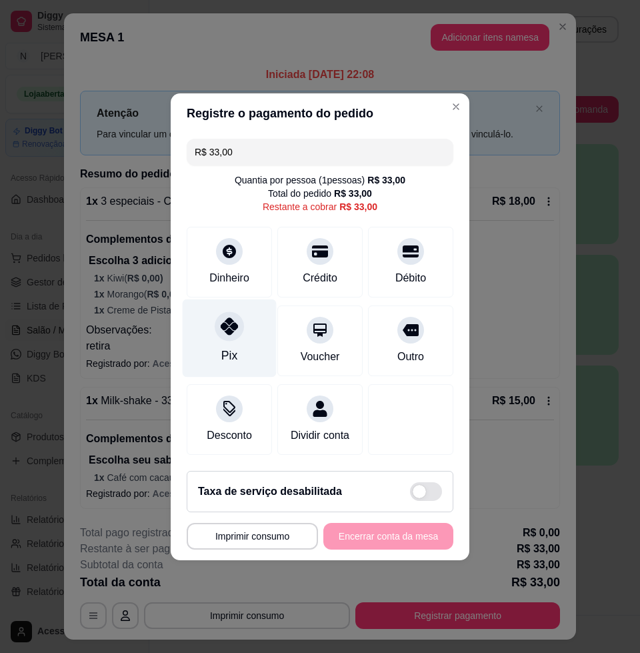
click at [225, 347] on div "Pix" at bounding box center [229, 355] width 16 height 17
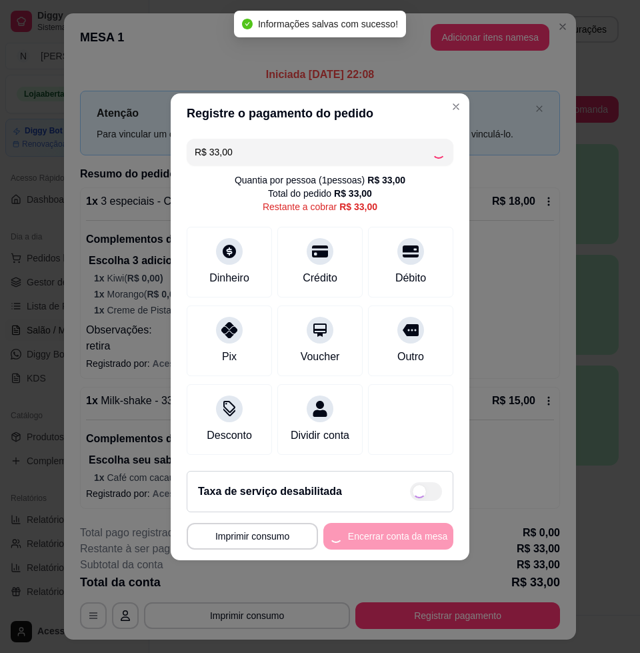
type input "R$ 0,00"
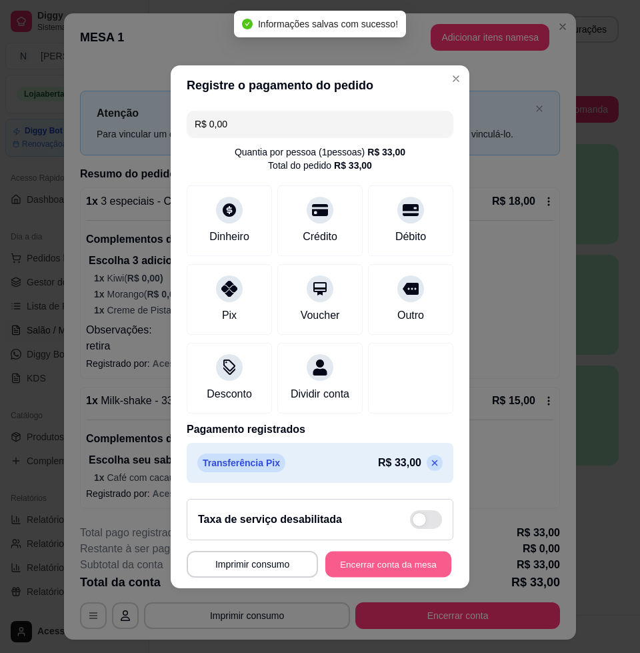
click at [405, 563] on button "Encerrar conta da mesa" at bounding box center [388, 564] width 126 height 26
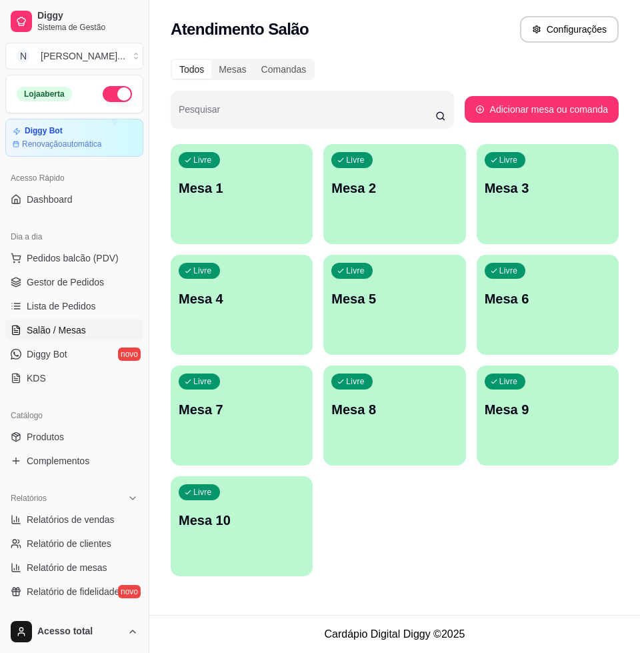
click at [231, 199] on div "Livre Mesa 1" at bounding box center [242, 186] width 142 height 84
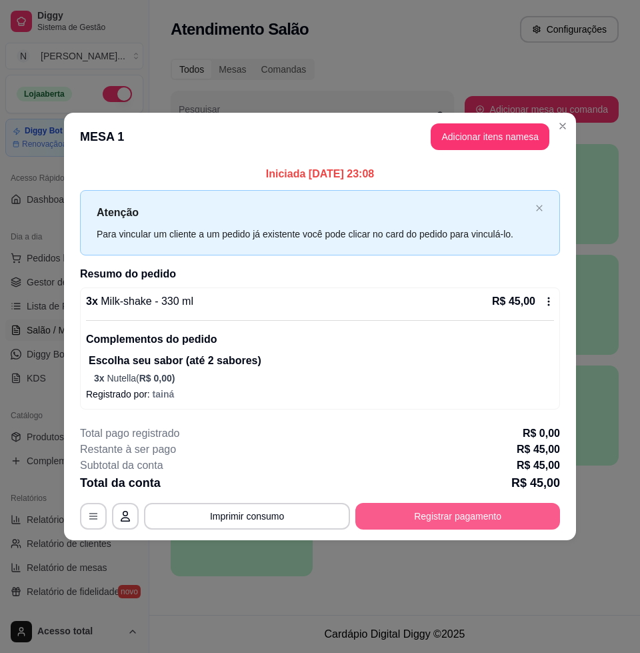
click at [481, 511] on button "Registrar pagamento" at bounding box center [457, 516] width 205 height 27
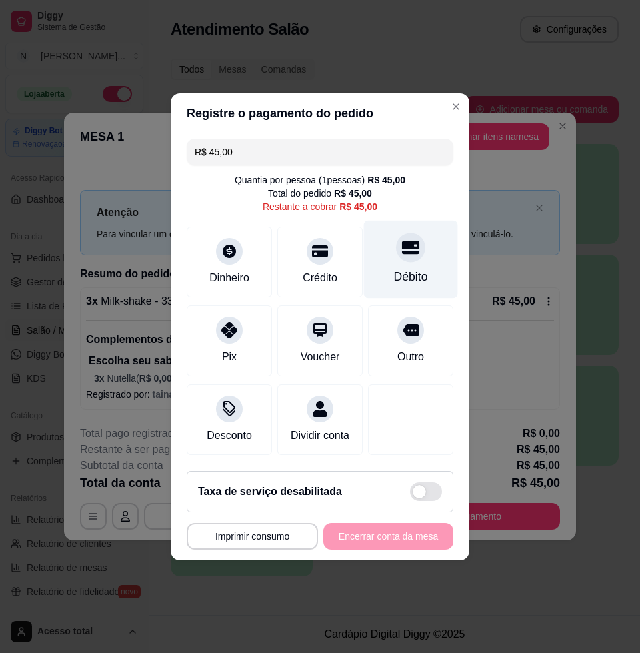
click at [400, 260] on div "Débito" at bounding box center [411, 259] width 94 height 78
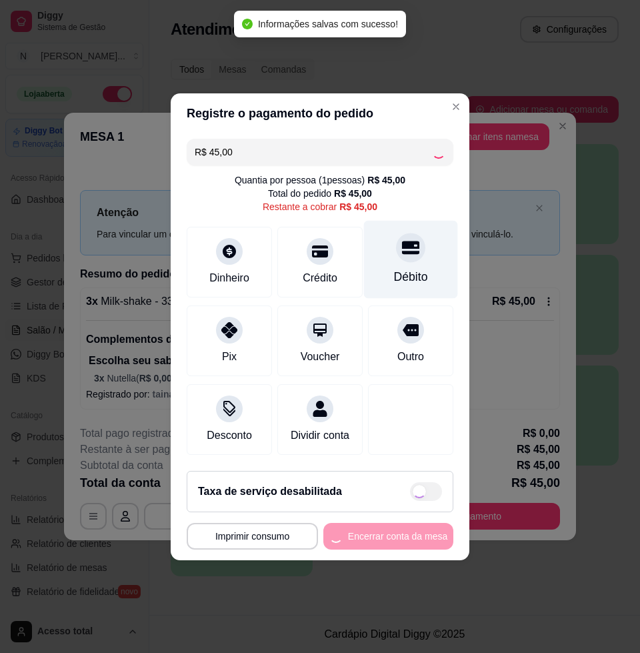
type input "R$ 0,00"
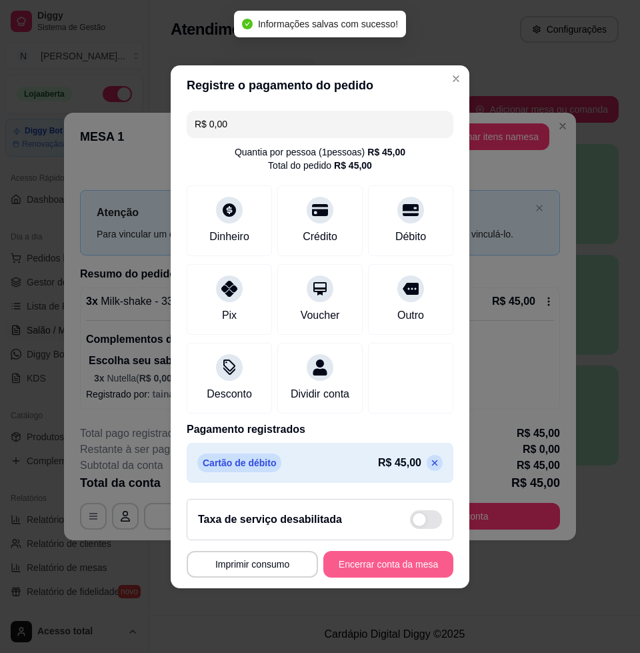
click at [400, 565] on button "Encerrar conta da mesa" at bounding box center [388, 564] width 130 height 27
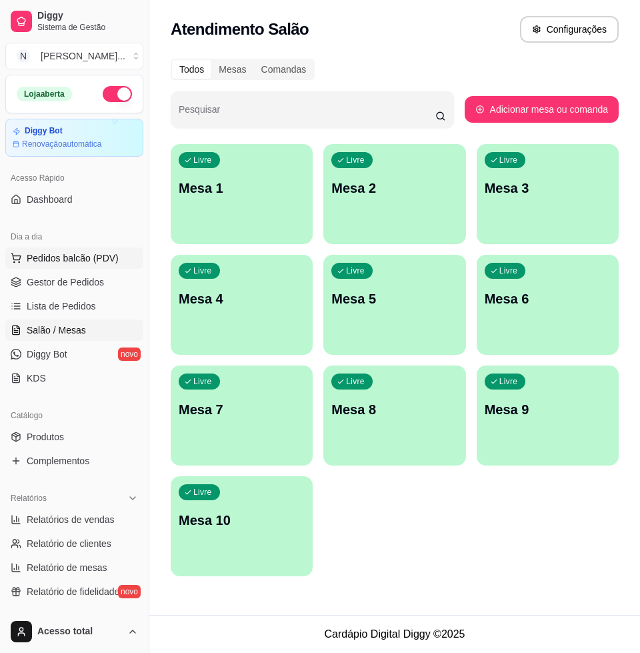
click at [65, 248] on button "Pedidos balcão (PDV)" at bounding box center [74, 257] width 138 height 21
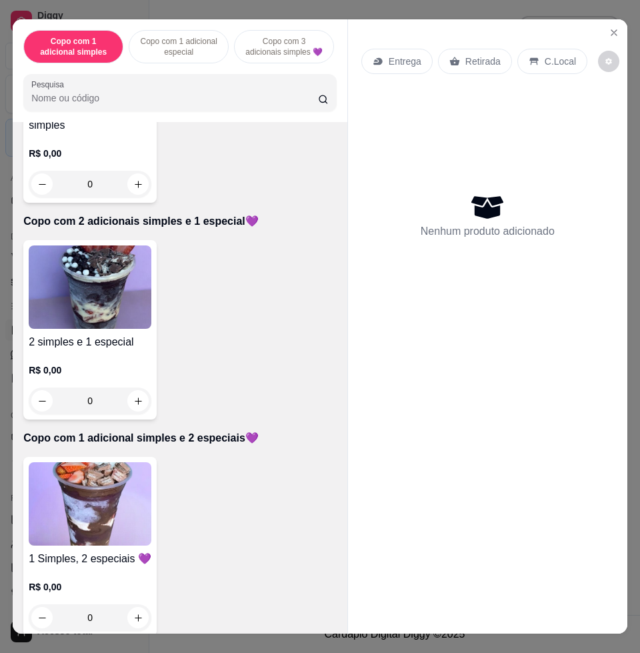
scroll to position [750, 0]
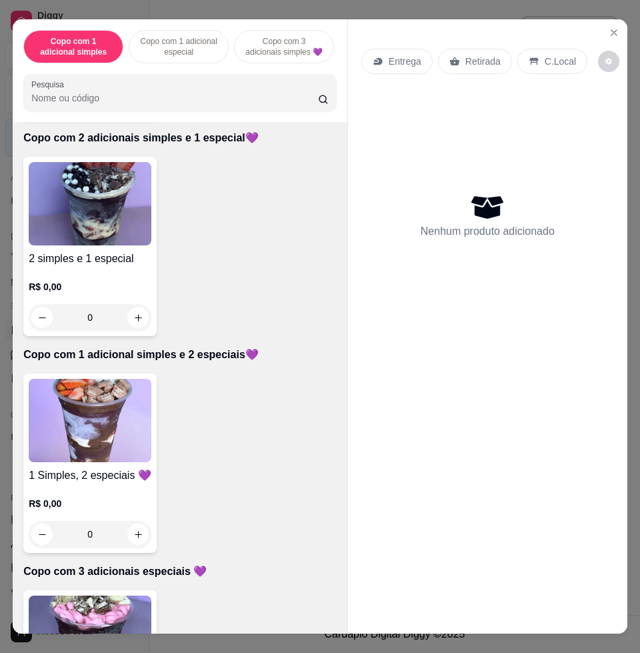
click at [67, 430] on img at bounding box center [90, 420] width 123 height 83
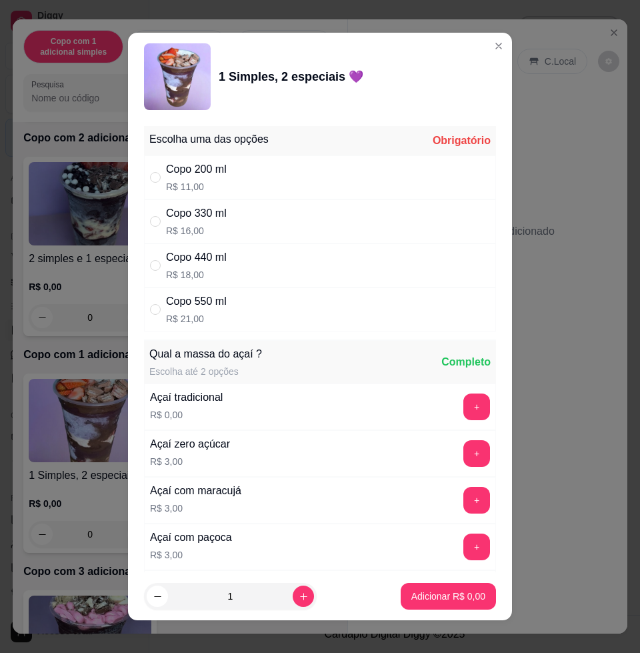
click at [267, 311] on div "Copo 550 ml R$ 21,00" at bounding box center [320, 309] width 352 height 44
radio input "true"
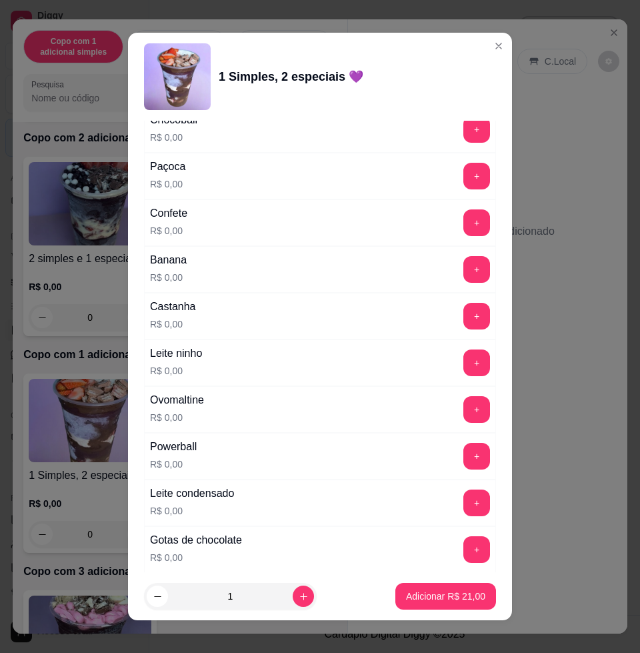
scroll to position [1166, 0]
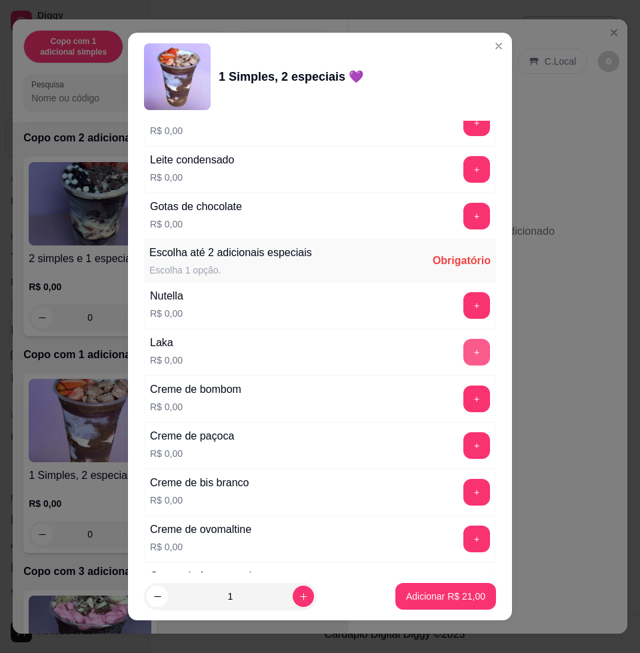
click at [463, 351] on button "+" at bounding box center [476, 352] width 27 height 27
click at [463, 303] on button "+" at bounding box center [476, 305] width 27 height 27
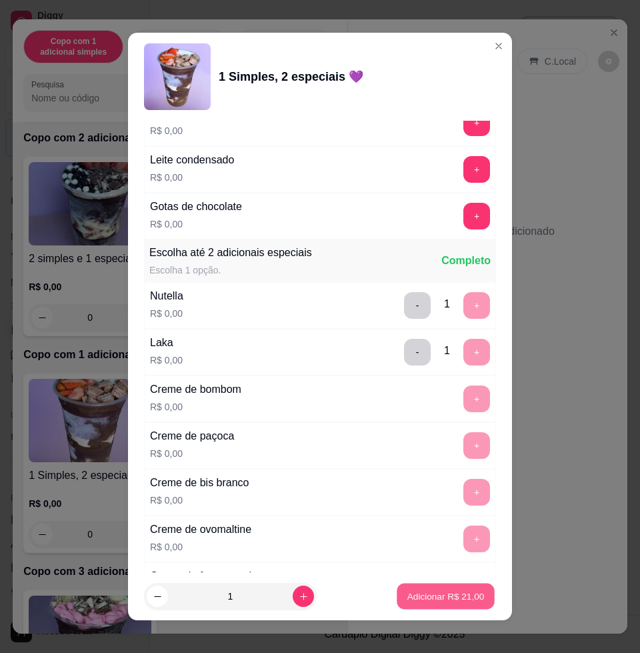
click at [462, 604] on button "Adicionar R$ 21,00" at bounding box center [446, 596] width 98 height 26
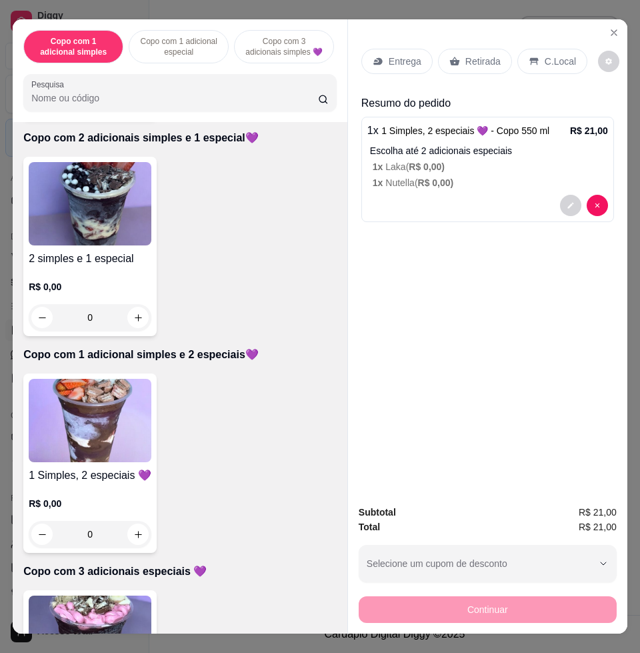
click at [404, 55] on p "Entrega" at bounding box center [405, 61] width 33 height 13
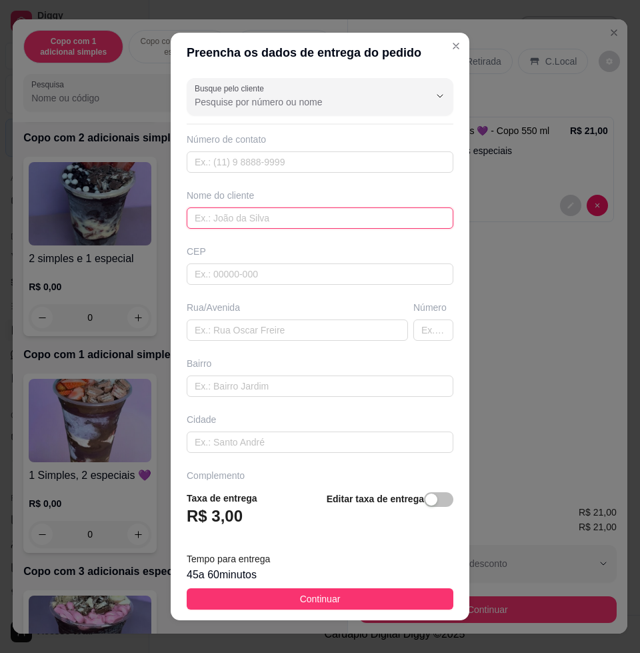
click at [244, 227] on input "text" at bounding box center [320, 217] width 267 height 21
type input "ana"
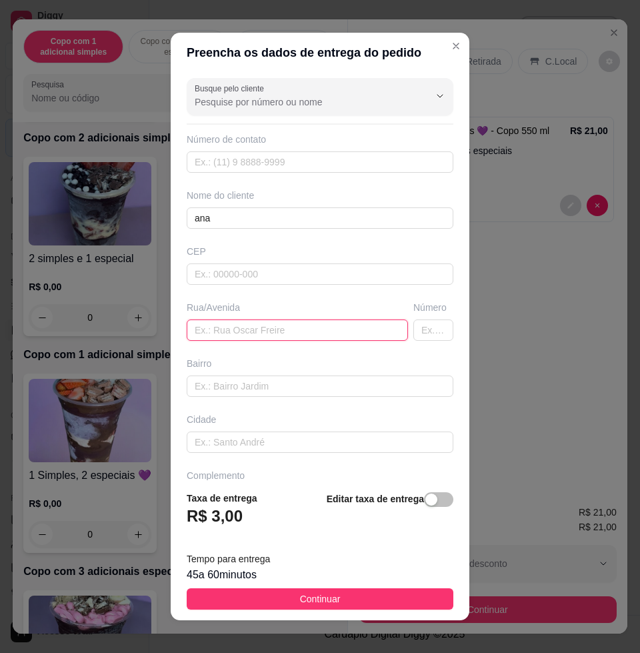
click at [257, 332] on input "text" at bounding box center [297, 329] width 221 height 21
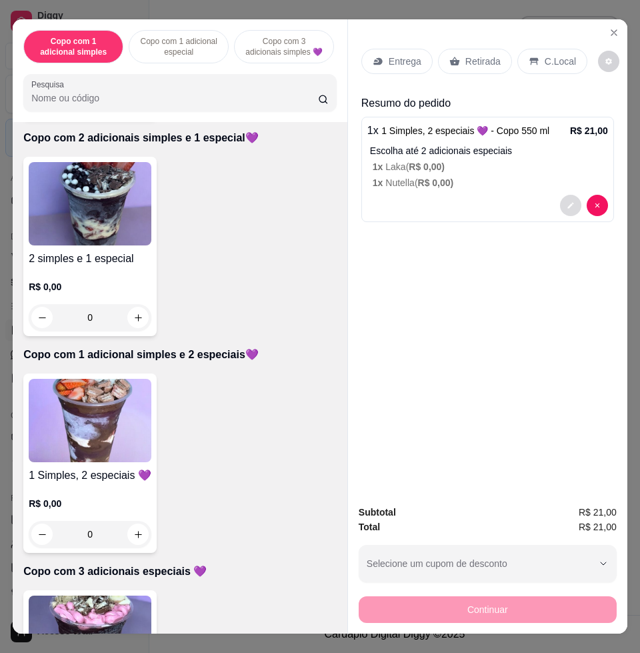
click at [571, 199] on button "decrease-product-quantity" at bounding box center [570, 205] width 21 height 21
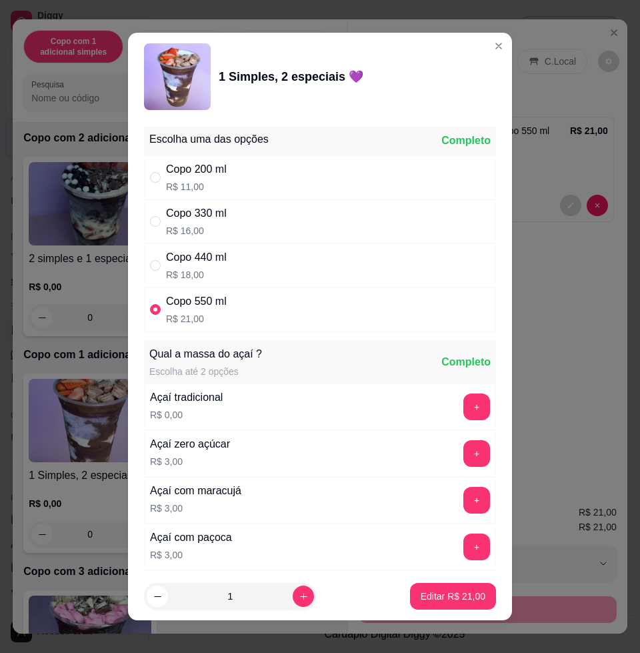
scroll to position [833, 0]
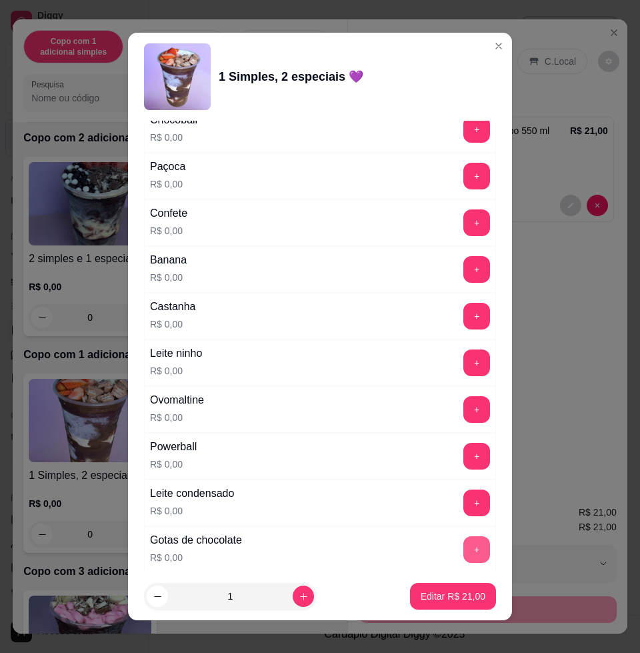
click at [463, 553] on button "+" at bounding box center [476, 549] width 27 height 27
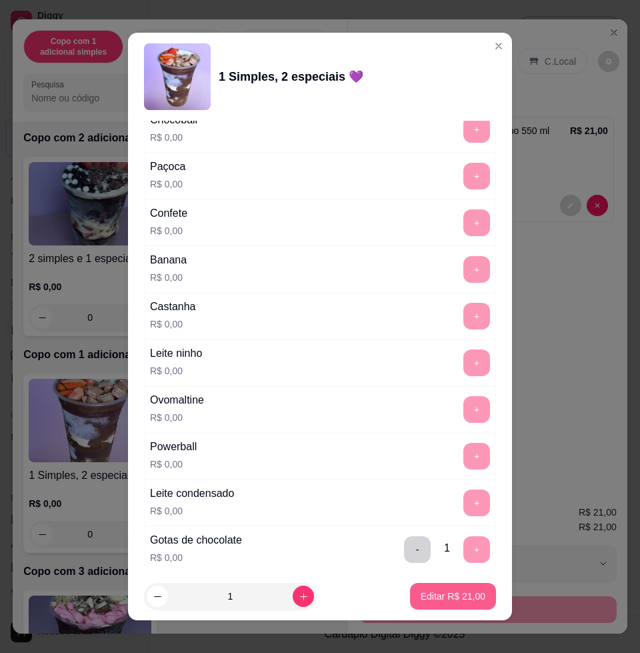
click at [443, 589] on p "Editar R$ 21,00" at bounding box center [453, 595] width 65 height 13
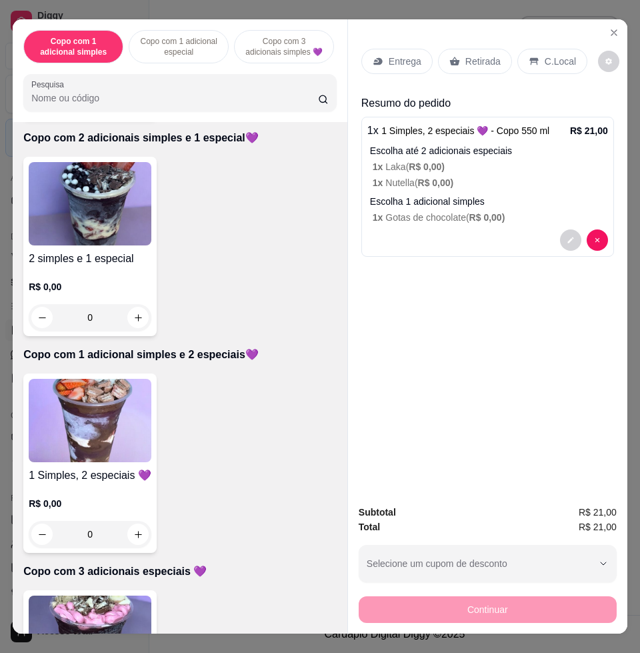
click at [393, 62] on div "Entrega" at bounding box center [396, 61] width 71 height 25
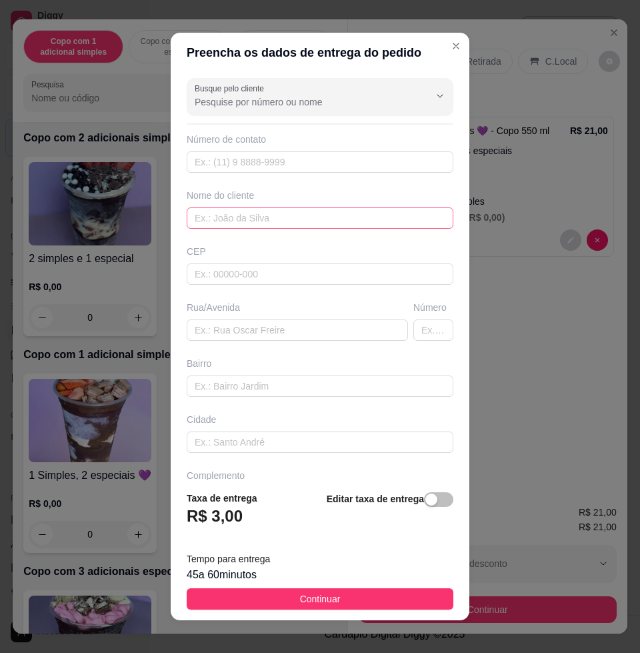
drag, startPoint x: 259, startPoint y: 231, endPoint x: 259, endPoint y: 215, distance: 16.0
click at [259, 227] on div "Busque pelo cliente Número de contato Nome do cliente CEP Rua/Avenida Número Ba…" at bounding box center [320, 276] width 299 height 407
click at [259, 215] on input "text" at bounding box center [320, 217] width 267 height 21
type input "ana"
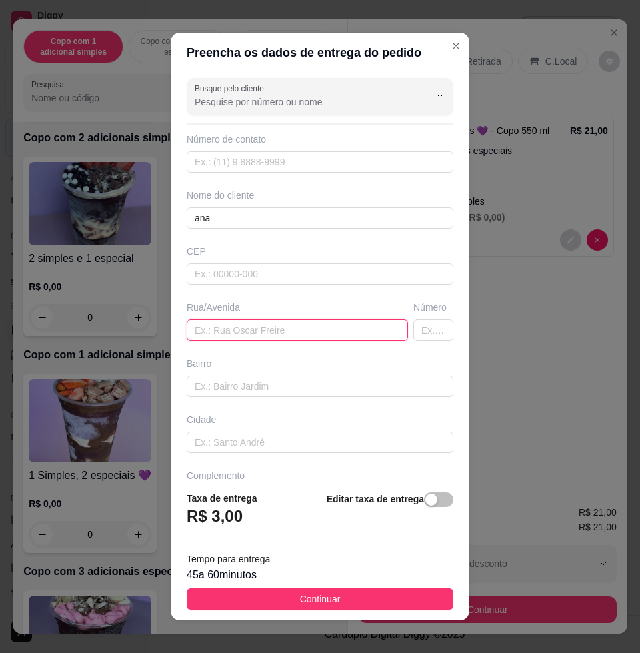
click at [274, 331] on input "text" at bounding box center [297, 329] width 221 height 21
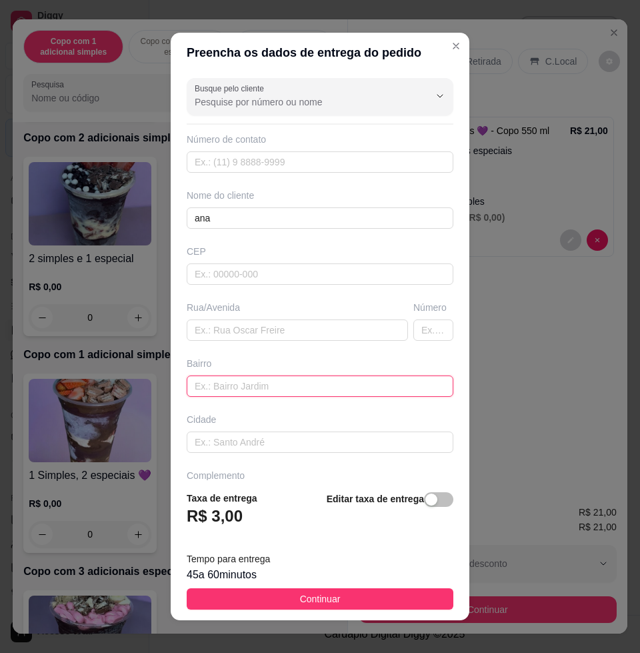
click at [288, 381] on input "text" at bounding box center [320, 385] width 267 height 21
type input "laranjeiras"
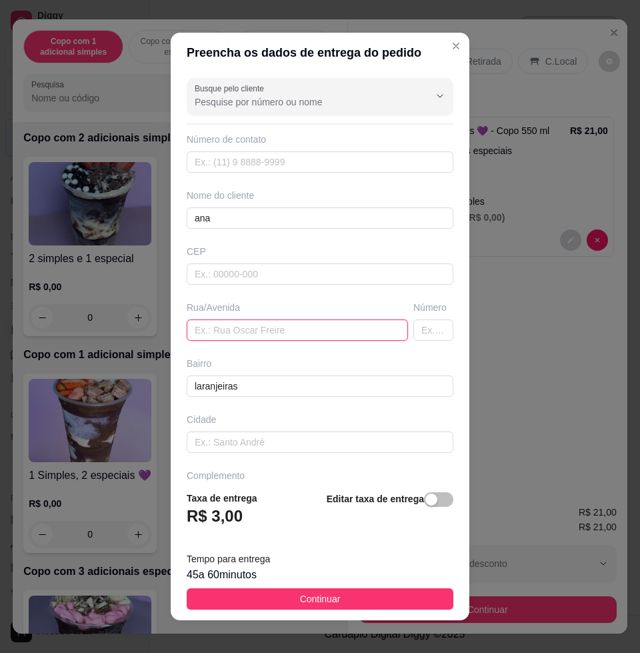
click at [320, 323] on input "text" at bounding box center [297, 329] width 221 height 21
click at [230, 329] on input "duque decaxias 584" at bounding box center [297, 329] width 221 height 21
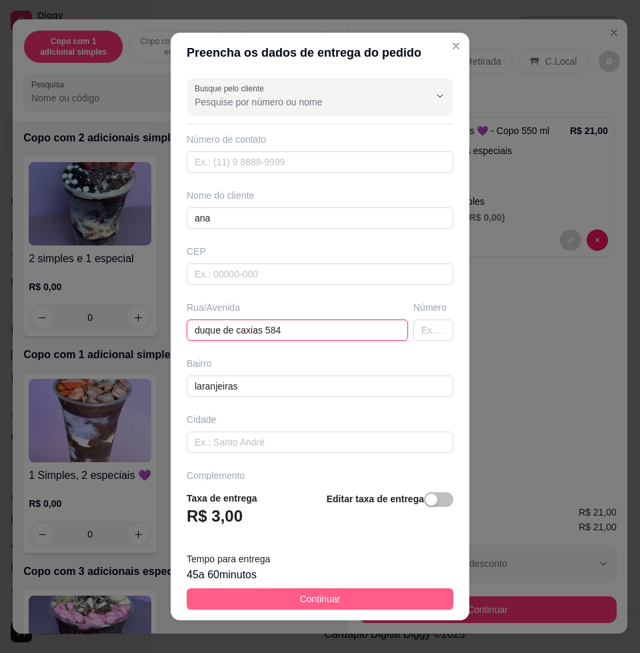
type input "duque de caxias 584"
click at [239, 588] on button "Continuar" at bounding box center [320, 598] width 267 height 21
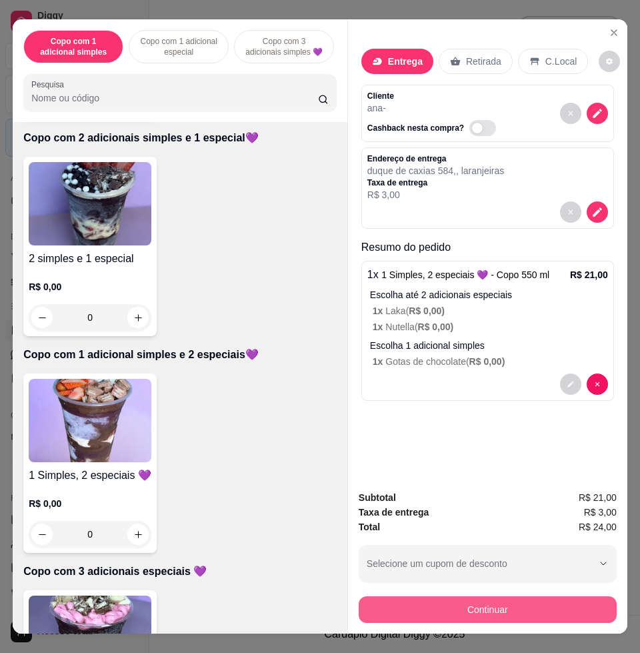
click at [549, 607] on button "Continuar" at bounding box center [488, 609] width 258 height 27
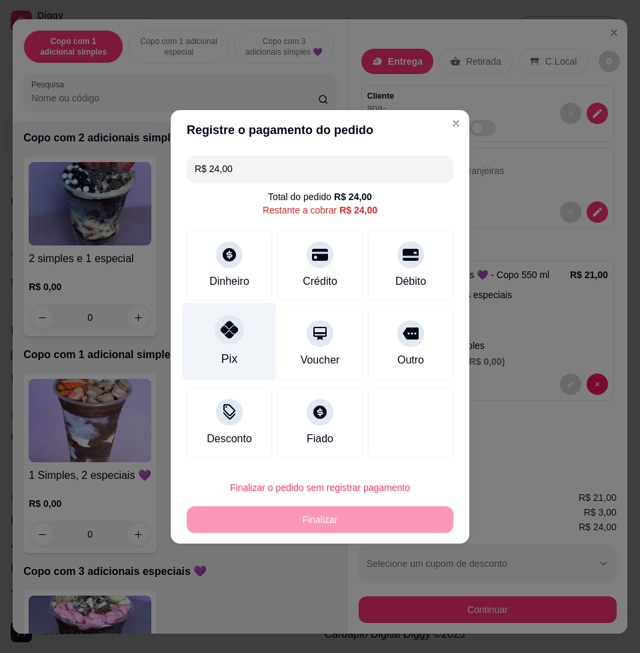
click at [236, 337] on div at bounding box center [229, 329] width 29 height 29
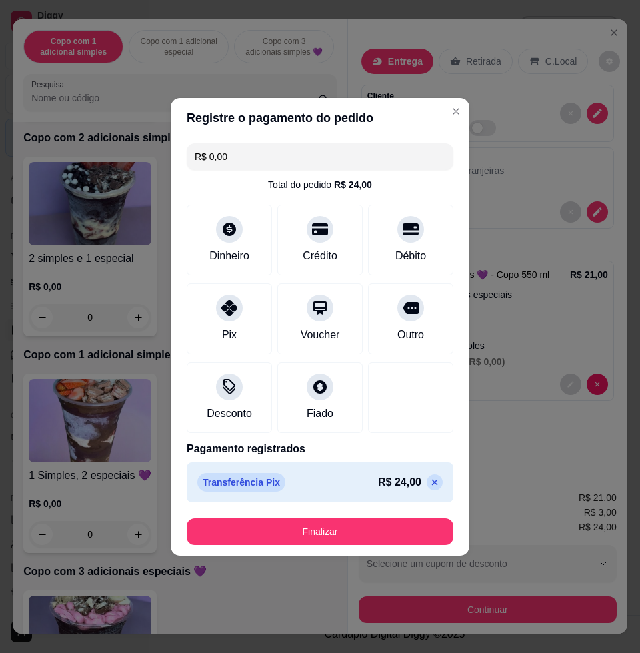
click at [341, 527] on button "Finalizar" at bounding box center [320, 531] width 267 height 27
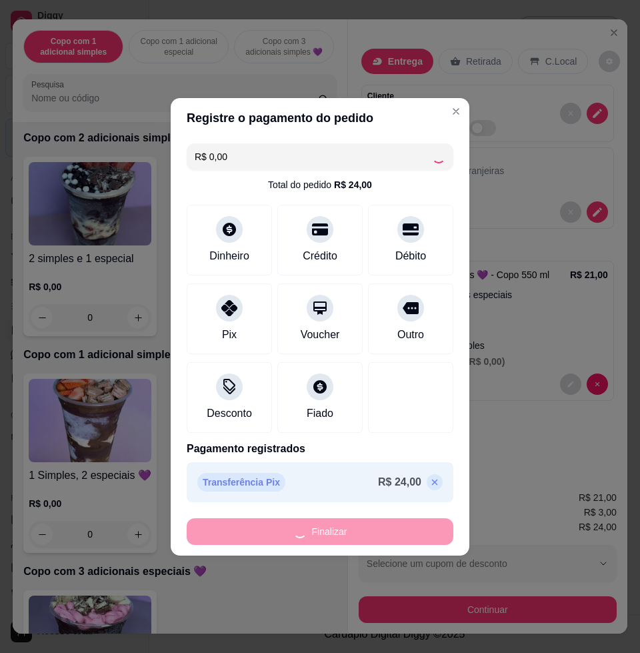
type input "-R$ 24,00"
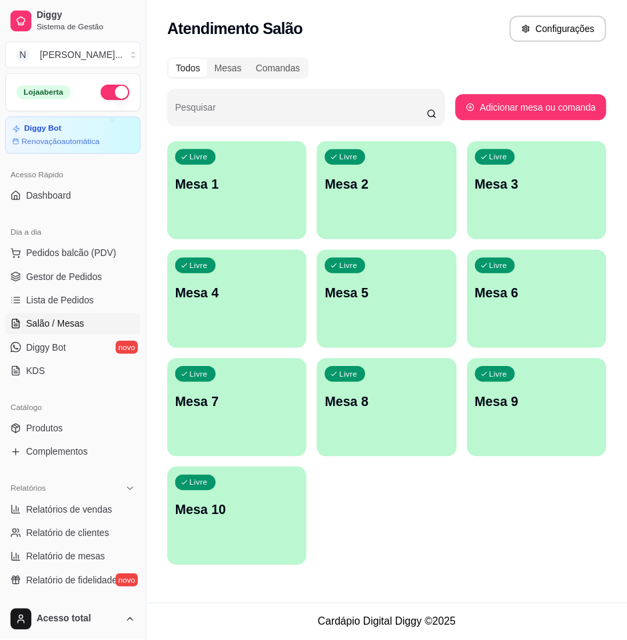
scroll to position [167, 0]
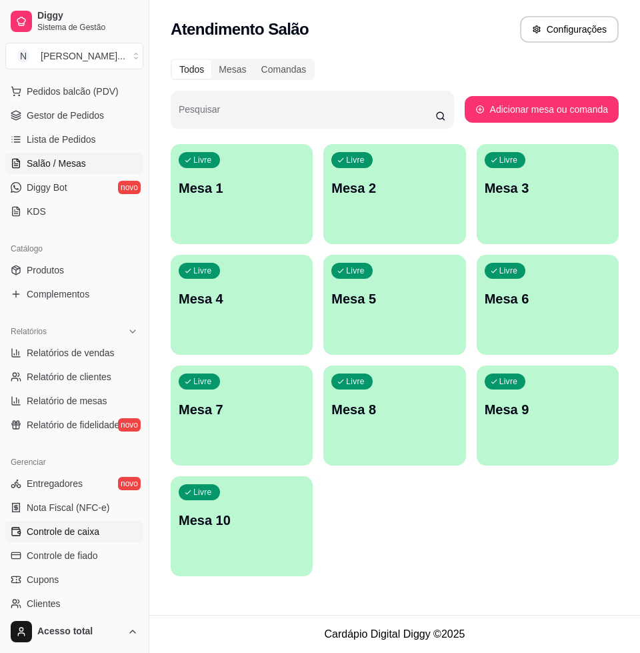
click at [61, 531] on span "Controle de caixa" at bounding box center [63, 531] width 73 height 13
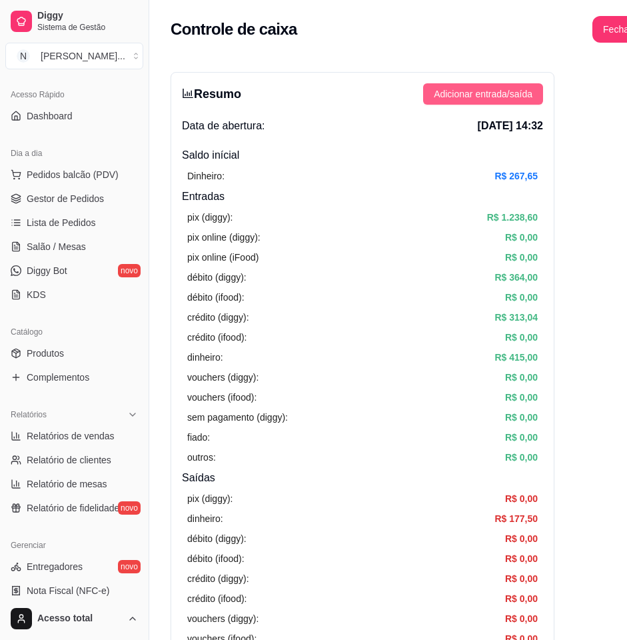
click at [493, 102] on button "Adicionar entrada/saída" at bounding box center [483, 93] width 120 height 21
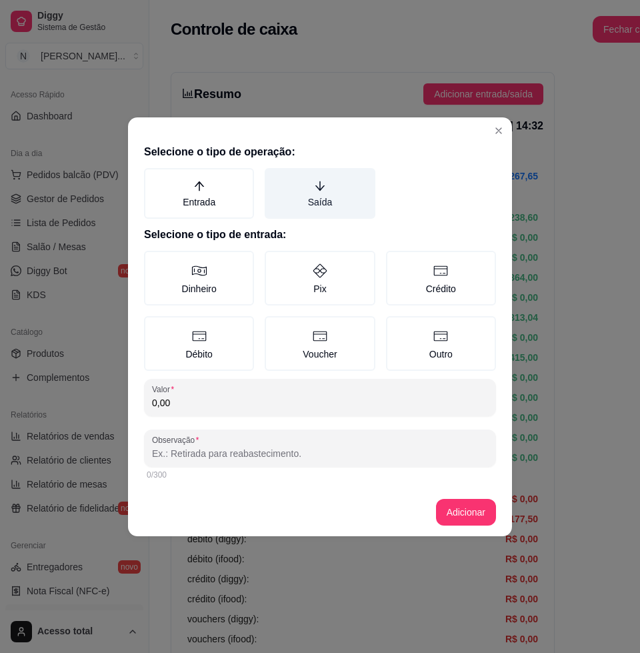
click at [321, 208] on label "Saída" at bounding box center [320, 193] width 110 height 51
click at [275, 178] on button "Saída" at bounding box center [269, 172] width 11 height 11
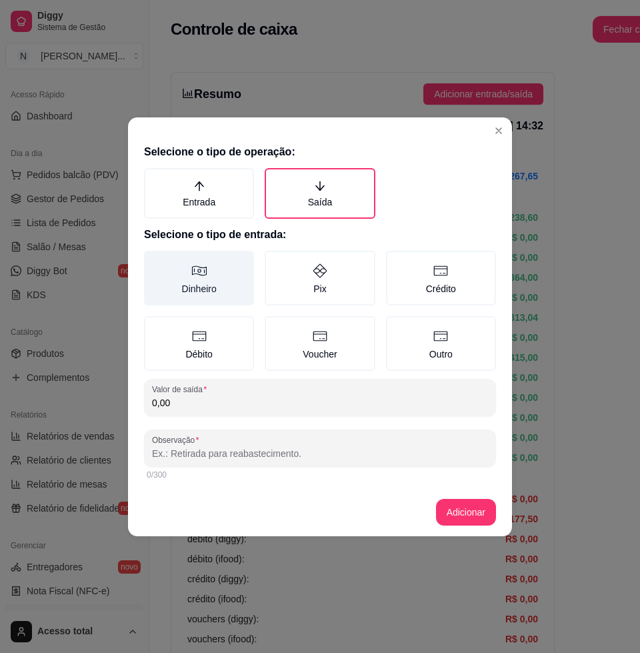
click at [181, 264] on label "Dinheiro" at bounding box center [199, 278] width 110 height 55
click at [154, 261] on button "Dinheiro" at bounding box center [148, 255] width 11 height 11
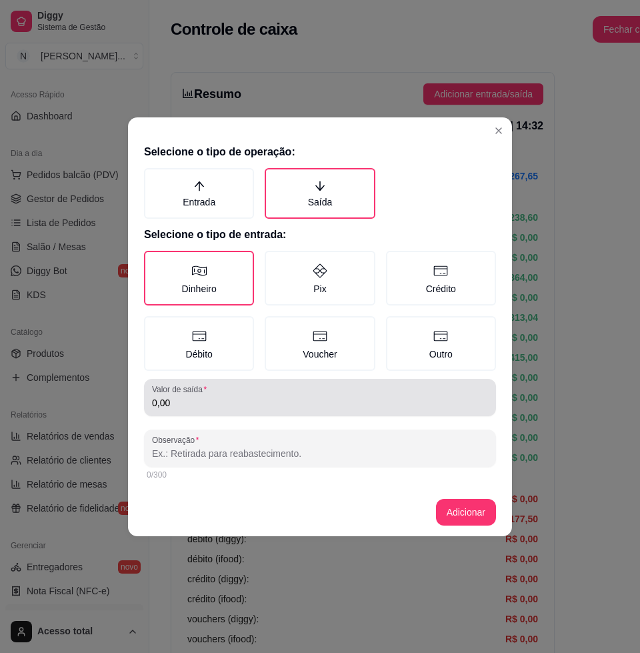
drag, startPoint x: 223, startPoint y: 401, endPoint x: 215, endPoint y: 387, distance: 15.8
click at [222, 401] on input "0,00" at bounding box center [320, 402] width 336 height 13
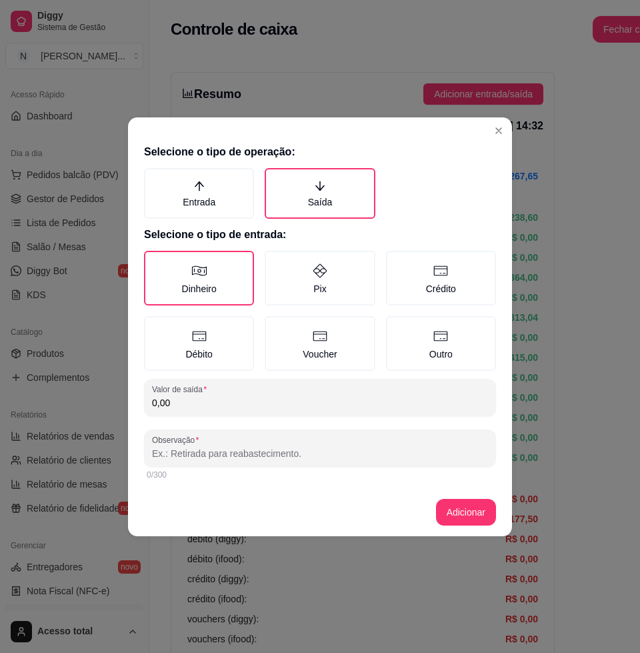
click at [297, 402] on input "0,00" at bounding box center [320, 402] width 336 height 13
type input "100,00"
click at [285, 484] on div "Selecione o tipo de operação: Entrada Saída Selecione o tipo de entrada: Dinhei…" at bounding box center [320, 313] width 384 height 349
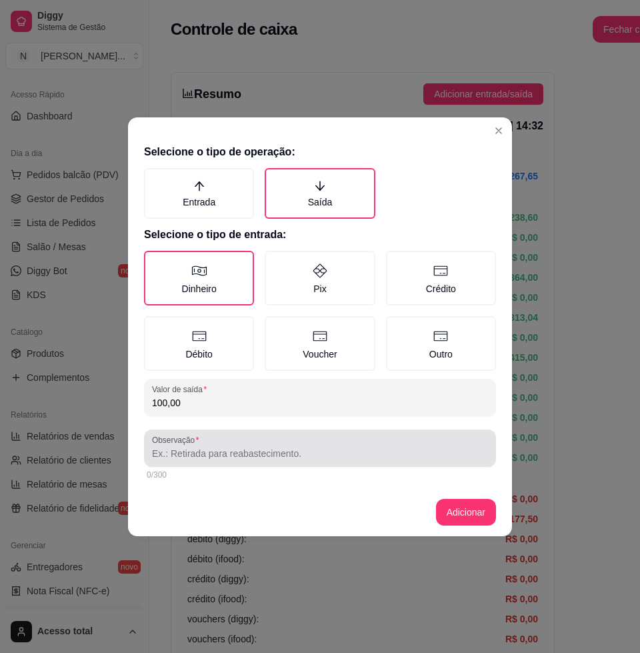
click at [303, 440] on div at bounding box center [320, 448] width 336 height 27
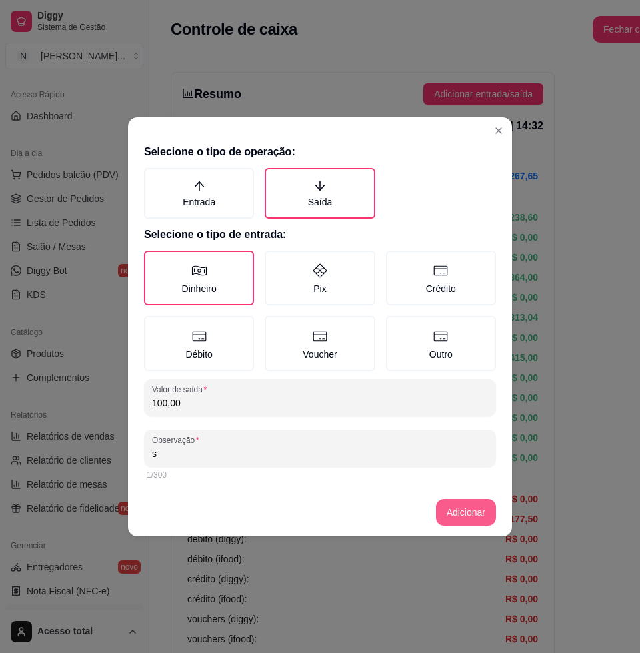
type input "s"
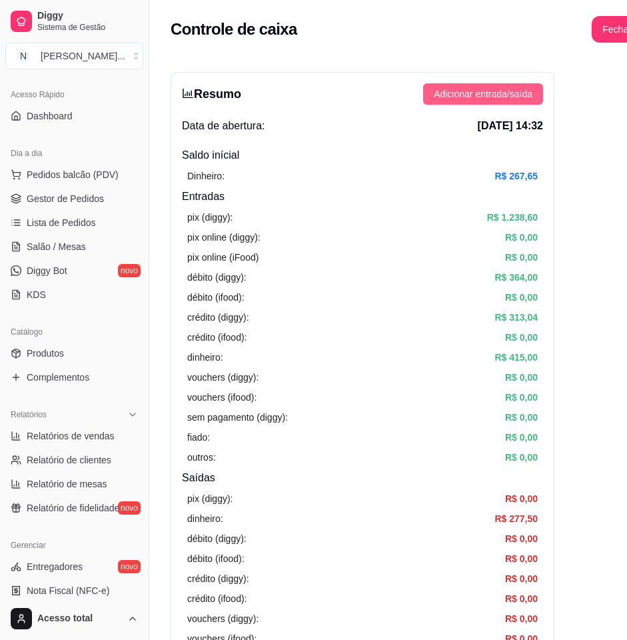
click at [507, 93] on span "Adicionar entrada/saída" at bounding box center [483, 94] width 99 height 15
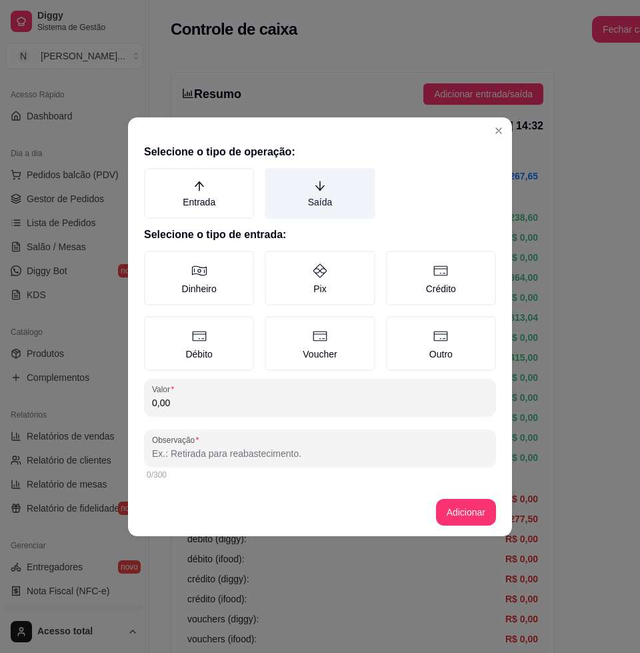
click at [303, 205] on label "Saída" at bounding box center [320, 193] width 110 height 51
click at [275, 178] on button "Saída" at bounding box center [269, 172] width 11 height 11
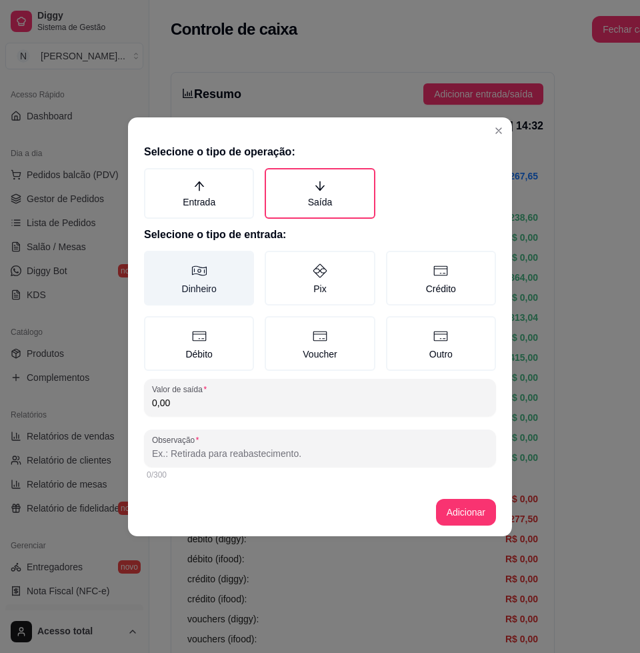
drag, startPoint x: 251, startPoint y: 273, endPoint x: 247, endPoint y: 283, distance: 10.8
click at [248, 274] on label "Dinheiro" at bounding box center [199, 278] width 110 height 55
click at [154, 261] on button "Dinheiro" at bounding box center [148, 255] width 11 height 11
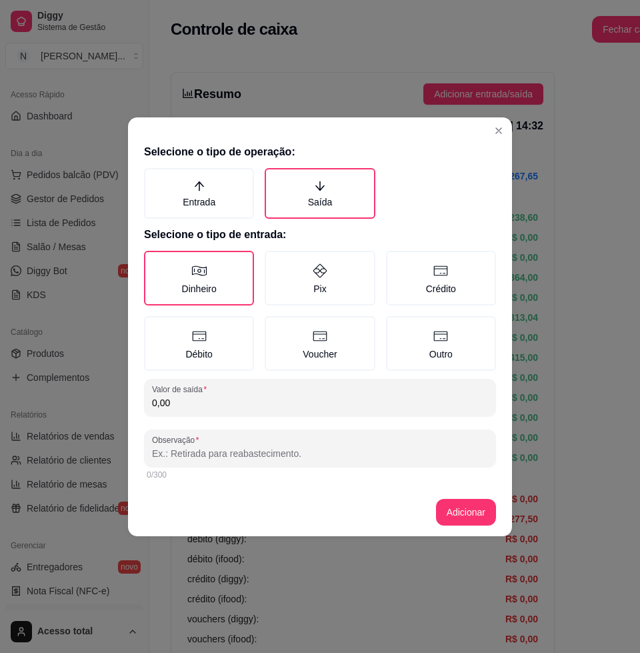
click at [241, 401] on input "0,00" at bounding box center [320, 402] width 336 height 13
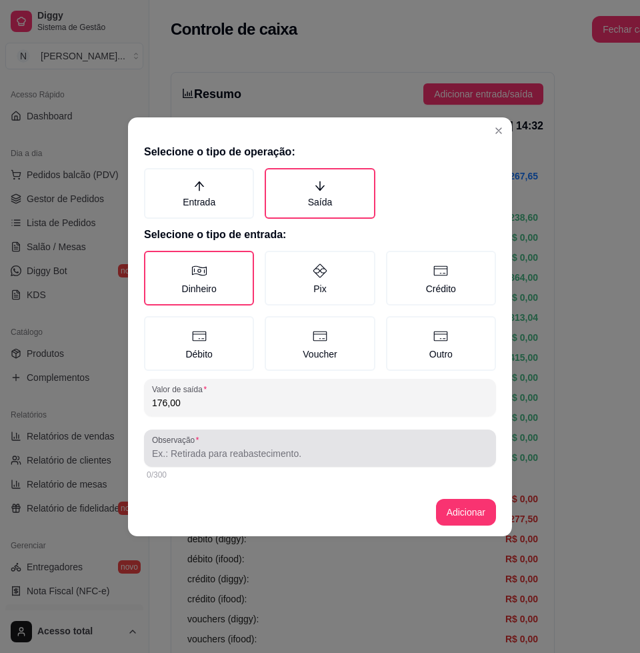
type input "176,00"
click at [269, 447] on input "Observação" at bounding box center [320, 453] width 336 height 13
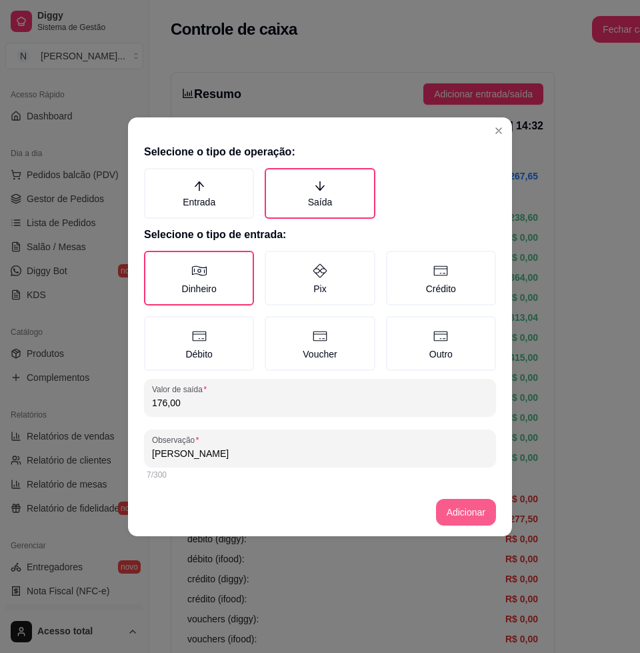
type input "gustavo"
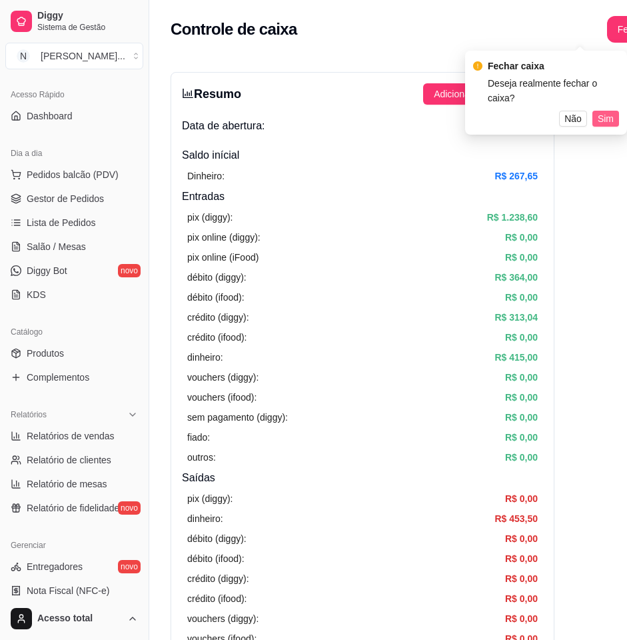
click at [611, 111] on span "Sim" at bounding box center [606, 118] width 16 height 15
